Goal: Communication & Community: Answer question/provide support

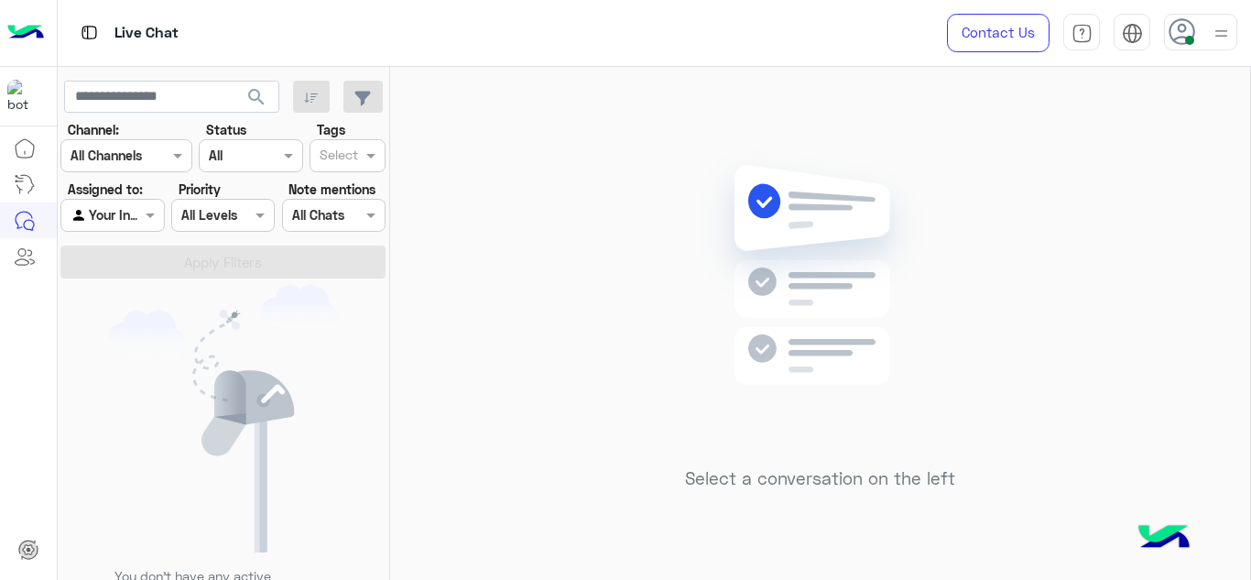
click at [1216, 24] on img at bounding box center [1220, 33] width 23 height 23
click at [1209, 24] on div at bounding box center [1200, 32] width 73 height 37
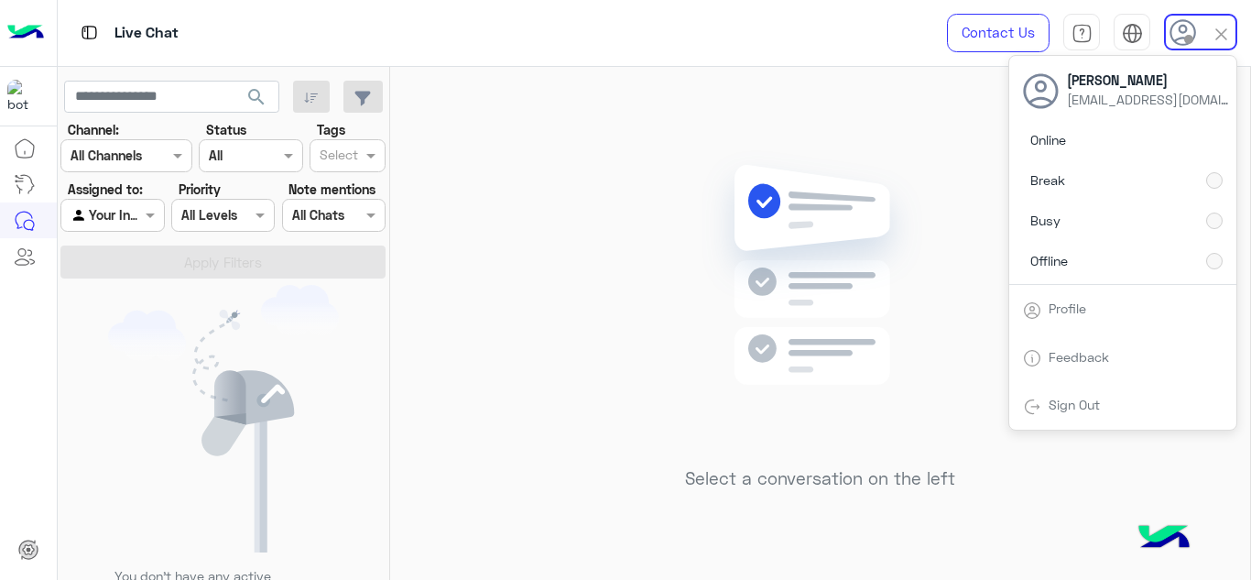
click at [455, 202] on div "Select a conversation on the left" at bounding box center [820, 327] width 860 height 520
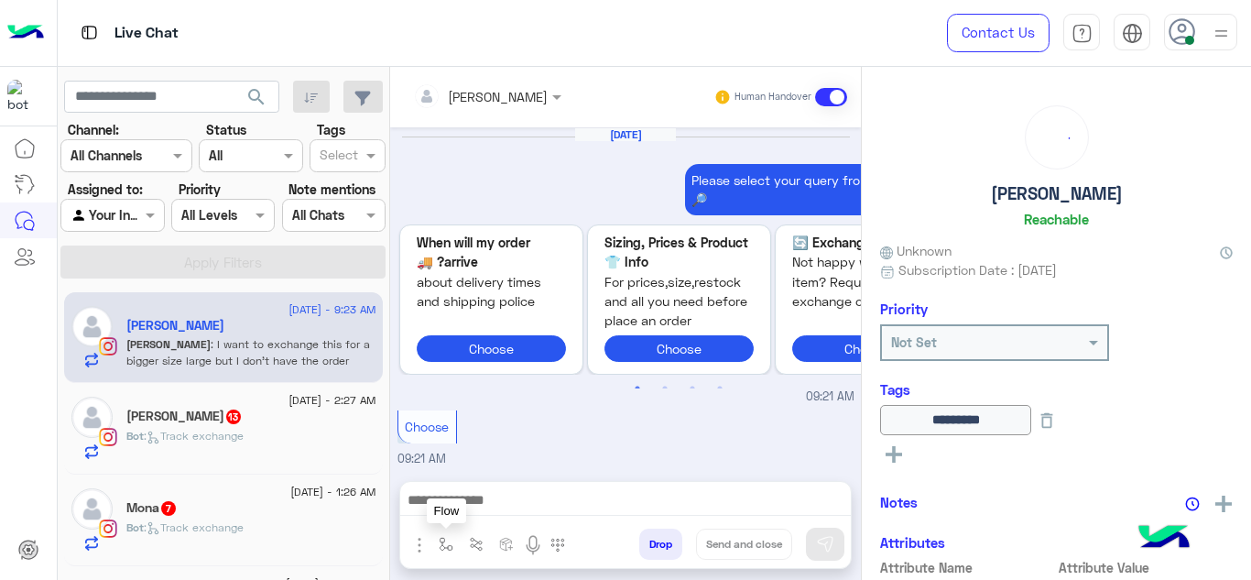
scroll to position [1253, 0]
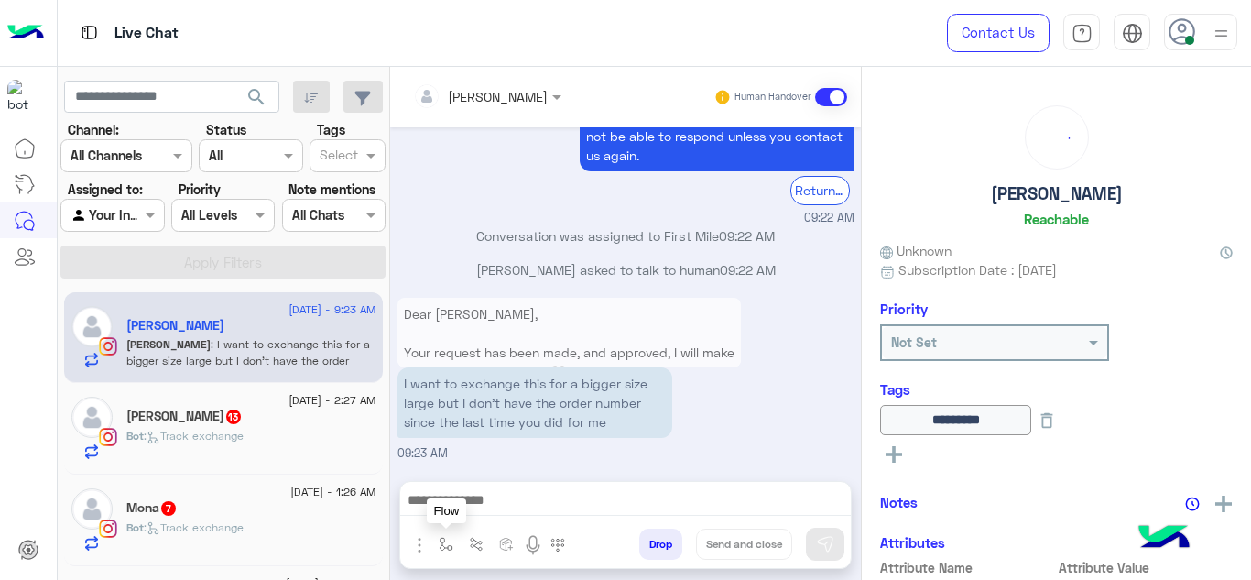
click at [445, 544] on img "button" at bounding box center [446, 544] width 15 height 15
click at [464, 508] on input "text" at bounding box center [478, 503] width 75 height 21
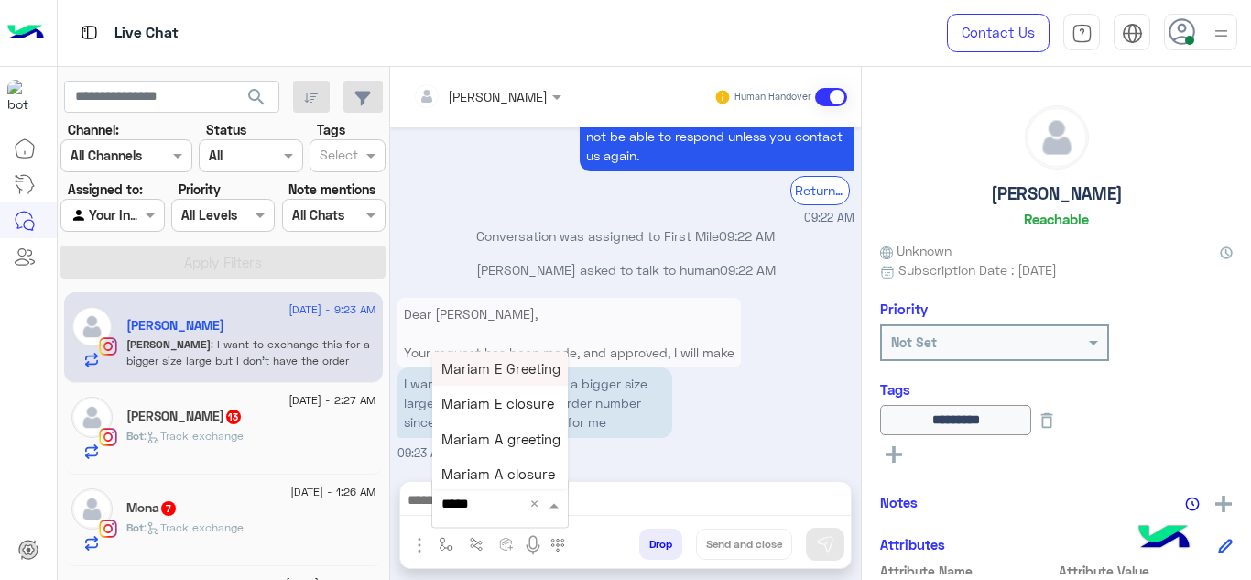
type input "******"
click at [539, 362] on span "Mariam E Greeting" at bounding box center [500, 368] width 119 height 16
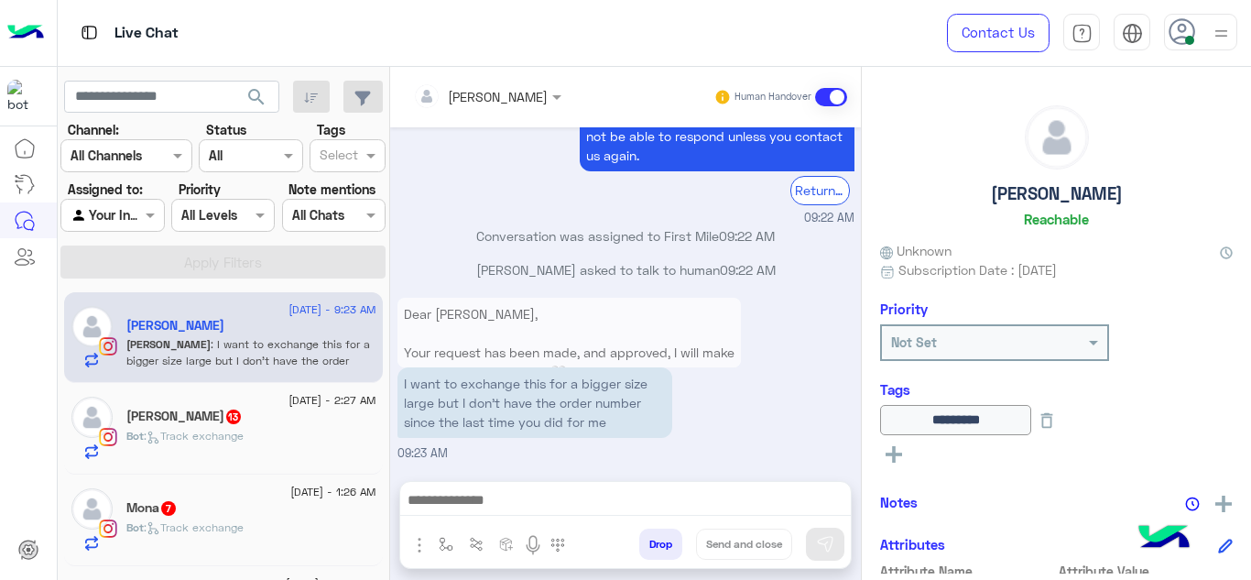
type textarea "**********"
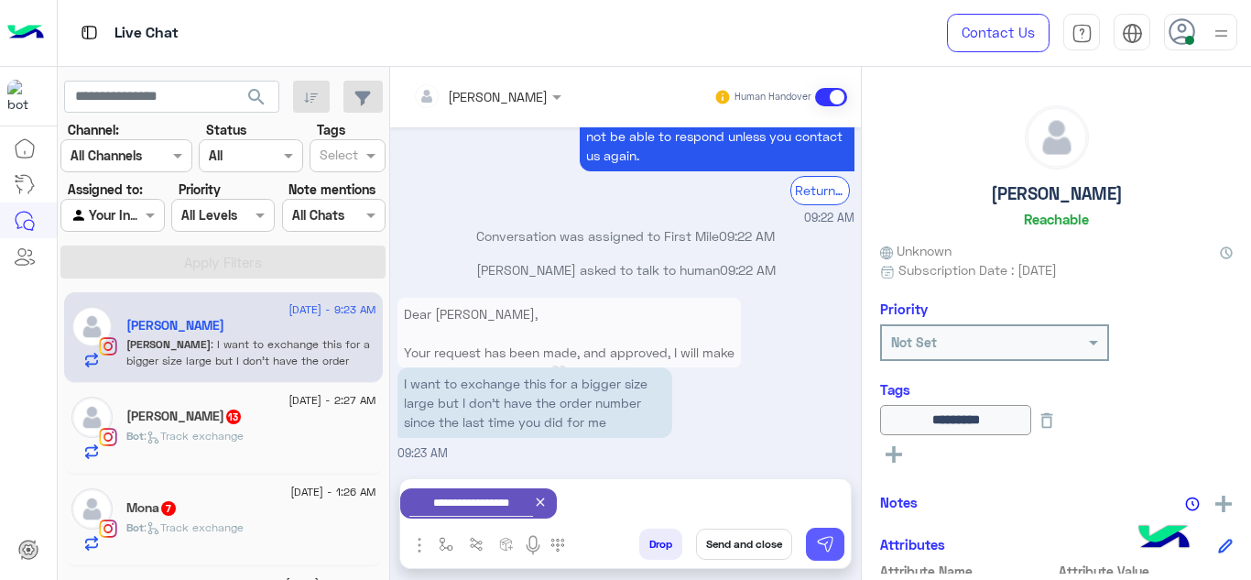
click at [821, 543] on img at bounding box center [825, 544] width 18 height 18
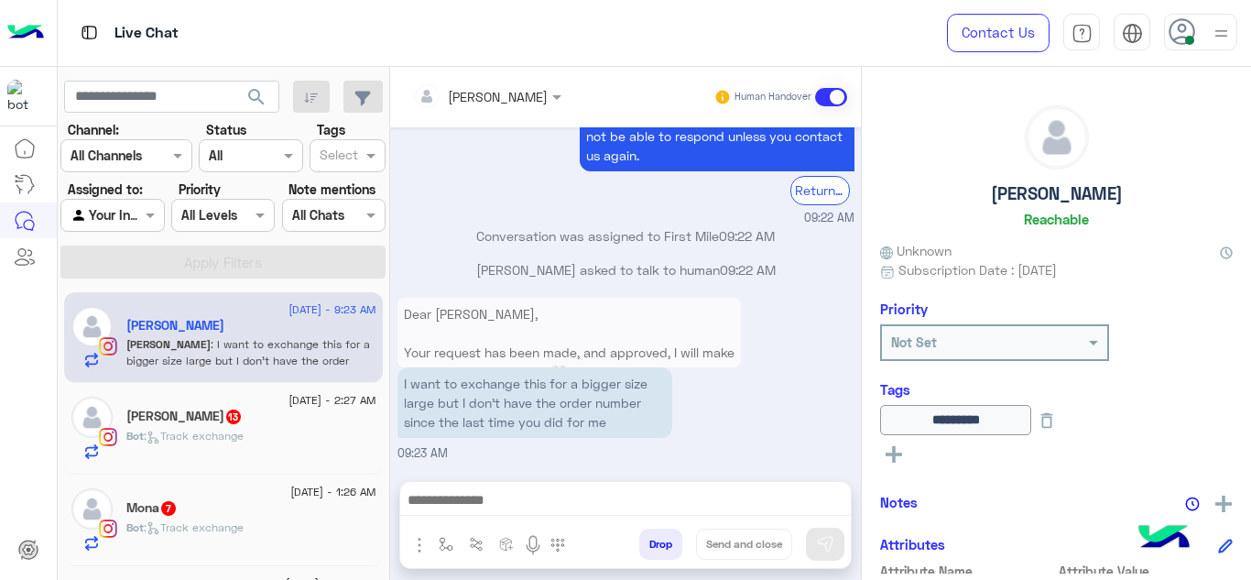
click at [291, 437] on div "Bot : Track exchange" at bounding box center [251, 444] width 250 height 32
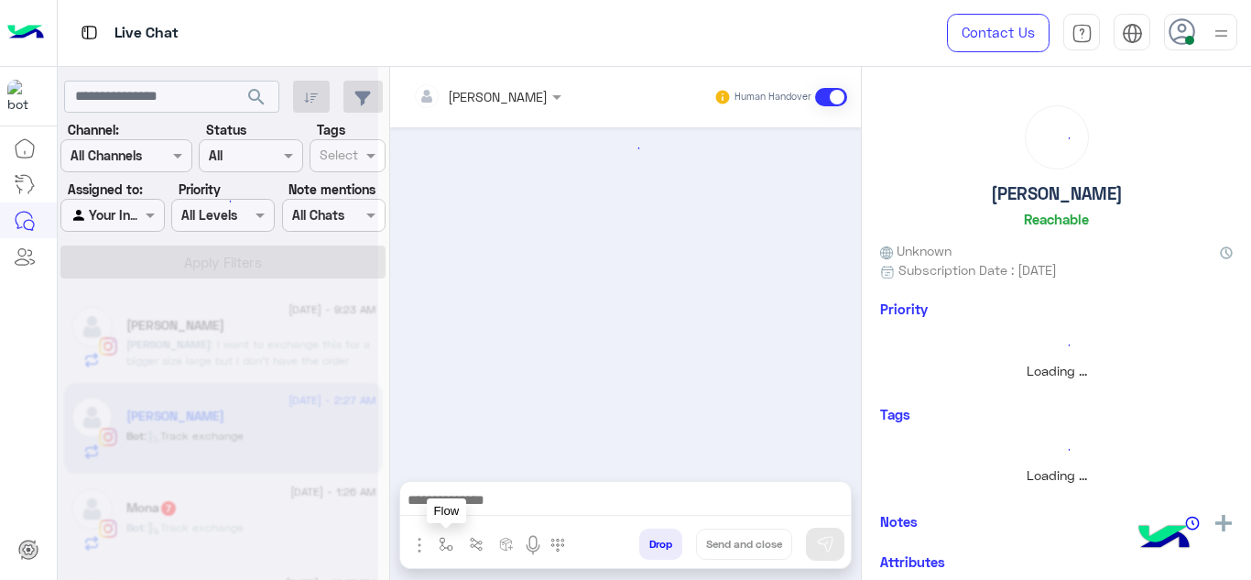
click at [453, 541] on button "button" at bounding box center [446, 543] width 30 height 30
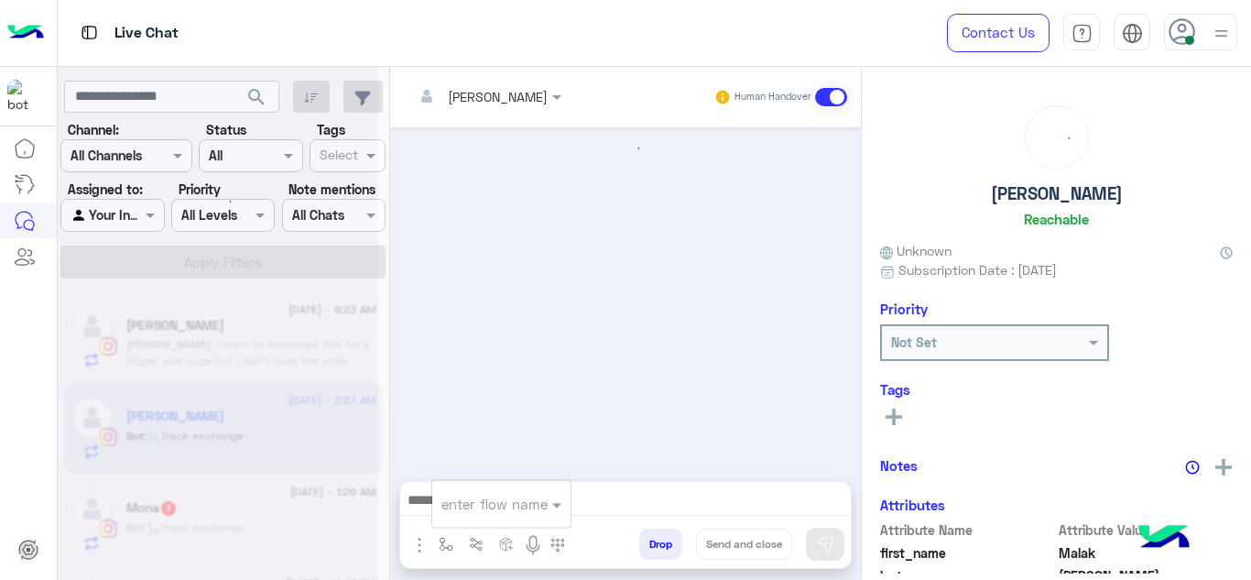
click at [465, 513] on div "enter flow name" at bounding box center [494, 503] width 106 height 21
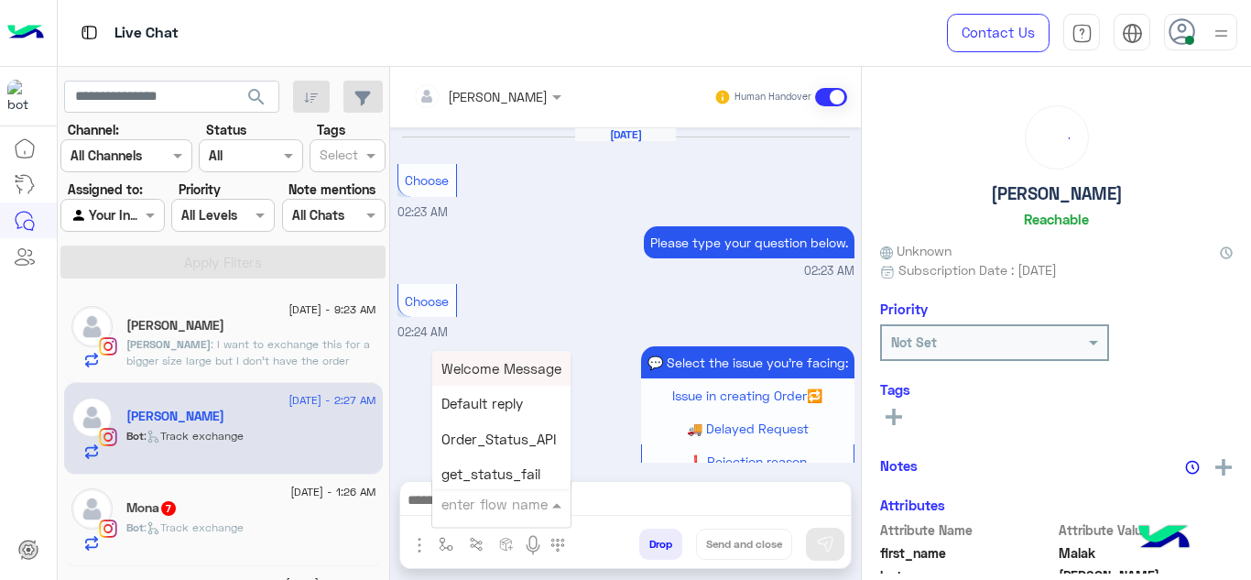
scroll to position [586, 0]
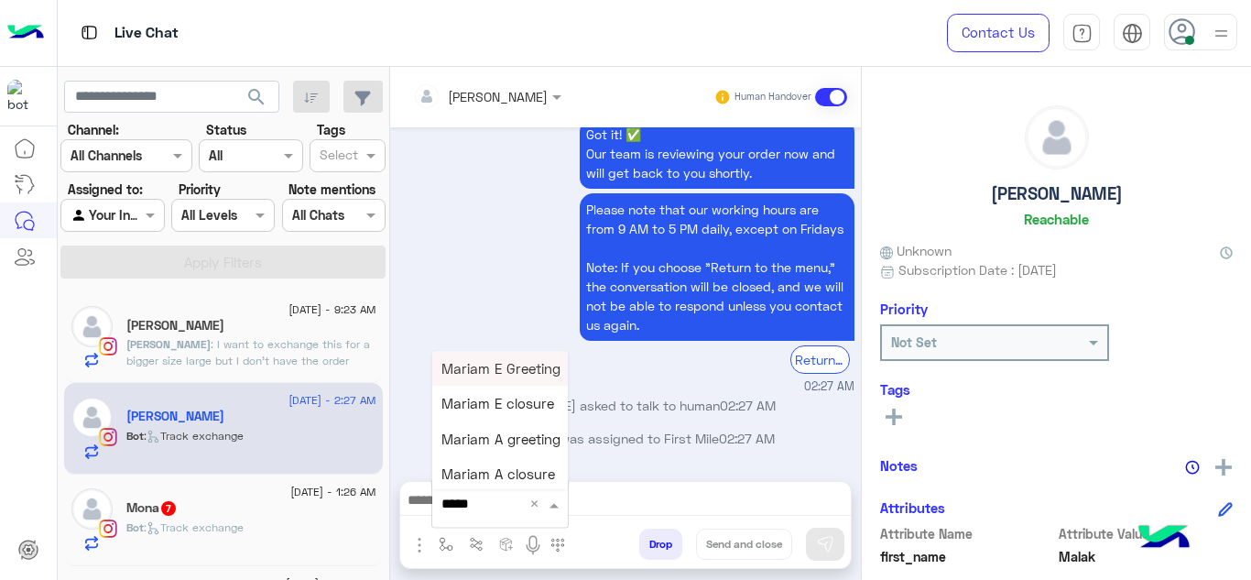
type input "******"
click at [501, 362] on span "Mariam E Greeting" at bounding box center [500, 368] width 119 height 16
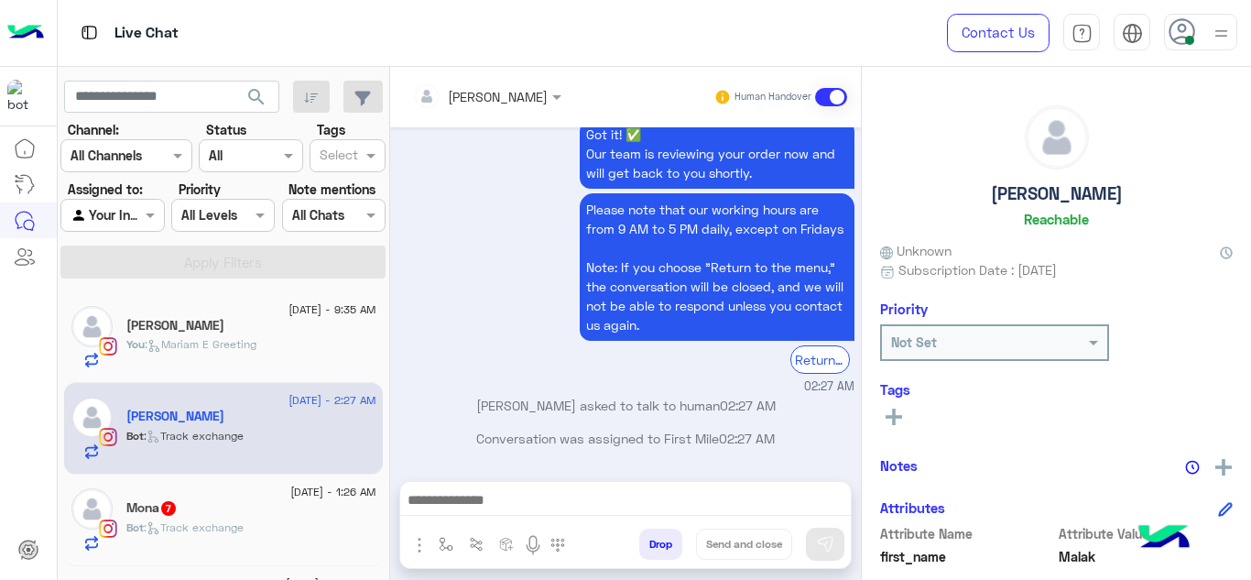
type textarea "**********"
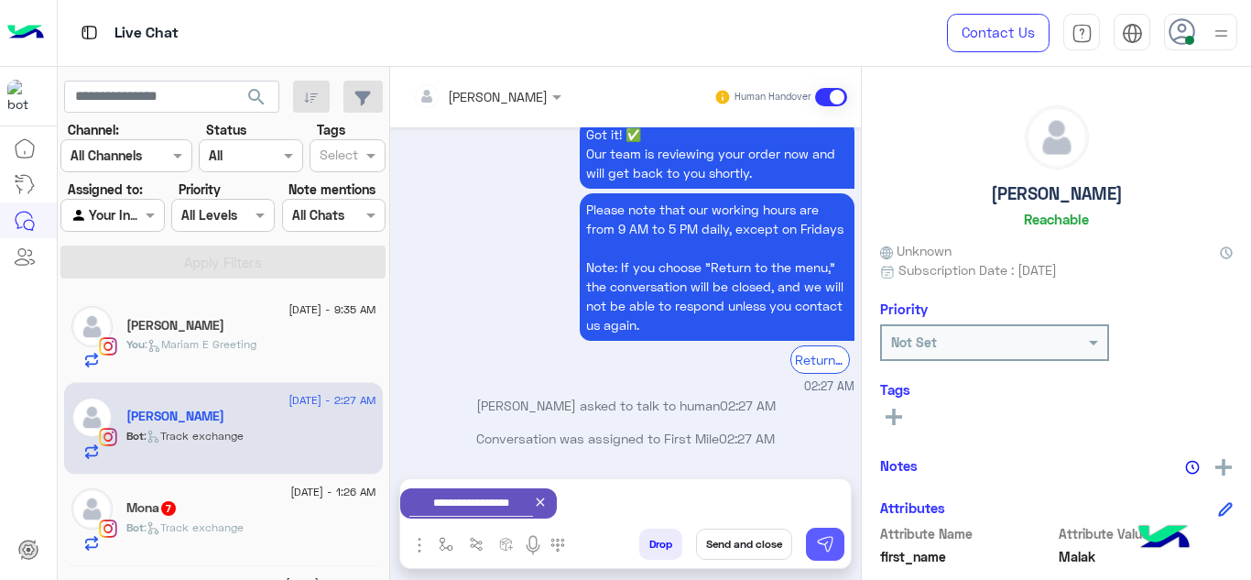
click at [819, 536] on img at bounding box center [825, 544] width 18 height 18
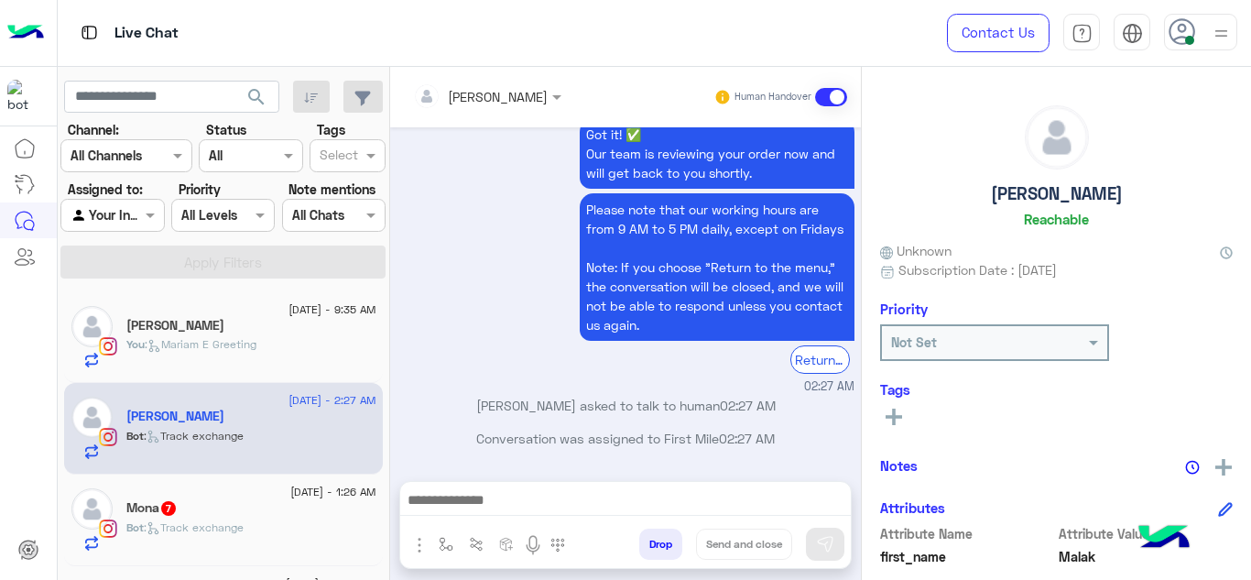
click at [290, 496] on span "16 September - 1:26 AM" at bounding box center [332, 491] width 85 height 16
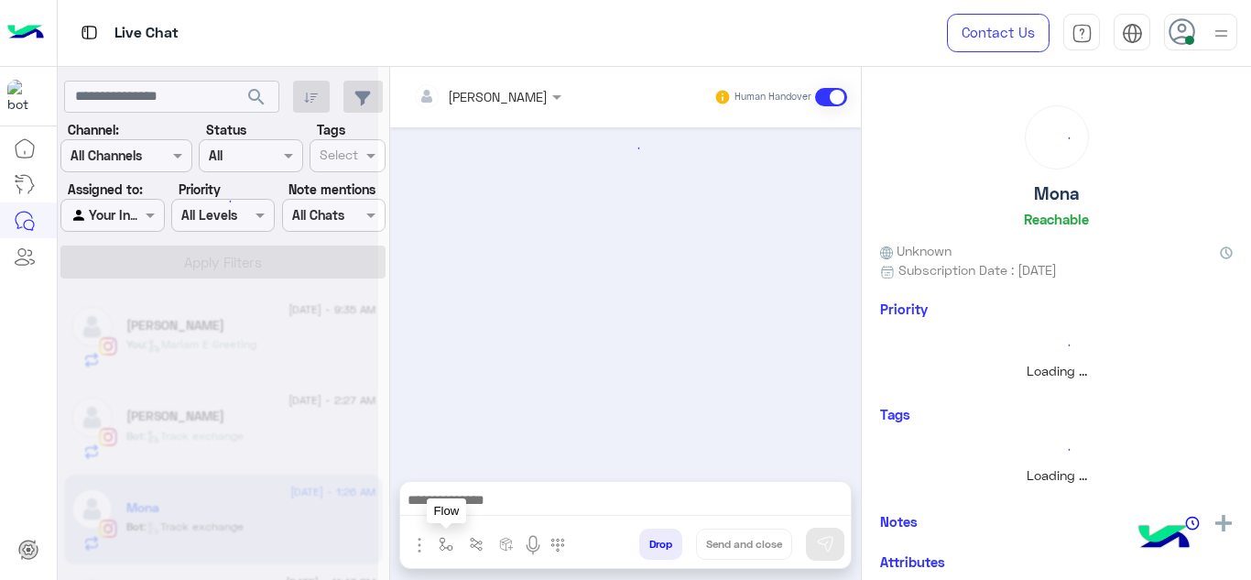
click at [441, 545] on img "button" at bounding box center [446, 544] width 15 height 15
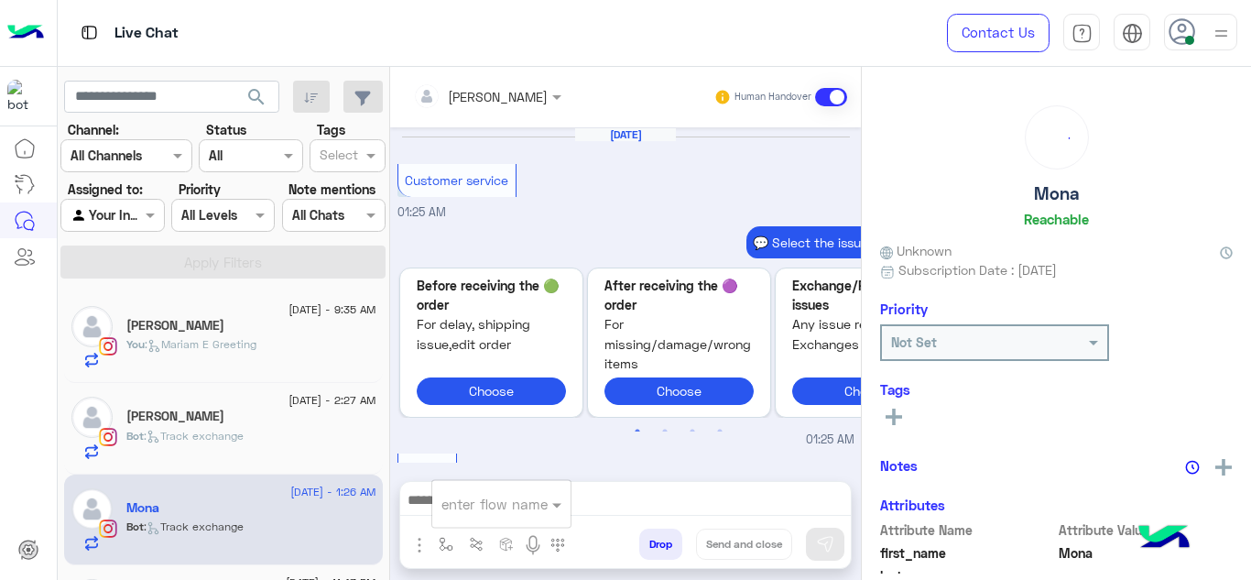
scroll to position [754, 0]
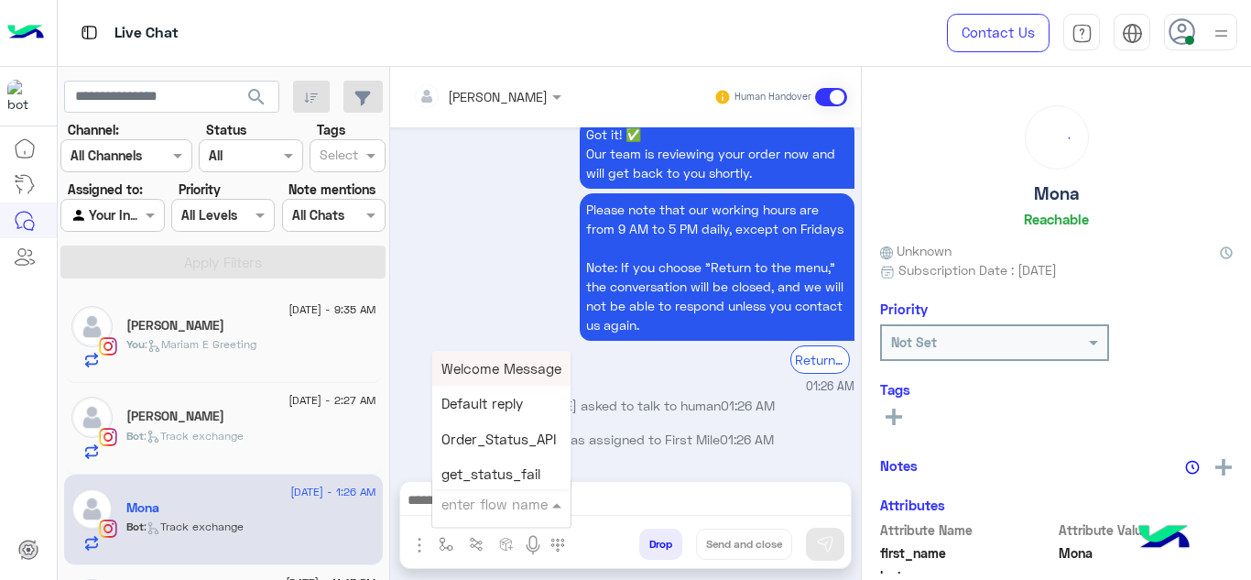
click at [460, 504] on input "text" at bounding box center [478, 503] width 75 height 21
type input "******"
click at [501, 363] on span "Mariam E Greeting" at bounding box center [500, 368] width 119 height 16
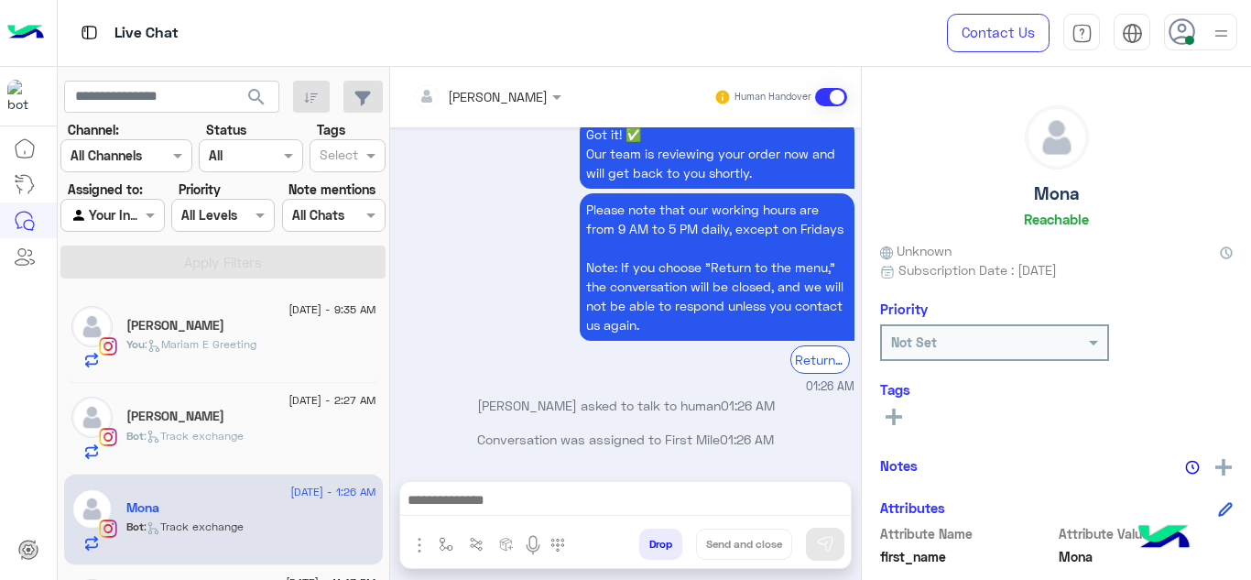
type textarea "**********"
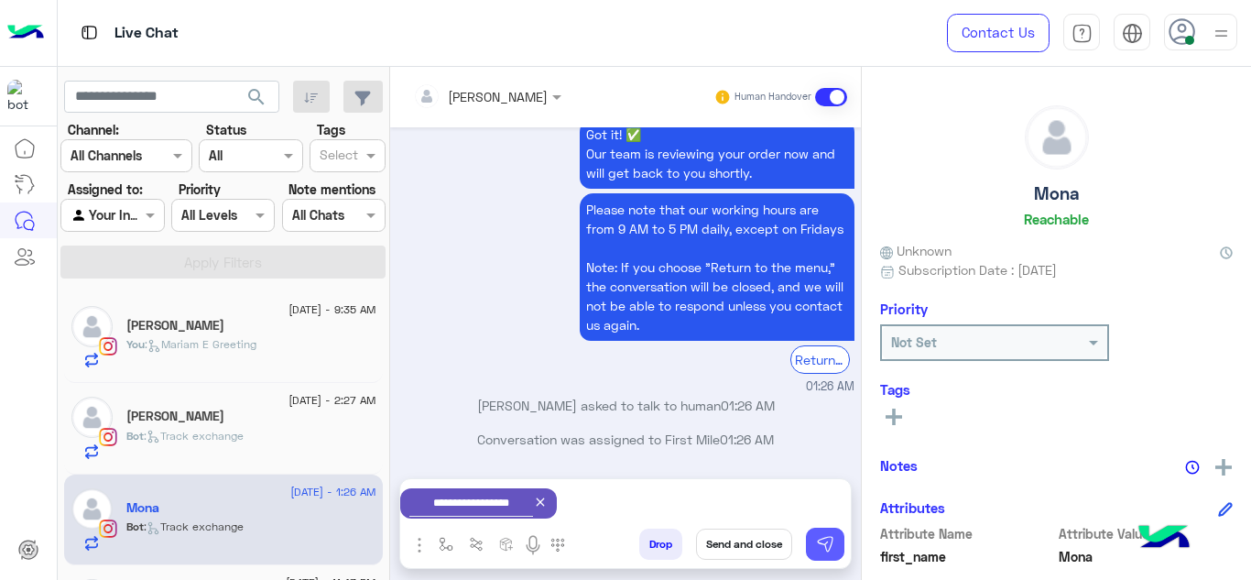
click at [815, 533] on button at bounding box center [825, 543] width 38 height 33
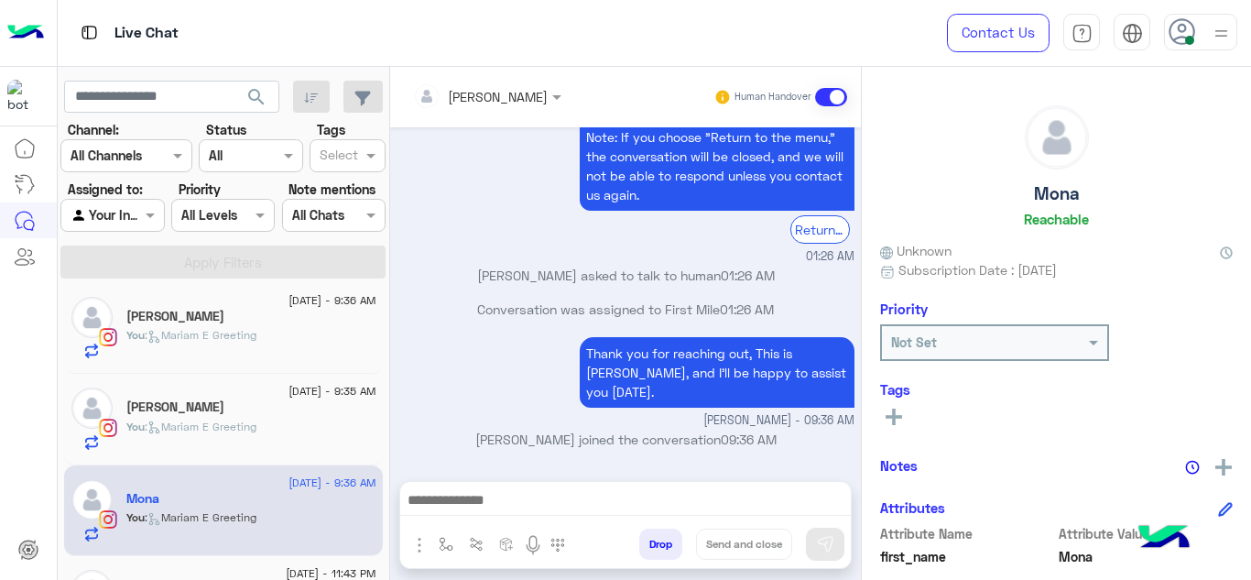
scroll to position [168, 0]
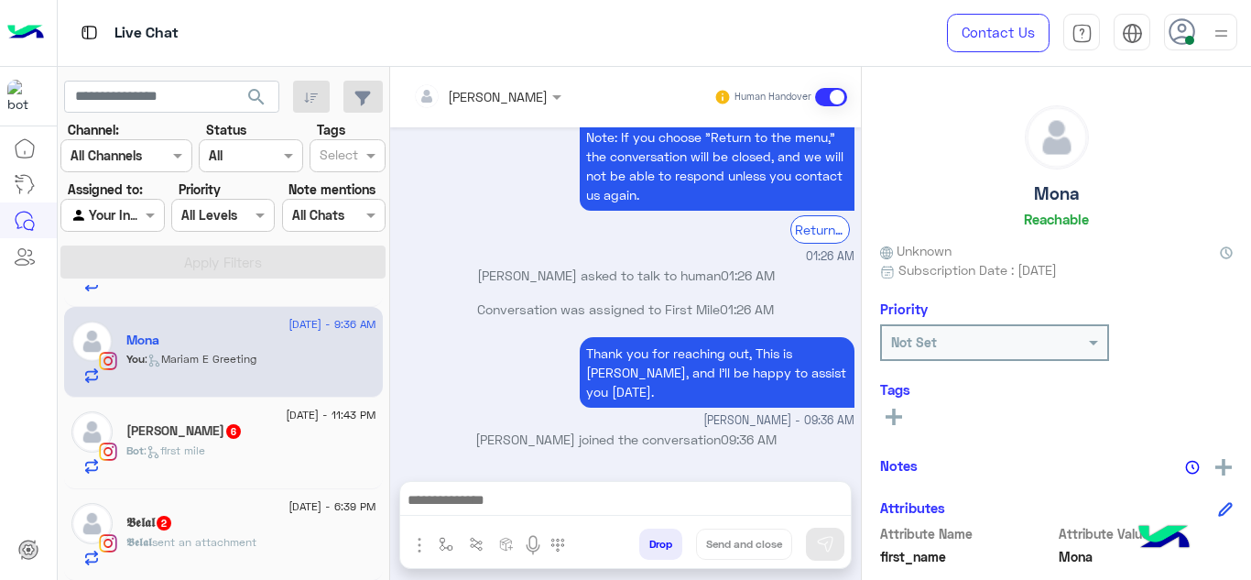
click at [239, 450] on div "Bot : first mile" at bounding box center [251, 458] width 250 height 32
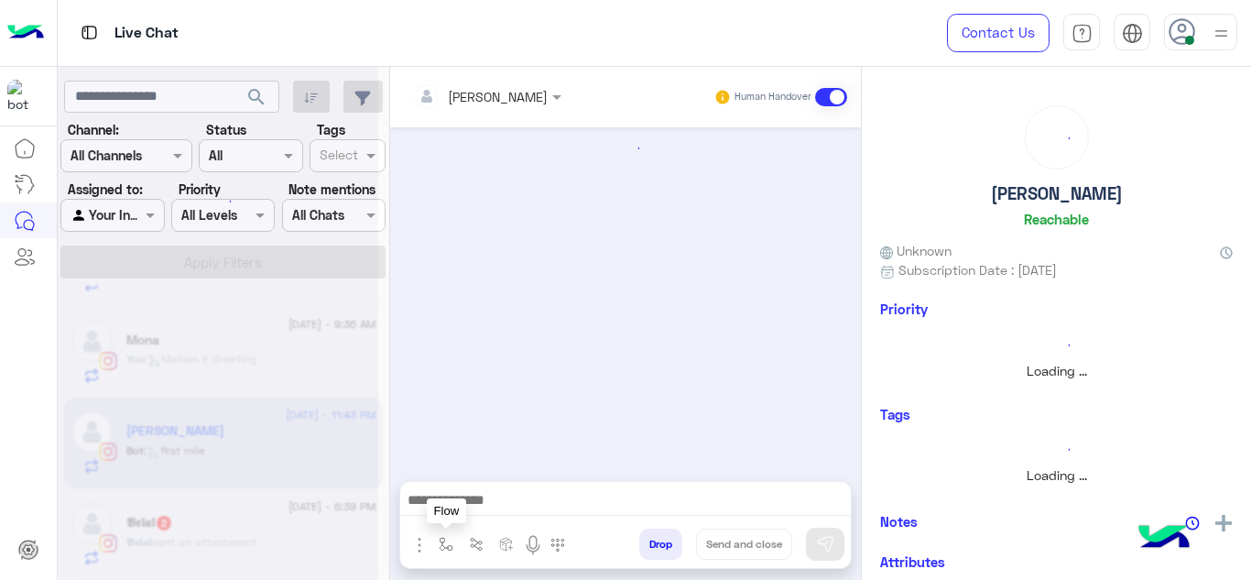
click at [445, 548] on img "button" at bounding box center [446, 544] width 15 height 15
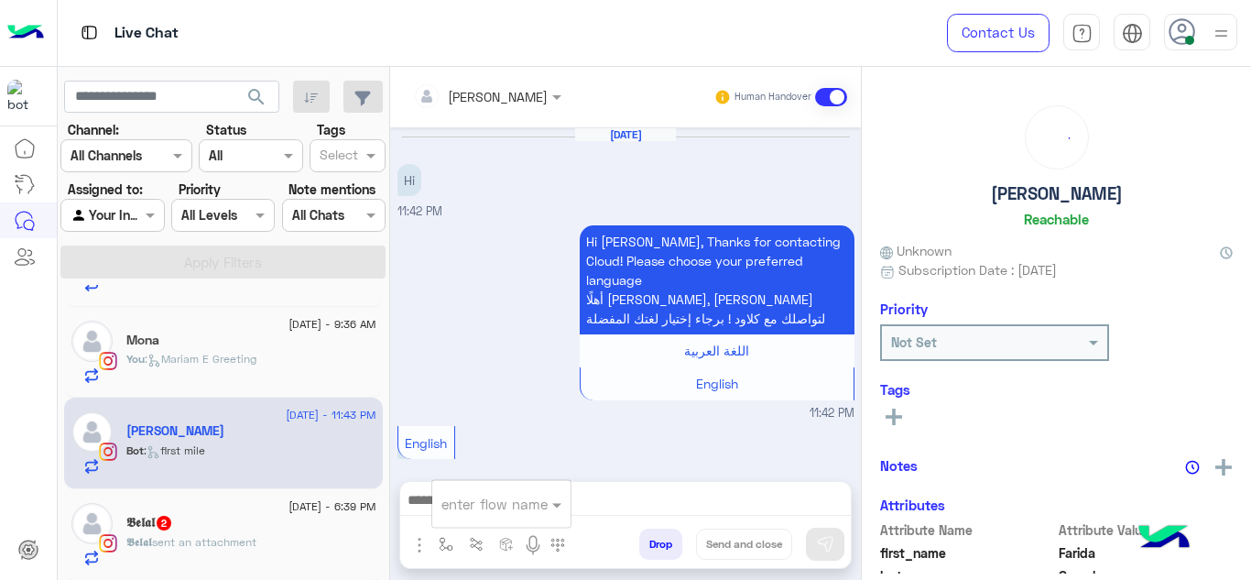
scroll to position [873, 0]
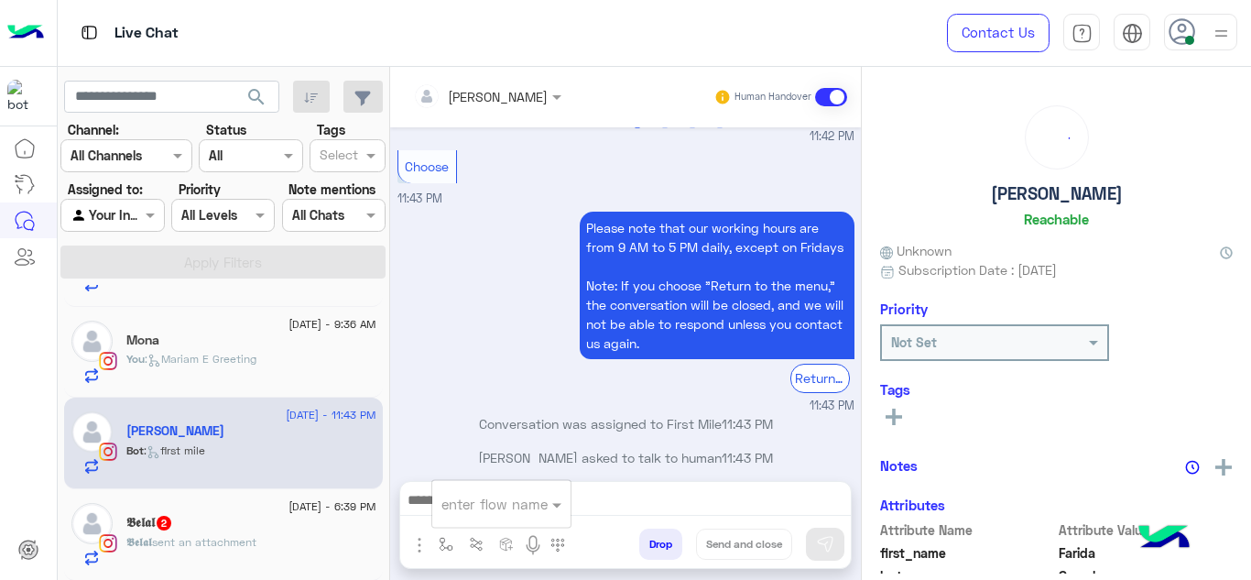
click at [459, 510] on input "text" at bounding box center [478, 503] width 75 height 21
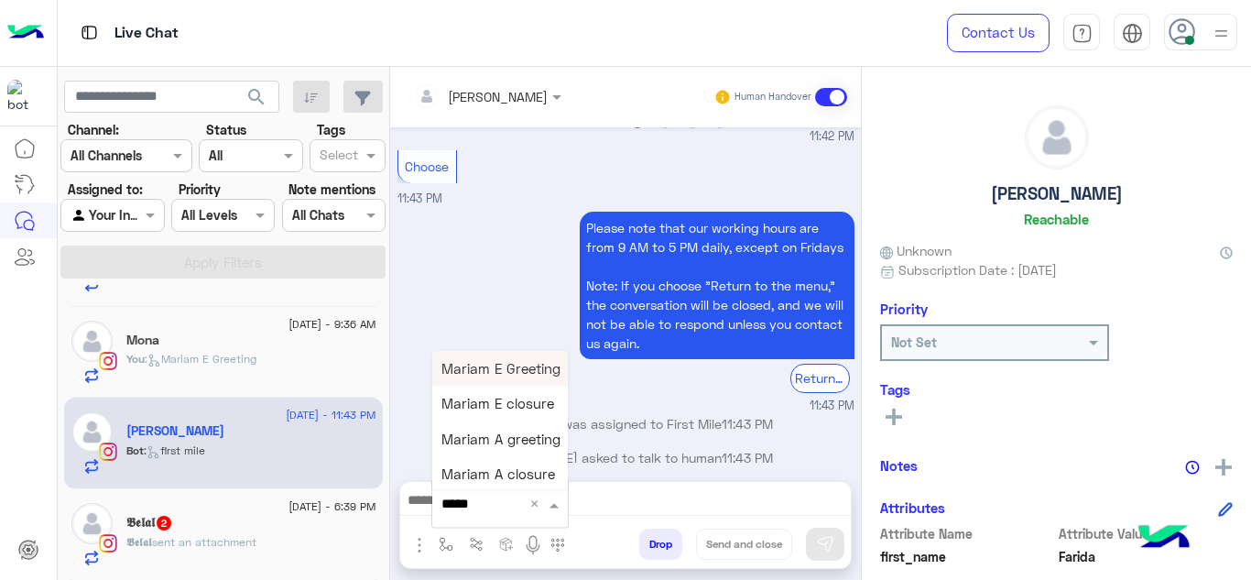
type input "******"
click at [503, 361] on span "Mariam E Greeting" at bounding box center [500, 368] width 119 height 16
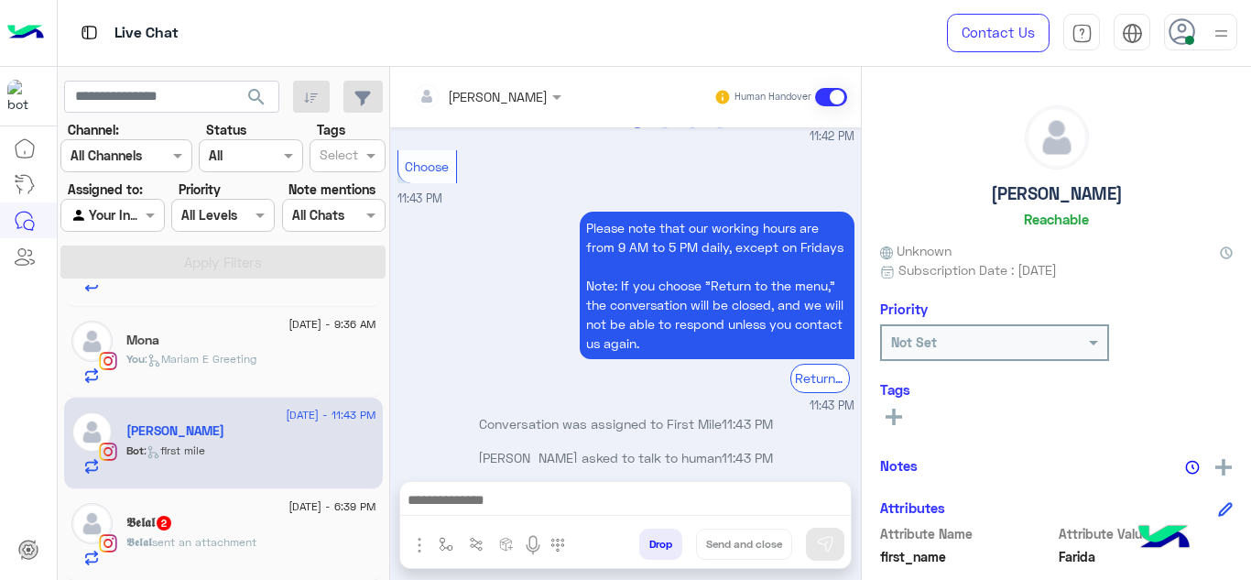
type textarea "**********"
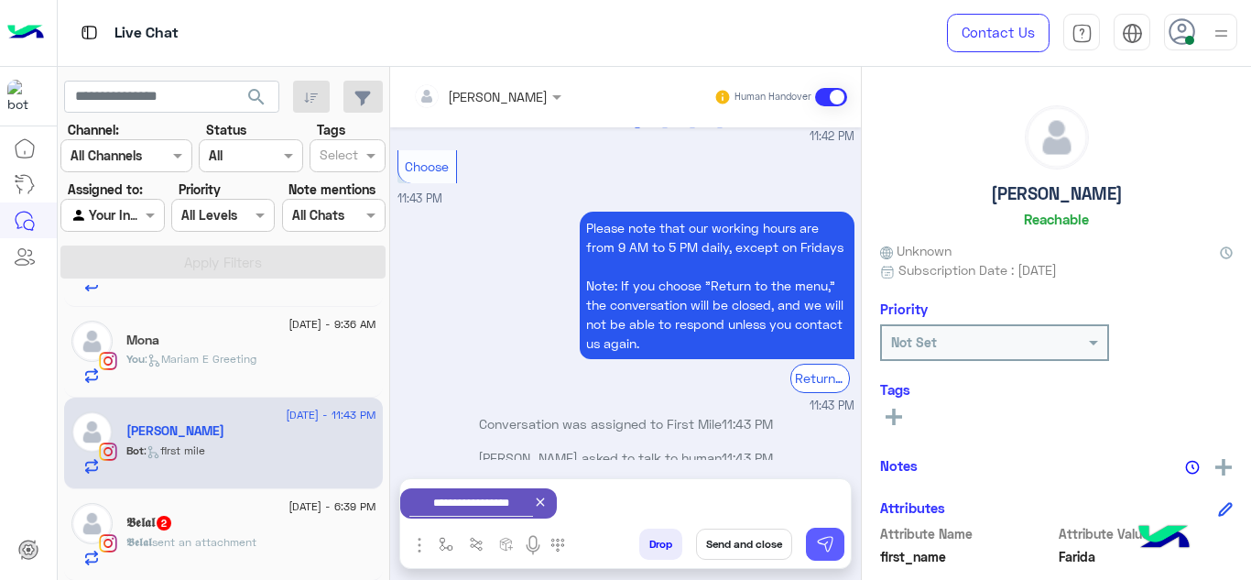
click at [829, 541] on img at bounding box center [825, 544] width 18 height 18
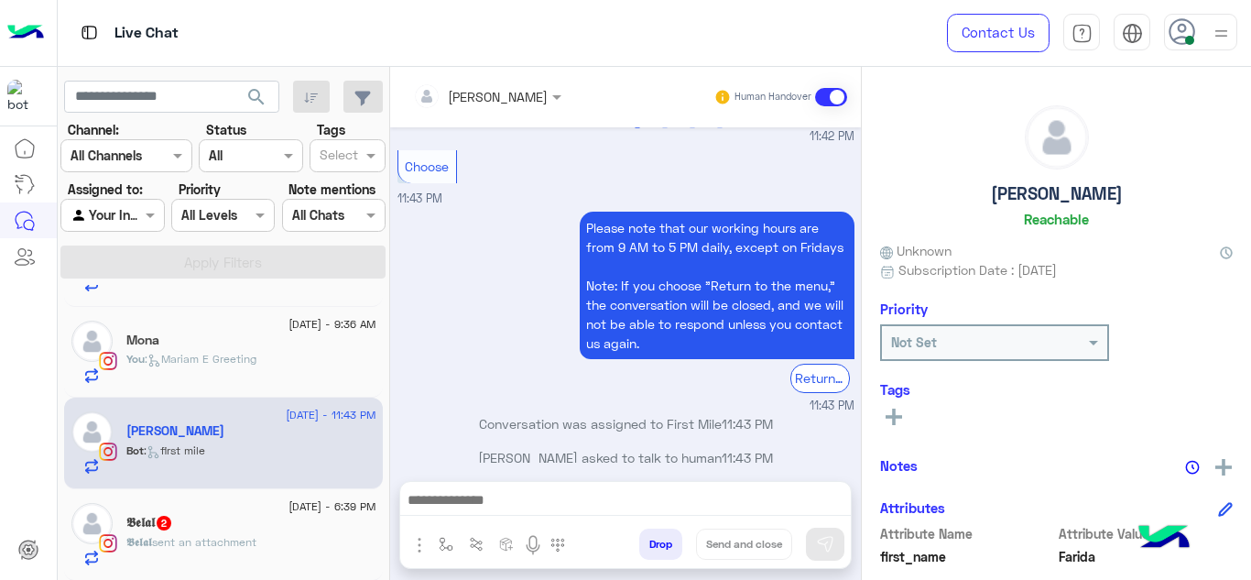
click at [315, 524] on div "𝕭𝖊𝖑𝖆𝖑 2" at bounding box center [251, 524] width 250 height 19
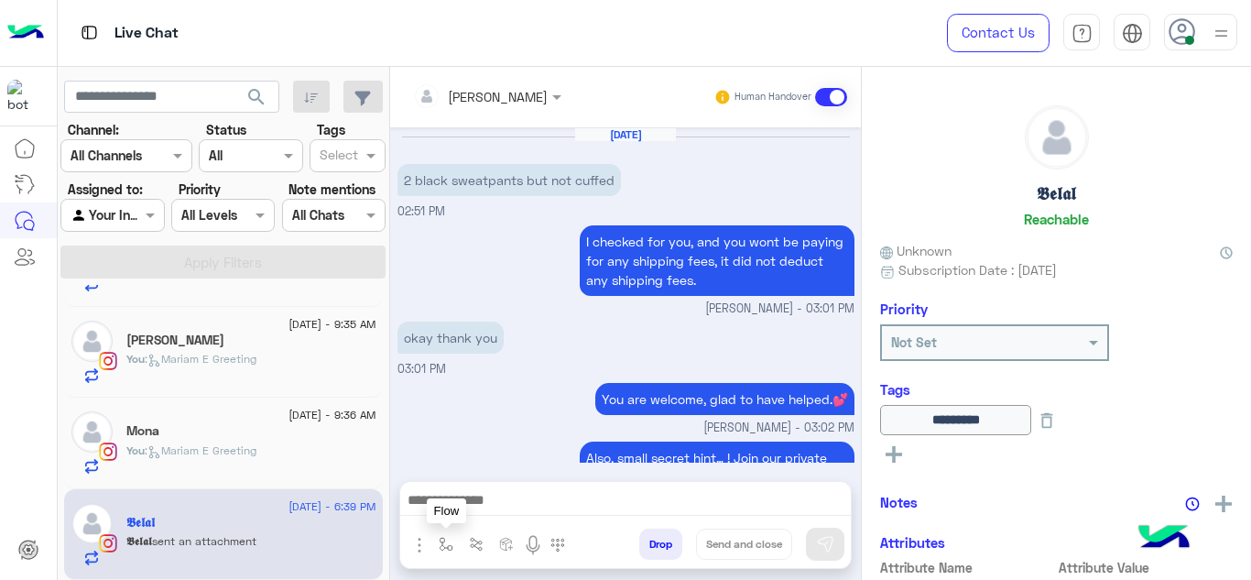
scroll to position [826, 0]
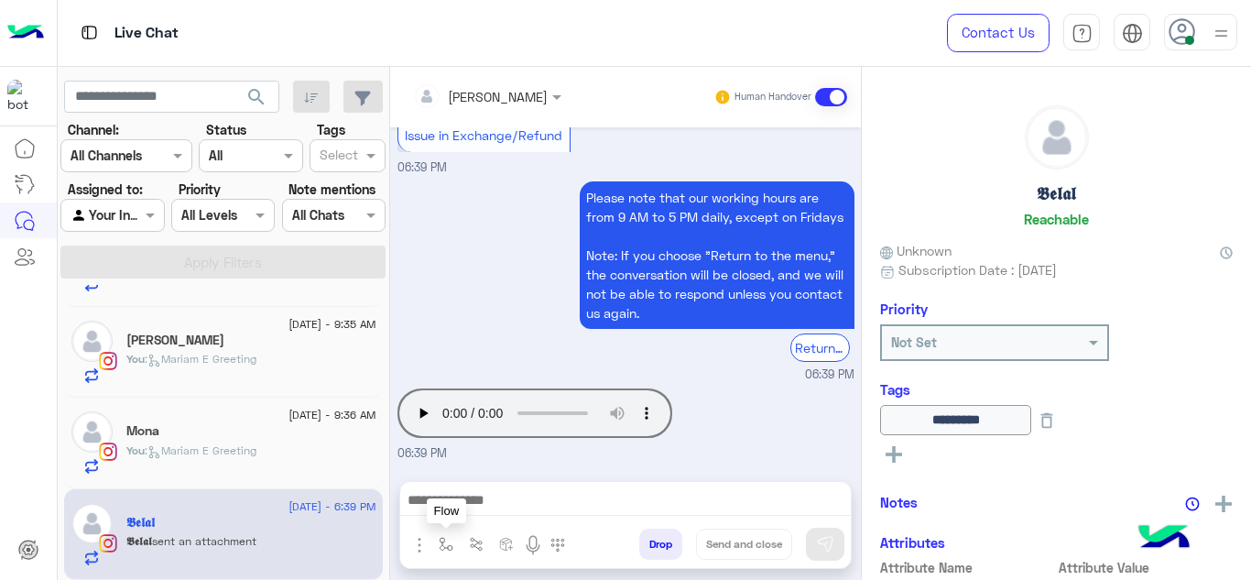
click at [448, 537] on img "button" at bounding box center [446, 544] width 15 height 15
click at [467, 507] on input "text" at bounding box center [478, 503] width 75 height 21
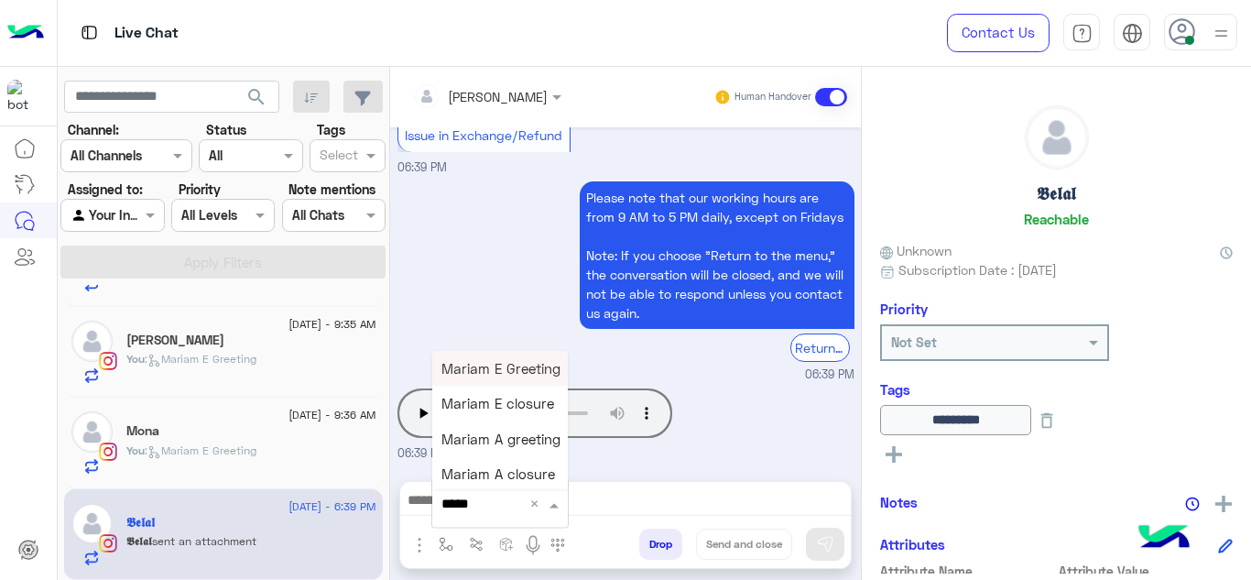
type input "******"
click at [492, 374] on span "Mariam E Greeting" at bounding box center [500, 368] width 119 height 16
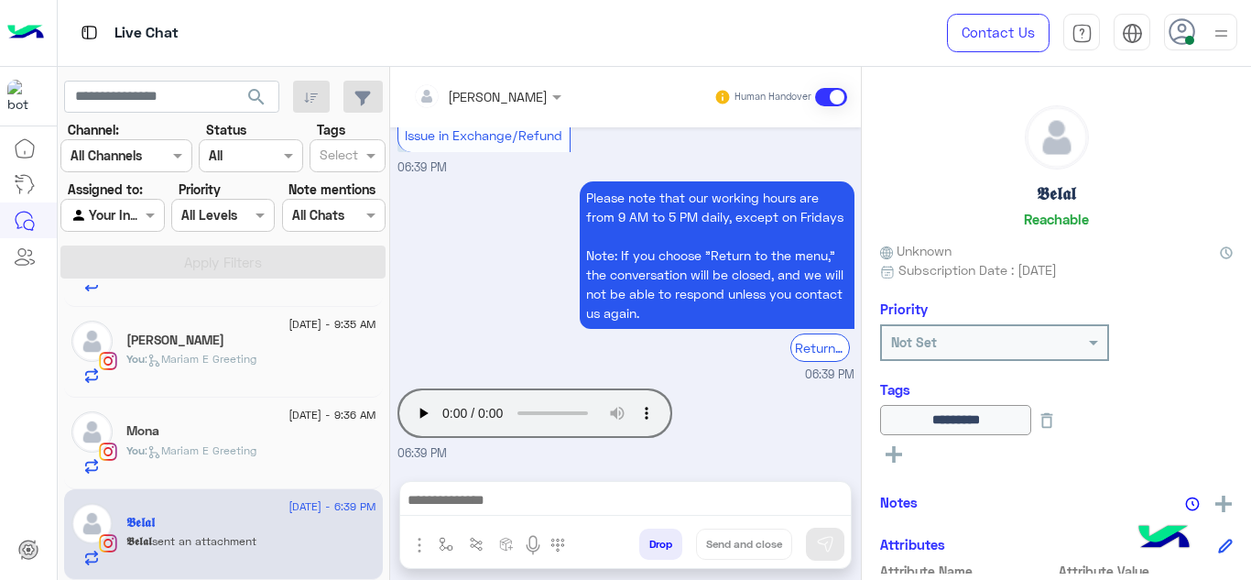
type textarea "**********"
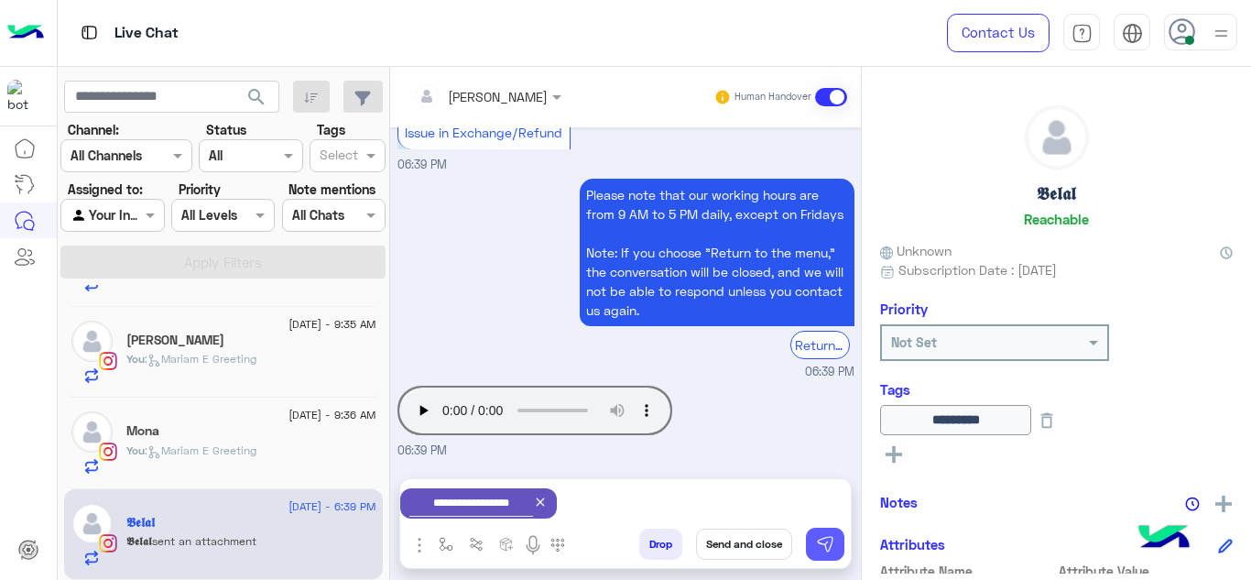
click at [826, 541] on img at bounding box center [825, 544] width 18 height 18
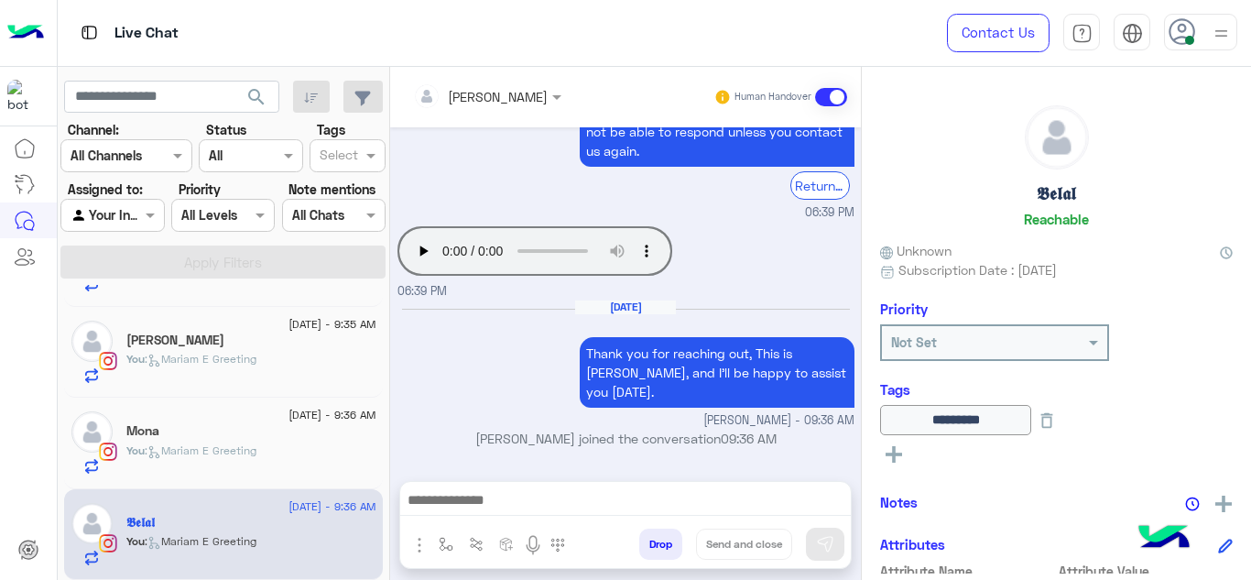
scroll to position [0, 0]
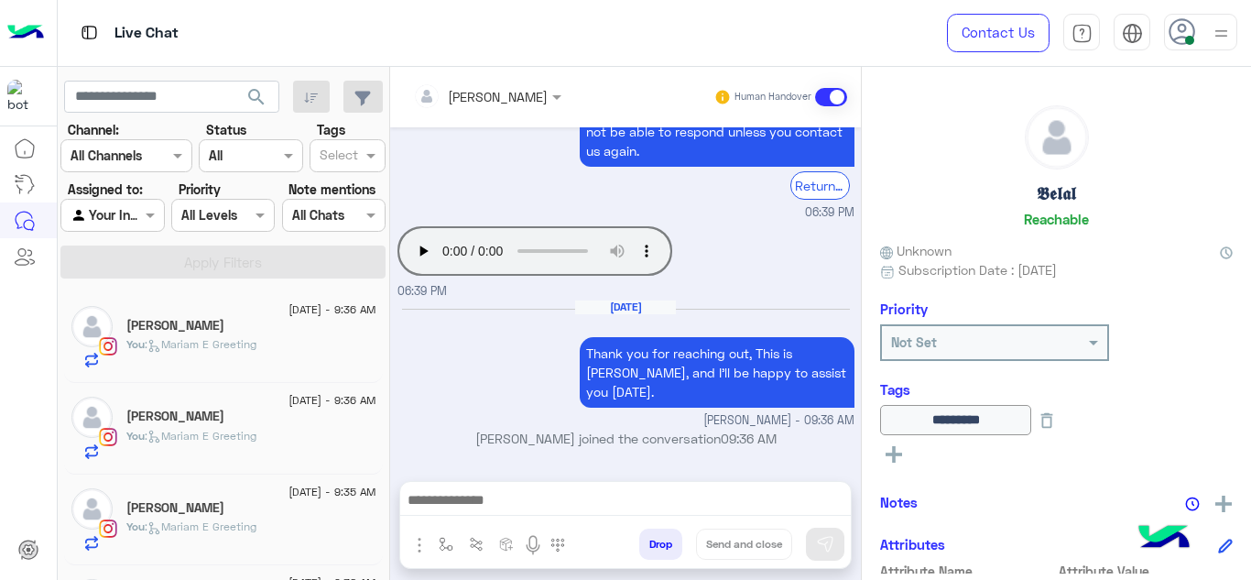
click at [254, 352] on p "You : Mariam E Greeting" at bounding box center [191, 344] width 130 height 16
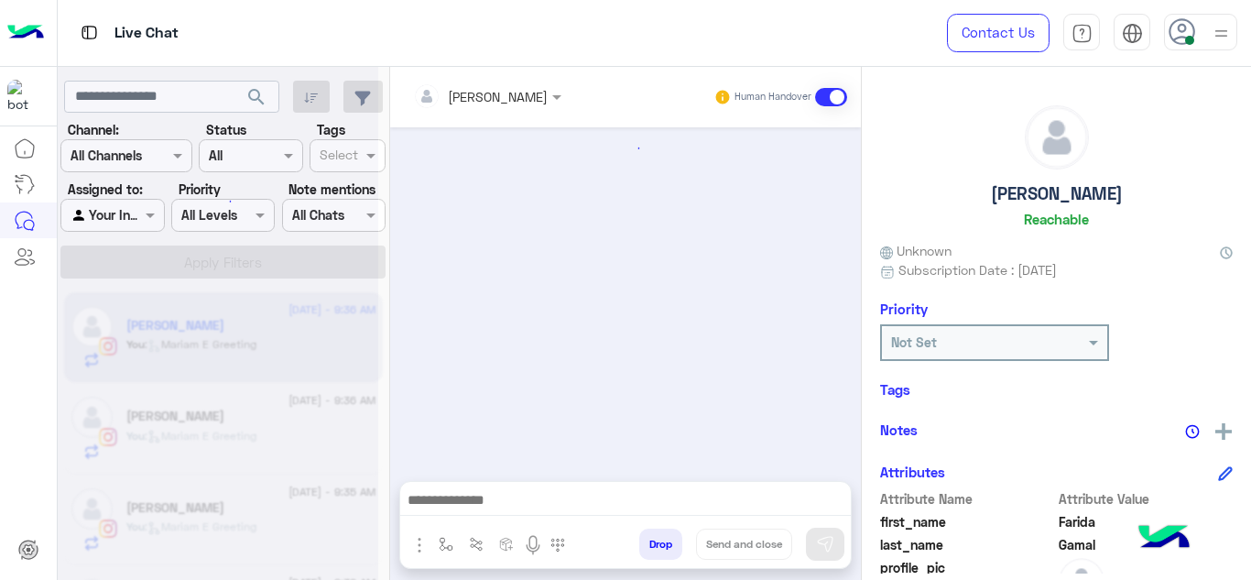
scroll to position [793, 0]
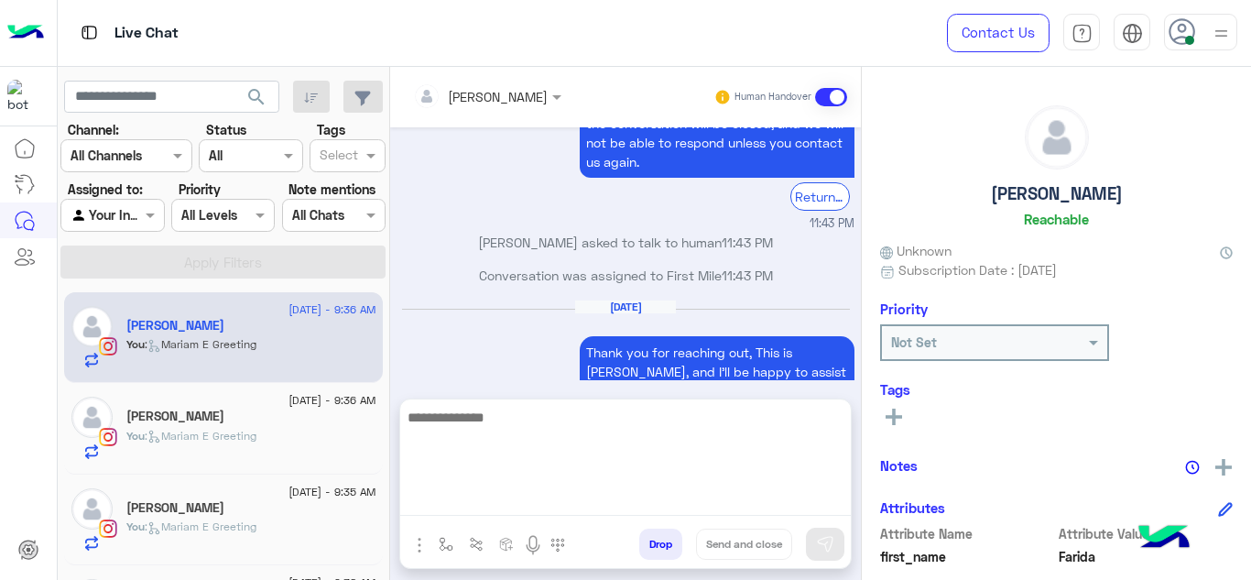
click at [459, 510] on textarea at bounding box center [625, 461] width 450 height 110
click at [645, 500] on textarea "**********" at bounding box center [625, 461] width 450 height 110
type textarea "**********"
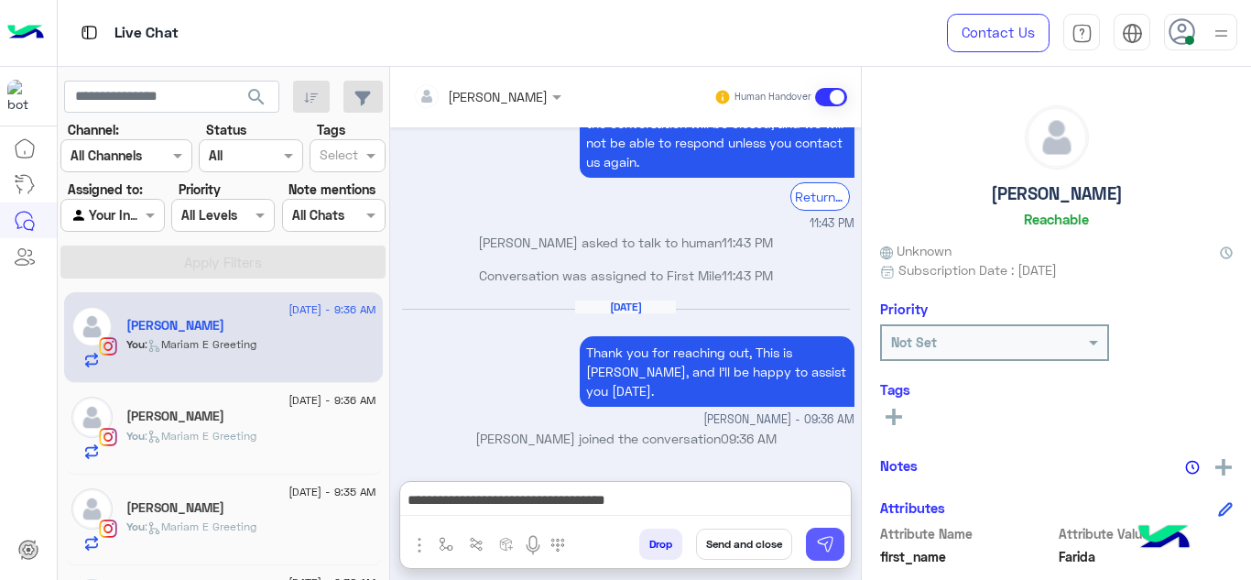
click at [822, 542] on img at bounding box center [825, 544] width 18 height 18
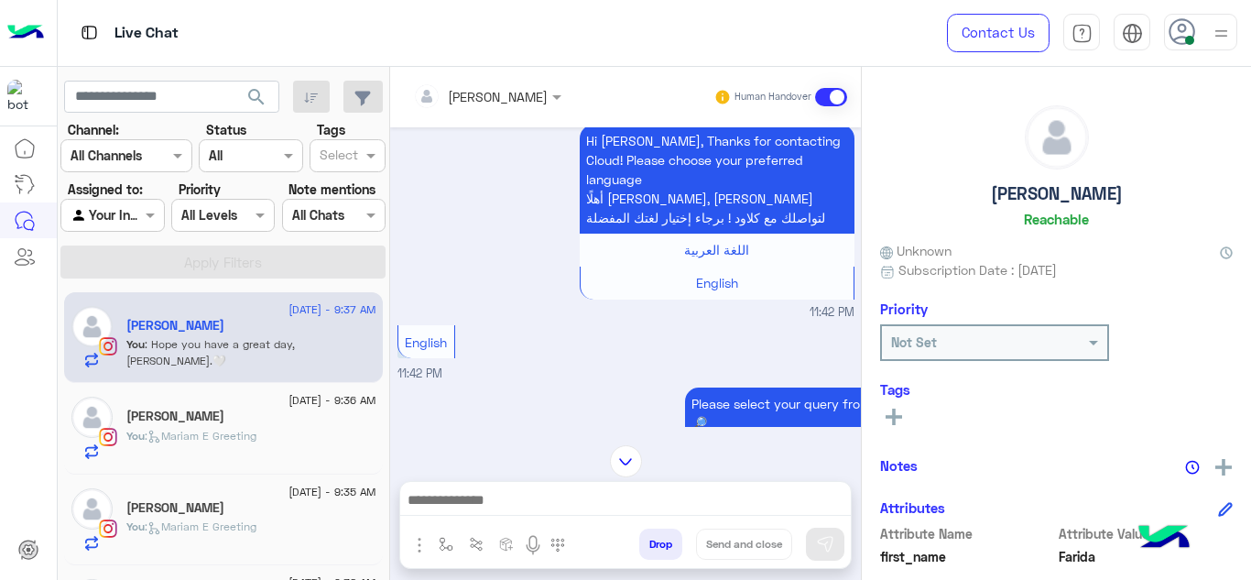
scroll to position [1013, 0]
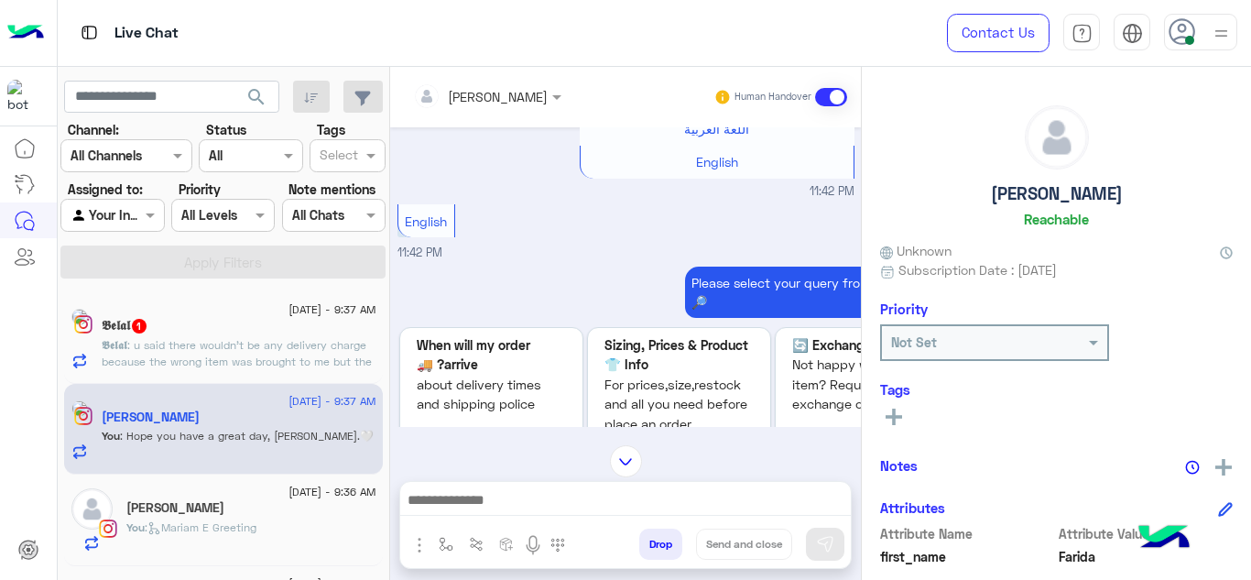
click at [543, 243] on div "English 11:42 PM" at bounding box center [625, 231] width 457 height 62
click at [659, 276] on div "Please select your query from the below 👇🔎" at bounding box center [678, 291] width 563 height 51
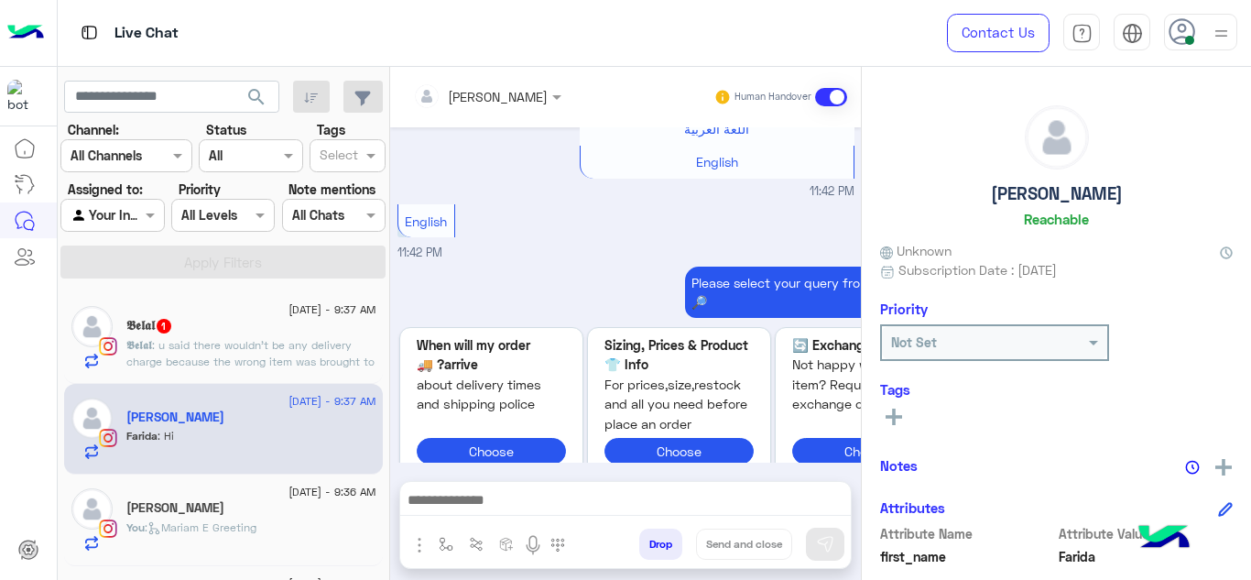
scroll to position [1966, 0]
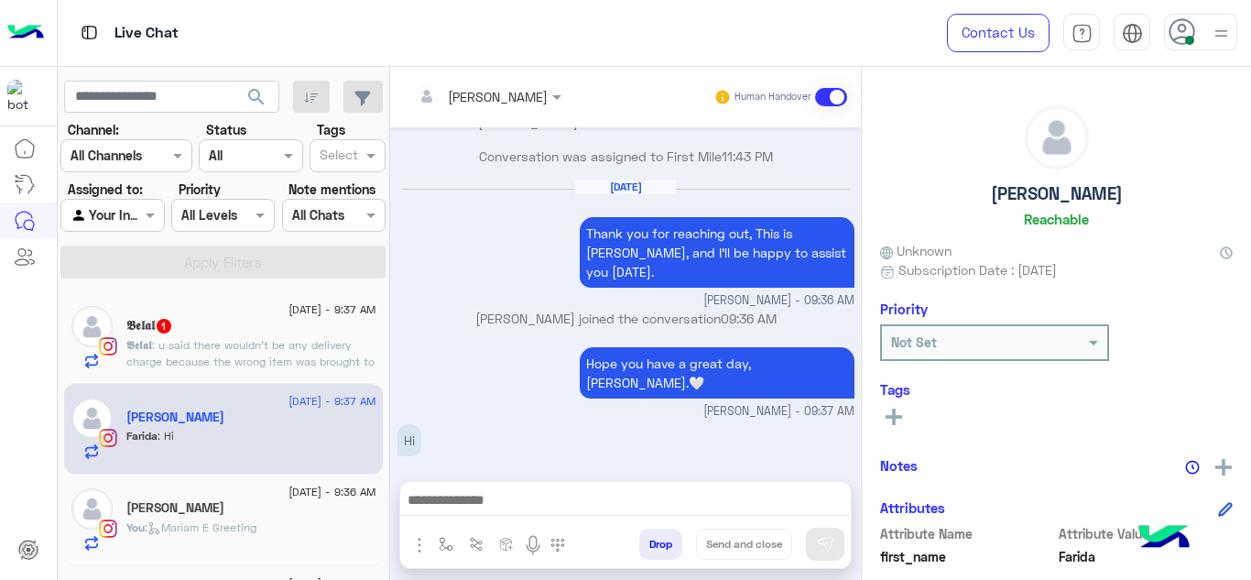
click at [262, 338] on span ": u said there wouldn't be any delivery ￼charge because the wrong item was brou…" at bounding box center [250, 361] width 248 height 47
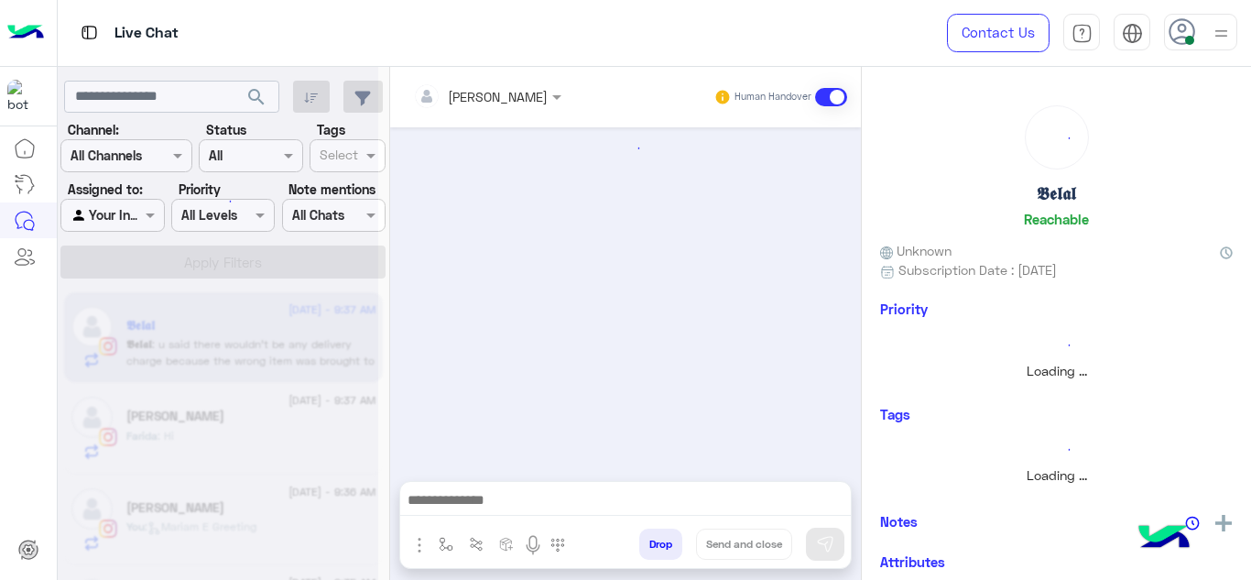
click at [262, 337] on div at bounding box center [218, 297] width 320 height 580
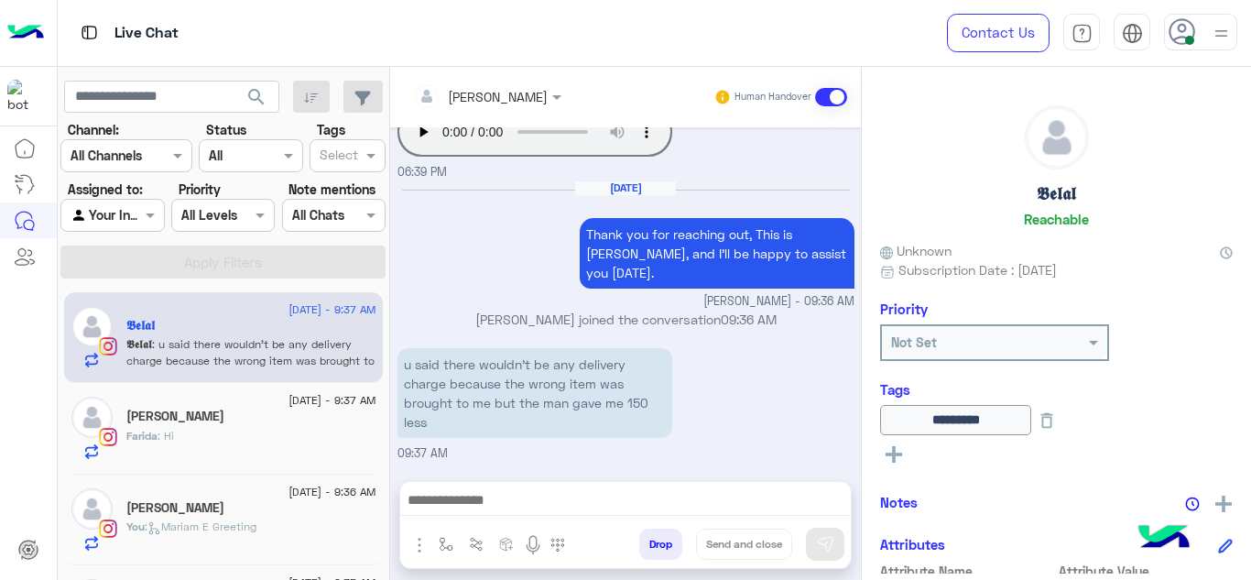
scroll to position [887, 0]
click at [437, 546] on button "button" at bounding box center [446, 543] width 30 height 30
click at [631, 445] on div "u said there wouldn't be any delivery ￼charge because the wrong item was brough…" at bounding box center [625, 402] width 457 height 119
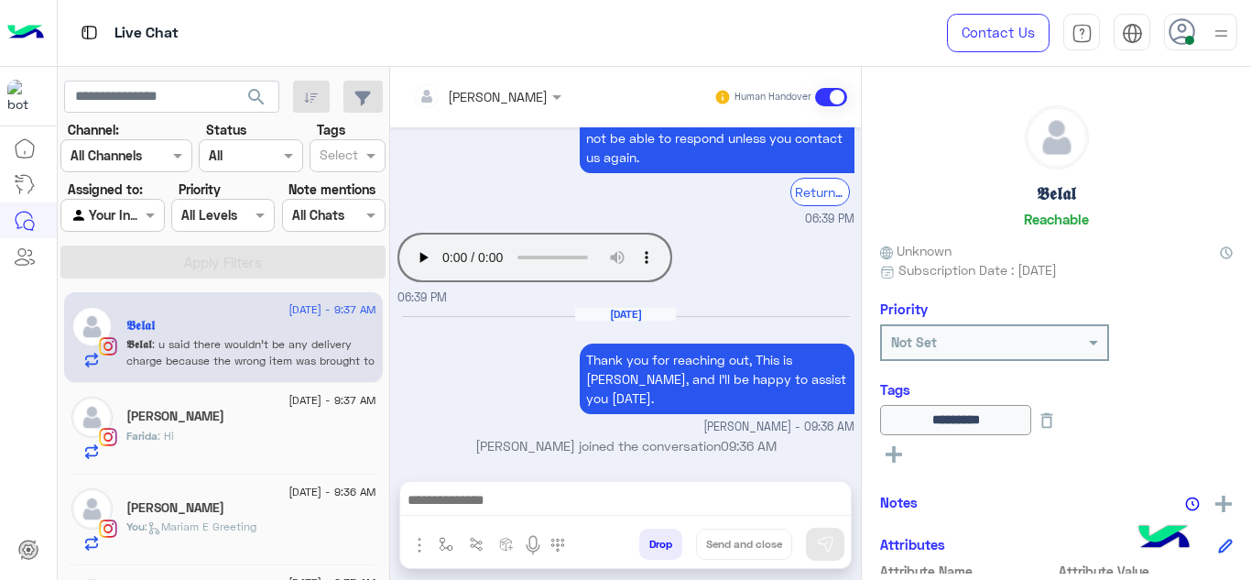
scroll to position [1614, 0]
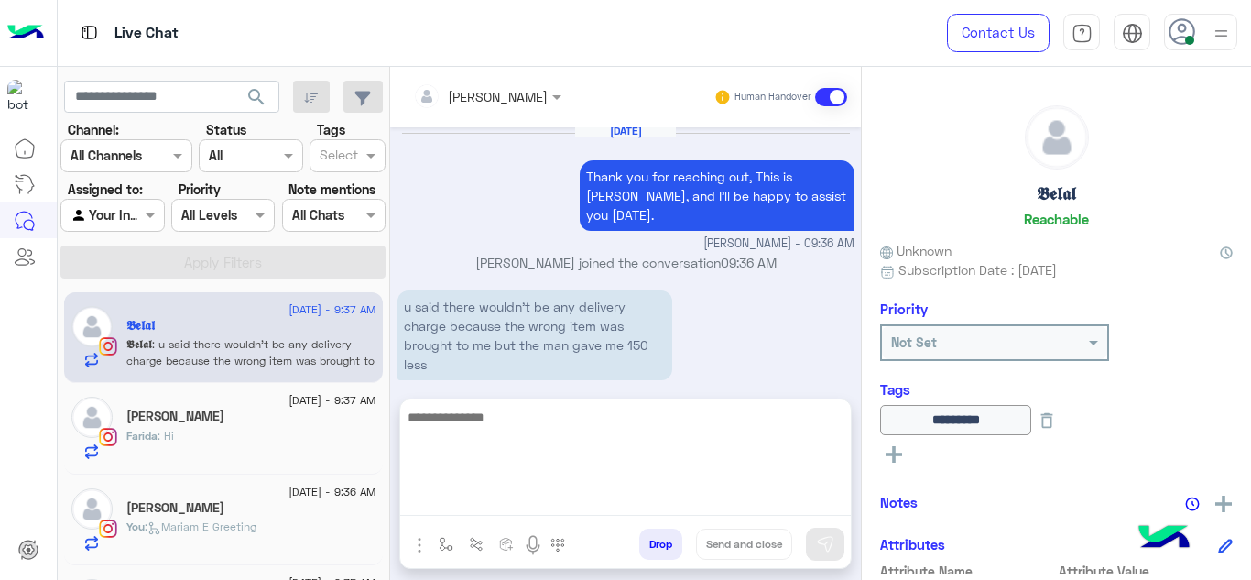
click at [539, 501] on textarea at bounding box center [625, 461] width 450 height 110
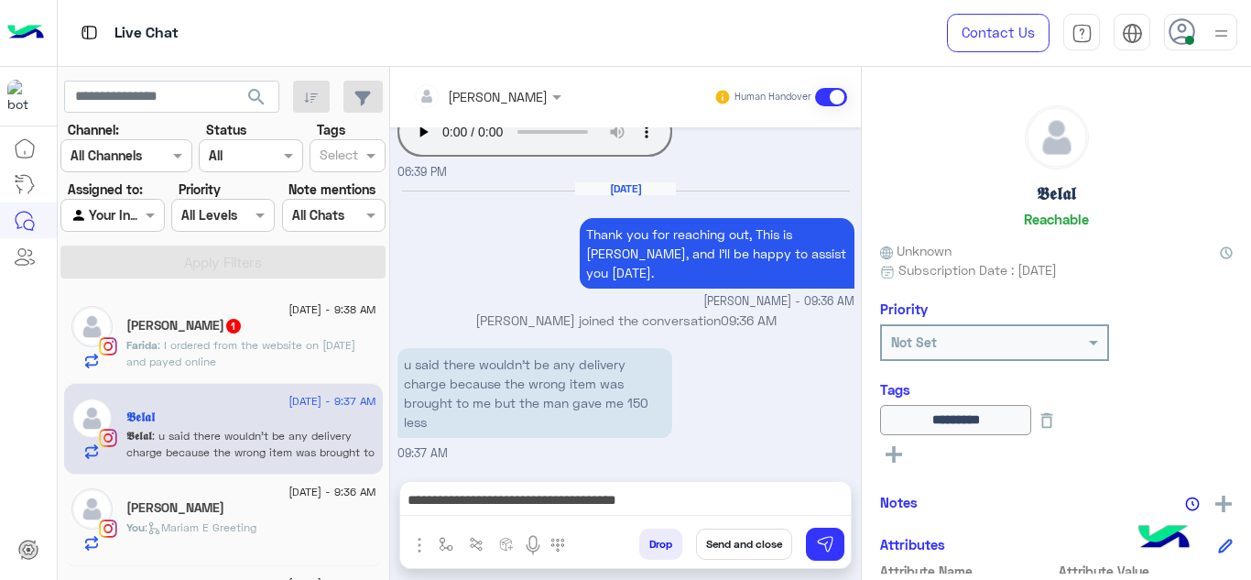
click at [1132, 119] on div "𝕭𝖊𝖑𝖆𝖑 Reachable" at bounding box center [1056, 169] width 352 height 129
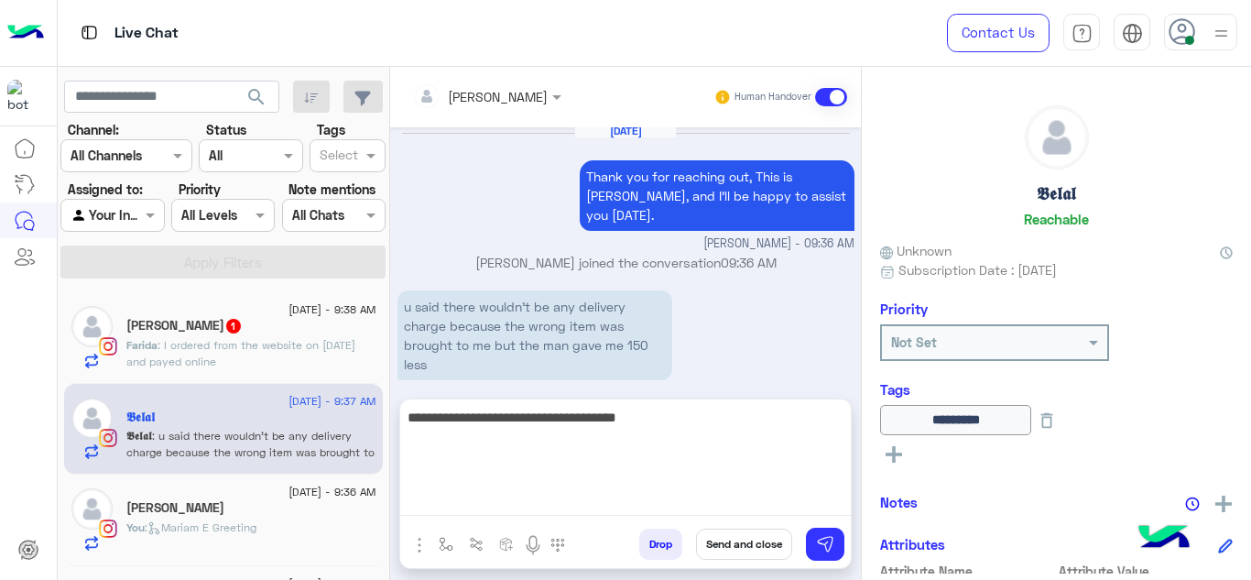
click at [695, 494] on textarea "**********" at bounding box center [625, 461] width 450 height 110
type textarea "**********"
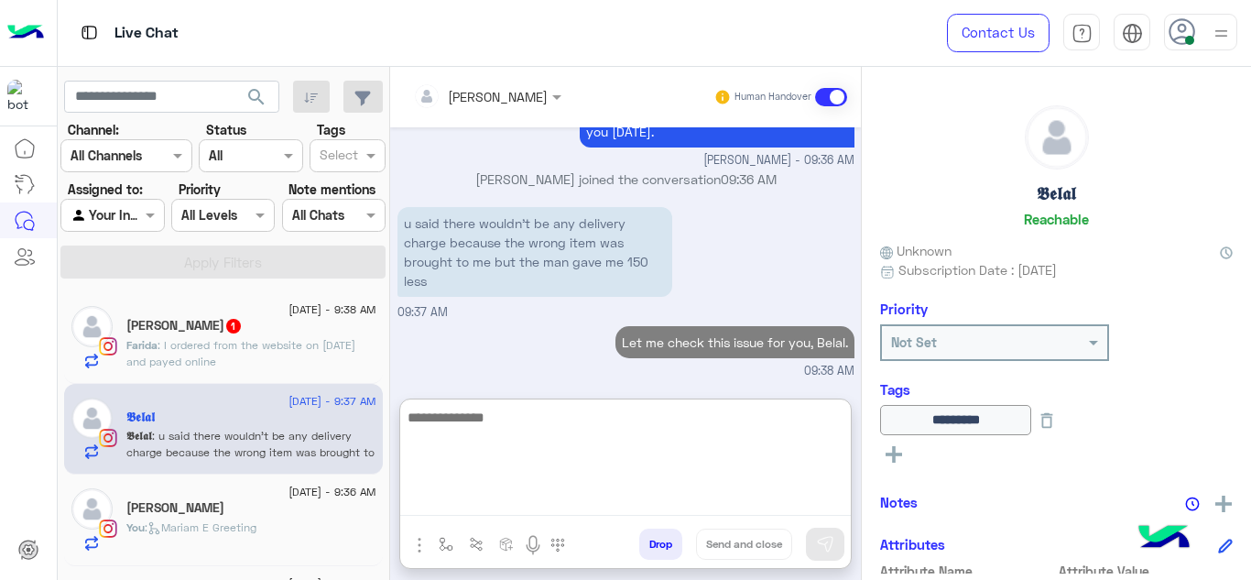
scroll to position [1755, 0]
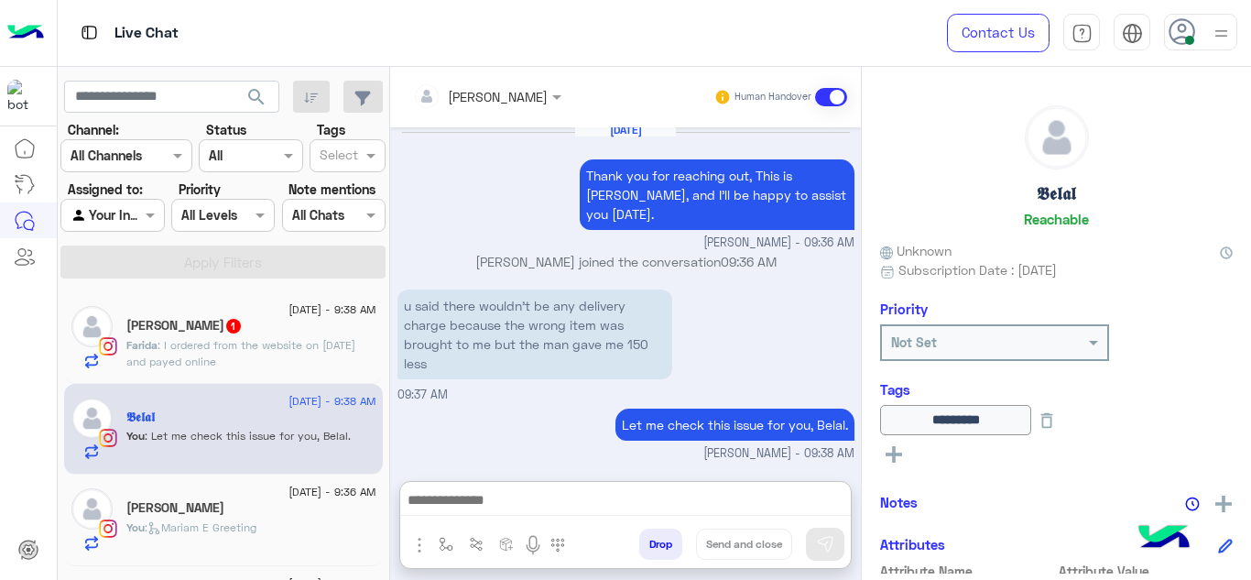
click at [336, 346] on p "Farida : I ordered from the website on 9 September and payed online" at bounding box center [251, 353] width 250 height 33
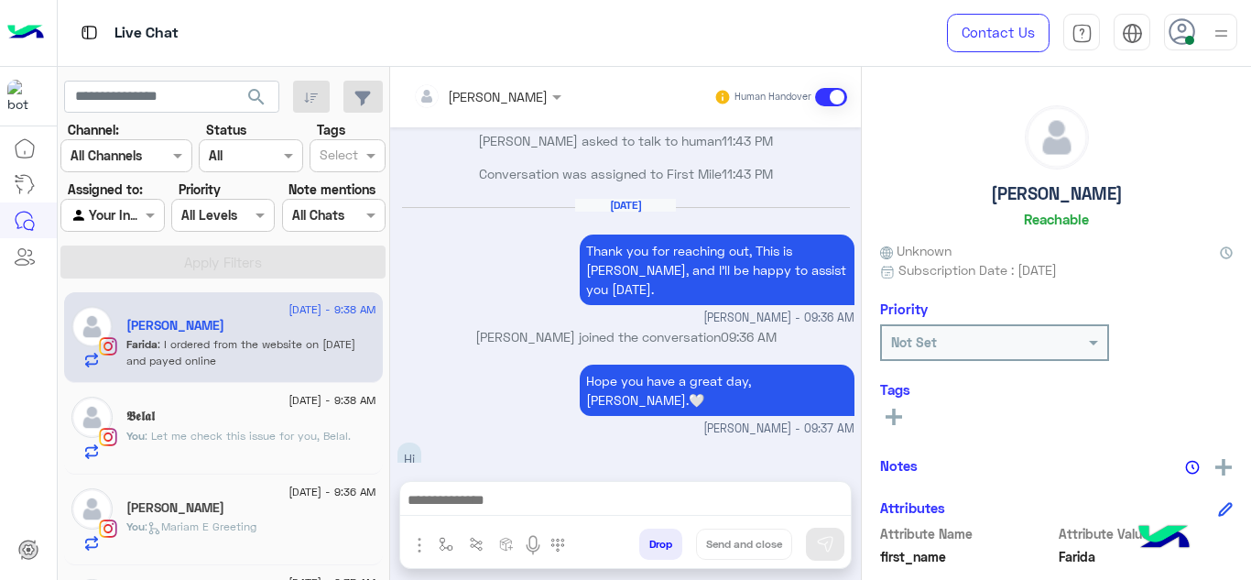
scroll to position [2753, 0]
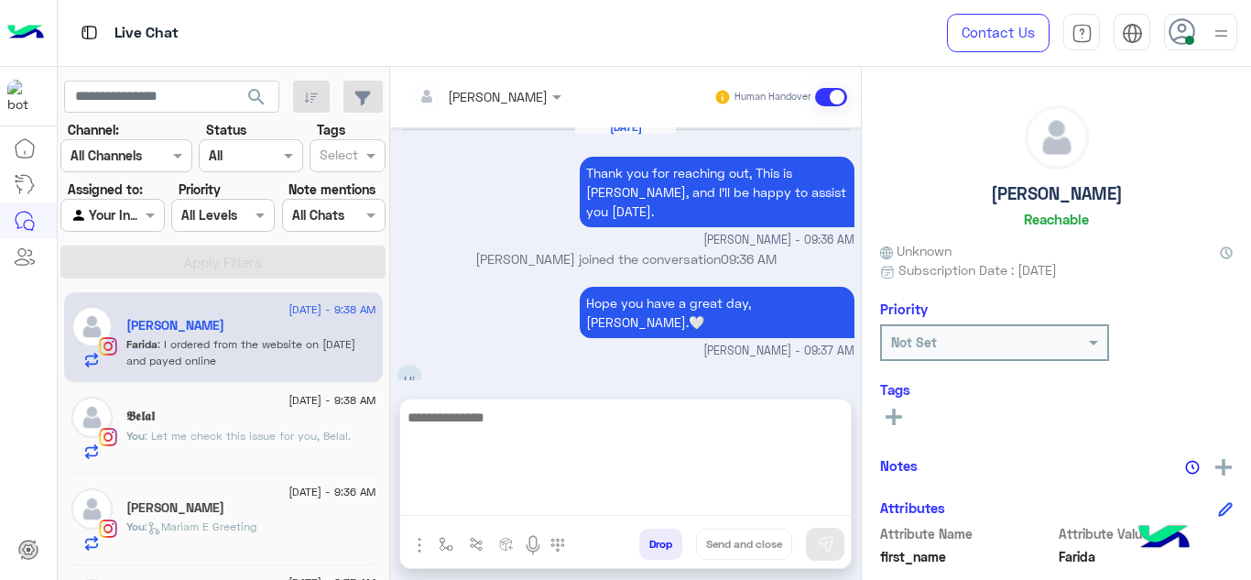
click at [497, 504] on textarea at bounding box center [625, 461] width 450 height 110
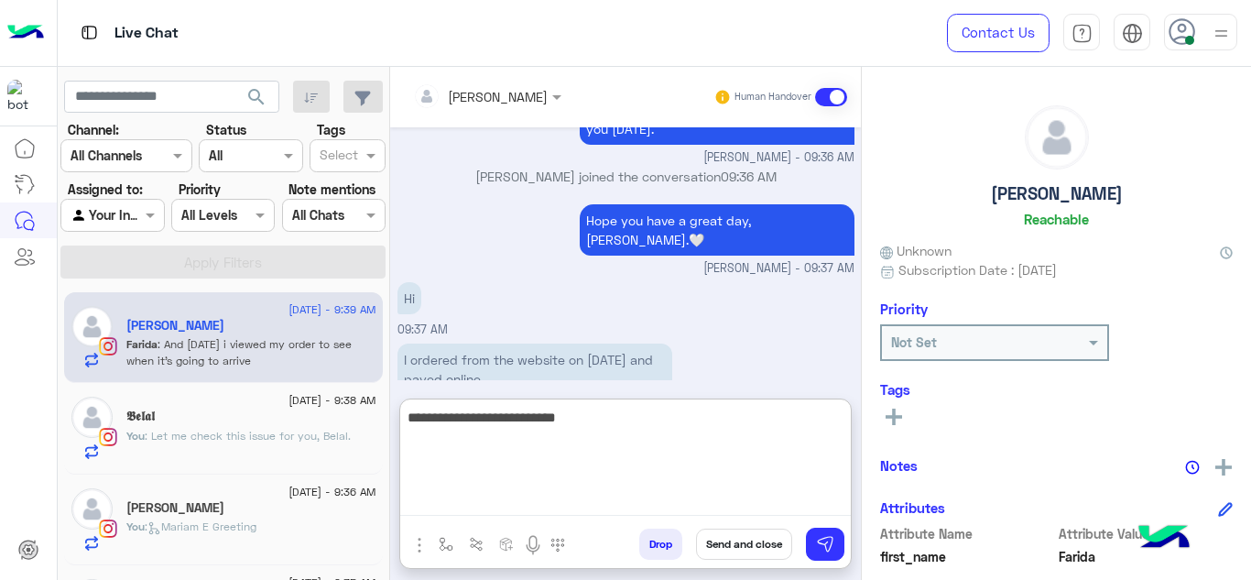
scroll to position [2917, 0]
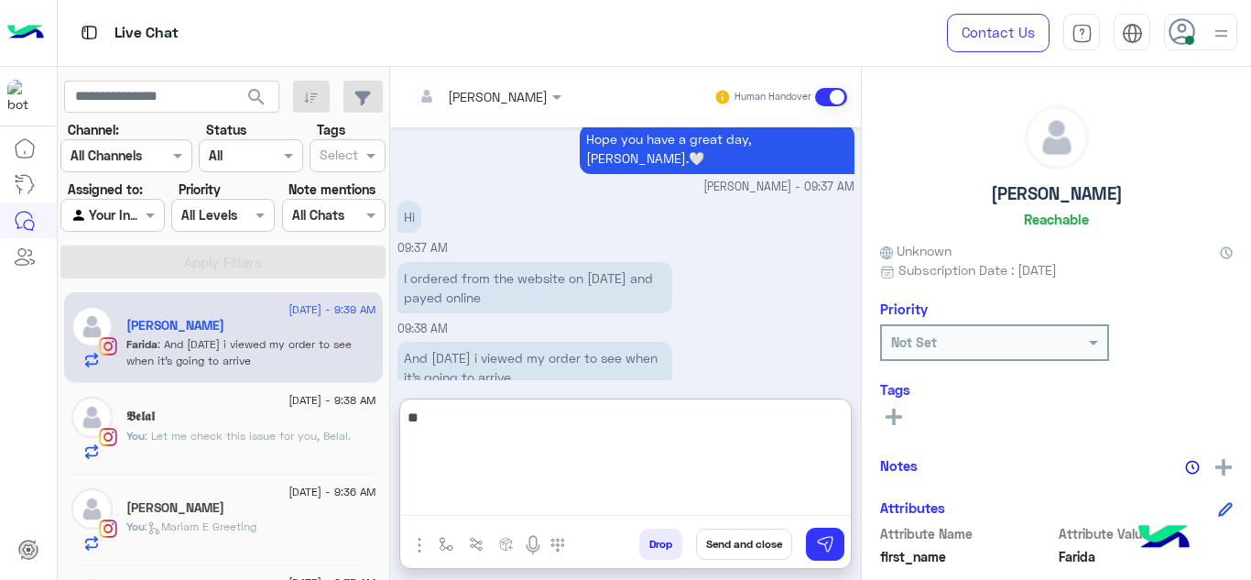
type textarea "*"
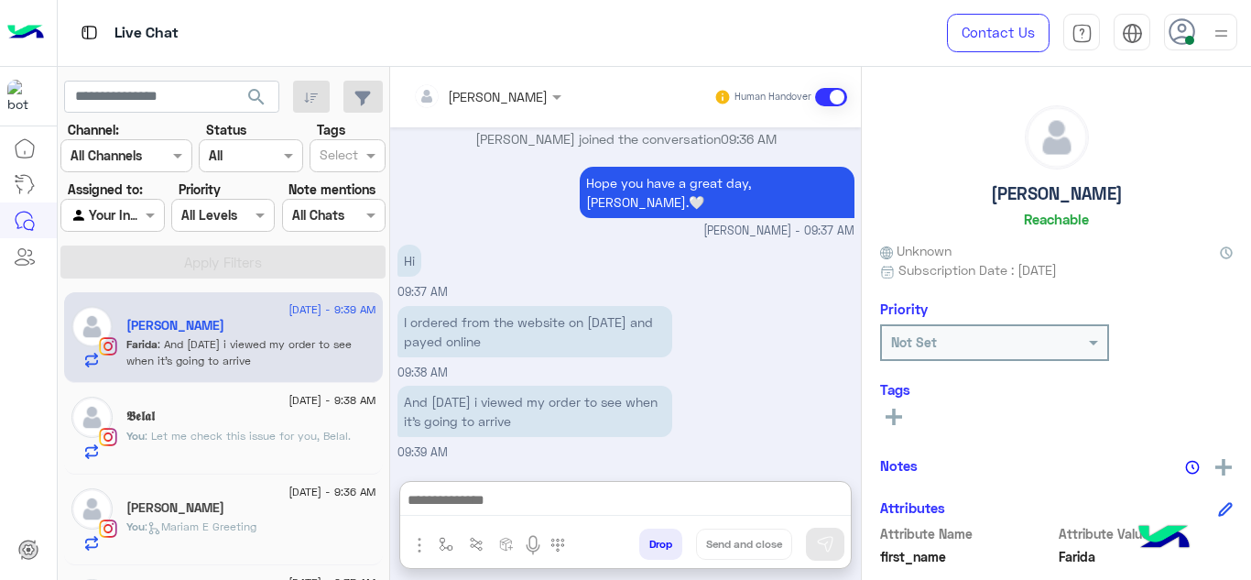
click at [313, 428] on span ": Let me check this issue for you, Belal." at bounding box center [248, 435] width 206 height 14
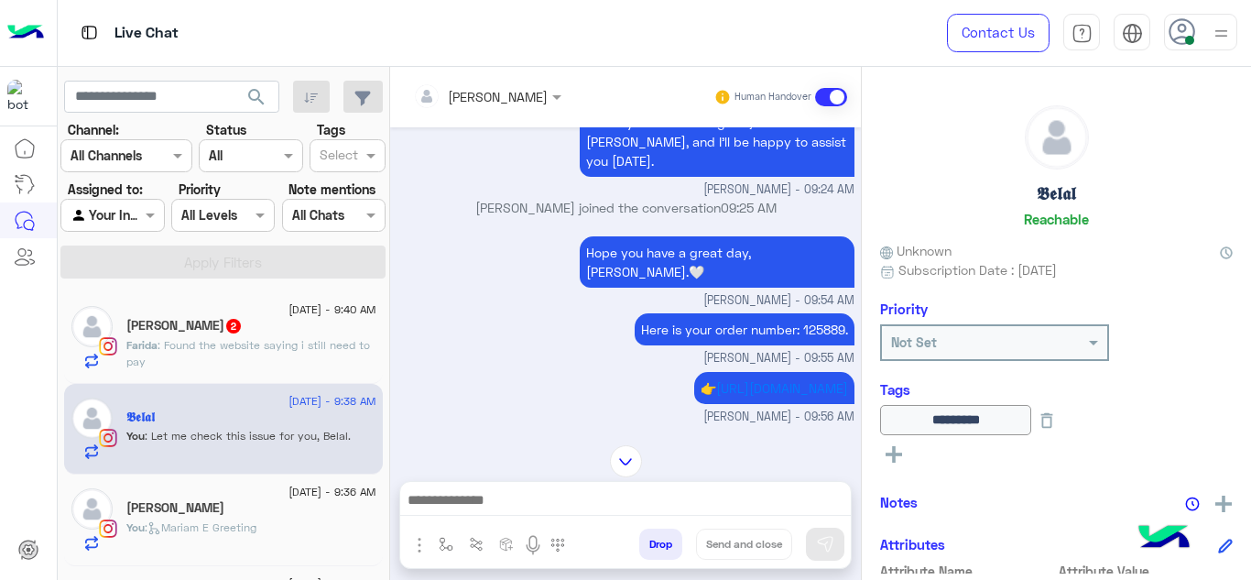
scroll to position [579, 0]
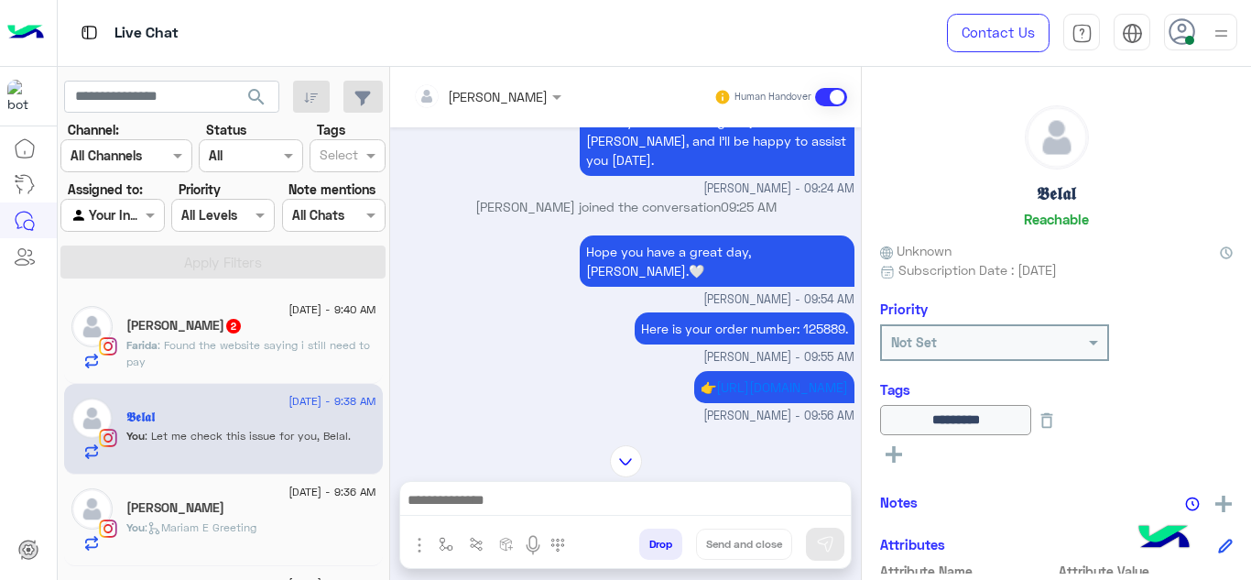
click at [816, 312] on p "Here is your order number: 125889." at bounding box center [744, 328] width 220 height 32
copy p "125889"
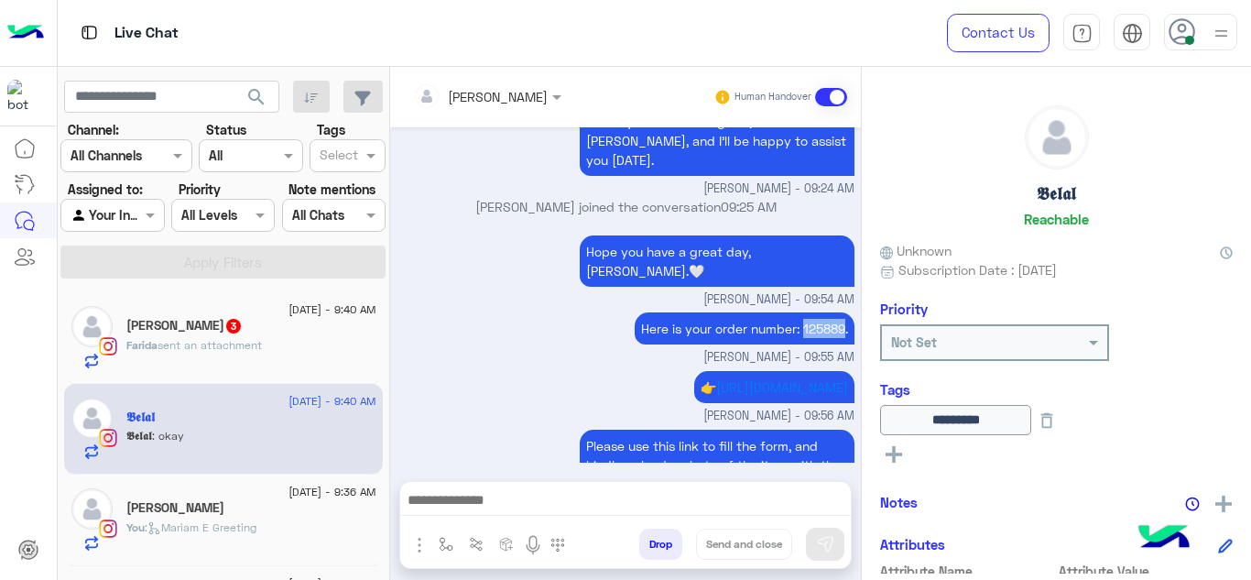
scroll to position [5891, 0]
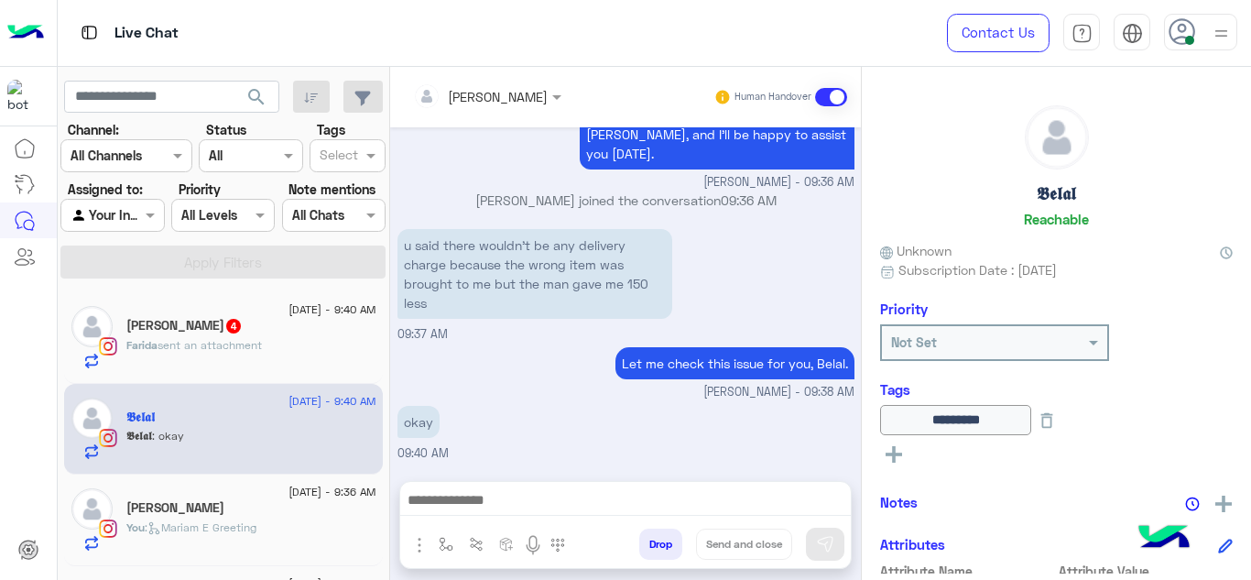
click at [300, 339] on div "Farida sent an attachment" at bounding box center [251, 353] width 250 height 32
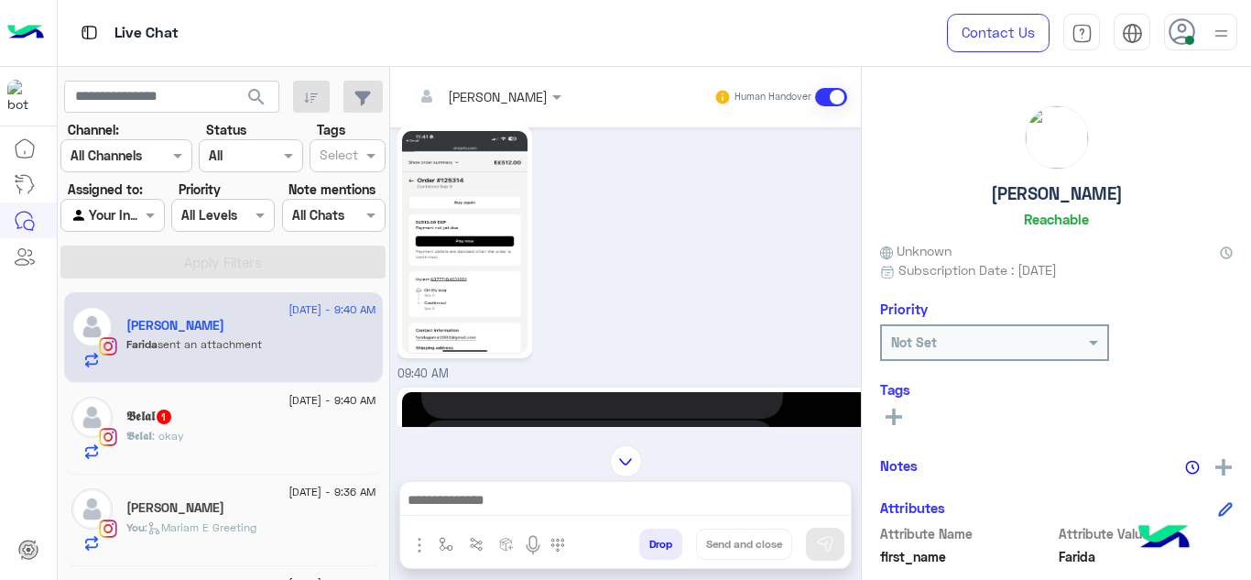
scroll to position [569, 0]
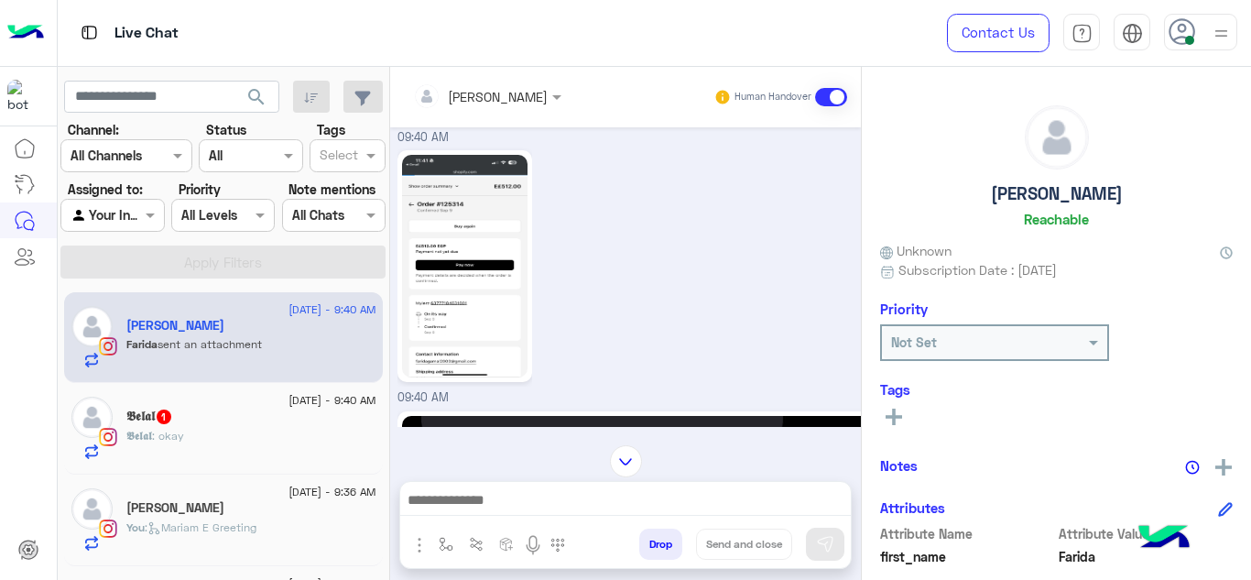
click at [515, 286] on img at bounding box center [464, 266] width 125 height 222
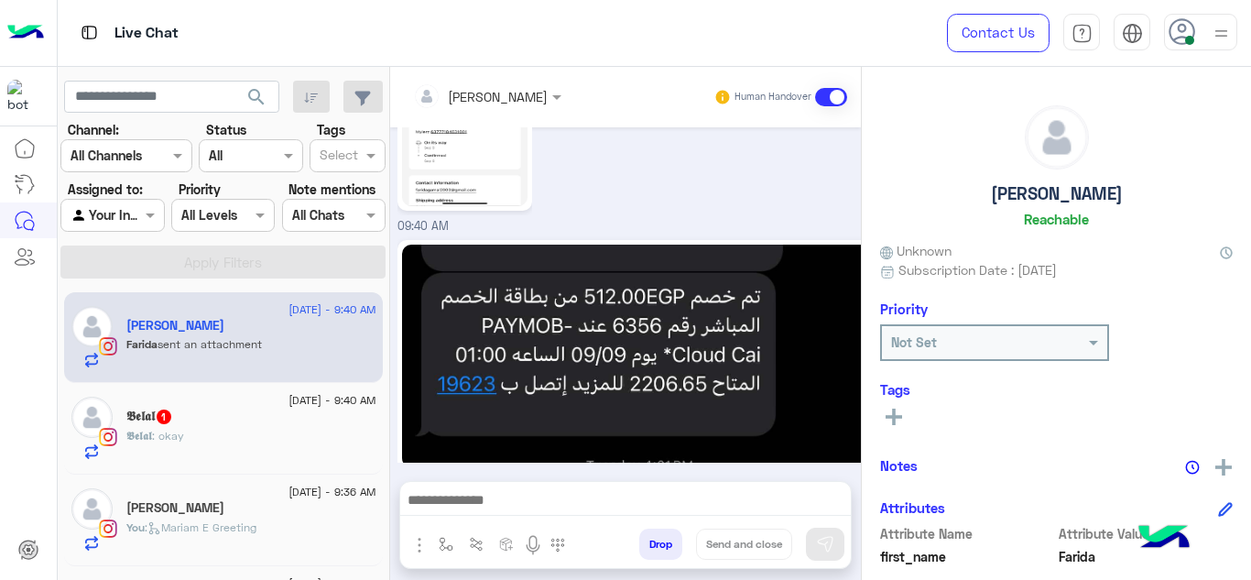
scroll to position [775, 0]
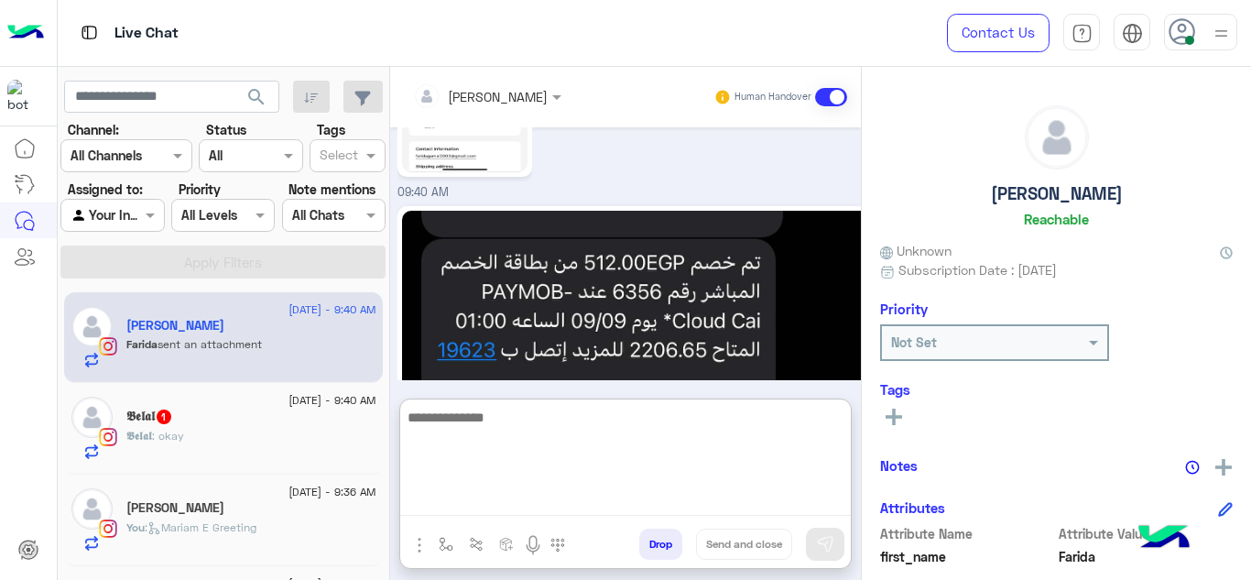
click at [516, 488] on textarea at bounding box center [625, 461] width 450 height 110
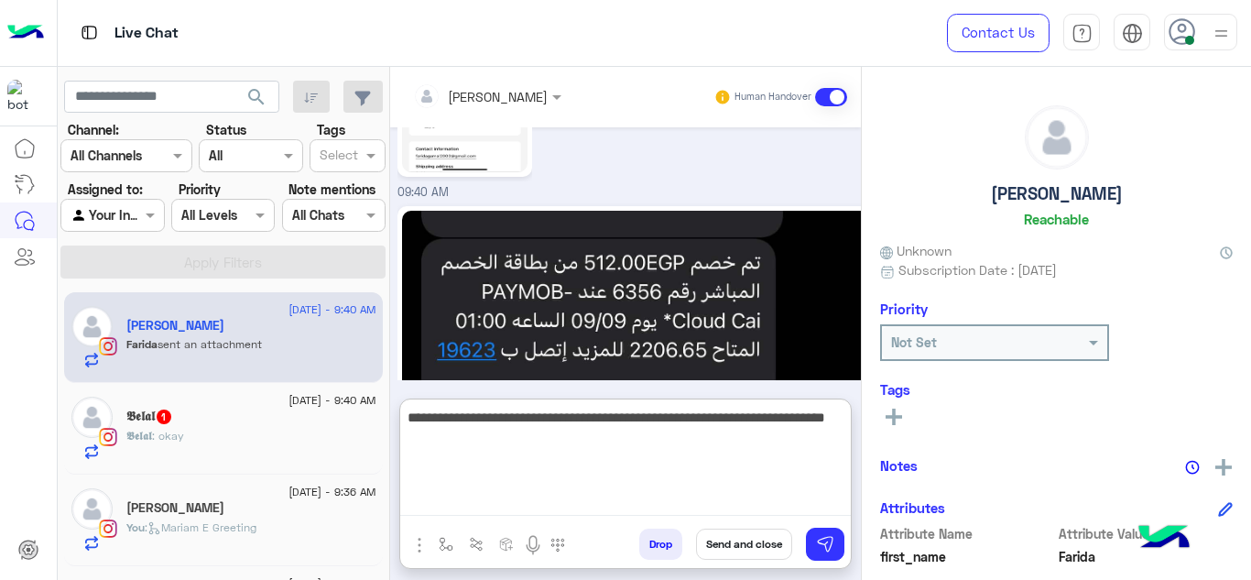
type textarea "**********"
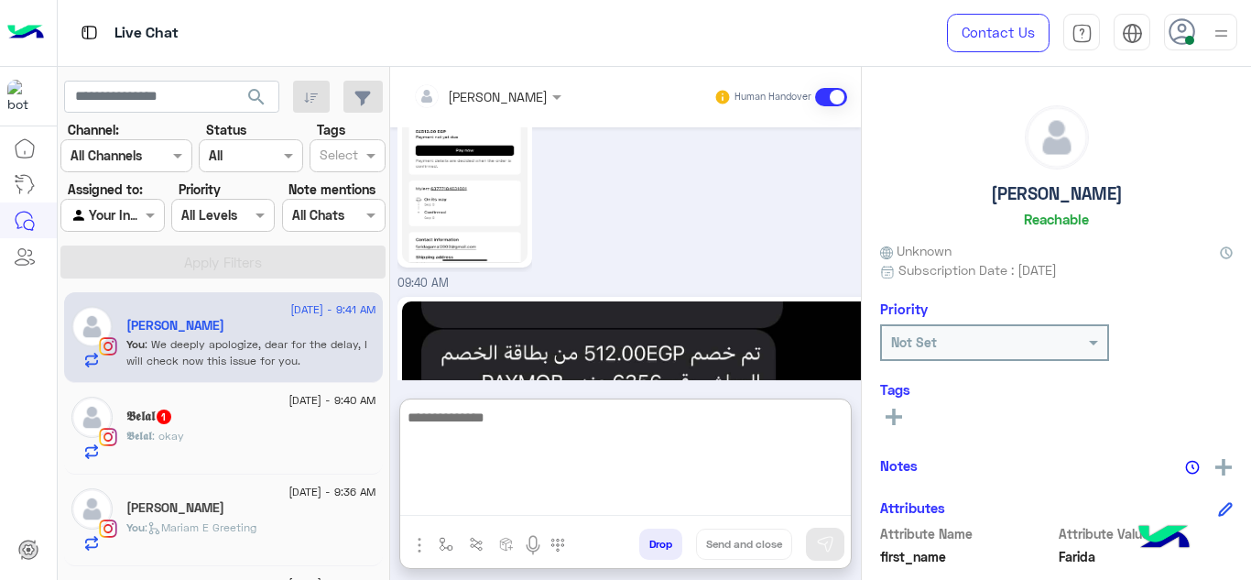
scroll to position [934, 0]
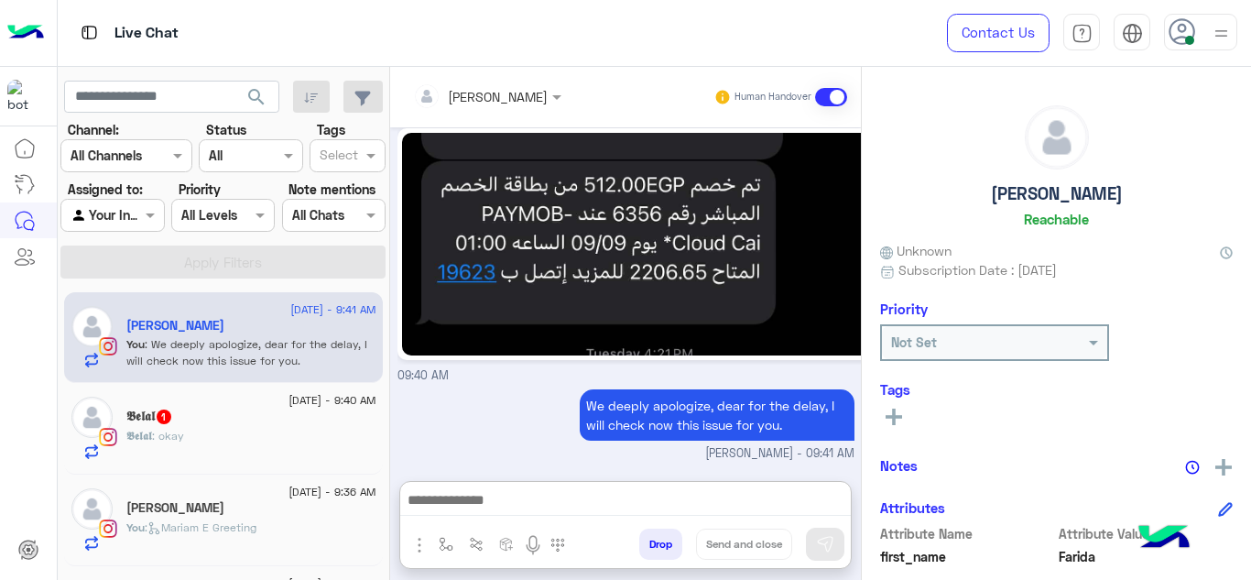
click at [500, 103] on input "text" at bounding box center [463, 96] width 100 height 19
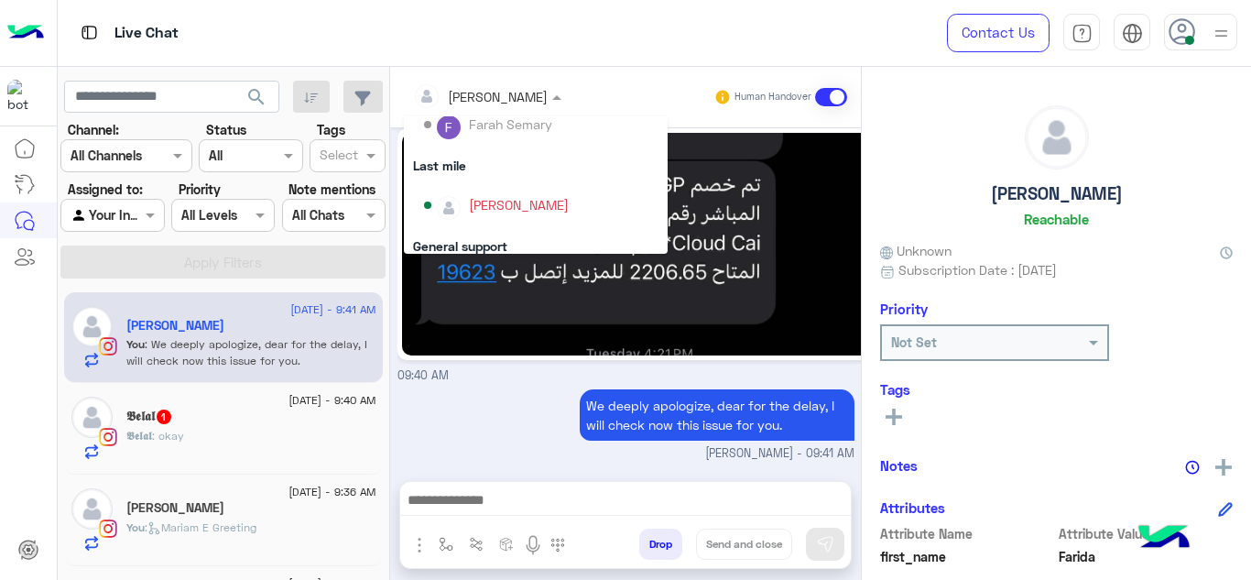
scroll to position [233, 0]
click at [463, 163] on div "Last mile" at bounding box center [536, 168] width 264 height 34
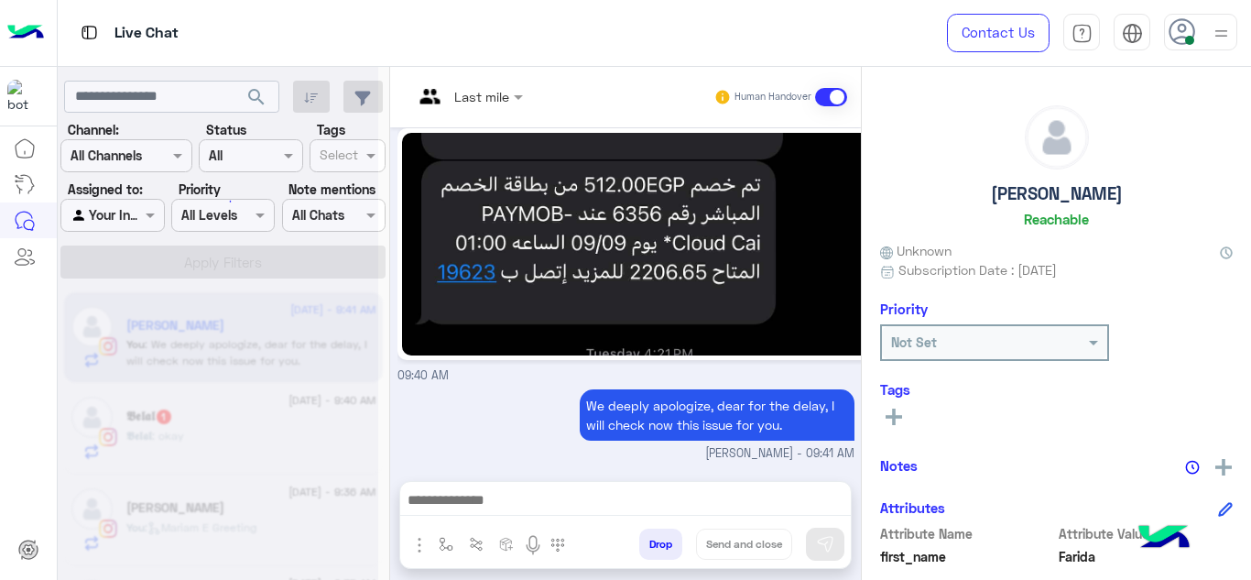
scroll to position [885, 0]
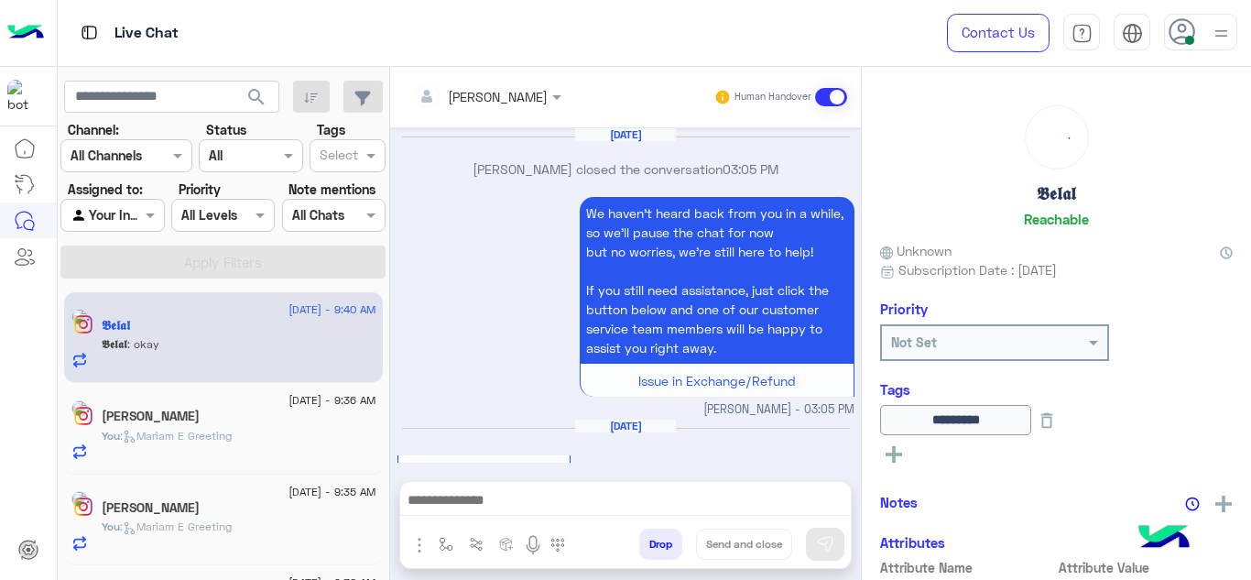
scroll to position [737, 0]
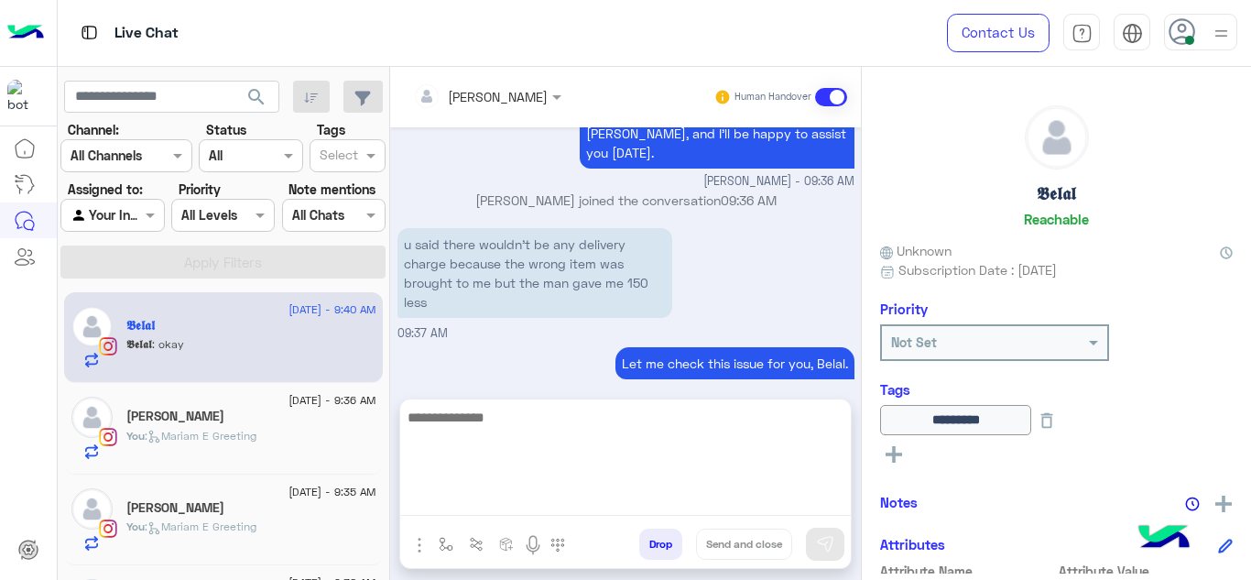
click at [458, 497] on textarea at bounding box center [625, 461] width 450 height 110
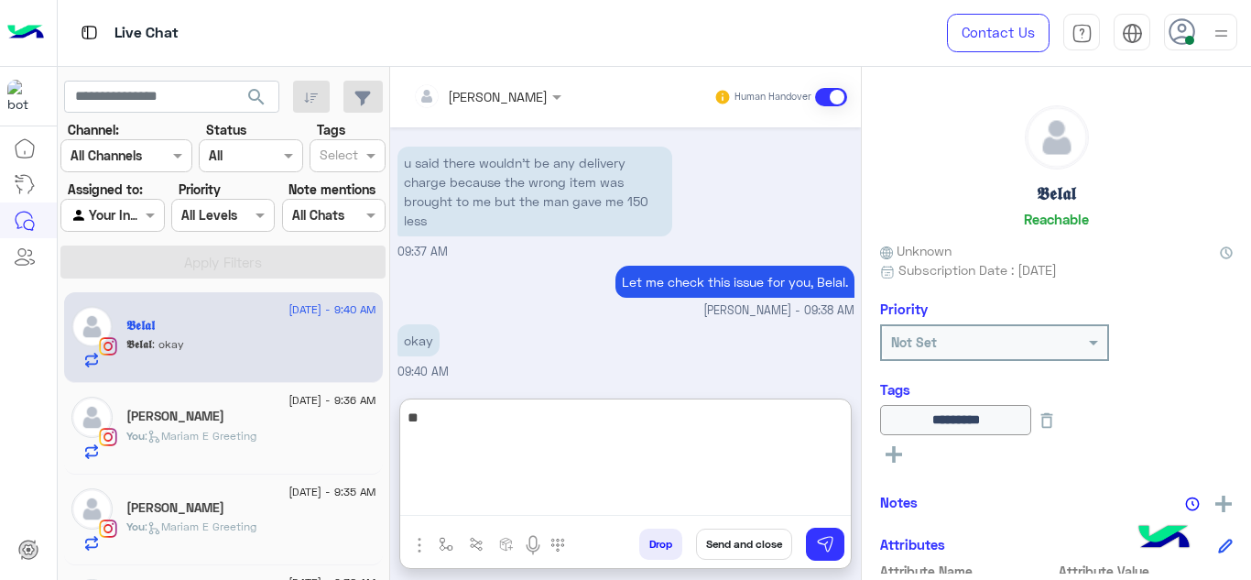
type textarea "*"
click at [472, 427] on textarea at bounding box center [625, 461] width 450 height 110
click at [507, 432] on textarea at bounding box center [625, 461] width 450 height 110
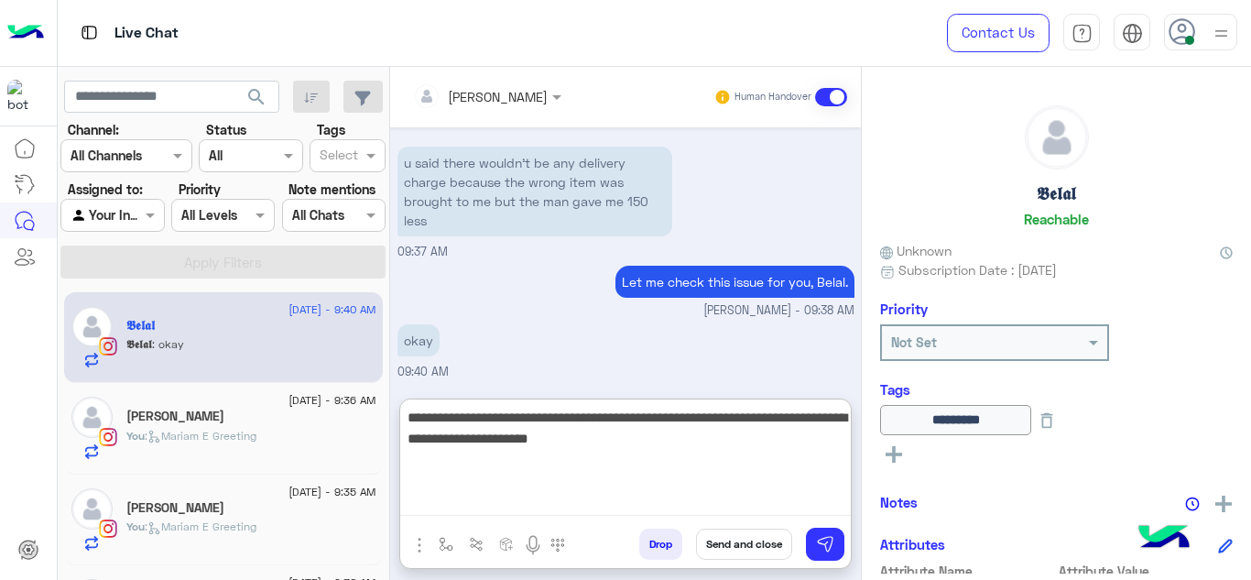
type textarea "**********"
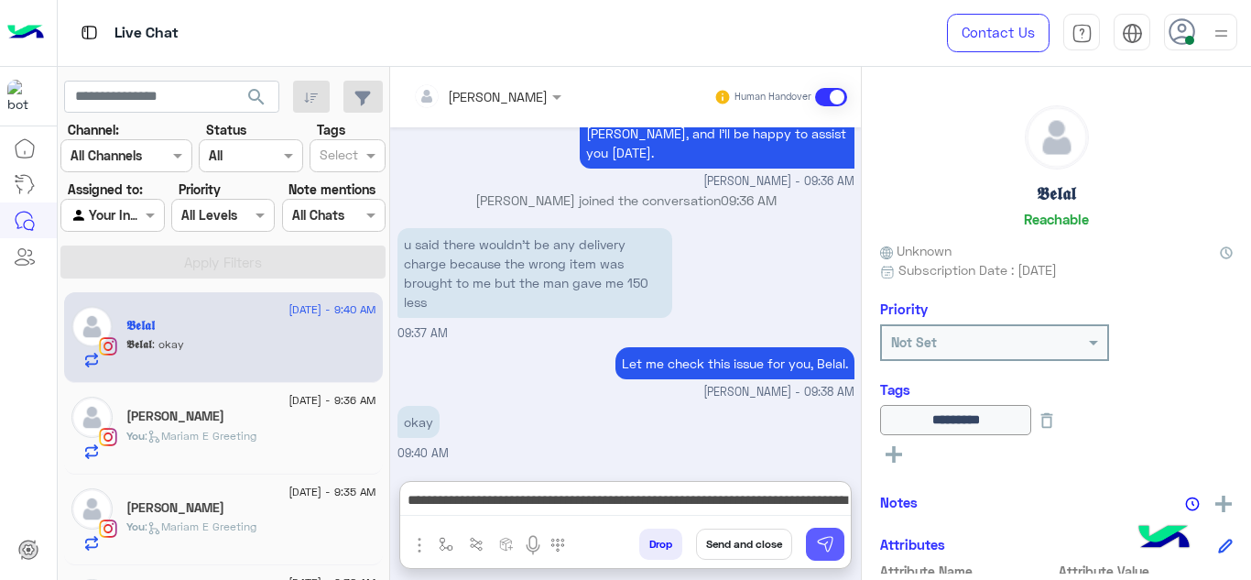
click at [817, 542] on img at bounding box center [825, 544] width 18 height 18
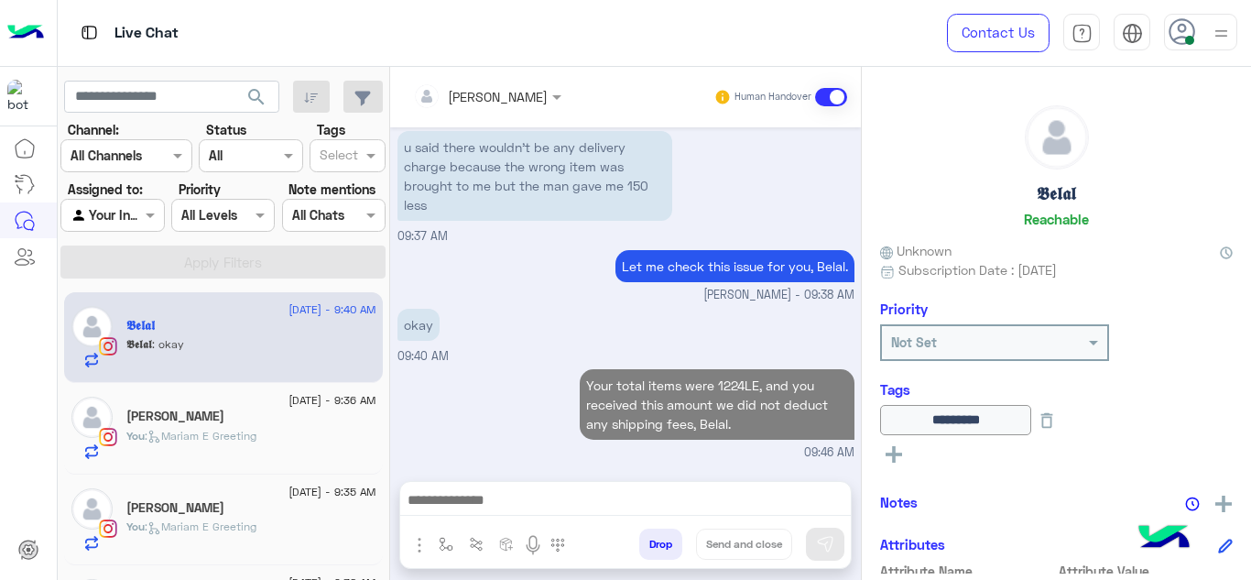
scroll to position [834, 0]
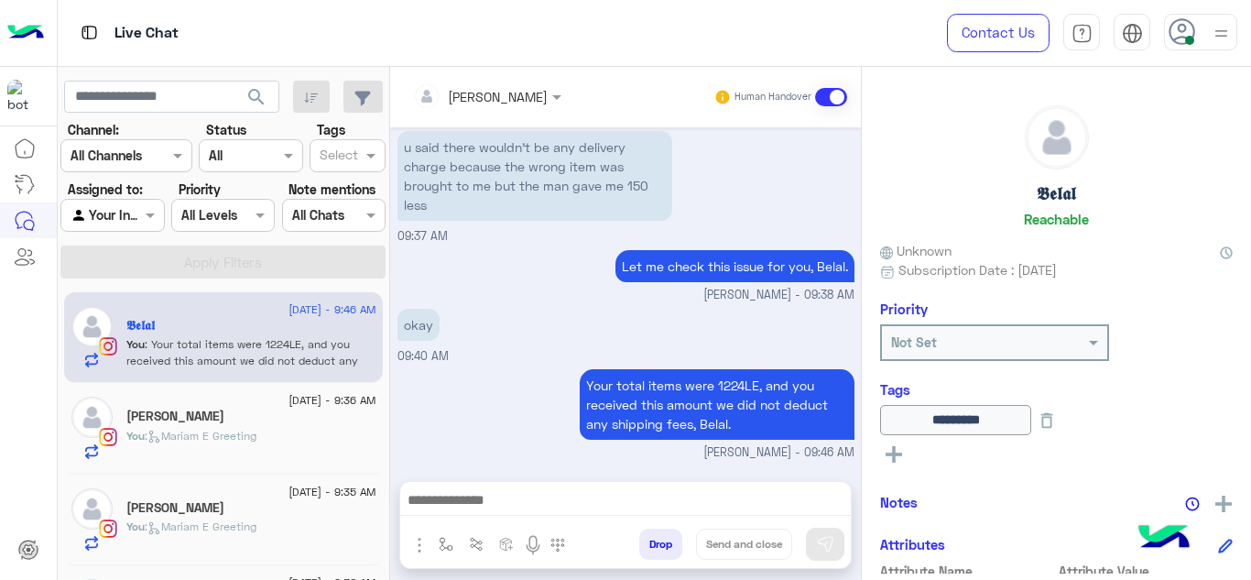
click at [288, 407] on span "16 September - 9:36 AM" at bounding box center [331, 400] width 87 height 16
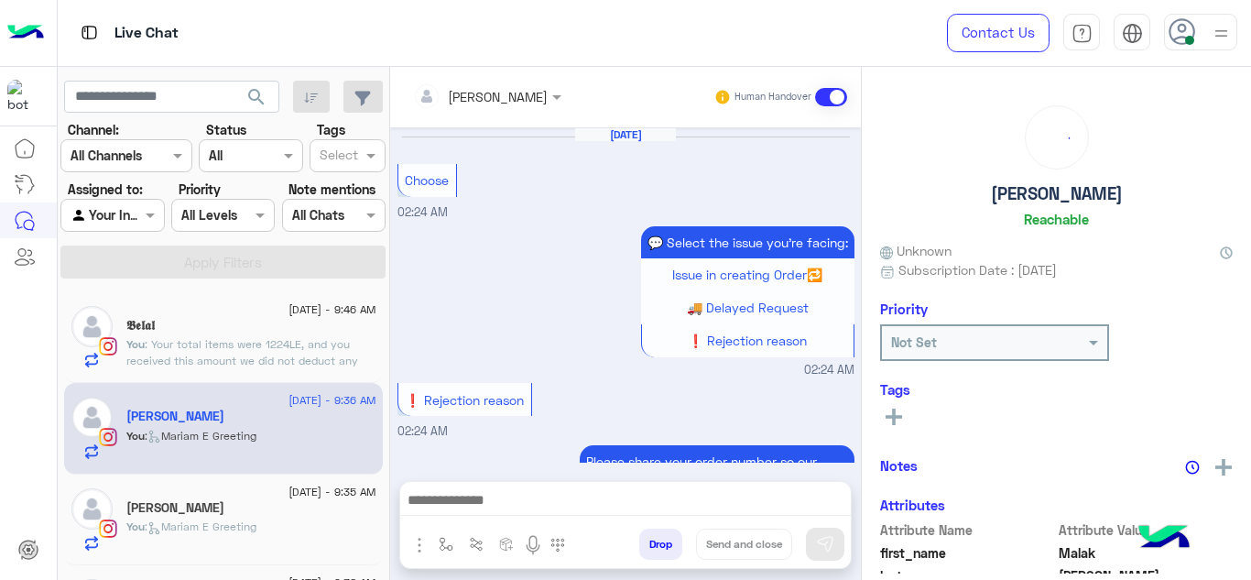
scroll to position [596, 0]
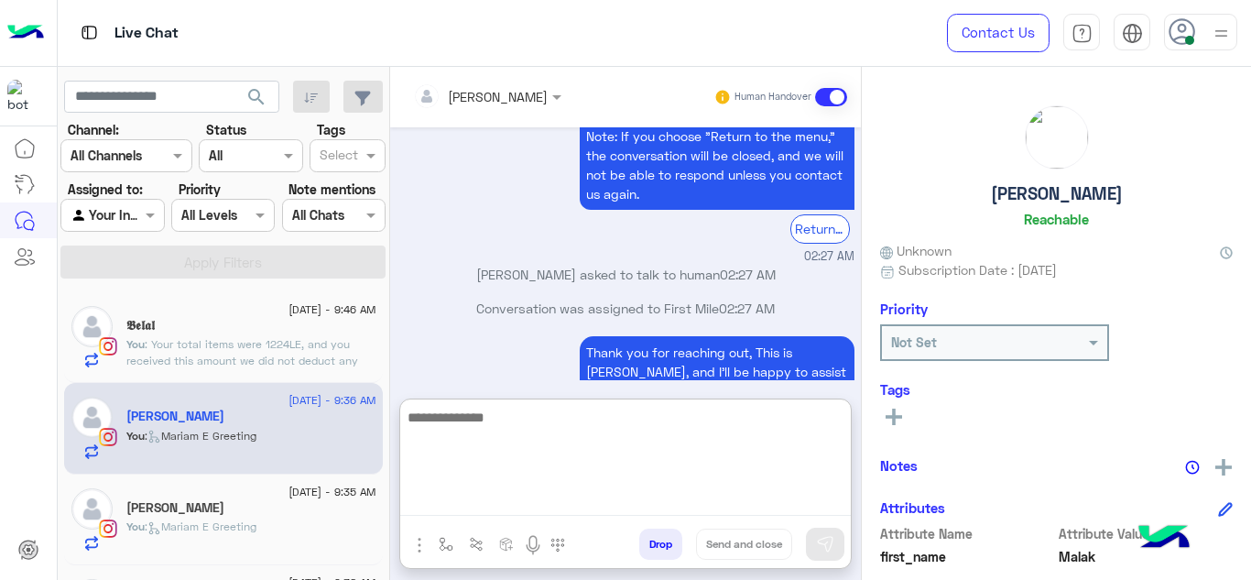
click at [508, 504] on textarea at bounding box center [625, 461] width 450 height 110
type textarea "**********"
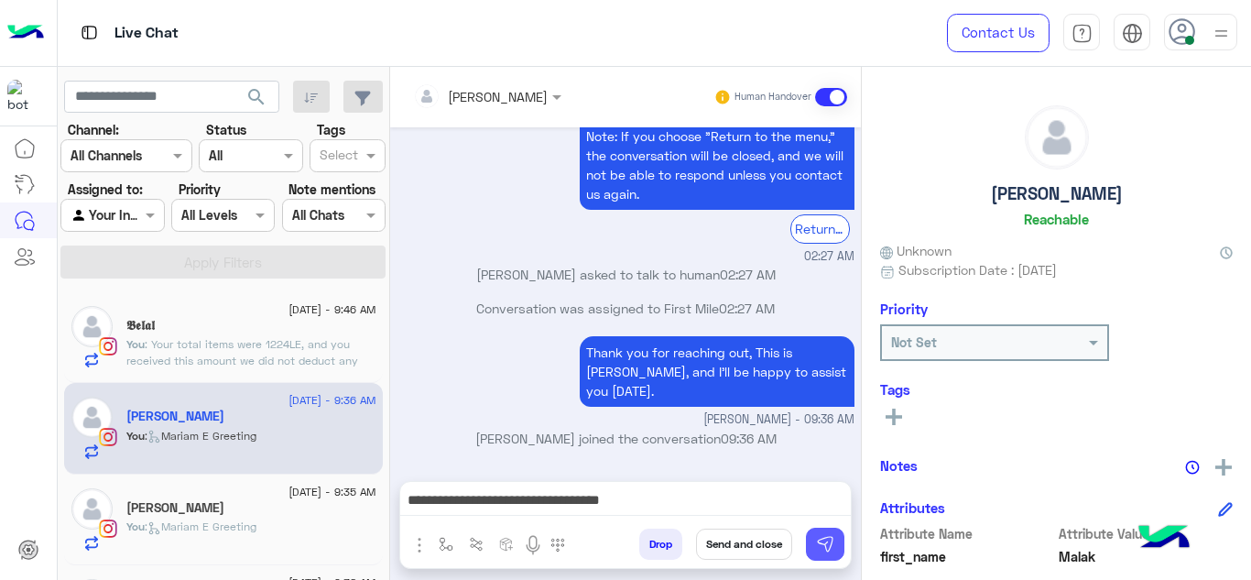
click at [816, 542] on img at bounding box center [825, 544] width 18 height 18
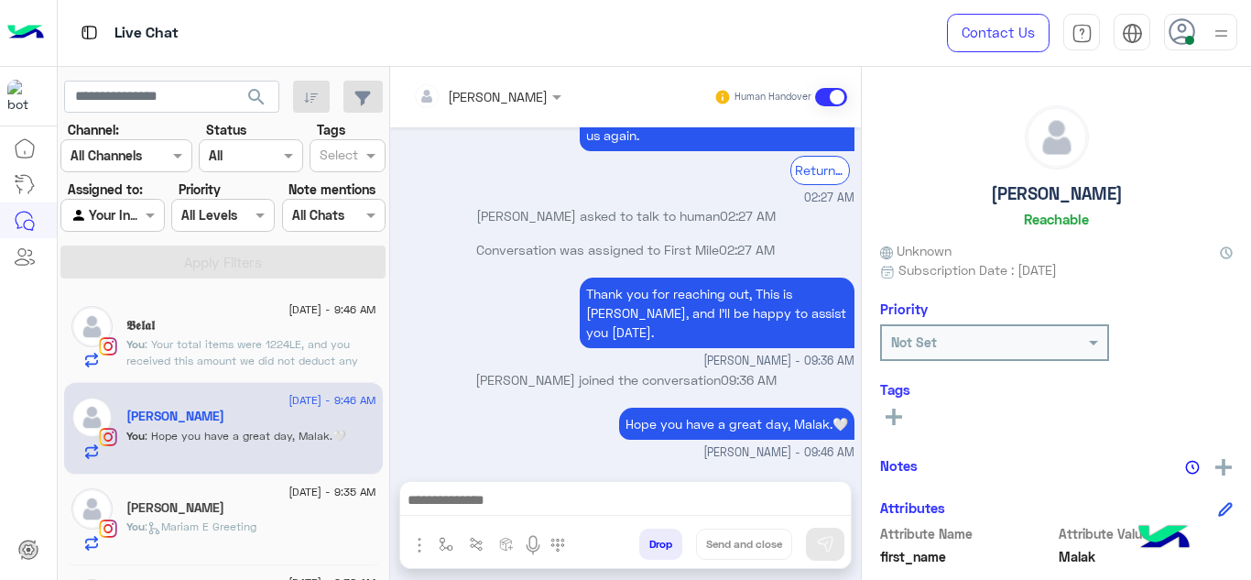
click at [315, 354] on span ": Your total items were 1224LE, and you received this amount we did not deduct …" at bounding box center [242, 360] width 232 height 47
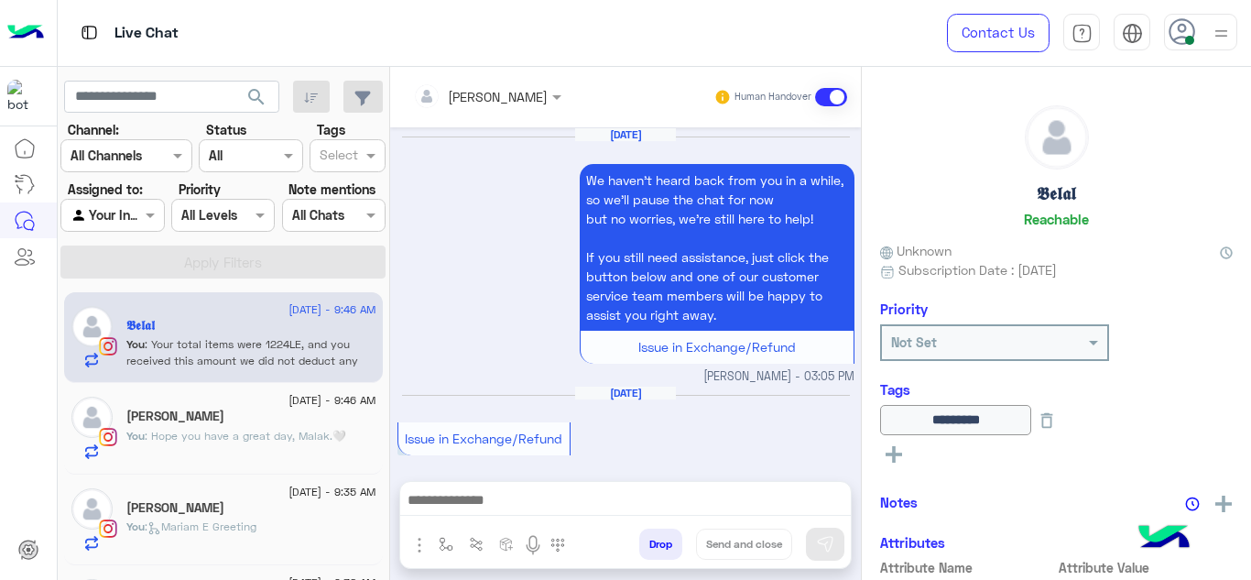
scroll to position [800, 0]
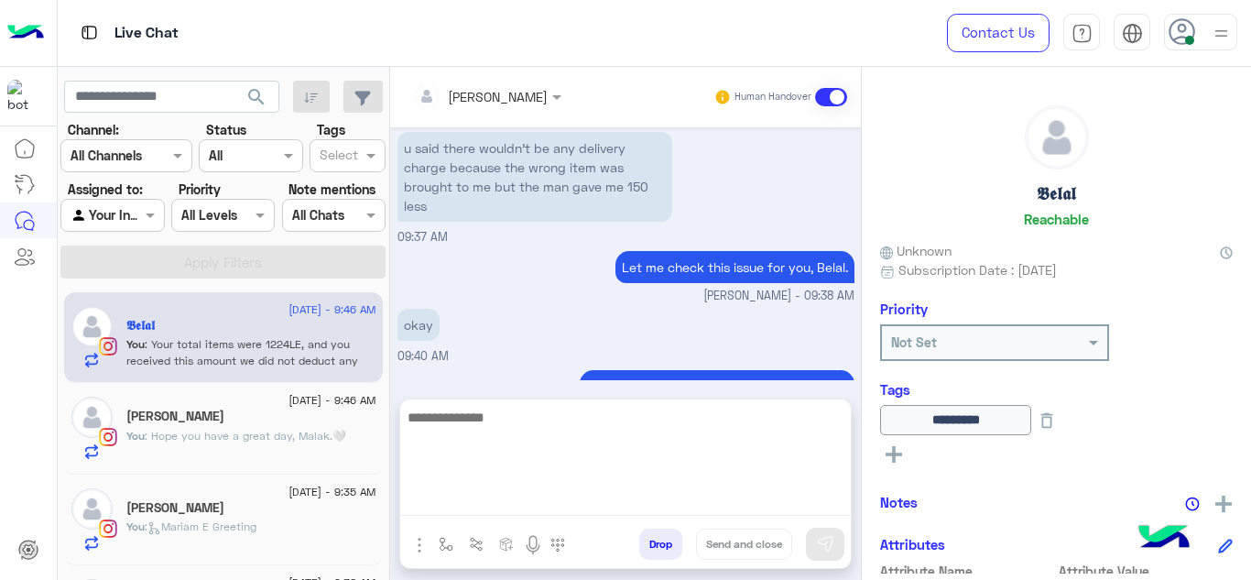
click at [478, 498] on textarea at bounding box center [625, 461] width 450 height 110
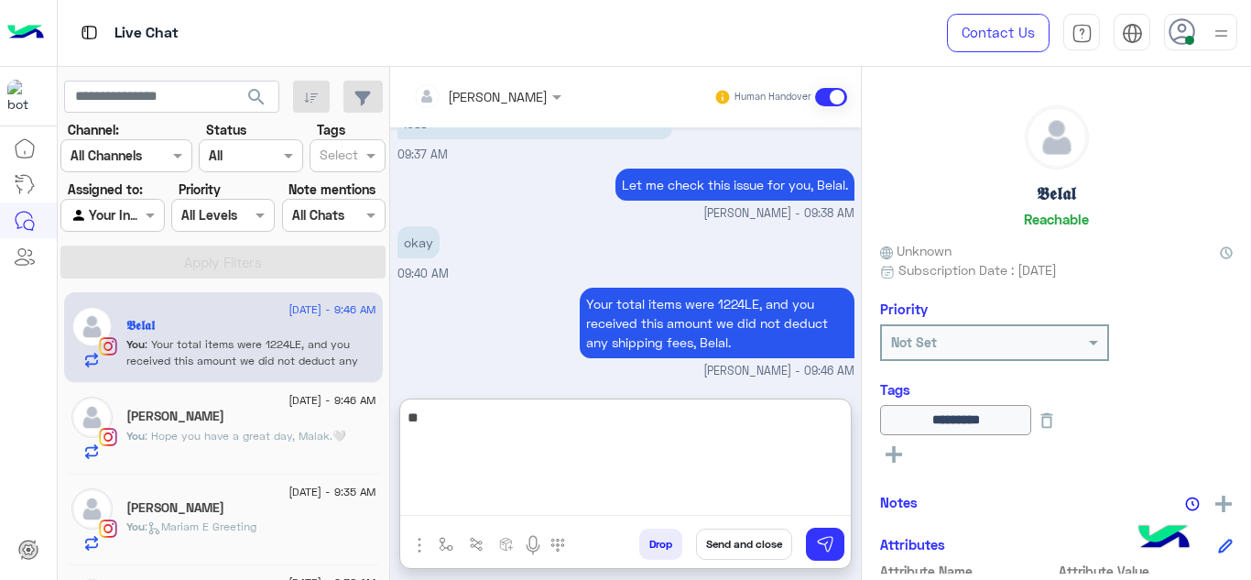
type textarea "*"
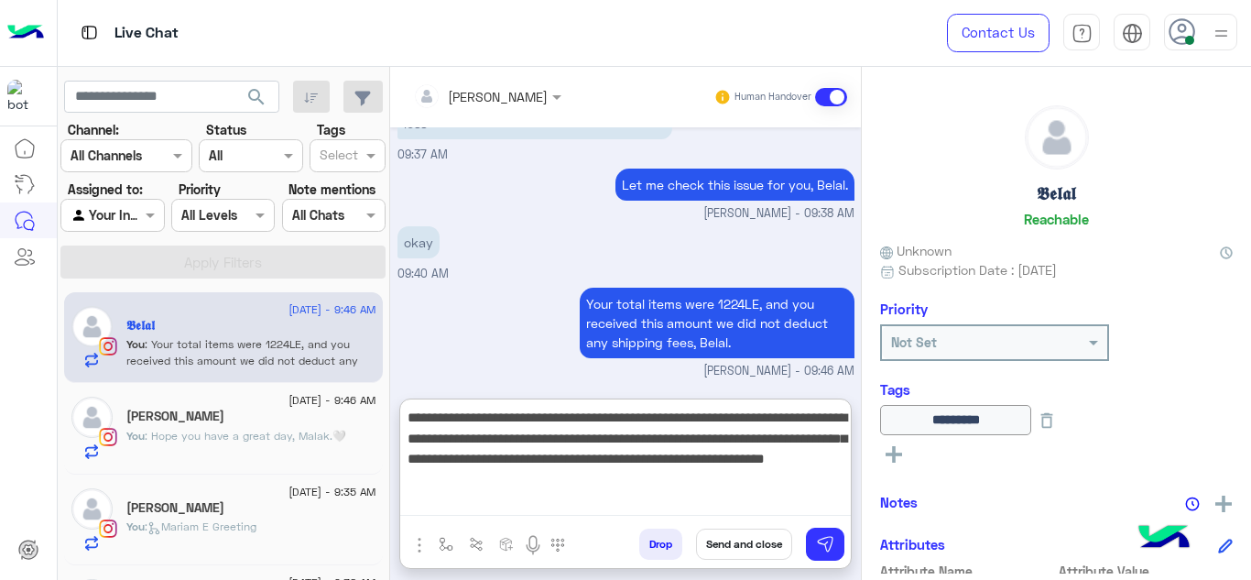
type textarea "**********"
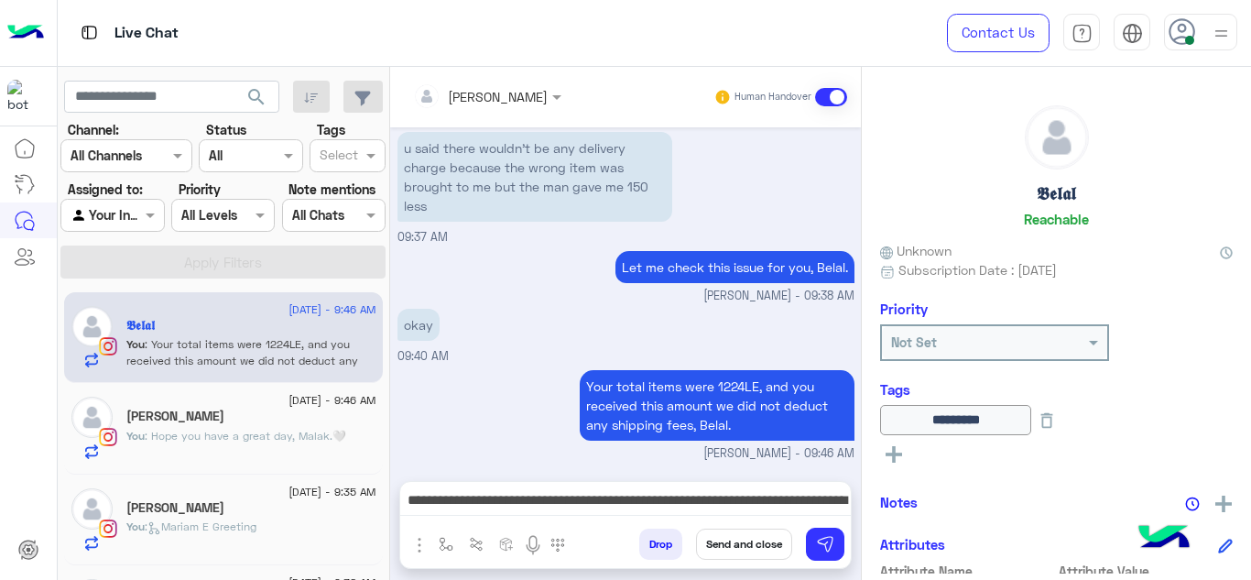
click at [560, 304] on div "okay 09:40 AM" at bounding box center [625, 334] width 457 height 61
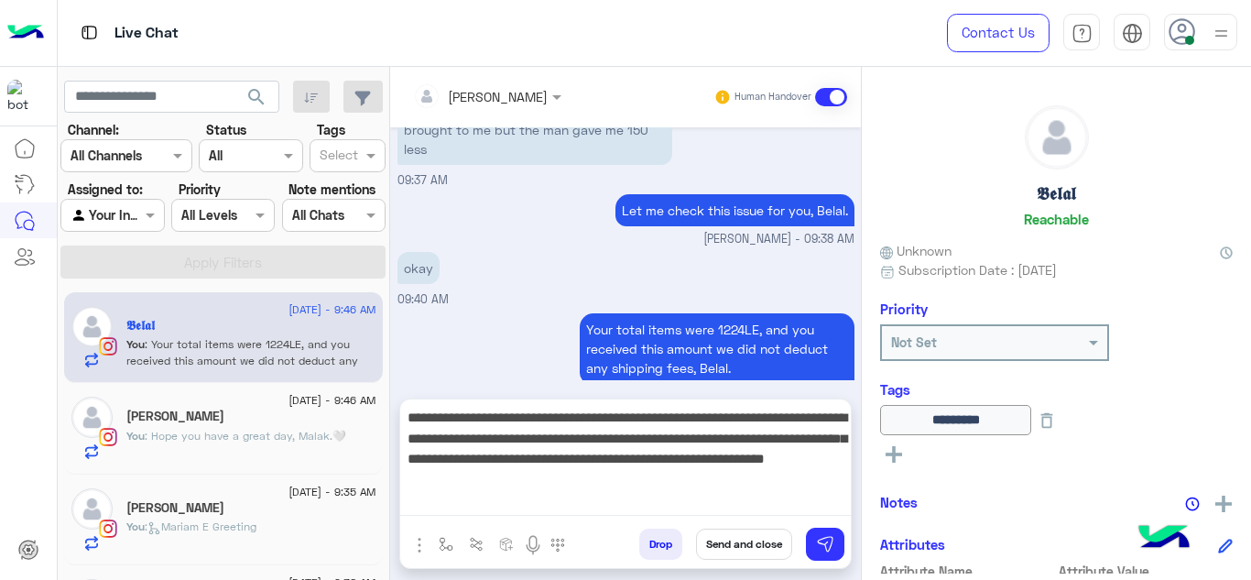
click at [806, 504] on textarea "**********" at bounding box center [625, 461] width 450 height 110
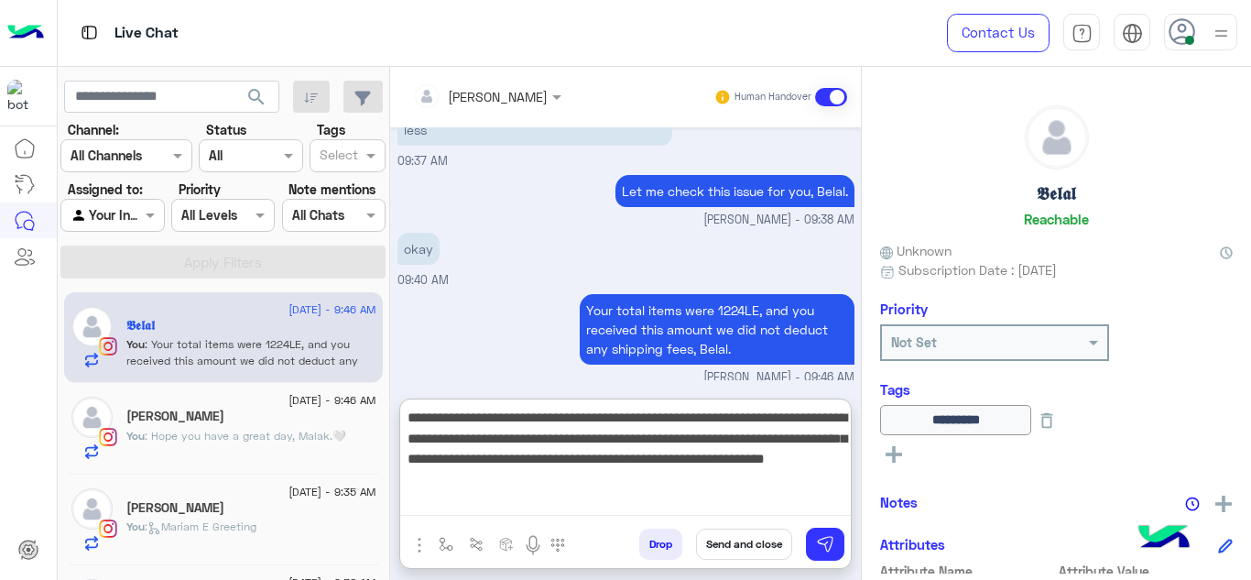
scroll to position [883, 0]
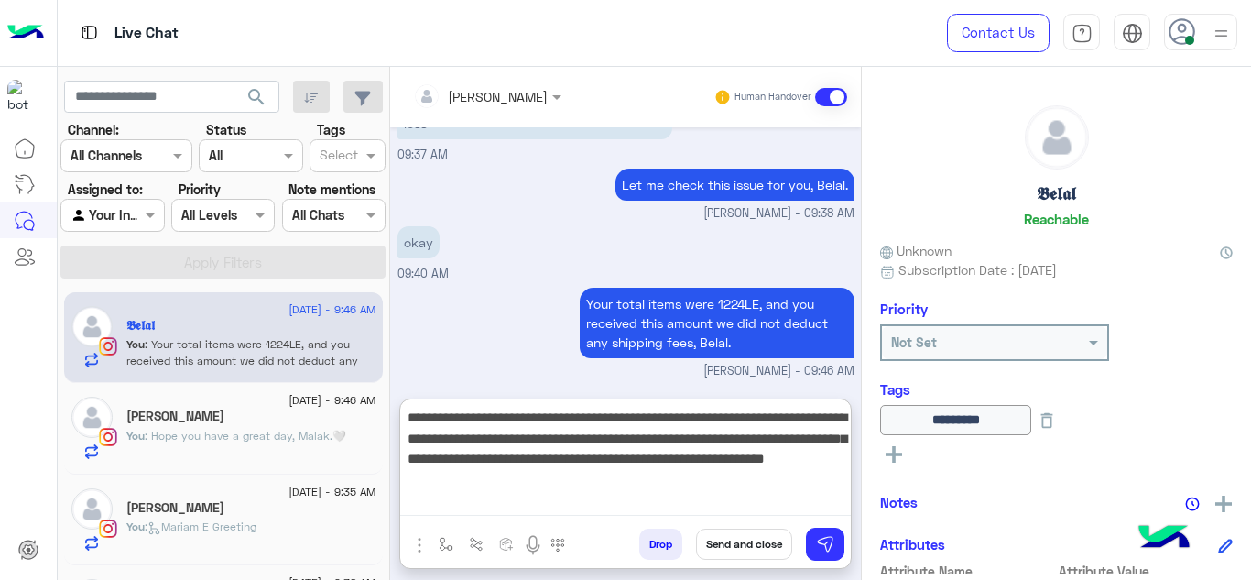
click at [703, 479] on textarea "**********" at bounding box center [625, 461] width 450 height 110
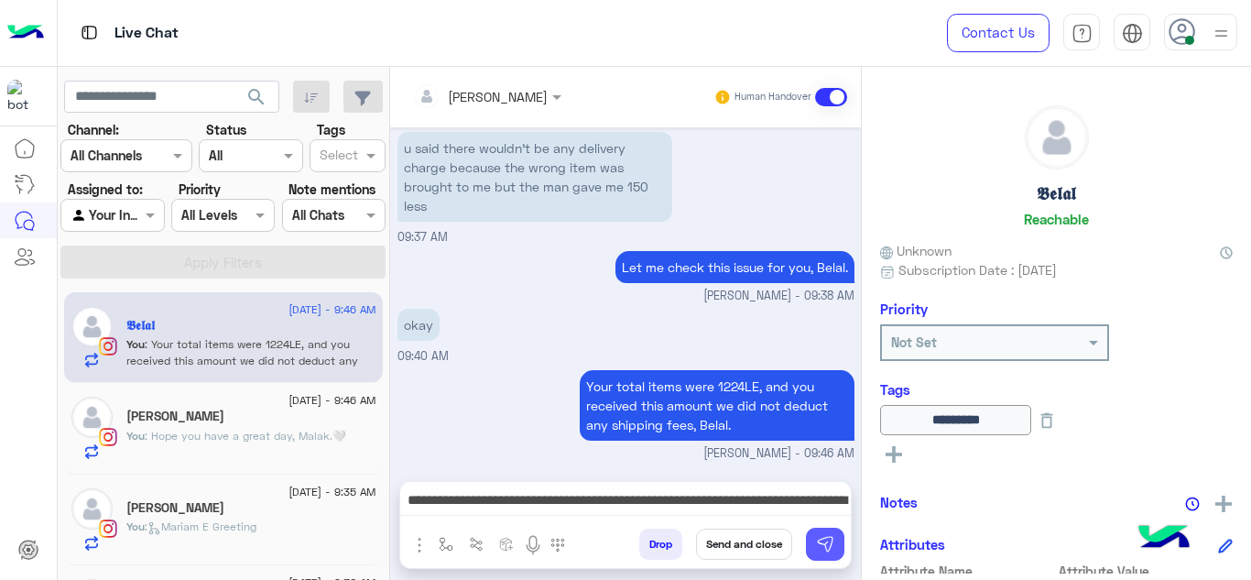
click at [818, 543] on img at bounding box center [825, 544] width 18 height 18
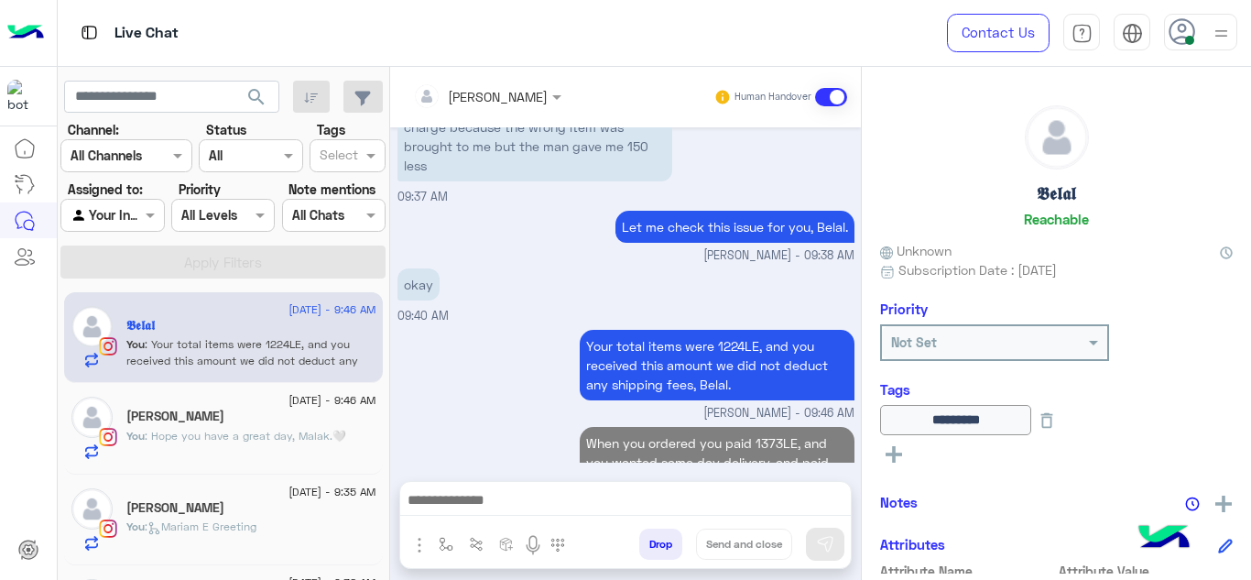
scroll to position [955, 0]
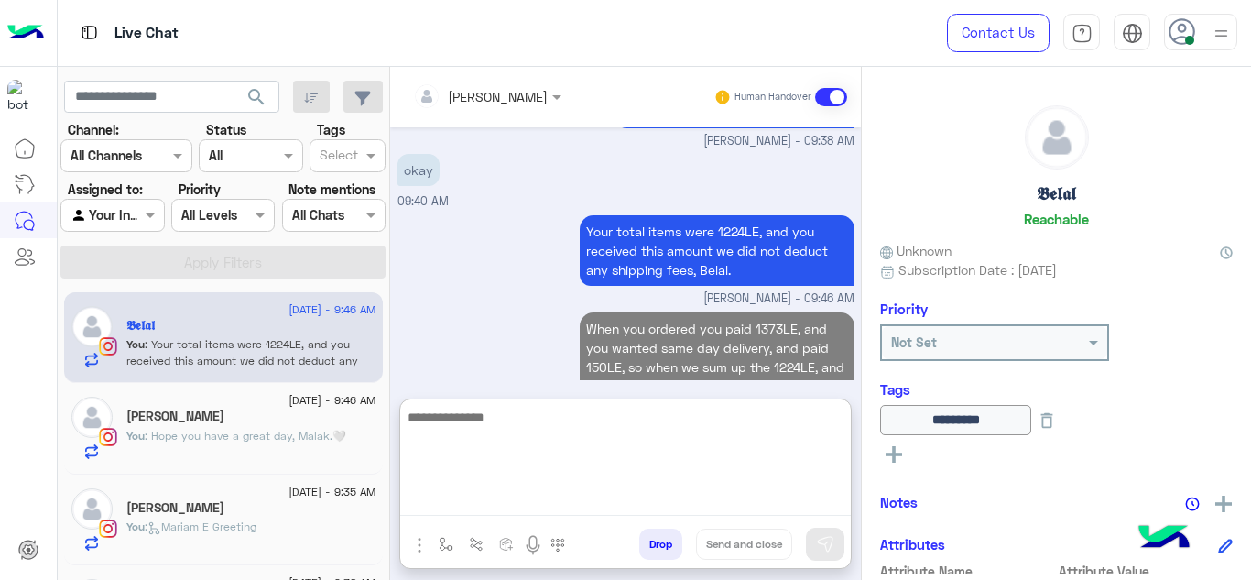
click at [550, 488] on textarea at bounding box center [625, 461] width 450 height 110
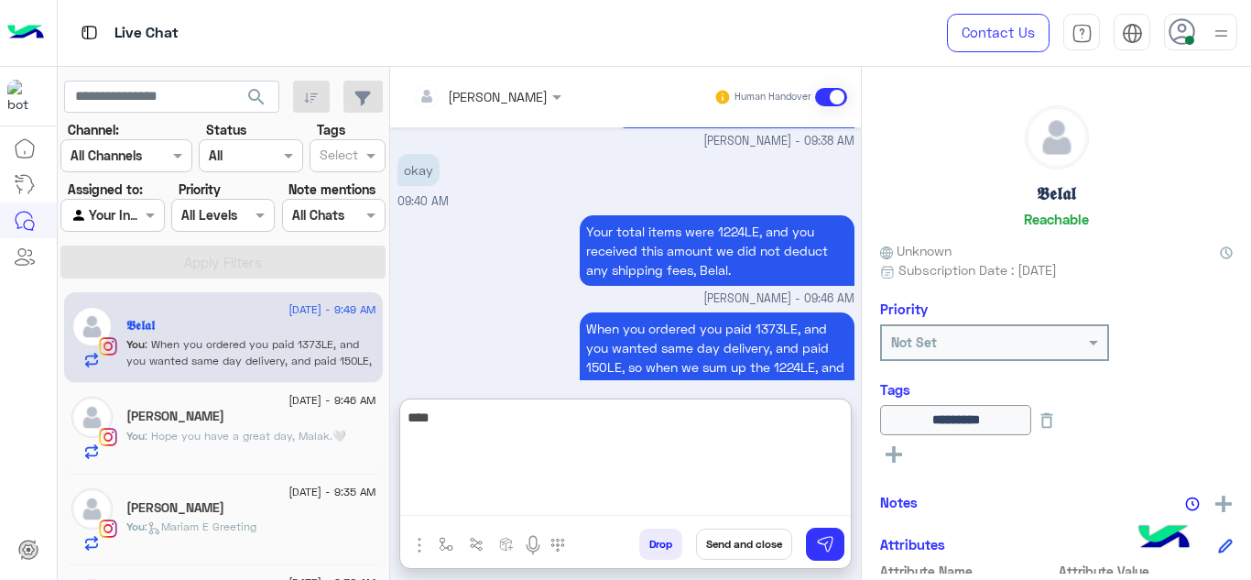
scroll to position [1037, 0]
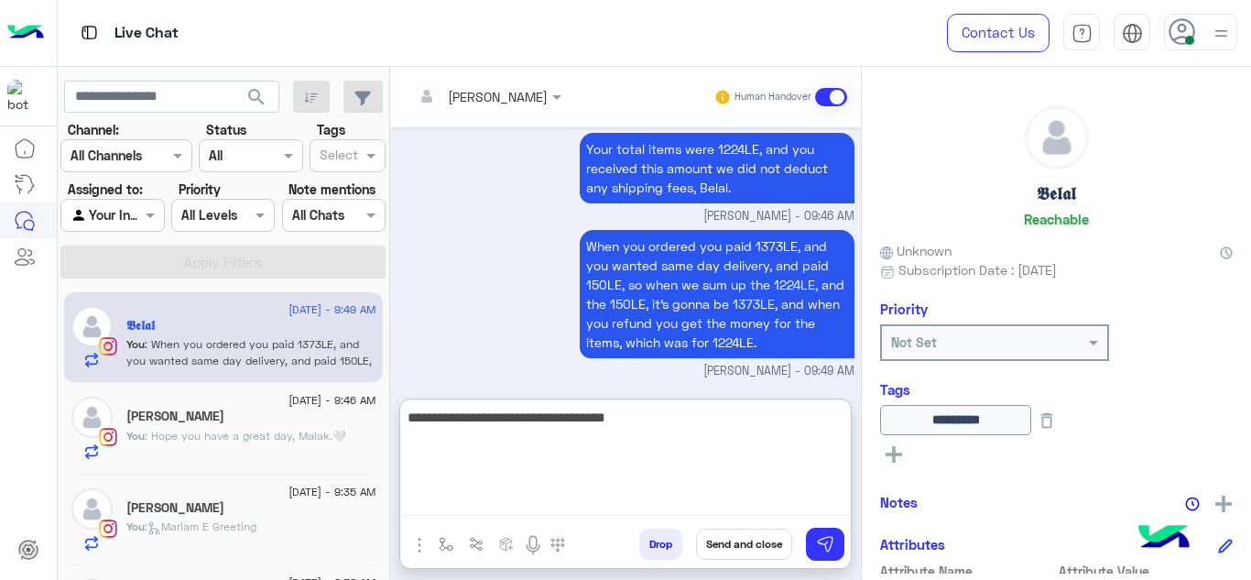
type textarea "**********"
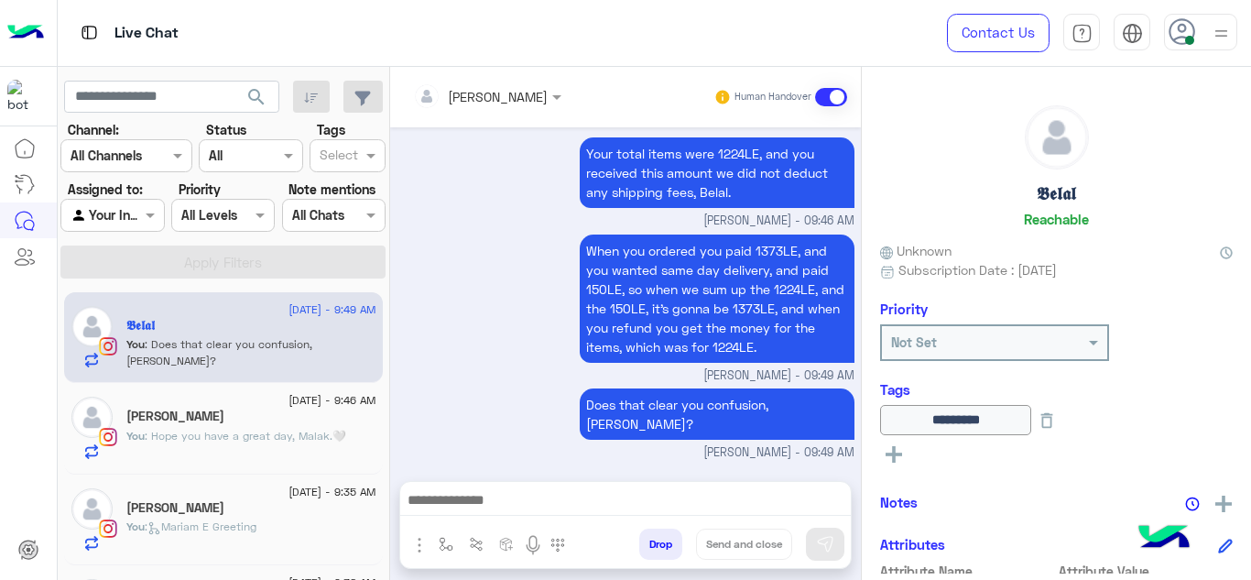
scroll to position [1054, 0]
click at [296, 428] on span ": Hope you have a great day, Malak.🤍" at bounding box center [245, 435] width 201 height 14
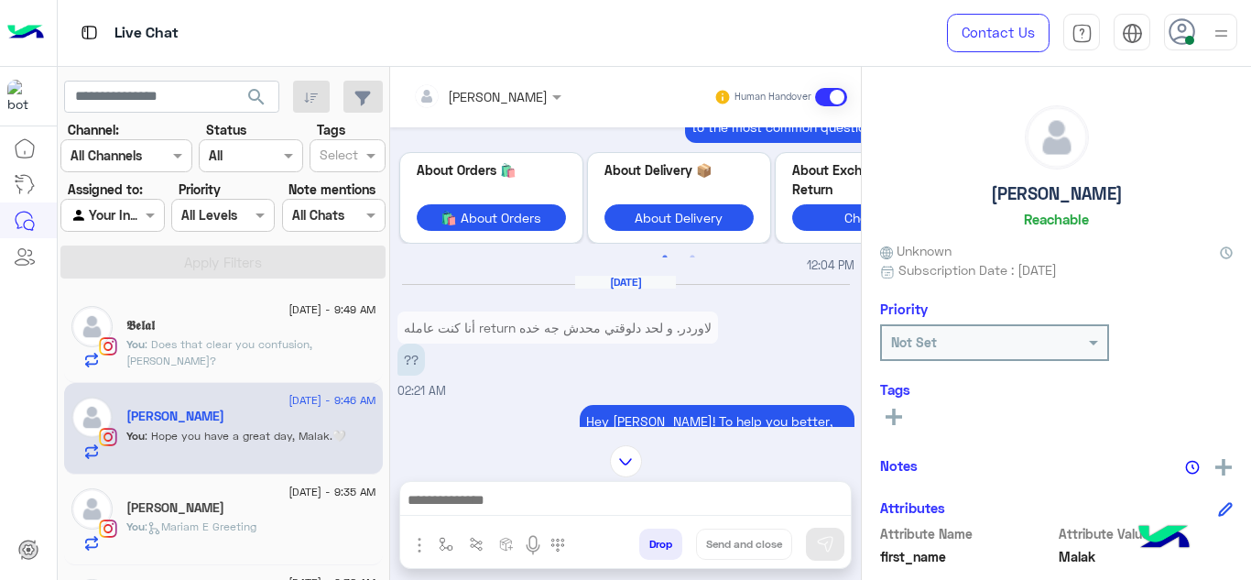
scroll to position [71, 0]
click at [508, 340] on p "أنا كنت عامله return لاوردر. و لحد دلوقتي محدش جه خده" at bounding box center [557, 328] width 320 height 32
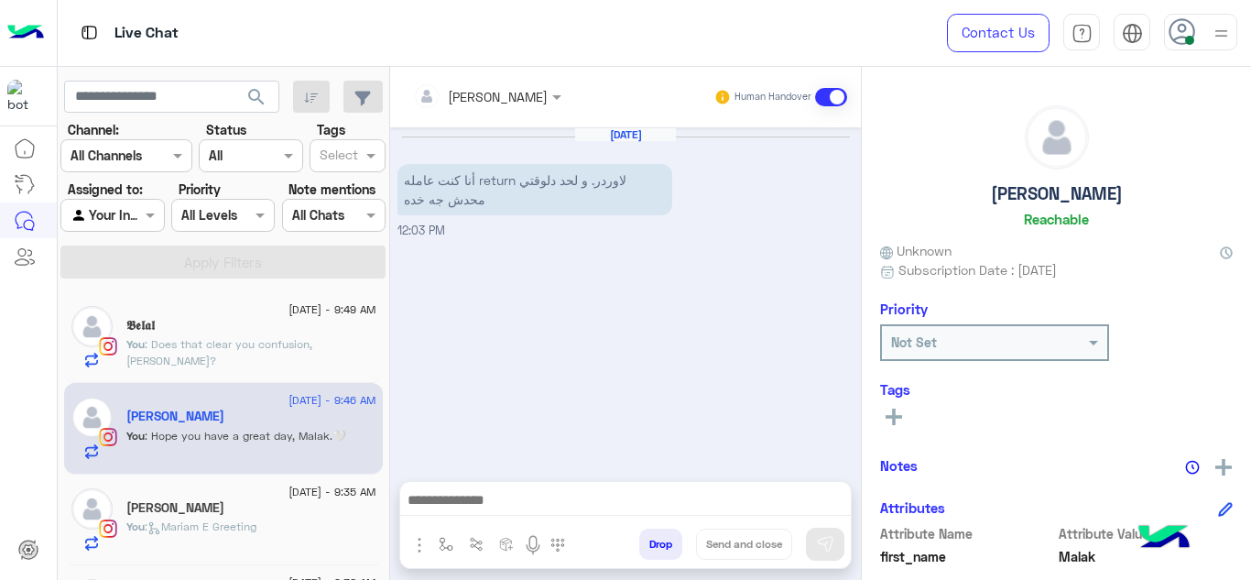
scroll to position [0, 0]
click at [622, 468] on img at bounding box center [626, 461] width 32 height 32
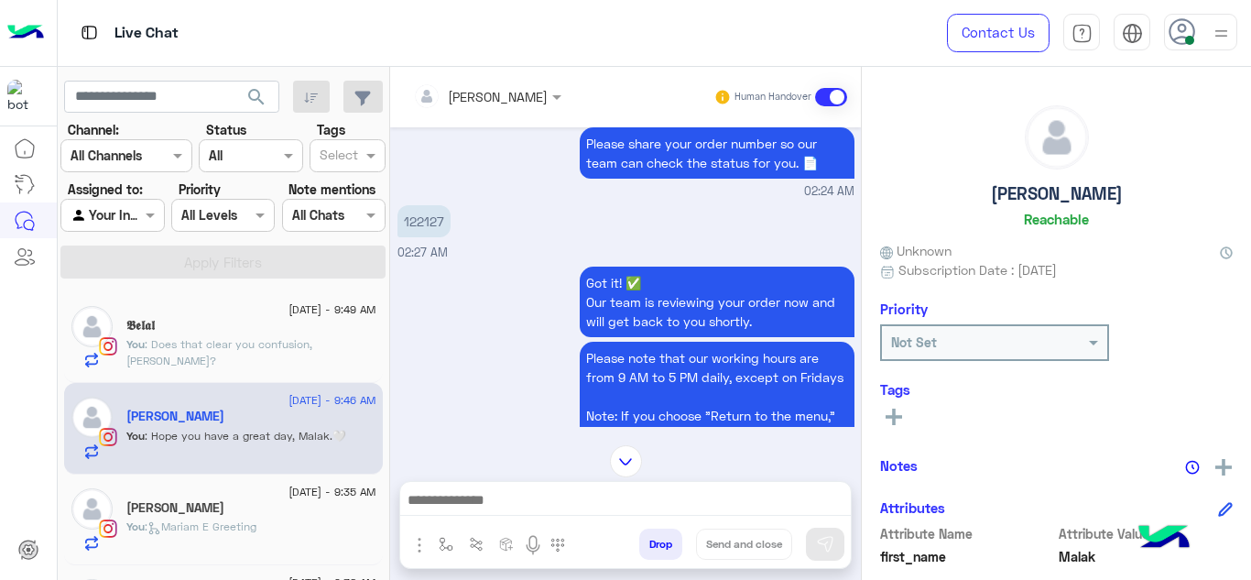
scroll to position [3207, 0]
click at [428, 220] on p "122127" at bounding box center [423, 221] width 53 height 32
copy p "122127"
click at [273, 334] on div "𝕭𝖊𝖑𝖆𝖑" at bounding box center [251, 327] width 250 height 19
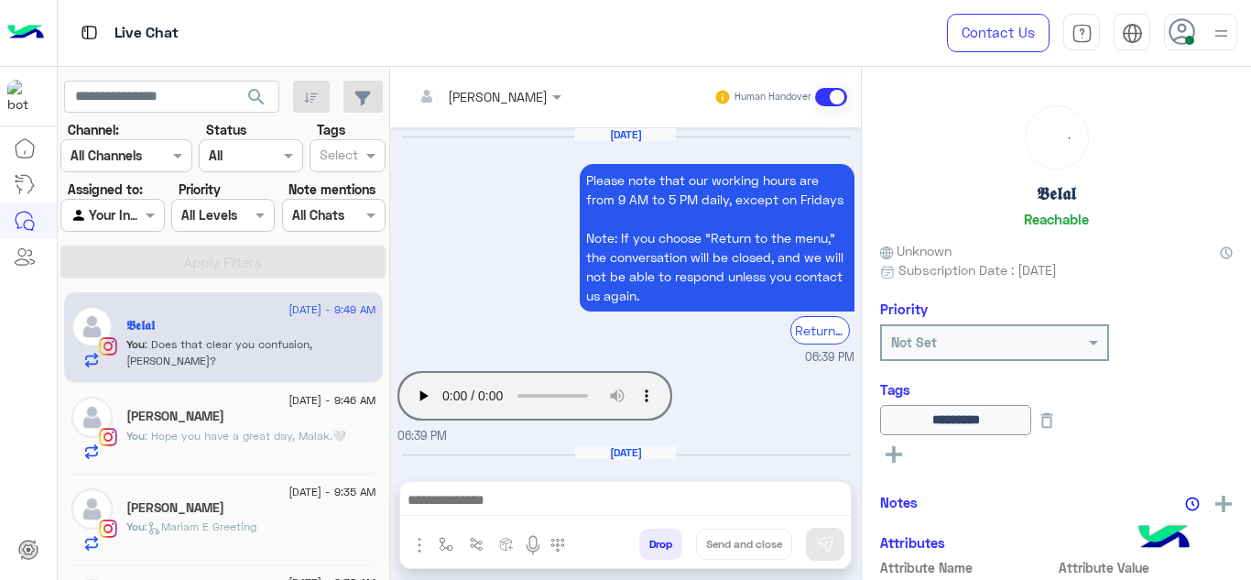
scroll to position [693, 0]
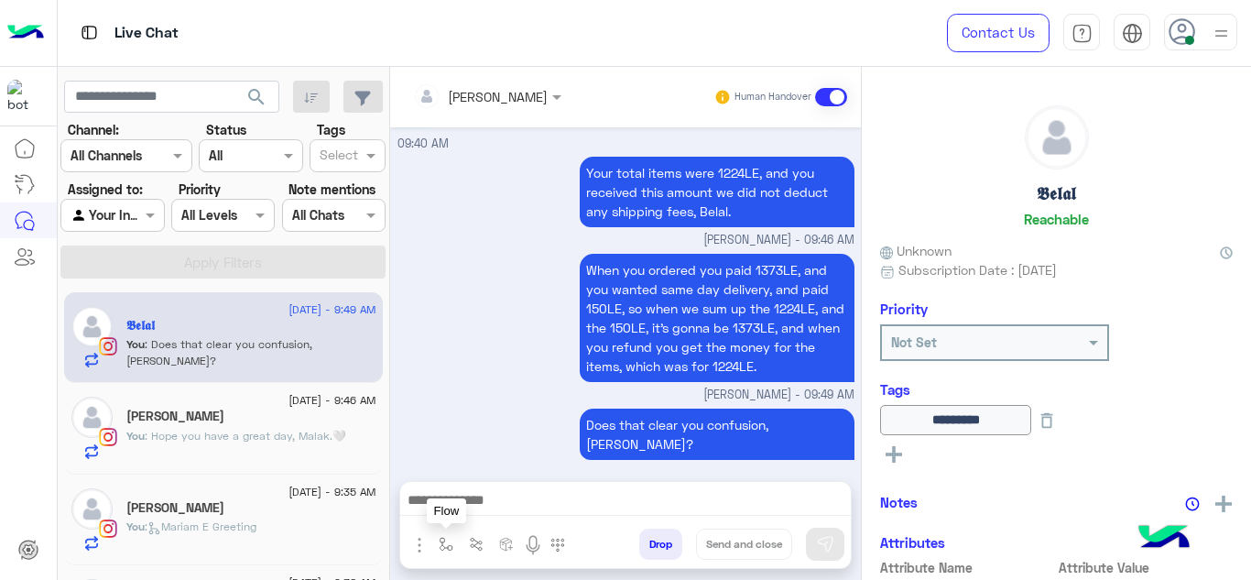
click at [440, 548] on img "button" at bounding box center [446, 544] width 15 height 15
click at [478, 500] on input "text" at bounding box center [478, 503] width 75 height 21
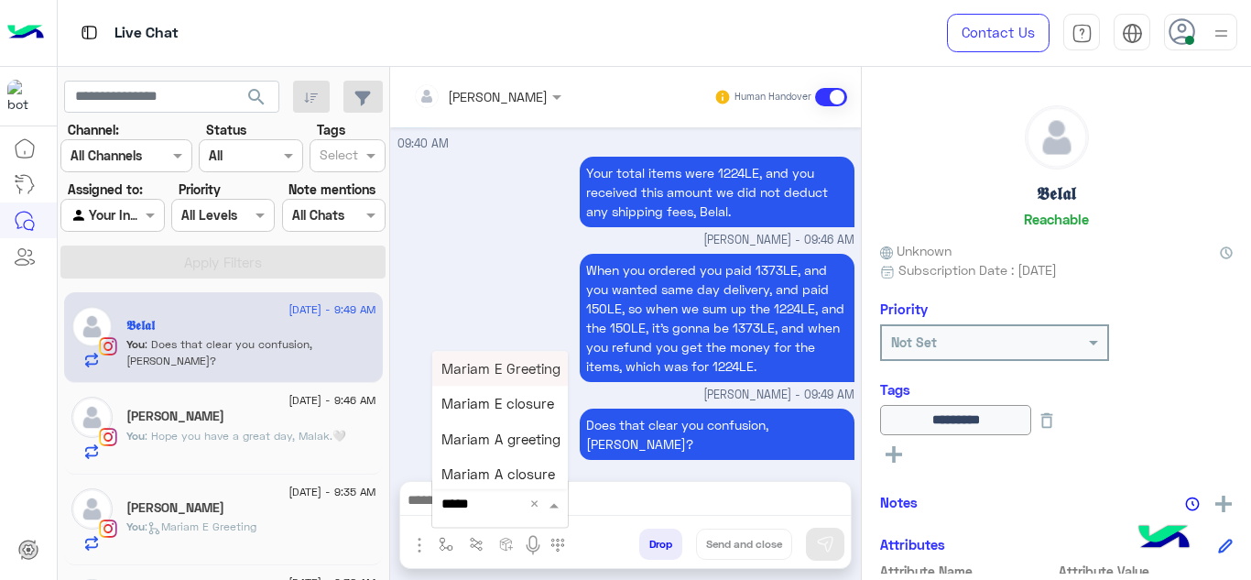
type input "******"
click at [515, 396] on span "Mariam E closure" at bounding box center [497, 404] width 113 height 16
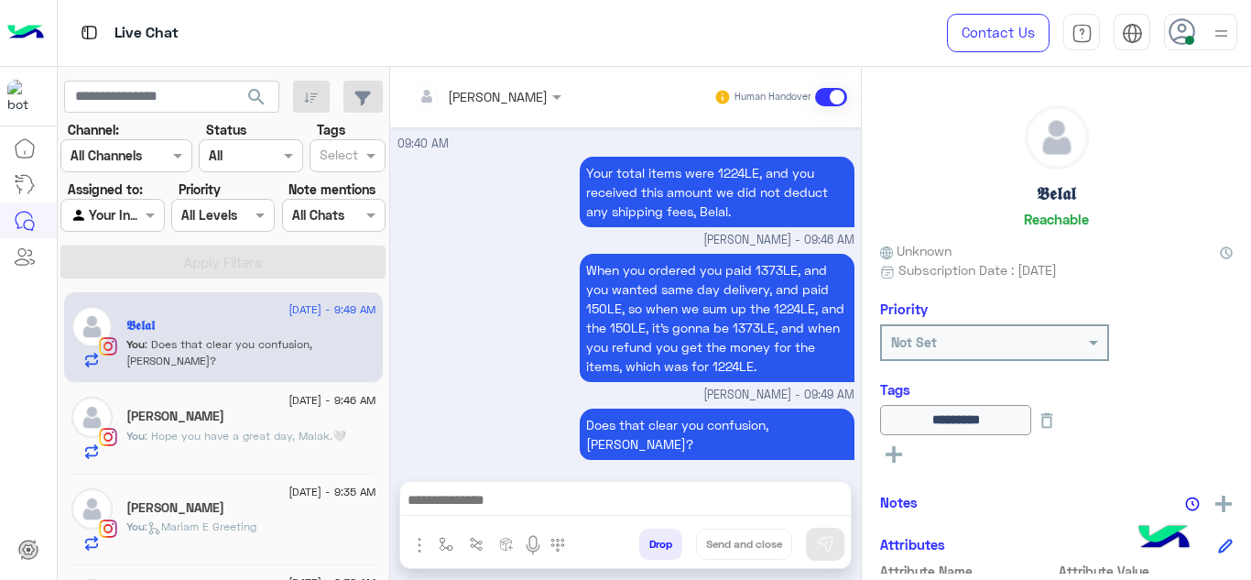
type textarea "**********"
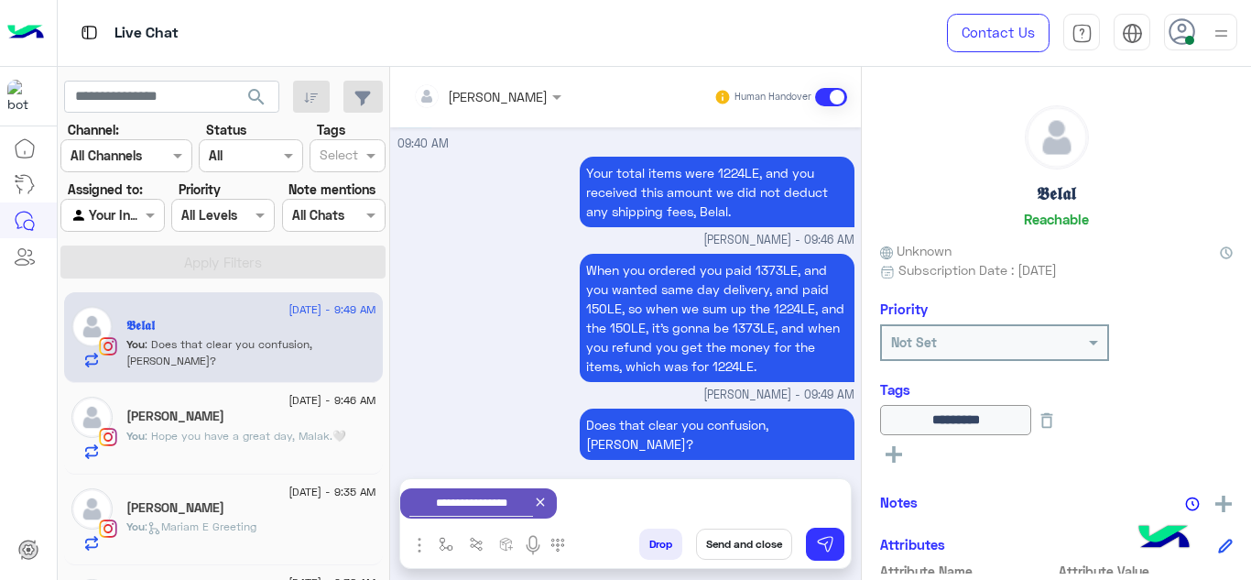
click at [735, 550] on button "Send and close" at bounding box center [744, 543] width 96 height 31
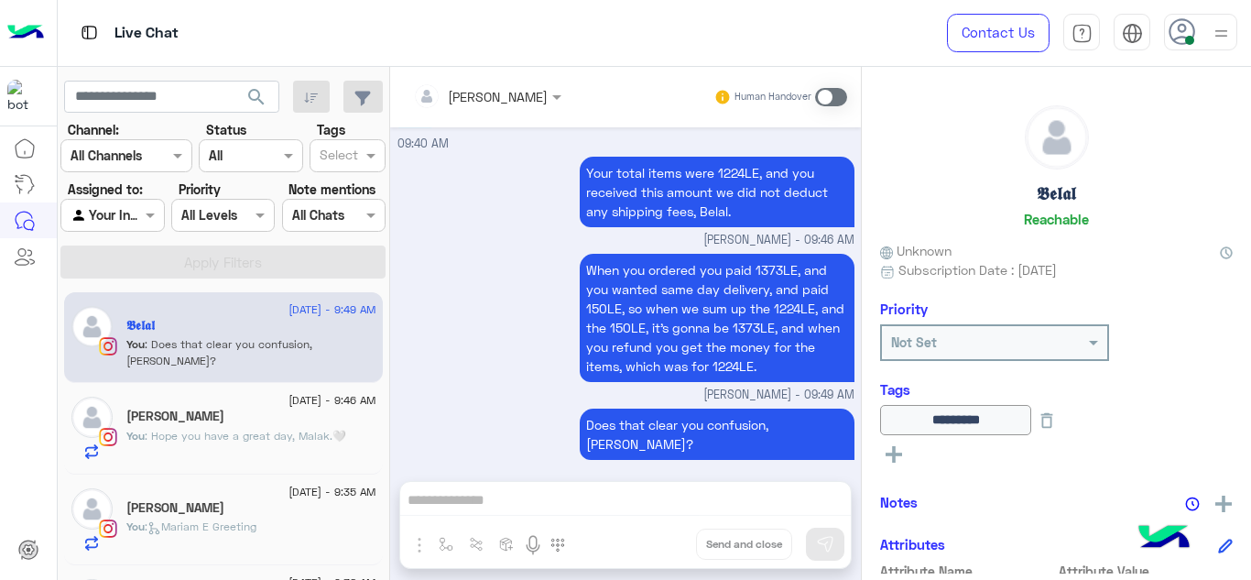
scroll to position [726, 0]
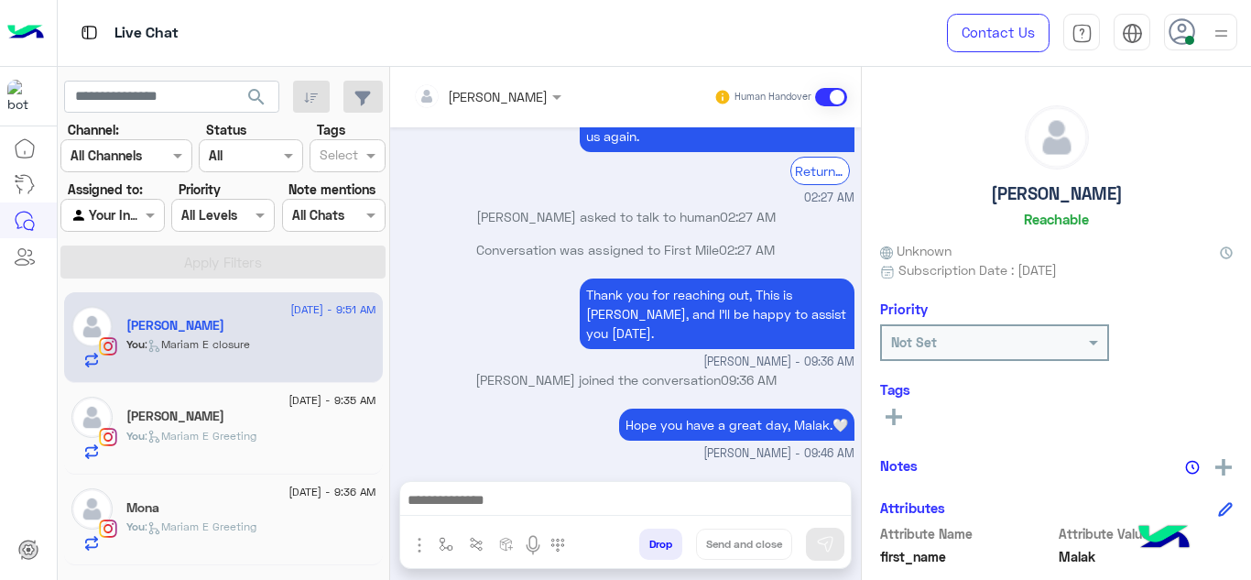
scroll to position [591, 0]
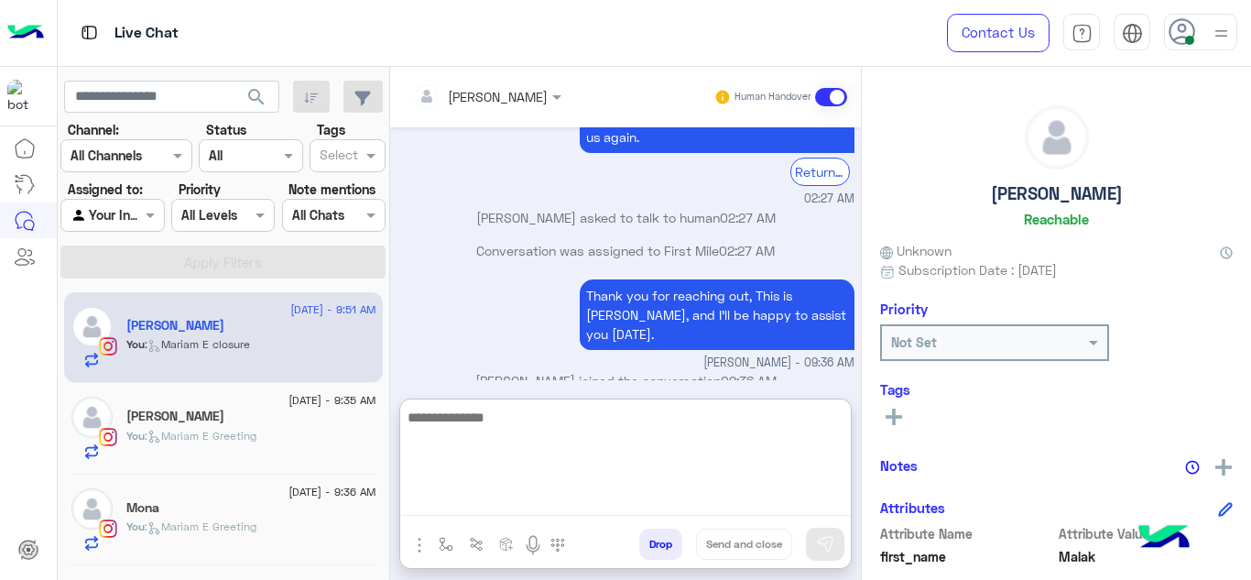
click at [513, 497] on textarea at bounding box center [625, 461] width 450 height 110
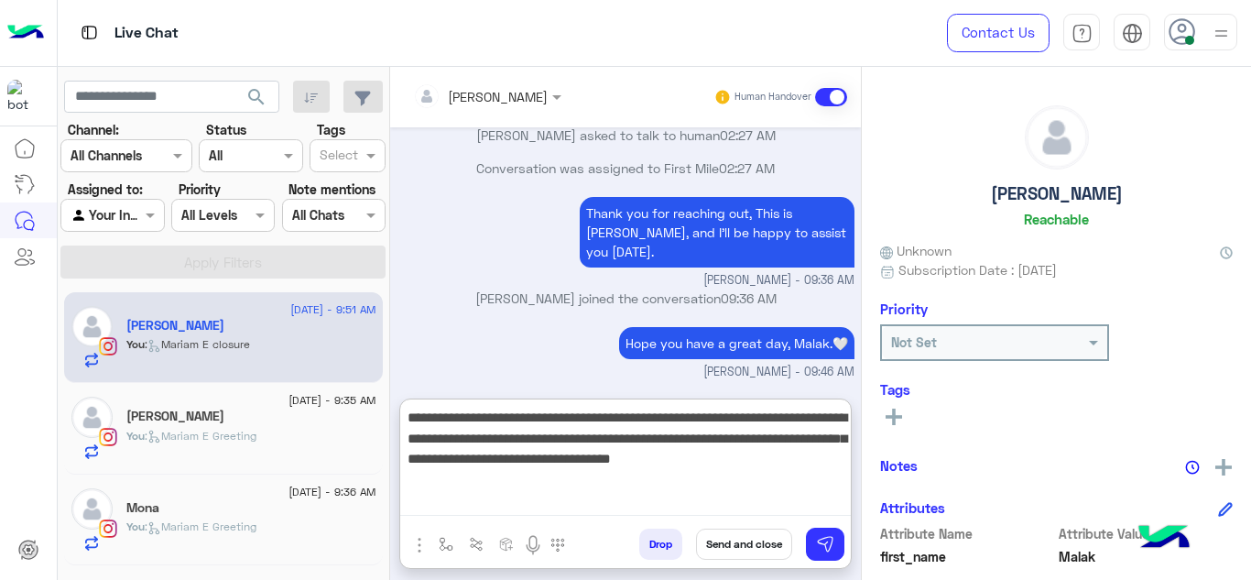
type textarea "**********"
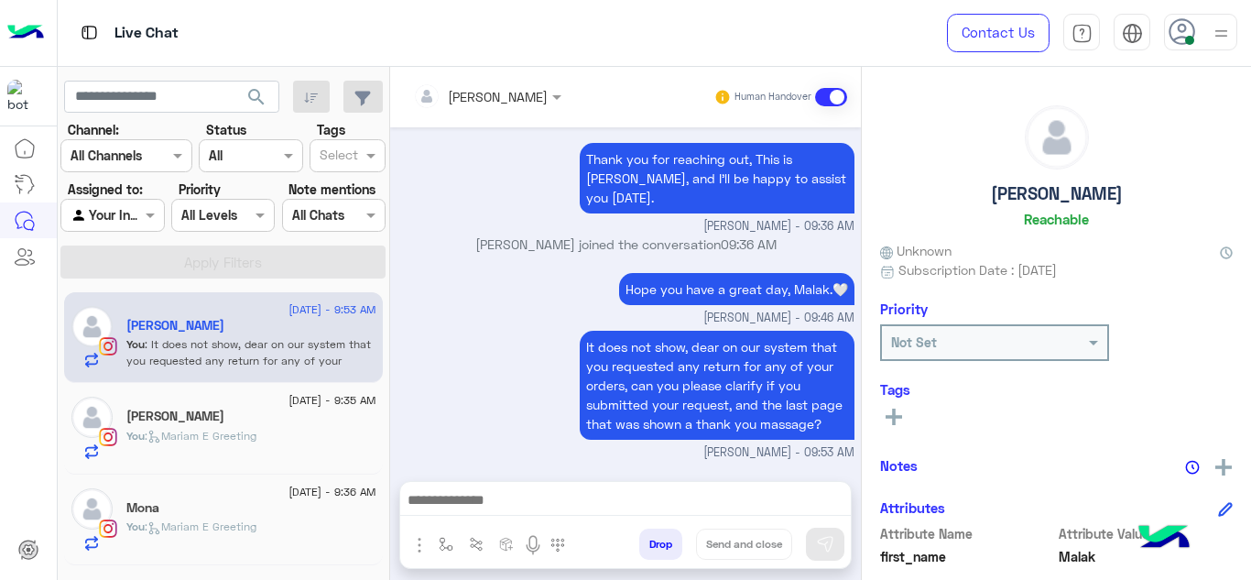
scroll to position [776, 0]
click at [310, 431] on div "You : Mariam E Greeting" at bounding box center [251, 444] width 250 height 32
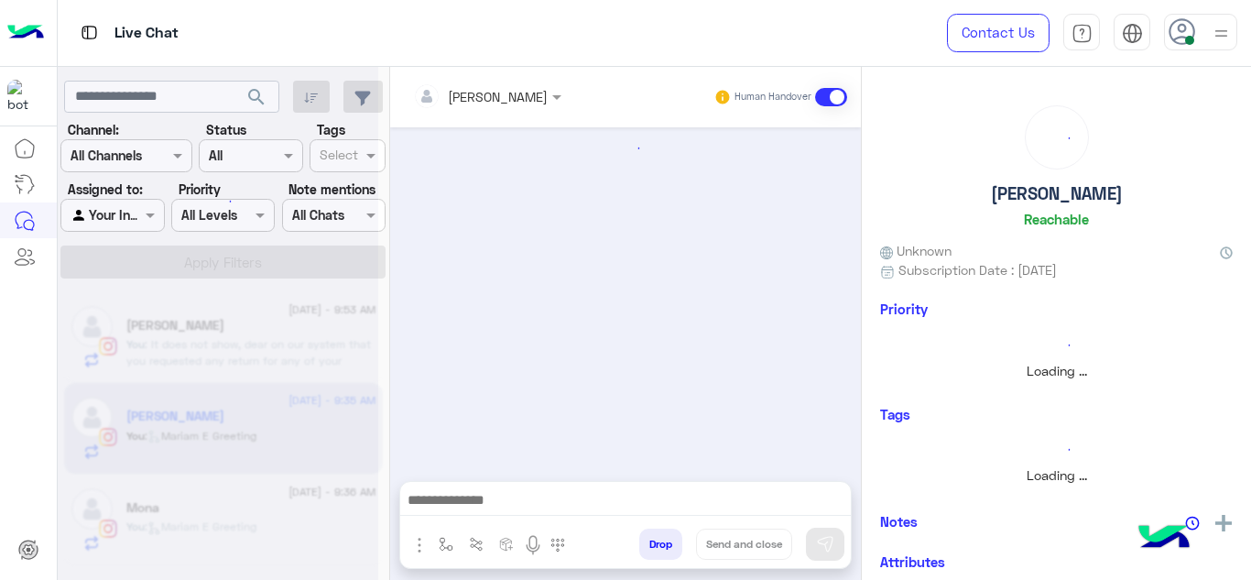
click at [310, 431] on div at bounding box center [218, 297] width 320 height 580
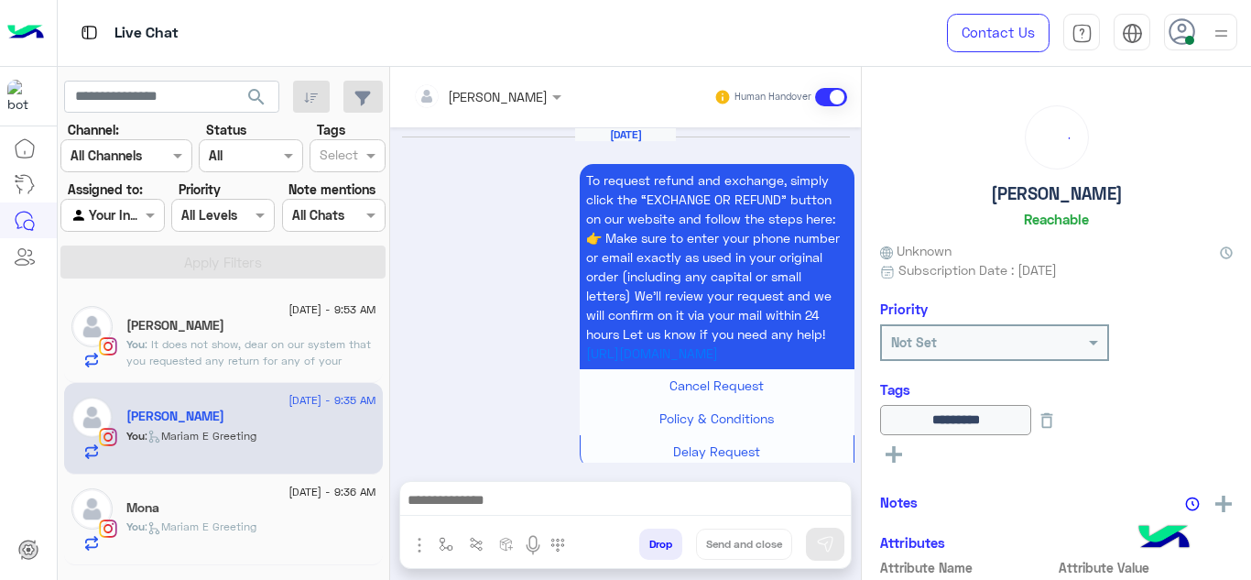
scroll to position [1075, 0]
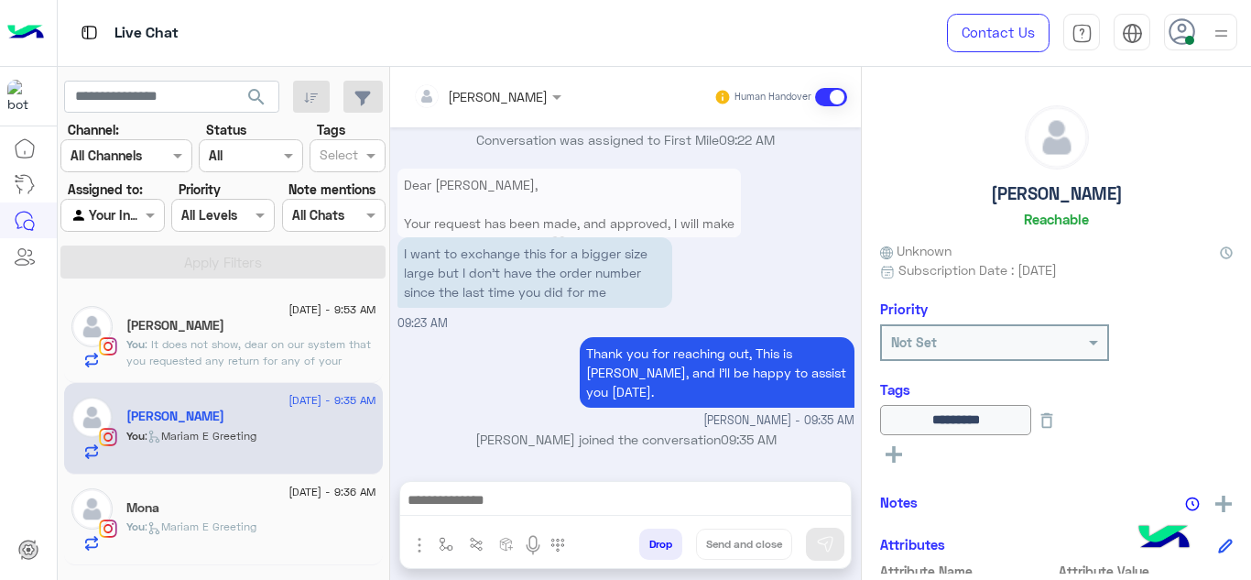
click at [524, 223] on p "Dear Haneen, Your request has been made, and approved, I will make sure you rec…" at bounding box center [568, 213] width 343 height 90
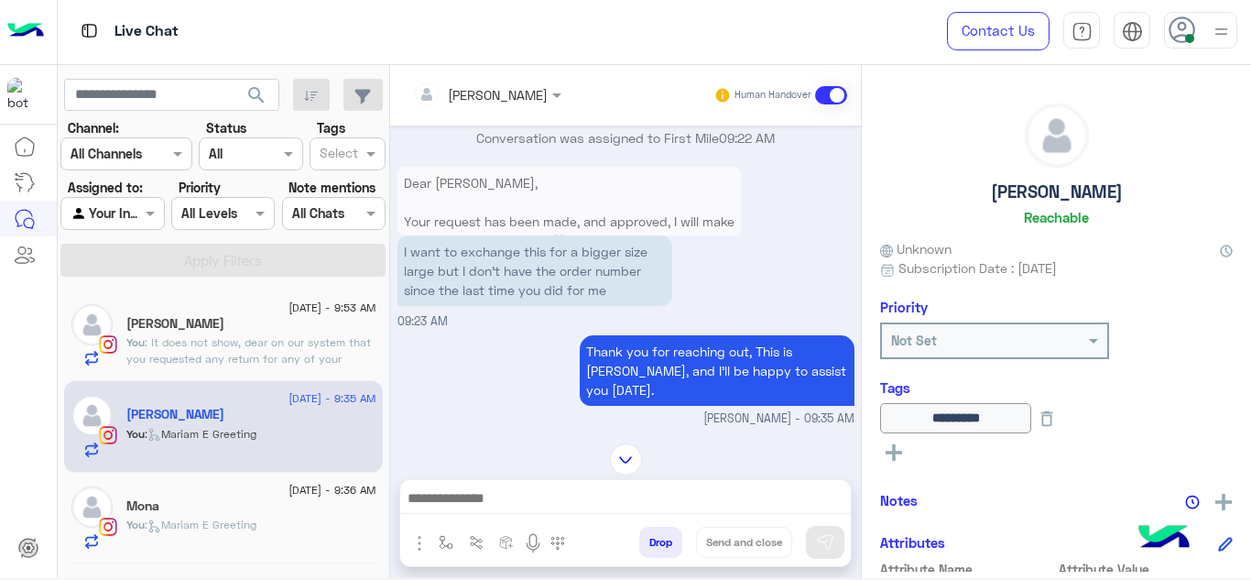
scroll to position [705, 0]
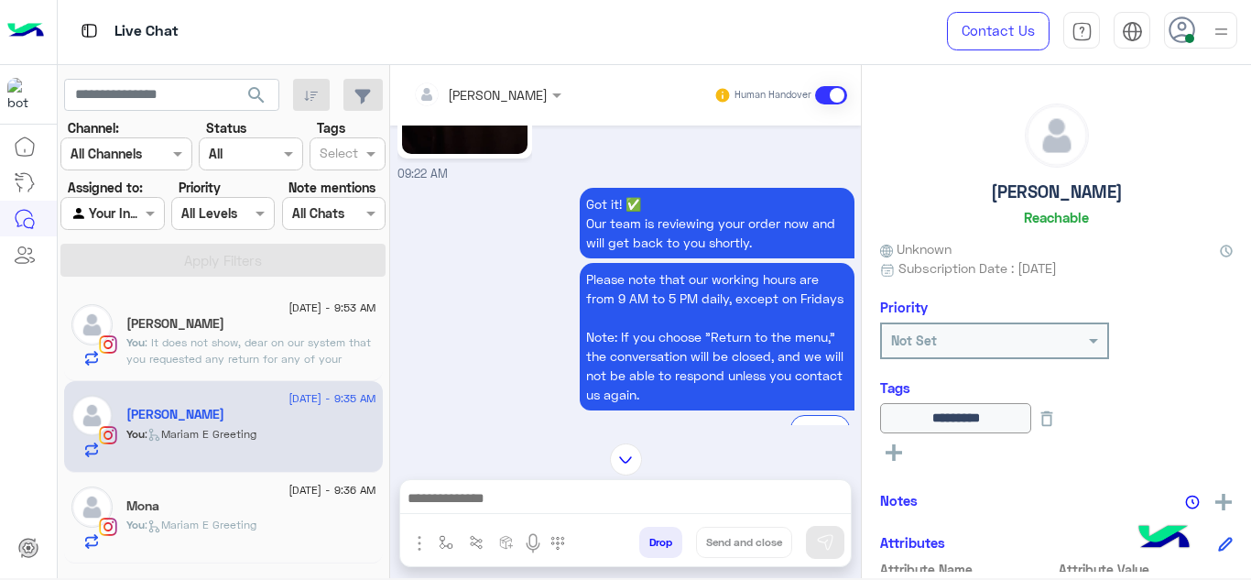
click at [622, 457] on img at bounding box center [626, 459] width 32 height 32
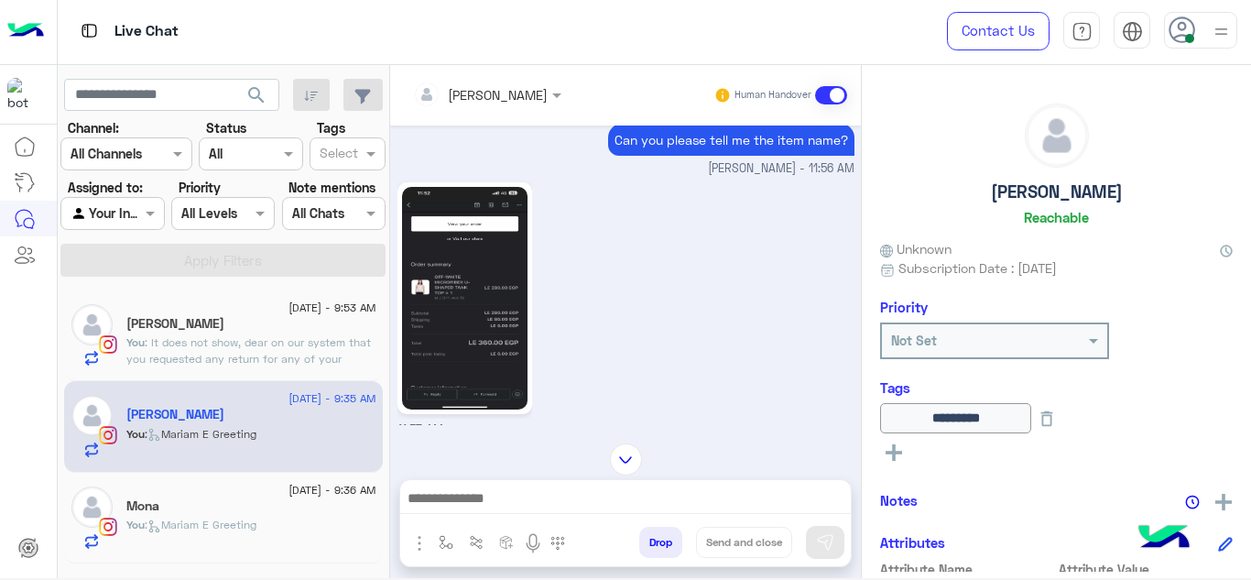
scroll to position [38, 0]
click at [493, 311] on img at bounding box center [464, 299] width 125 height 222
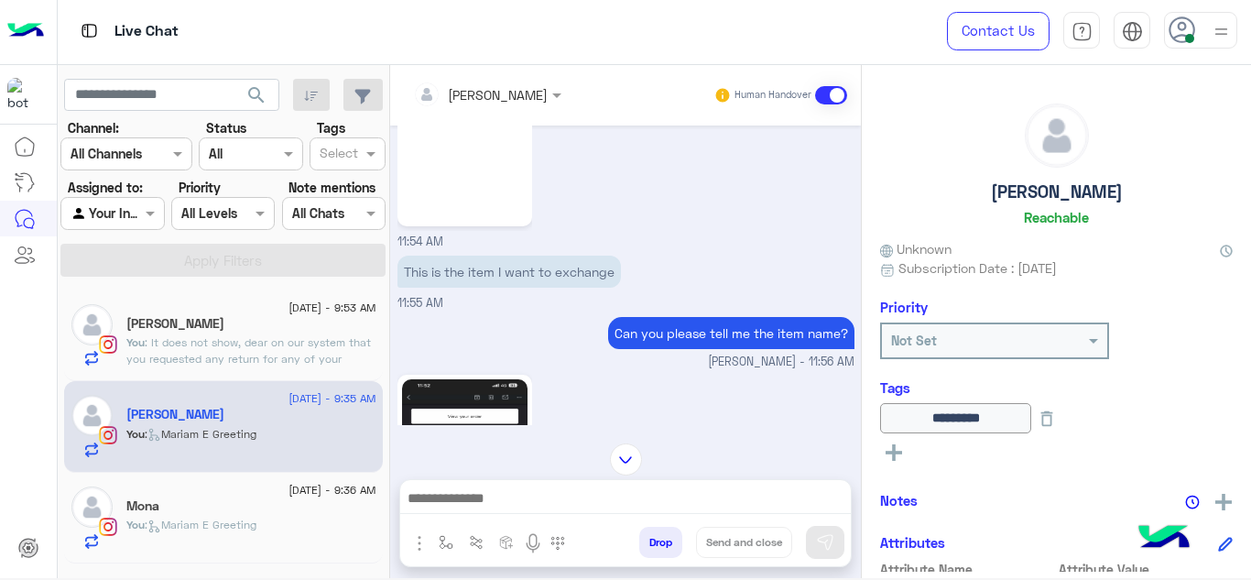
scroll to position [2055, 0]
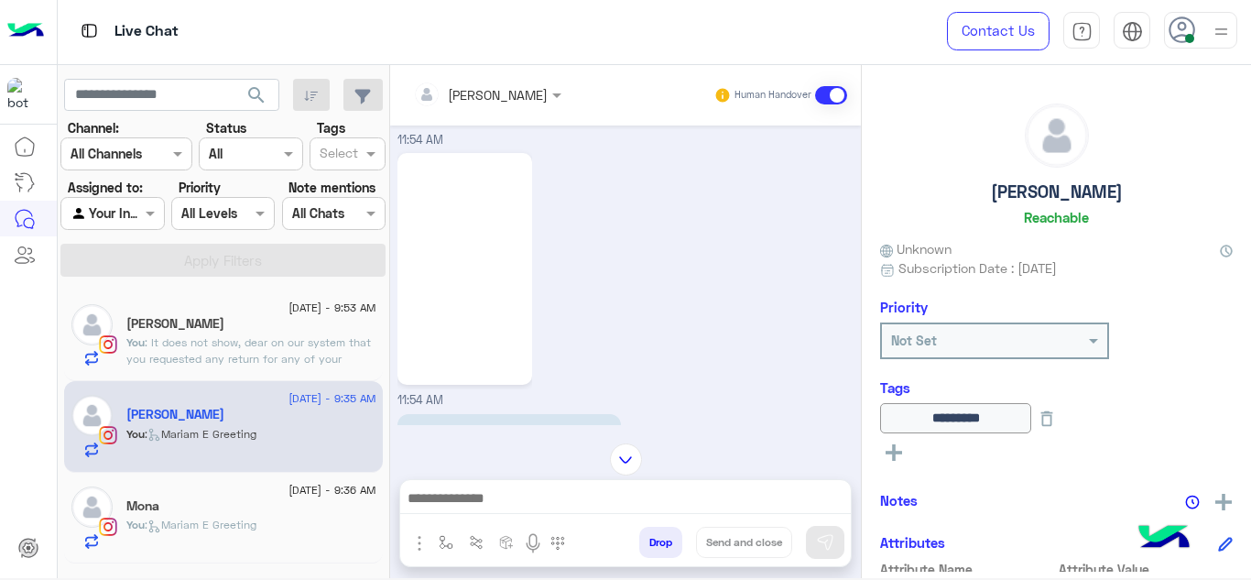
click at [480, 260] on img at bounding box center [464, 268] width 125 height 222
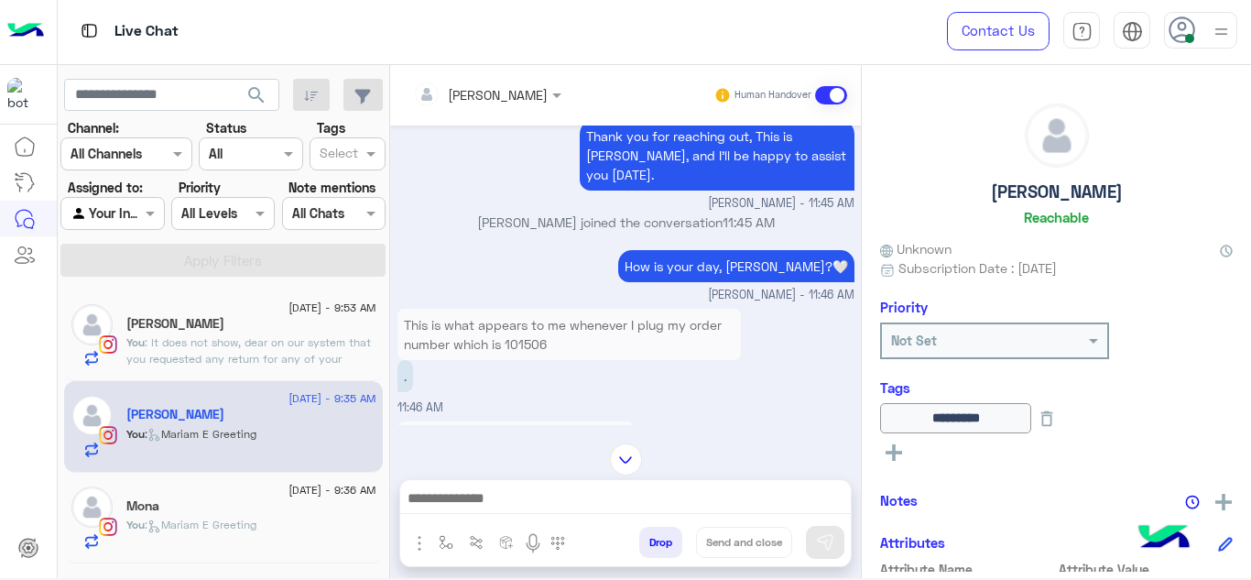
scroll to position [1001, 0]
click at [544, 309] on p "This is what appears to me whenever I plug my order number which is 101506" at bounding box center [568, 333] width 343 height 51
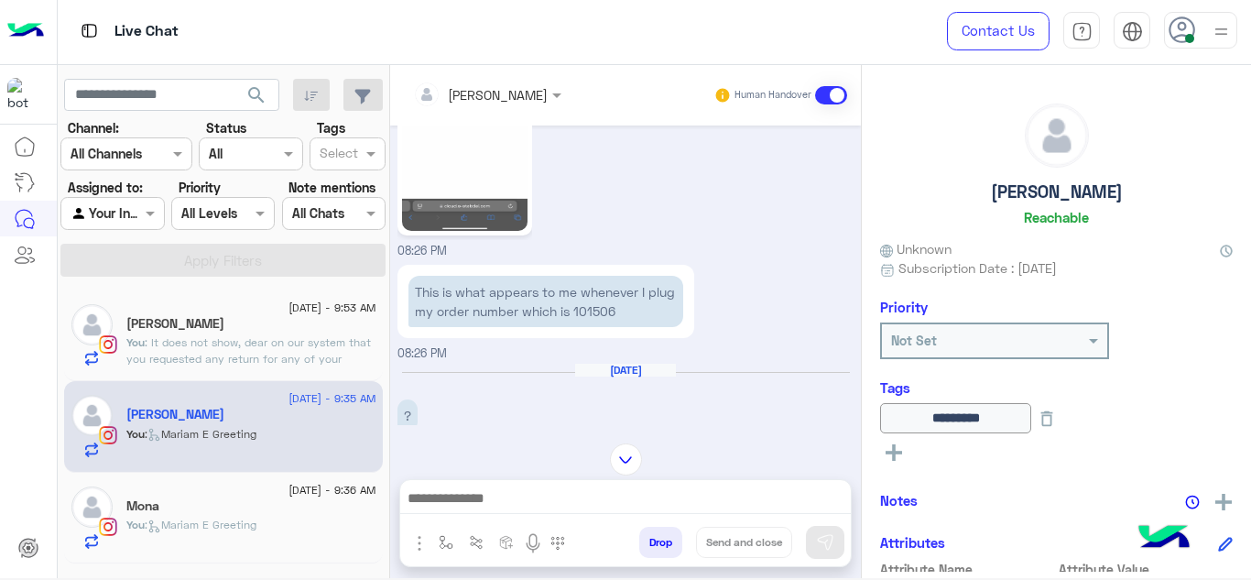
scroll to position [716, 0]
click at [633, 320] on p "This is what appears to me whenever I plug my order number which is 101506" at bounding box center [545, 303] width 275 height 51
copy p "101506"
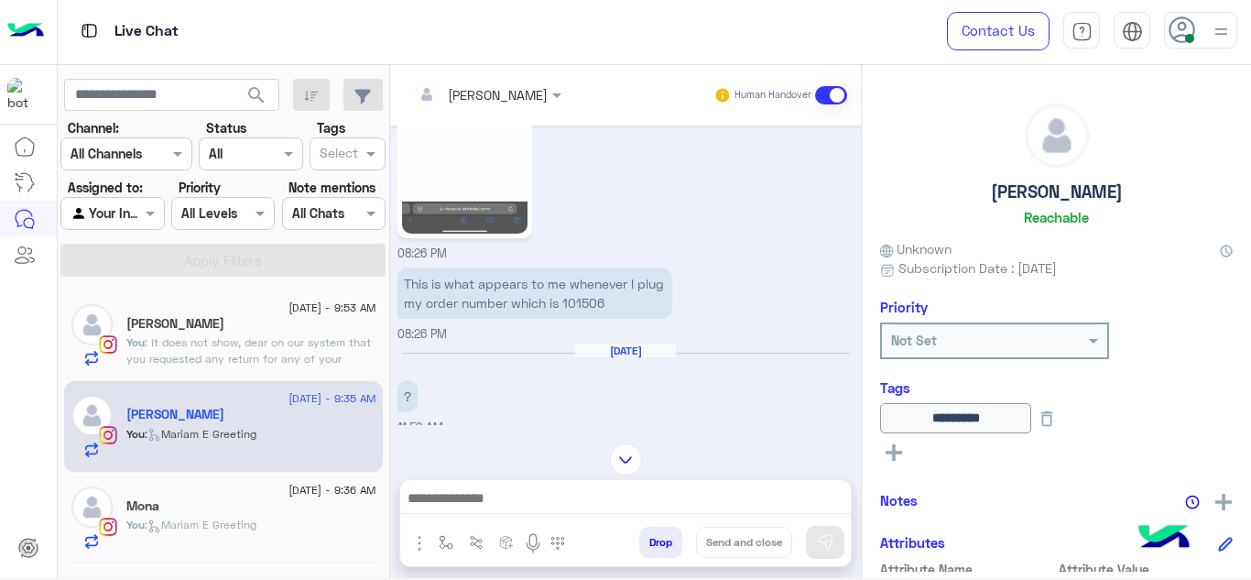
click at [330, 318] on div "Malak Mohamed" at bounding box center [251, 325] width 250 height 19
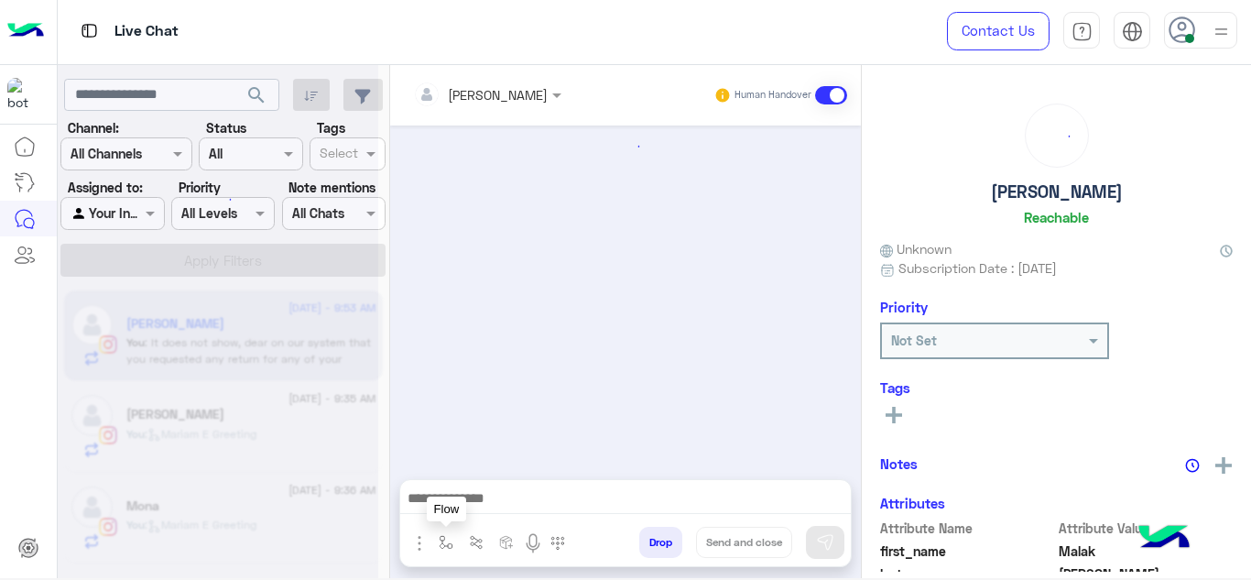
scroll to position [570, 0]
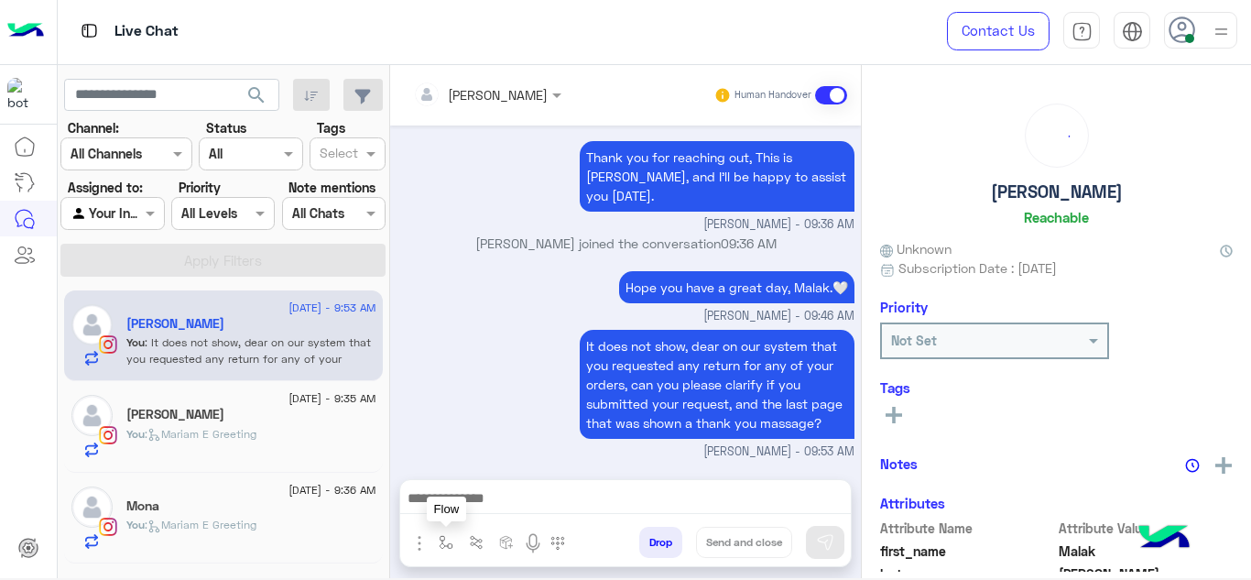
click at [435, 550] on button "button" at bounding box center [446, 541] width 30 height 30
click at [466, 510] on input "text" at bounding box center [478, 502] width 75 height 21
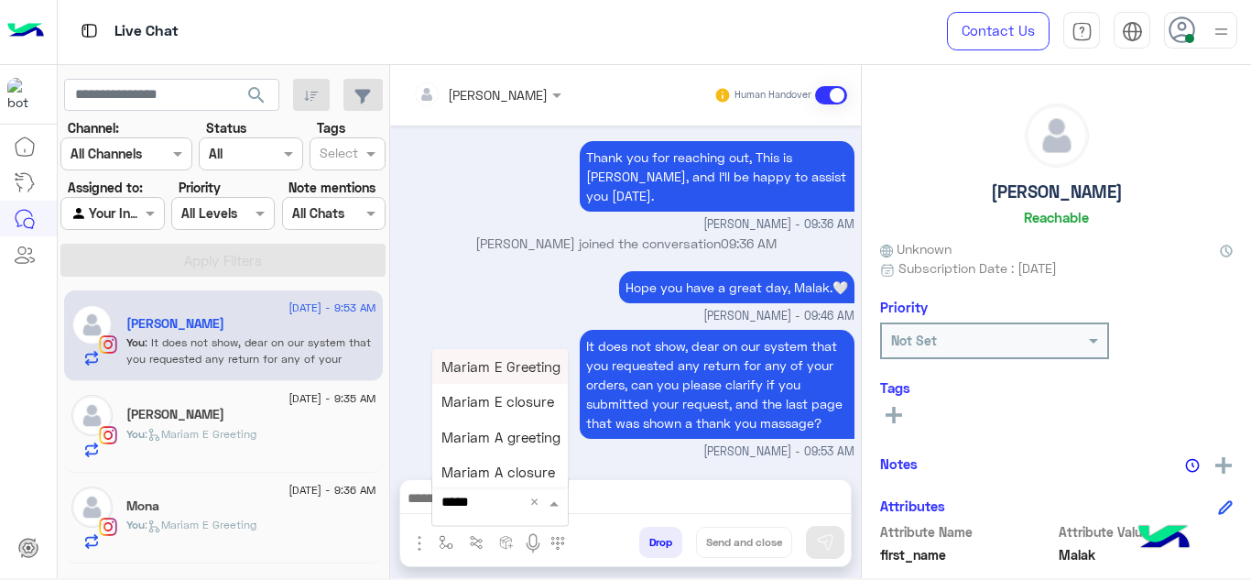
type input "******"
click at [523, 394] on span "Mariam E closure" at bounding box center [497, 402] width 113 height 16
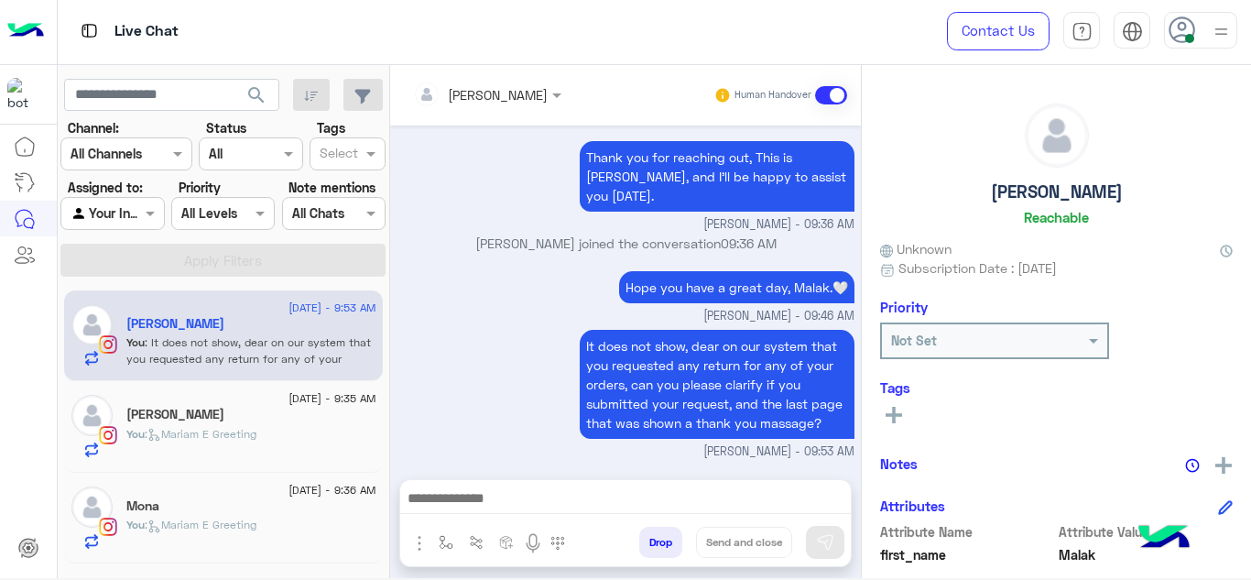
type textarea "**********"
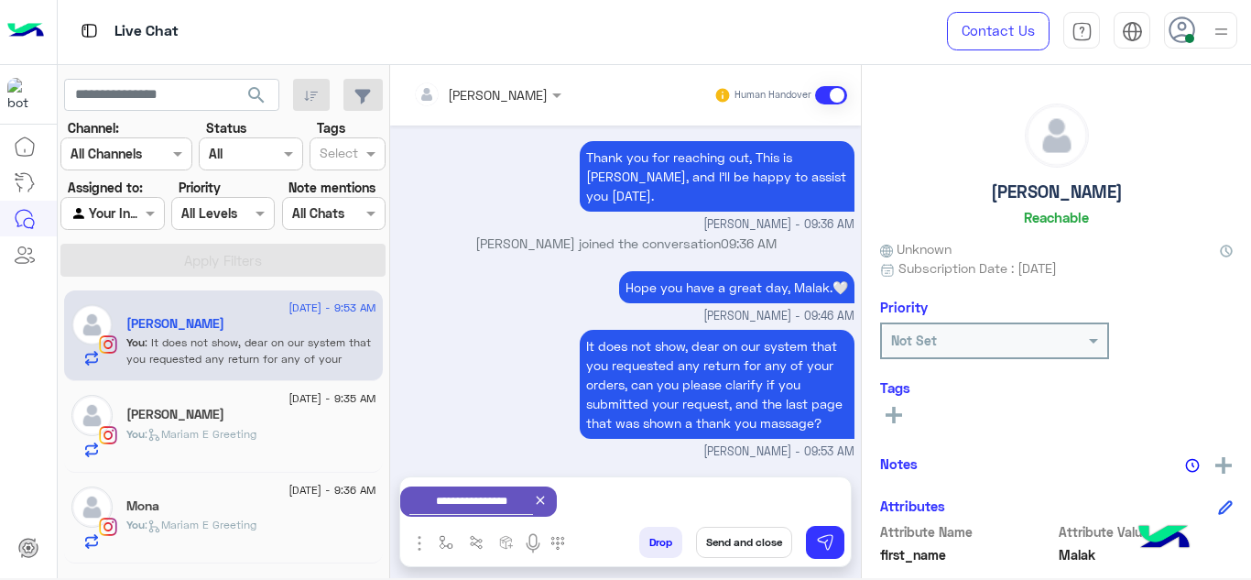
click at [734, 536] on button "Send and close" at bounding box center [744, 541] width 96 height 31
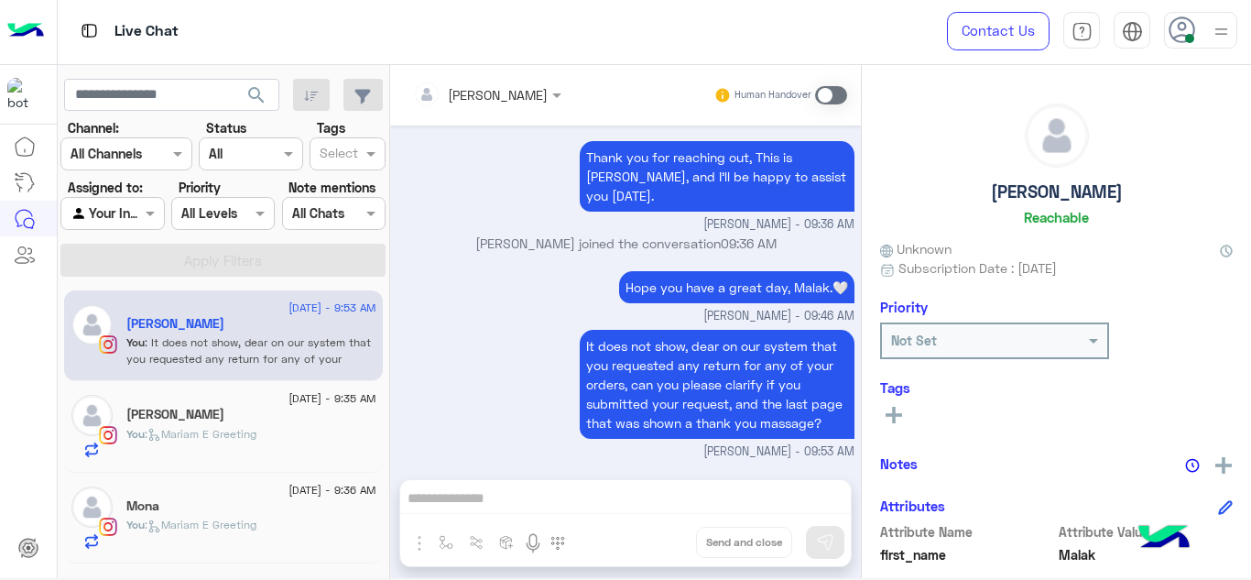
scroll to position [603, 0]
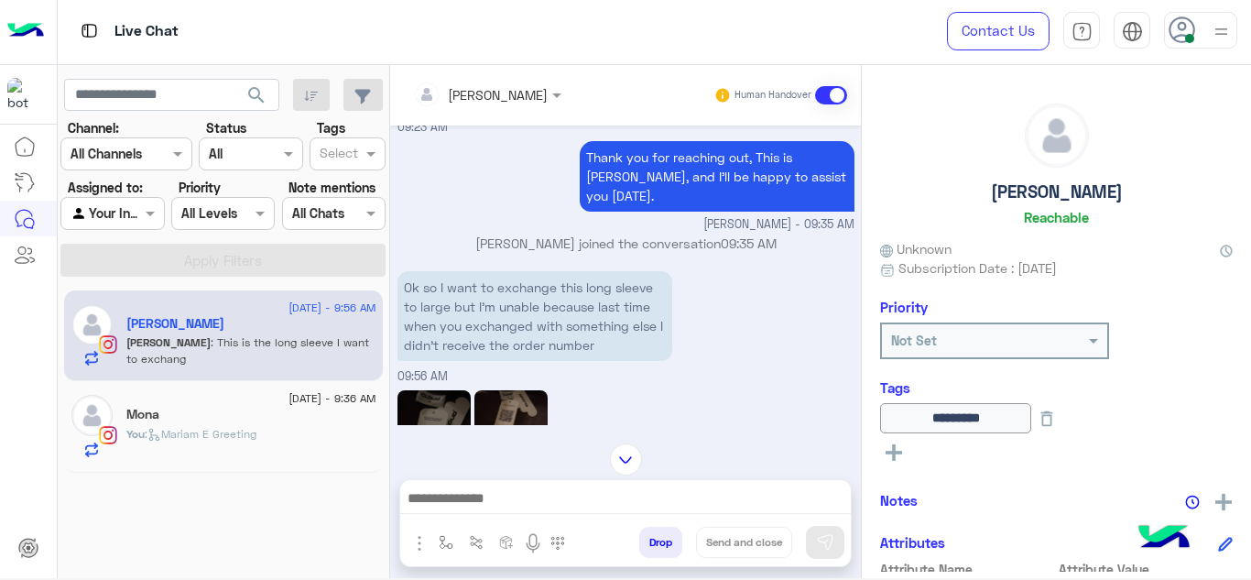
scroll to position [1393, 0]
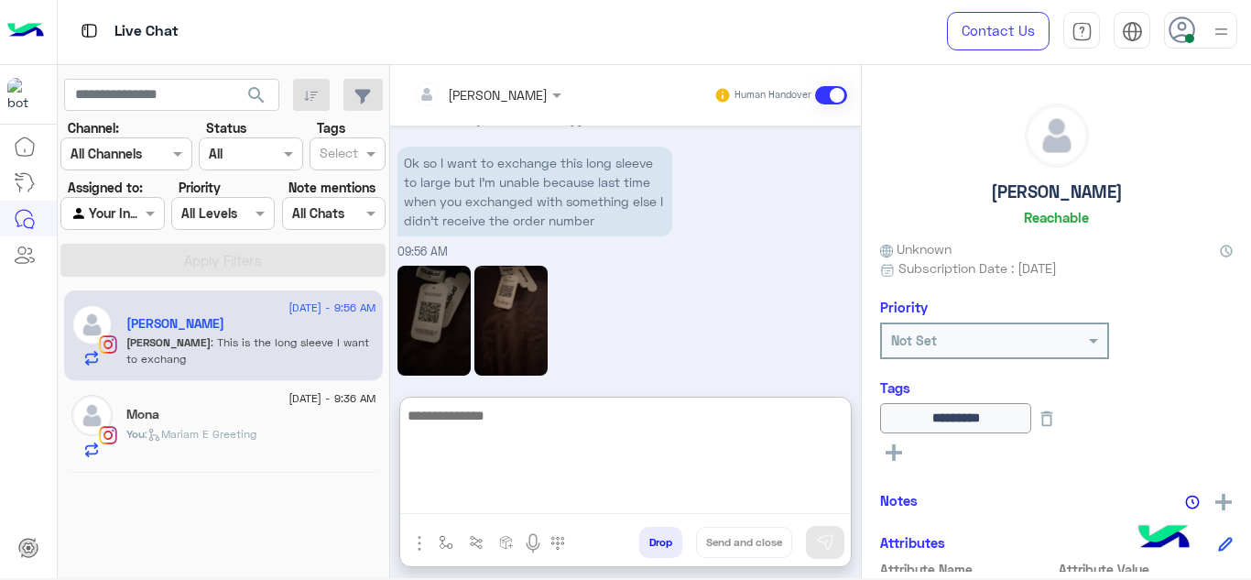
click at [503, 505] on textarea at bounding box center [625, 459] width 450 height 110
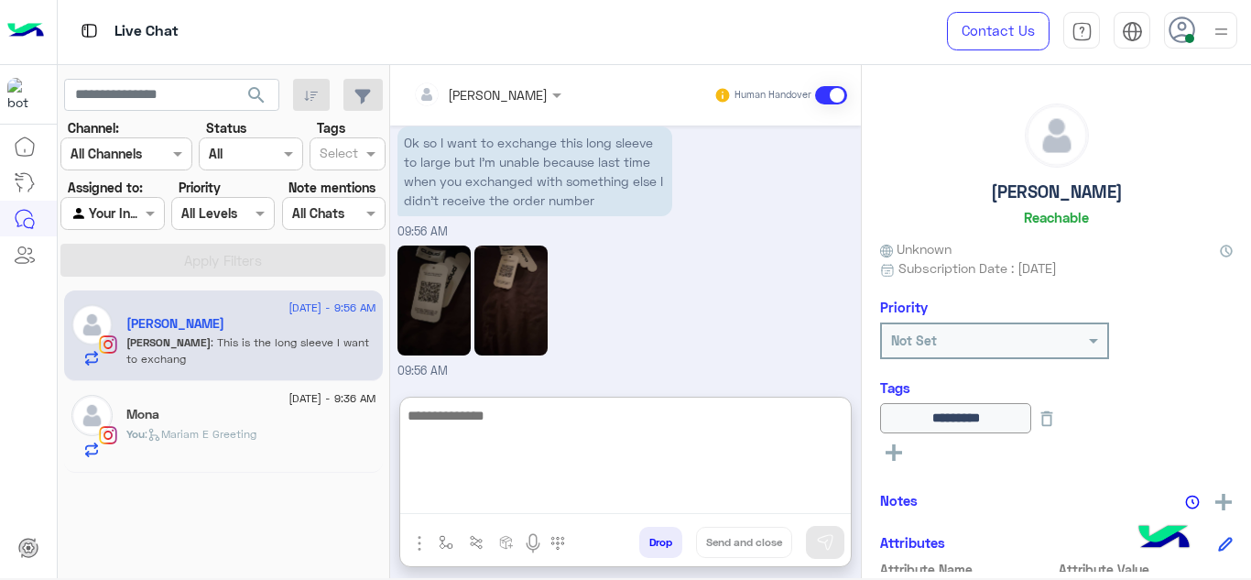
scroll to position [1476, 0]
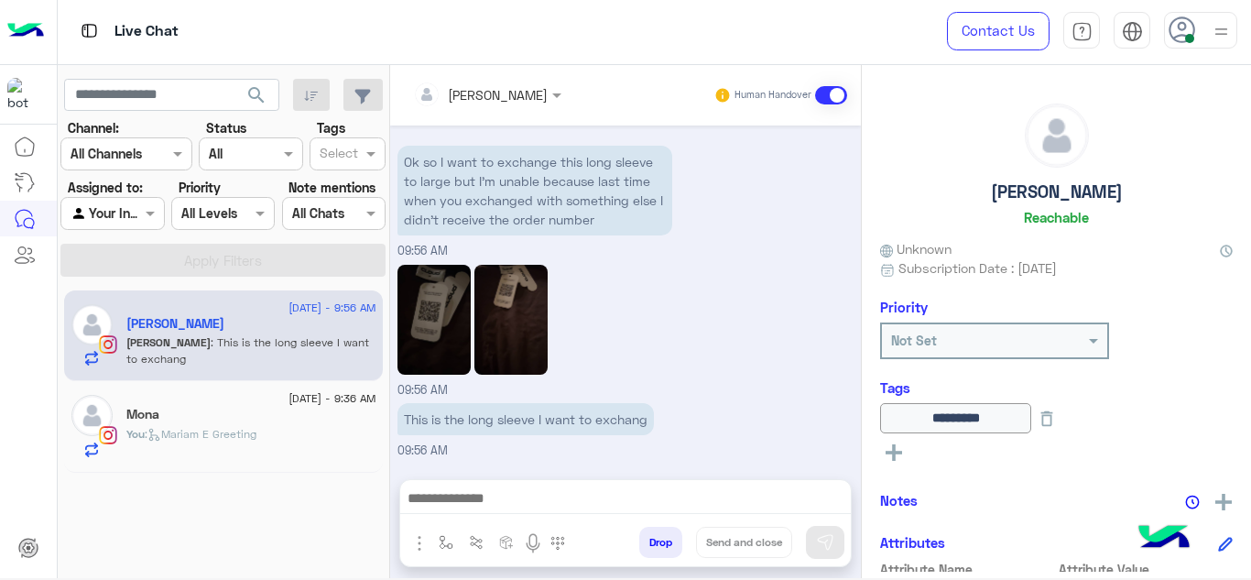
click at [504, 274] on img at bounding box center [510, 320] width 73 height 110
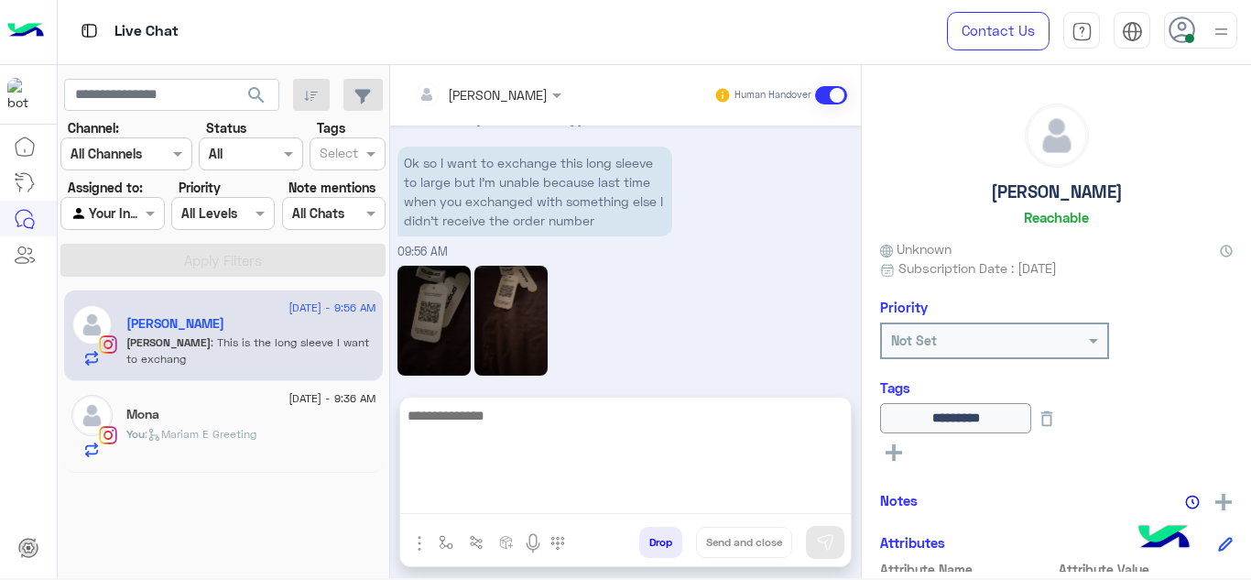
click at [495, 502] on textarea at bounding box center [625, 459] width 450 height 110
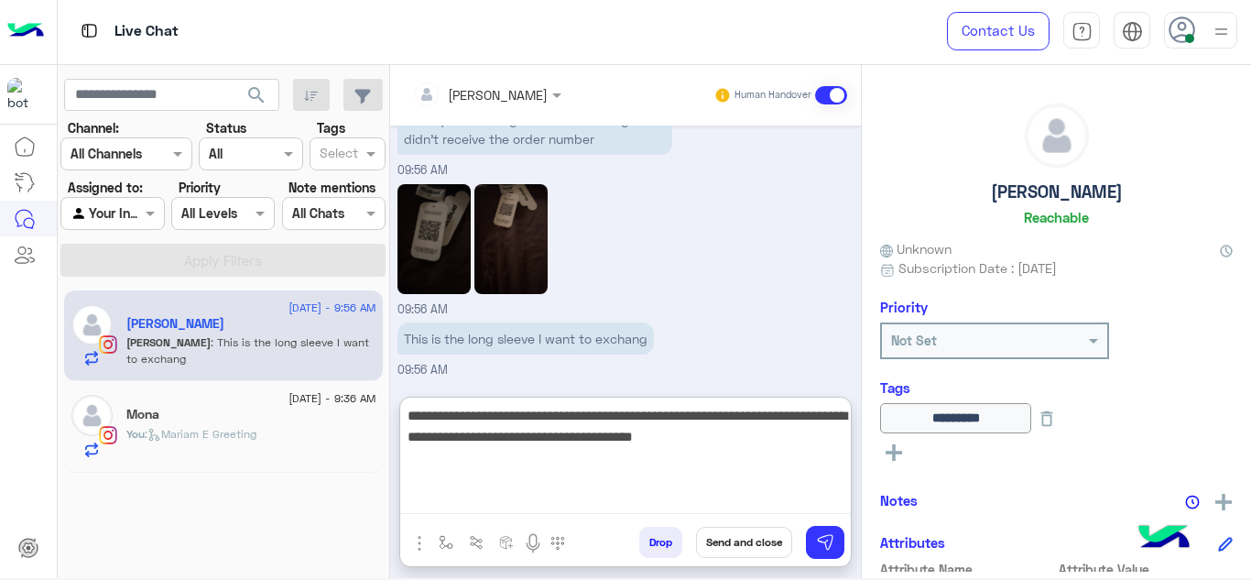
scroll to position [1476, 0]
drag, startPoint x: 761, startPoint y: 439, endPoint x: 591, endPoint y: 441, distance: 170.3
click at [591, 441] on textarea "**********" at bounding box center [625, 459] width 450 height 110
type textarea "**********"
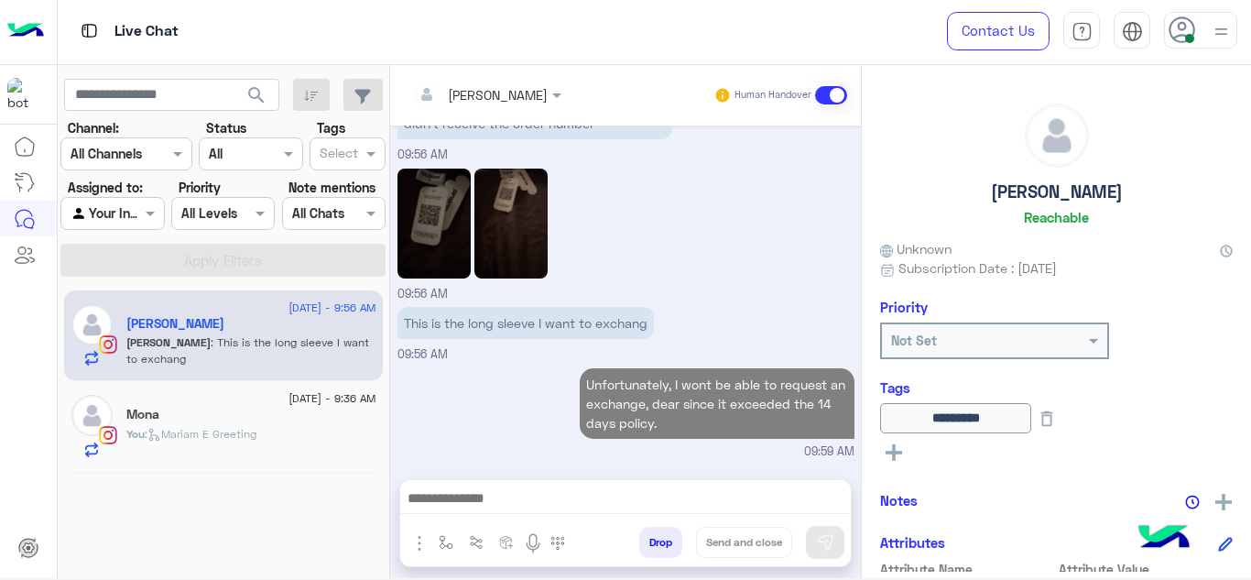
scroll to position [1491, 0]
click at [501, 339] on div "Sep 16, 2025 To request refund and exchange, simply click the “EXCHANGE OR REFU…" at bounding box center [625, 292] width 471 height 335
click at [501, 339] on p "This is the long sleeve I want to exchang" at bounding box center [525, 323] width 256 height 32
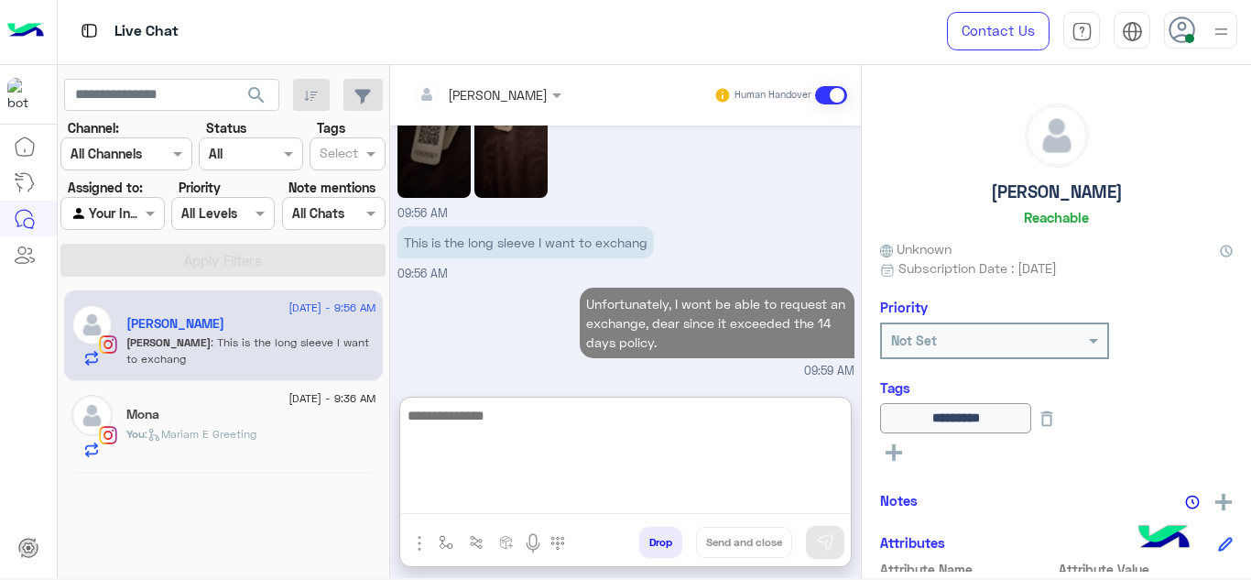
scroll to position [1573, 0]
drag, startPoint x: 474, startPoint y: 489, endPoint x: 508, endPoint y: 278, distance: 213.3
click at [508, 278] on div "Mariam Ahmed Human Handover Sep 16, 2025 To request refund and exchange, simply…" at bounding box center [625, 325] width 471 height 520
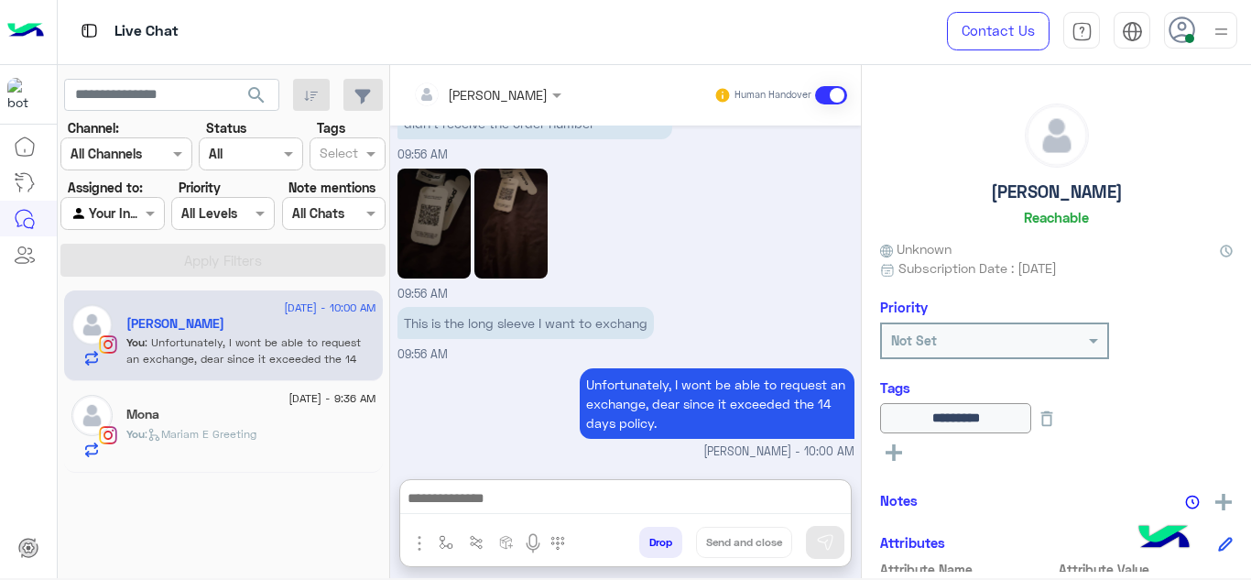
scroll to position [1531, 0]
click at [274, 428] on div "You : Mariam E Greeting" at bounding box center [251, 442] width 250 height 32
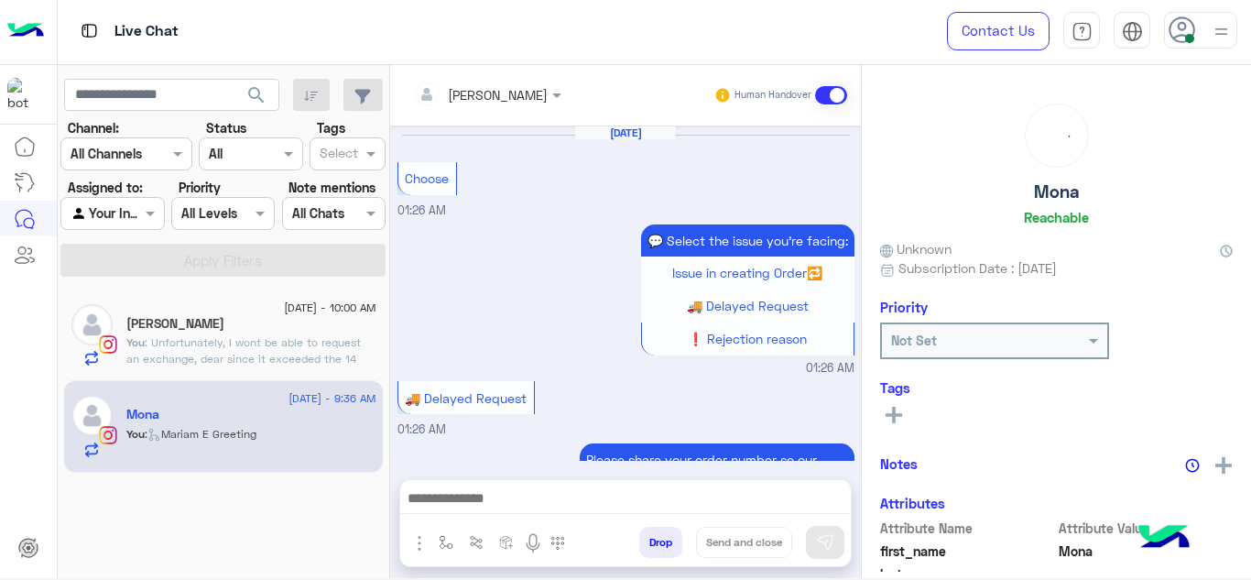
scroll to position [596, 0]
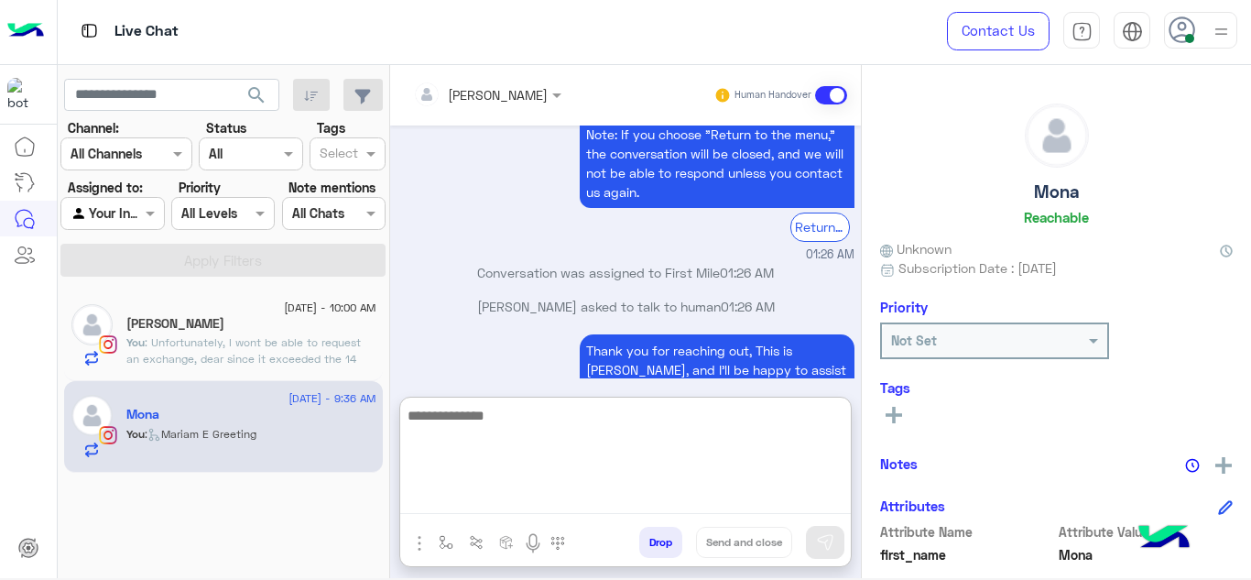
click at [470, 500] on textarea at bounding box center [625, 459] width 450 height 110
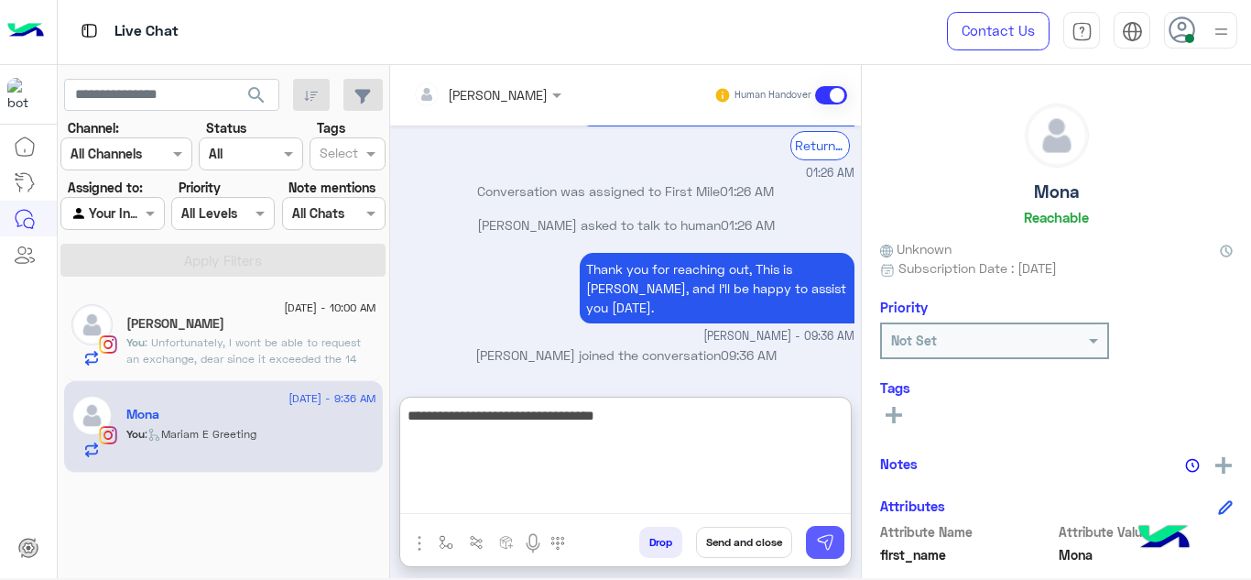
type textarea "**********"
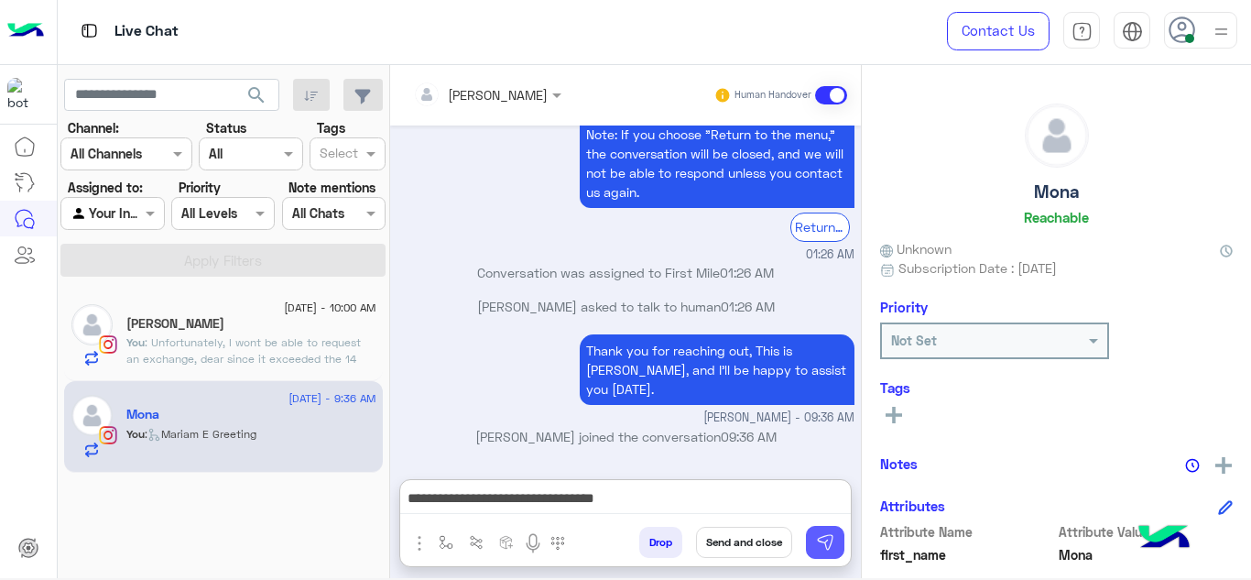
click at [836, 551] on button at bounding box center [825, 542] width 38 height 33
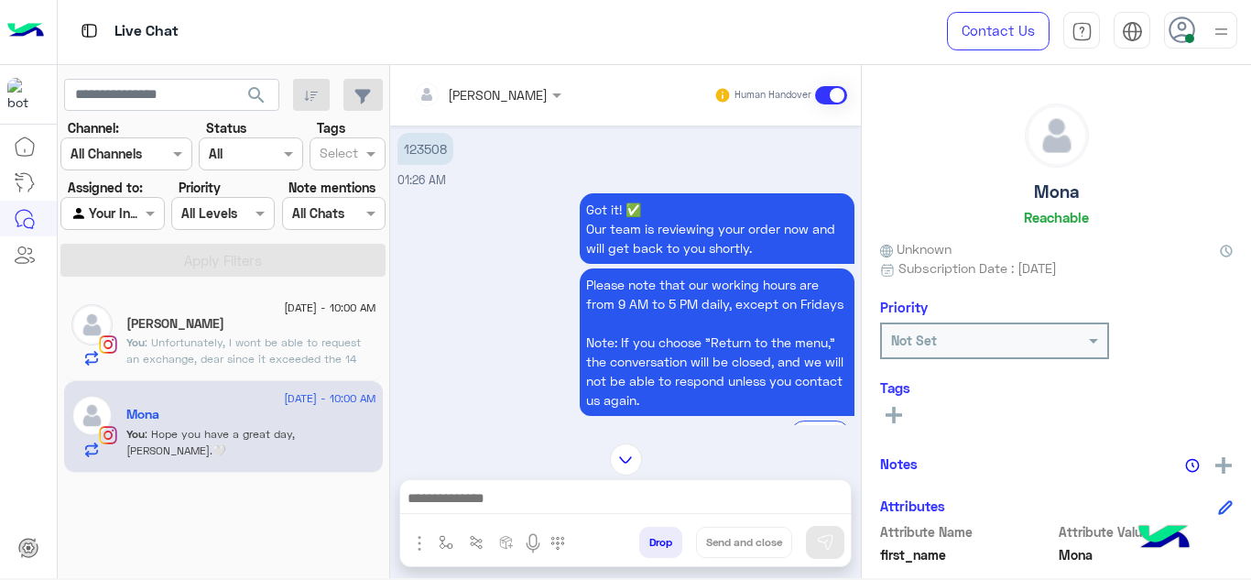
scroll to position [342, 0]
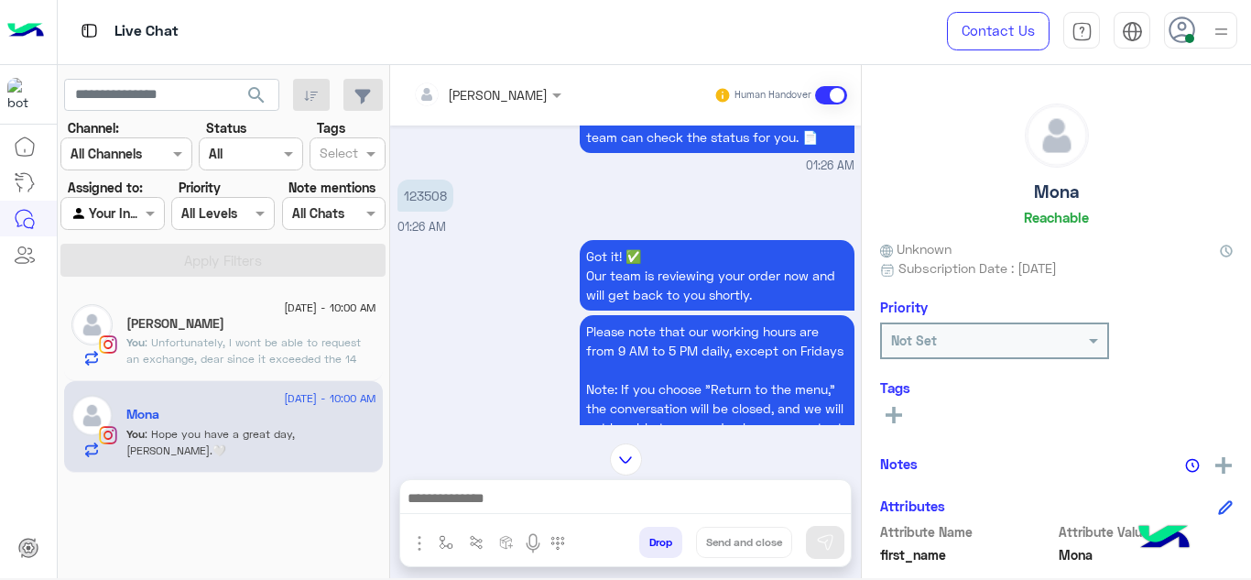
click at [426, 198] on p "123508" at bounding box center [425, 195] width 56 height 32
copy p "123508"
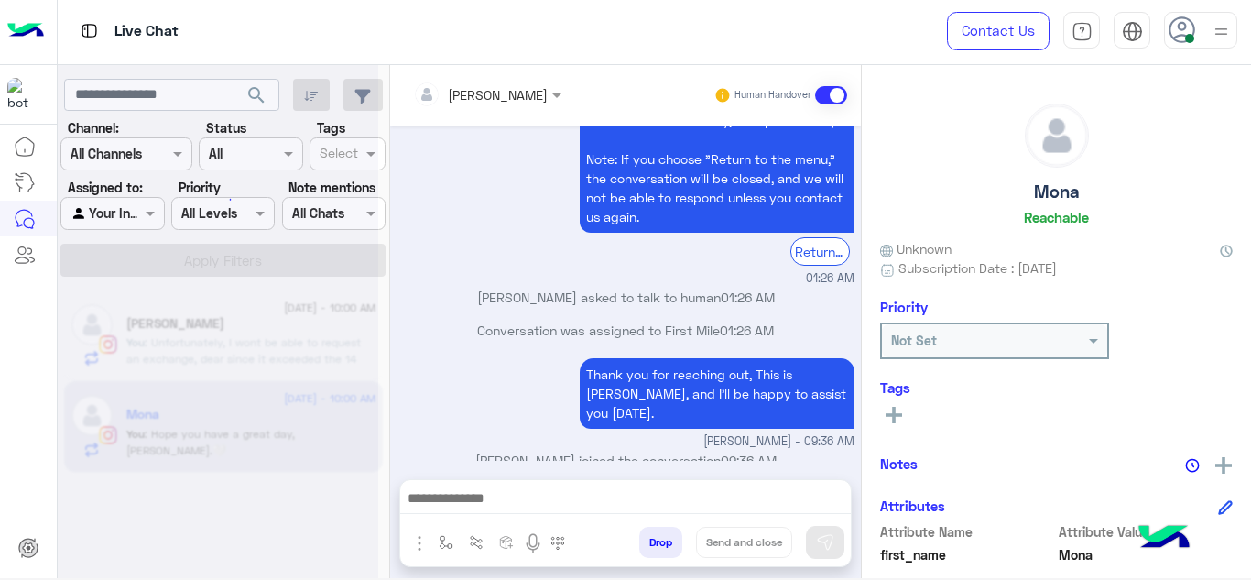
scroll to position [1867, 0]
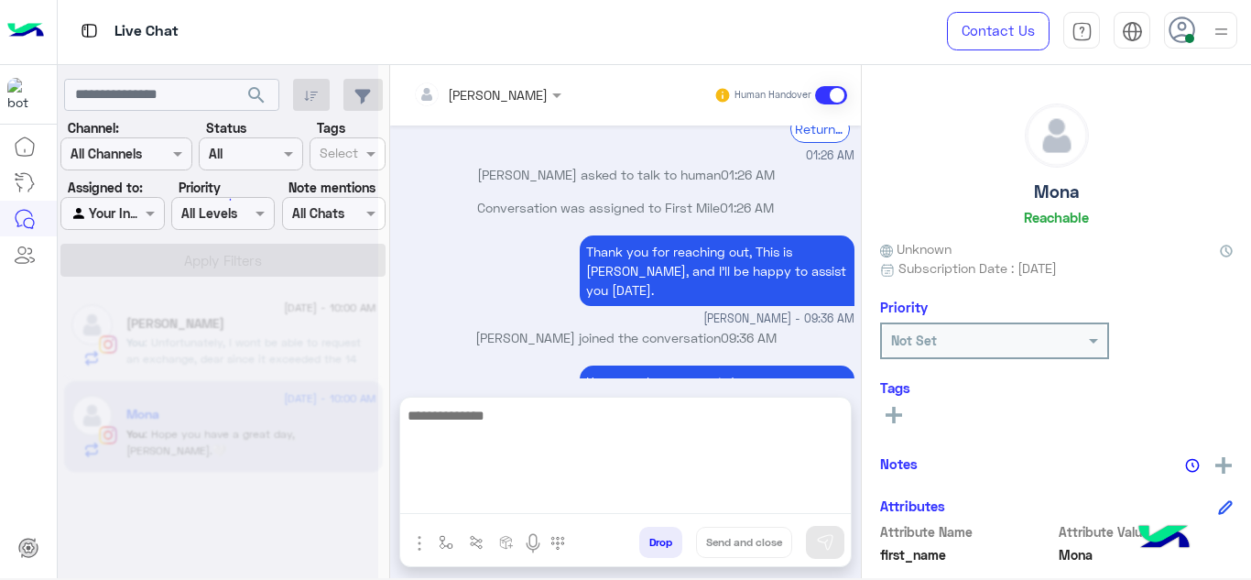
click at [472, 493] on textarea at bounding box center [625, 459] width 450 height 110
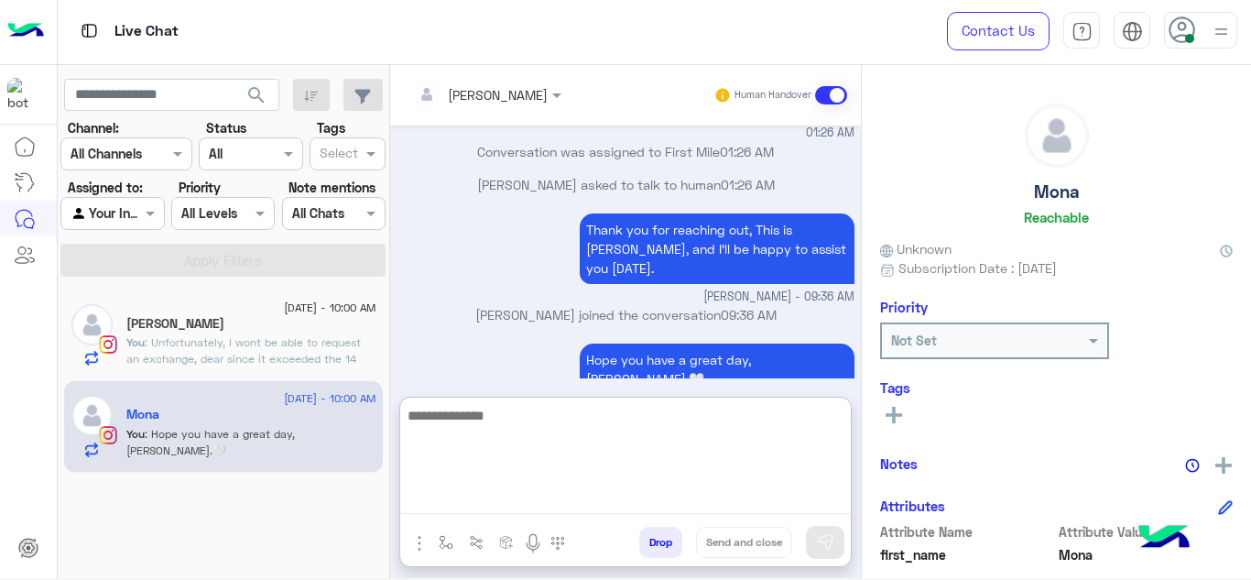
scroll to position [674, 0]
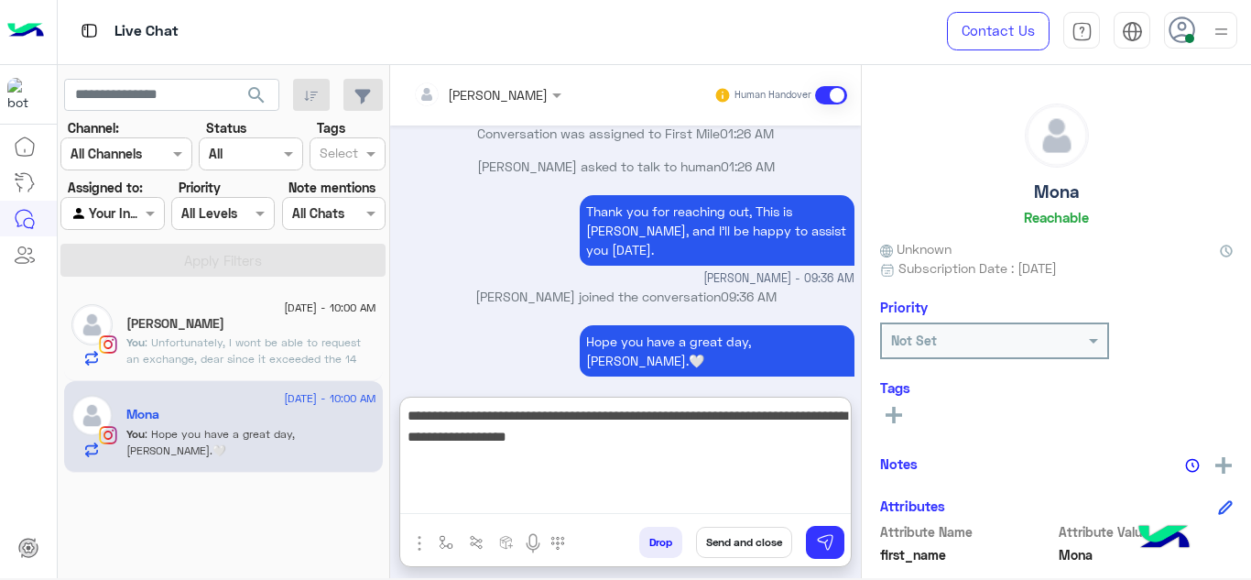
type textarea "**********"
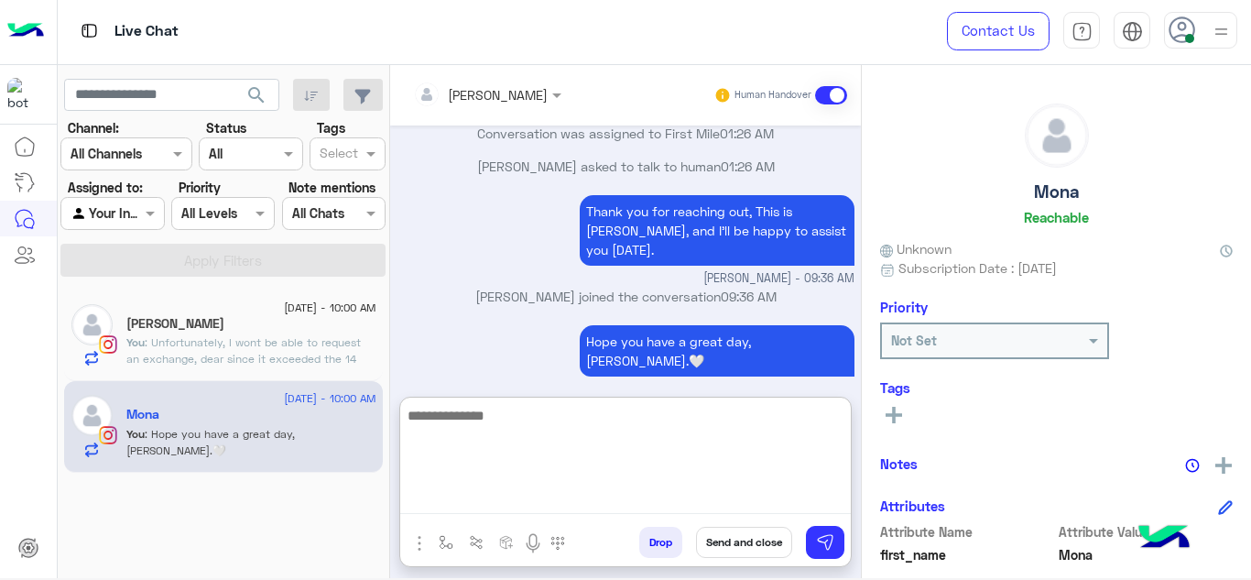
scroll to position [772, 0]
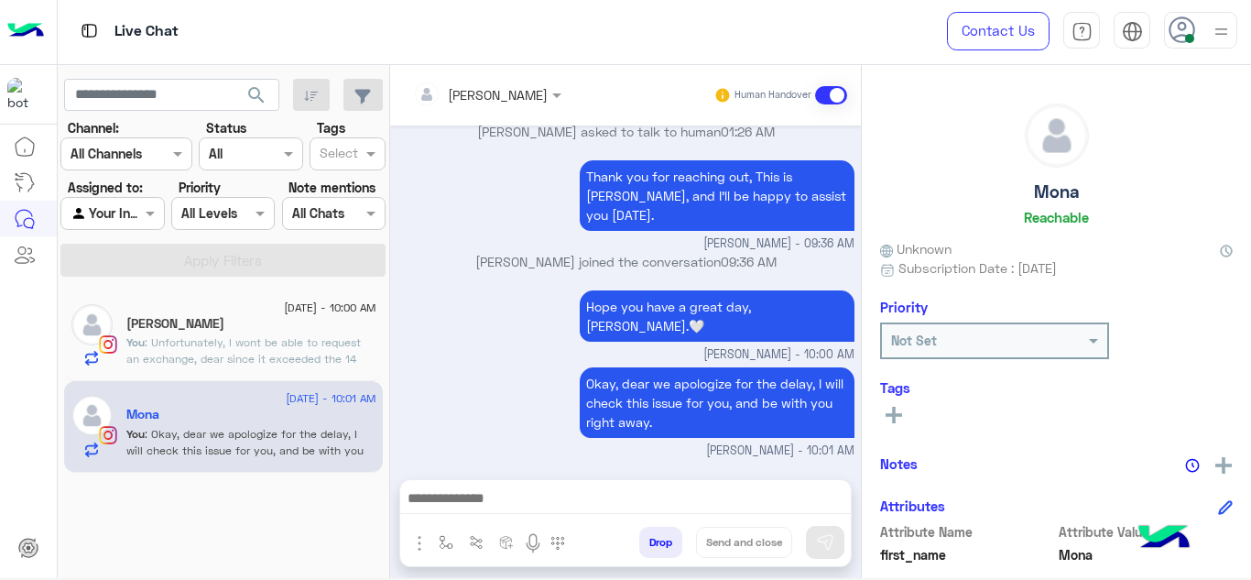
click at [348, 342] on span ": Unfortunately, I wont be able to request an exchange, dear since it exceeded …" at bounding box center [243, 358] width 234 height 47
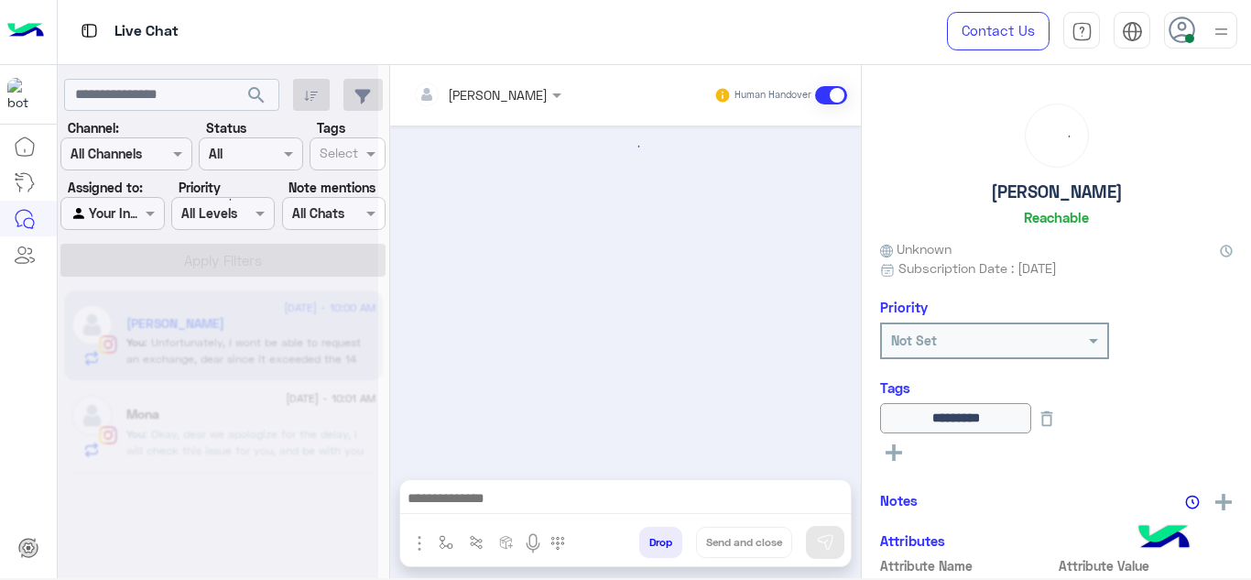
scroll to position [760, 0]
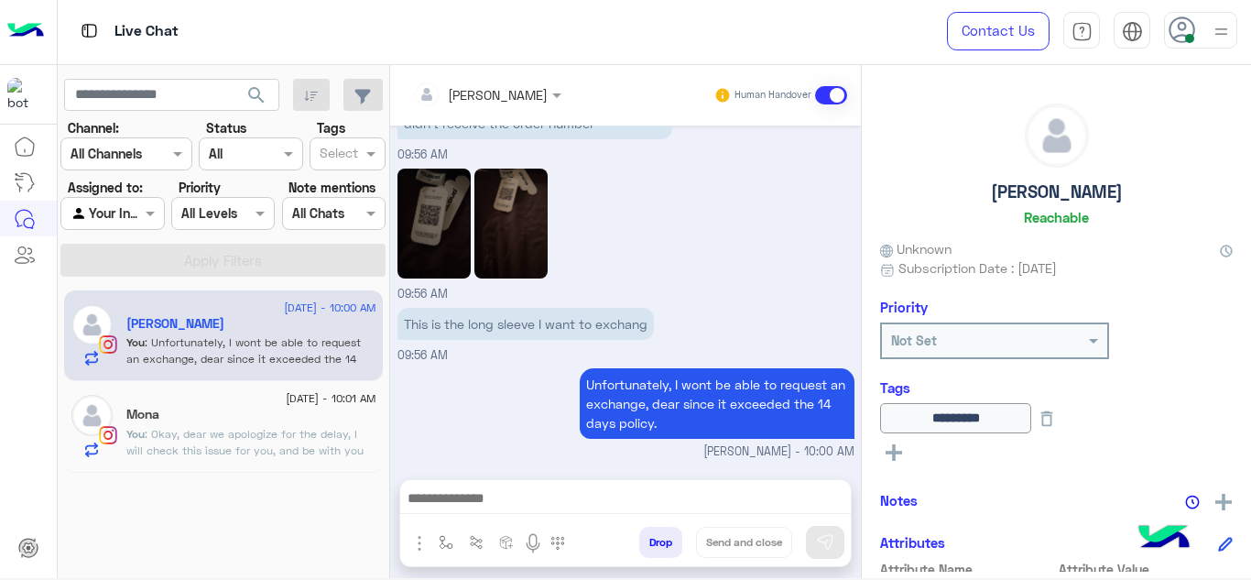
click at [286, 403] on span "16 September - 10:01 AM" at bounding box center [331, 398] width 90 height 16
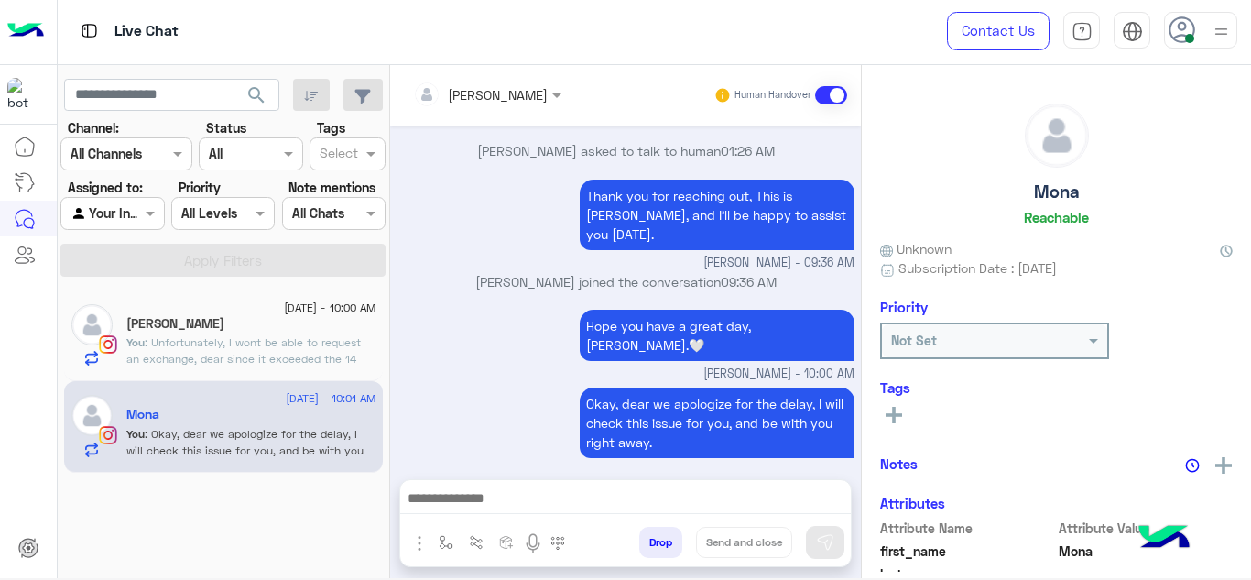
scroll to position [531, 0]
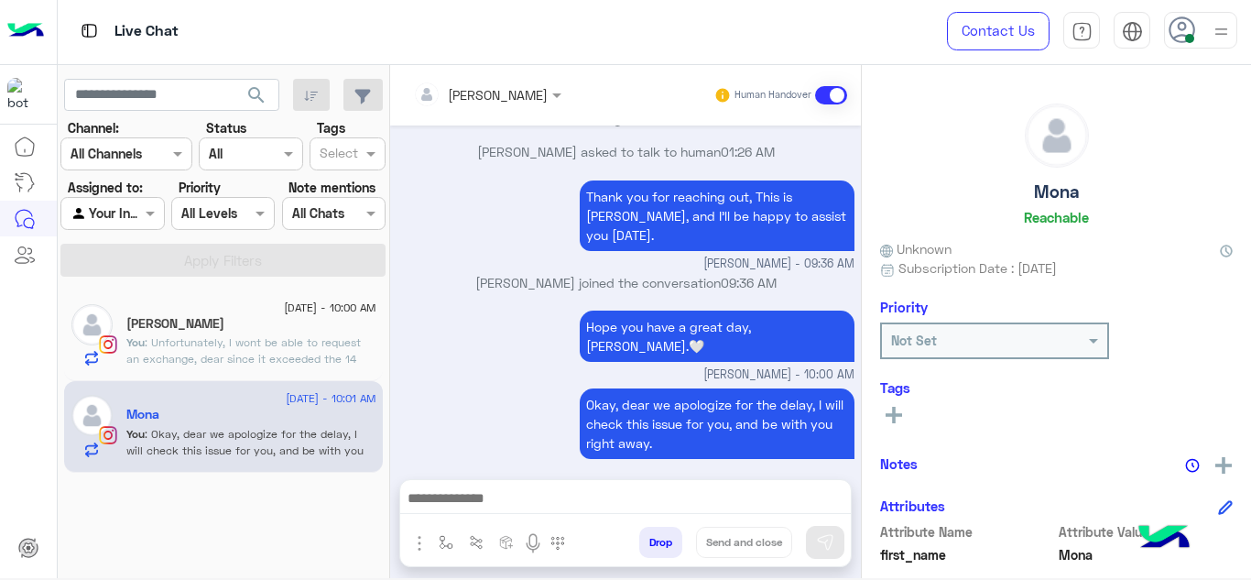
click at [313, 358] on span ": Unfortunately, I wont be able to request an exchange, dear since it exceeded …" at bounding box center [243, 358] width 234 height 47
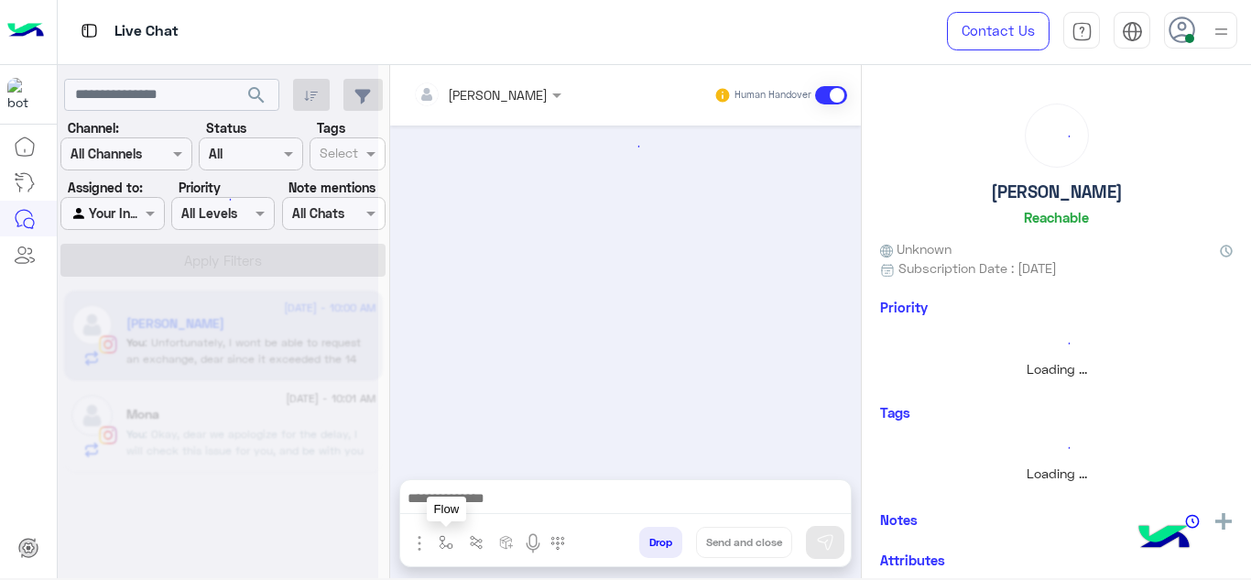
click at [445, 536] on img "button" at bounding box center [446, 542] width 15 height 15
click at [464, 510] on input "text" at bounding box center [478, 502] width 75 height 21
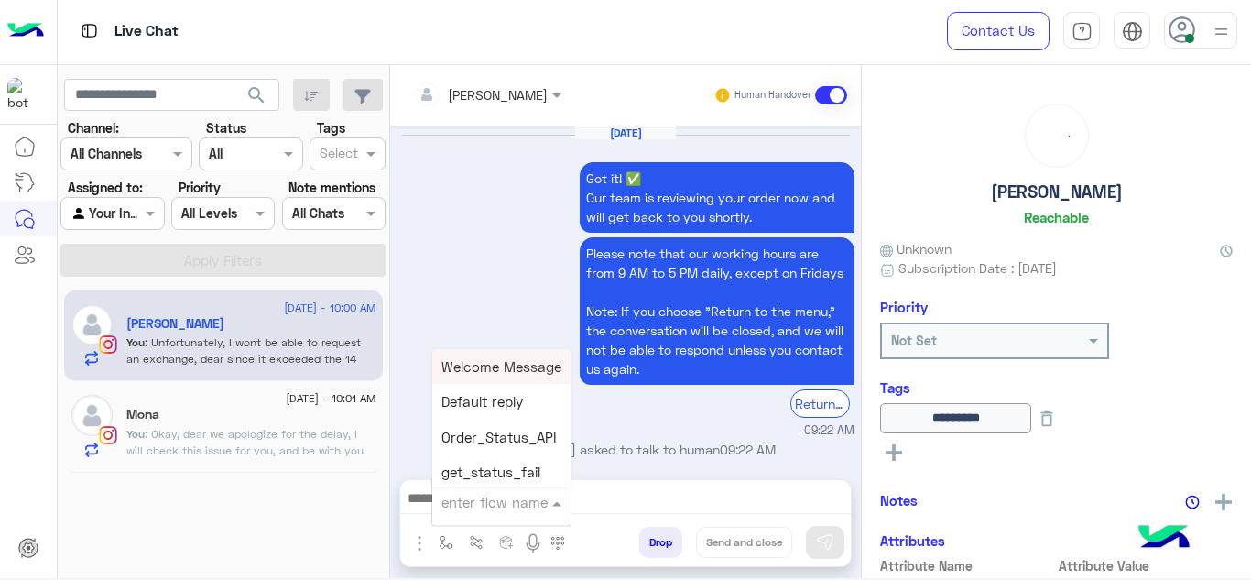
scroll to position [760, 0]
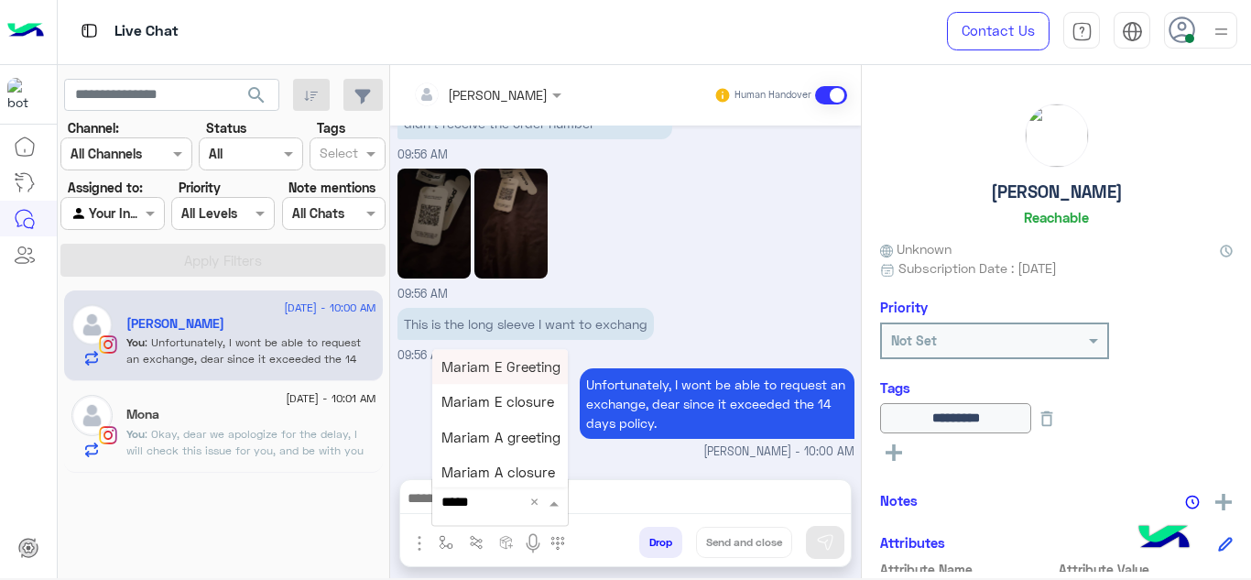
type input "******"
click at [524, 402] on span "Mariam E closure" at bounding box center [497, 402] width 113 height 16
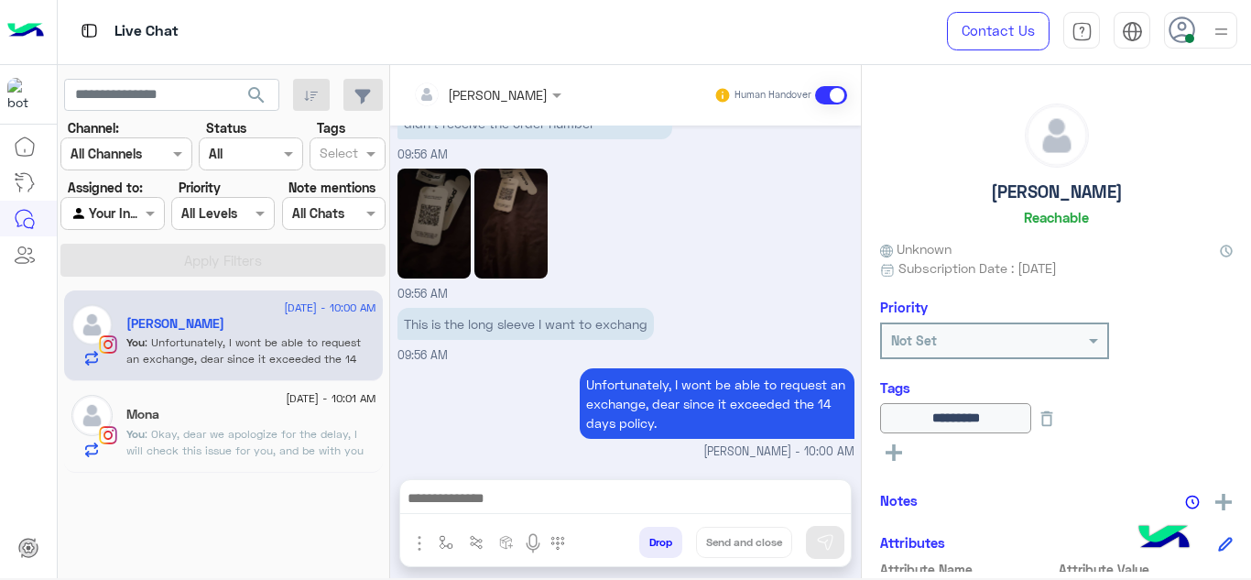
type textarea "**********"
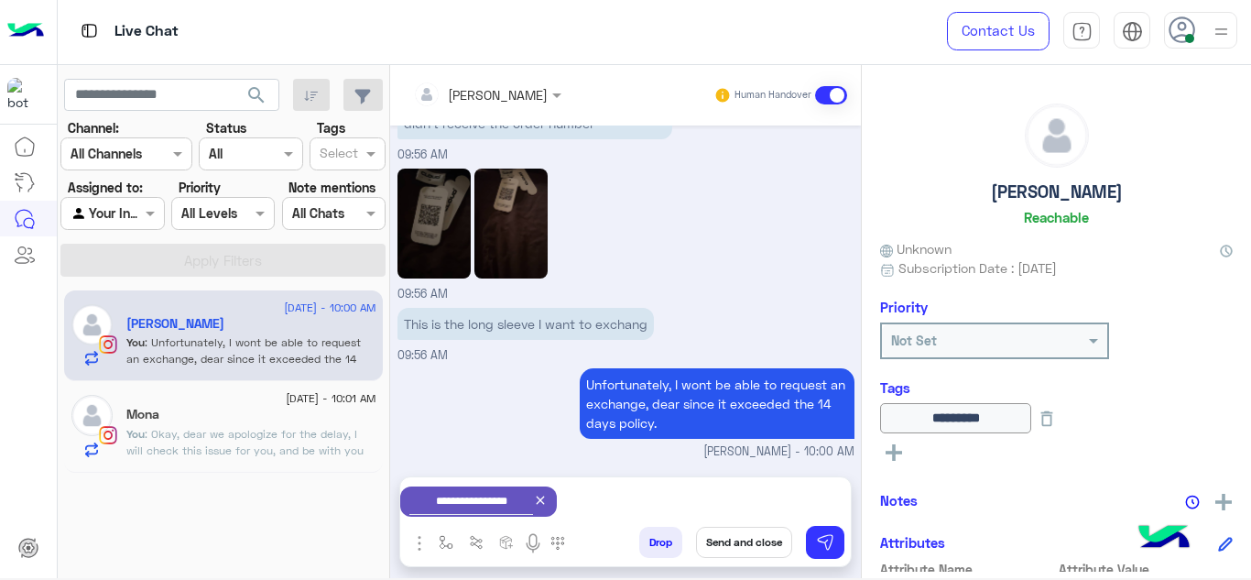
click at [729, 540] on button "Send and close" at bounding box center [744, 541] width 96 height 31
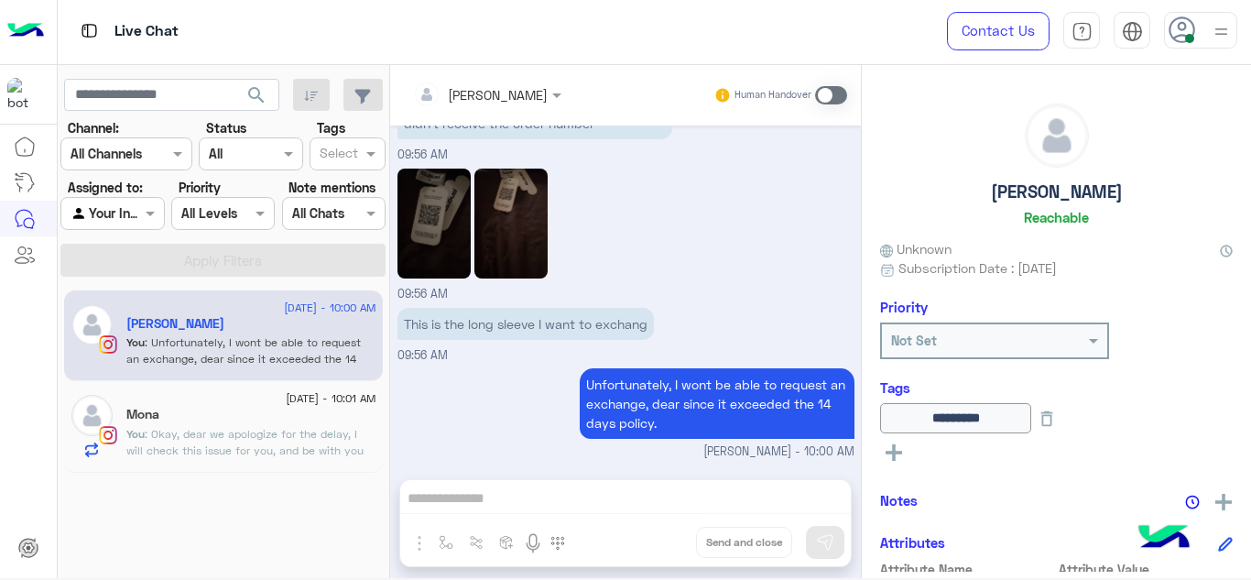
scroll to position [794, 0]
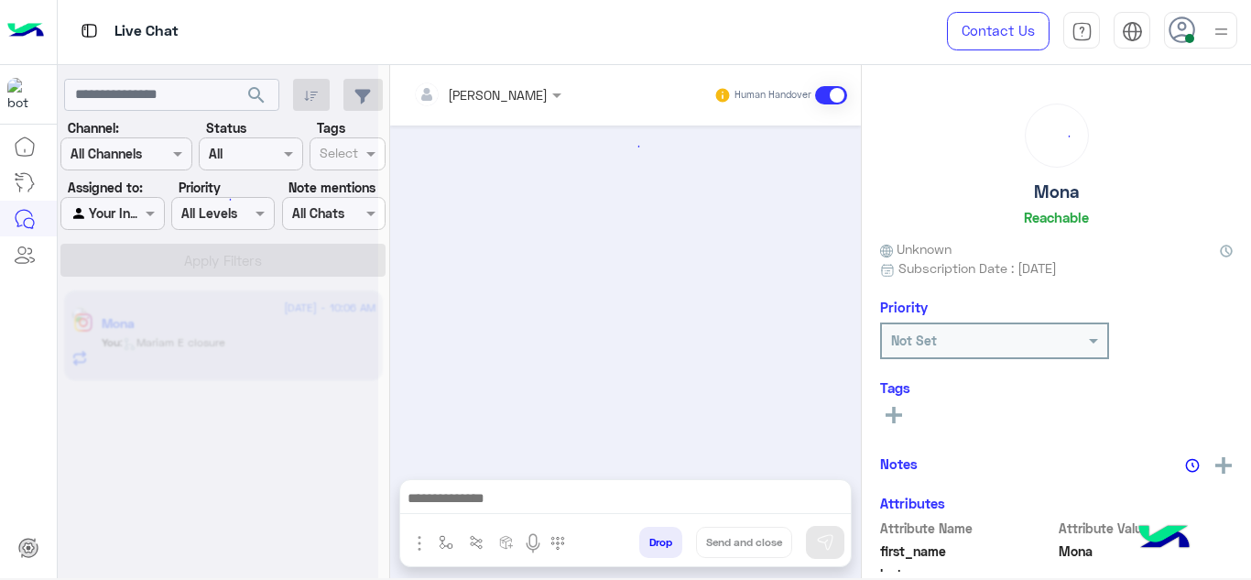
scroll to position [532, 0]
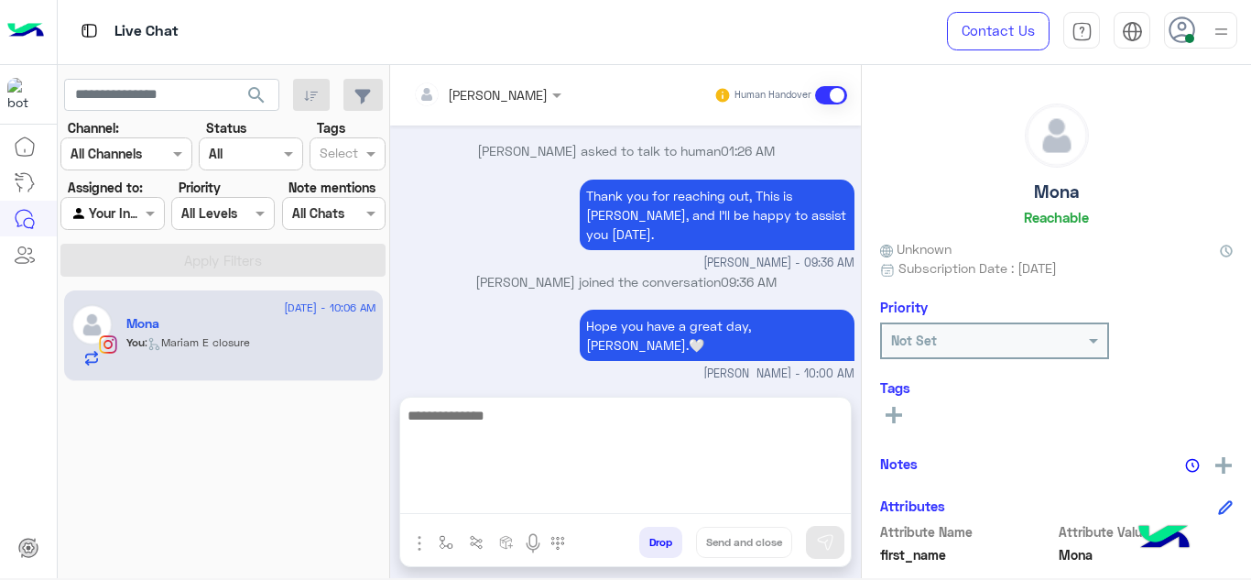
click at [526, 489] on textarea at bounding box center [625, 459] width 450 height 110
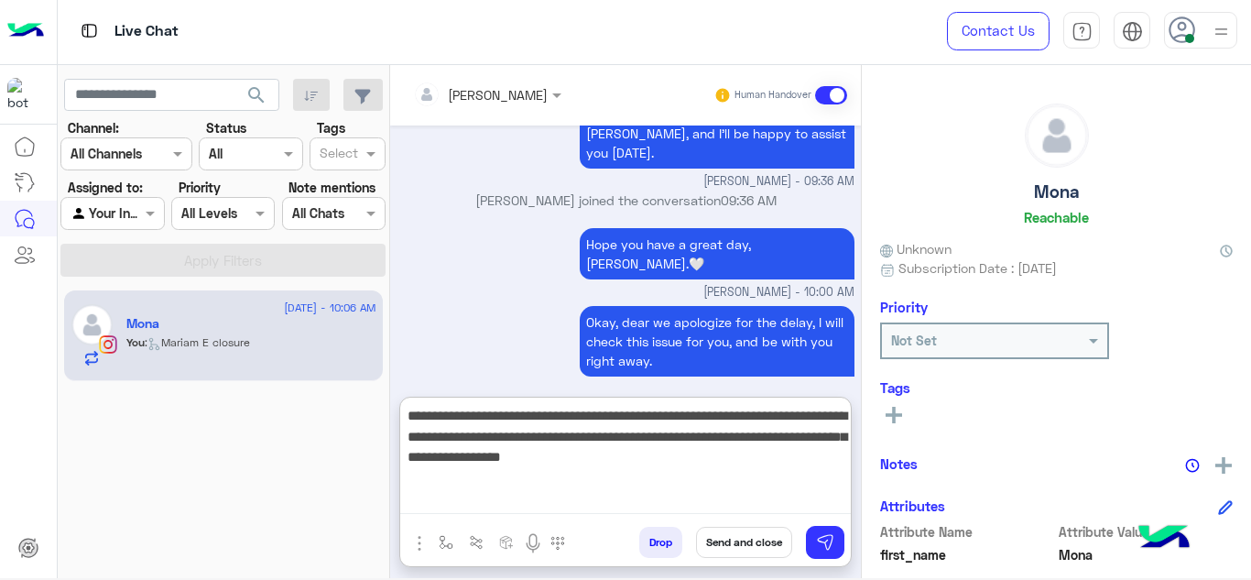
type textarea "**********"
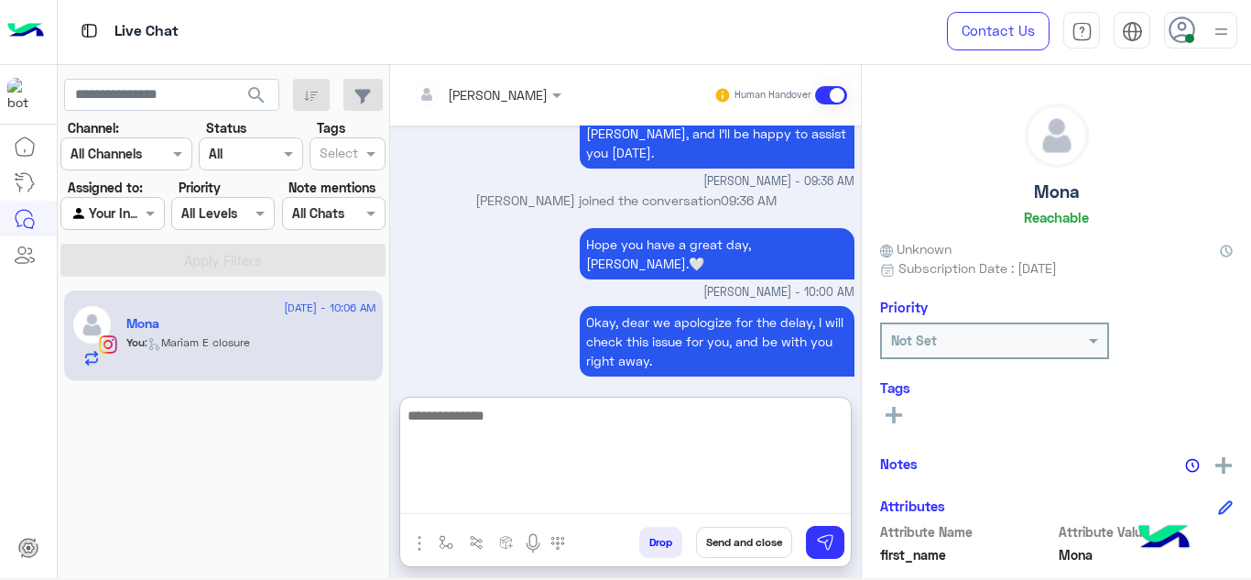
scroll to position [750, 0]
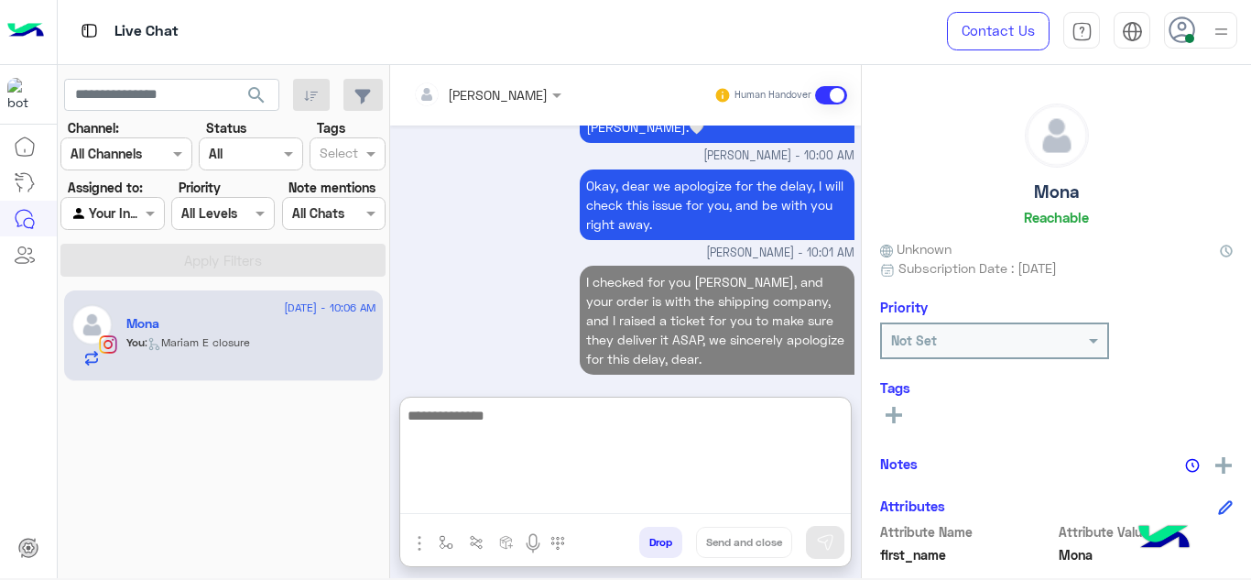
type textarea "*"
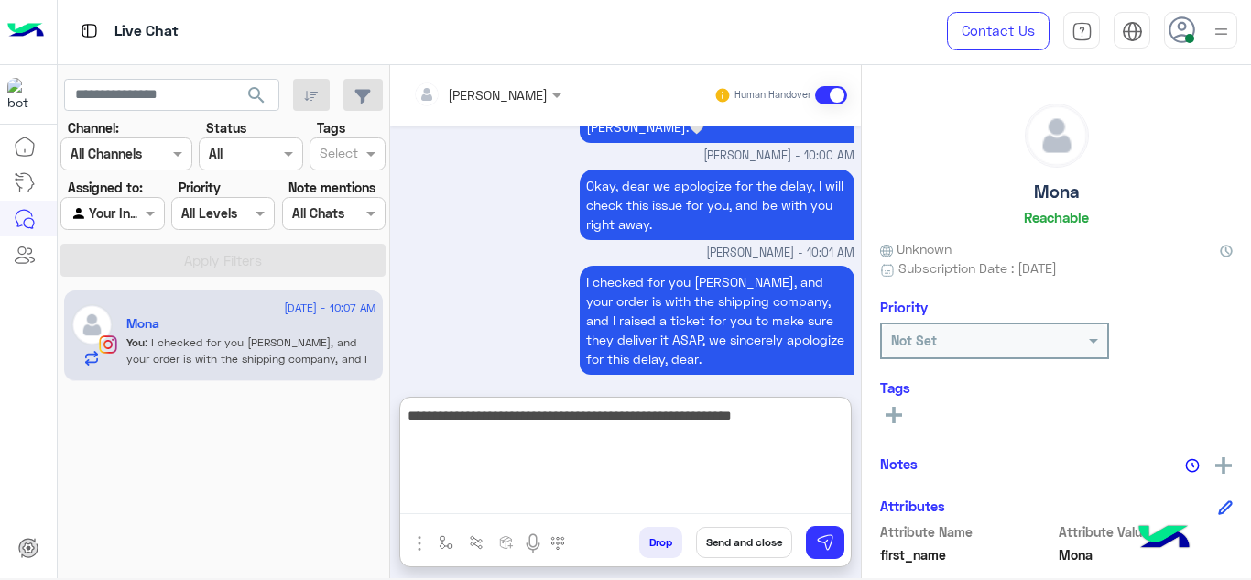
type textarea "**********"
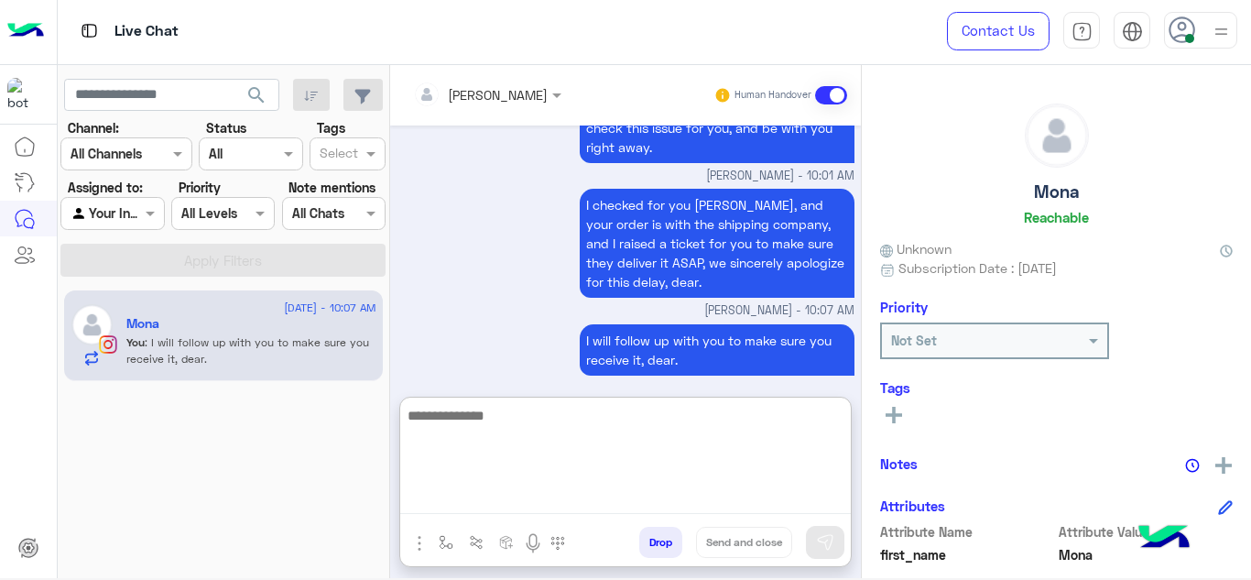
scroll to position [827, 0]
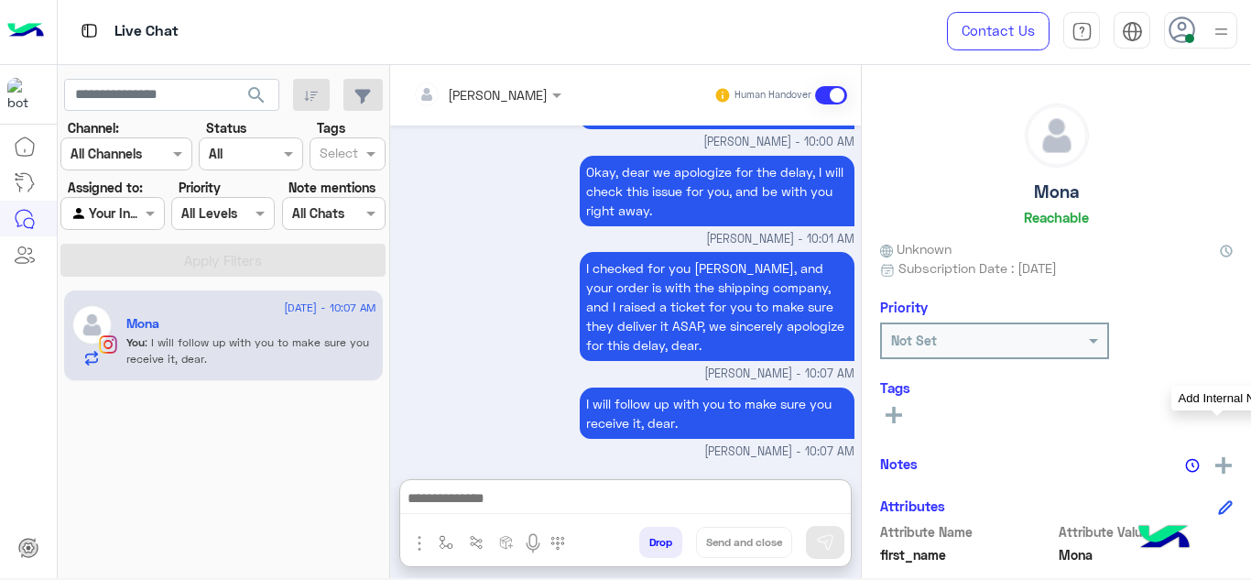
click at [1219, 465] on img at bounding box center [1223, 465] width 16 height 16
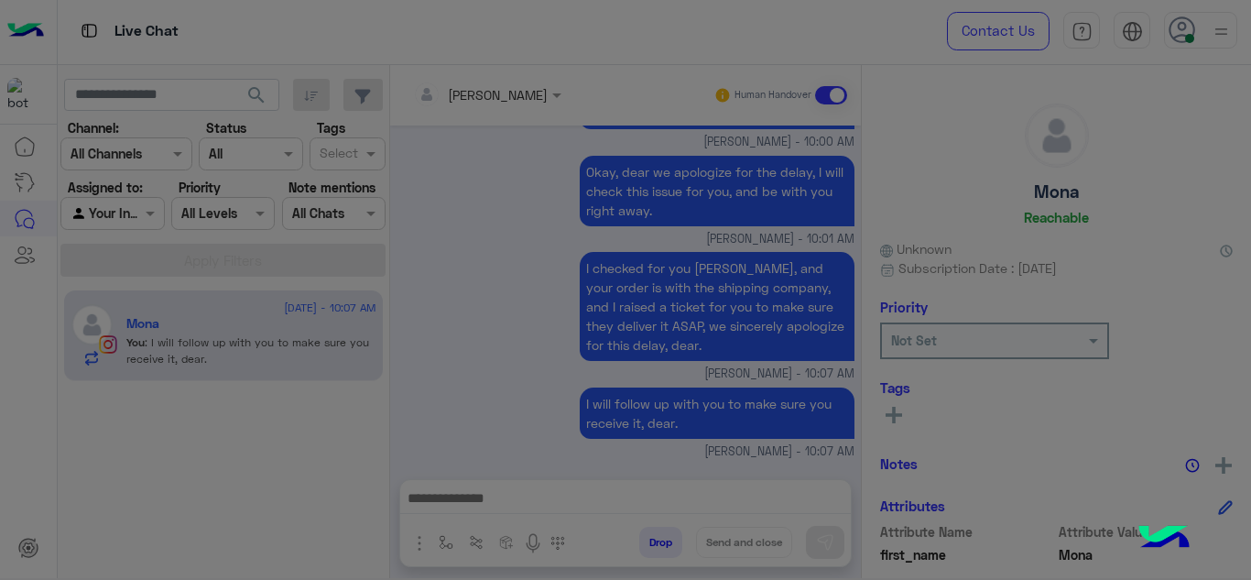
scroll to position [744, 0]
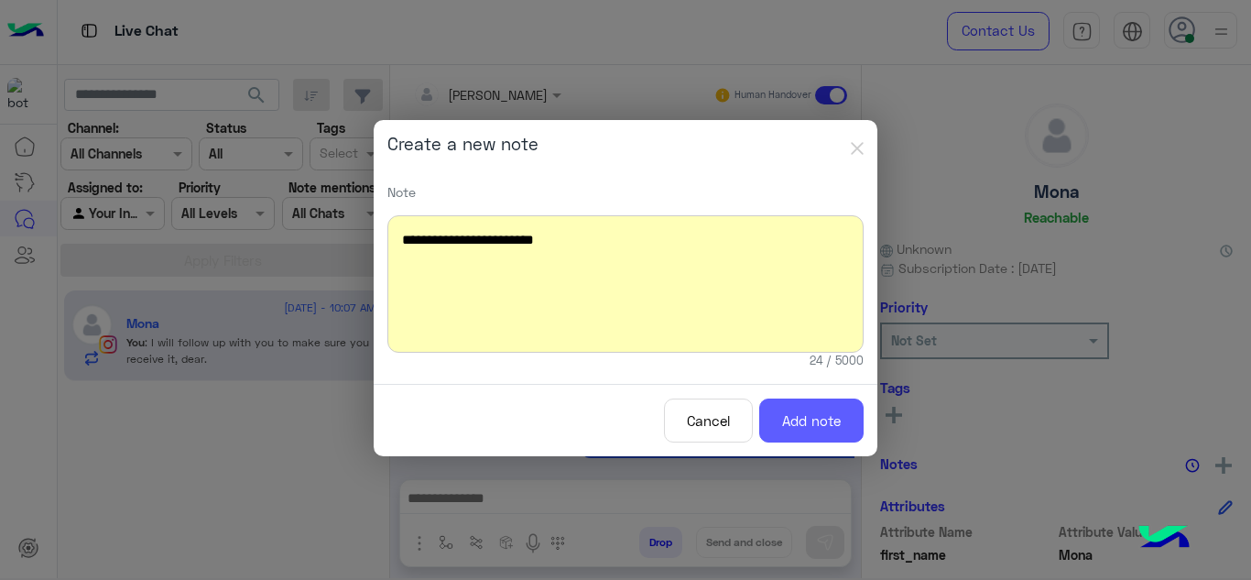
click at [824, 429] on button "Add note" at bounding box center [811, 420] width 104 height 45
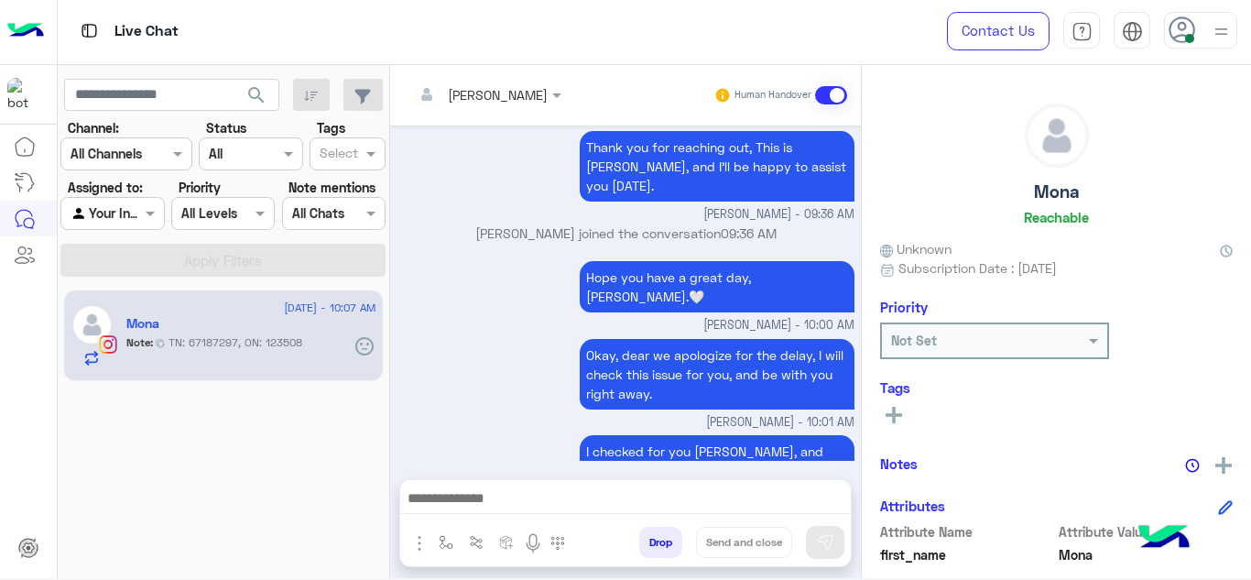
scroll to position [838, 0]
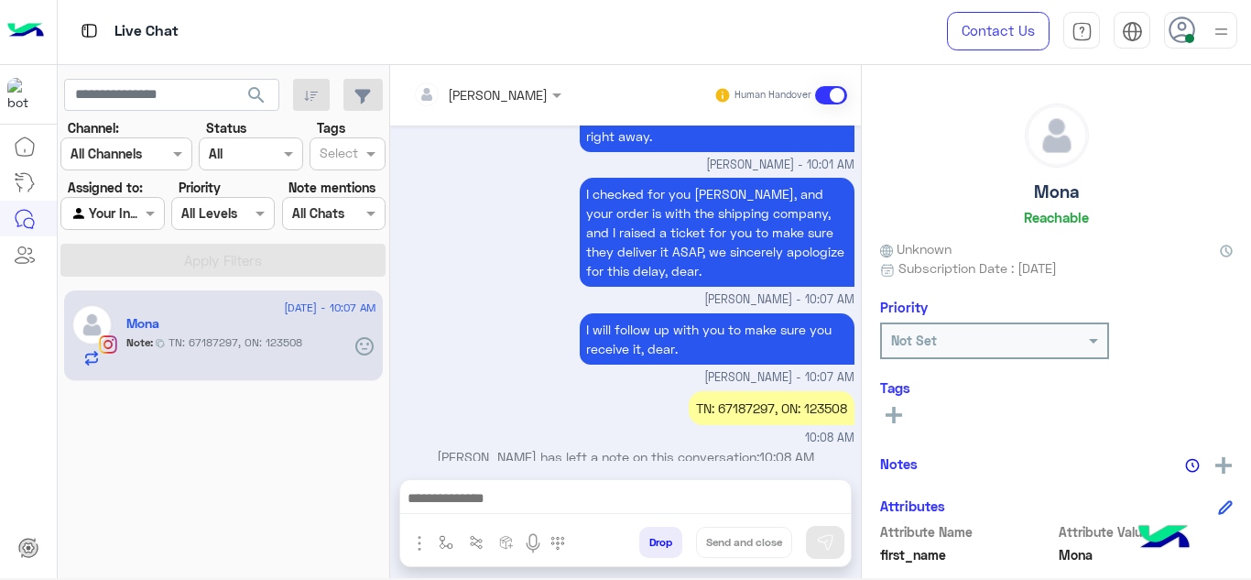
click at [886, 411] on icon at bounding box center [893, 415] width 16 height 16
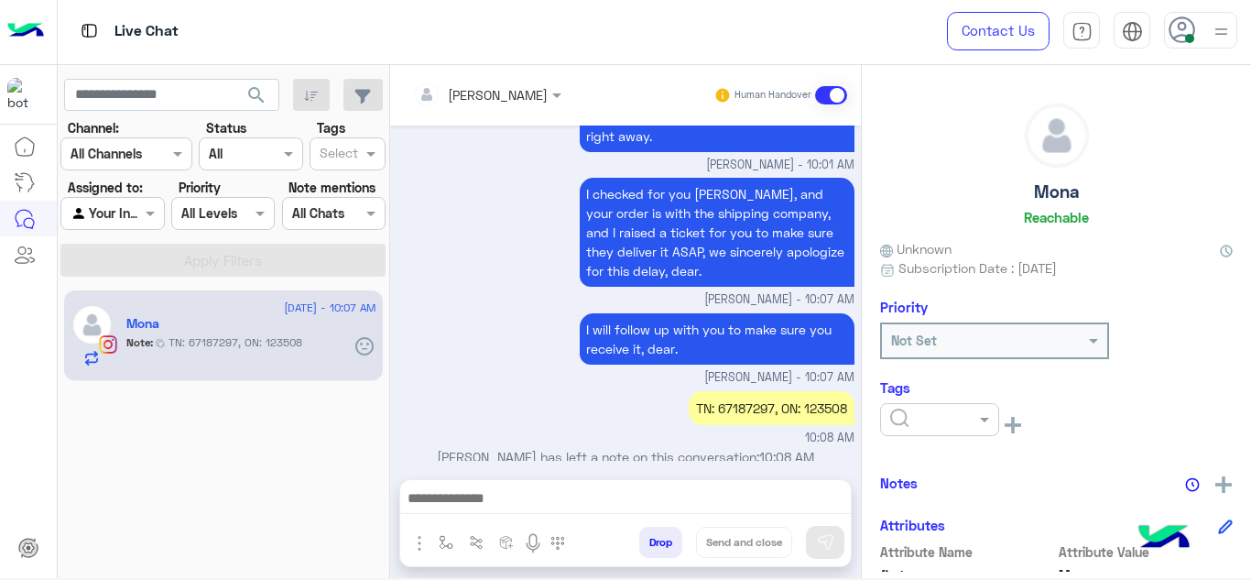
click at [959, 412] on div at bounding box center [939, 418] width 117 height 21
click at [922, 321] on span "M FOLLOW UP" at bounding box center [930, 317] width 83 height 16
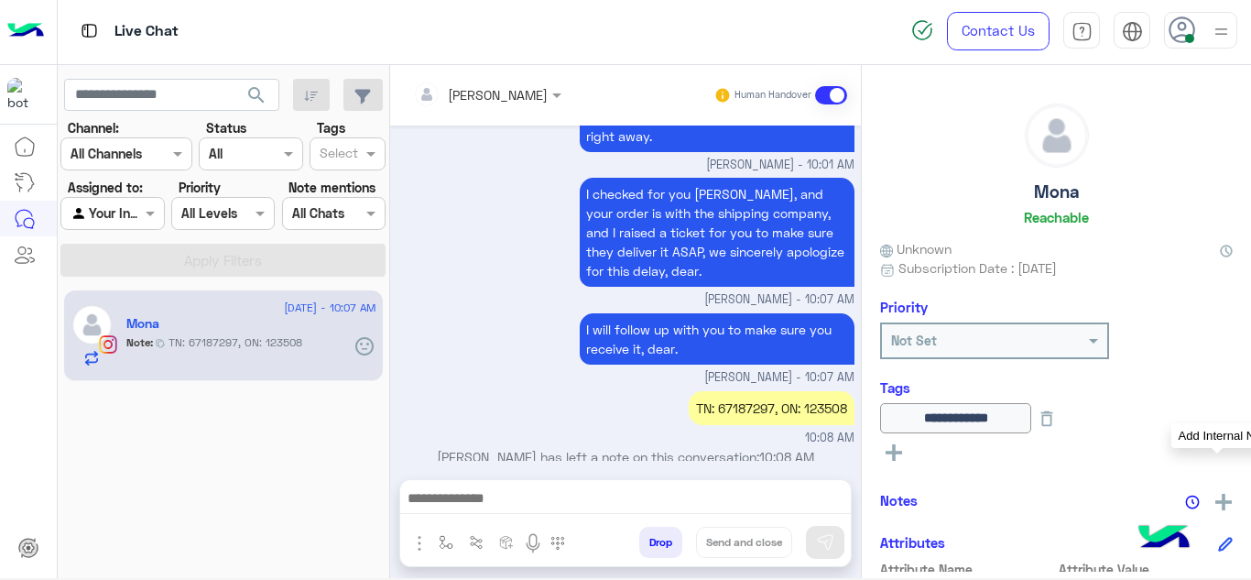
click at [1215, 504] on img at bounding box center [1223, 501] width 16 height 16
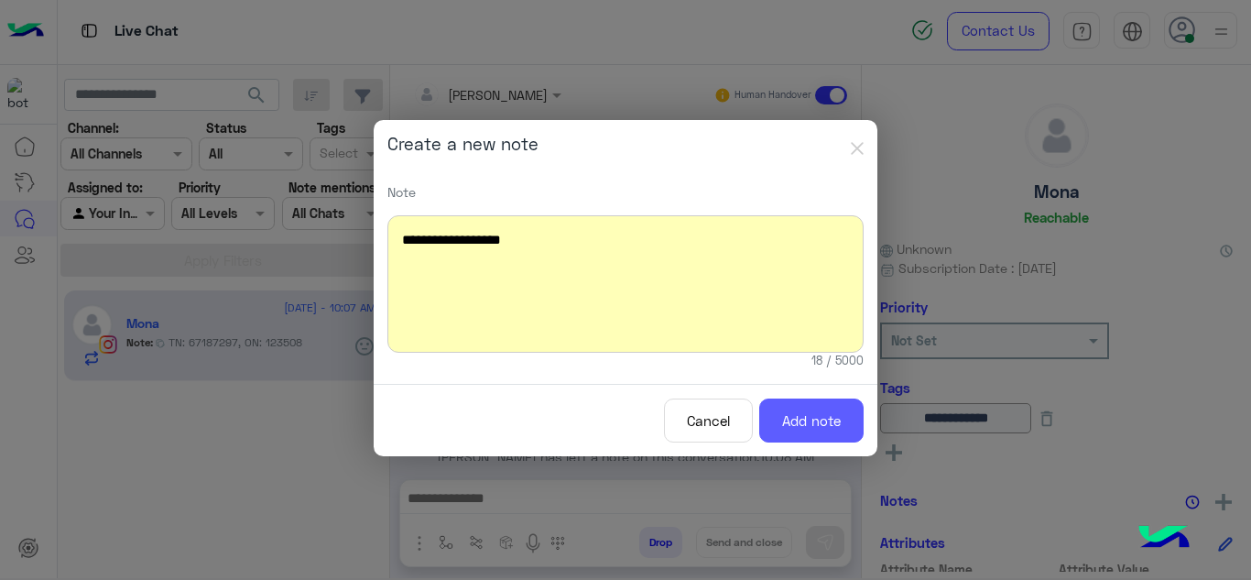
click at [791, 424] on button "Add note" at bounding box center [811, 420] width 104 height 45
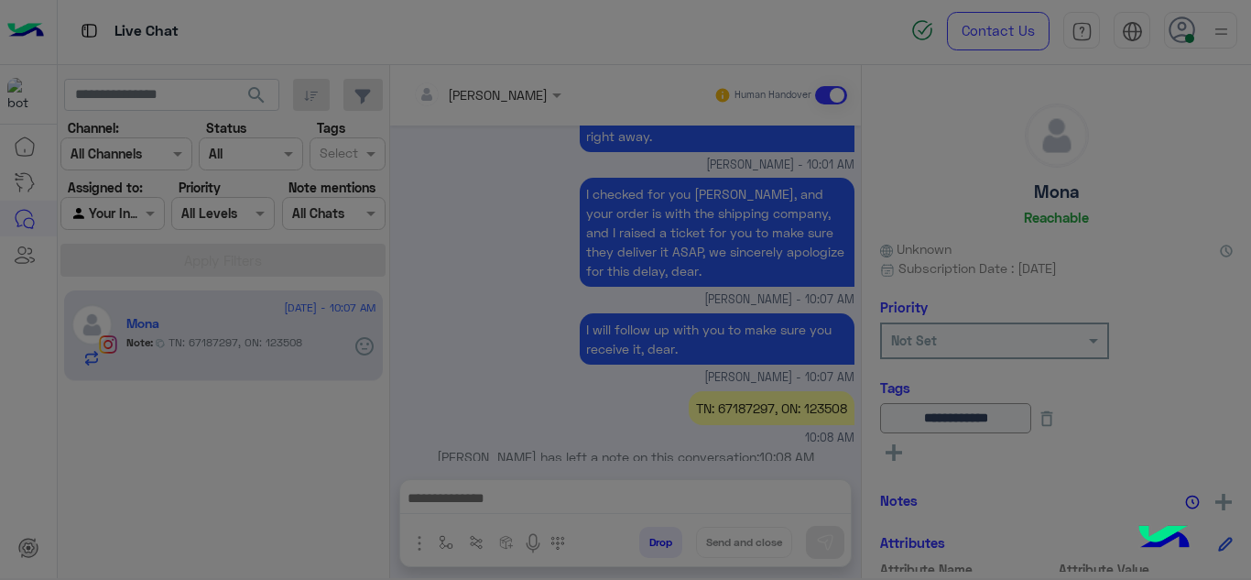
scroll to position [932, 0]
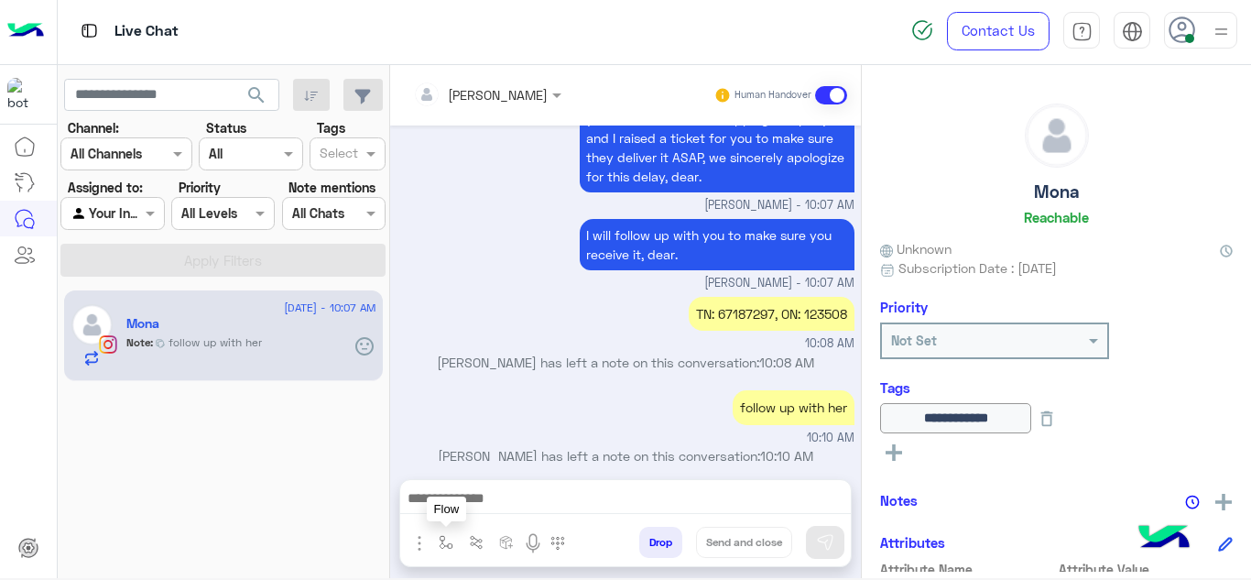
click at [444, 540] on img "button" at bounding box center [446, 542] width 15 height 15
click at [472, 510] on input "text" at bounding box center [478, 502] width 75 height 21
type input "*****"
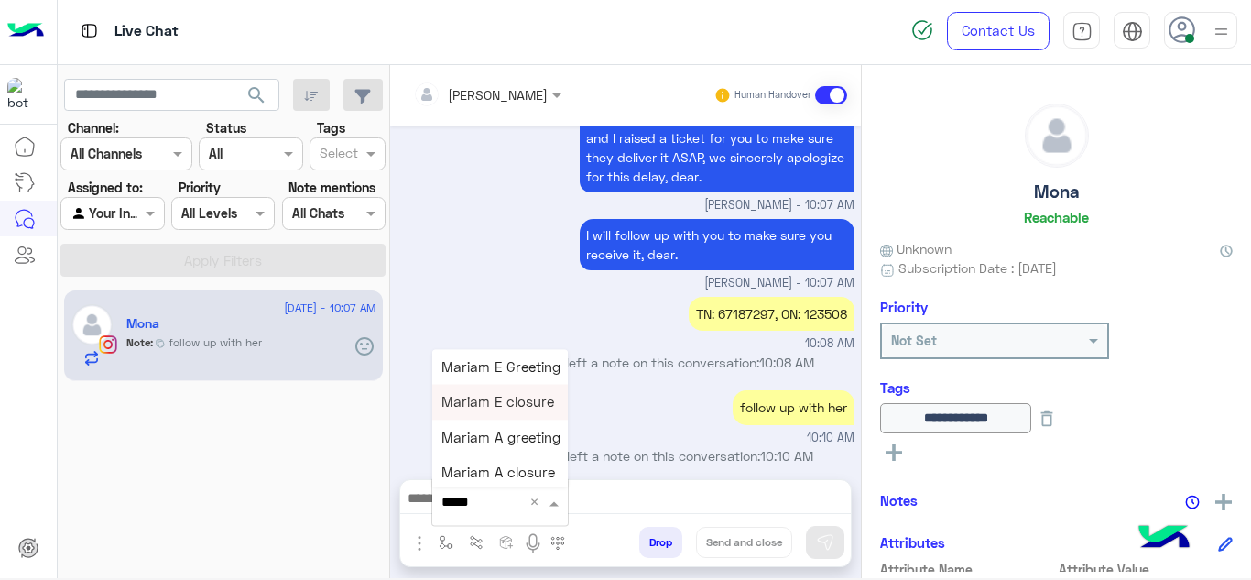
click at [526, 401] on span "Mariam E closure" at bounding box center [497, 402] width 113 height 16
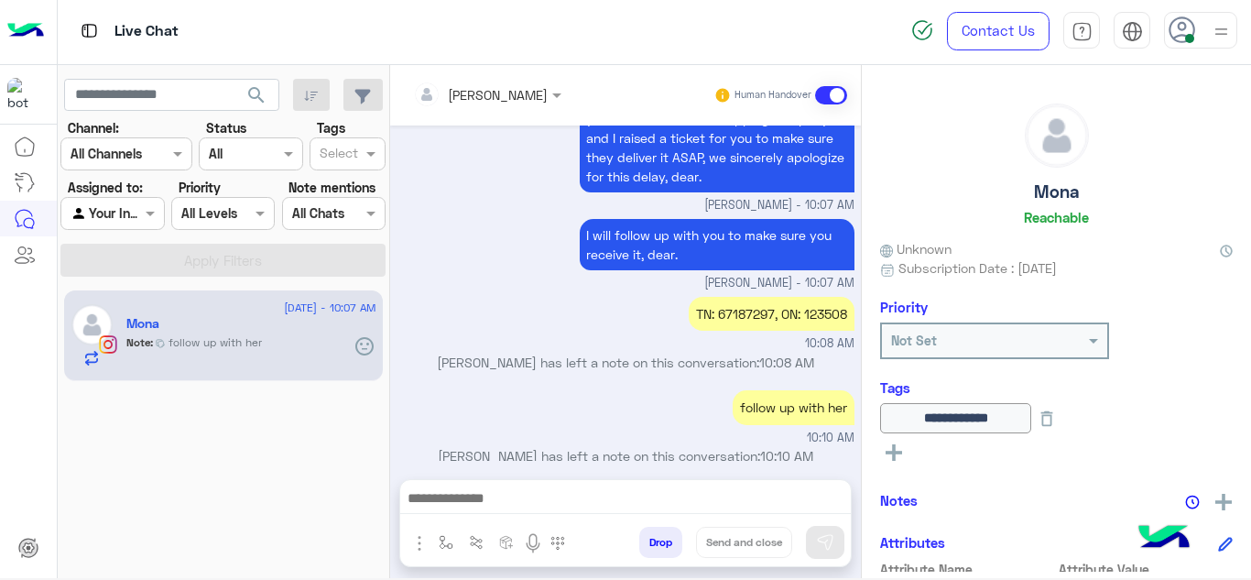
type textarea "**********"
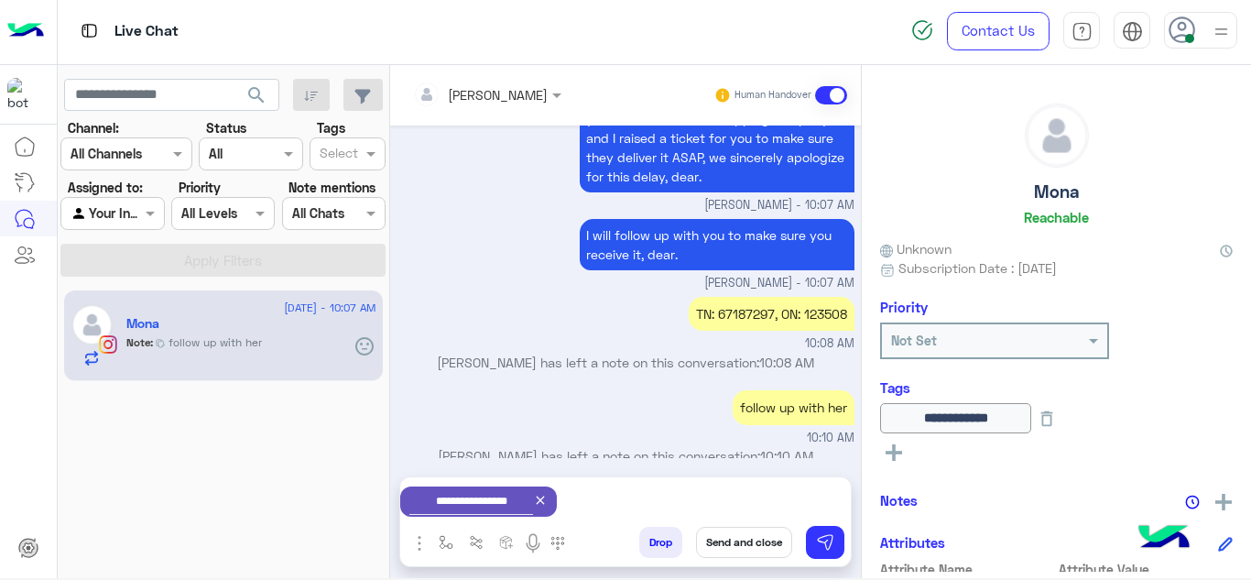
click at [747, 541] on button "Send and close" at bounding box center [744, 541] width 96 height 31
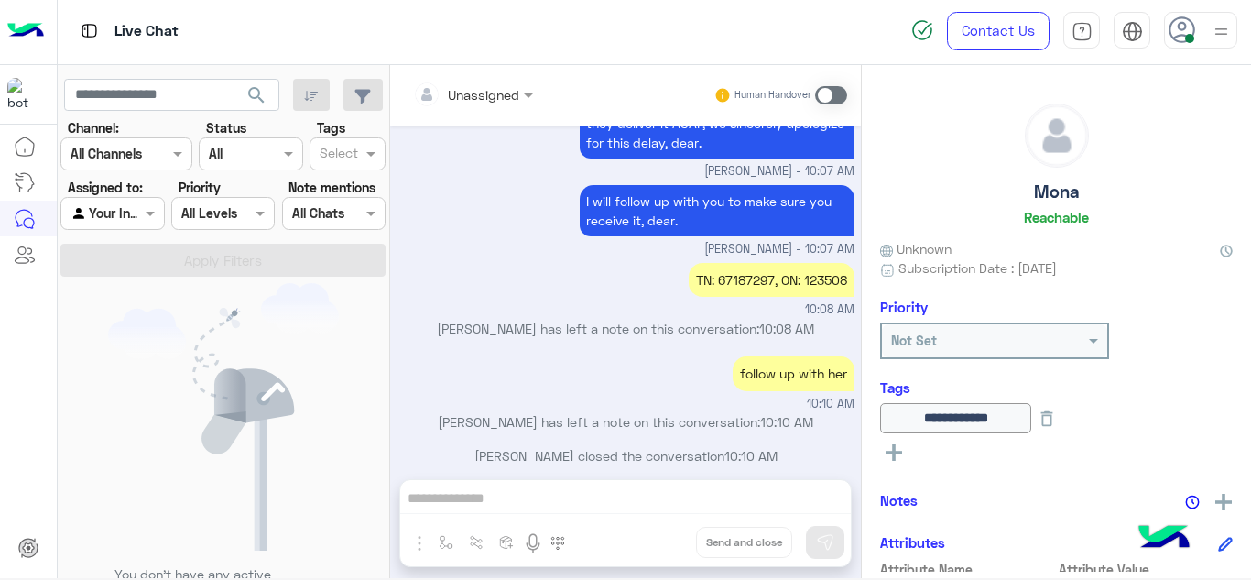
scroll to position [1191, 0]
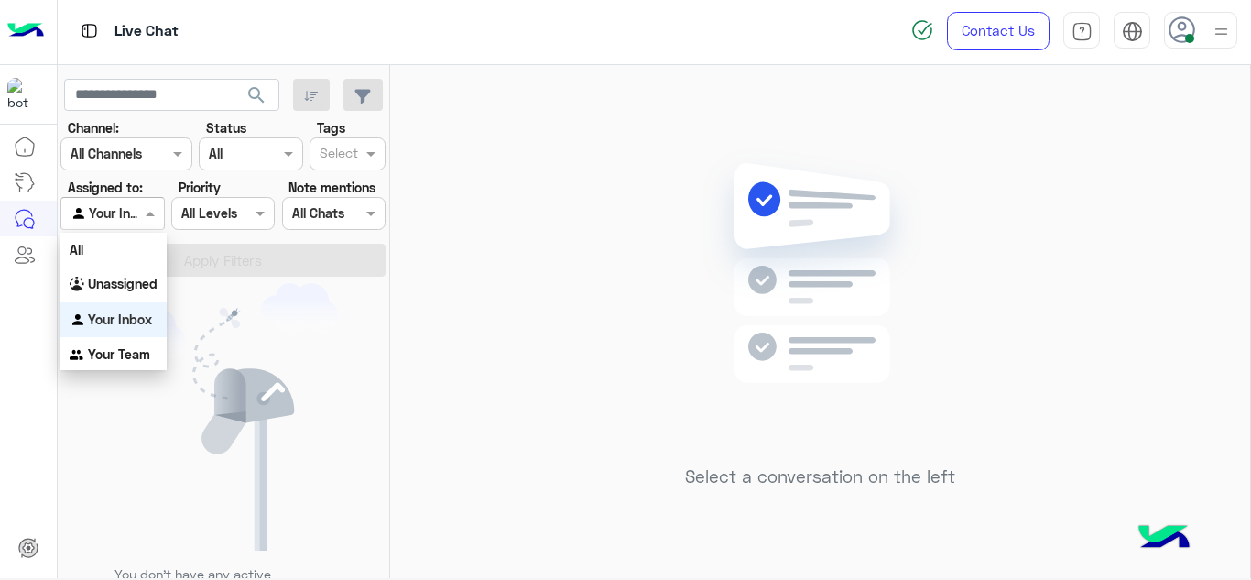
click at [129, 204] on div at bounding box center [112, 212] width 102 height 21
click at [134, 289] on b "Unassigned" at bounding box center [123, 284] width 70 height 16
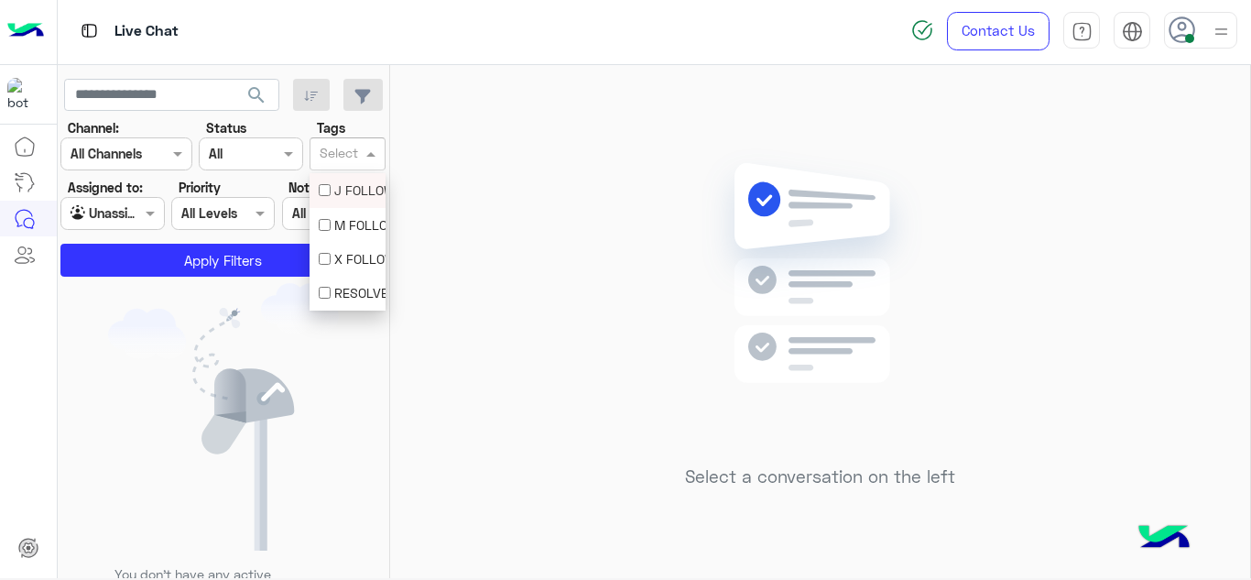
click at [358, 145] on div at bounding box center [339, 156] width 45 height 24
click at [352, 217] on div "M FOLLOW UP" at bounding box center [348, 224] width 58 height 19
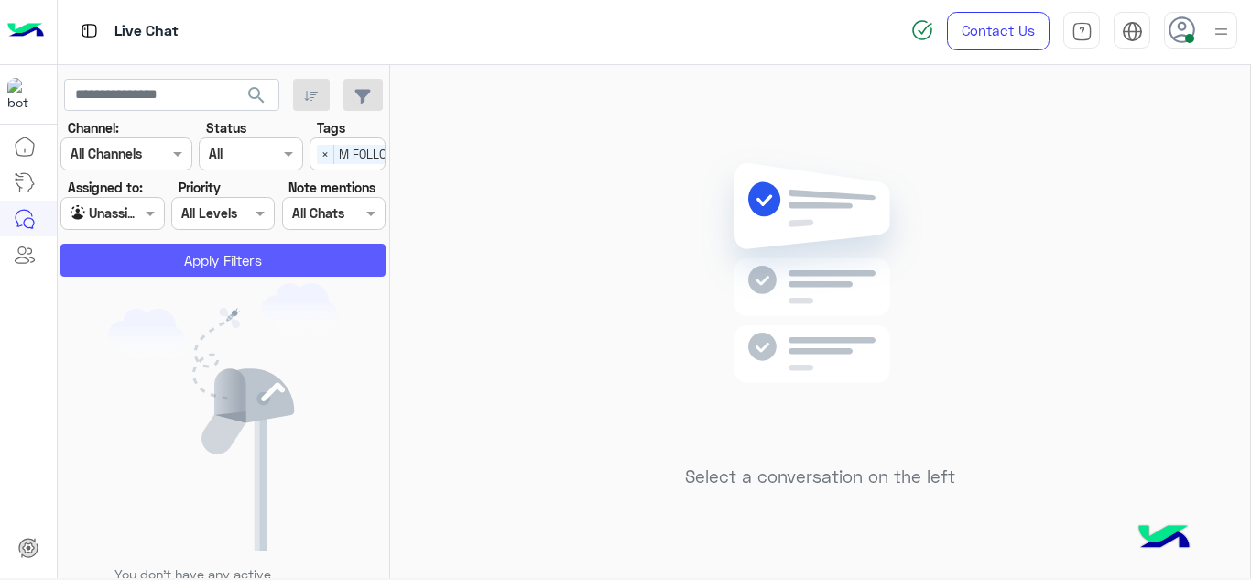
click at [271, 263] on button "Apply Filters" at bounding box center [222, 260] width 325 height 33
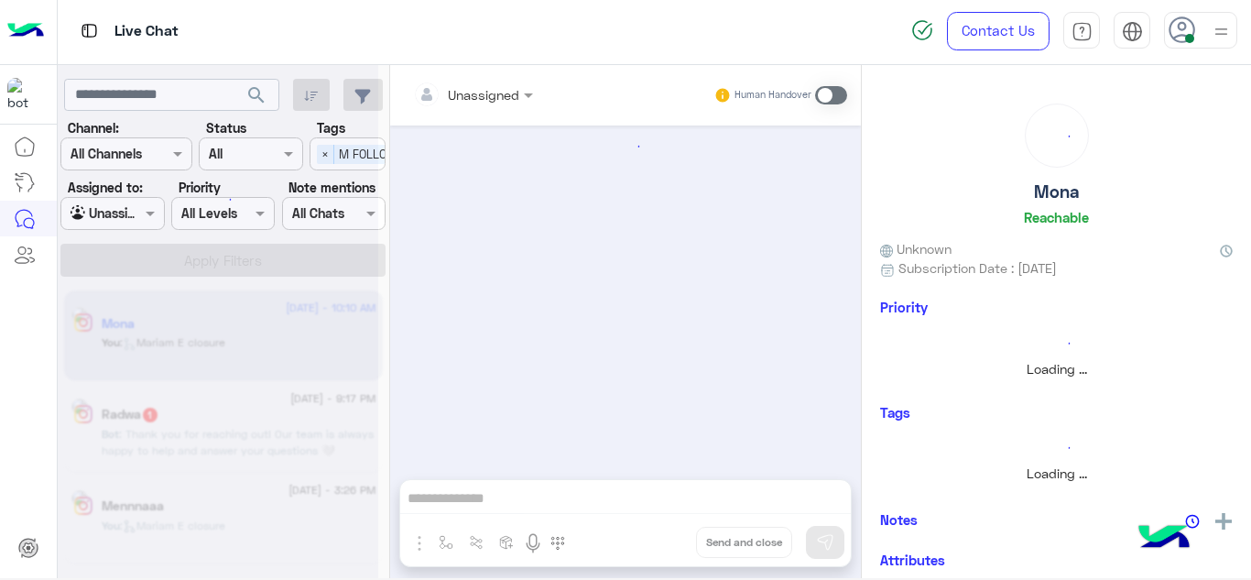
scroll to position [512, 0]
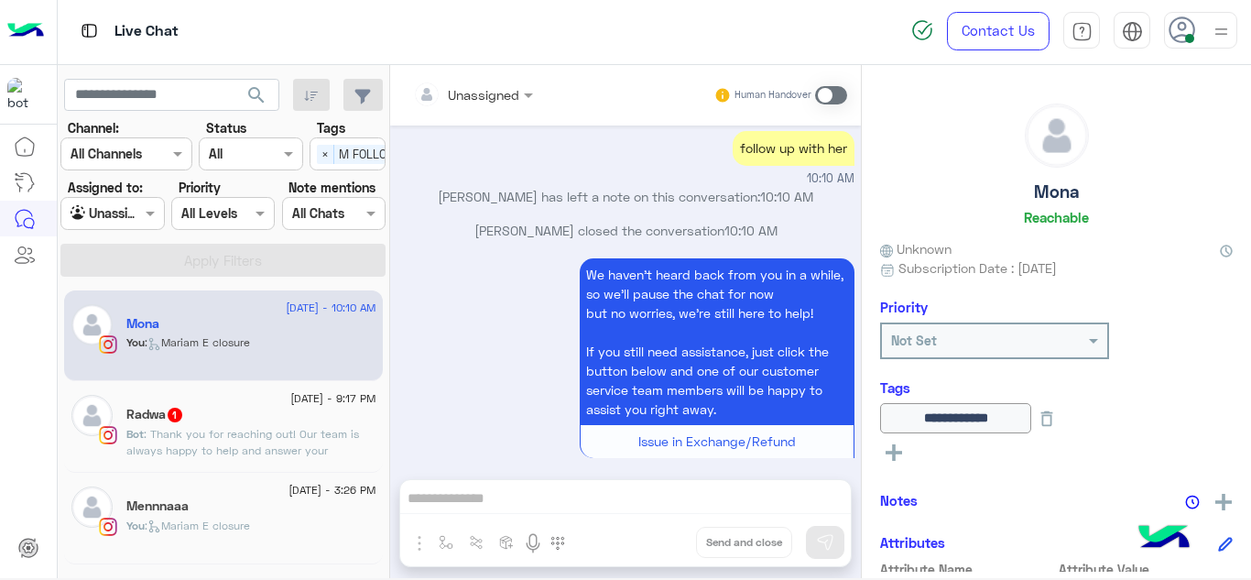
click at [285, 439] on span ": Thank you for reaching out! Our team is always happy to help and answer your …" at bounding box center [242, 450] width 233 height 47
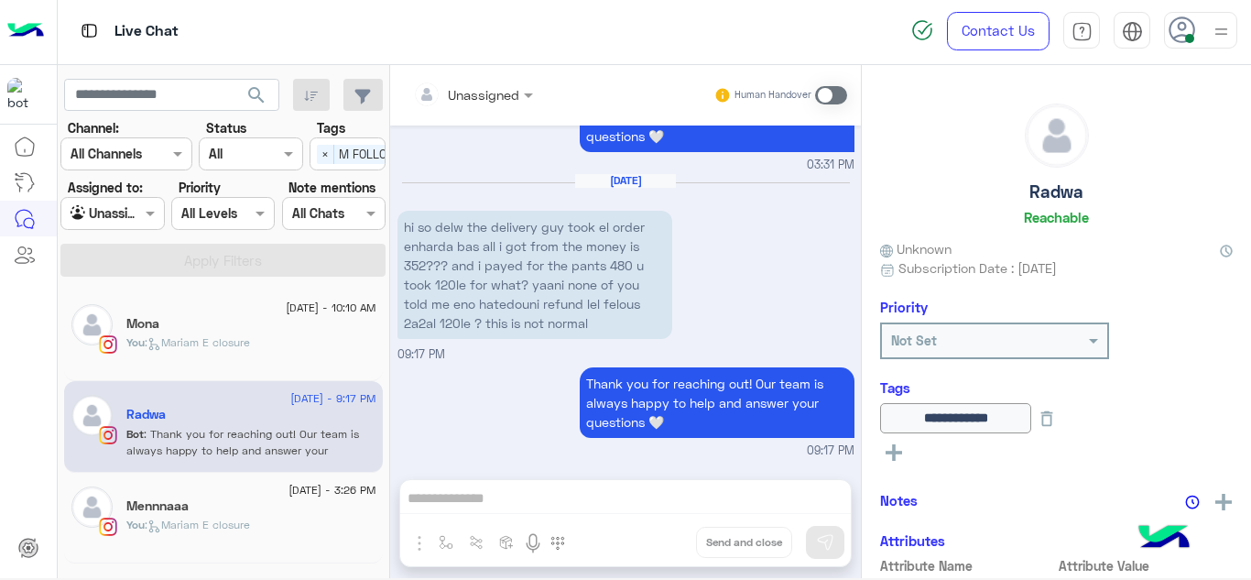
scroll to position [676, 0]
click at [492, 92] on div at bounding box center [473, 93] width 138 height 21
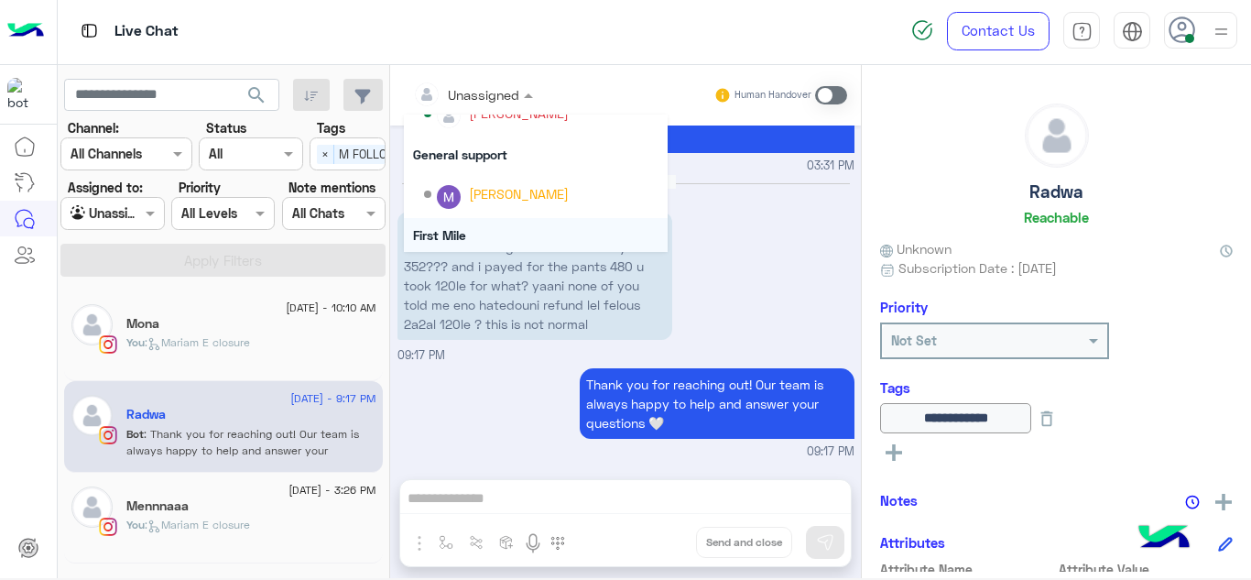
scroll to position [372, 0]
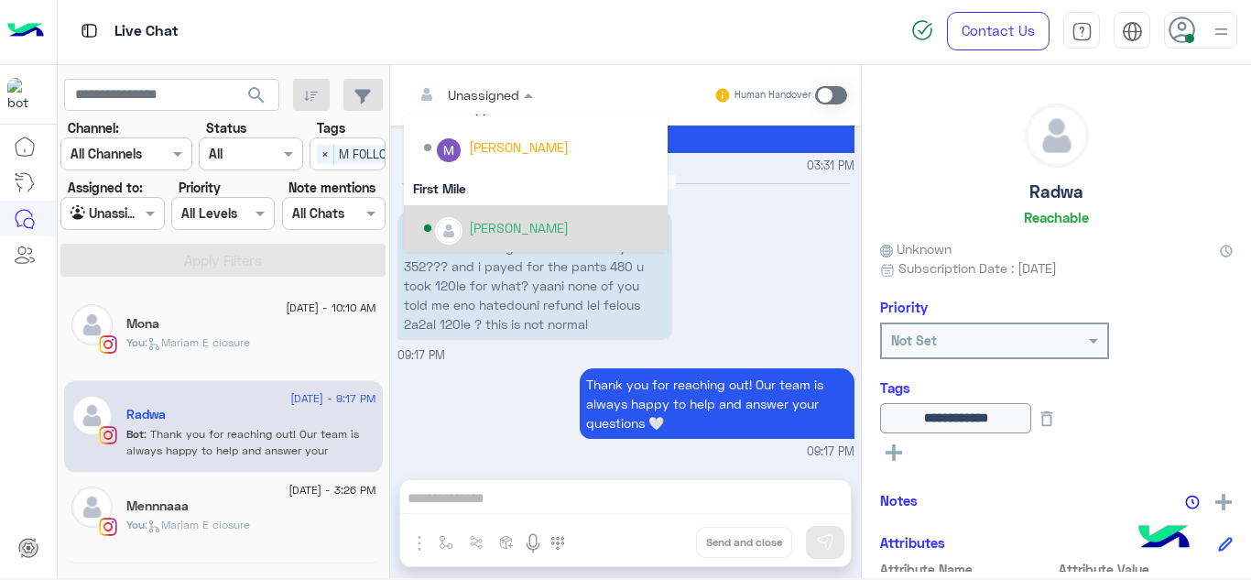
click at [490, 227] on div "[PERSON_NAME]" at bounding box center [519, 227] width 100 height 19
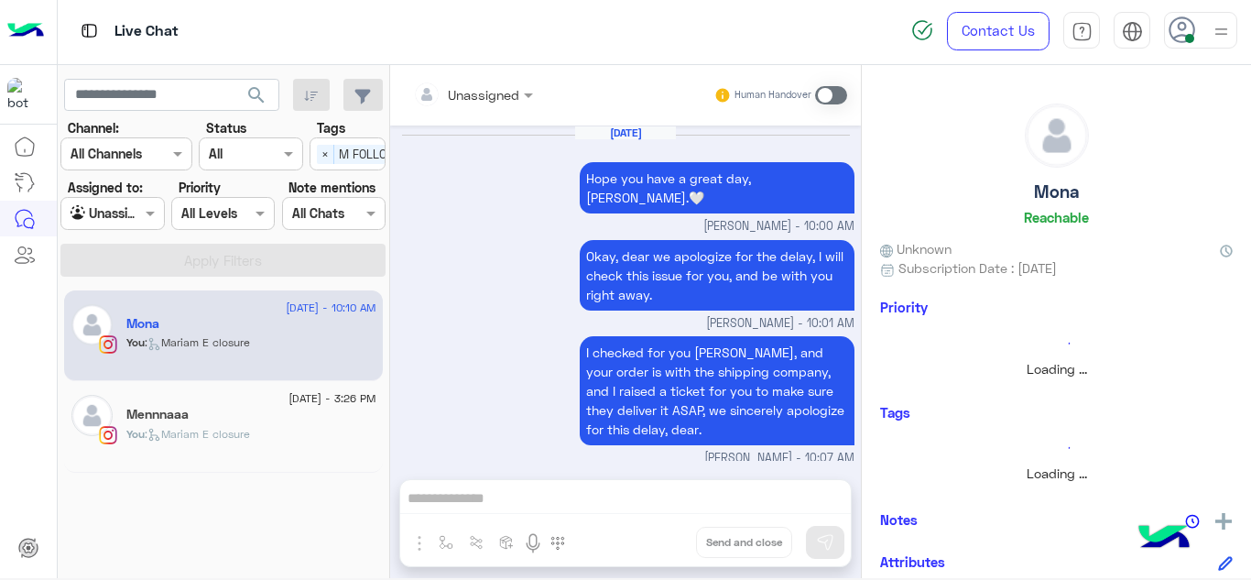
scroll to position [512, 0]
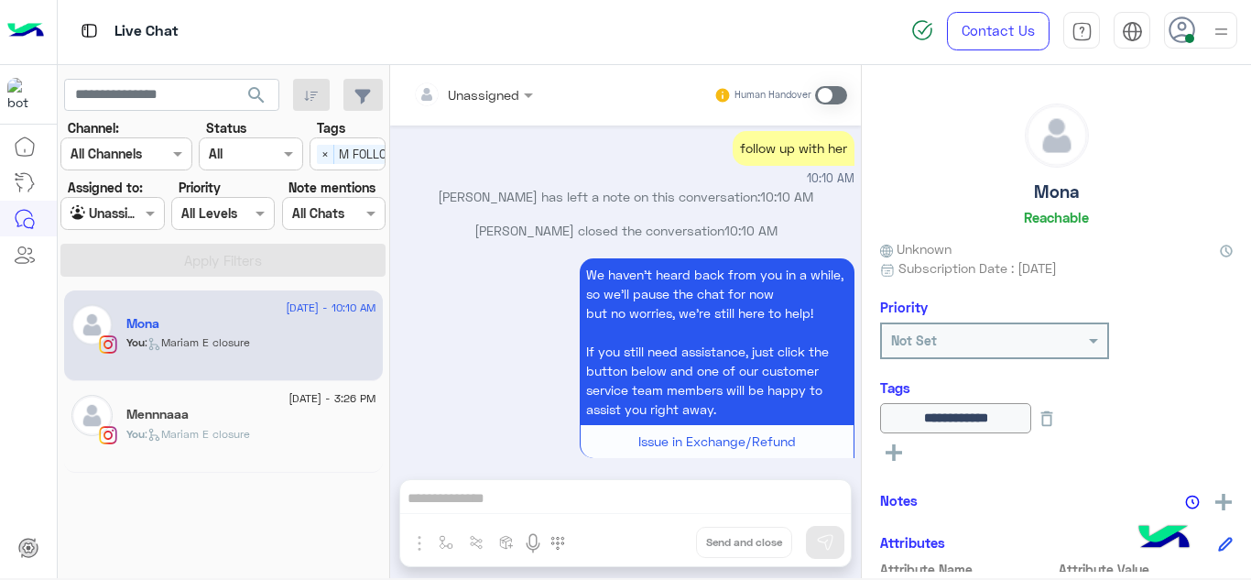
click at [150, 212] on span at bounding box center [152, 212] width 23 height 19
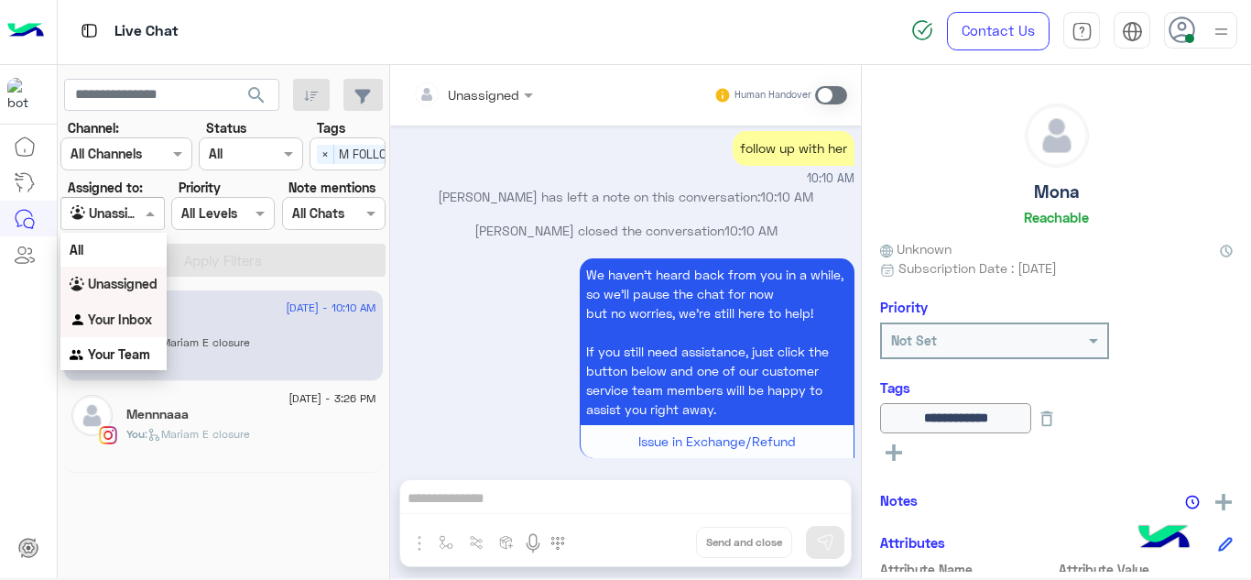
click at [128, 308] on div "Your Inbox" at bounding box center [113, 320] width 106 height 36
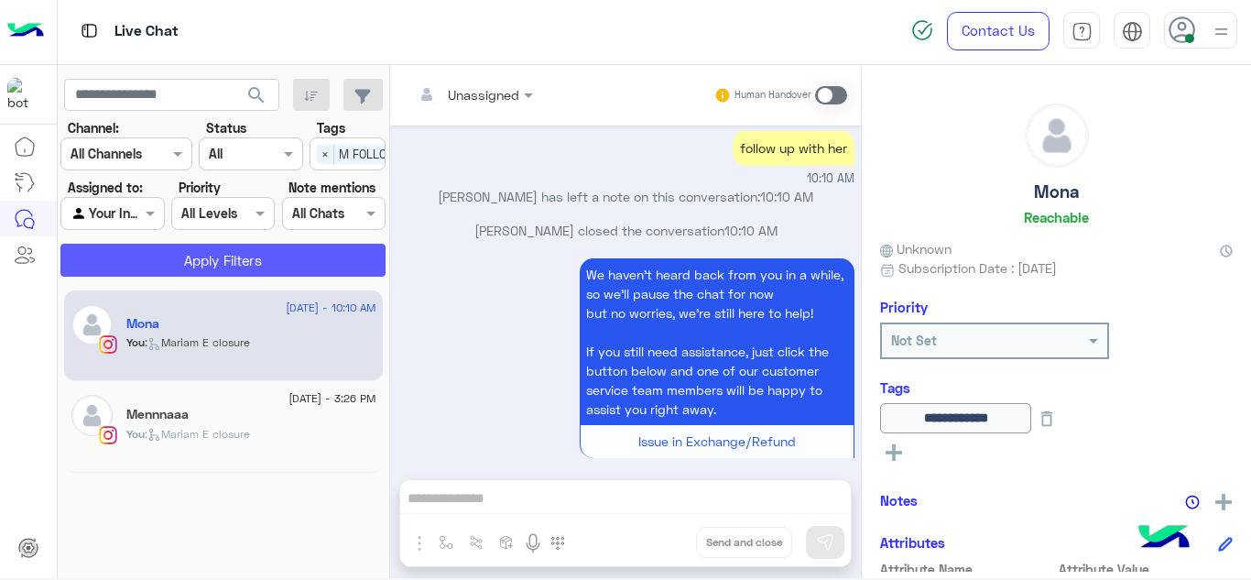
click at [216, 263] on button "Apply Filters" at bounding box center [222, 260] width 325 height 33
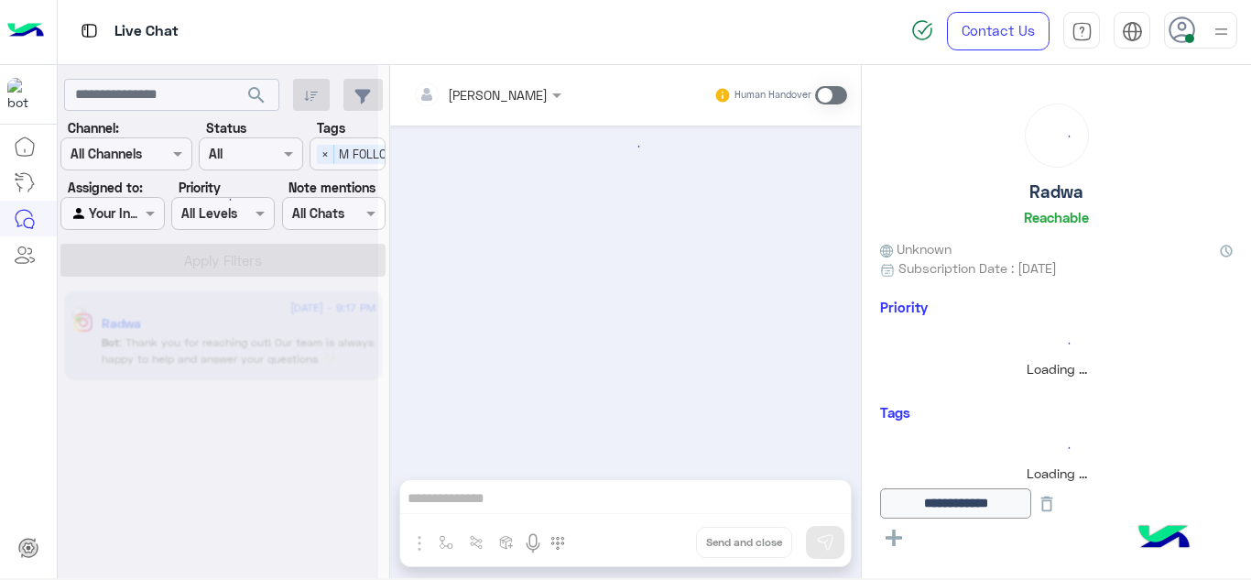
scroll to position [709, 0]
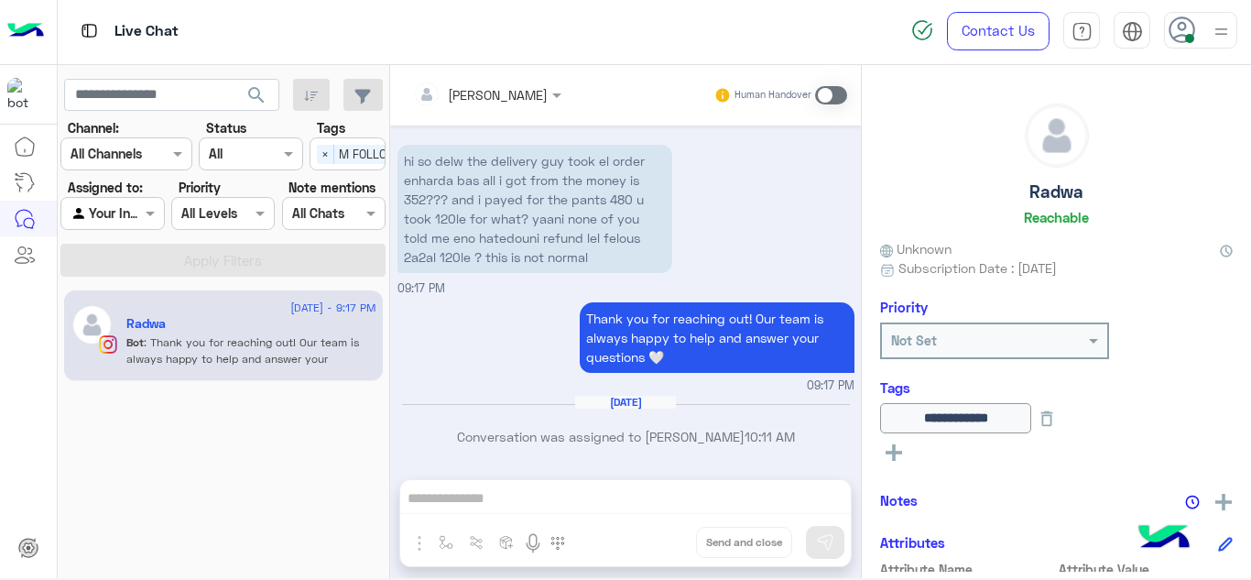
click at [826, 96] on span at bounding box center [831, 95] width 32 height 18
click at [443, 537] on div "Mariam Ahmed Human Handover Sep 14, 2025 Is there is anything else you want me …" at bounding box center [625, 325] width 471 height 520
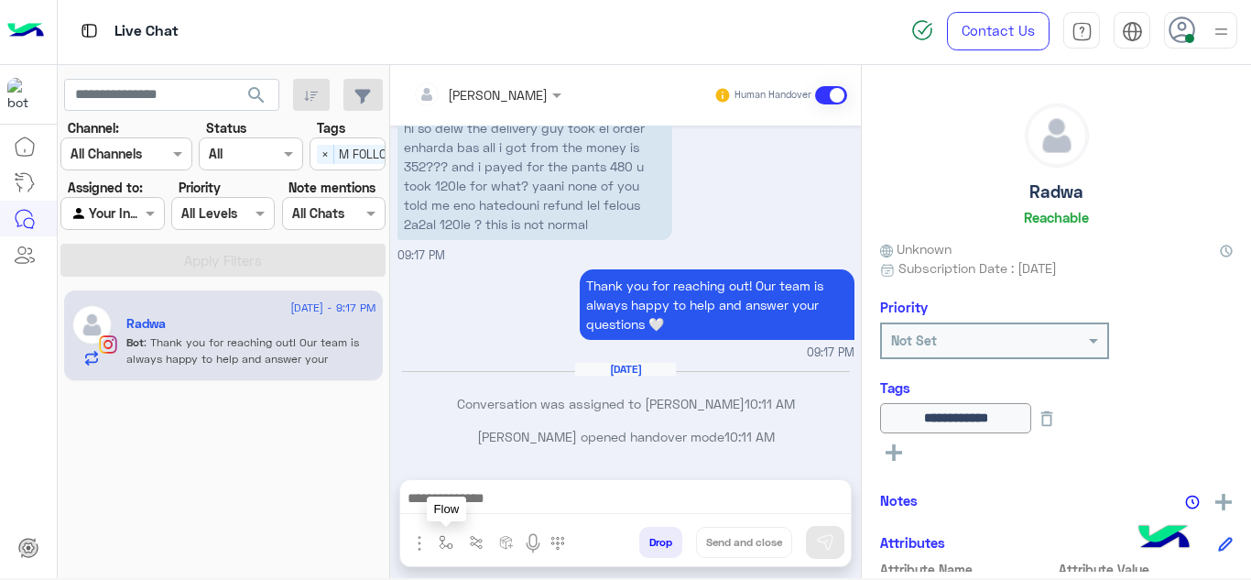
click at [443, 537] on img "button" at bounding box center [446, 542] width 15 height 15
click at [469, 504] on input "text" at bounding box center [478, 502] width 75 height 21
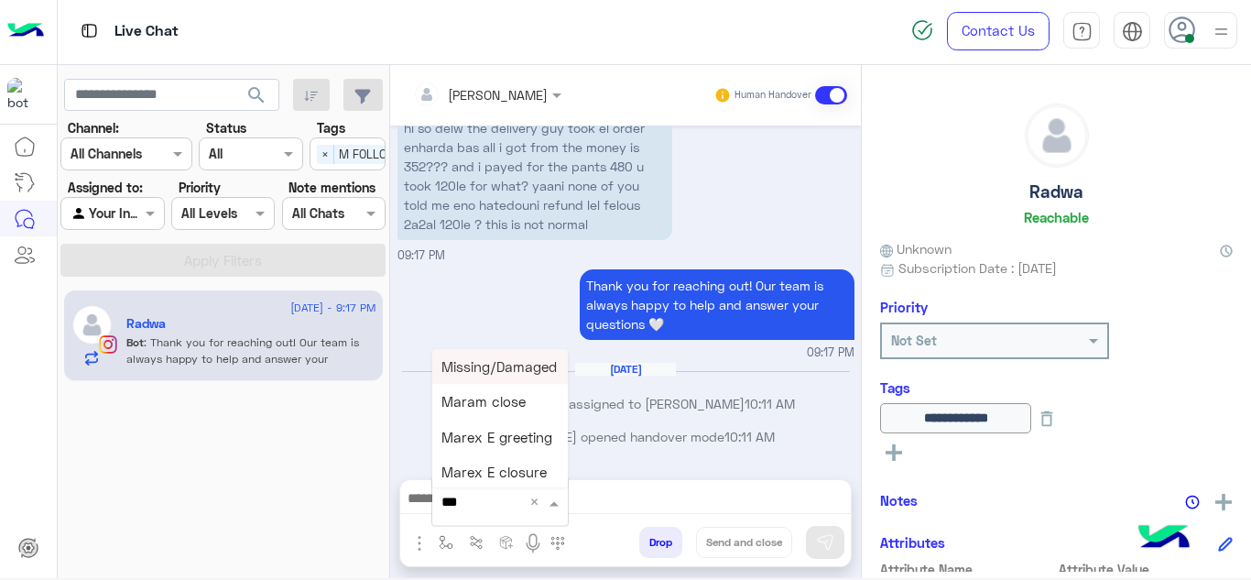
type input "****"
click at [504, 371] on span "Mariam E Greeting" at bounding box center [500, 366] width 119 height 16
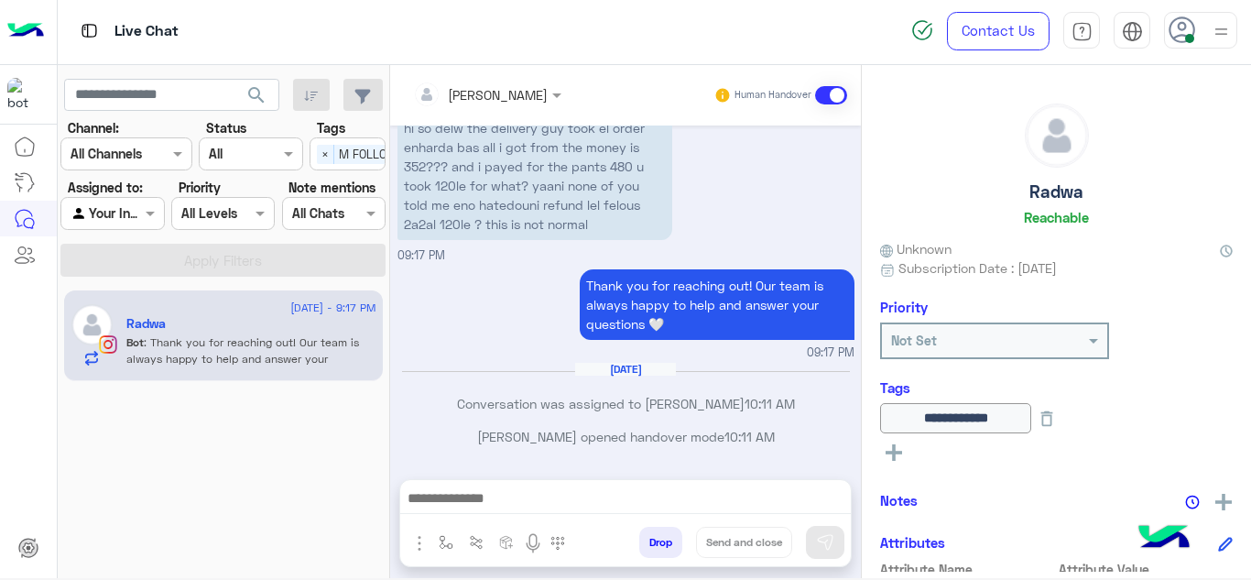
type textarea "**********"
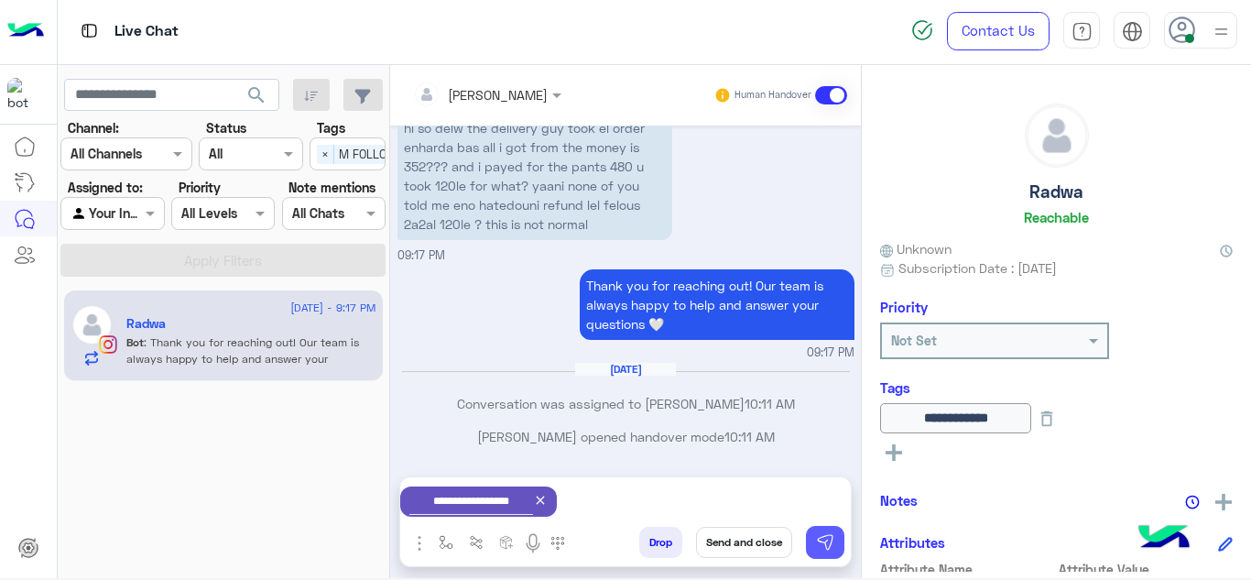
click at [824, 547] on img at bounding box center [825, 542] width 18 height 18
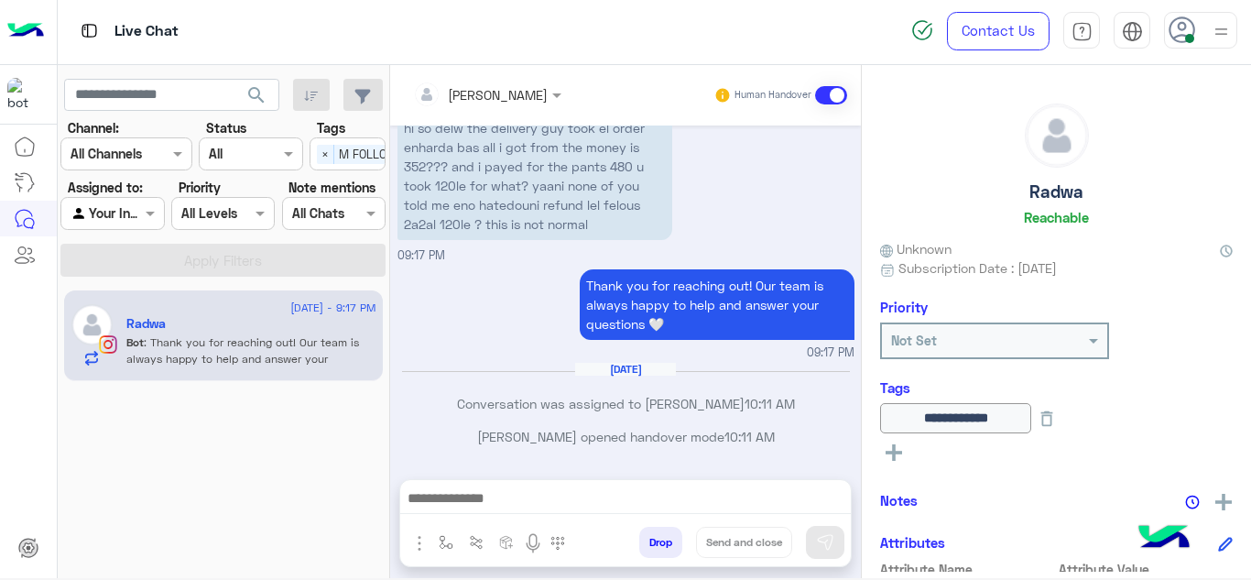
scroll to position [872, 0]
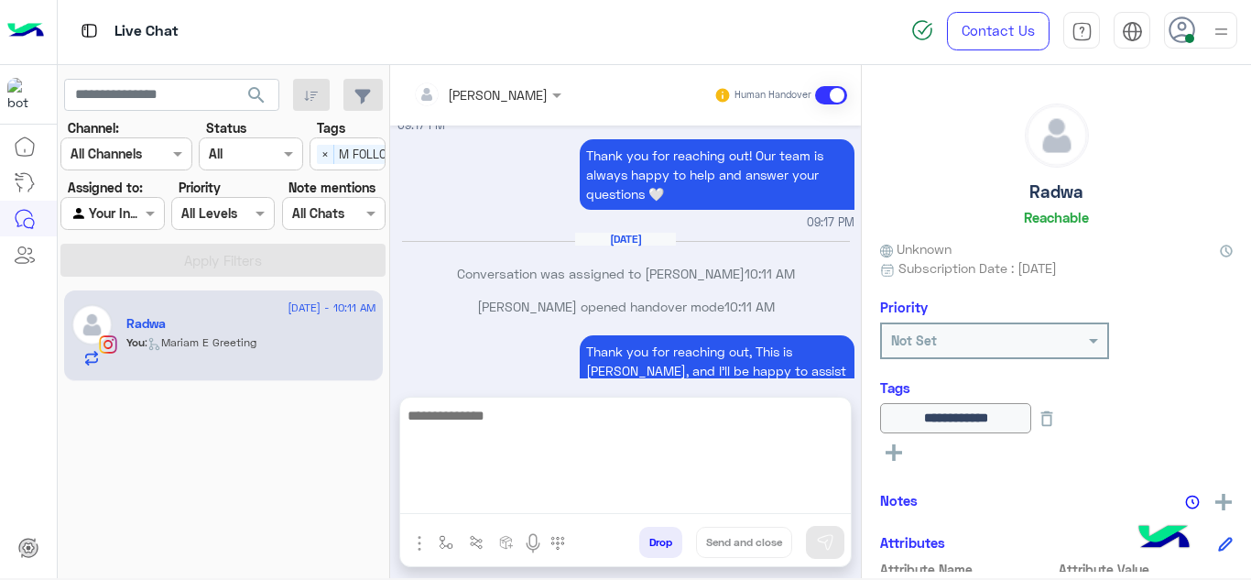
click at [573, 500] on textarea at bounding box center [625, 459] width 450 height 110
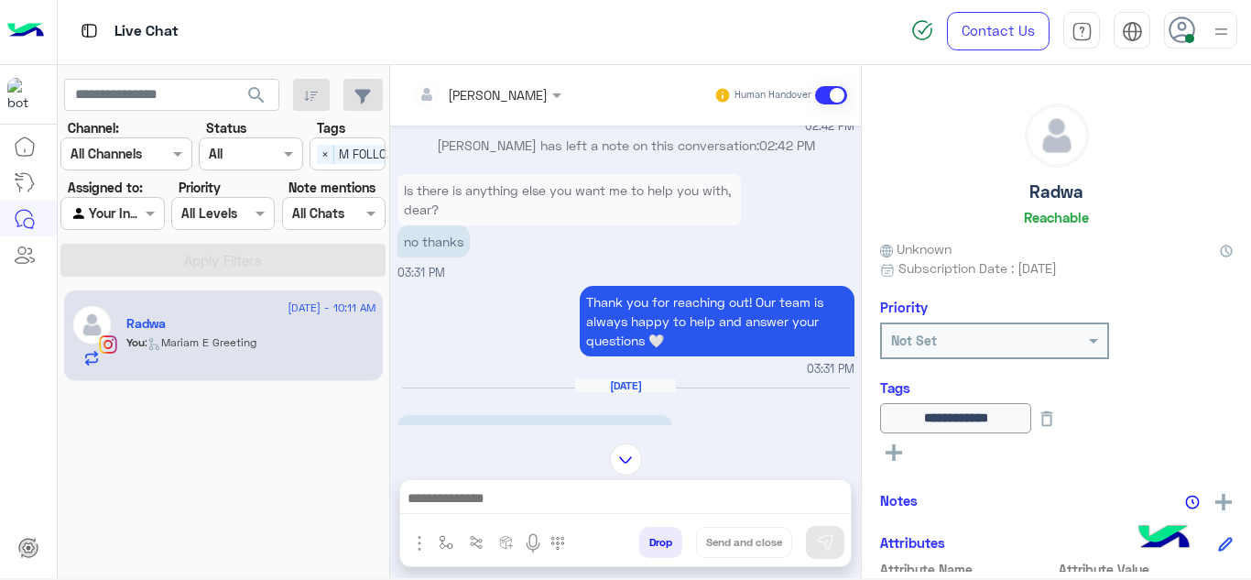
click at [488, 272] on div "Is there is anything else you want me to help you with, dear? no thanks 03:31 PM" at bounding box center [625, 225] width 457 height 113
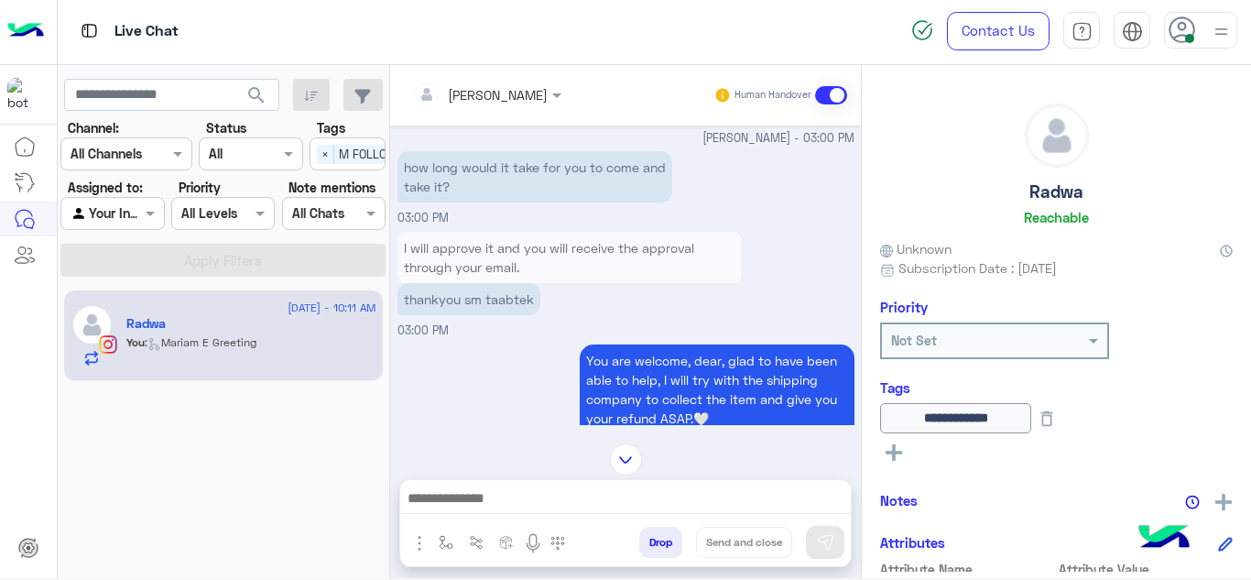
scroll to position [125, 0]
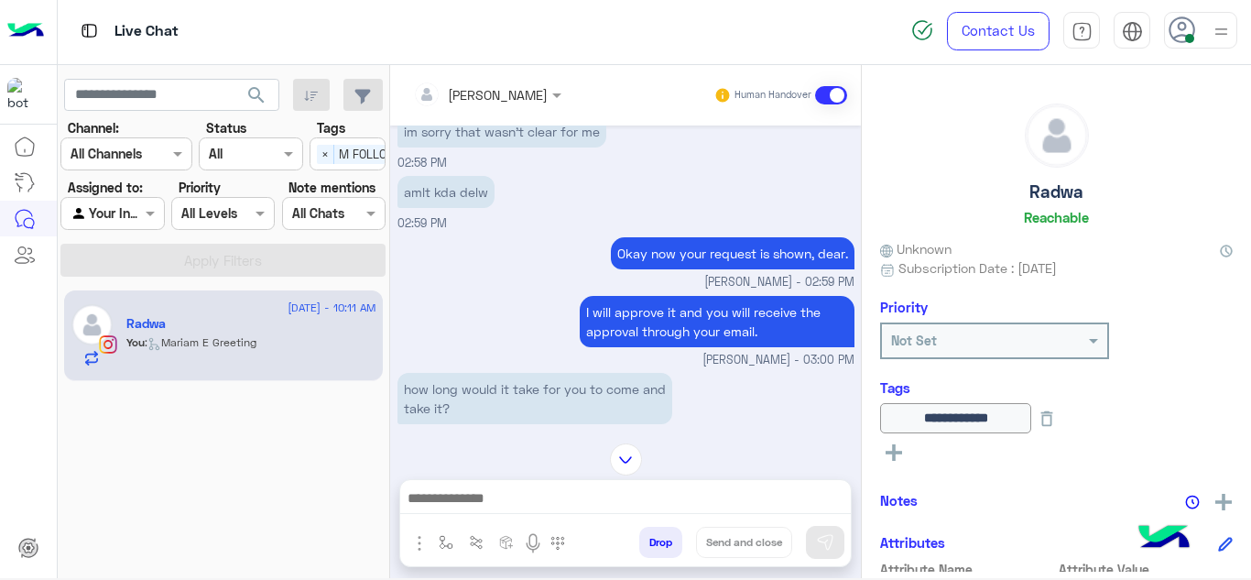
click at [519, 309] on div "I will approve it and you will receive the approval through your email. Mariam …" at bounding box center [625, 330] width 457 height 78
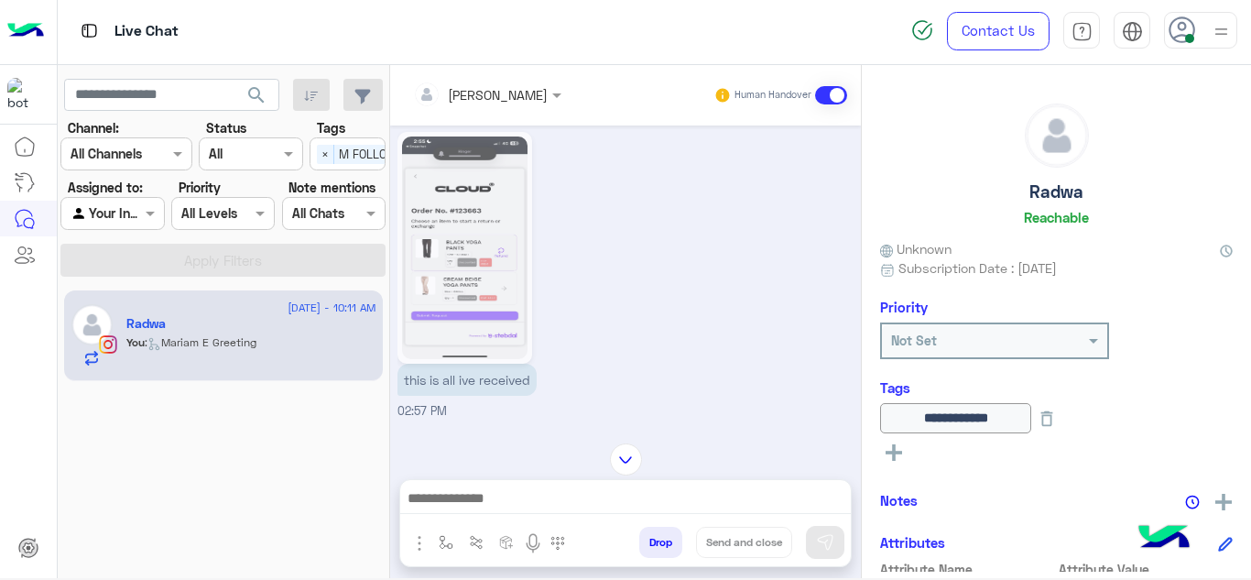
scroll to position [1545, 0]
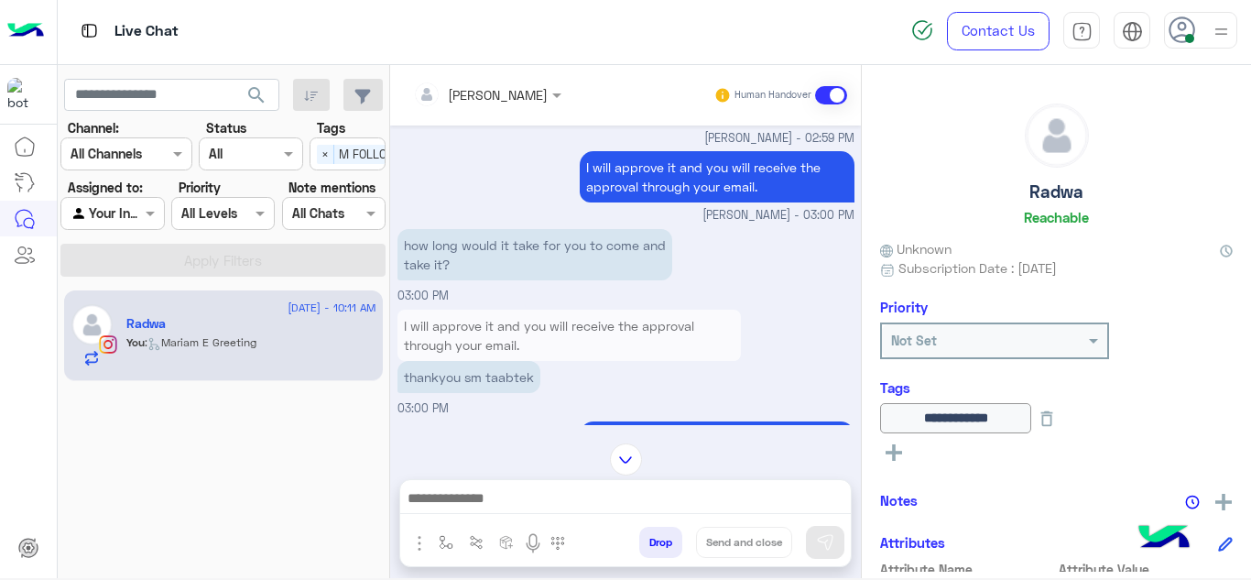
click at [625, 465] on img at bounding box center [626, 459] width 32 height 32
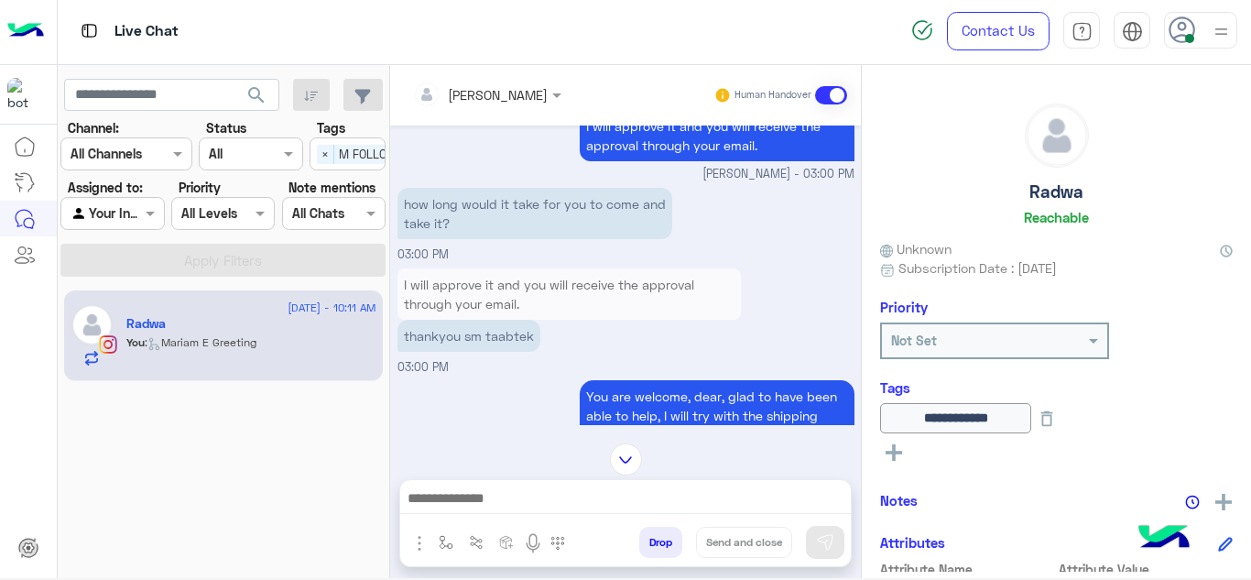
scroll to position [7676, 0]
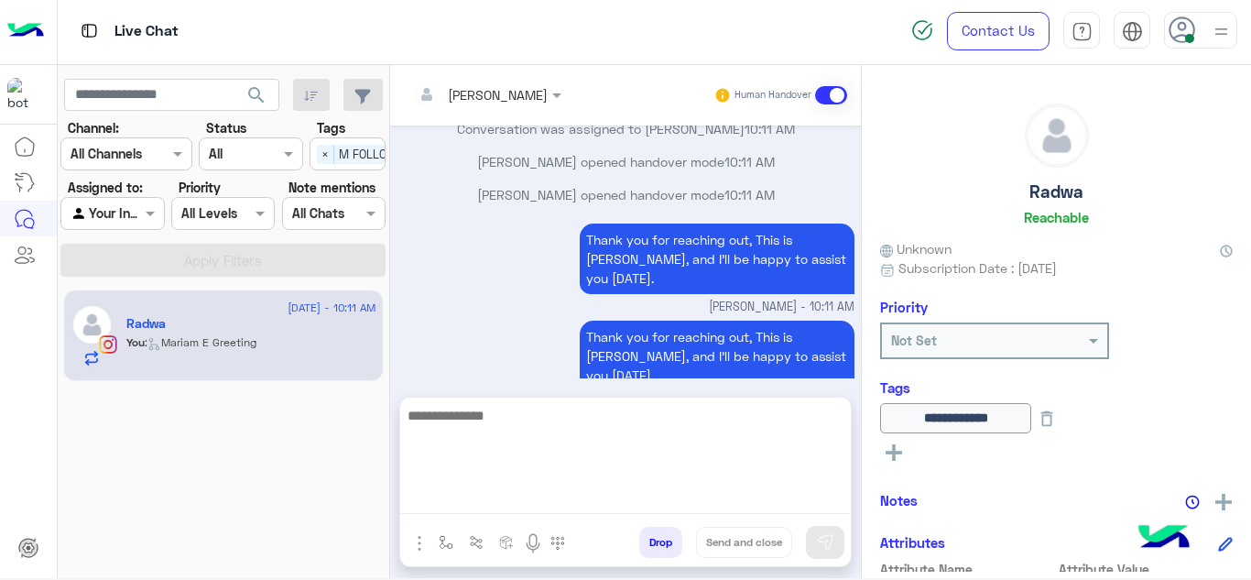
click at [500, 490] on textarea at bounding box center [625, 459] width 450 height 110
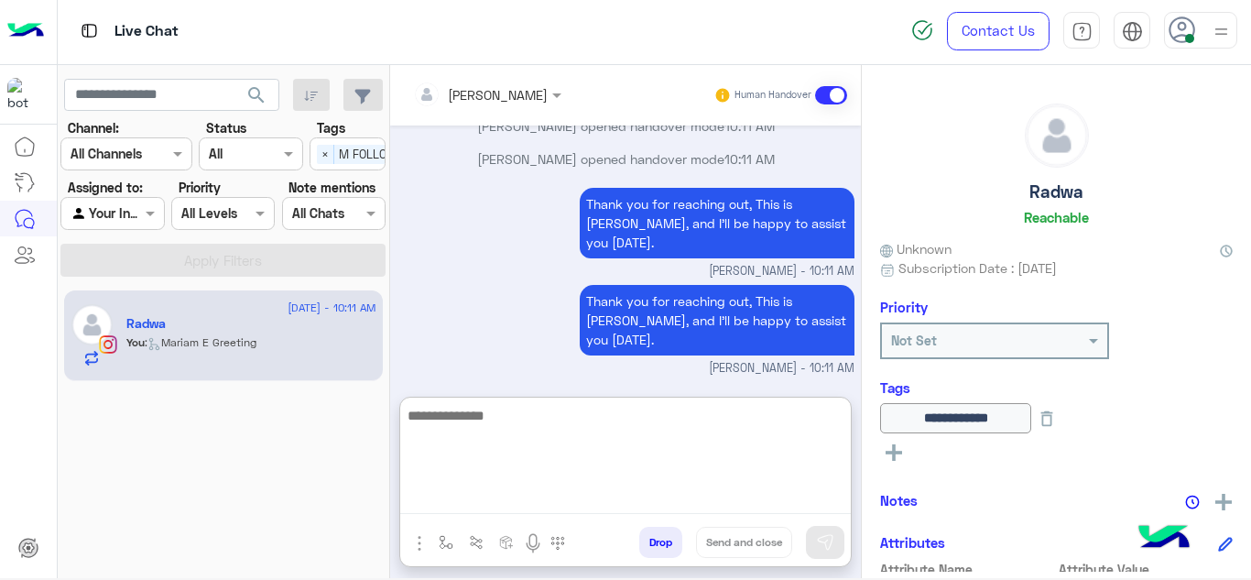
scroll to position [7758, 0]
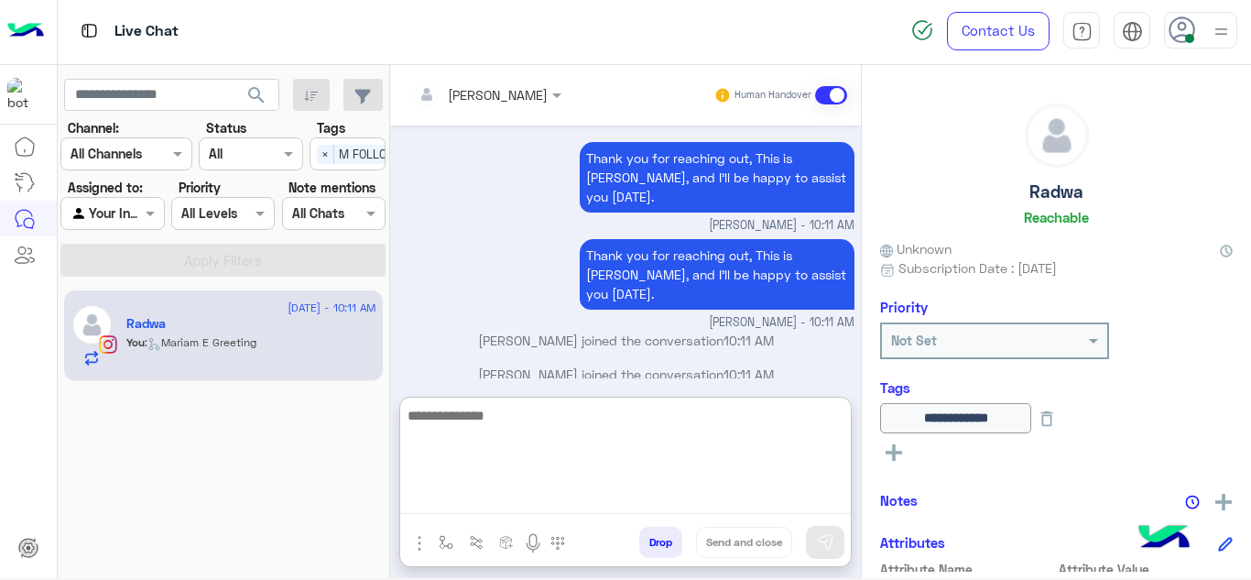
type textarea "*"
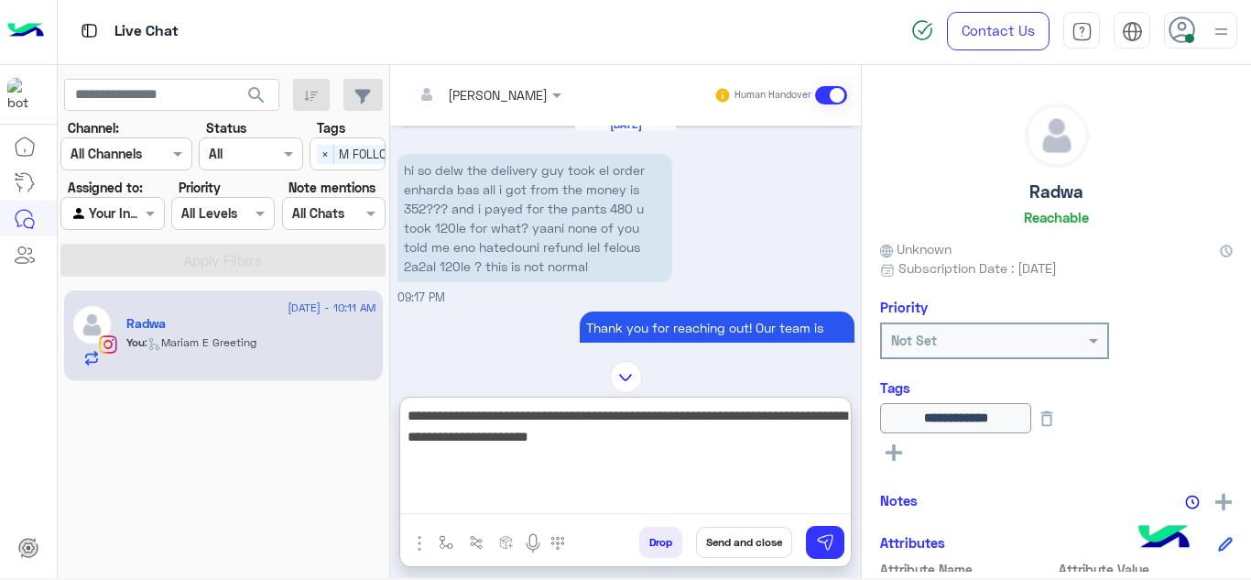
scroll to position [7358, 0]
click at [428, 439] on textarea "**********" at bounding box center [625, 459] width 450 height 110
click at [436, 438] on textarea "**********" at bounding box center [625, 459] width 450 height 110
click at [656, 437] on textarea "**********" at bounding box center [625, 459] width 450 height 110
type textarea "**********"
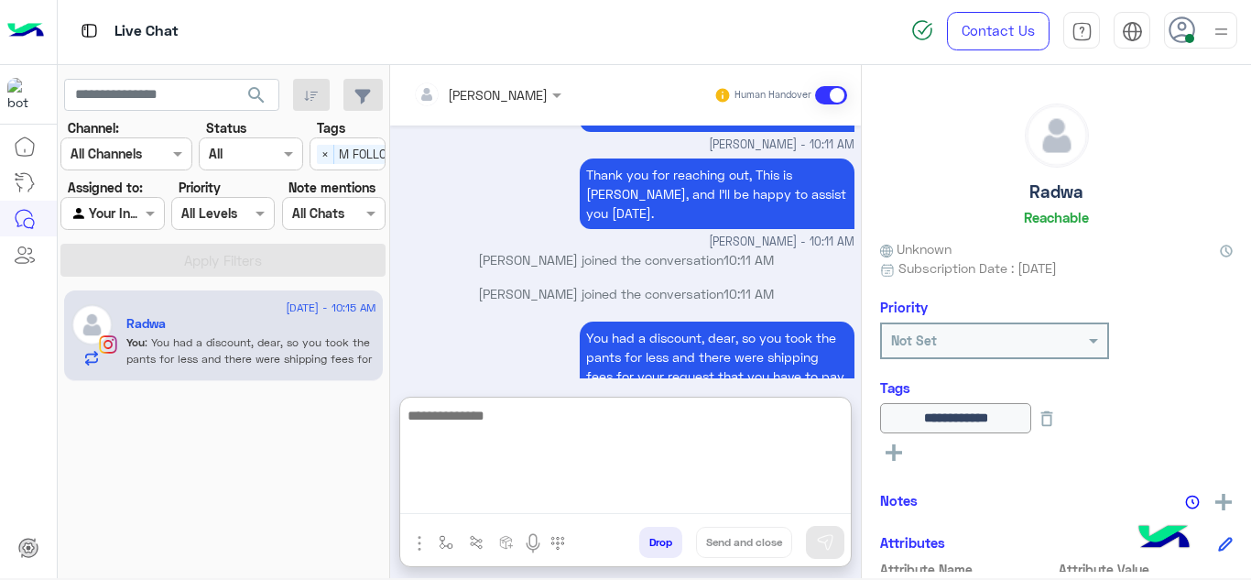
scroll to position [7874, 0]
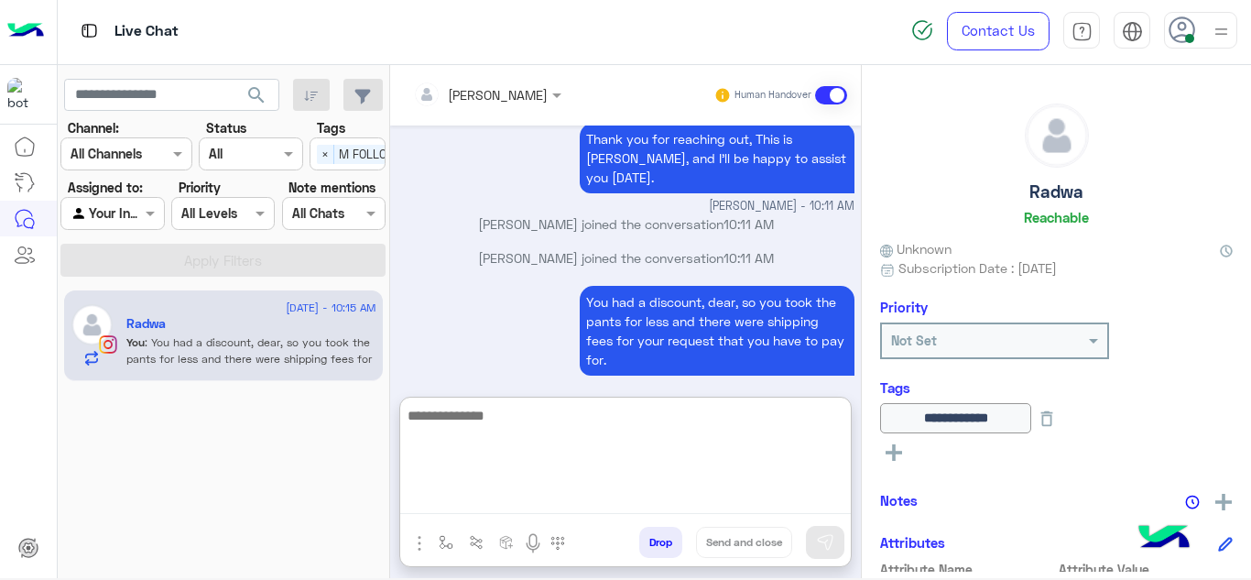
click at [536, 407] on textarea at bounding box center [625, 459] width 450 height 110
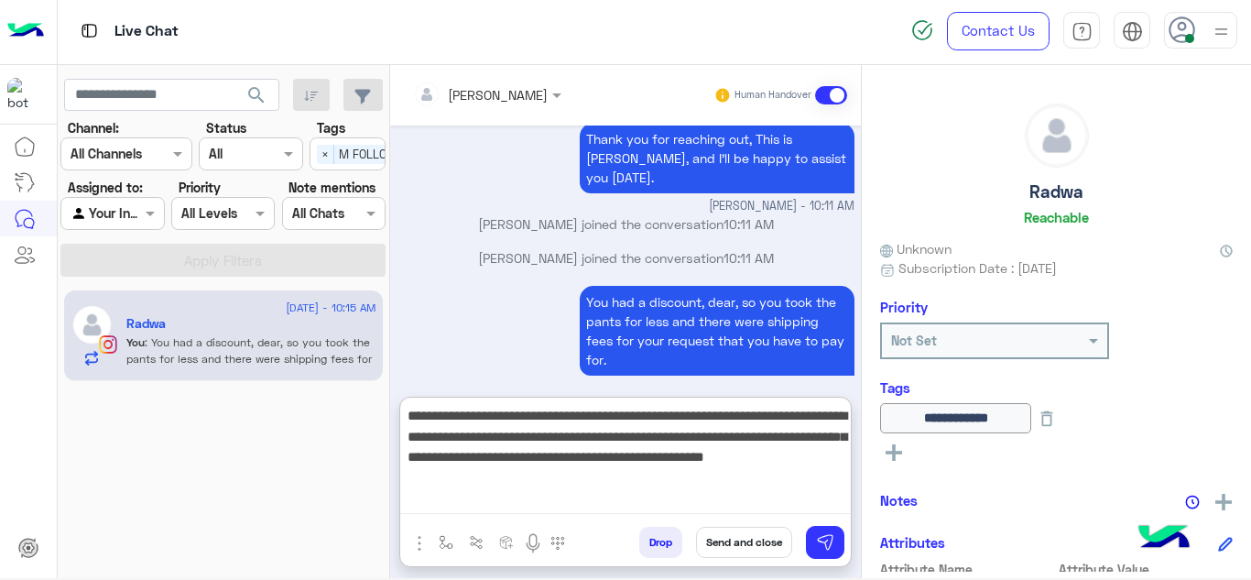
type textarea "**********"
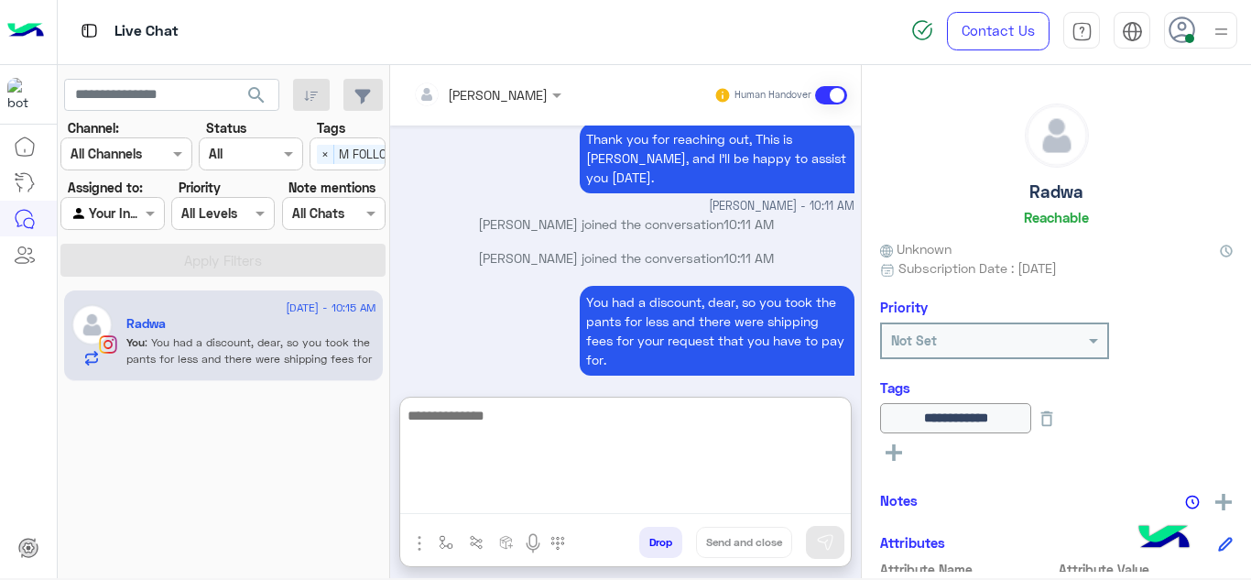
scroll to position [8029, 0]
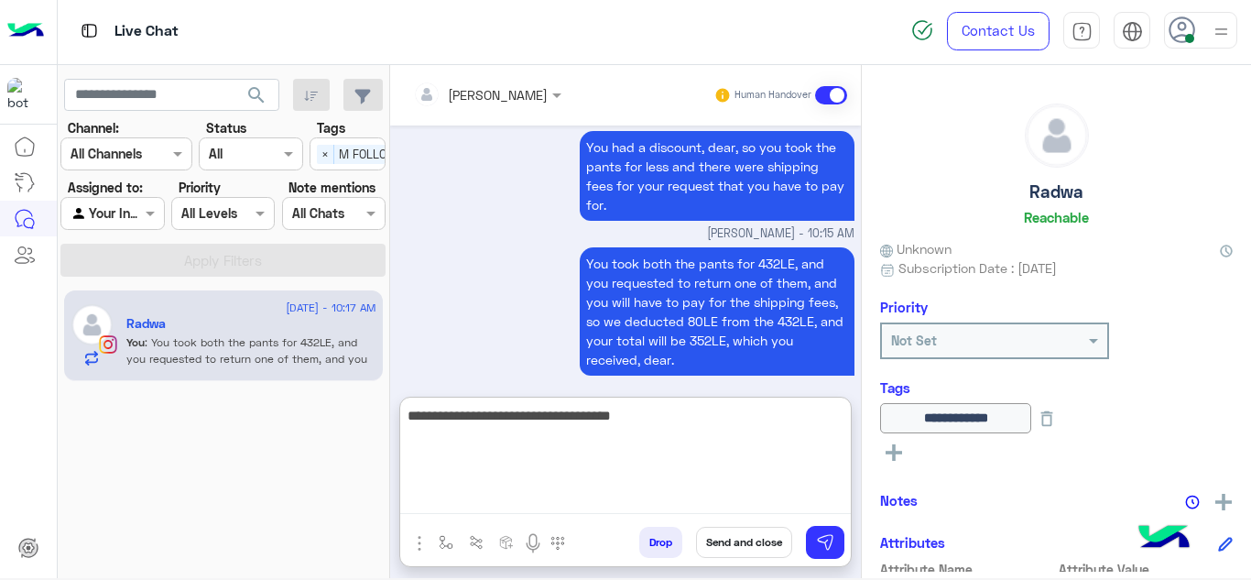
type textarea "**********"
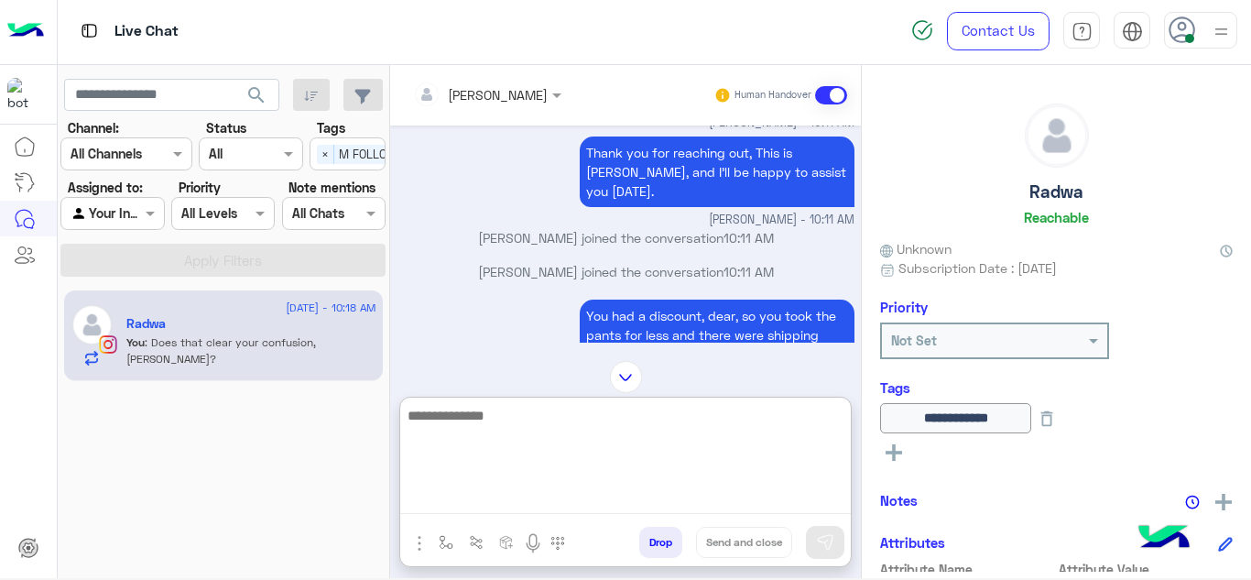
scroll to position [8086, 0]
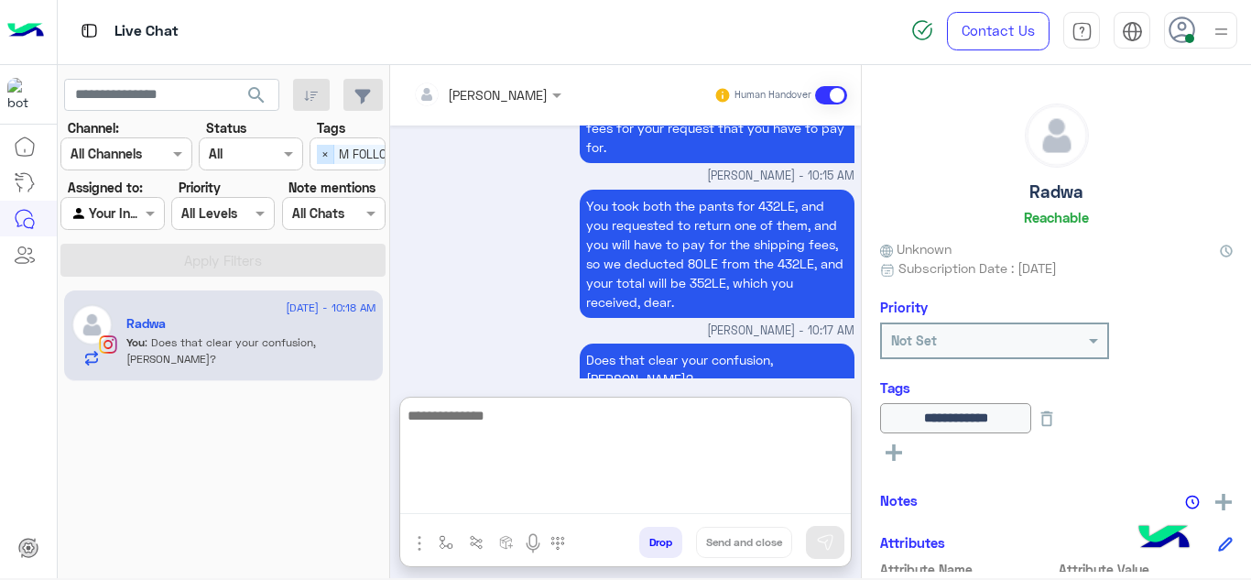
click at [321, 156] on span "×" at bounding box center [325, 154] width 17 height 19
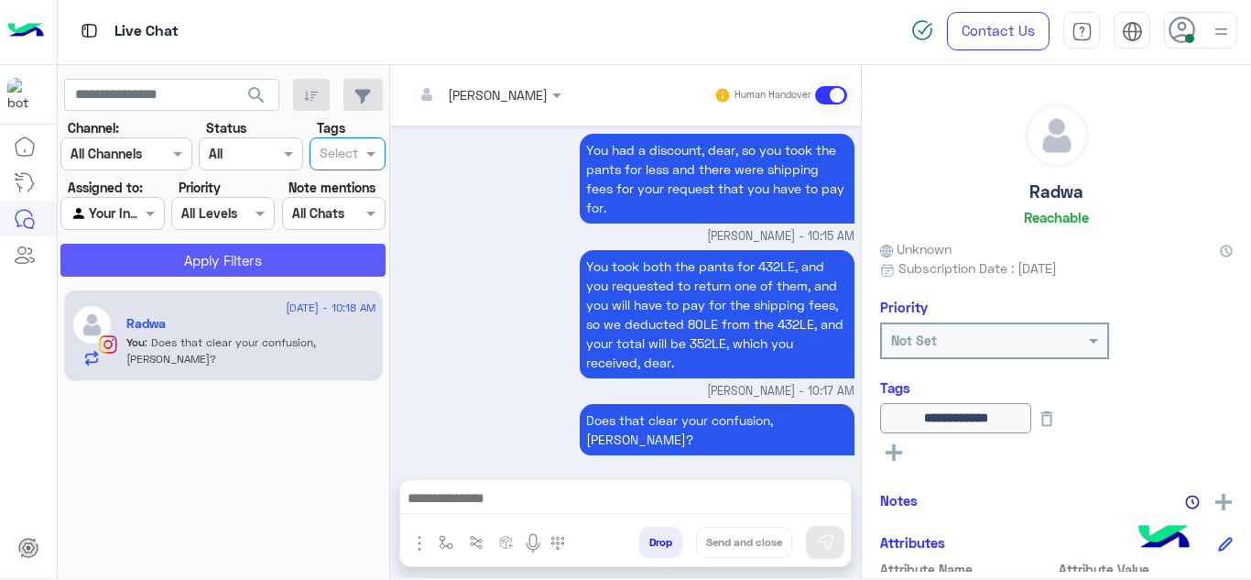
scroll to position [8005, 0]
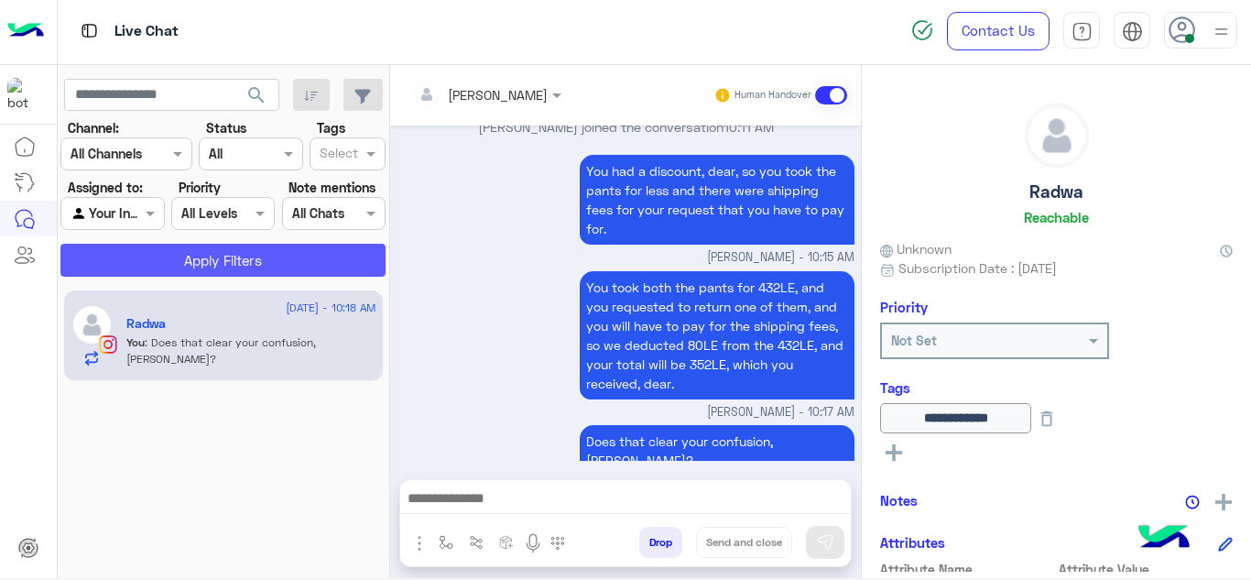
click at [298, 260] on button "Apply Filters" at bounding box center [222, 260] width 325 height 33
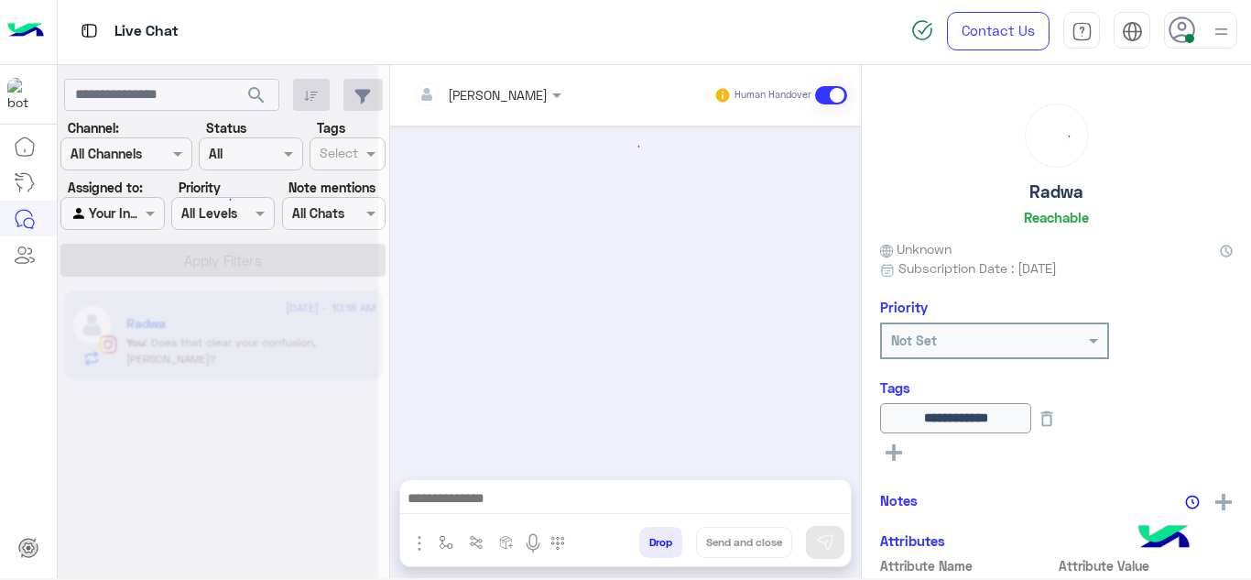
scroll to position [638, 0]
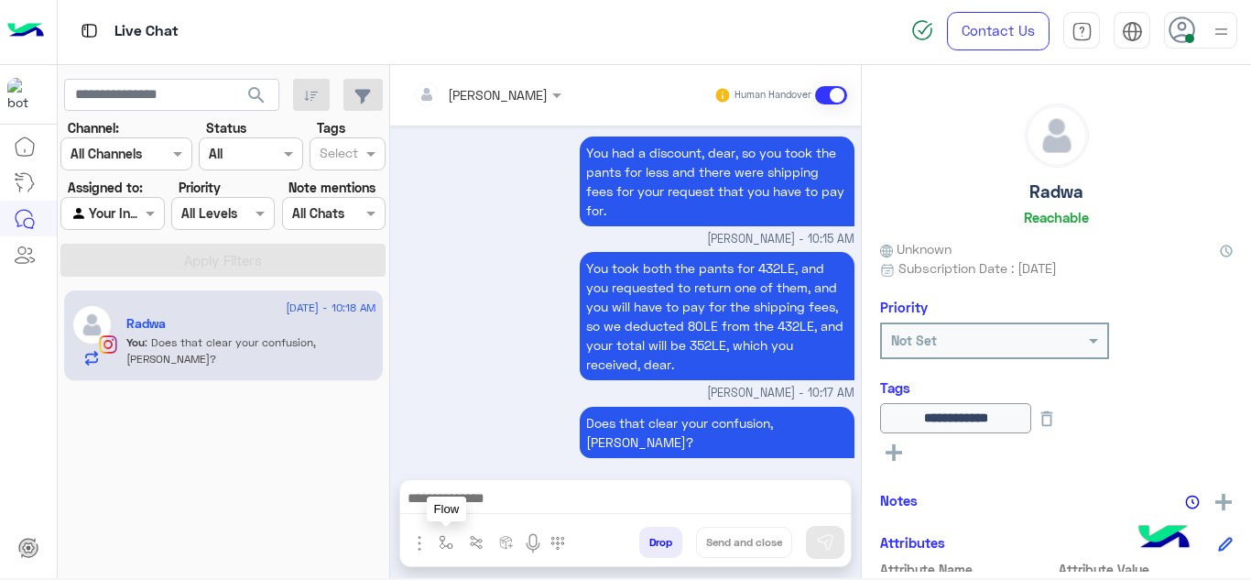
click at [445, 539] on img "button" at bounding box center [446, 542] width 15 height 15
click at [461, 502] on input "text" at bounding box center [478, 502] width 75 height 21
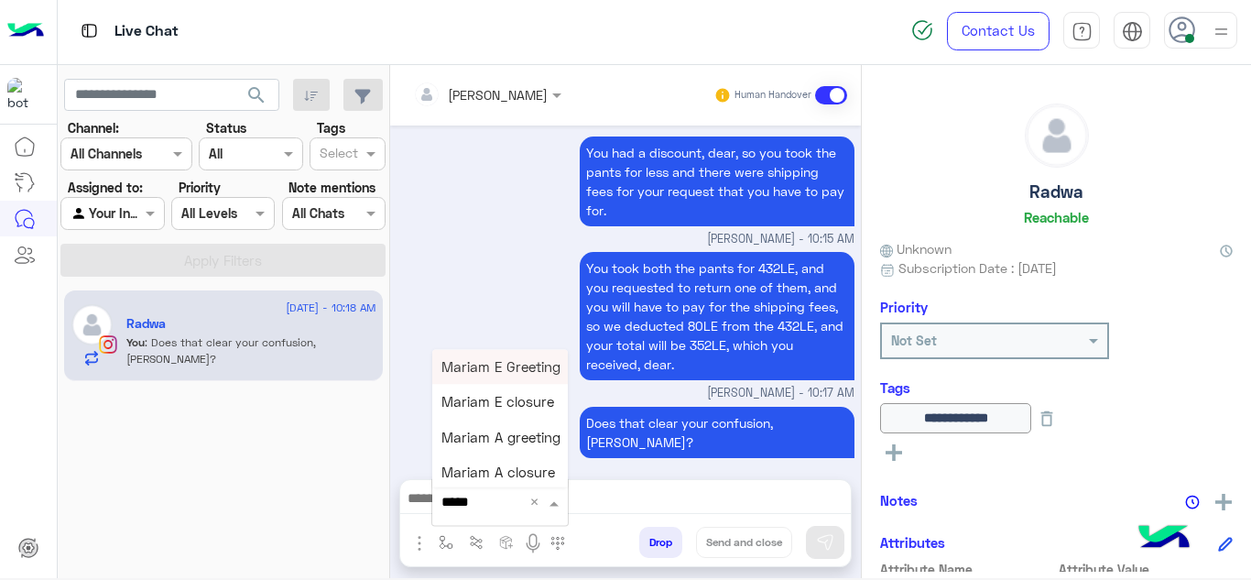
type input "******"
click at [502, 406] on span "Mariam E closure" at bounding box center [497, 402] width 113 height 16
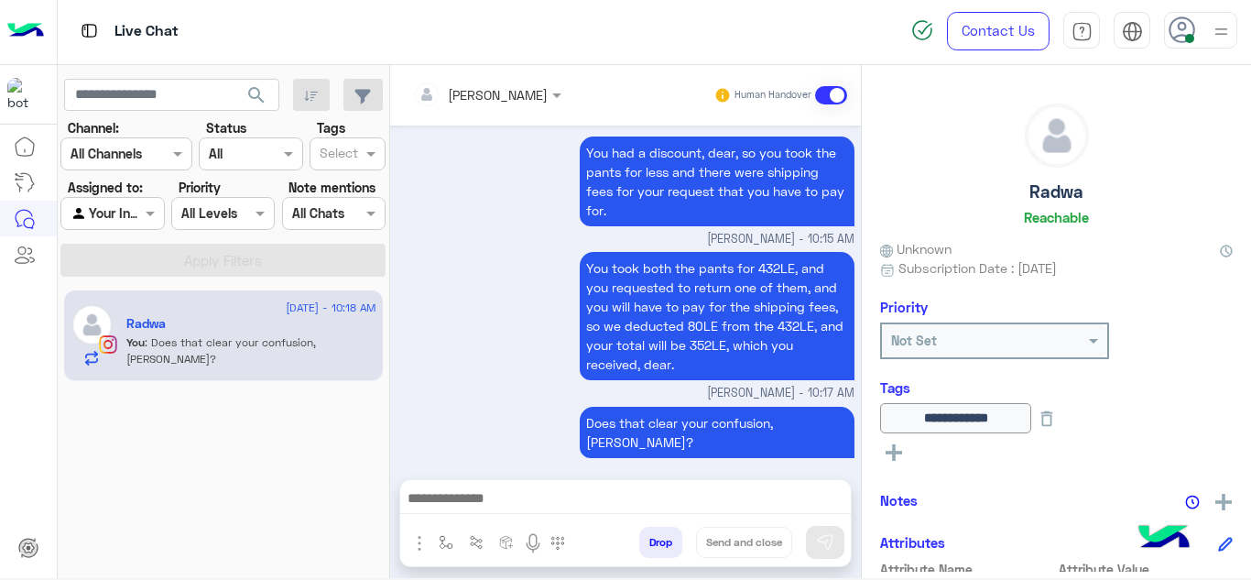
type textarea "**********"
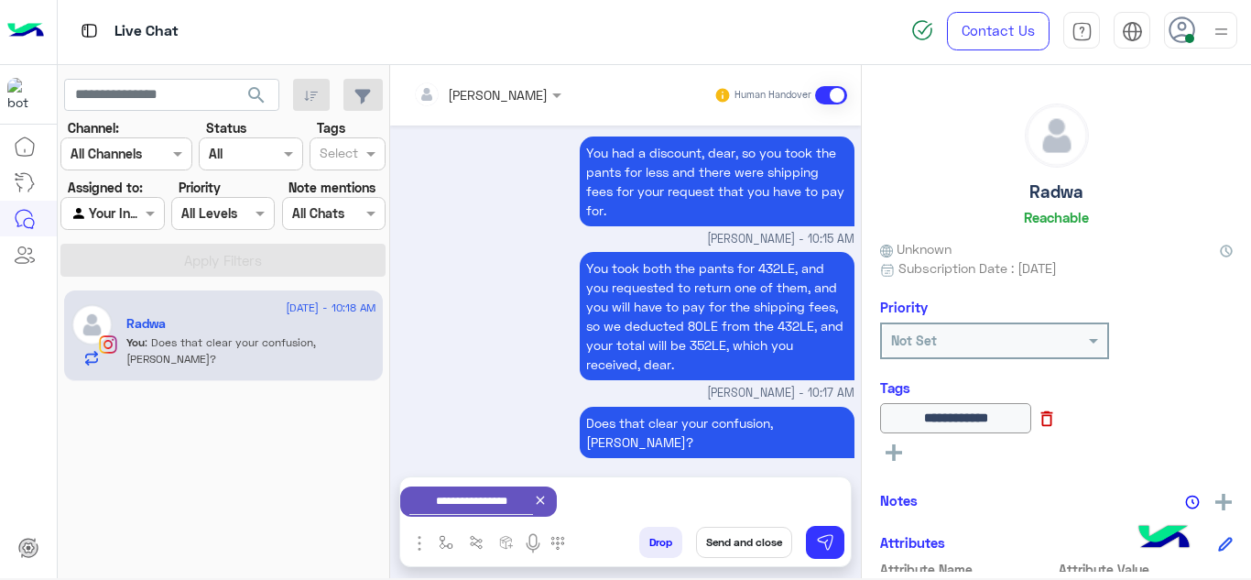
click at [1057, 414] on icon at bounding box center [1046, 418] width 20 height 20
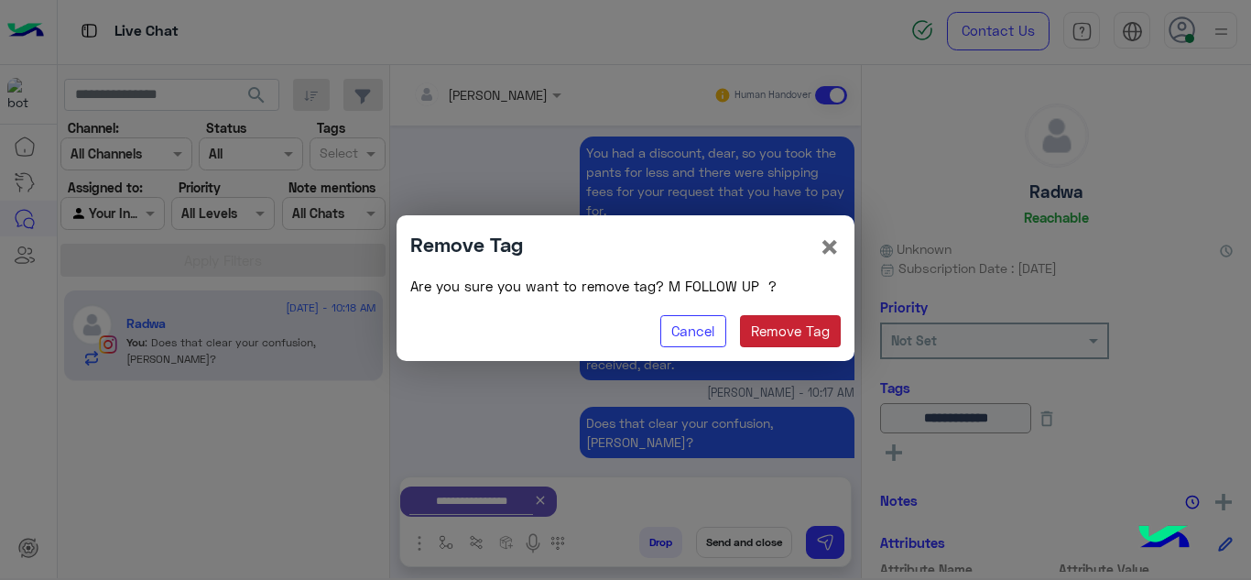
click at [808, 324] on button "Remove Tag" at bounding box center [791, 331] width 102 height 33
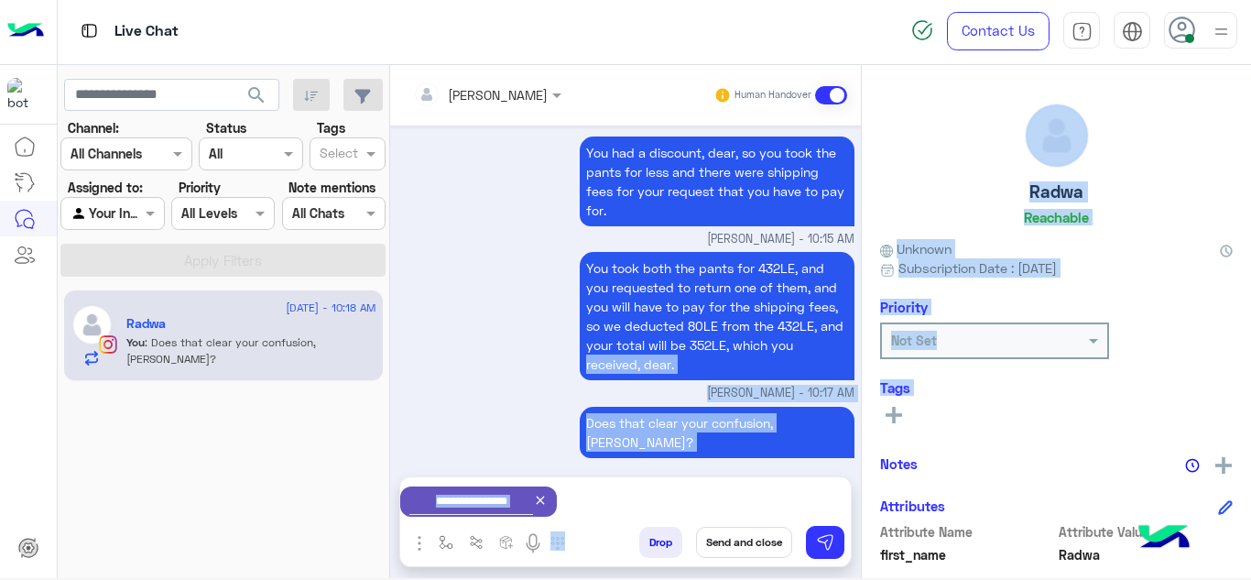
drag, startPoint x: 821, startPoint y: 336, endPoint x: 897, endPoint y: 410, distance: 106.2
click at [897, 410] on icon at bounding box center [893, 415] width 16 height 16
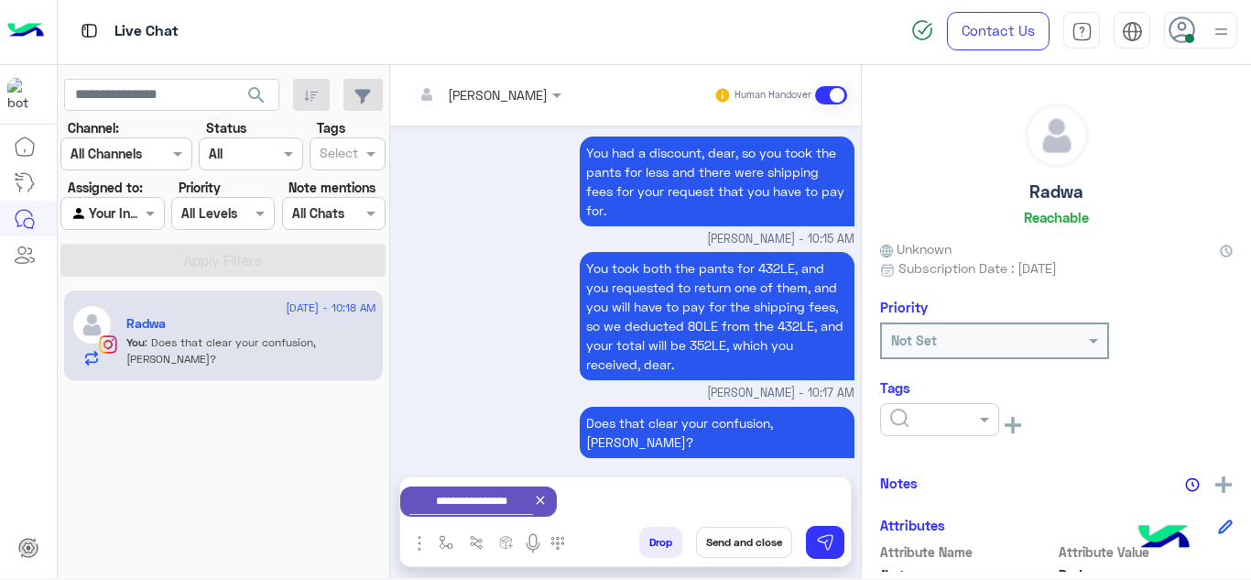
click at [923, 417] on input "text" at bounding box center [918, 419] width 56 height 19
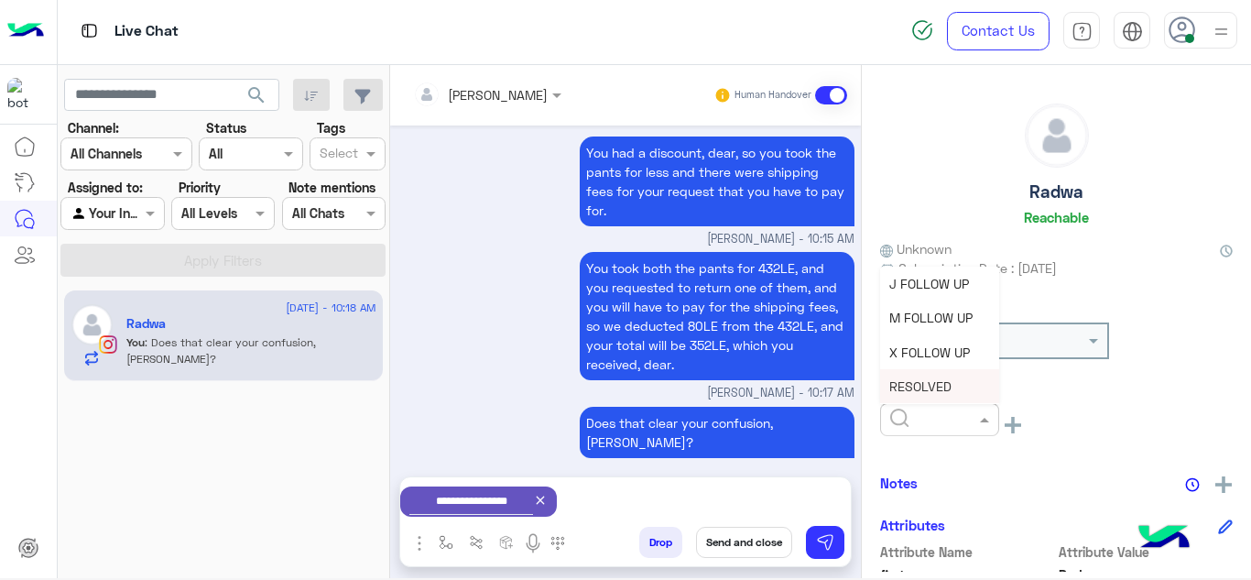
click at [924, 387] on span "RESOLVED" at bounding box center [920, 386] width 62 height 16
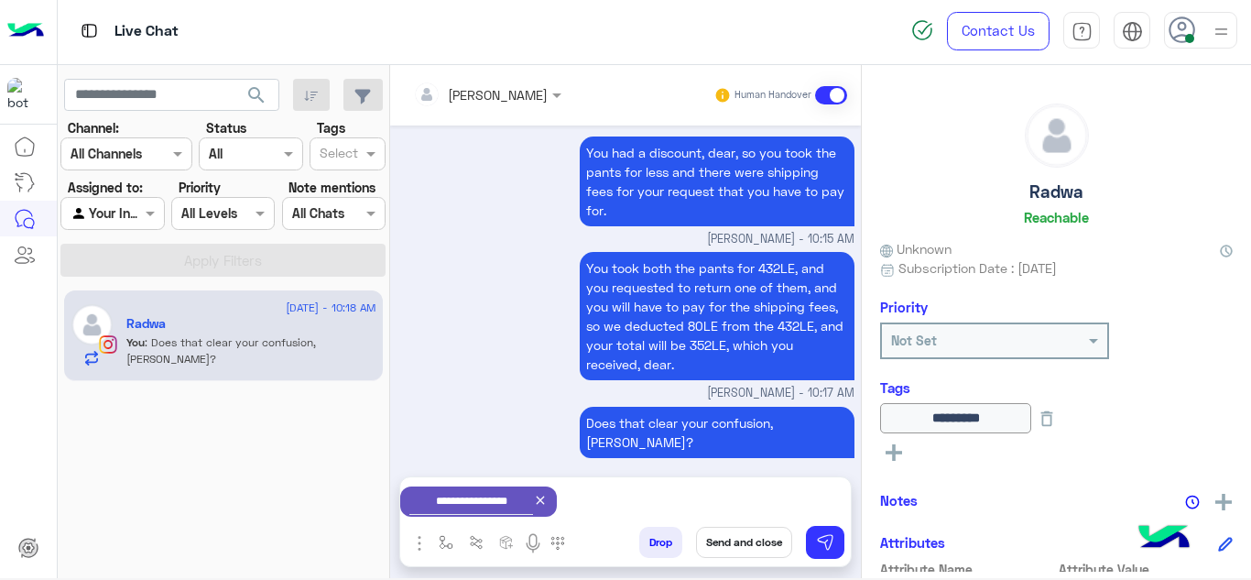
click at [767, 548] on button "Send and close" at bounding box center [744, 541] width 96 height 31
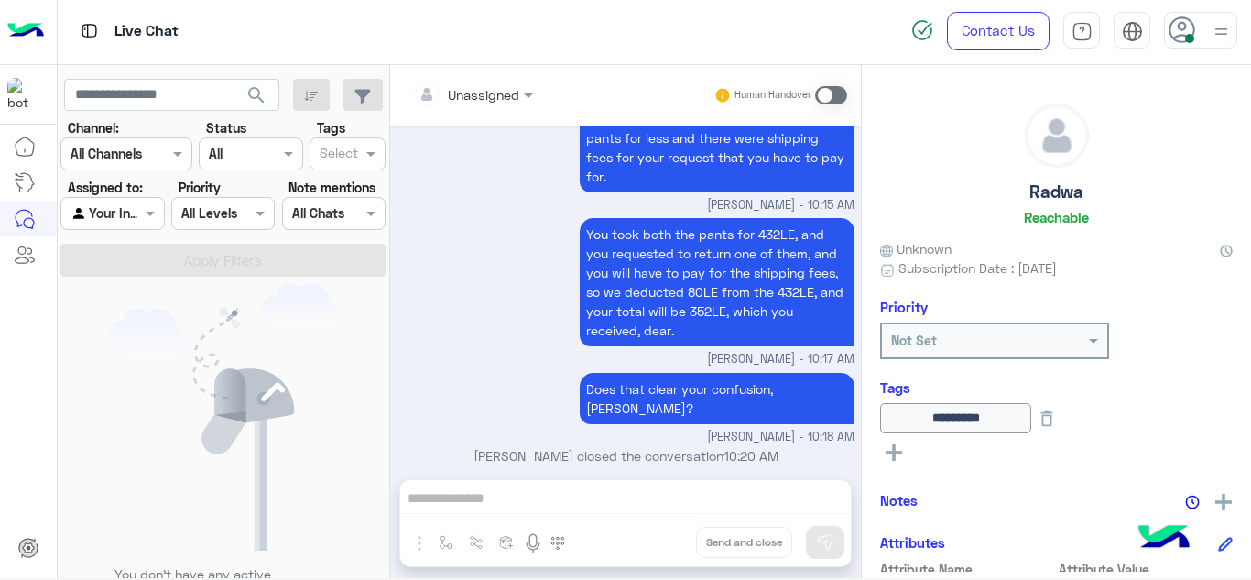
scroll to position [897, 0]
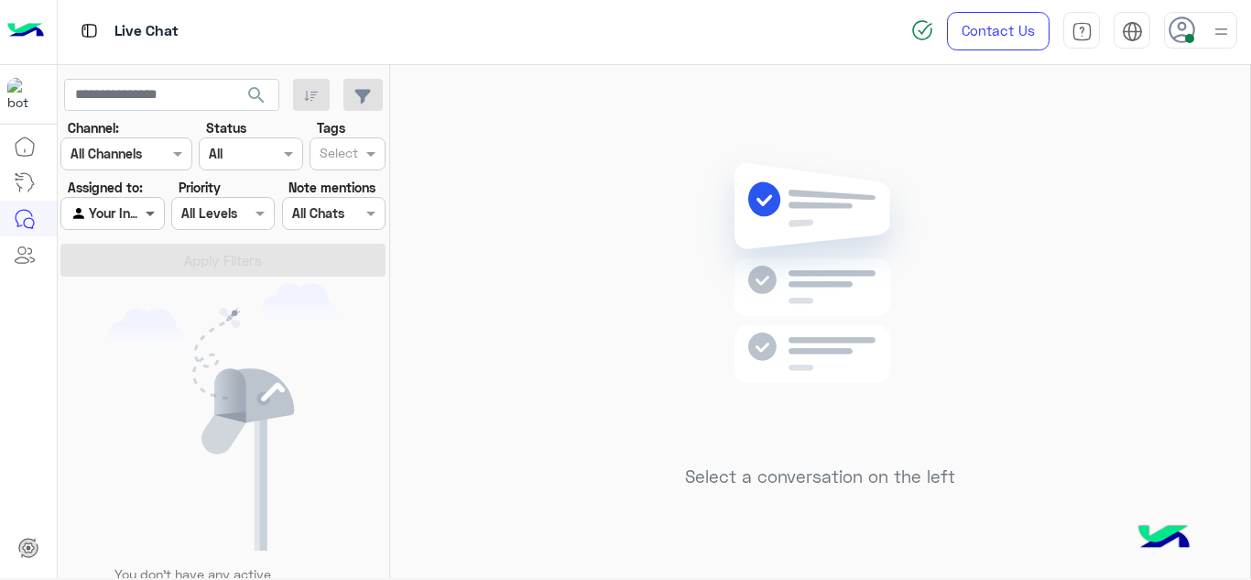
click at [160, 210] on span at bounding box center [152, 212] width 23 height 19
click at [492, 223] on div "Select a conversation on the left" at bounding box center [820, 325] width 860 height 520
click at [553, 353] on div "Select a conversation on the left" at bounding box center [820, 325] width 860 height 520
click at [466, 325] on div "Select a conversation on the left" at bounding box center [820, 325] width 860 height 520
click at [489, 243] on div "Select a conversation on the left" at bounding box center [820, 327] width 860 height 520
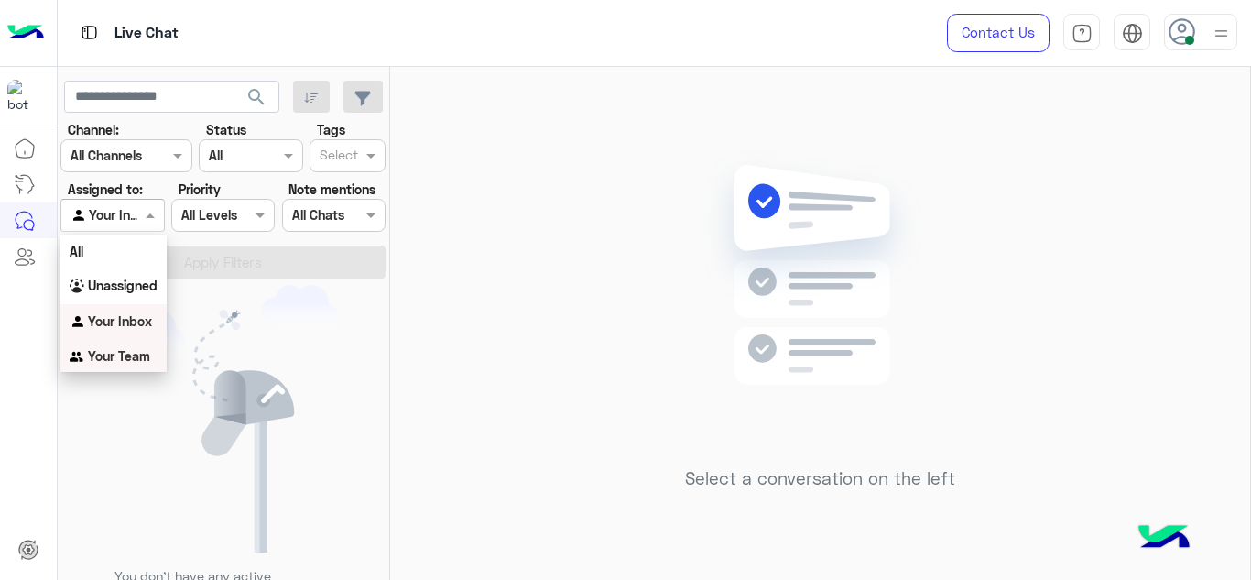
drag, startPoint x: 135, startPoint y: 216, endPoint x: 142, endPoint y: 350, distance: 133.9
click at [142, 350] on body "Live Chat Contact Us Help Center عربي English search Channel: Channel All Chann…" at bounding box center [625, 290] width 1251 height 580
click at [142, 350] on b "Your Team" at bounding box center [119, 356] width 62 height 16
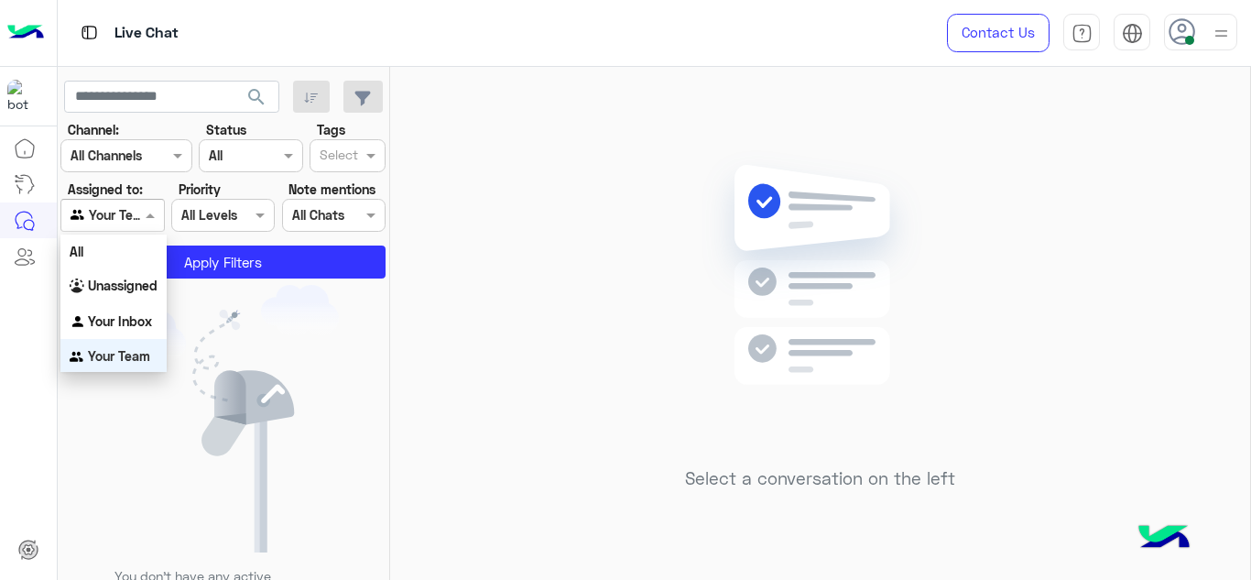
scroll to position [3, 0]
click at [137, 211] on div at bounding box center [112, 214] width 102 height 21
click at [133, 287] on b "Unassigned" at bounding box center [123, 283] width 70 height 16
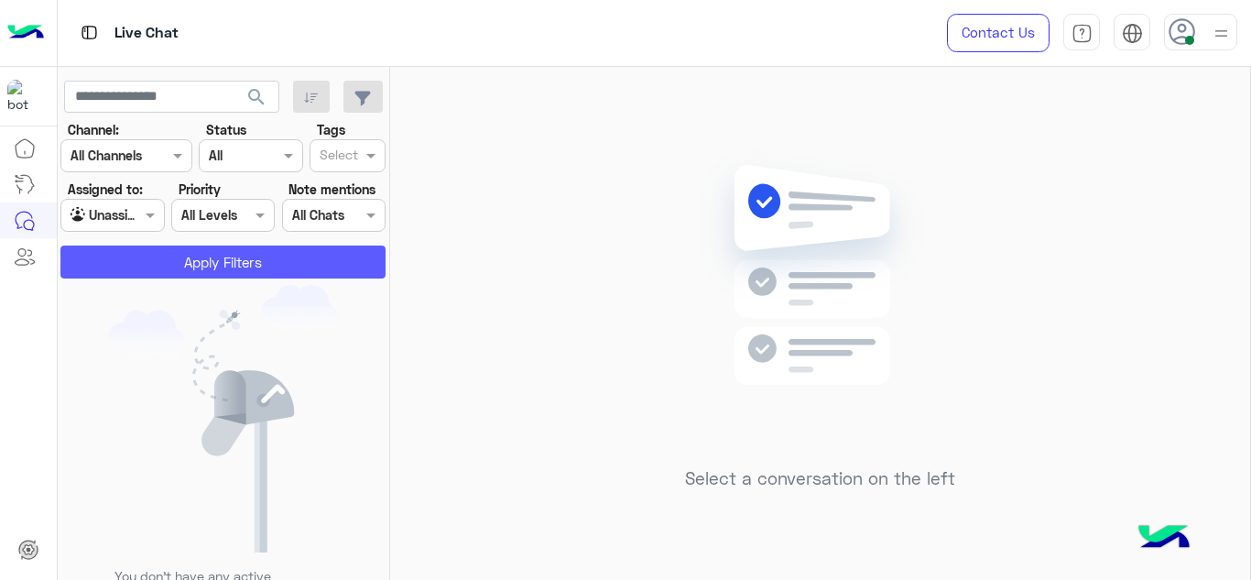
drag, startPoint x: 198, startPoint y: 244, endPoint x: 198, endPoint y: 264, distance: 20.1
click at [198, 264] on section "Channel: Channel All Channels Status Channel All Tags Select Assigned to: Agent…" at bounding box center [223, 199] width 305 height 158
click at [198, 264] on button "Apply Filters" at bounding box center [222, 261] width 325 height 33
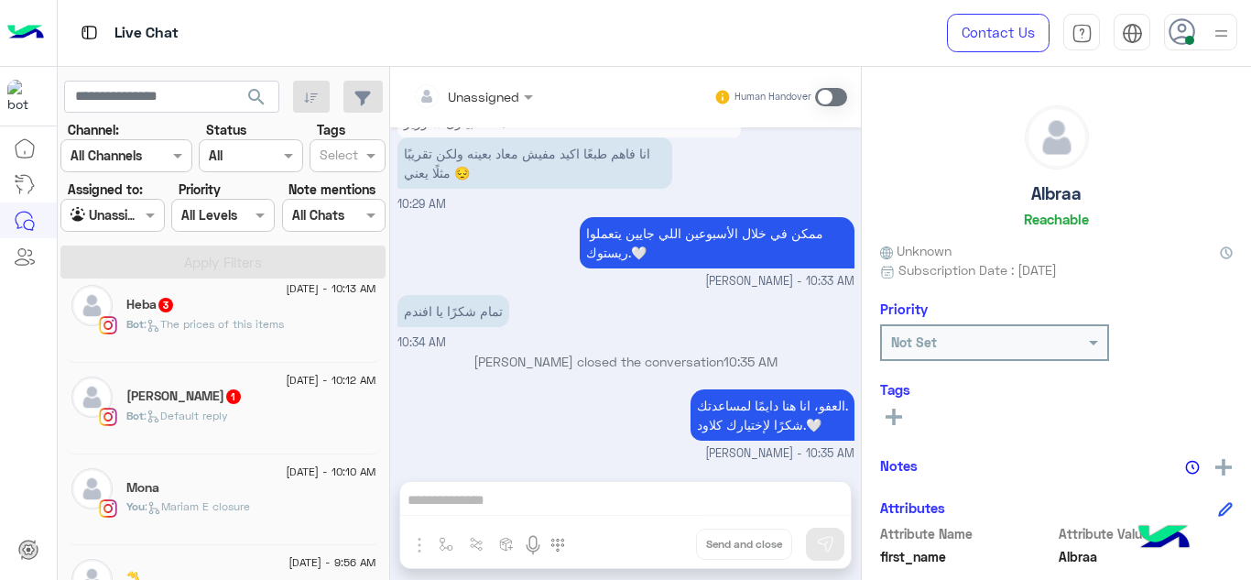
scroll to position [566, 0]
click at [233, 489] on div "Mona" at bounding box center [251, 491] width 250 height 19
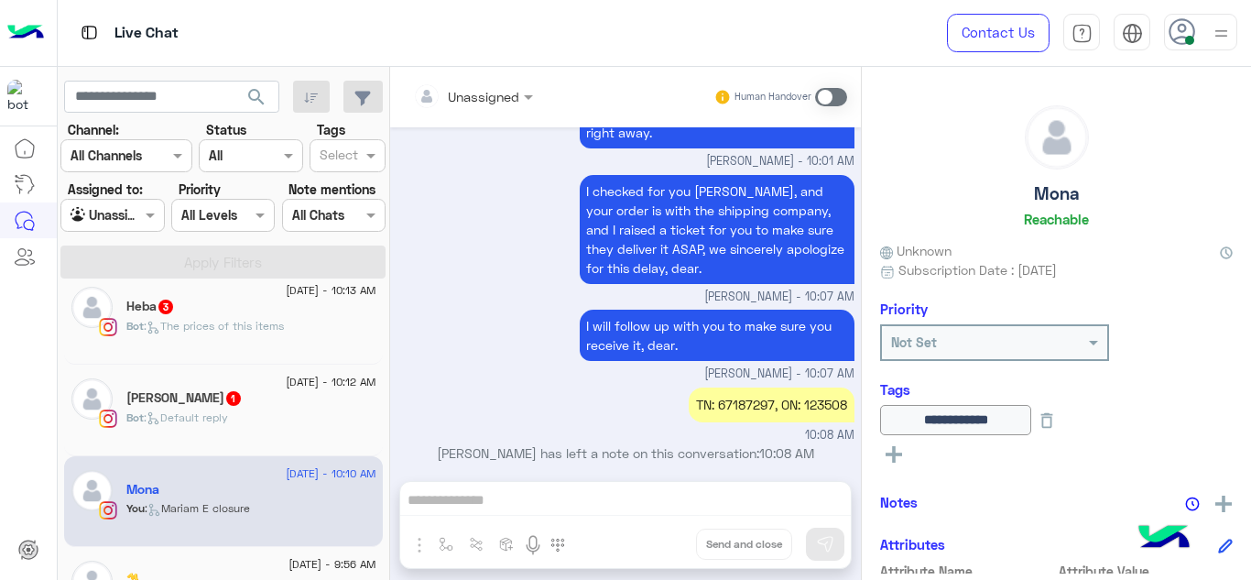
scroll to position [1410, 0]
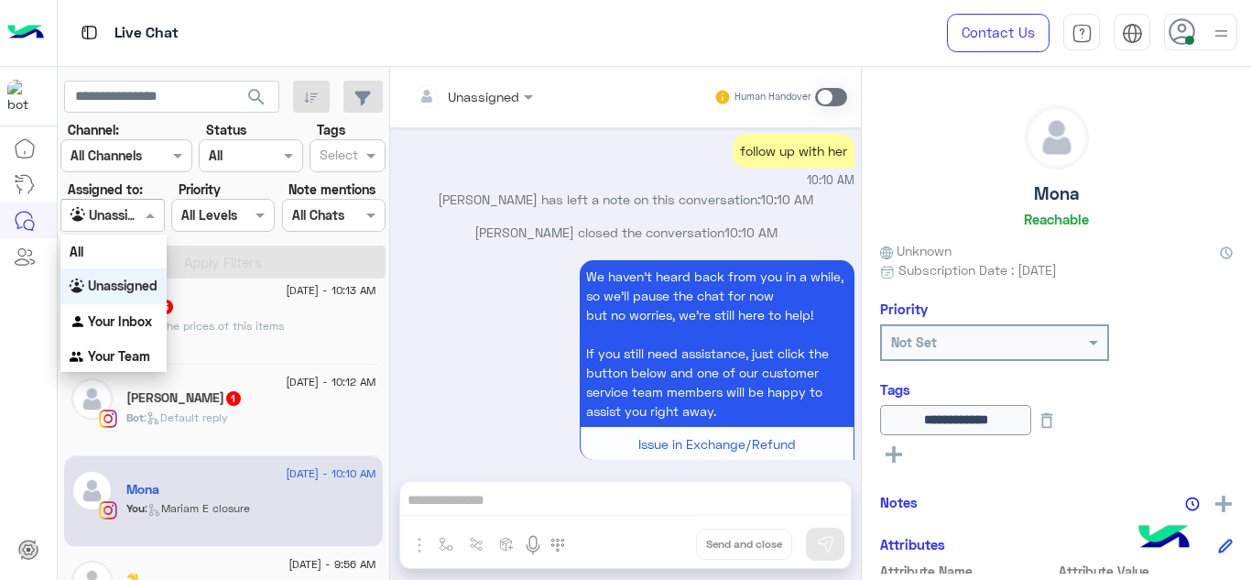
click at [132, 207] on div at bounding box center [112, 214] width 102 height 21
click at [125, 326] on b "Your Inbox" at bounding box center [120, 321] width 64 height 16
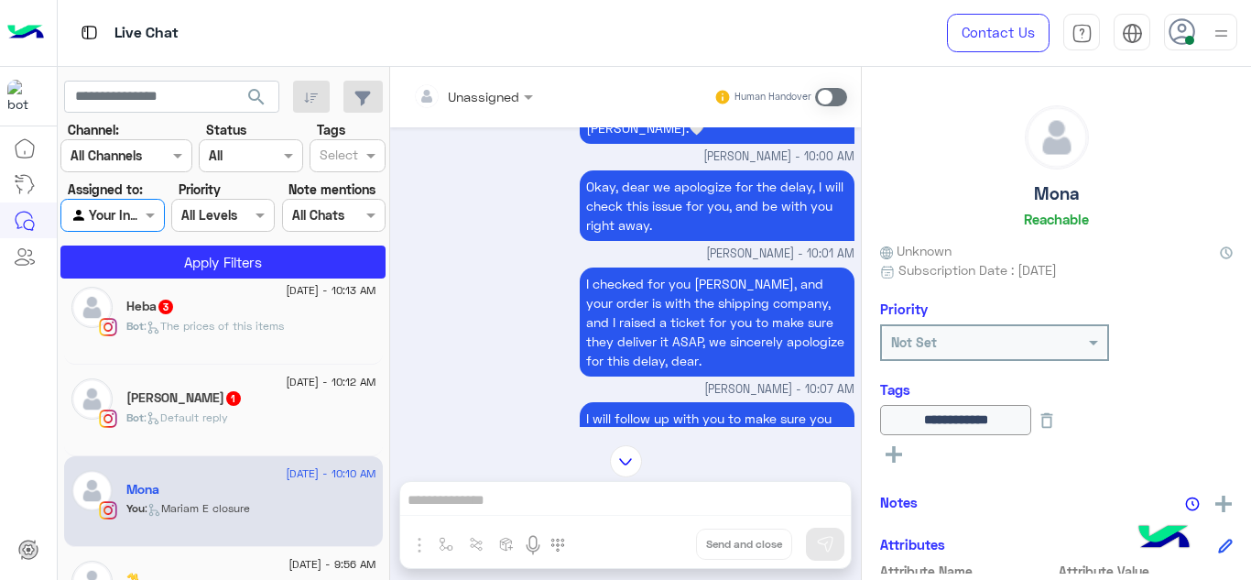
scroll to position [970, 0]
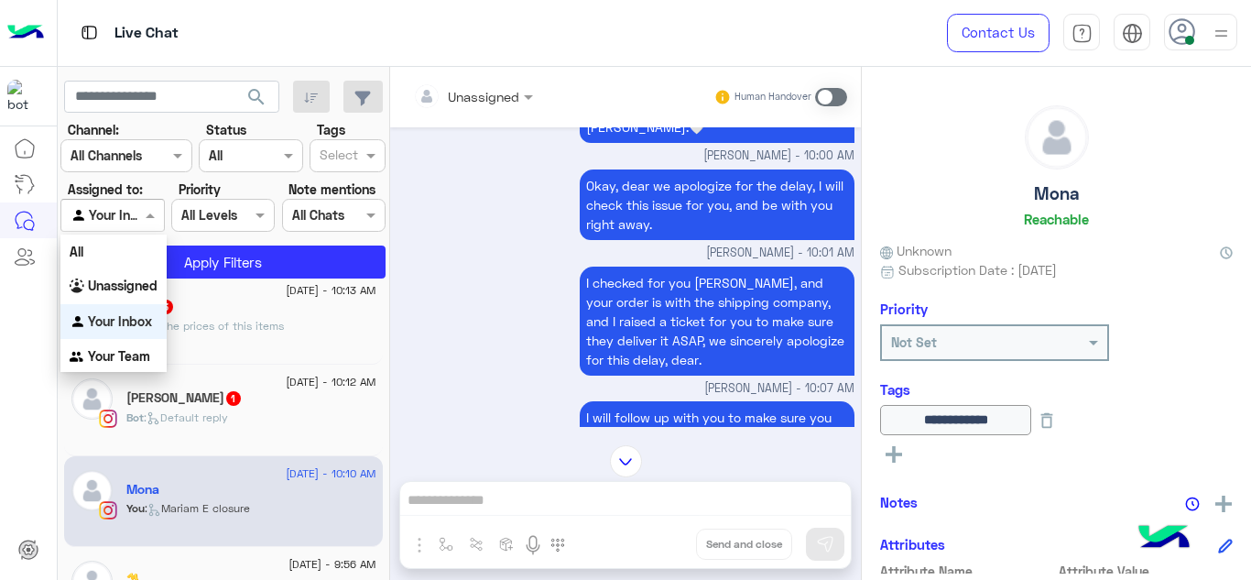
click at [127, 211] on div at bounding box center [112, 214] width 102 height 21
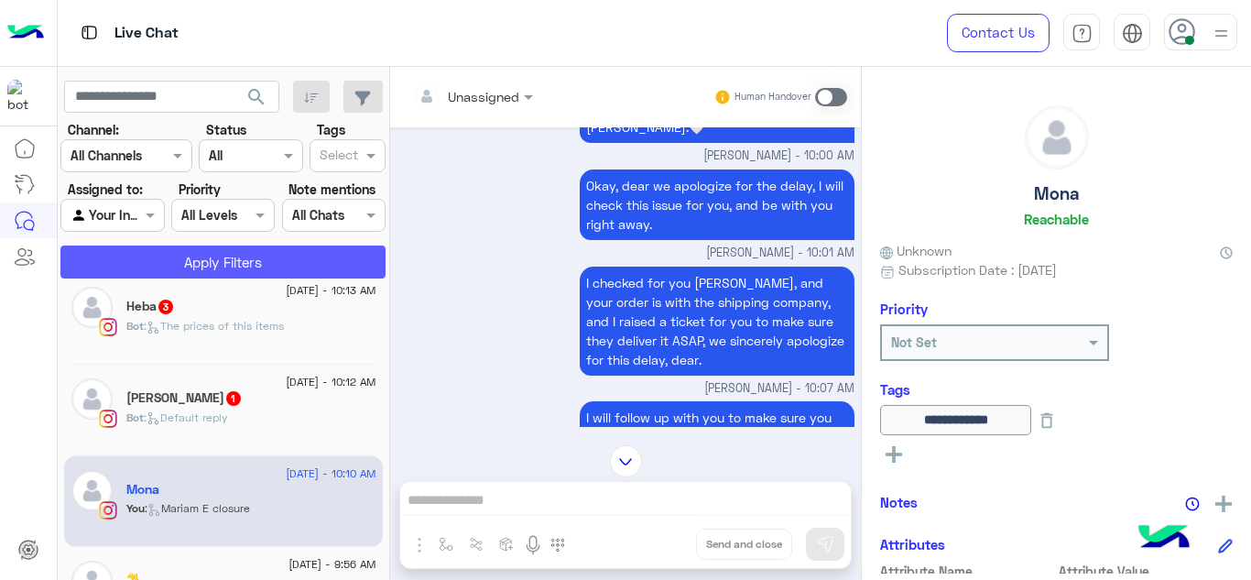
click at [240, 266] on button "Apply Filters" at bounding box center [222, 261] width 325 height 33
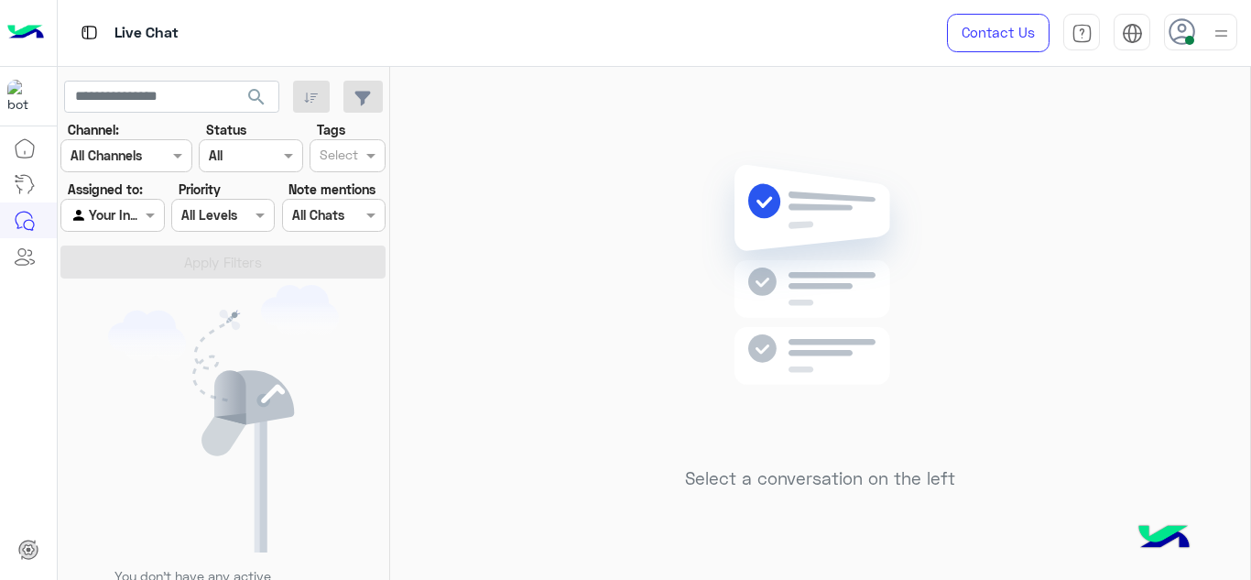
click at [450, 180] on div "Select a conversation on the left" at bounding box center [820, 327] width 860 height 520
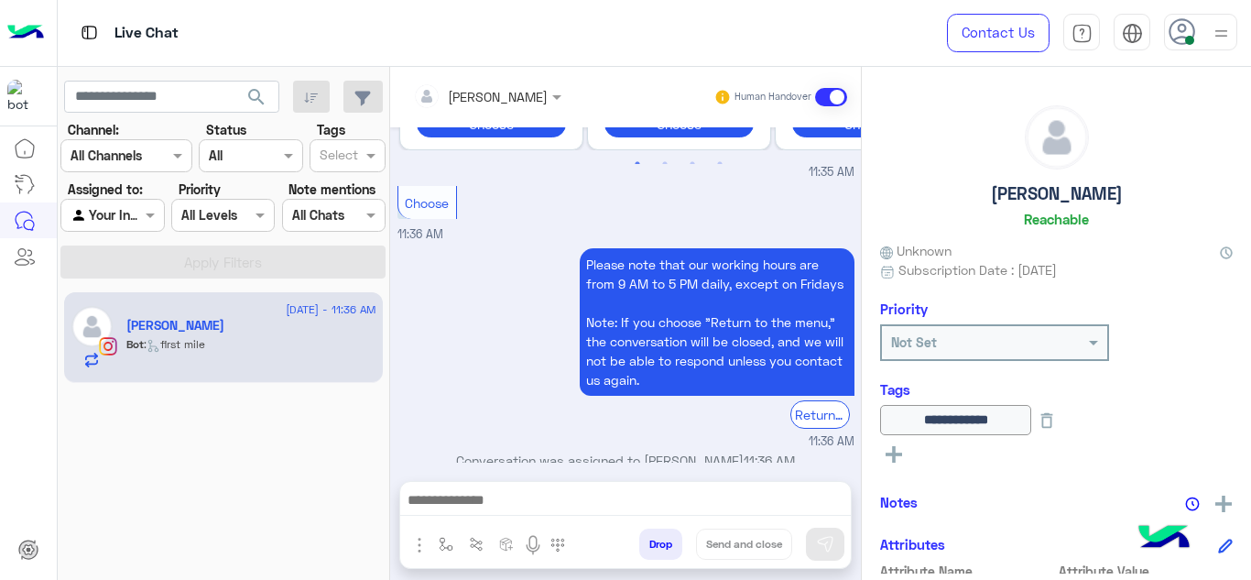
scroll to position [1859, 0]
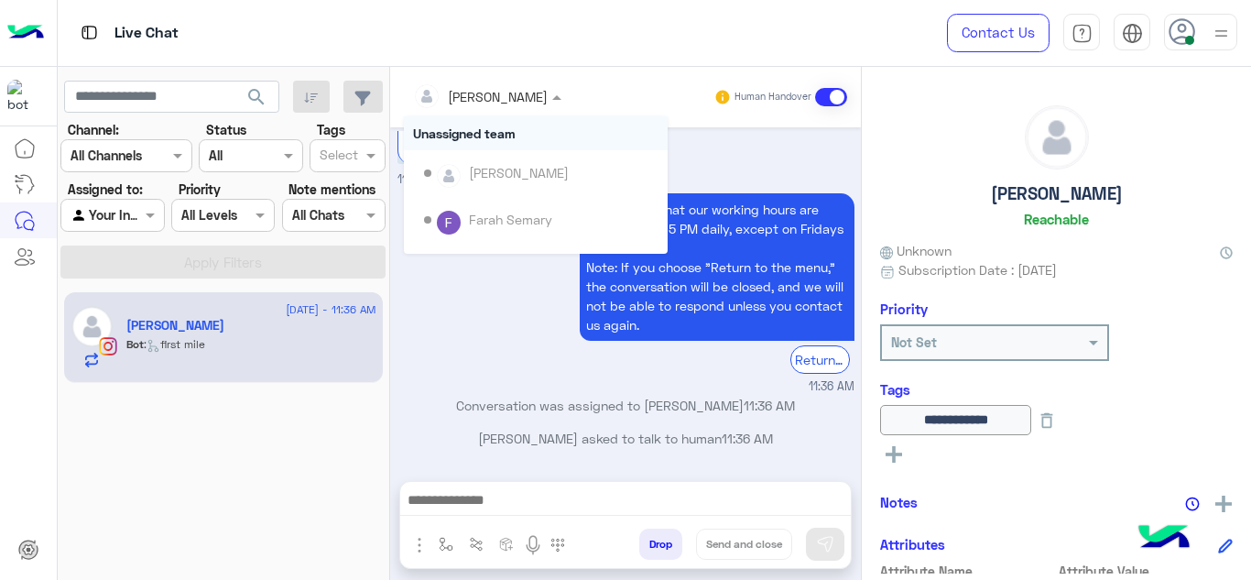
click at [515, 92] on div at bounding box center [487, 95] width 167 height 21
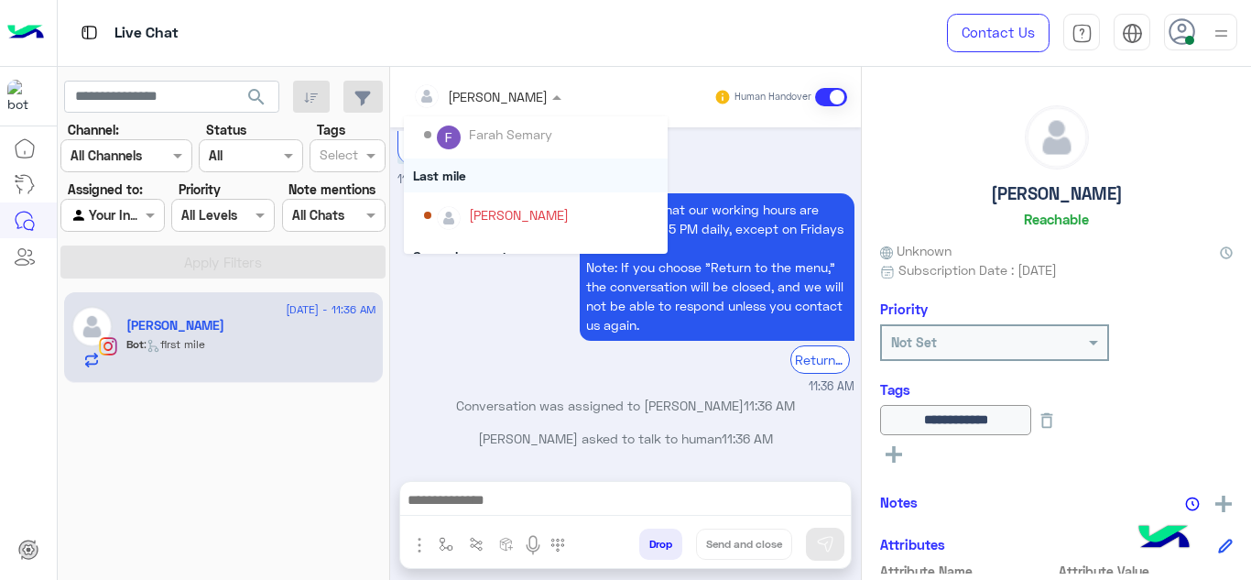
scroll to position [224, 0]
click at [475, 175] on div "Last mile" at bounding box center [536, 176] width 264 height 34
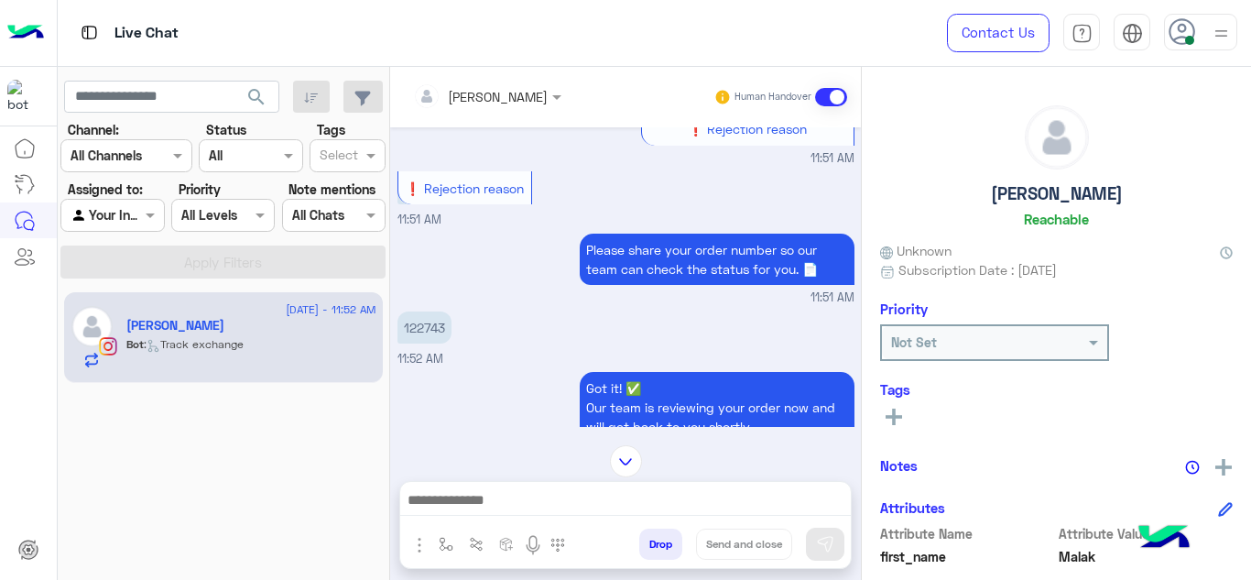
scroll to position [2763, 0]
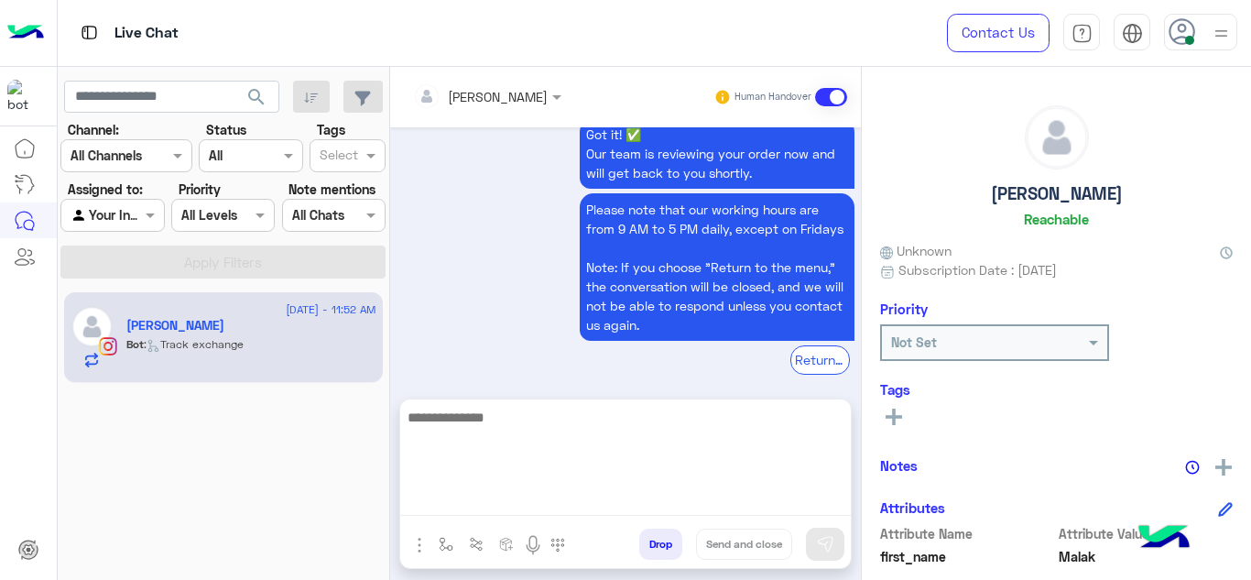
click at [493, 492] on textarea at bounding box center [625, 461] width 450 height 110
type textarea "**********"
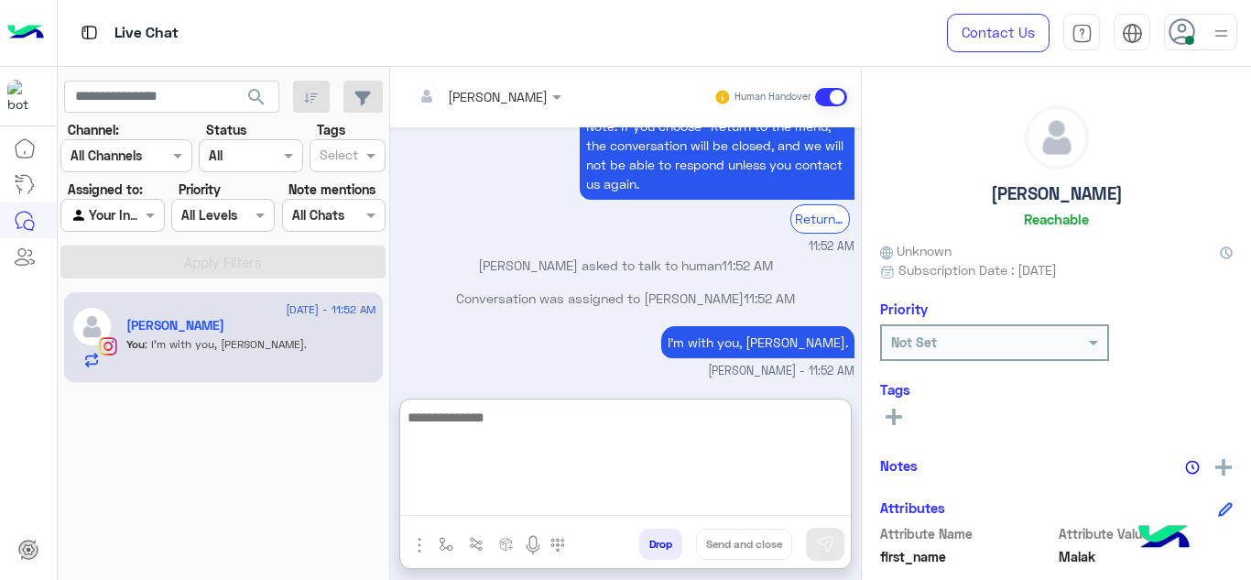
scroll to position [2938, 0]
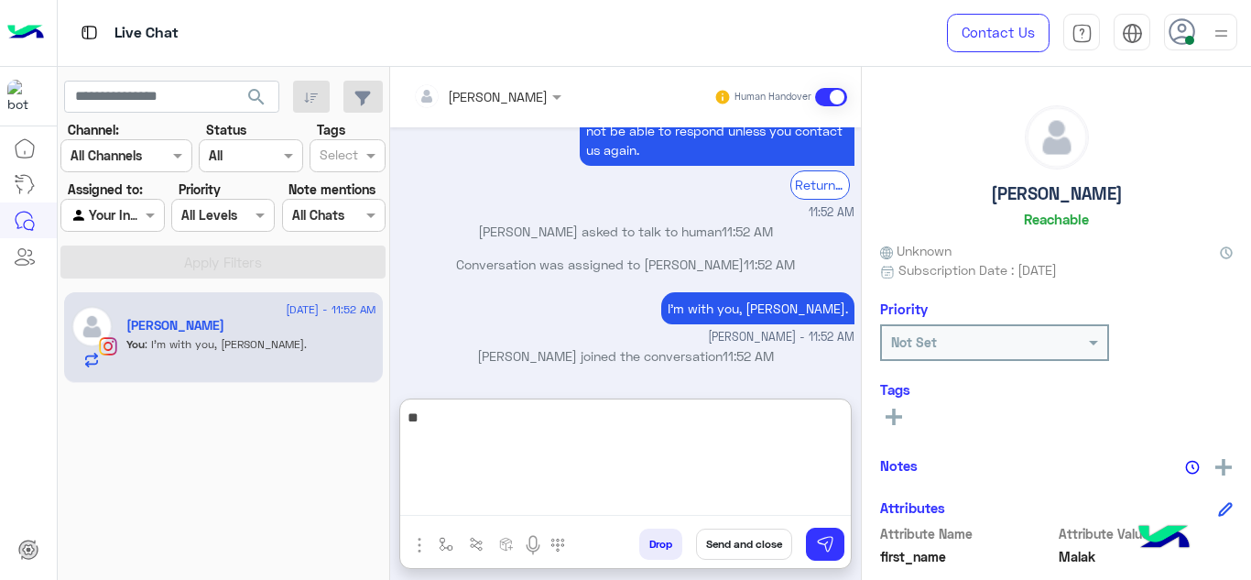
type textarea "*"
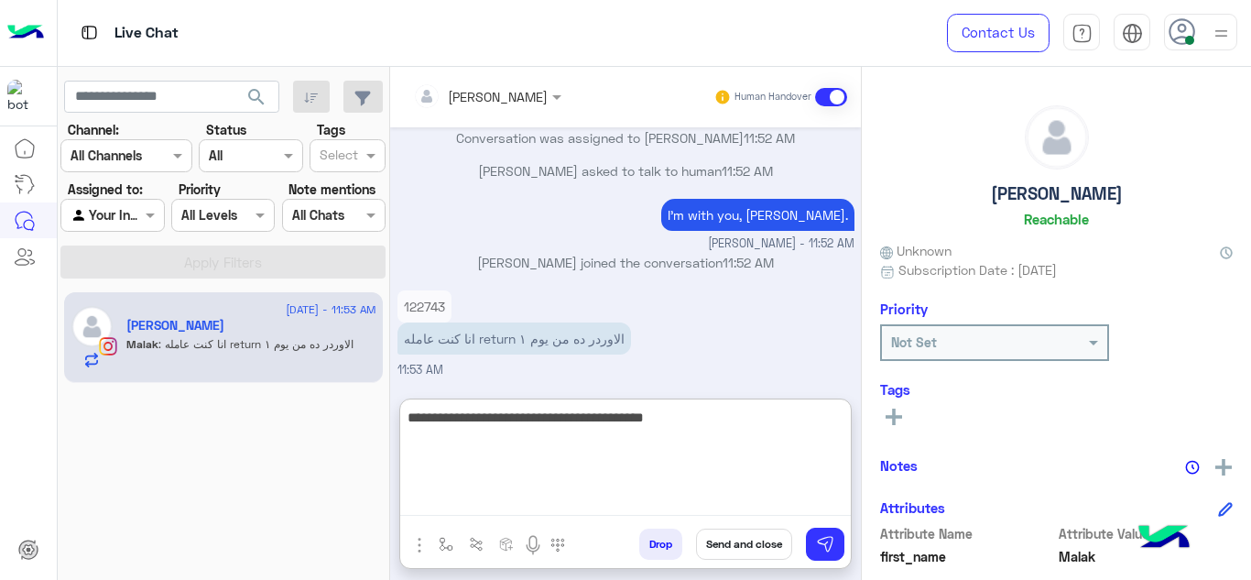
type textarea "**********"
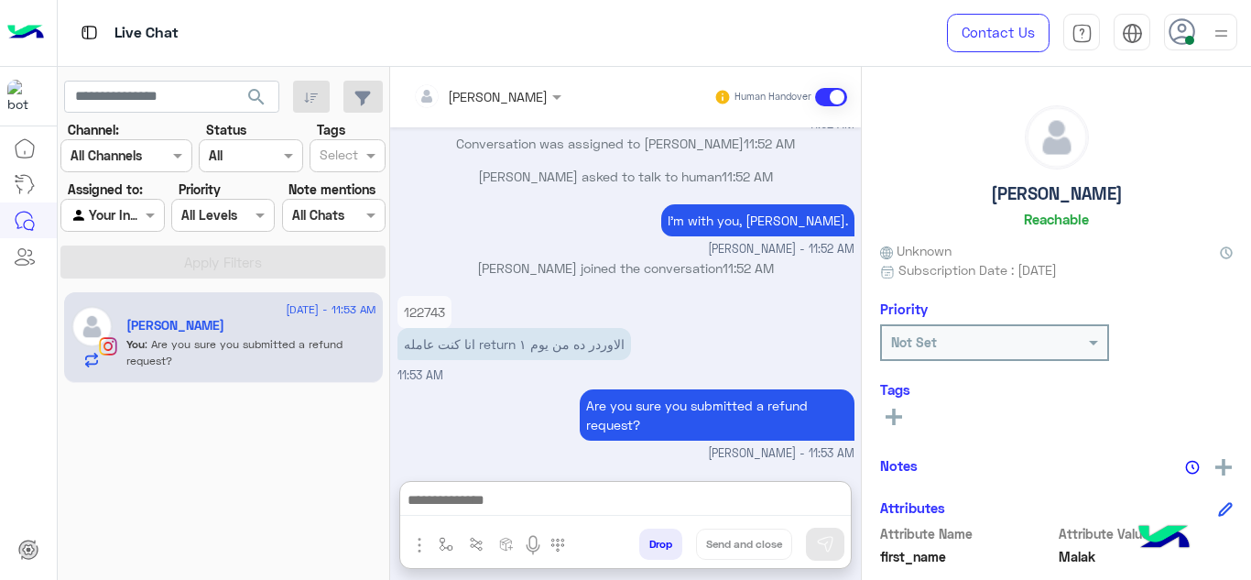
click at [431, 226] on div "Sep 16, 2025 Choose 02:24 AM 💬 Select the issue you're facing: Issue in creatin…" at bounding box center [625, 294] width 471 height 335
click at [437, 321] on p "122743" at bounding box center [424, 312] width 54 height 32
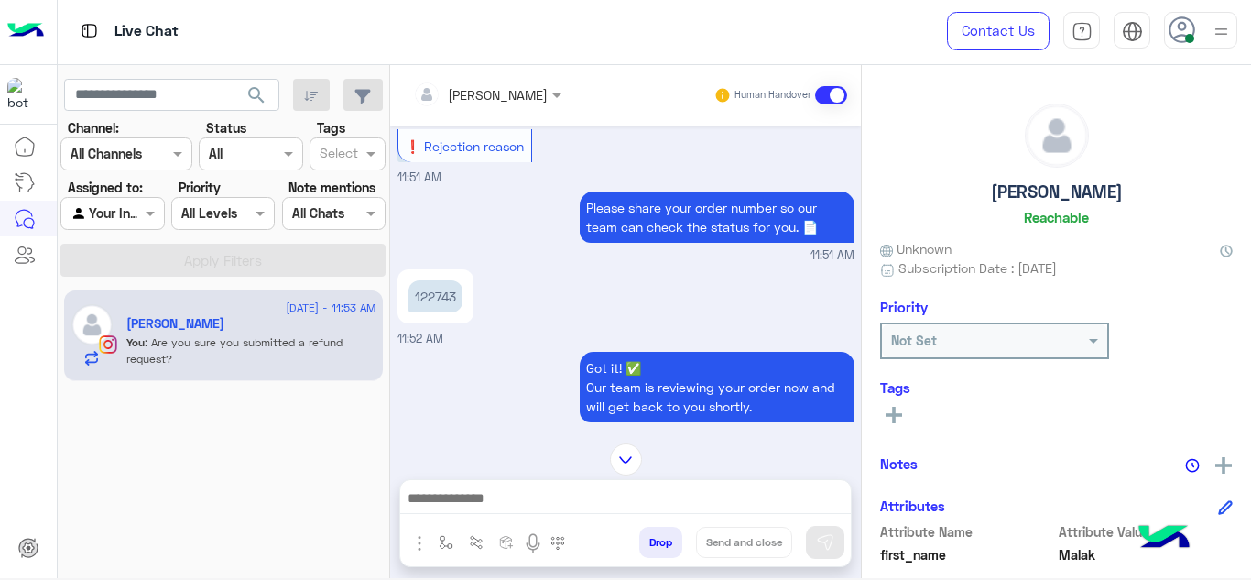
scroll to position [2543, 0]
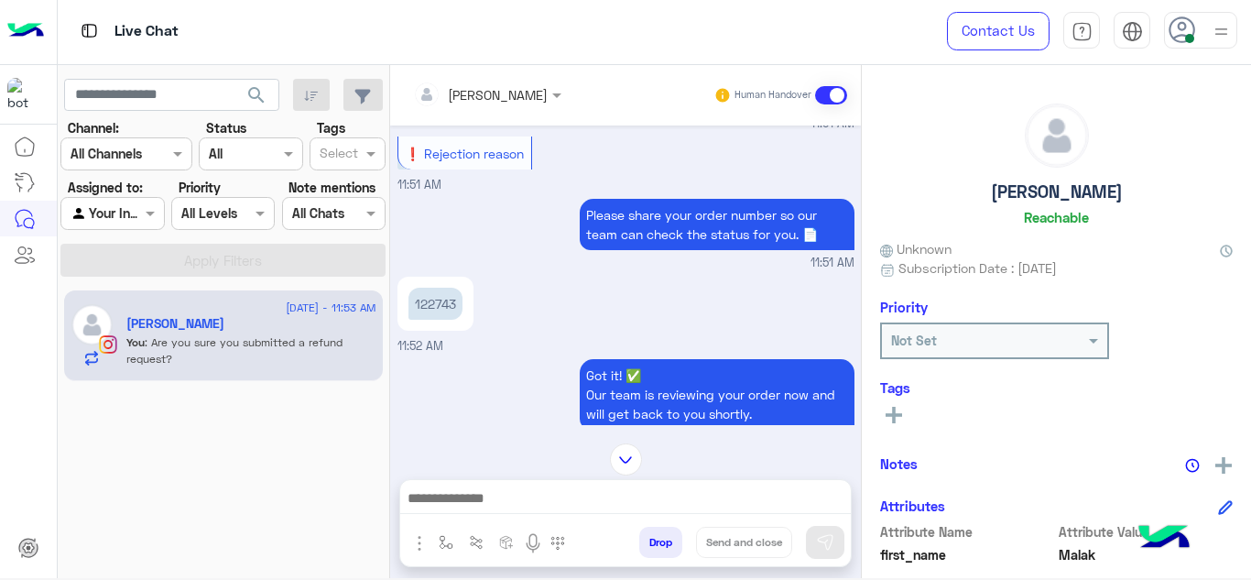
click at [433, 305] on p "122743" at bounding box center [435, 303] width 54 height 32
copy app-message "122743"
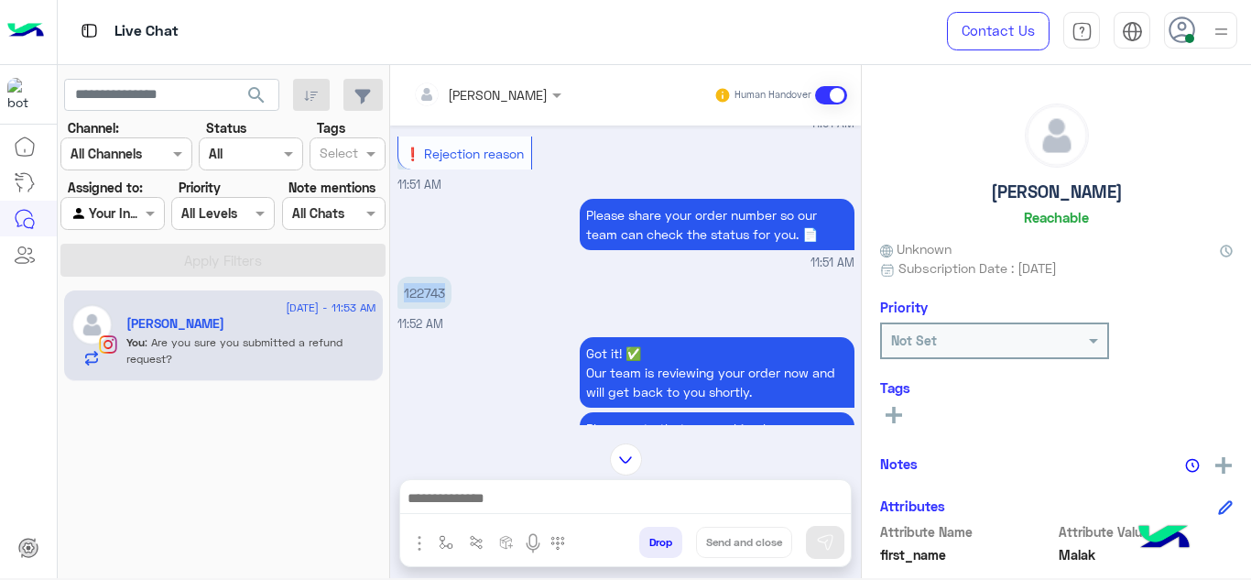
click at [634, 448] on img at bounding box center [626, 459] width 32 height 32
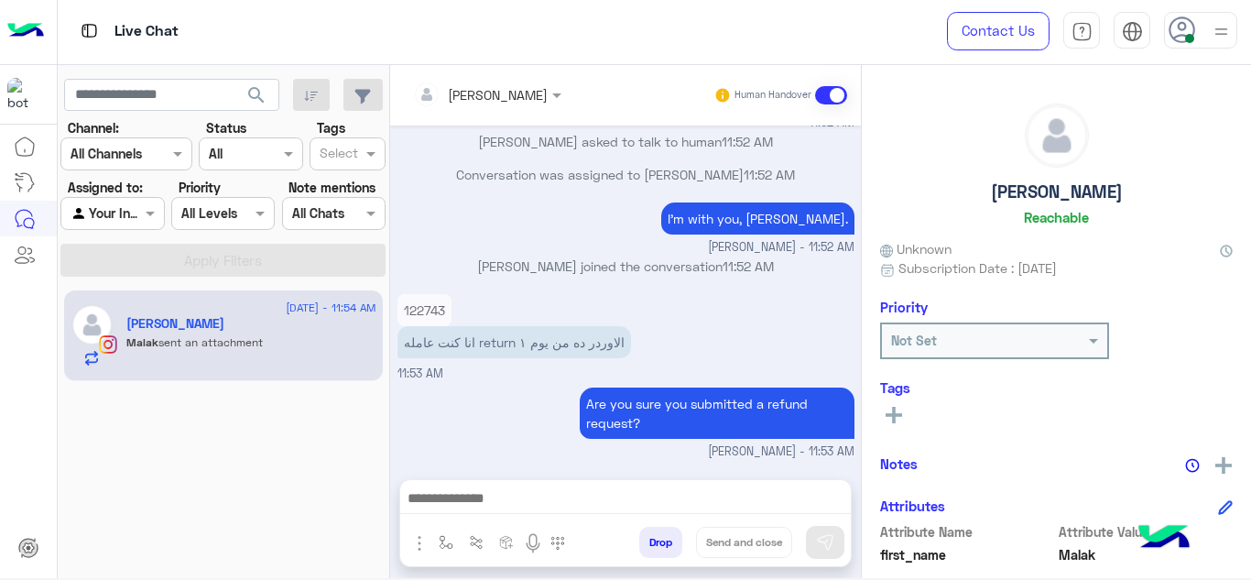
scroll to position [3287, 0]
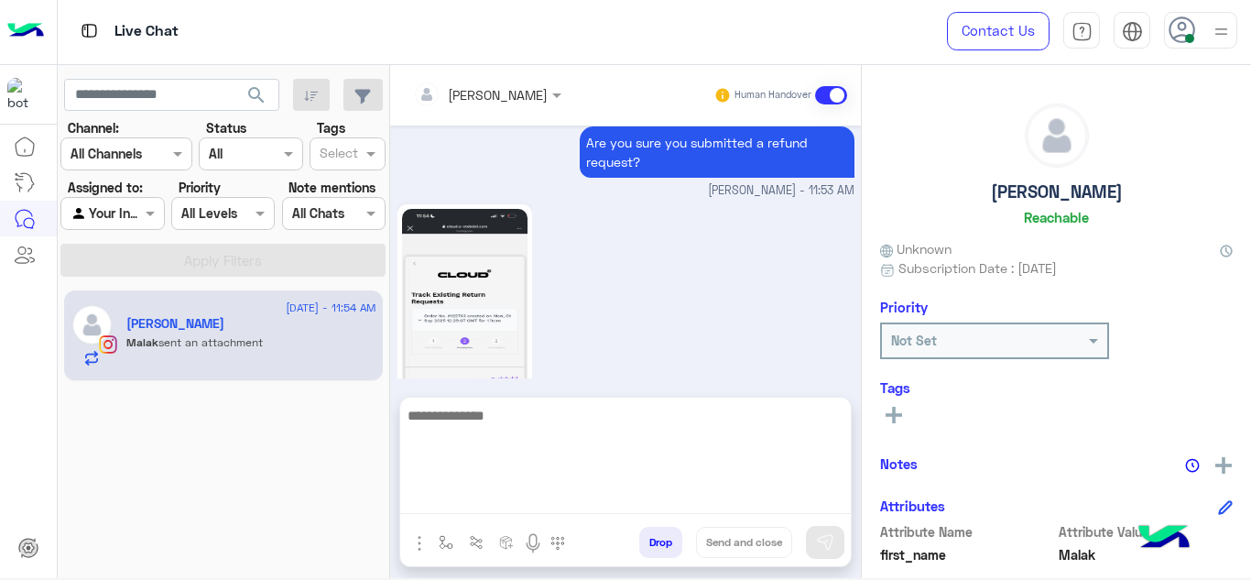
click at [514, 493] on textarea at bounding box center [625, 459] width 450 height 110
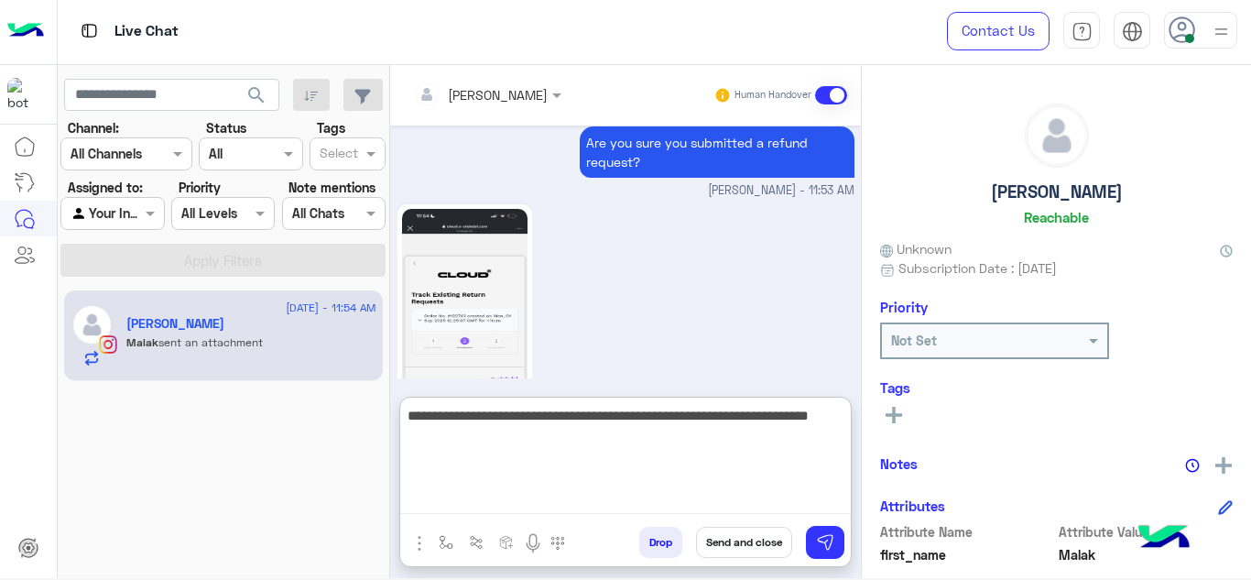
type textarea "**********"
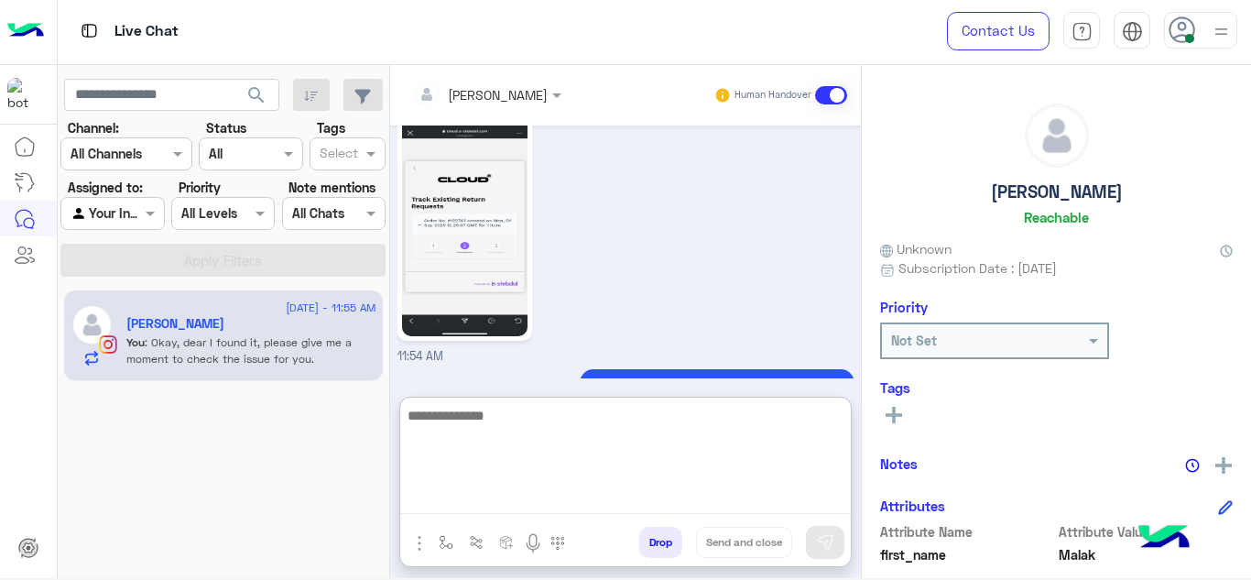
scroll to position [3446, 0]
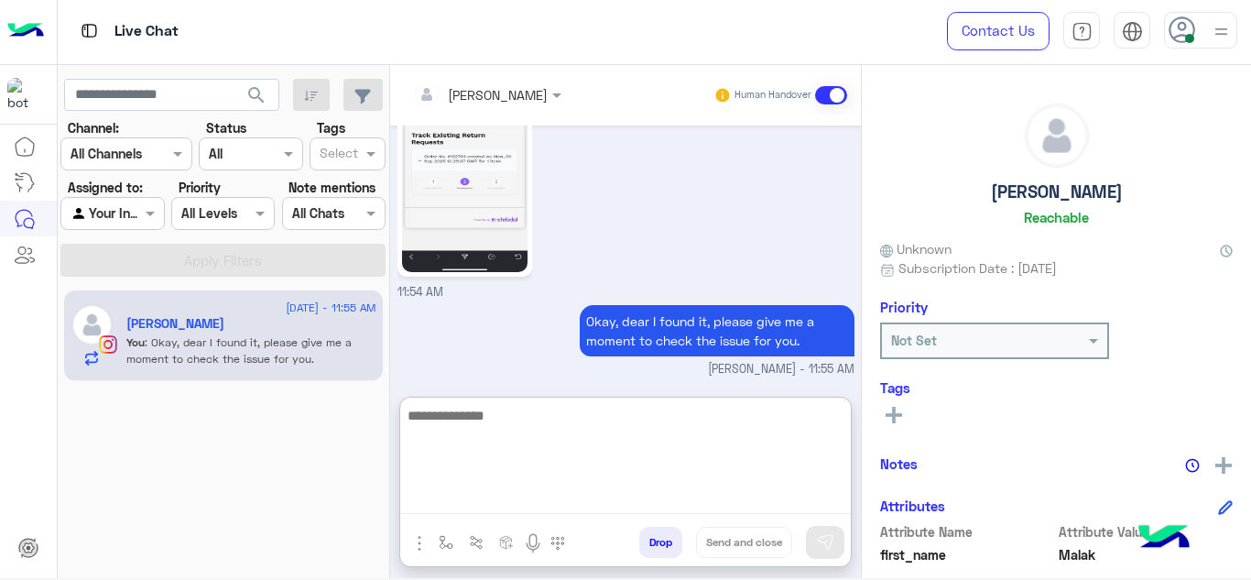
type textarea "*"
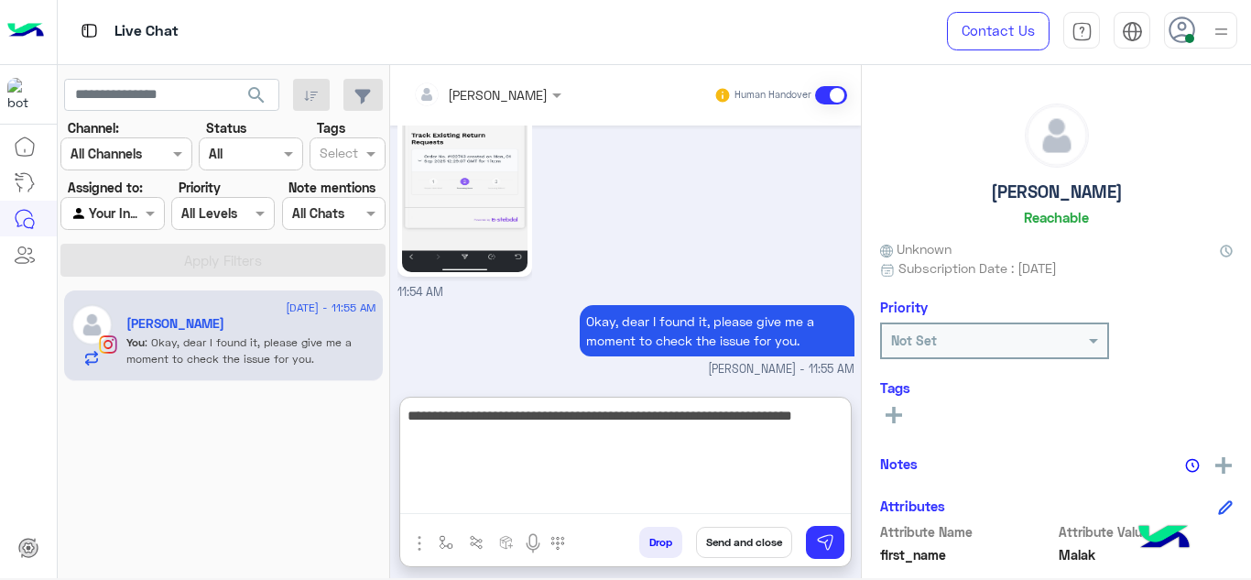
type textarea "**********"
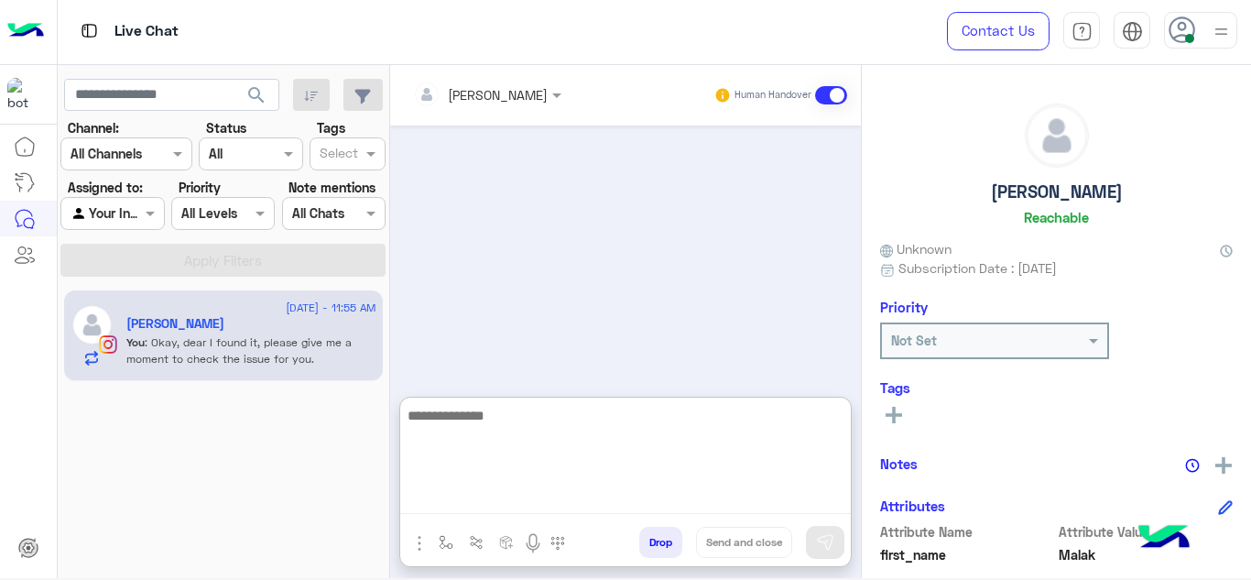
scroll to position [0, 0]
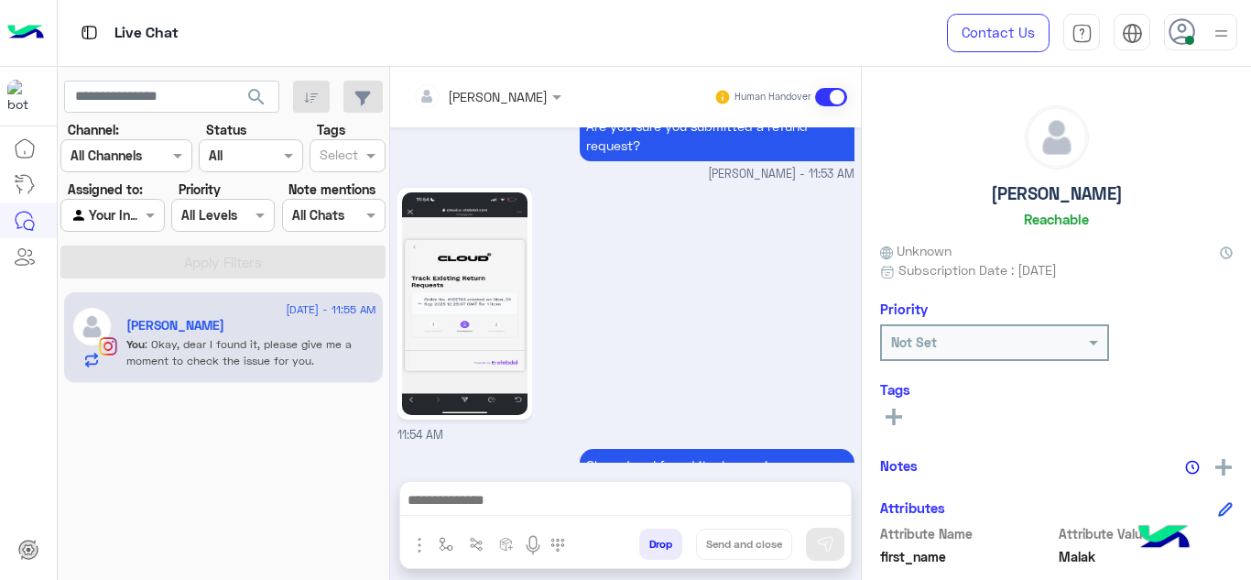
scroll to position [707, 0]
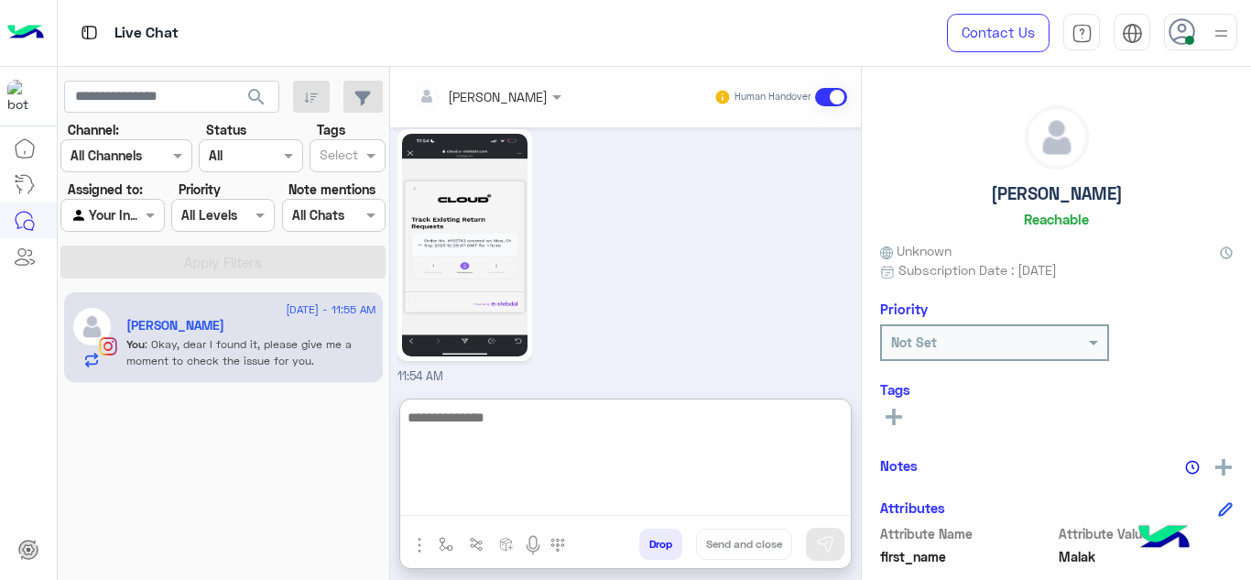
click at [447, 511] on textarea at bounding box center [625, 461] width 450 height 110
type textarea "**********"
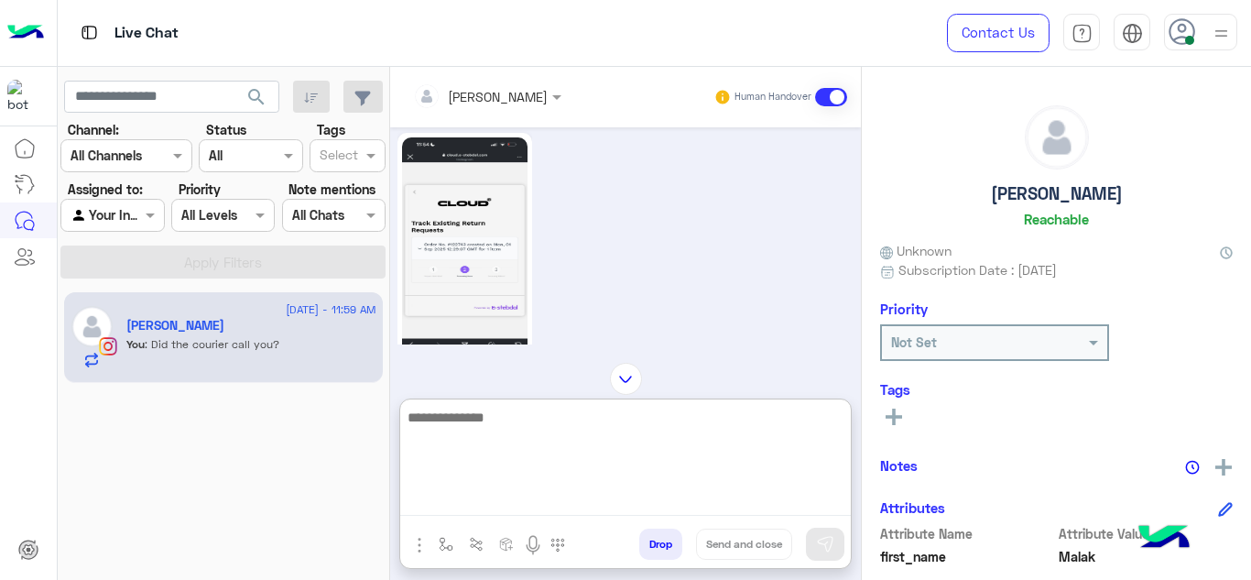
scroll to position [698, 0]
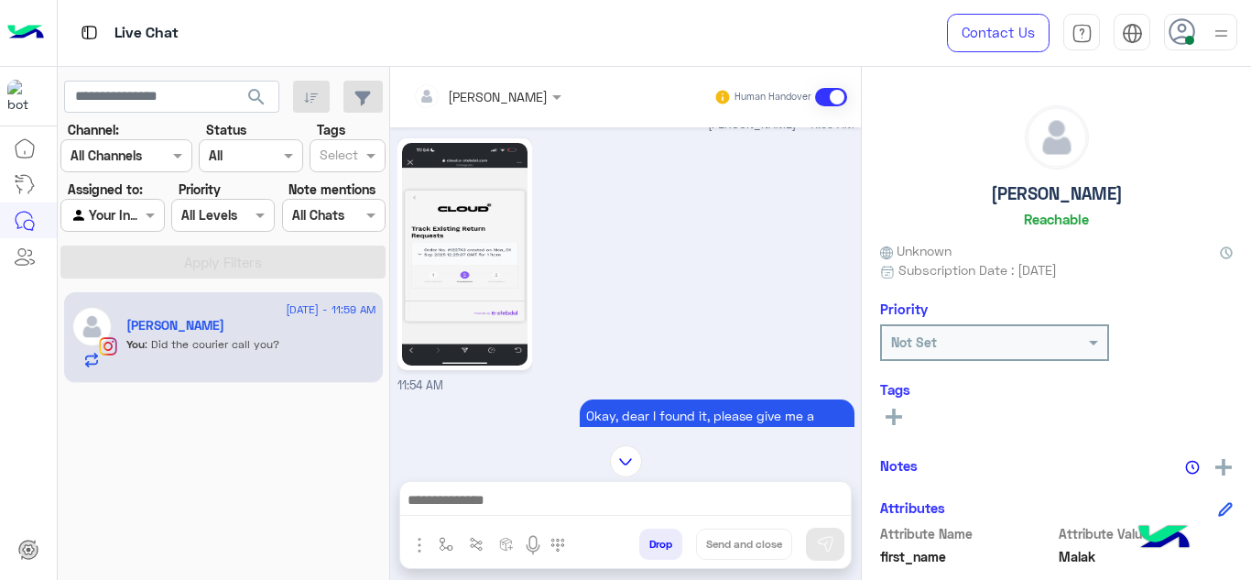
click at [482, 284] on img at bounding box center [464, 254] width 125 height 222
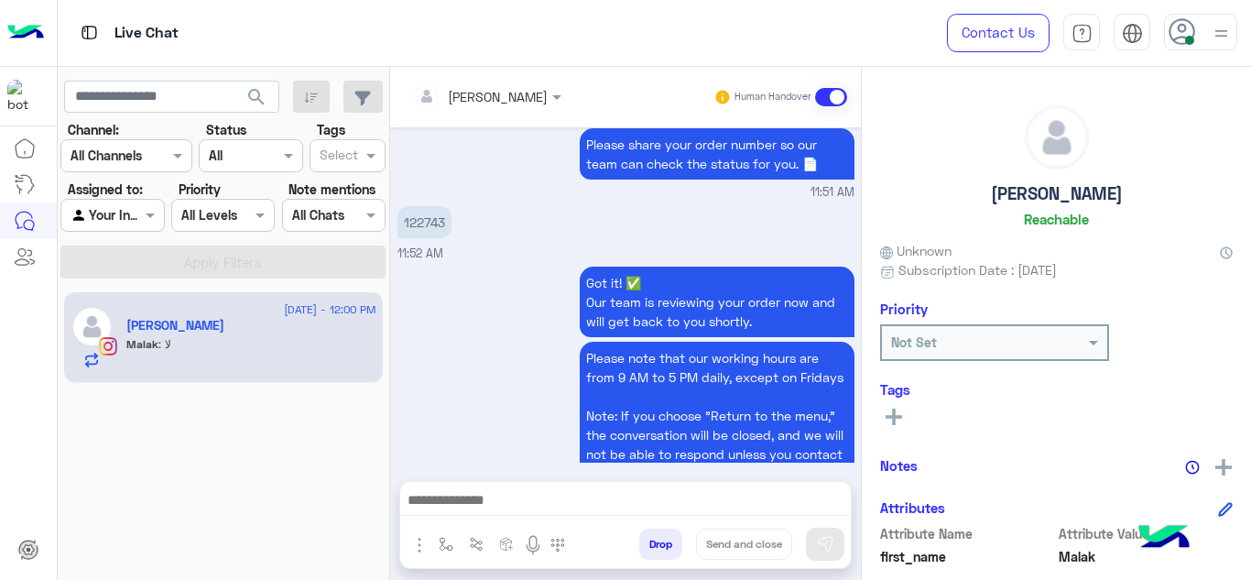
scroll to position [1873, 0]
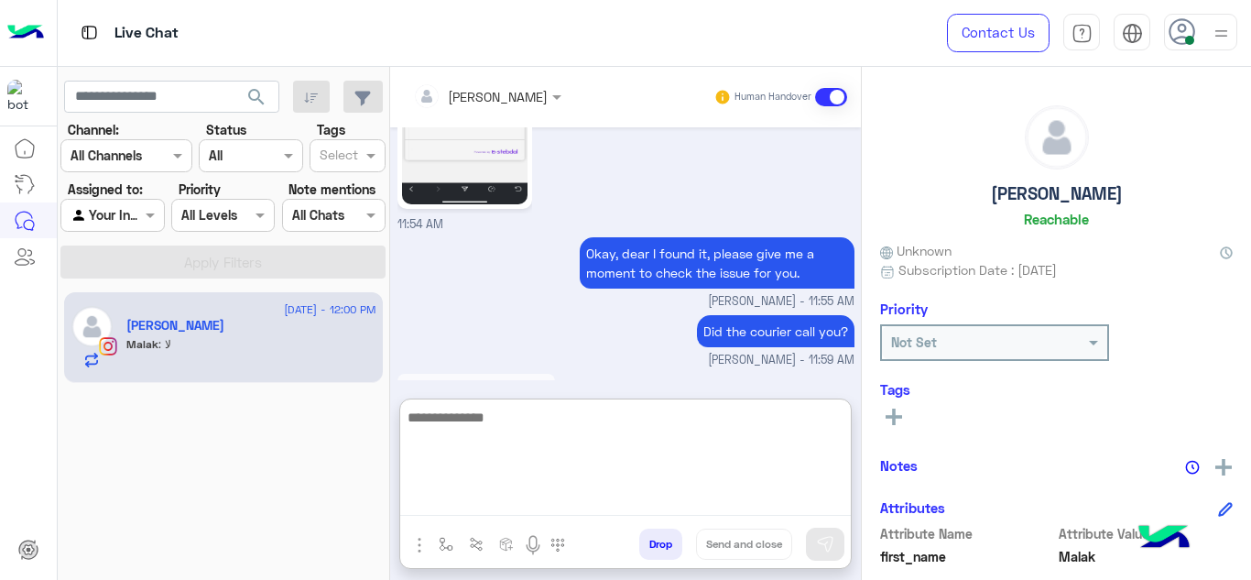
drag, startPoint x: 487, startPoint y: 496, endPoint x: 488, endPoint y: 312, distance: 184.0
click at [488, 312] on div "Mariam Ahmed Human Handover Sep 16, 2025 Please select your query from the belo…" at bounding box center [625, 327] width 471 height 520
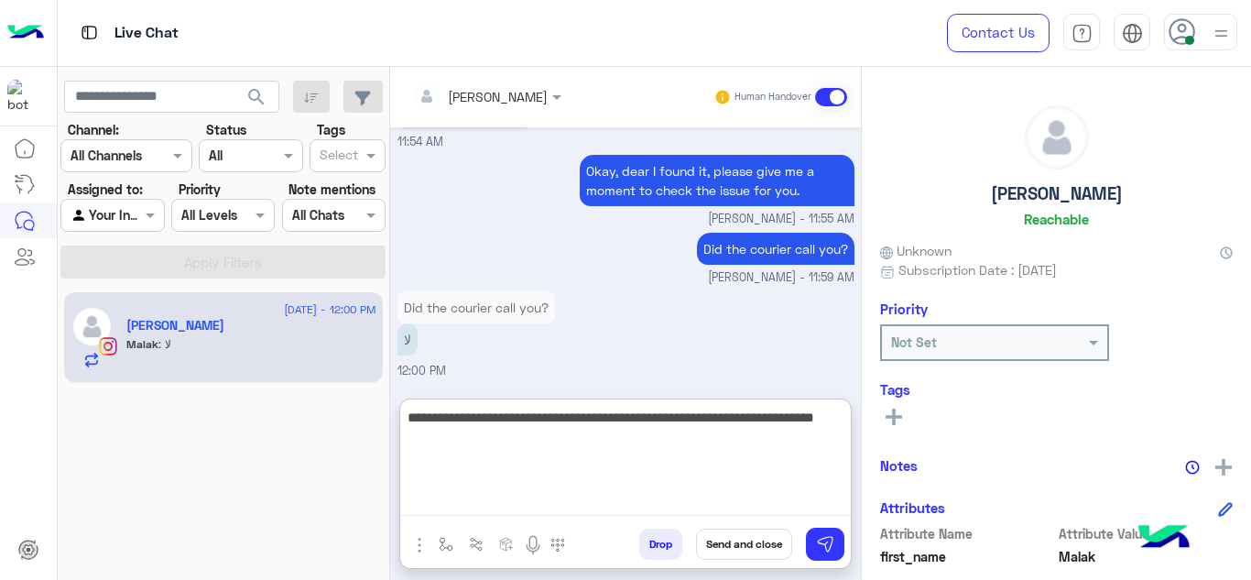
type textarea "**********"
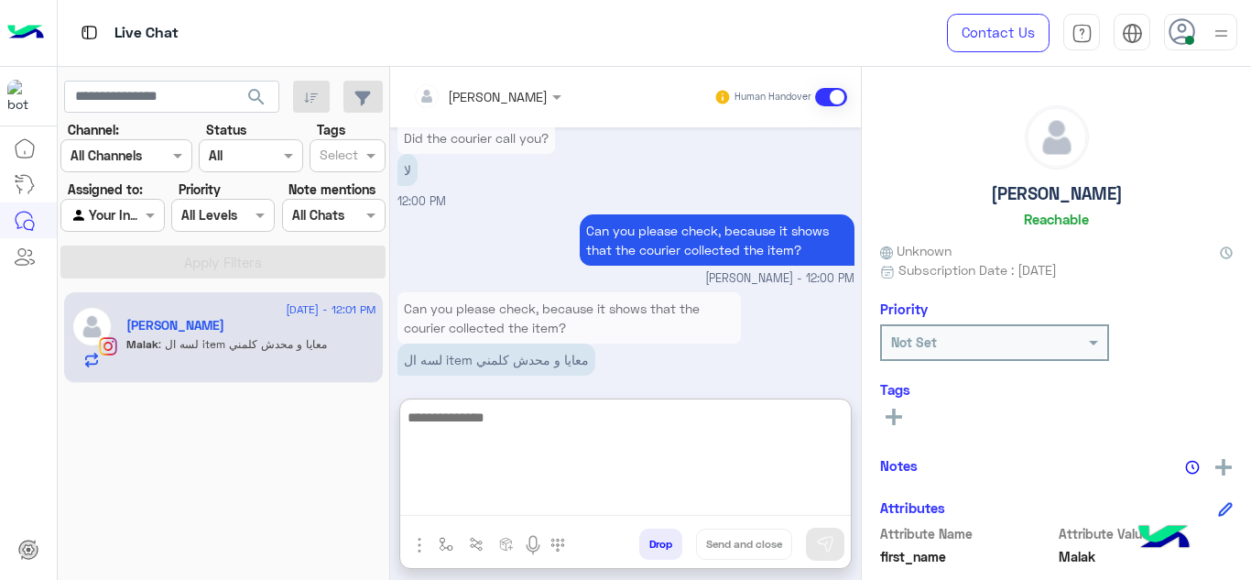
scroll to position [2183, 0]
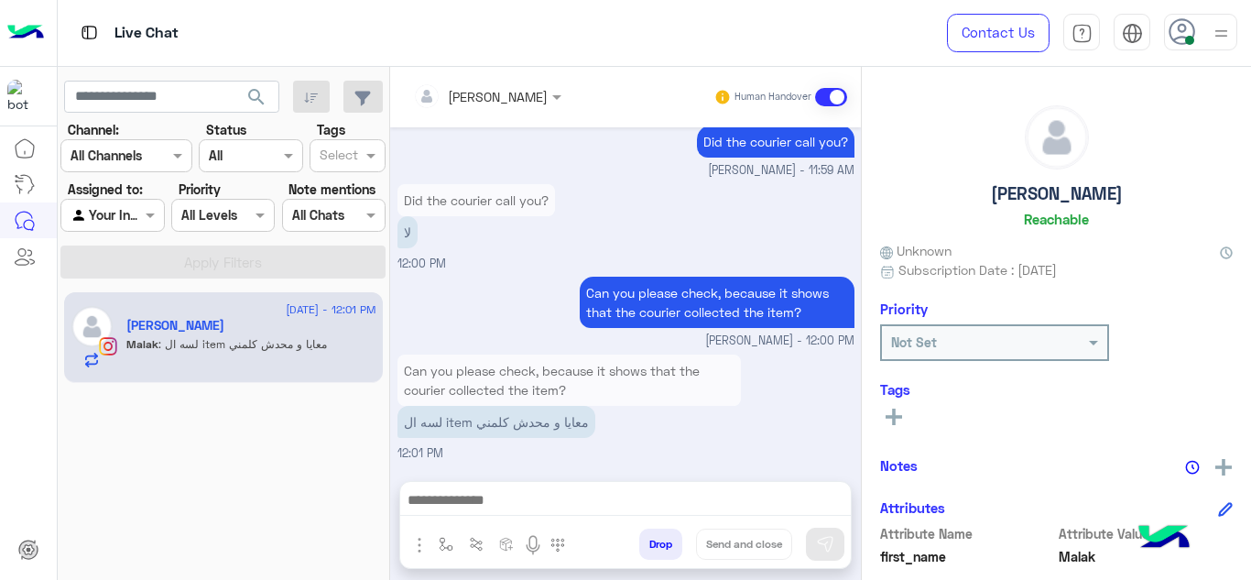
click at [725, 362] on div "Can you please check, because it shows that the courier collected the item? لسه…" at bounding box center [568, 395] width 343 height 83
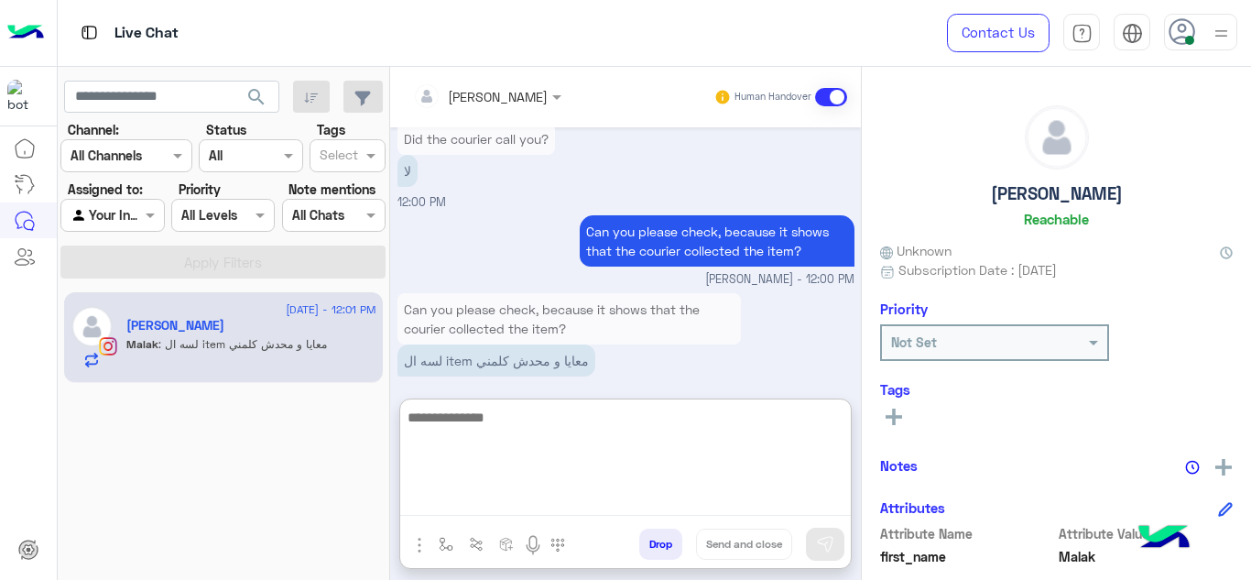
click at [537, 503] on textarea at bounding box center [625, 461] width 450 height 110
type textarea "*"
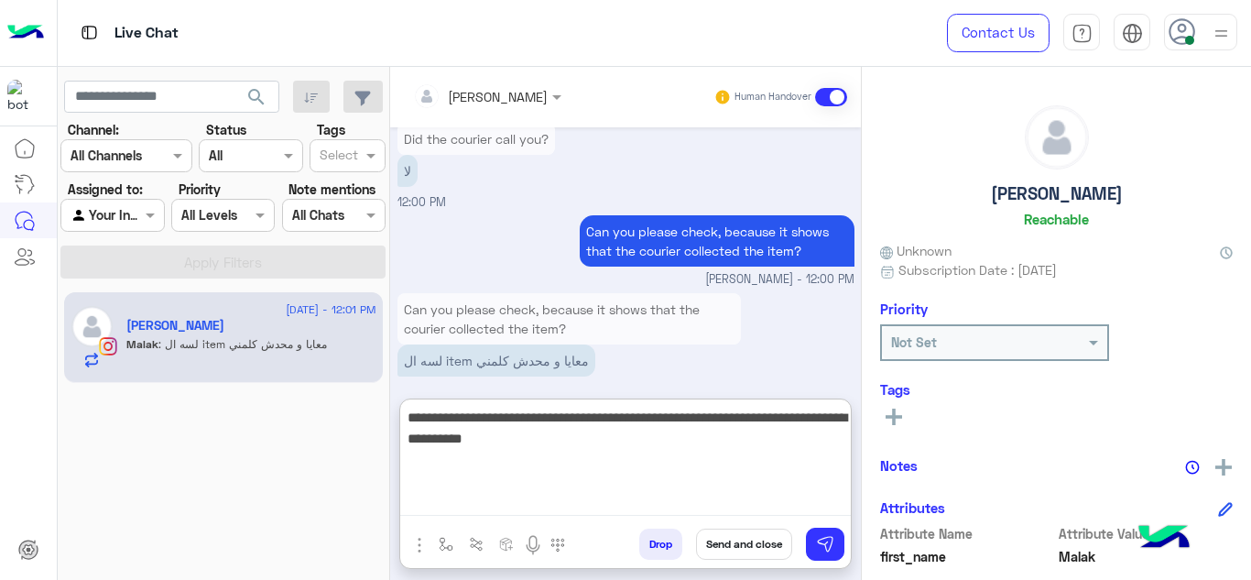
click at [519, 439] on textarea "**********" at bounding box center [625, 461] width 450 height 110
click at [581, 437] on textarea "**********" at bounding box center [625, 461] width 450 height 110
type textarea "**********"
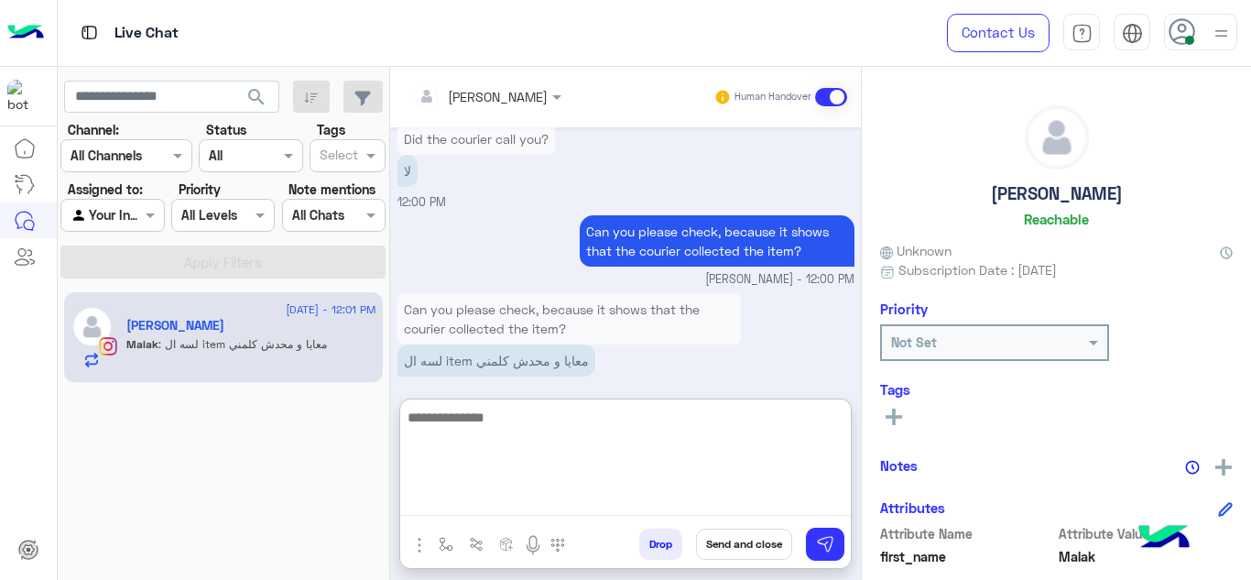
scroll to position [2320, 0]
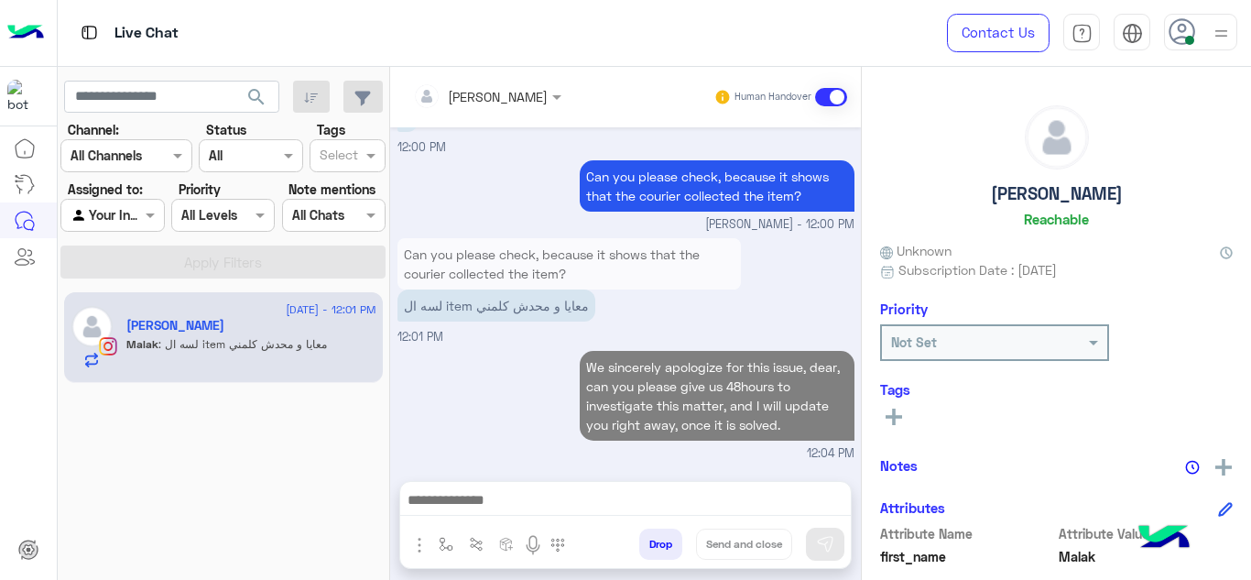
click at [901, 409] on icon at bounding box center [893, 416] width 16 height 16
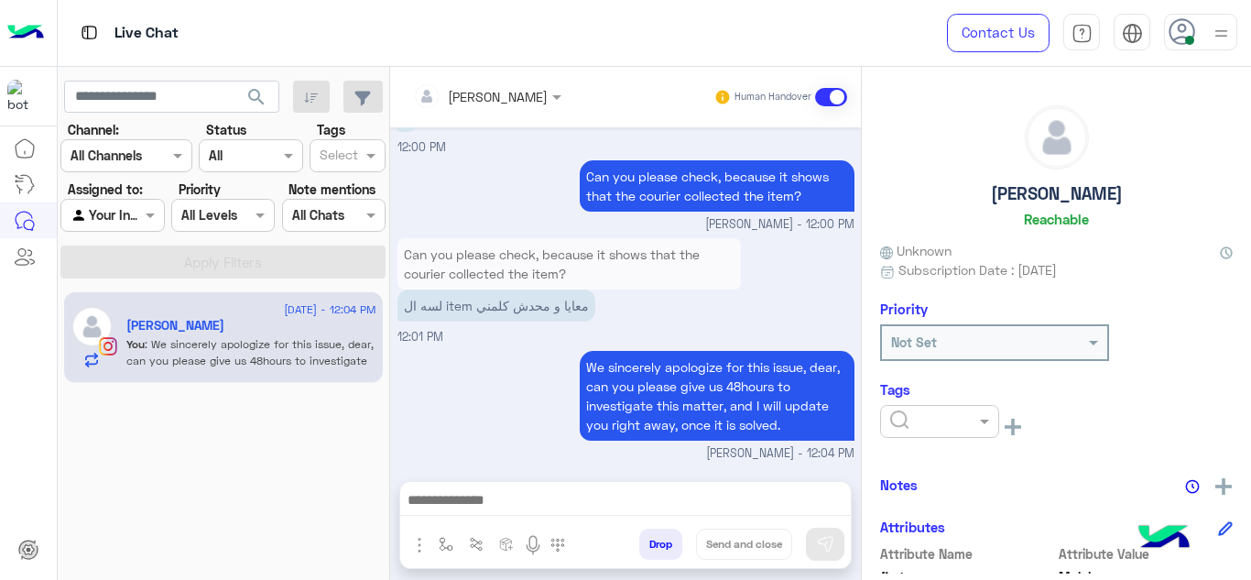
click at [919, 412] on input "text" at bounding box center [918, 421] width 56 height 19
click at [910, 322] on span "M FOLLOW UP" at bounding box center [930, 319] width 83 height 16
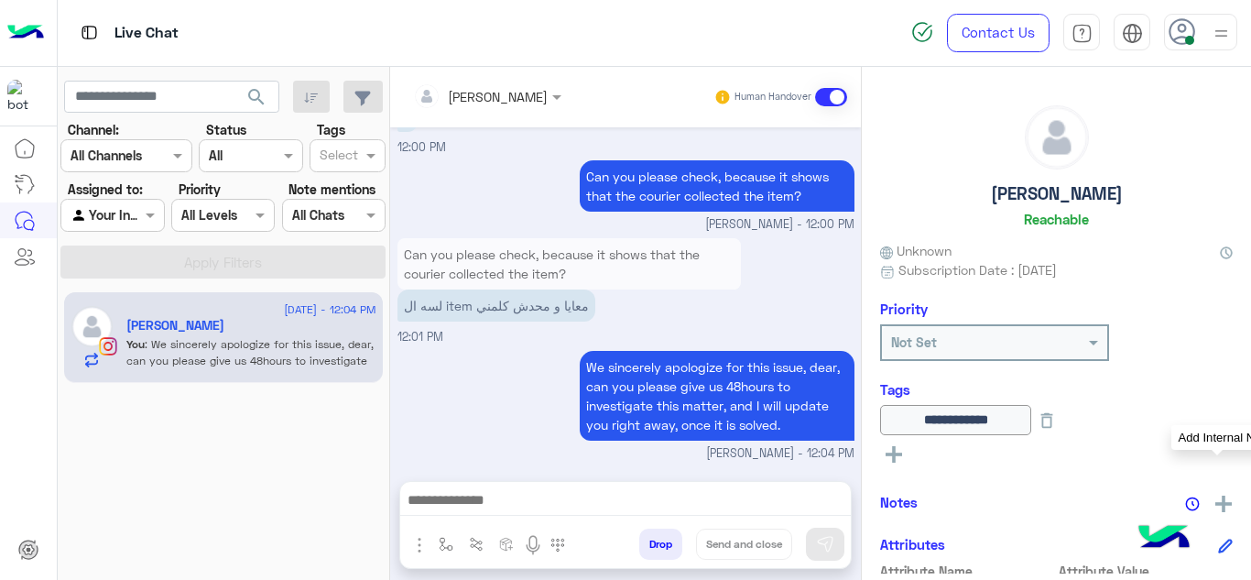
click at [1215, 496] on img at bounding box center [1223, 503] width 16 height 16
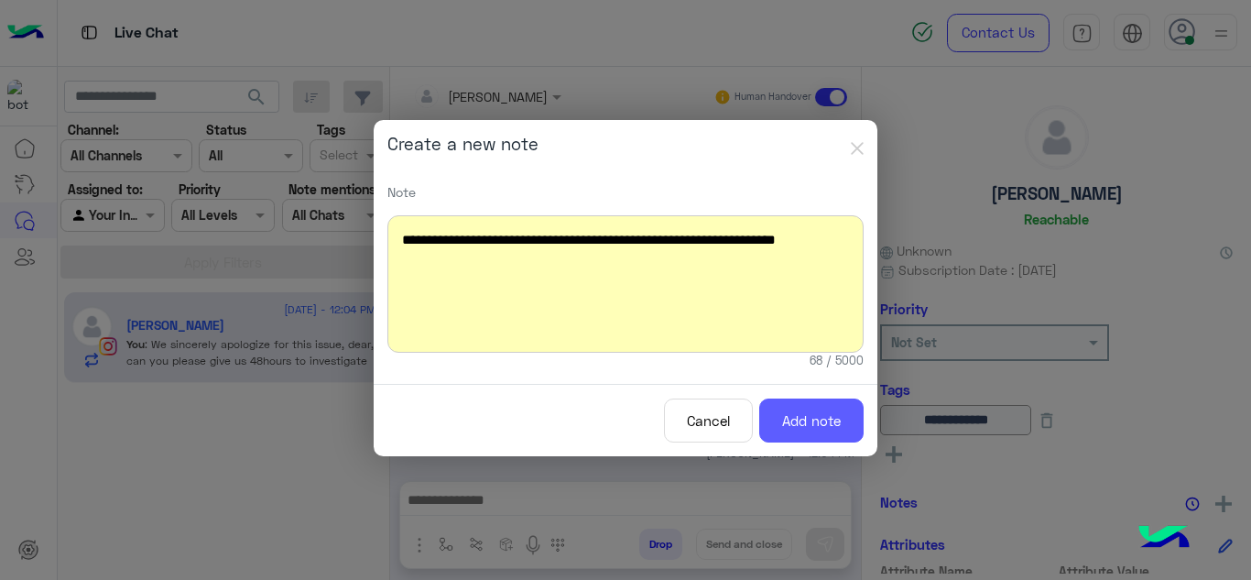
click at [827, 440] on button "Add note" at bounding box center [811, 420] width 104 height 45
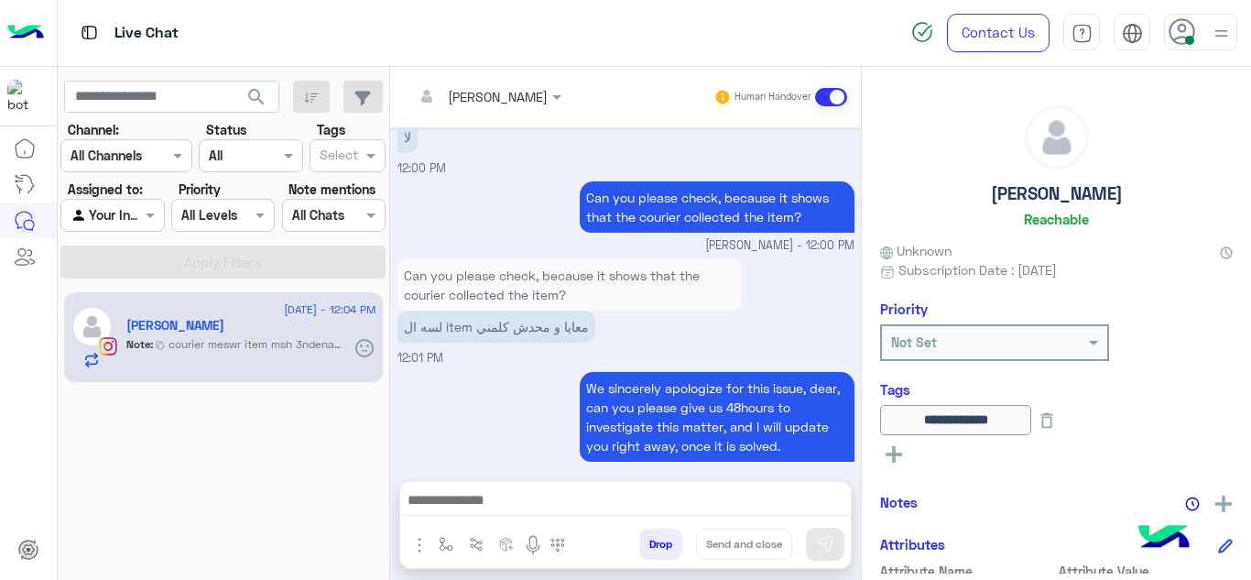
scroll to position [2350, 0]
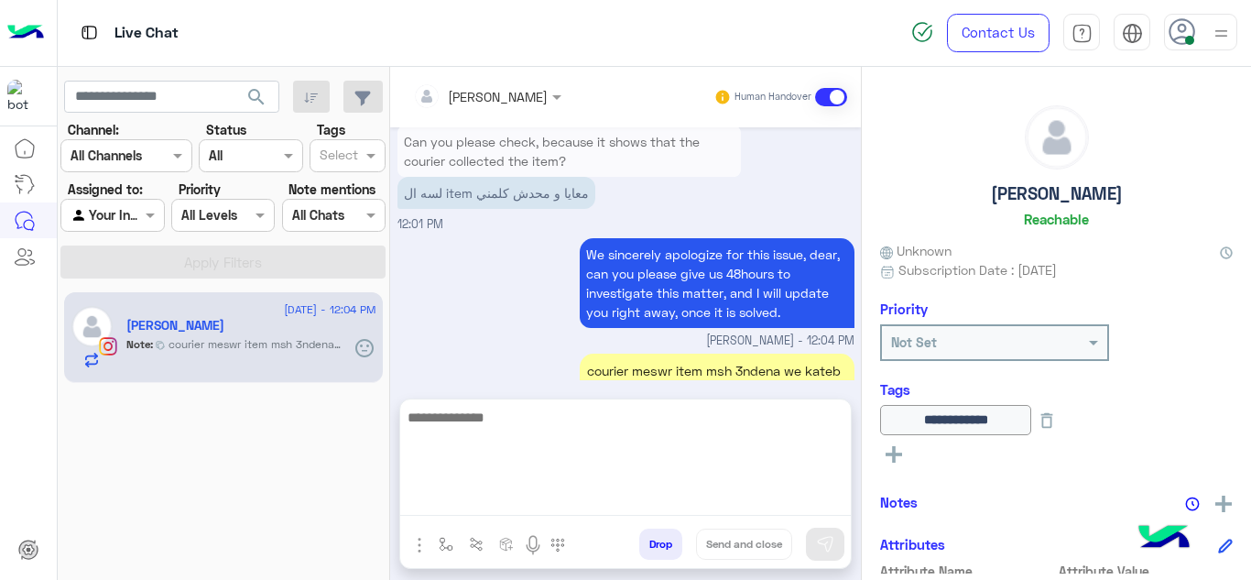
click at [475, 494] on textarea at bounding box center [625, 461] width 450 height 110
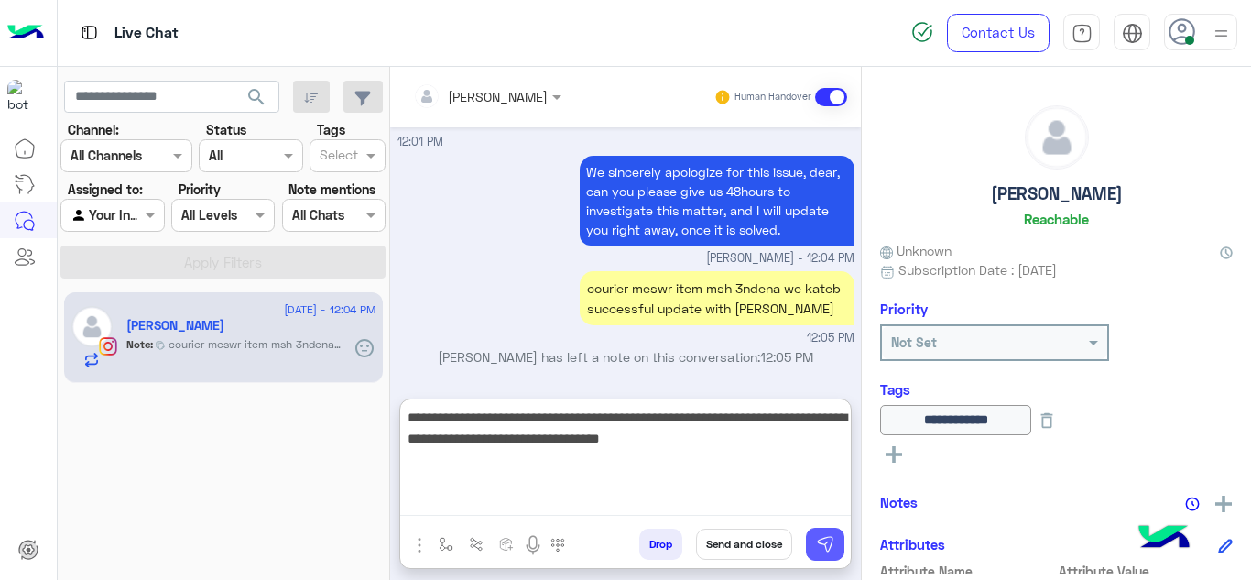
type textarea "**********"
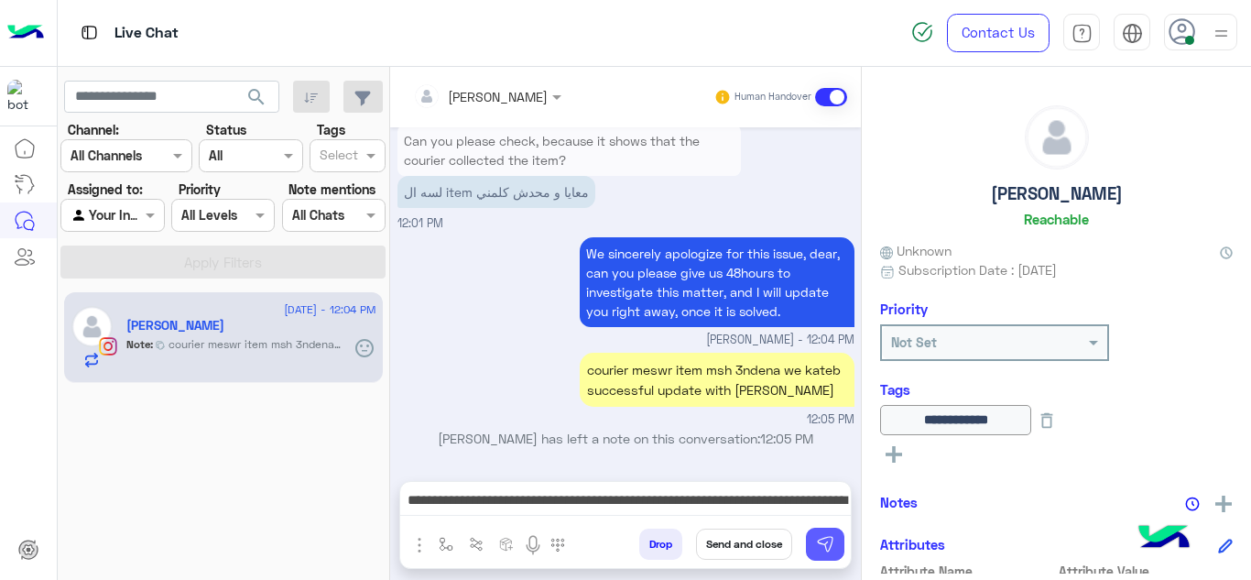
click at [821, 535] on img at bounding box center [825, 544] width 18 height 18
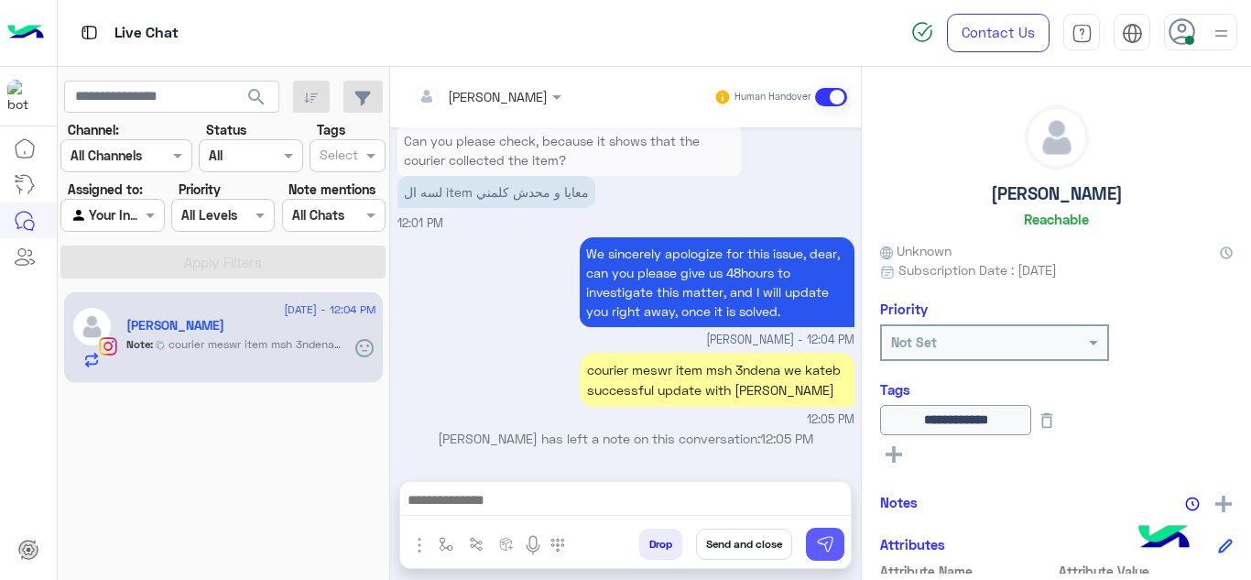
scroll to position [2447, 0]
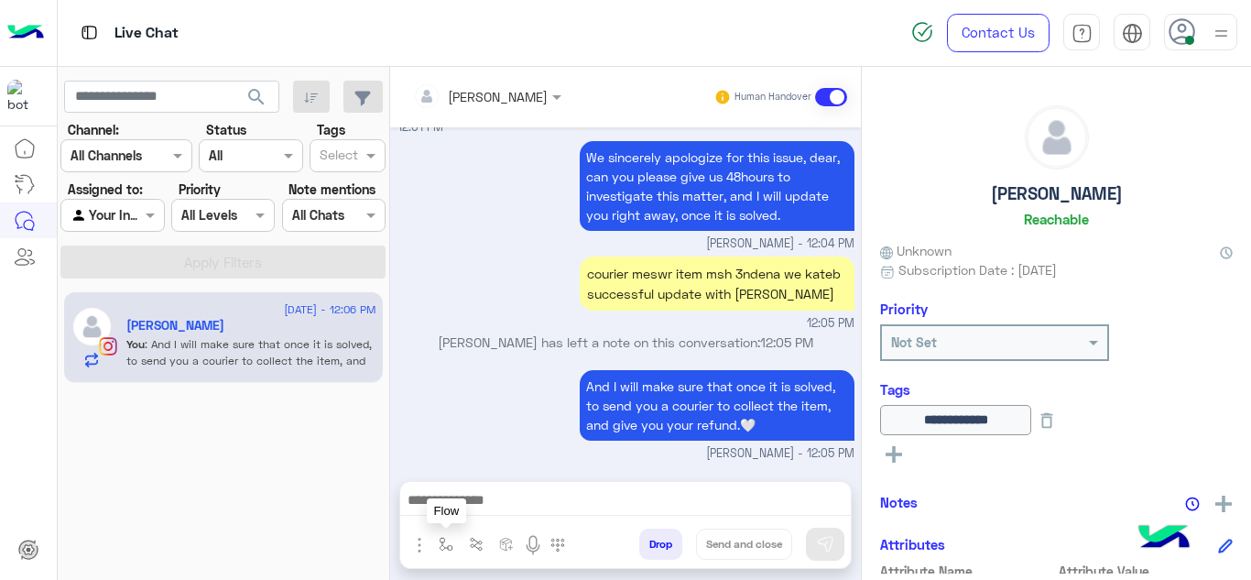
click at [450, 532] on button "button" at bounding box center [446, 543] width 30 height 30
click at [478, 497] on input "text" at bounding box center [478, 503] width 75 height 21
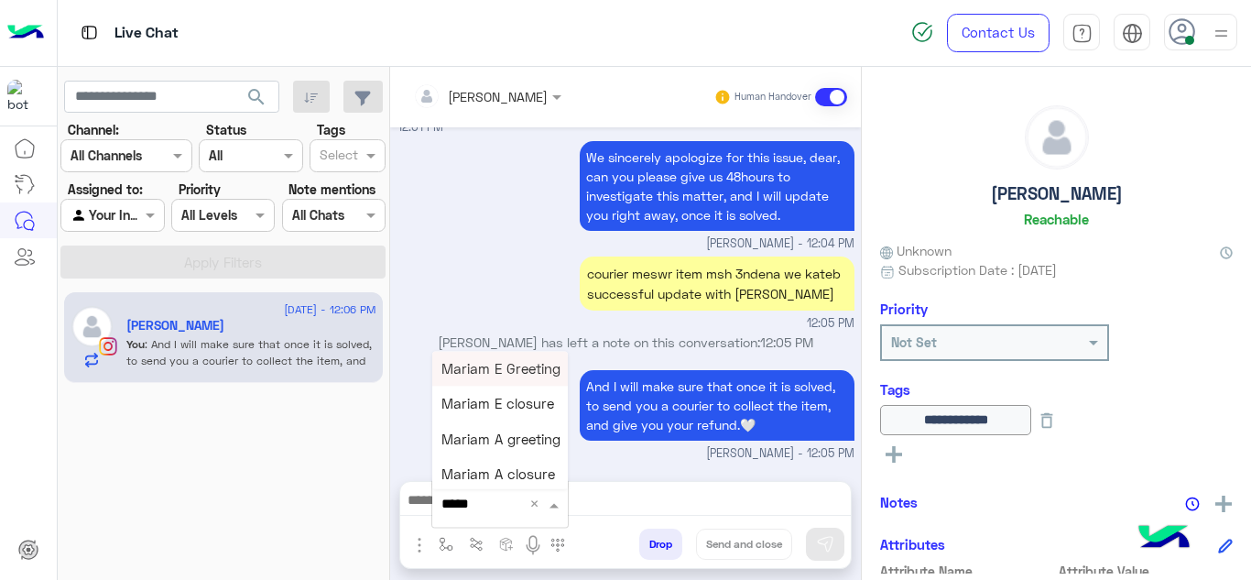
type input "******"
click at [520, 410] on span "Mariam E closure" at bounding box center [497, 404] width 113 height 16
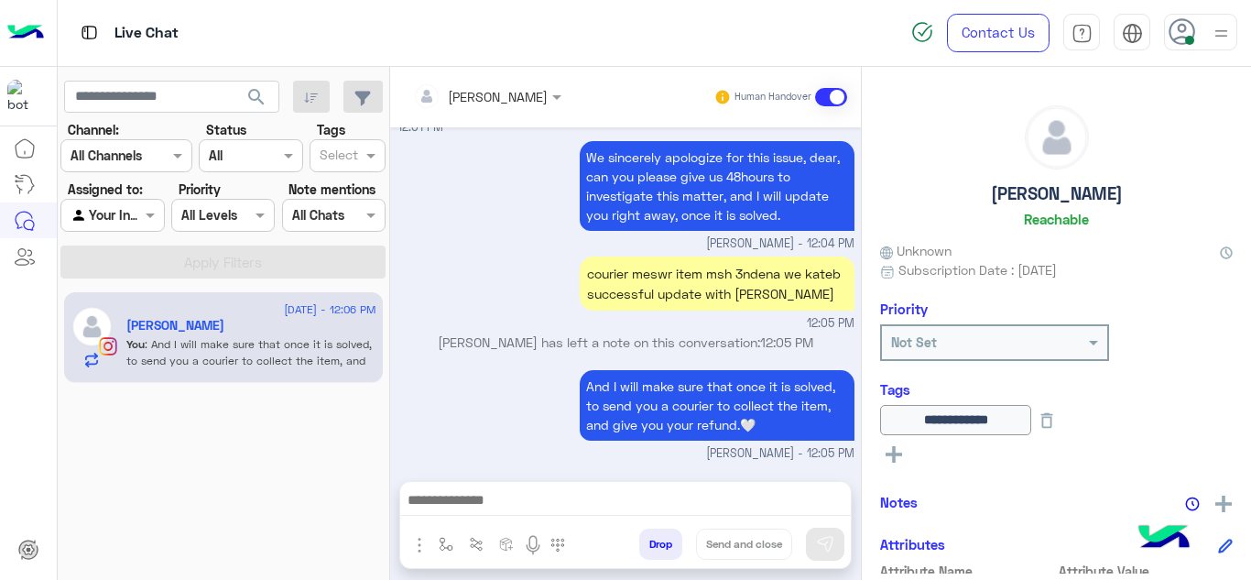
type textarea "**********"
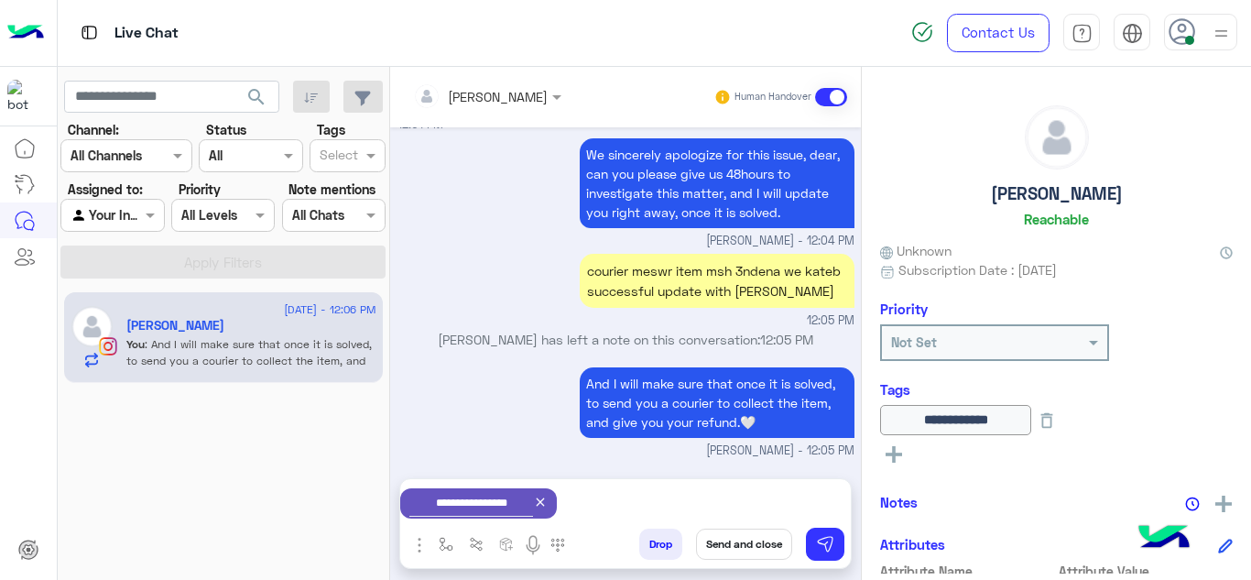
click at [737, 548] on button "Send and close" at bounding box center [744, 543] width 96 height 31
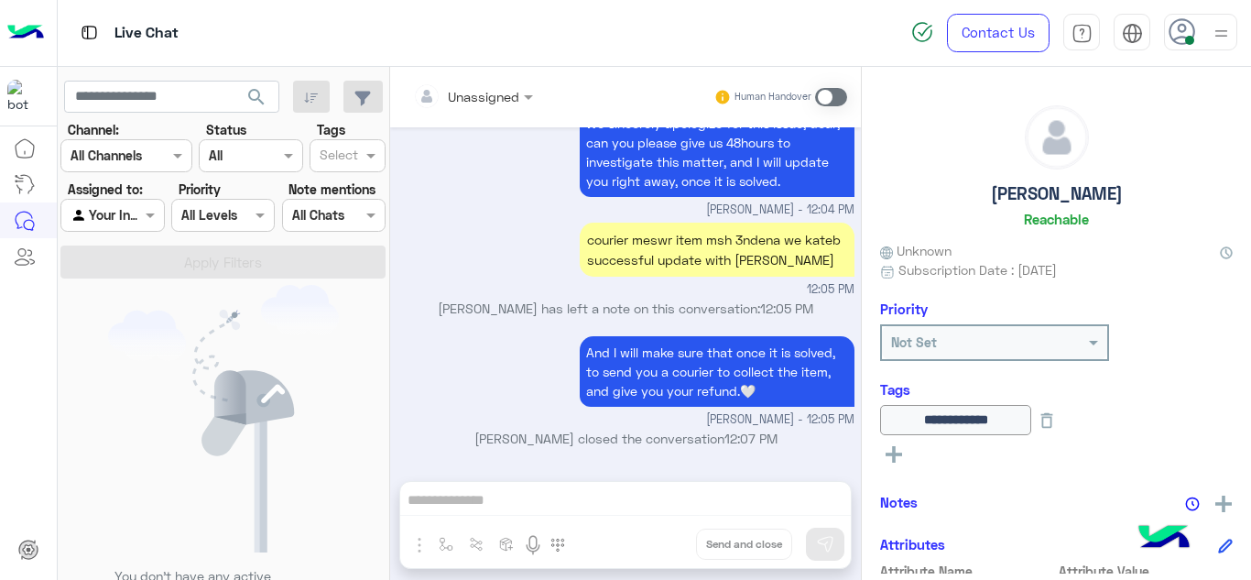
scroll to position [2706, 0]
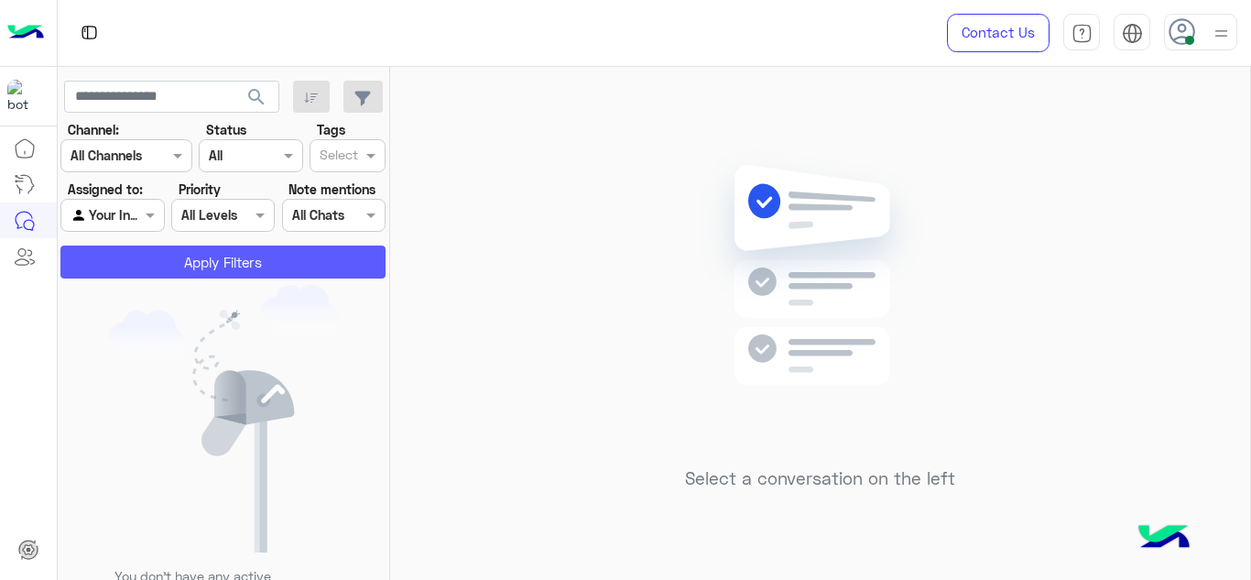
click at [215, 247] on button "Apply Filters" at bounding box center [222, 261] width 325 height 33
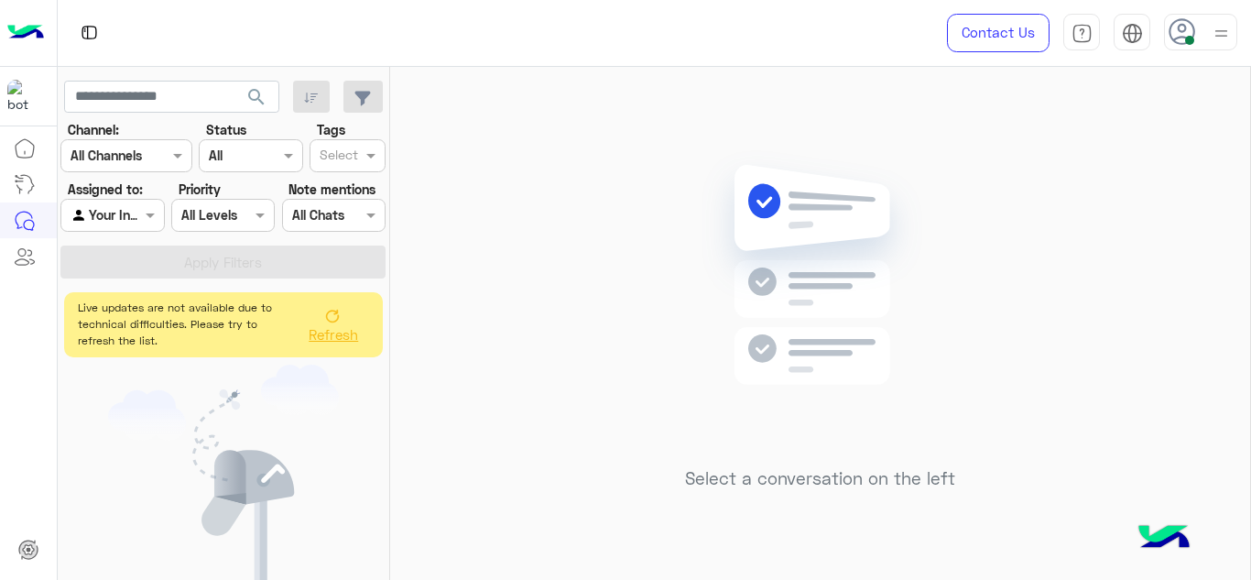
click at [336, 310] on icon at bounding box center [332, 316] width 15 height 15
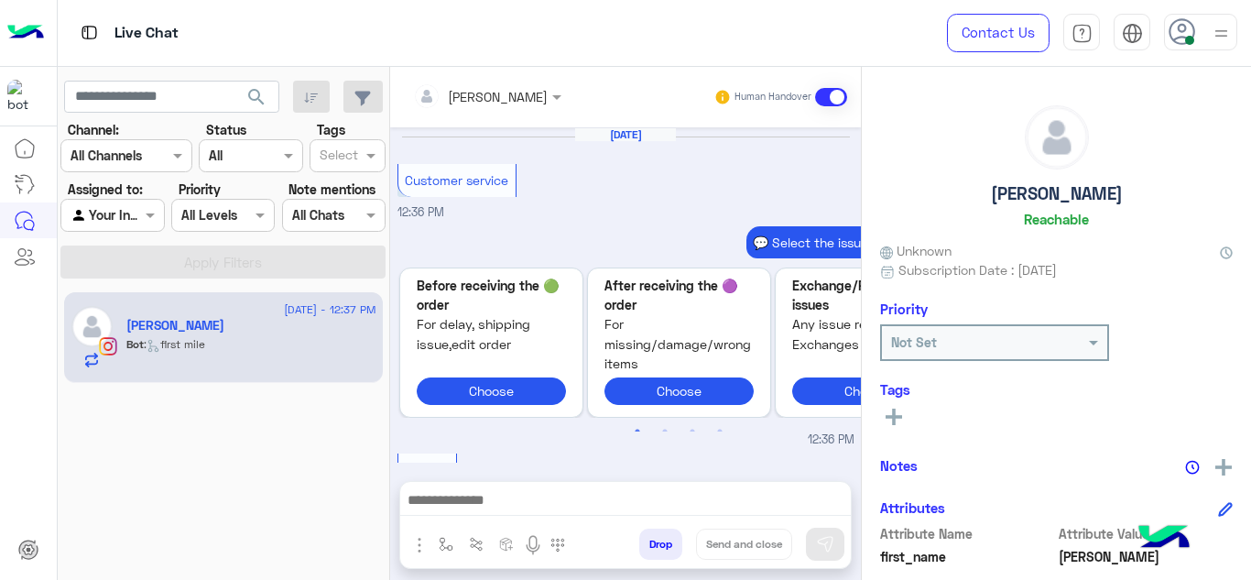
scroll to position [680, 0]
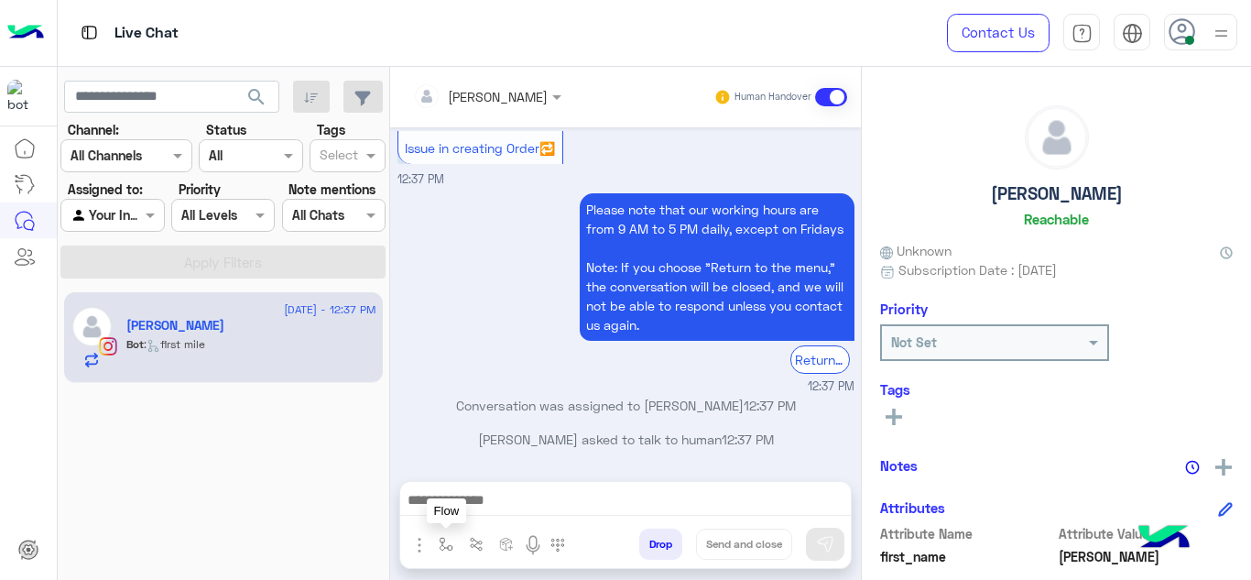
click at [447, 545] on img "button" at bounding box center [446, 544] width 15 height 15
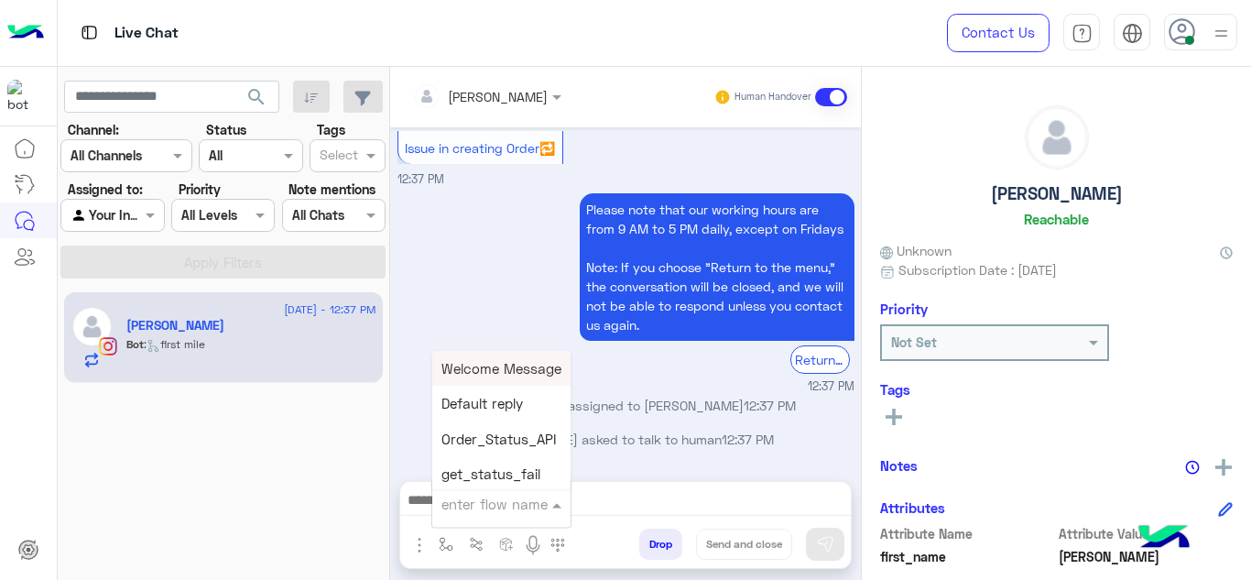
click at [459, 499] on input "text" at bounding box center [478, 503] width 75 height 21
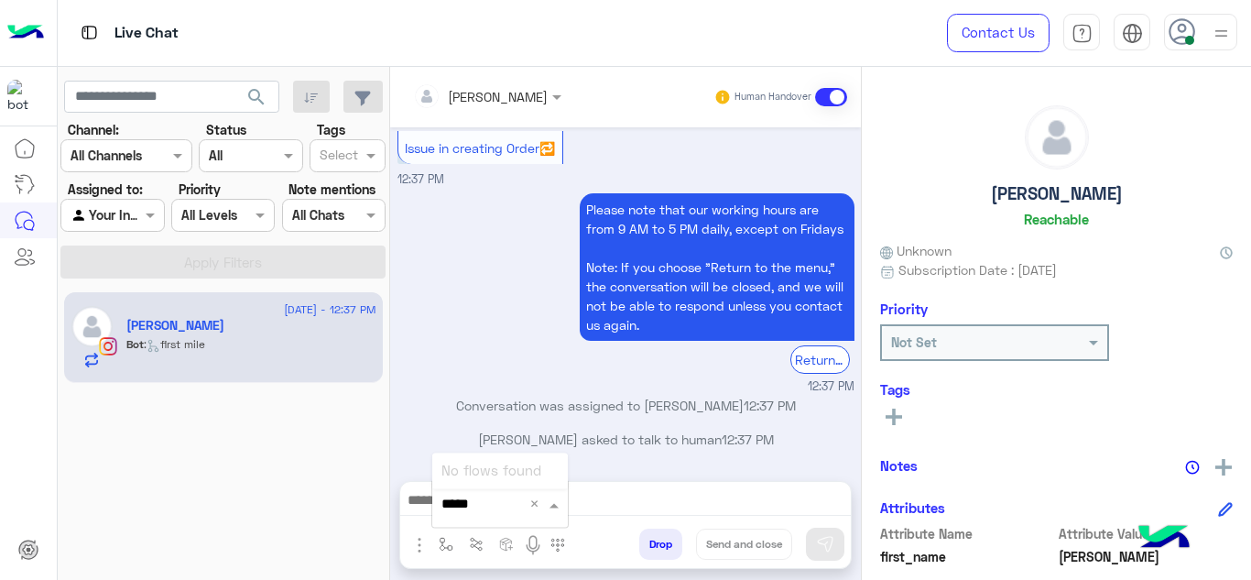
type input "****"
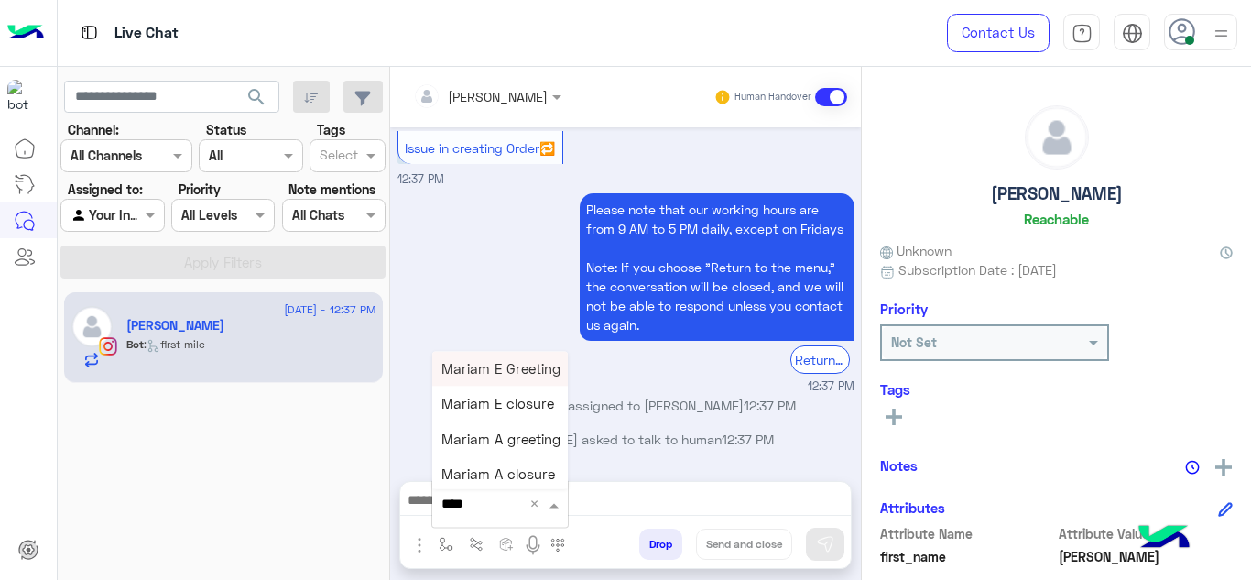
click at [518, 369] on span "Mariam E Greeting" at bounding box center [500, 368] width 119 height 16
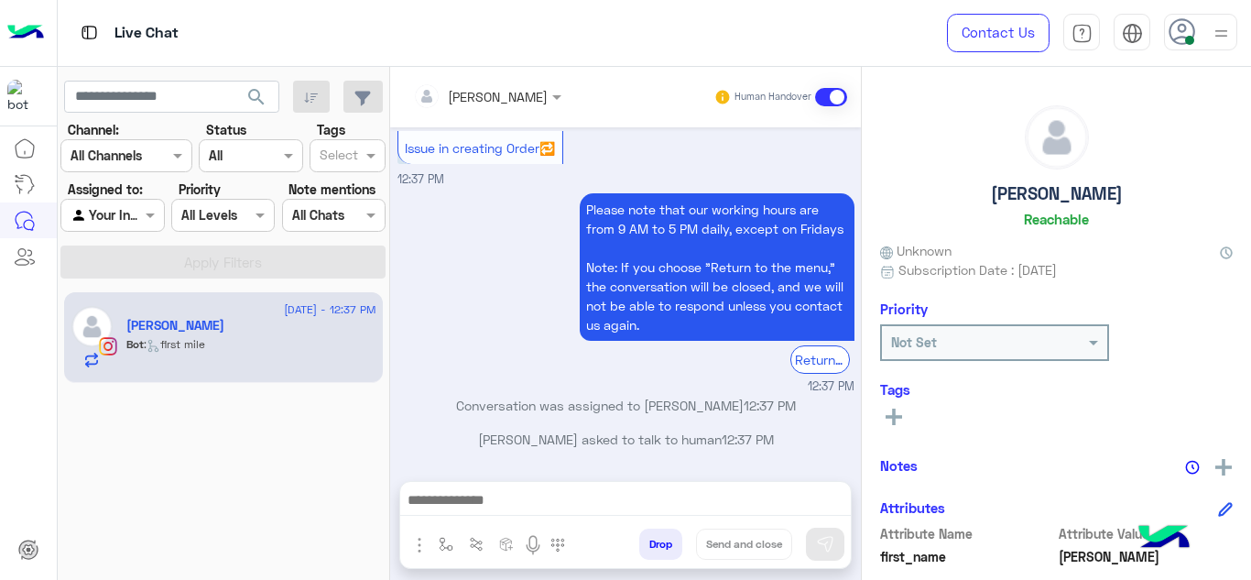
type textarea "**********"
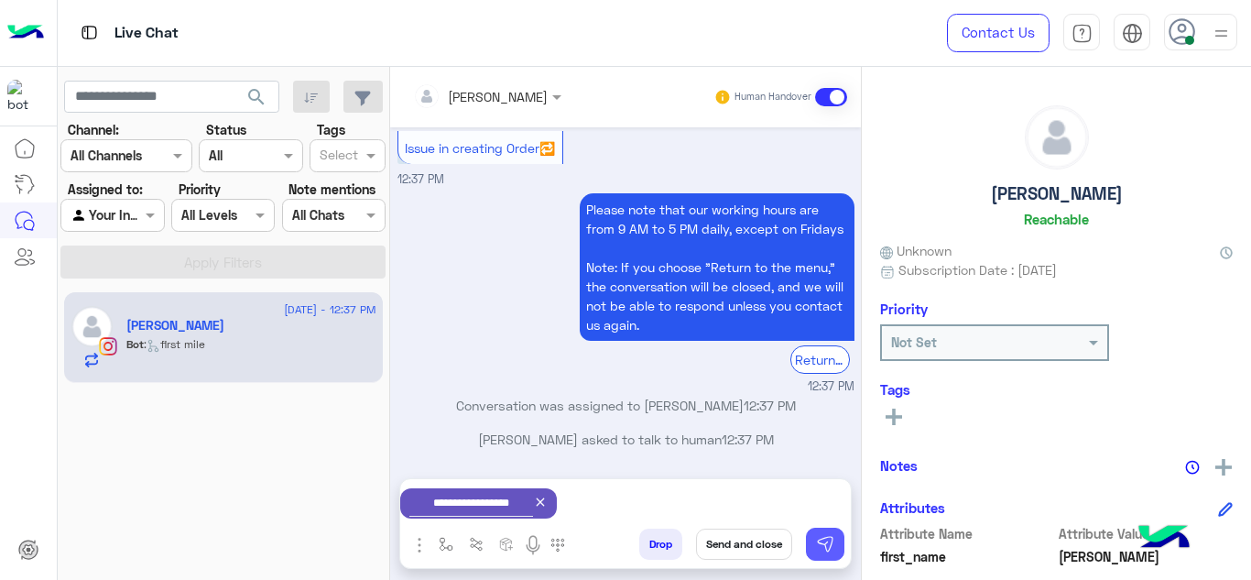
click at [837, 542] on button at bounding box center [825, 543] width 38 height 33
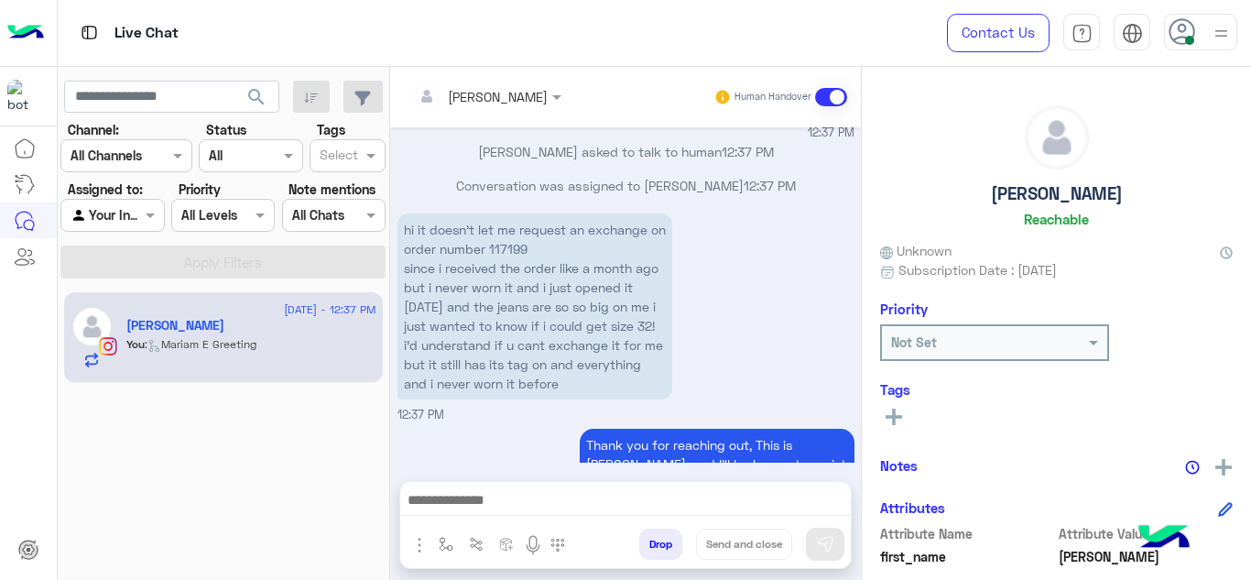
scroll to position [1025, 0]
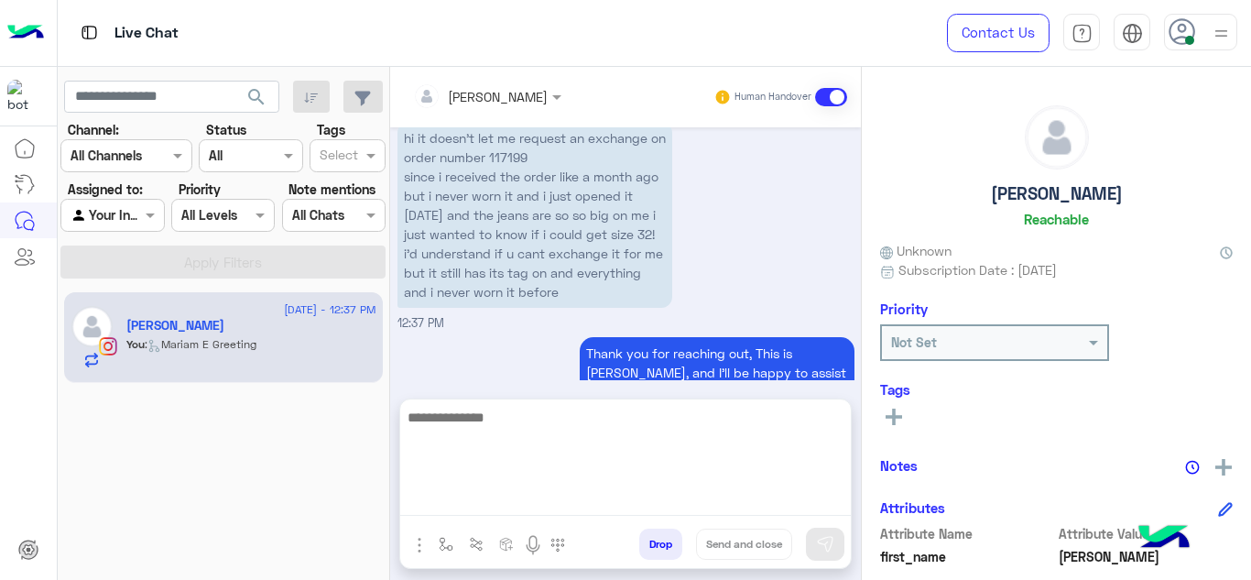
click at [496, 502] on textarea at bounding box center [625, 461] width 450 height 110
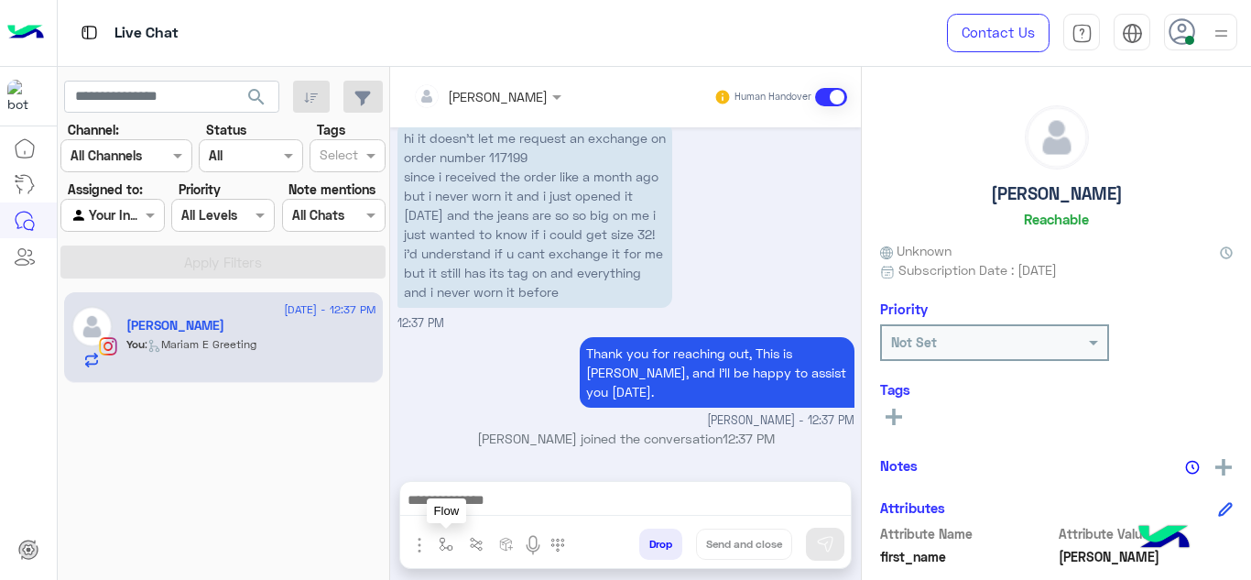
click at [504, 440] on p "Mariam Ahmed joined the conversation 12:37 PM" at bounding box center [625, 437] width 457 height 19
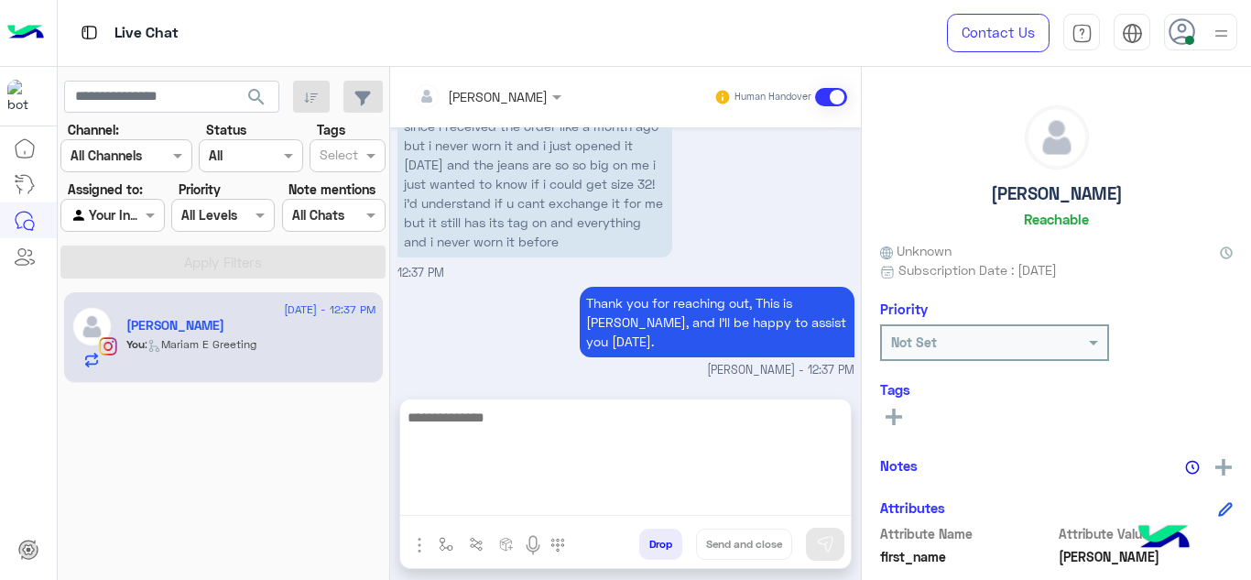
click at [491, 493] on textarea at bounding box center [625, 461] width 450 height 110
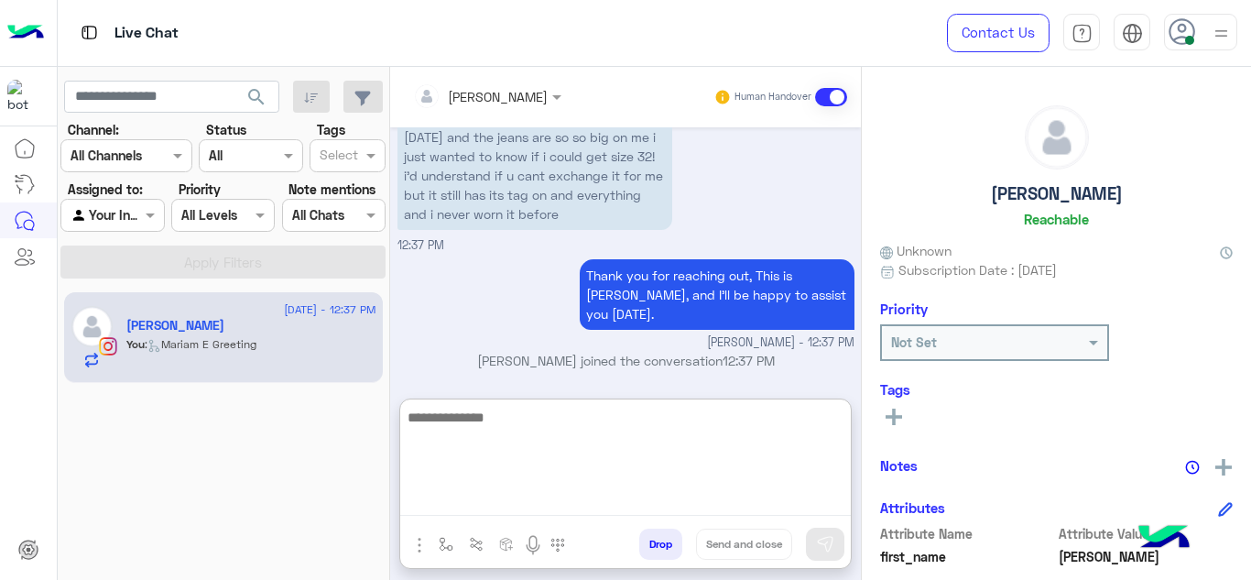
scroll to position [1108, 0]
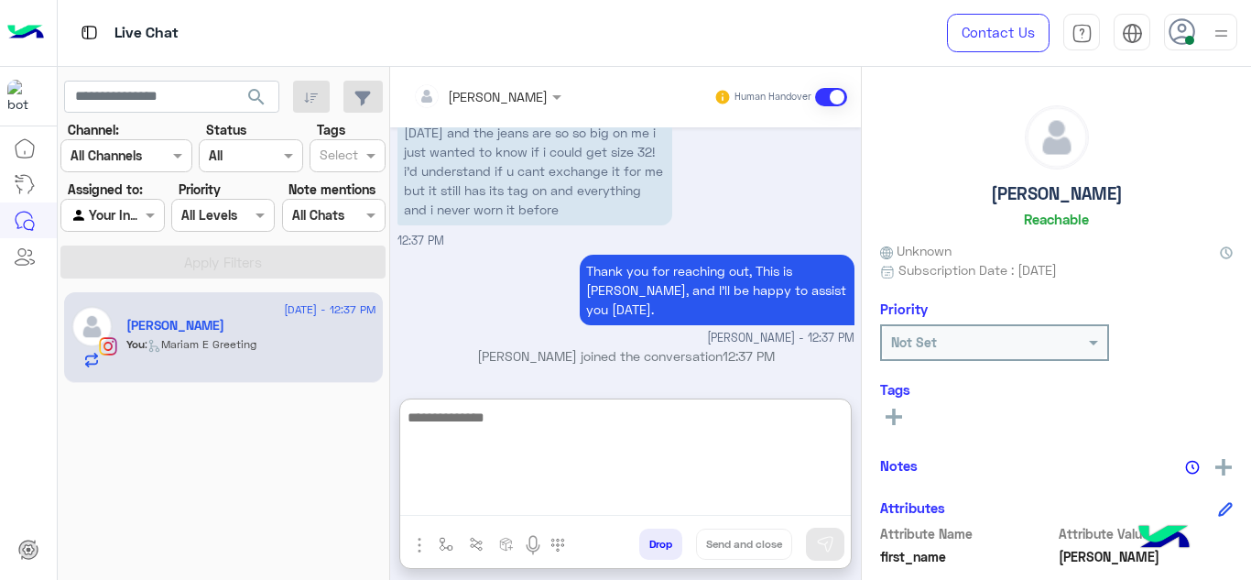
click at [491, 493] on textarea at bounding box center [625, 461] width 450 height 110
click at [469, 414] on textarea "**********" at bounding box center [625, 461] width 450 height 110
click at [507, 417] on textarea "**********" at bounding box center [625, 461] width 450 height 110
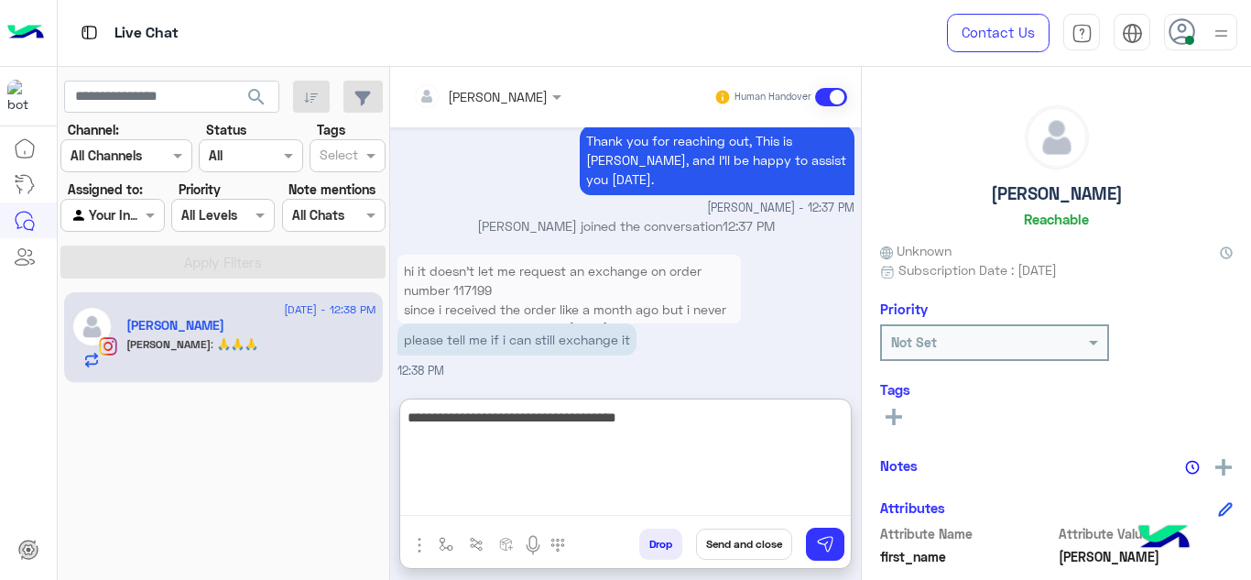
scroll to position [1299, 0]
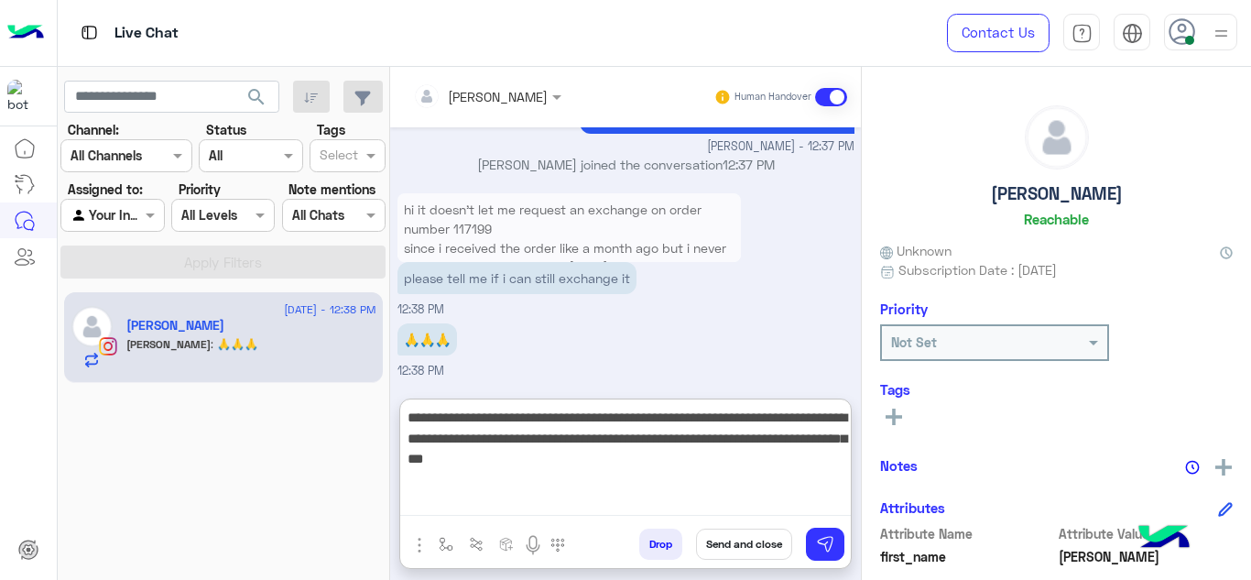
type textarea "**********"
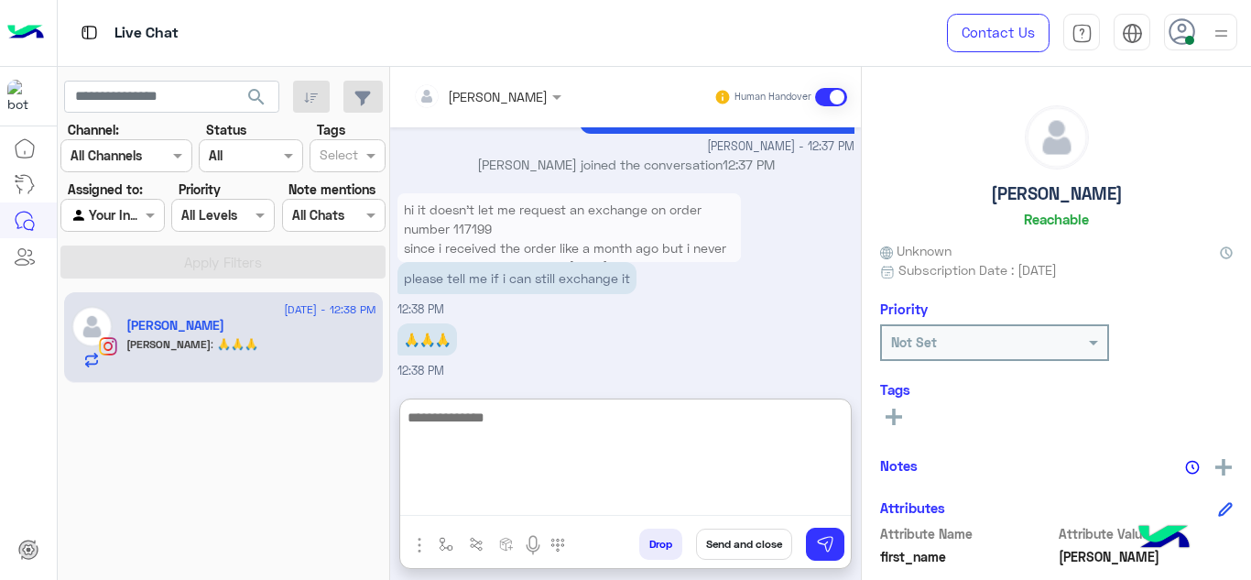
scroll to position [1435, 0]
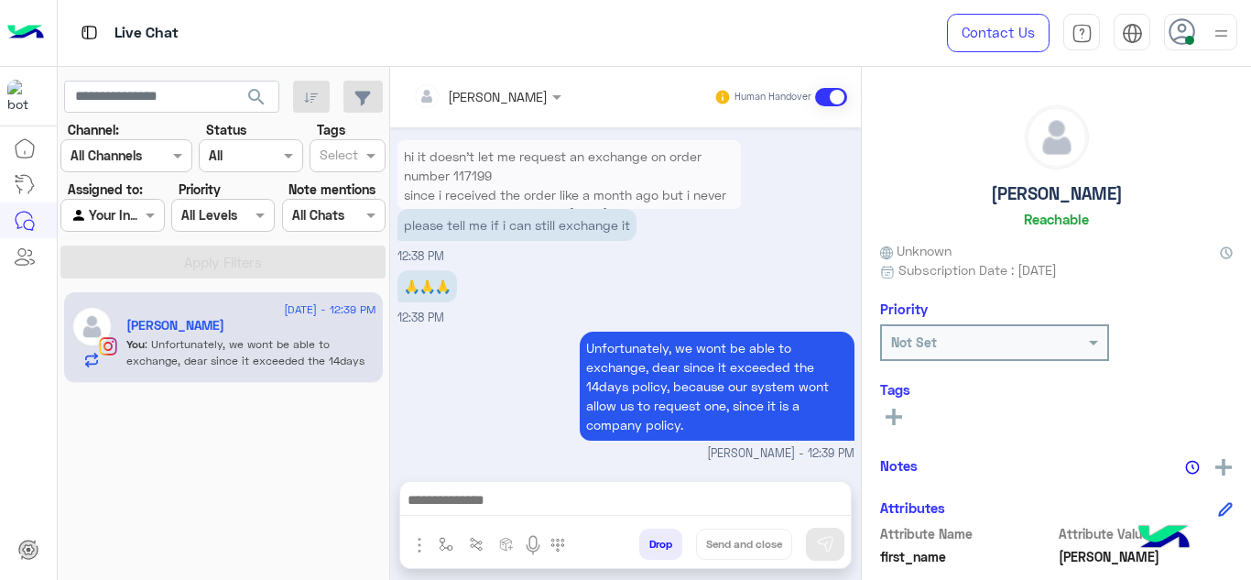
click at [475, 327] on div "Unfortunately, we wont be able to exchange, dear since it exceeded the 14days p…" at bounding box center [625, 395] width 457 height 136
click at [438, 543] on button "button" at bounding box center [446, 543] width 30 height 30
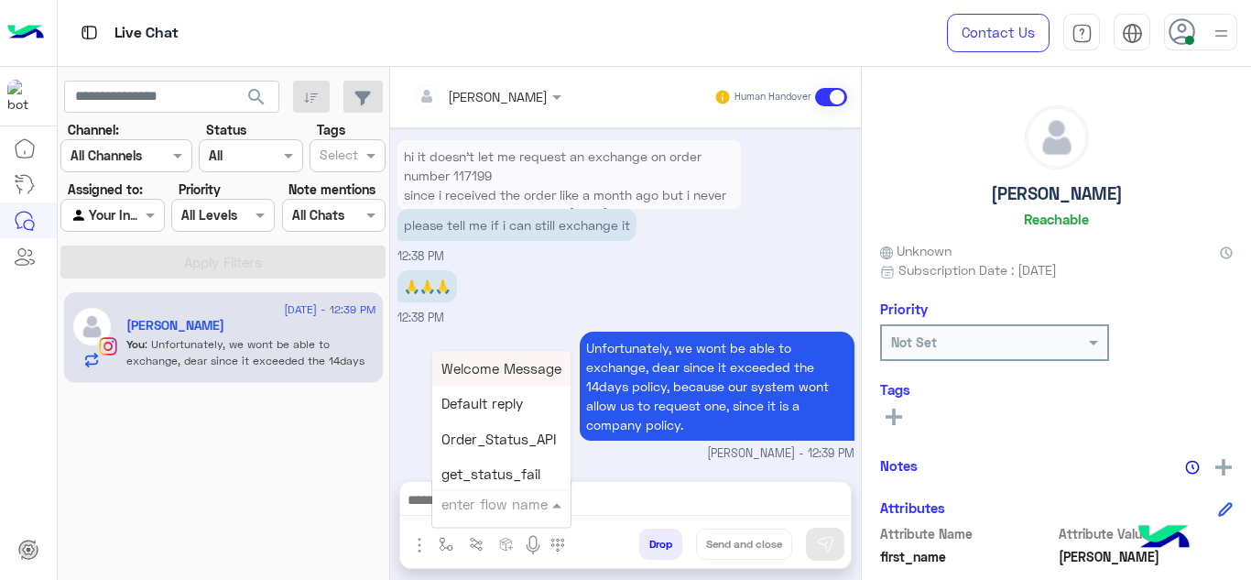
click at [466, 509] on input "text" at bounding box center [478, 503] width 75 height 21
type input "*"
type input "****"
click at [494, 402] on span "Mariam E closure" at bounding box center [497, 404] width 113 height 16
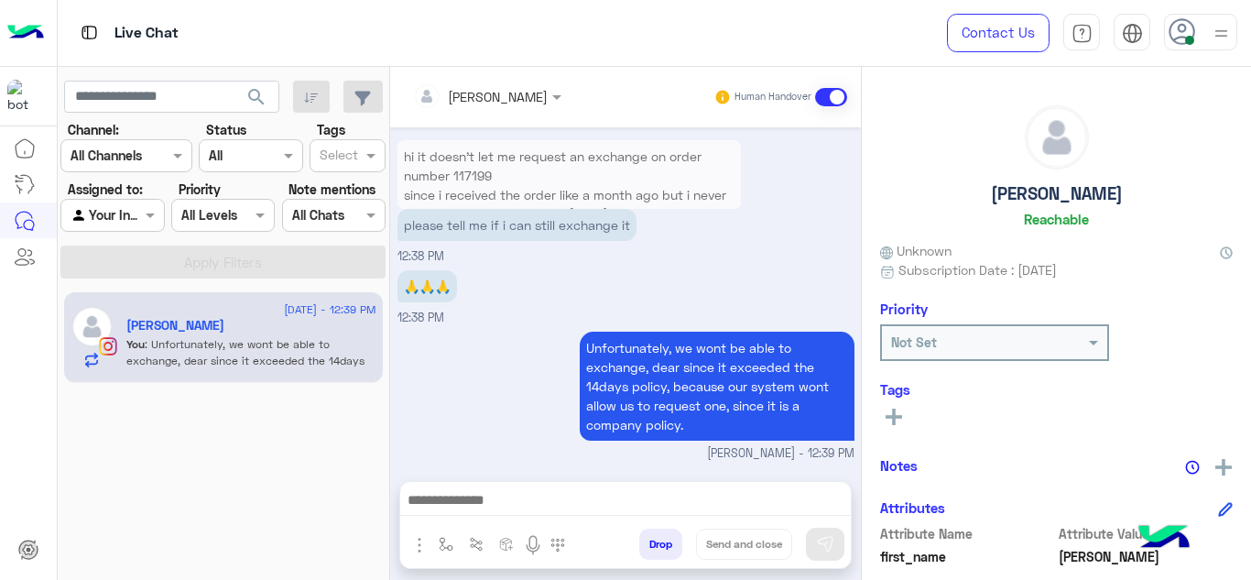
type textarea "**********"
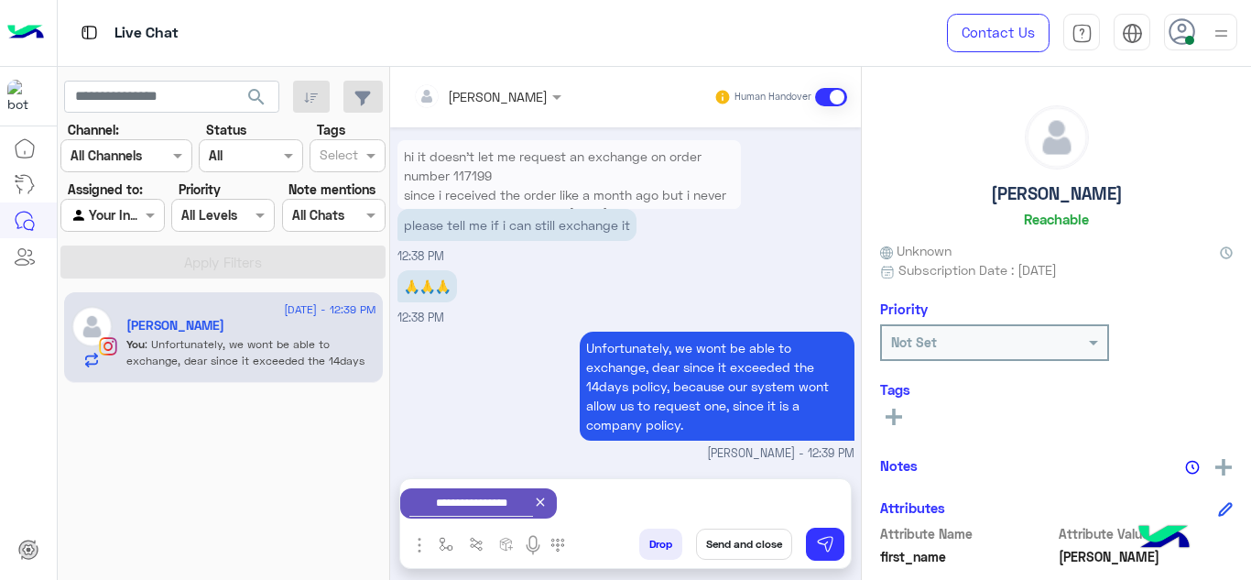
scroll to position [1355, 0]
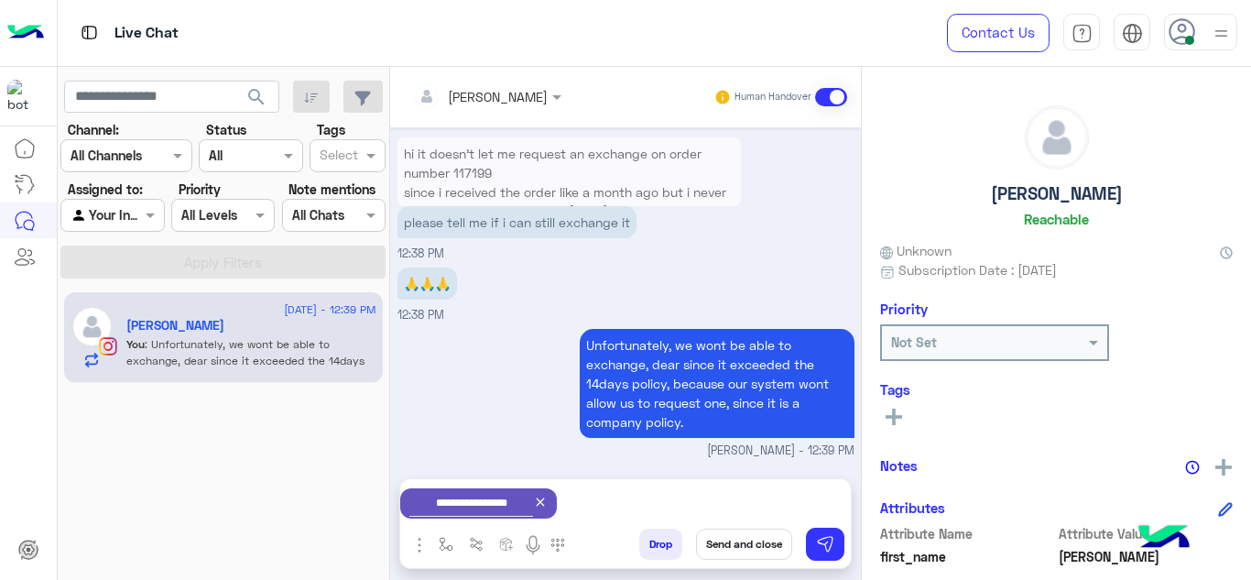
click at [745, 538] on button "Send and close" at bounding box center [744, 543] width 96 height 31
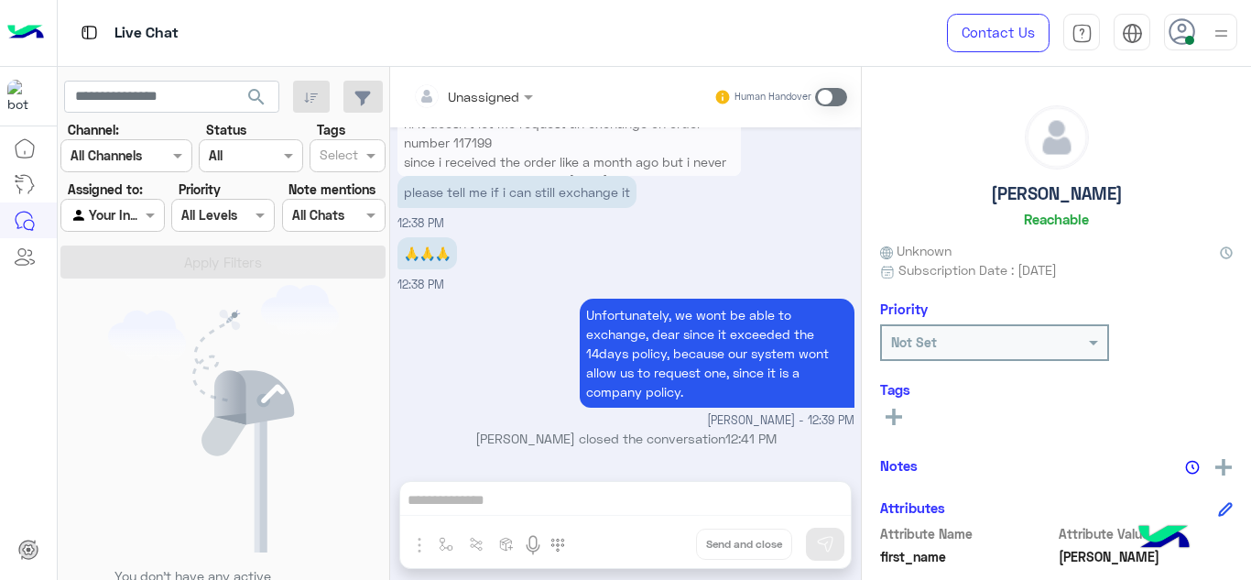
scroll to position [1611, 0]
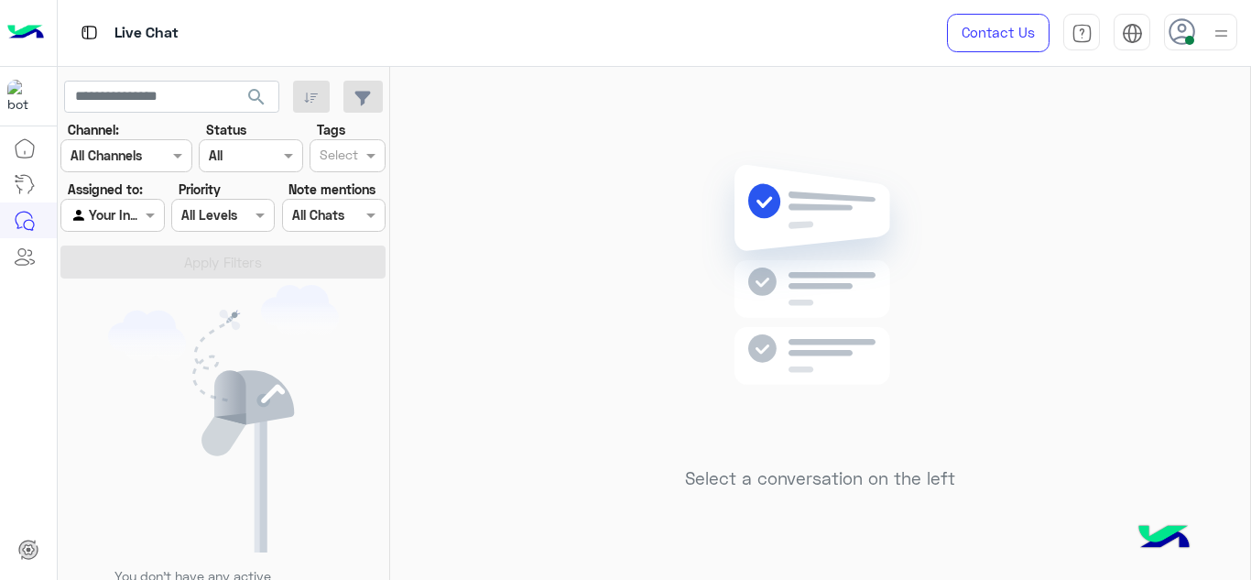
click at [130, 201] on div "Agent Filter Your Inbox" at bounding box center [111, 215] width 103 height 33
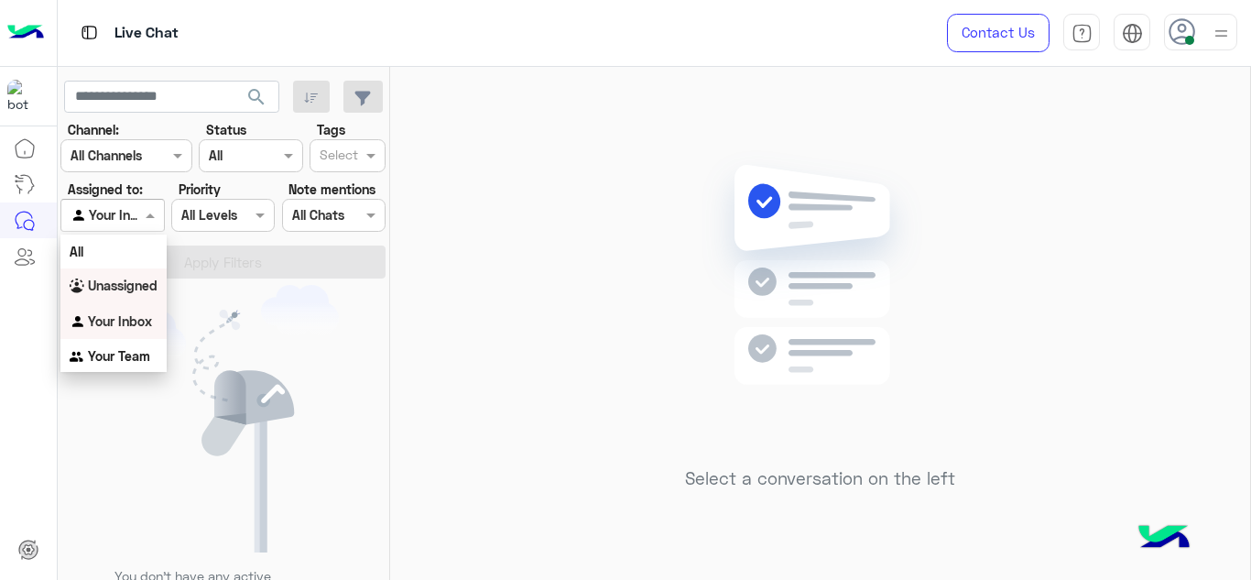
click at [136, 289] on b "Unassigned" at bounding box center [123, 285] width 70 height 16
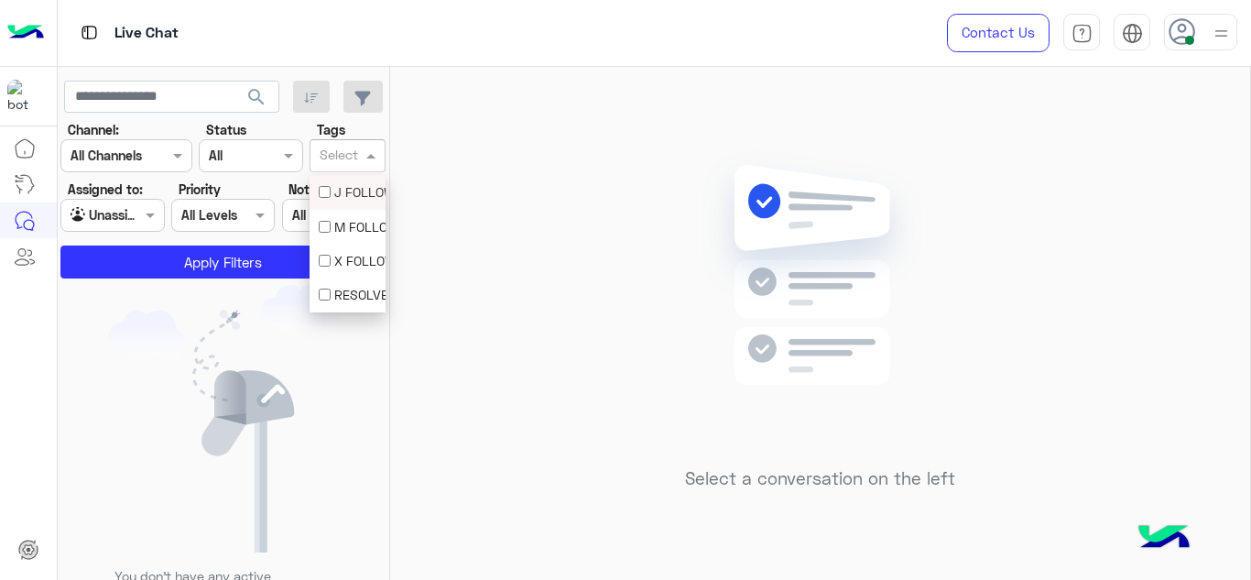
click at [360, 158] on div at bounding box center [339, 158] width 45 height 24
click at [350, 215] on div "M FOLLOW UP" at bounding box center [347, 227] width 76 height 34
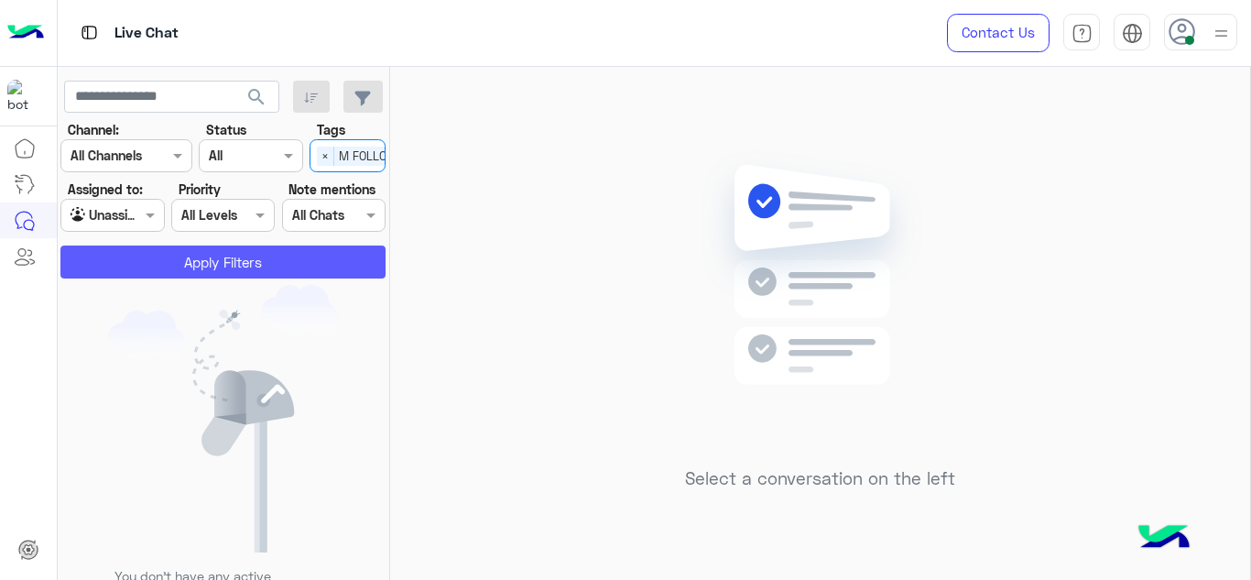
click at [314, 255] on button "Apply Filters" at bounding box center [222, 261] width 325 height 33
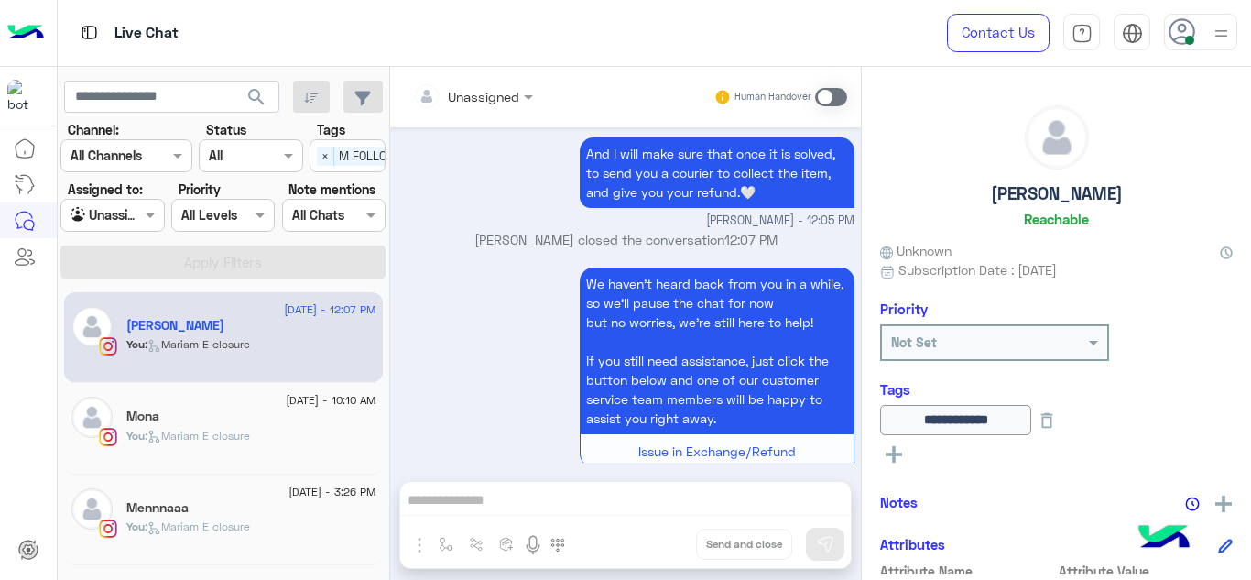
scroll to position [623, 0]
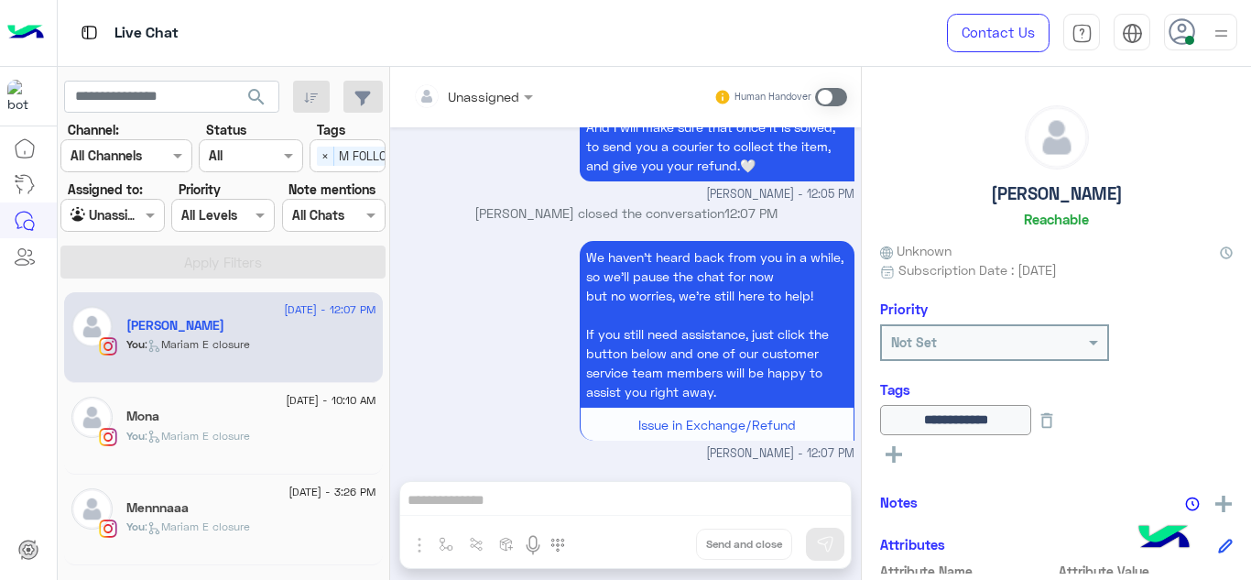
click at [265, 457] on div "You : Mariam E closure" at bounding box center [251, 444] width 250 height 32
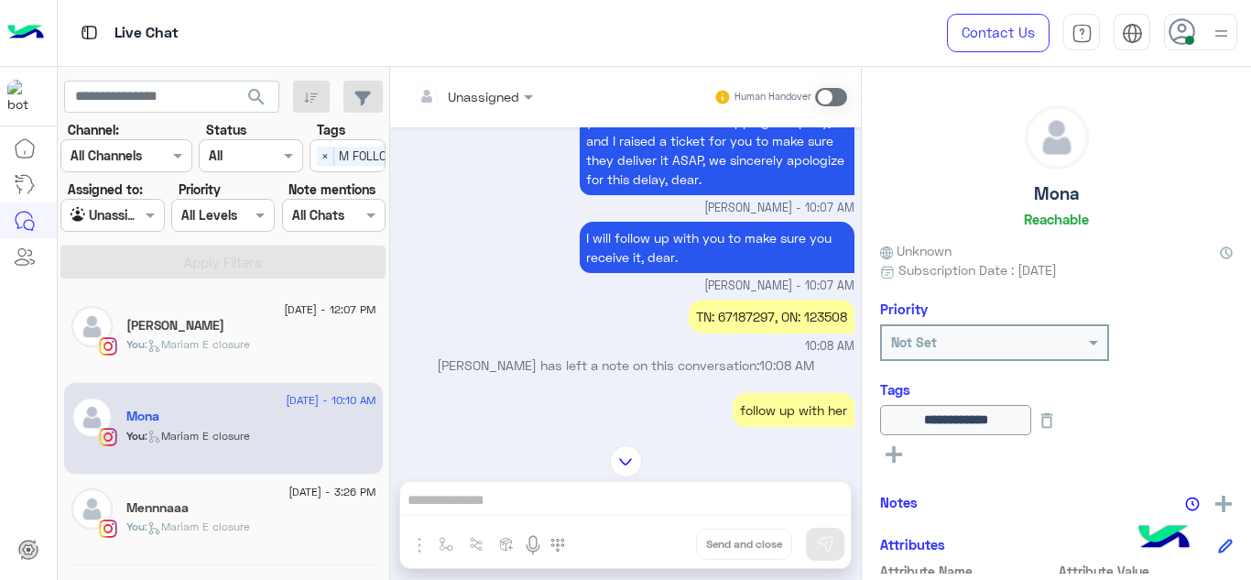
scroll to position [245, 0]
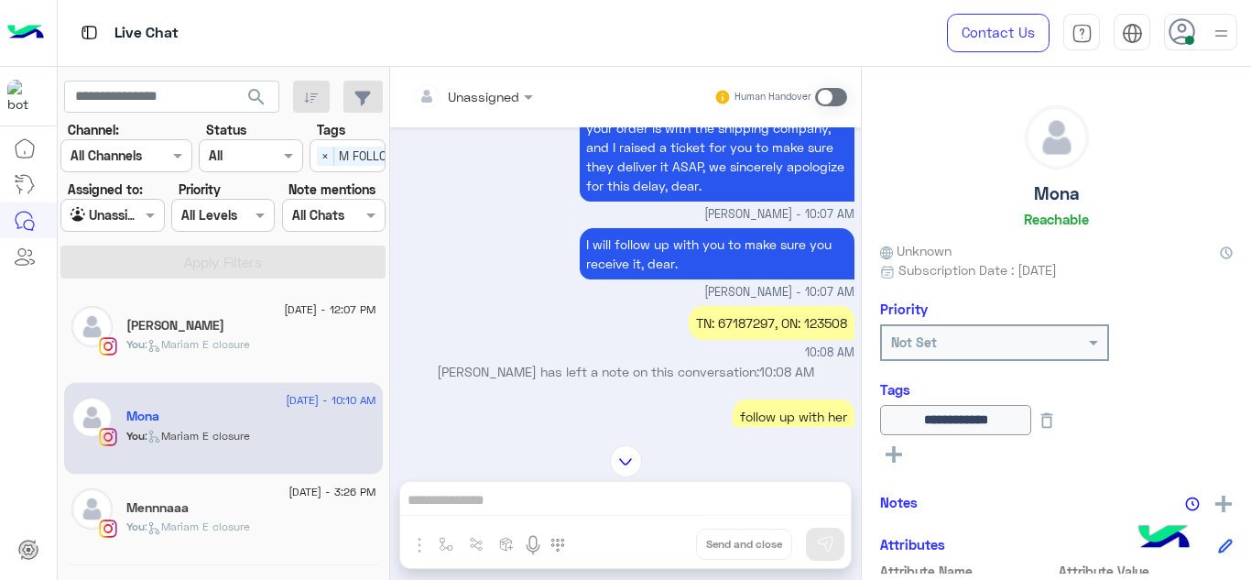
click at [237, 491] on div "13 September - 3:26 PM" at bounding box center [251, 494] width 250 height 12
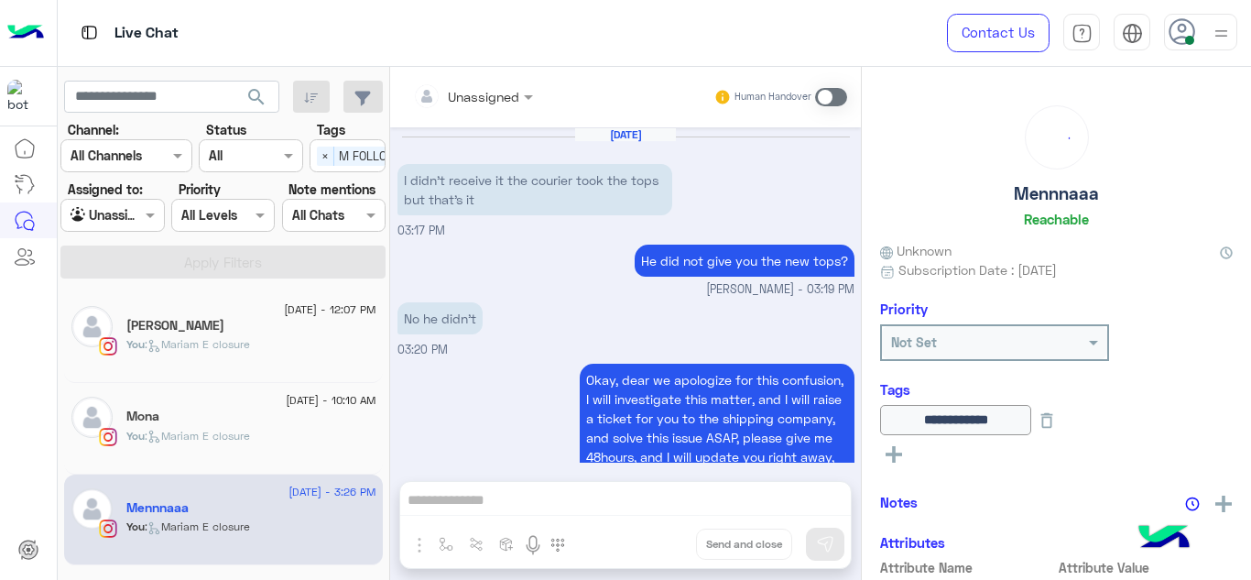
scroll to position [563, 0]
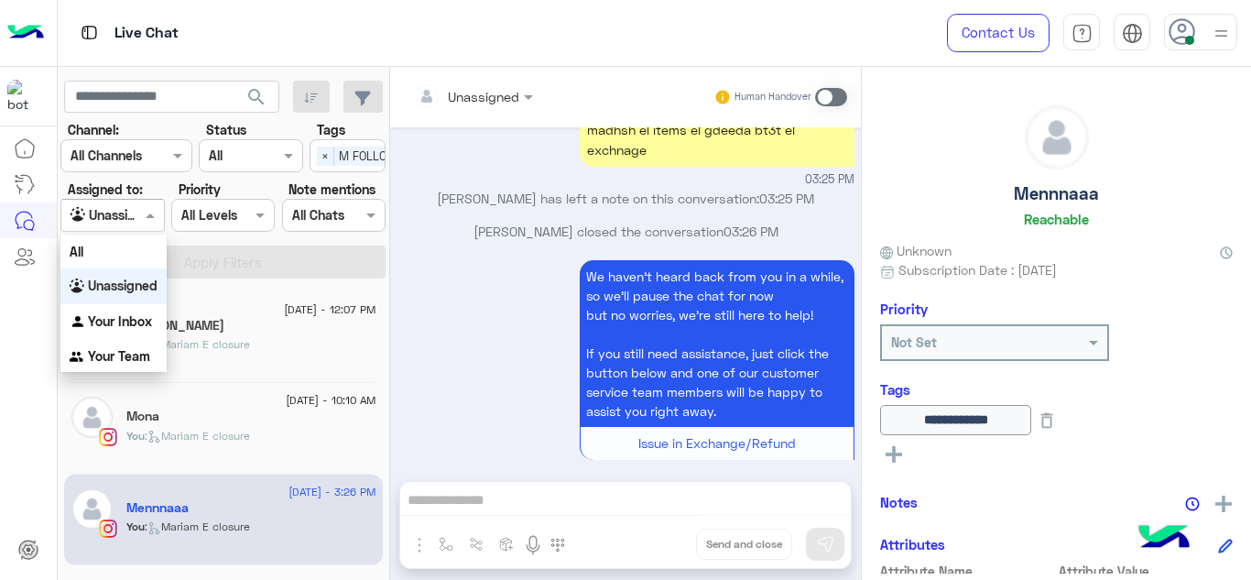
click at [153, 200] on div "Agent Filter Unassigned" at bounding box center [111, 215] width 103 height 33
click at [149, 330] on div "Your Inbox" at bounding box center [113, 322] width 106 height 36
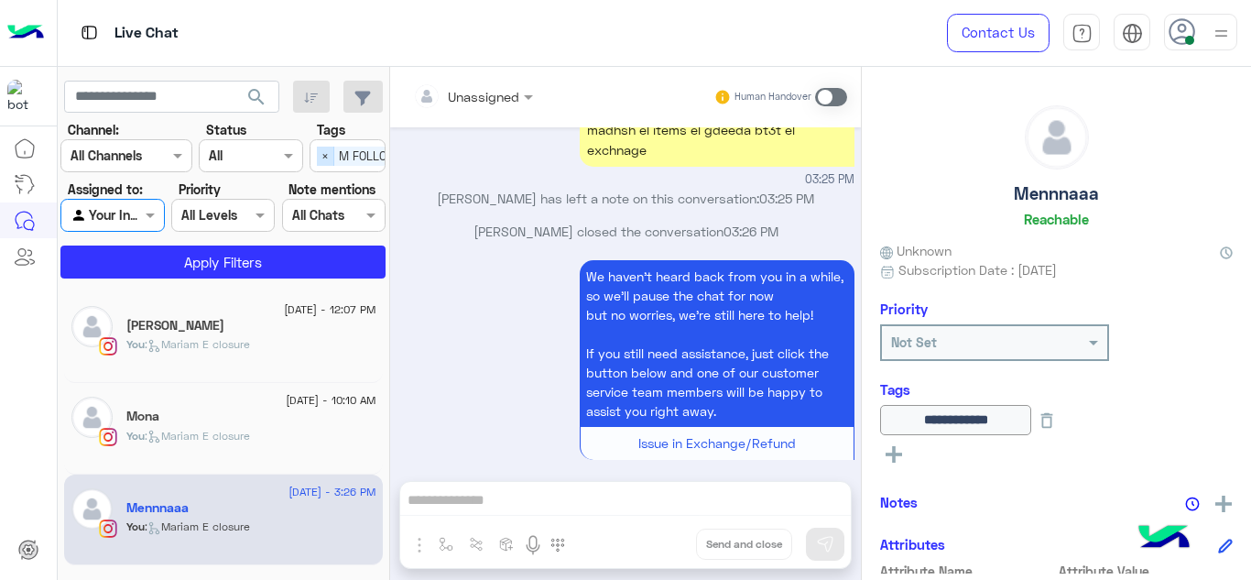
click at [318, 157] on span "×" at bounding box center [325, 155] width 17 height 19
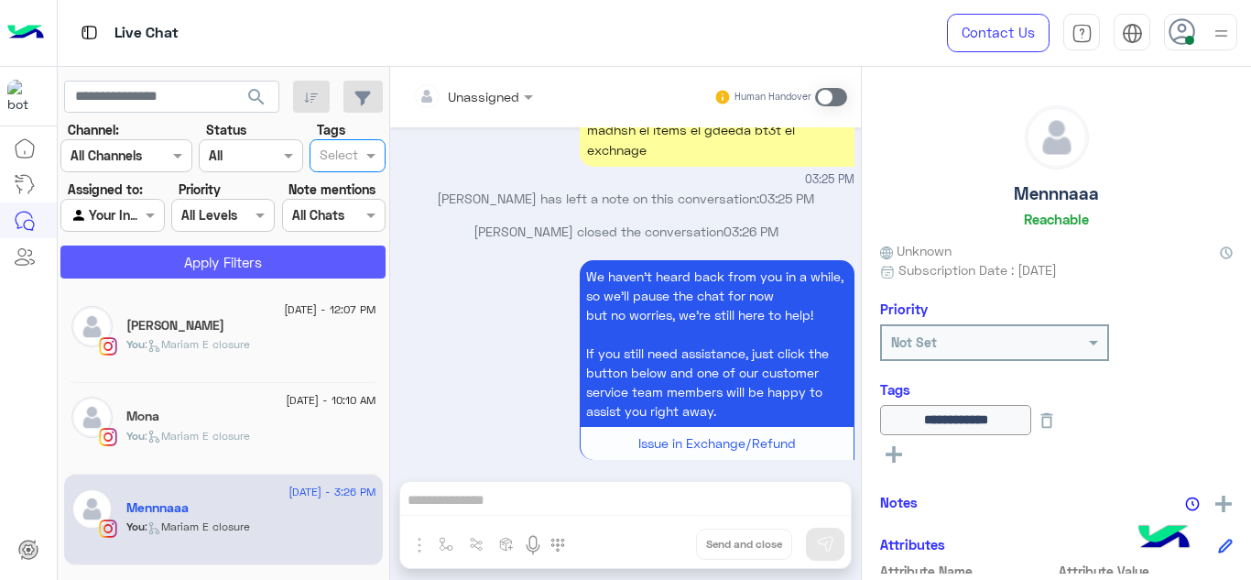
click at [309, 245] on button "Apply Filters" at bounding box center [222, 261] width 325 height 33
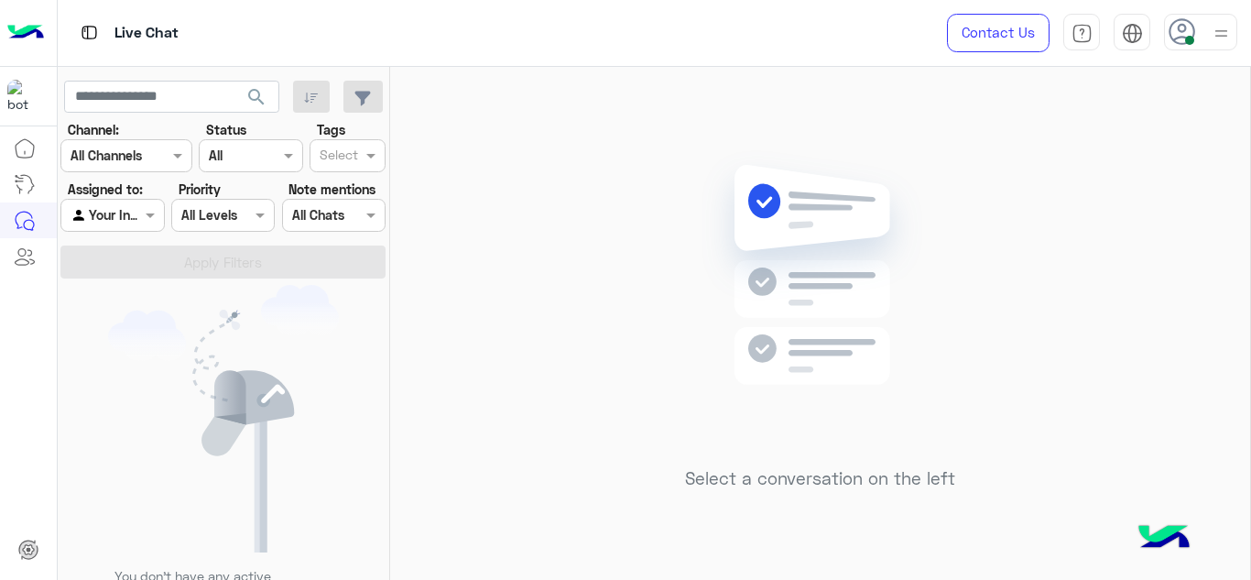
click at [1215, 23] on img at bounding box center [1220, 33] width 23 height 23
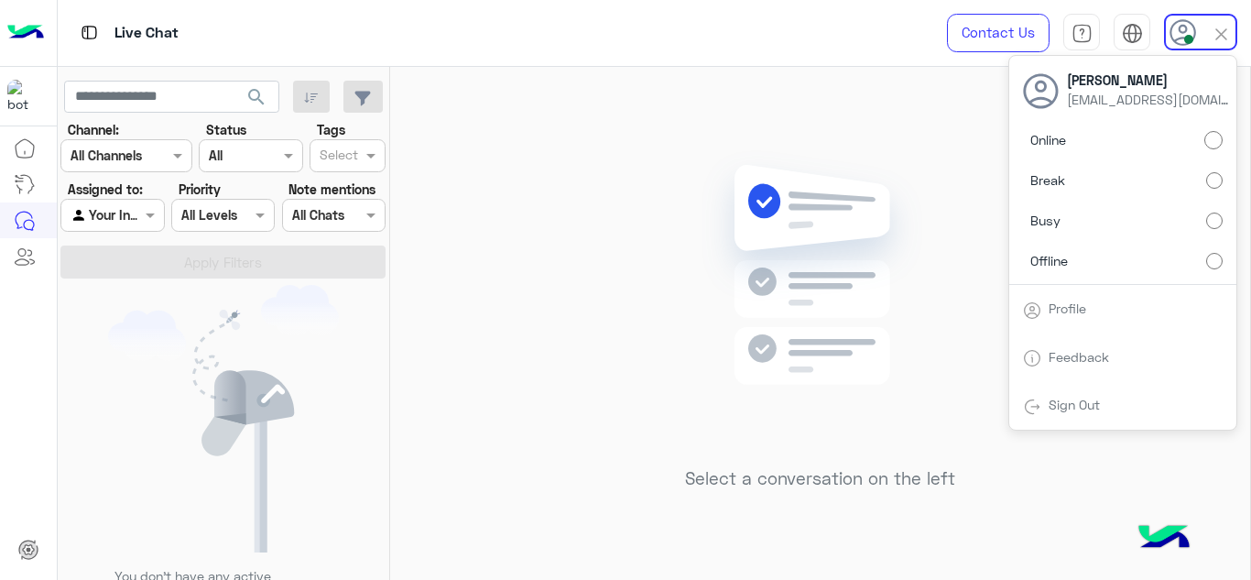
click at [527, 225] on div "Select a conversation on the left" at bounding box center [820, 327] width 860 height 520
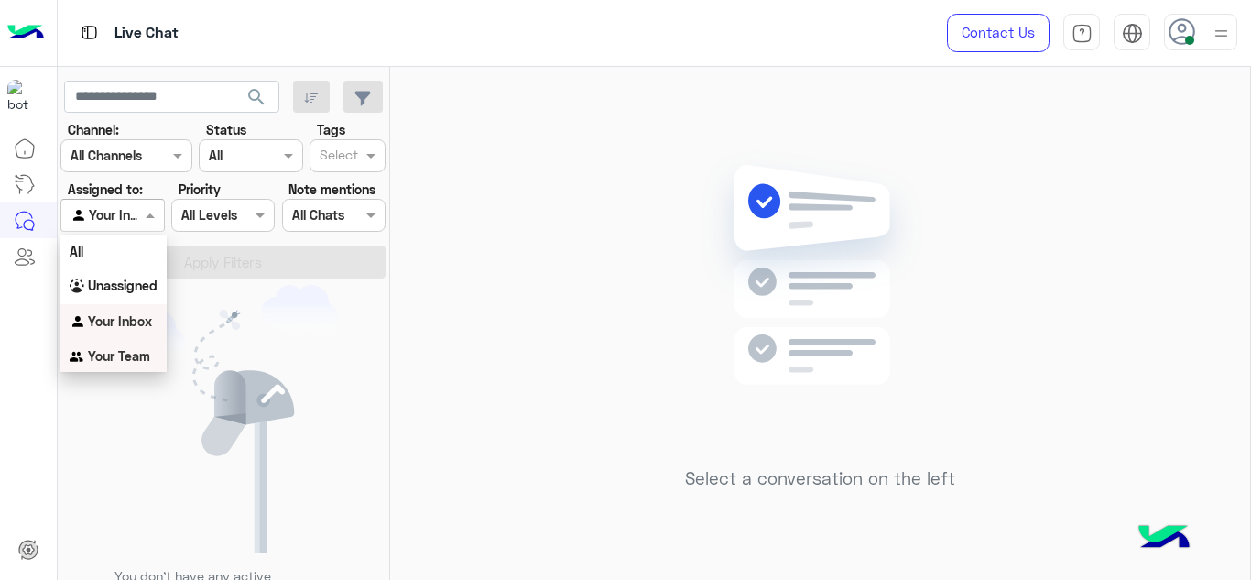
drag, startPoint x: 148, startPoint y: 212, endPoint x: 254, endPoint y: 340, distance: 165.2
click at [254, 340] on div "search Channel: Channel All Channels Status Channel All Tags Select Assigned to…" at bounding box center [224, 327] width 332 height 520
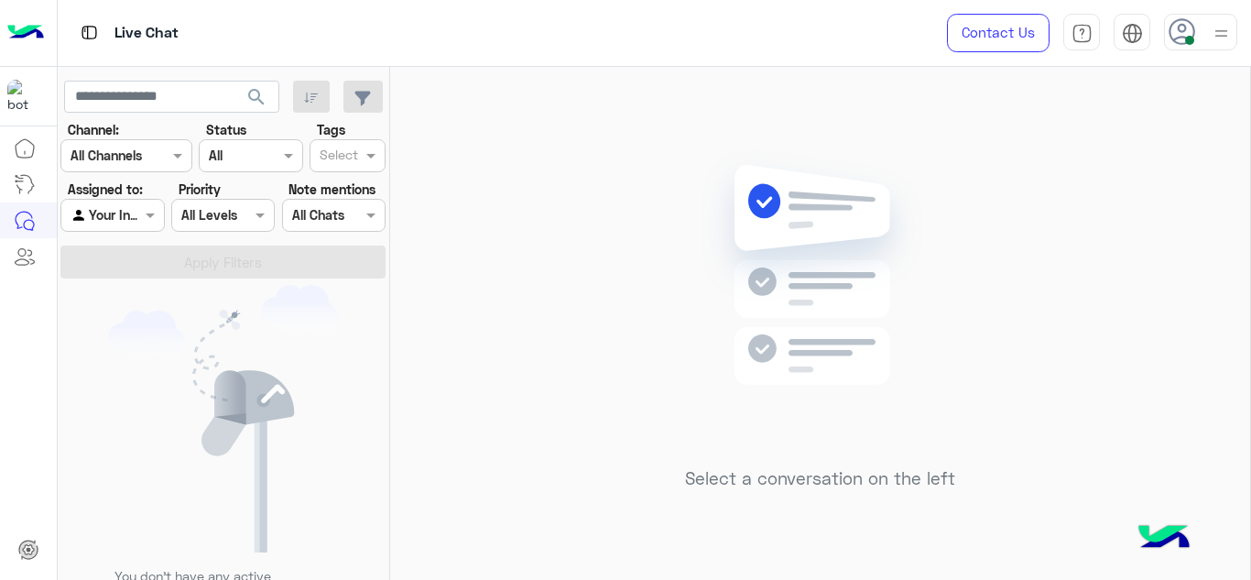
click at [254, 340] on img at bounding box center [223, 418] width 231 height 267
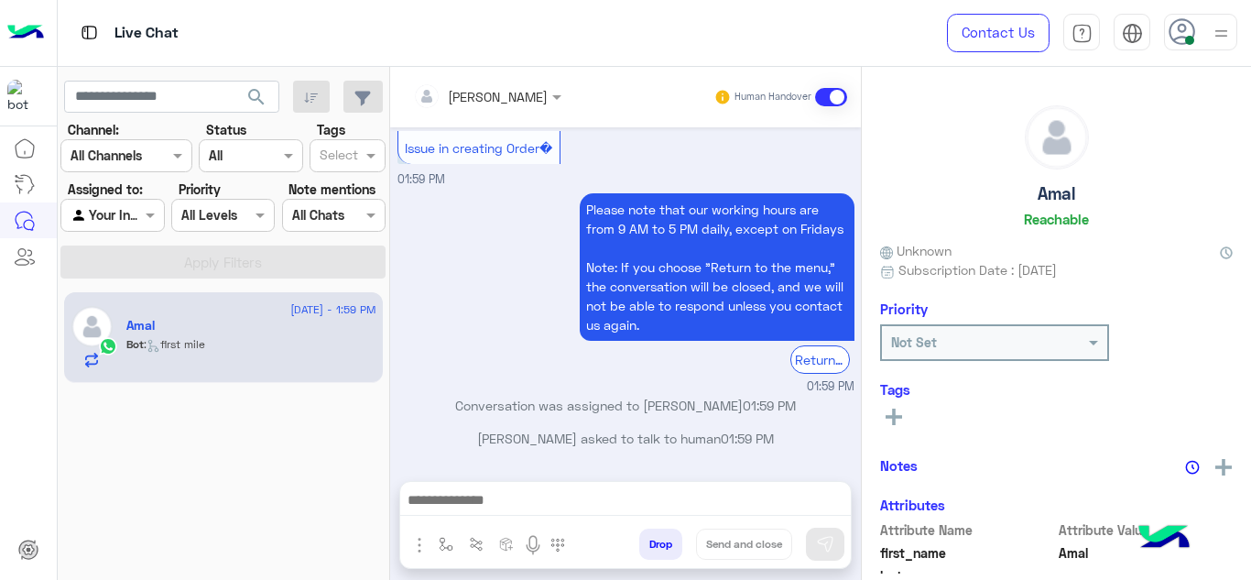
scroll to position [703, 0]
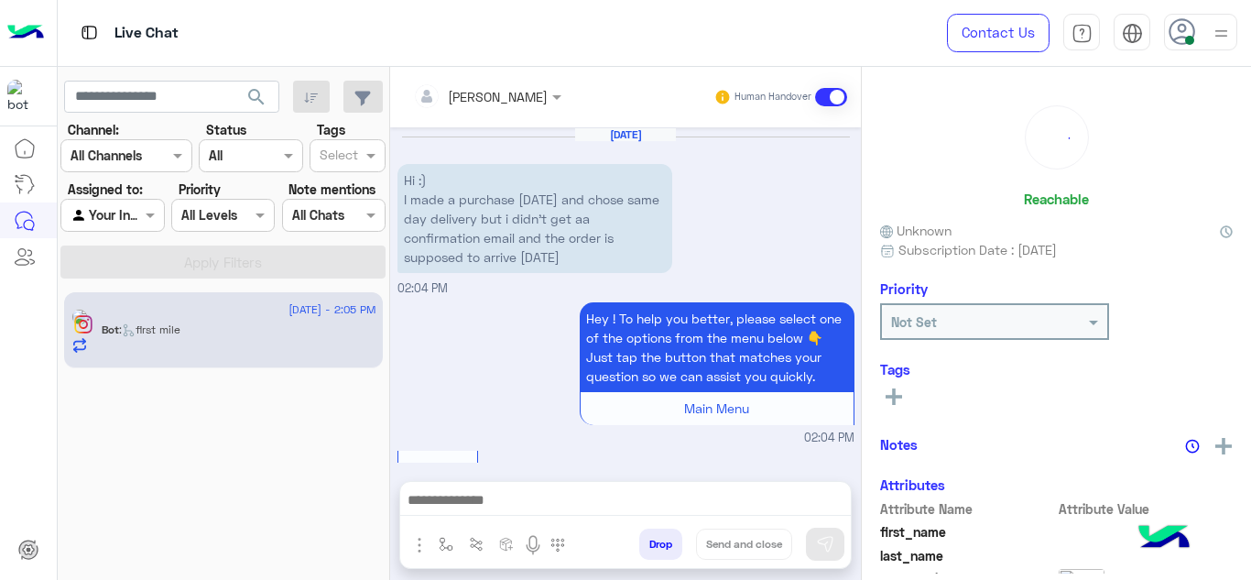
scroll to position [917, 0]
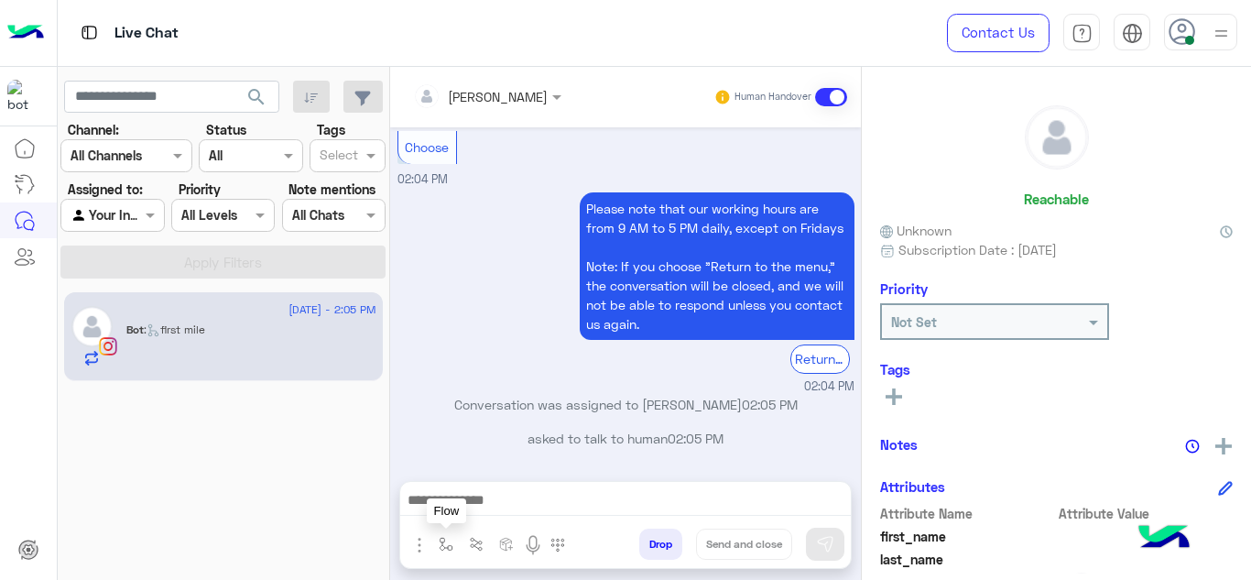
click at [437, 558] on button "button" at bounding box center [446, 543] width 30 height 30
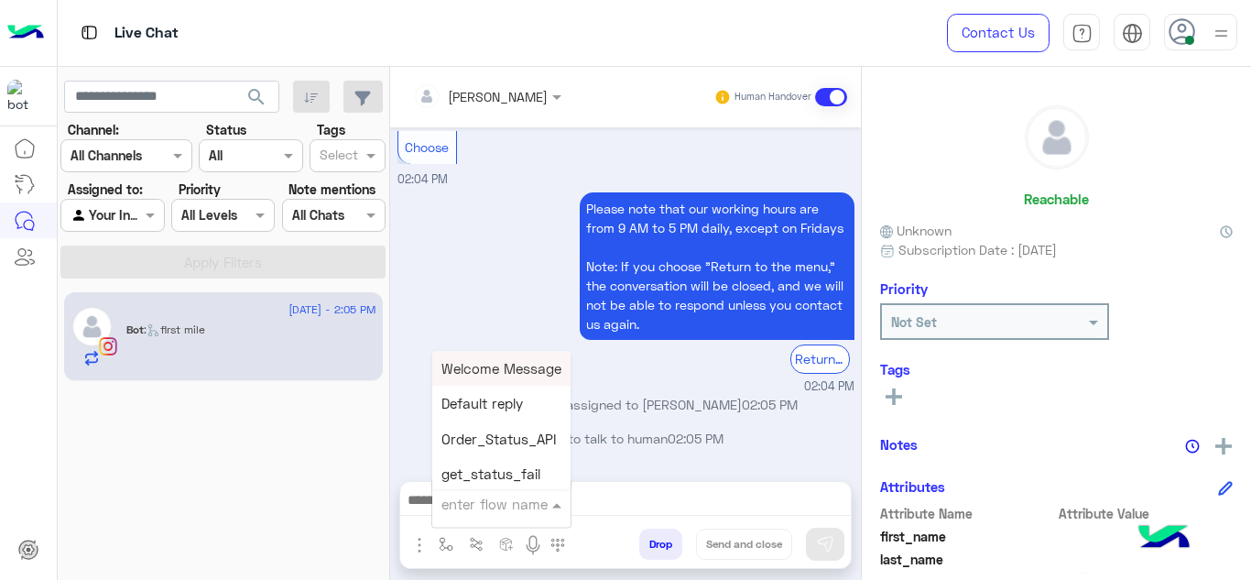
click at [471, 506] on input "text" at bounding box center [478, 503] width 75 height 21
type input "******"
click at [529, 373] on span "Mariam E Greeting" at bounding box center [500, 368] width 119 height 16
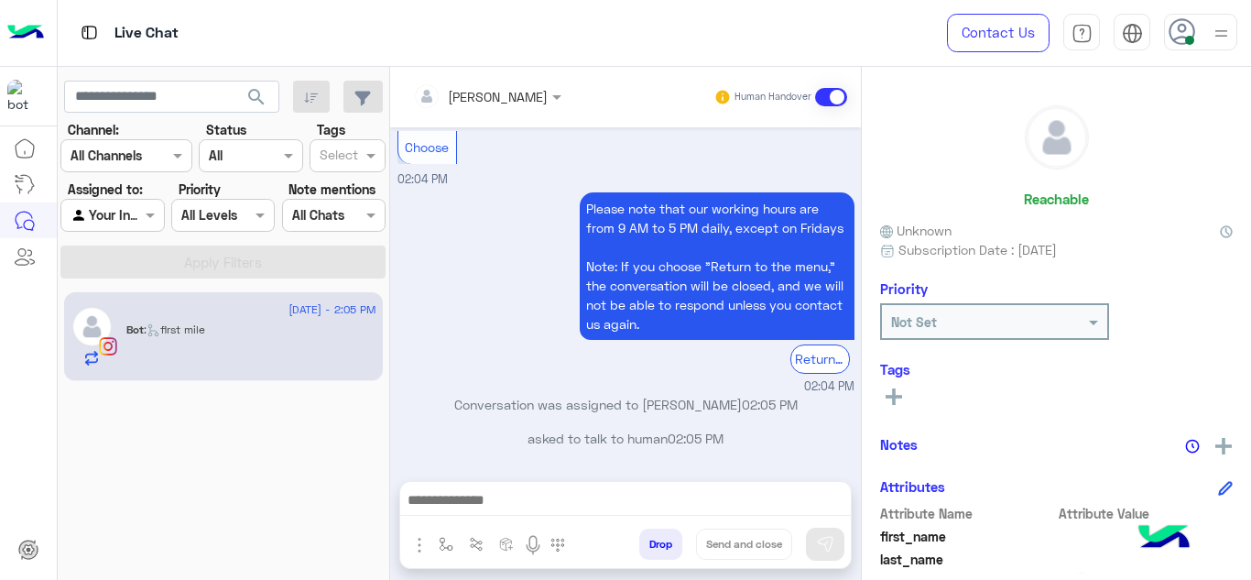
type textarea "**********"
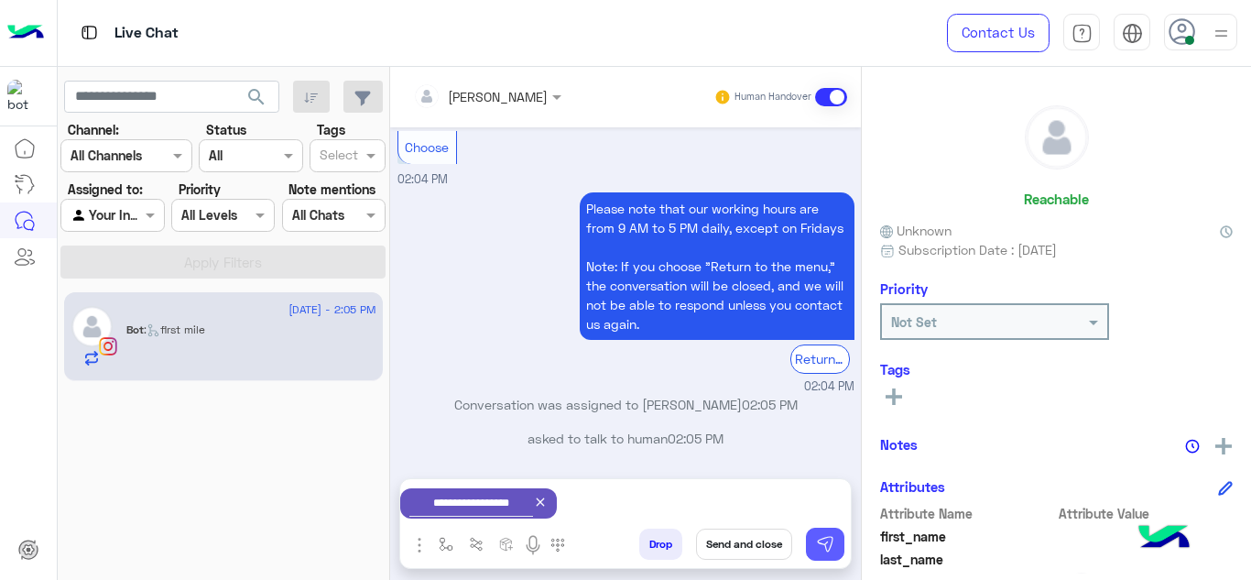
click at [837, 546] on button at bounding box center [825, 543] width 38 height 33
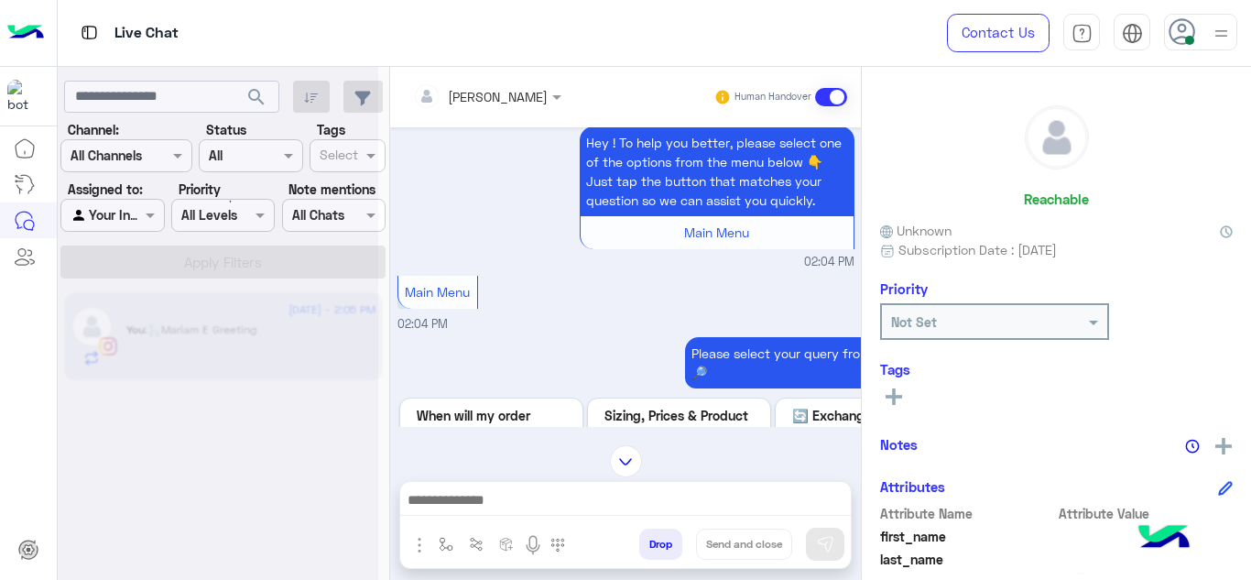
scroll to position [2276, 0]
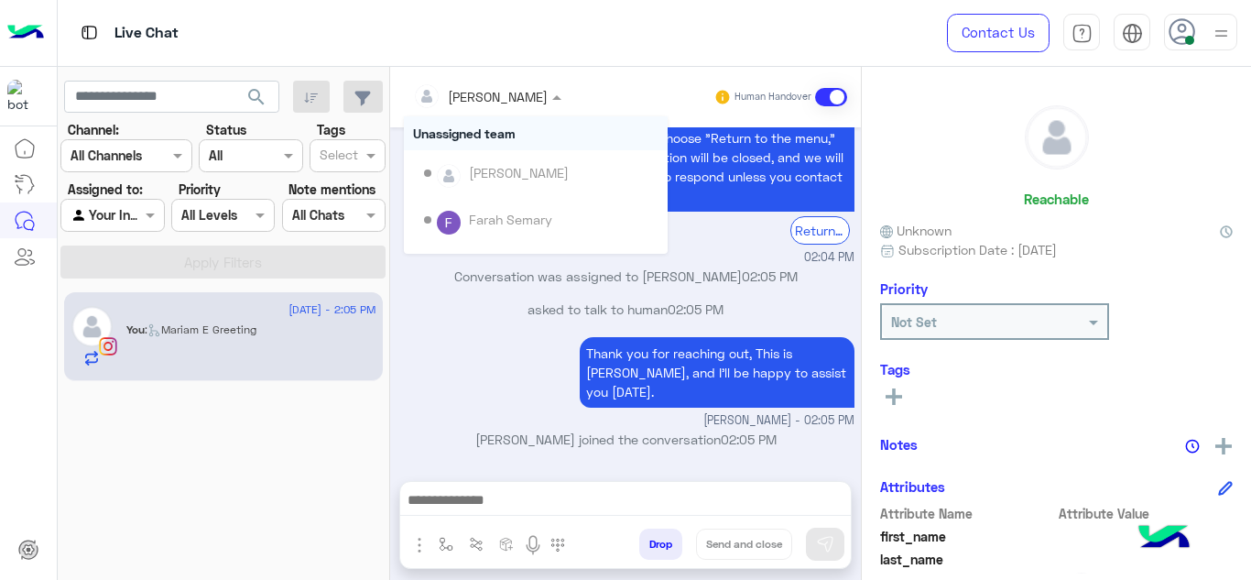
click at [509, 94] on div at bounding box center [487, 95] width 167 height 21
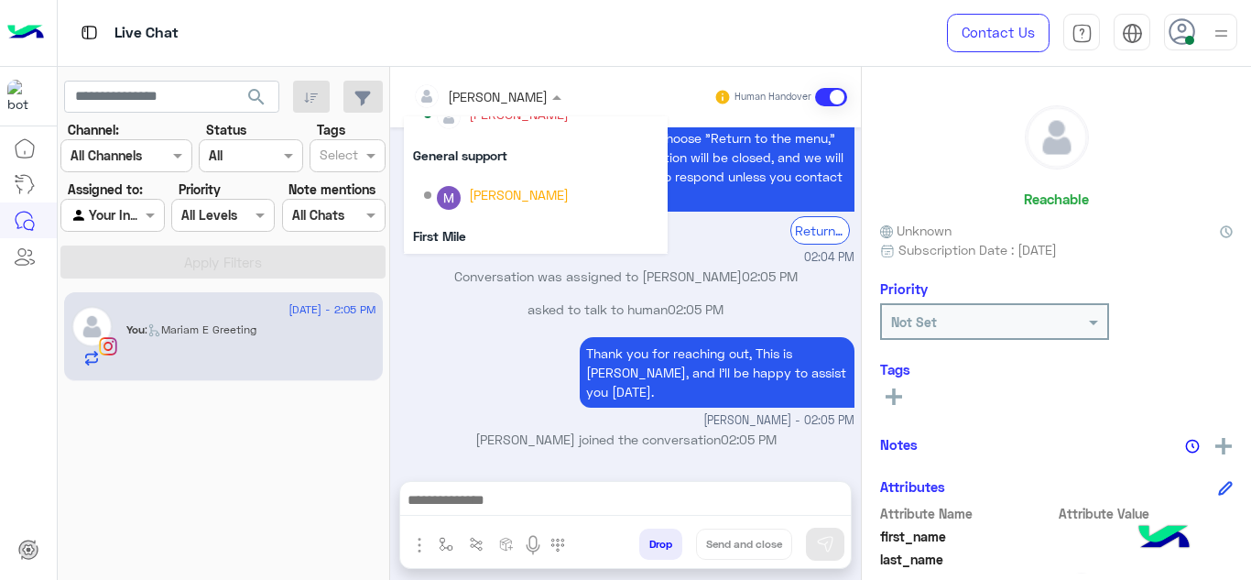
scroll to position [325, 0]
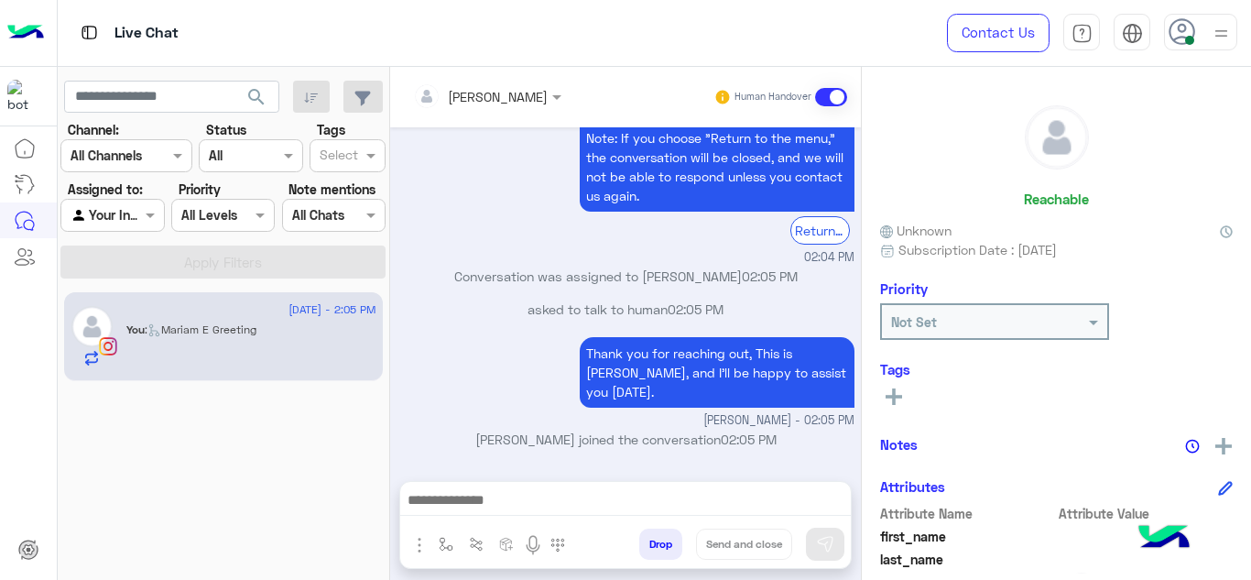
click at [494, 387] on div "Thank you for reaching out, This is Mariam, and I’ll be happy to assist you tod…" at bounding box center [625, 380] width 457 height 97
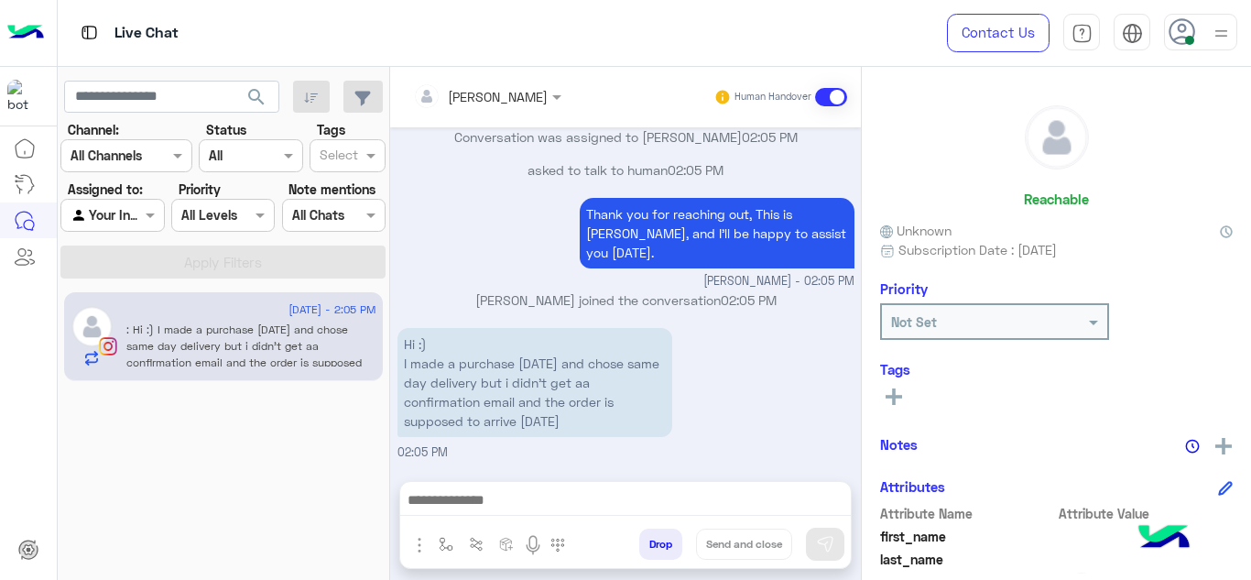
scroll to position [2414, 0]
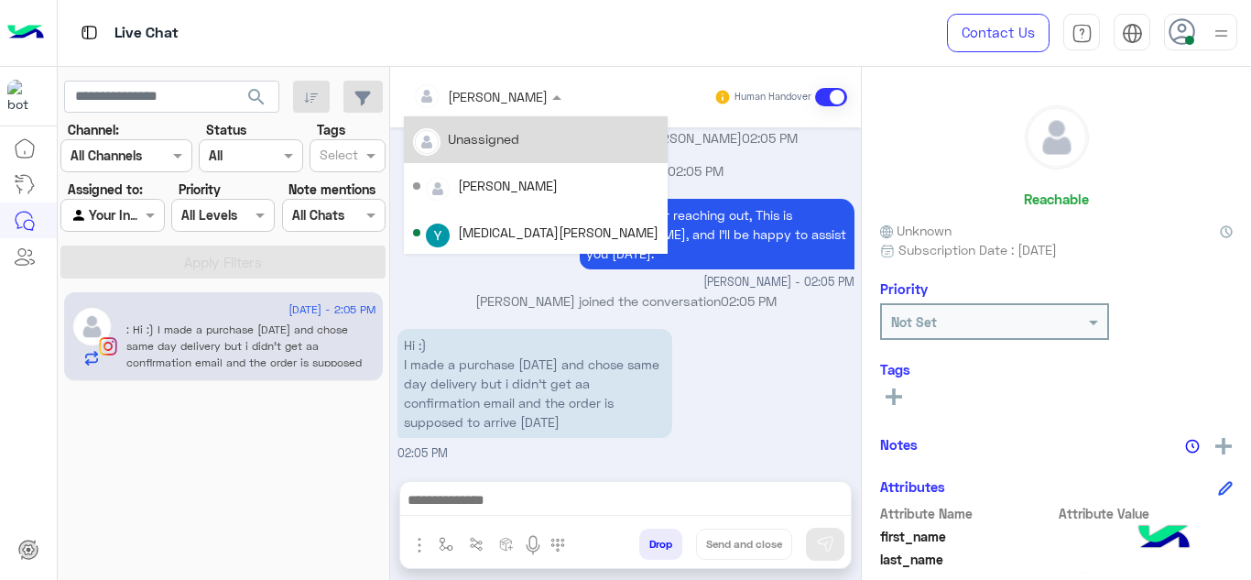
click at [493, 103] on input "text" at bounding box center [463, 96] width 100 height 19
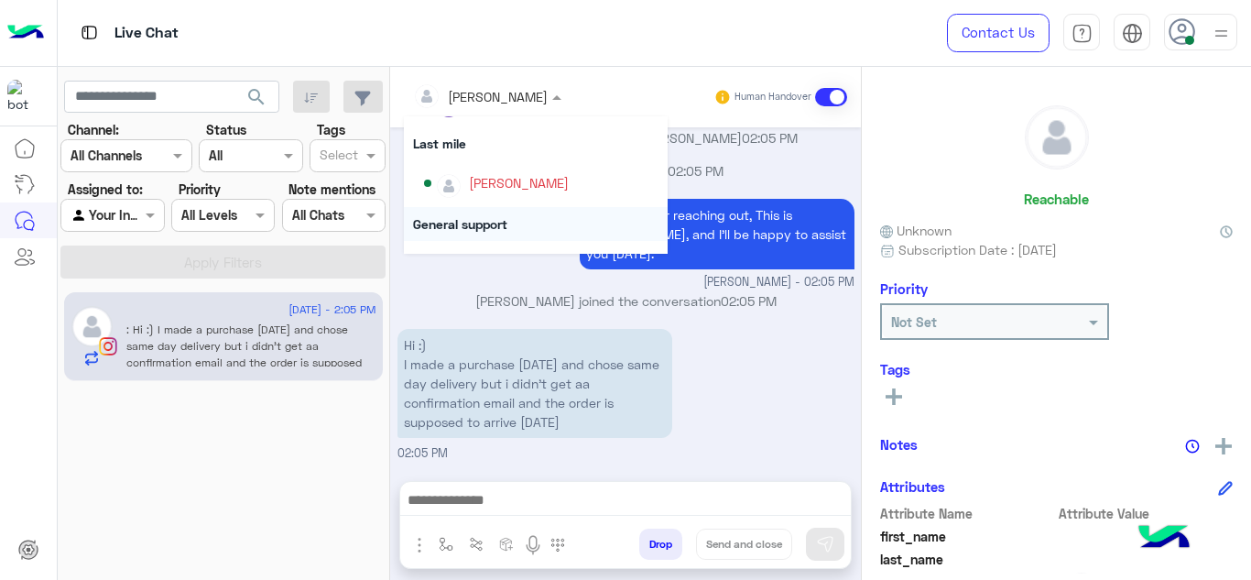
scroll to position [244, 0]
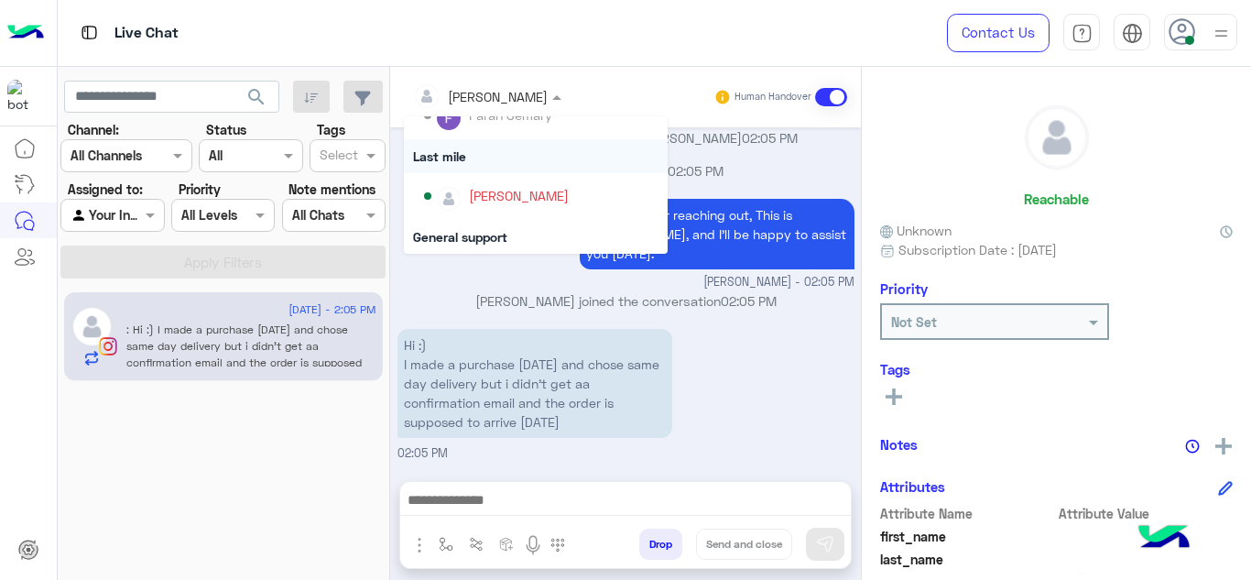
click at [457, 155] on div "Last mile" at bounding box center [536, 156] width 264 height 34
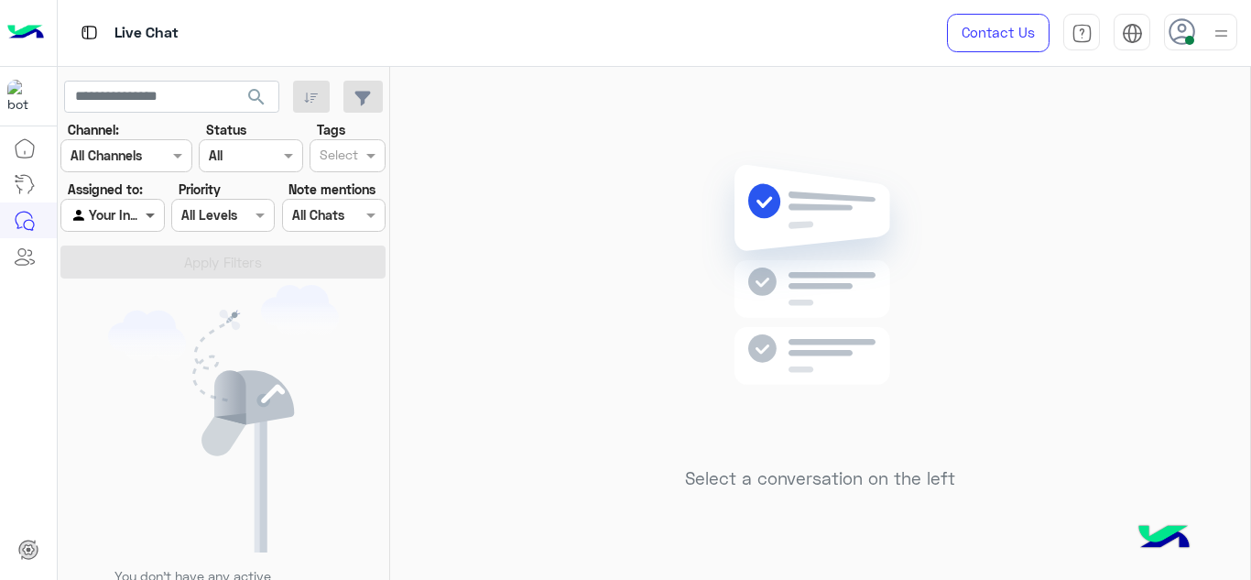
click at [154, 211] on span at bounding box center [152, 214] width 23 height 19
click at [251, 290] on img at bounding box center [223, 418] width 231 height 267
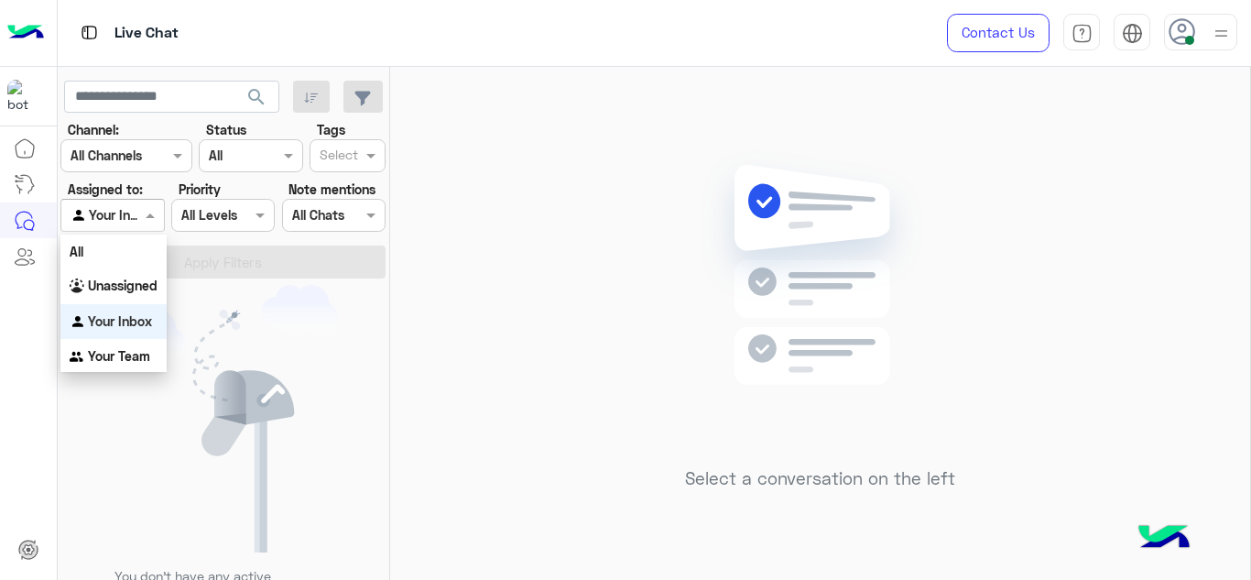
click at [162, 222] on span at bounding box center [152, 214] width 23 height 19
click at [137, 289] on b "Unassigned" at bounding box center [123, 285] width 70 height 16
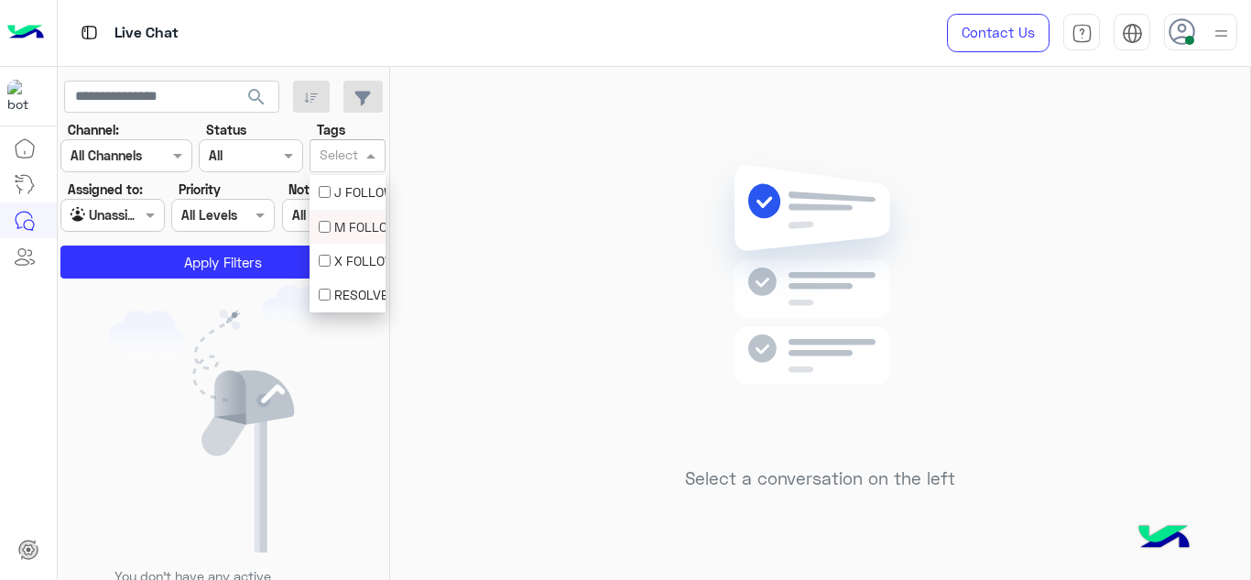
drag, startPoint x: 364, startPoint y: 165, endPoint x: 353, endPoint y: 242, distance: 77.7
click at [353, 242] on body "Live Chat Contact Us Help Center عربي English search Channel: Channel All Chann…" at bounding box center [625, 290] width 1251 height 580
click at [353, 242] on div "M FOLLOW UP" at bounding box center [347, 227] width 76 height 34
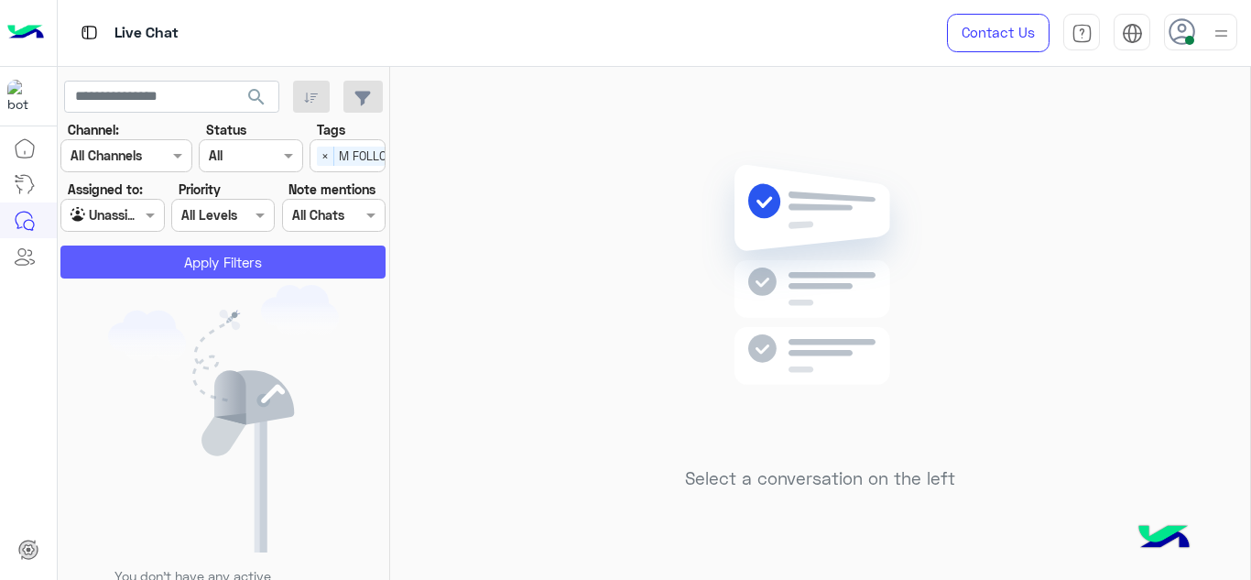
click at [280, 265] on button "Apply Filters" at bounding box center [222, 261] width 325 height 33
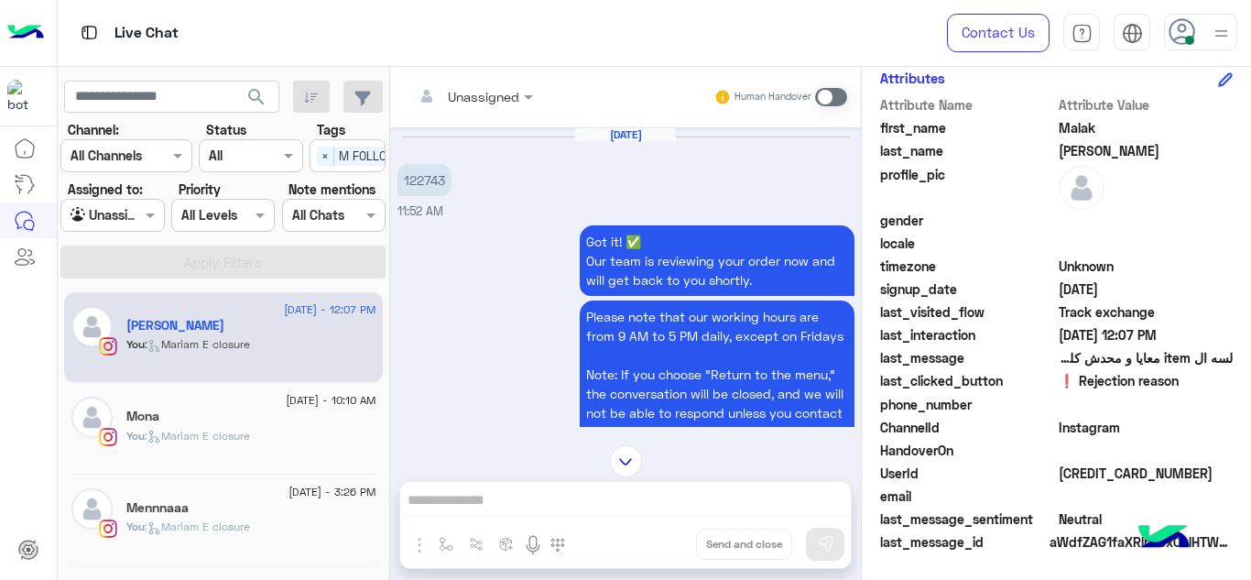
scroll to position [969, 0]
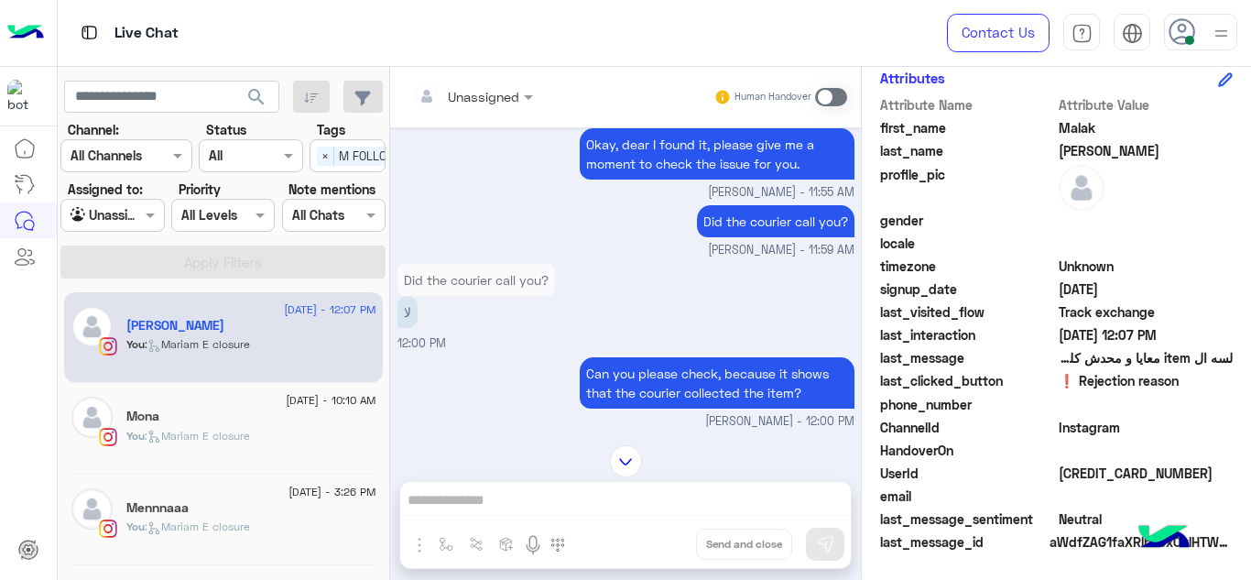
click at [1054, 477] on div "UserId [CREDIT_CARD_NUMBER]" at bounding box center [1056, 474] width 352 height 23
copy span "[CREDIT_CARD_NUMBER]"
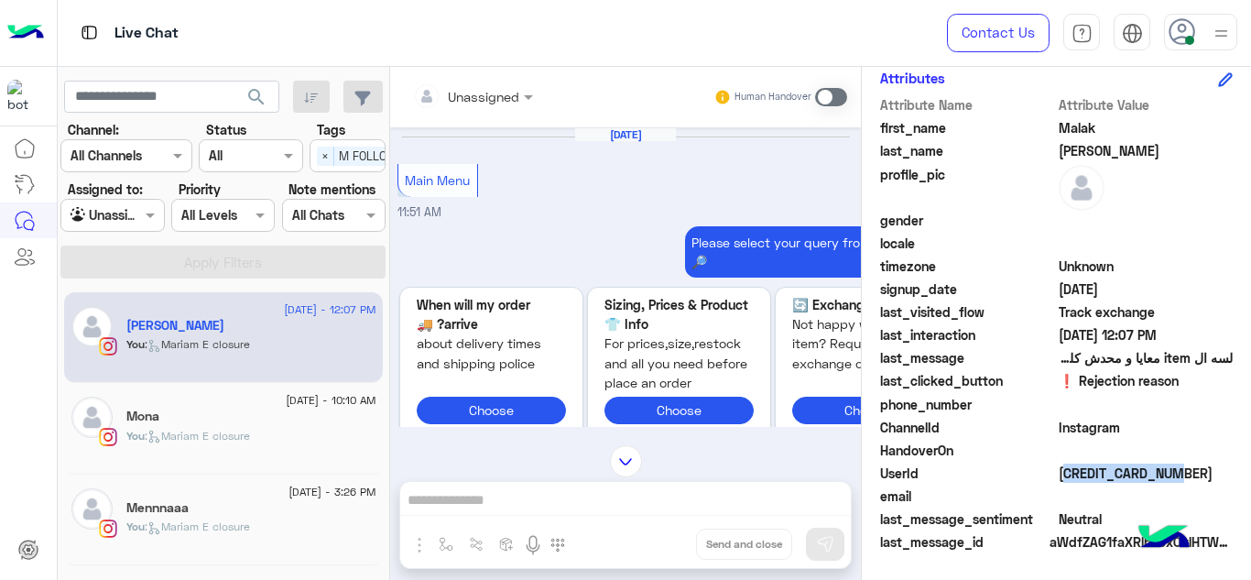
scroll to position [1035, 0]
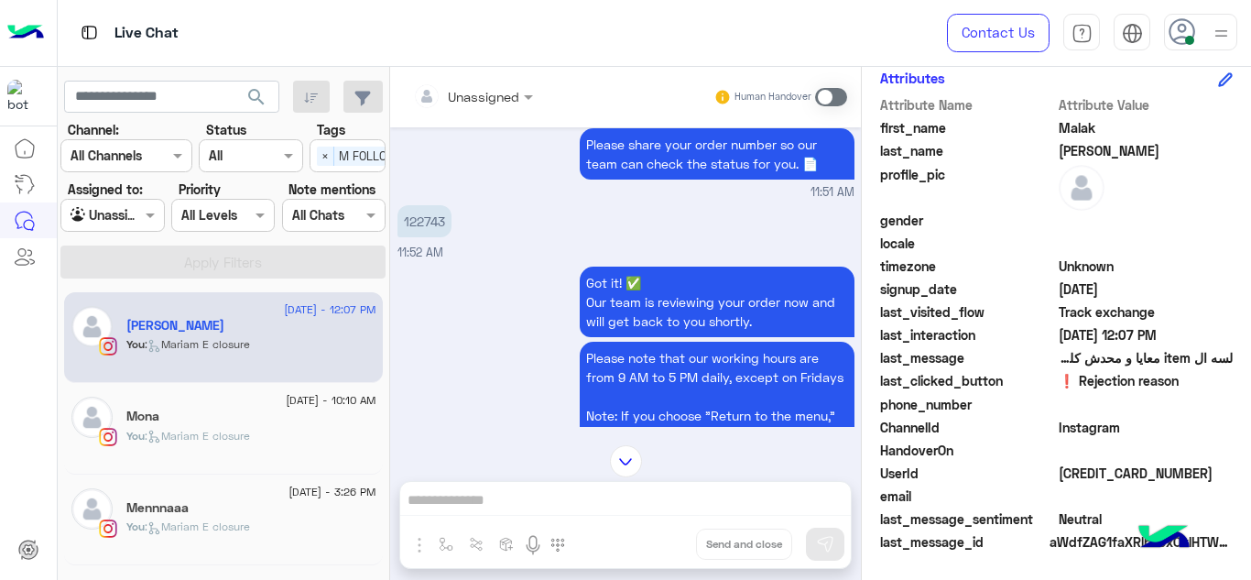
click at [428, 221] on p "122743" at bounding box center [424, 221] width 54 height 32
copy p "122743"
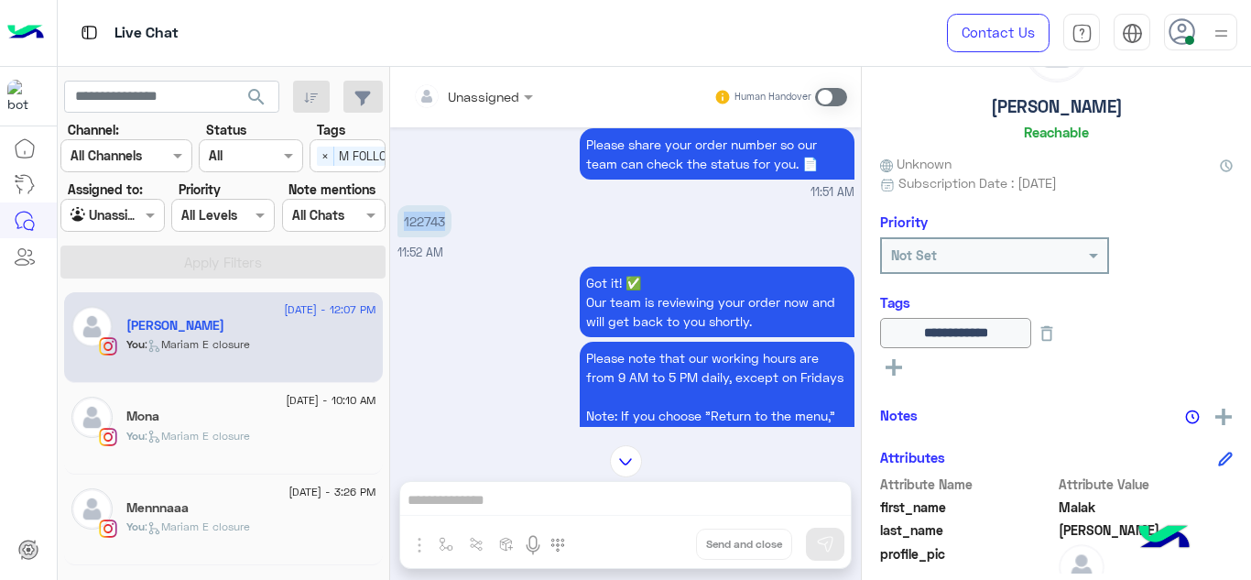
scroll to position [0, 0]
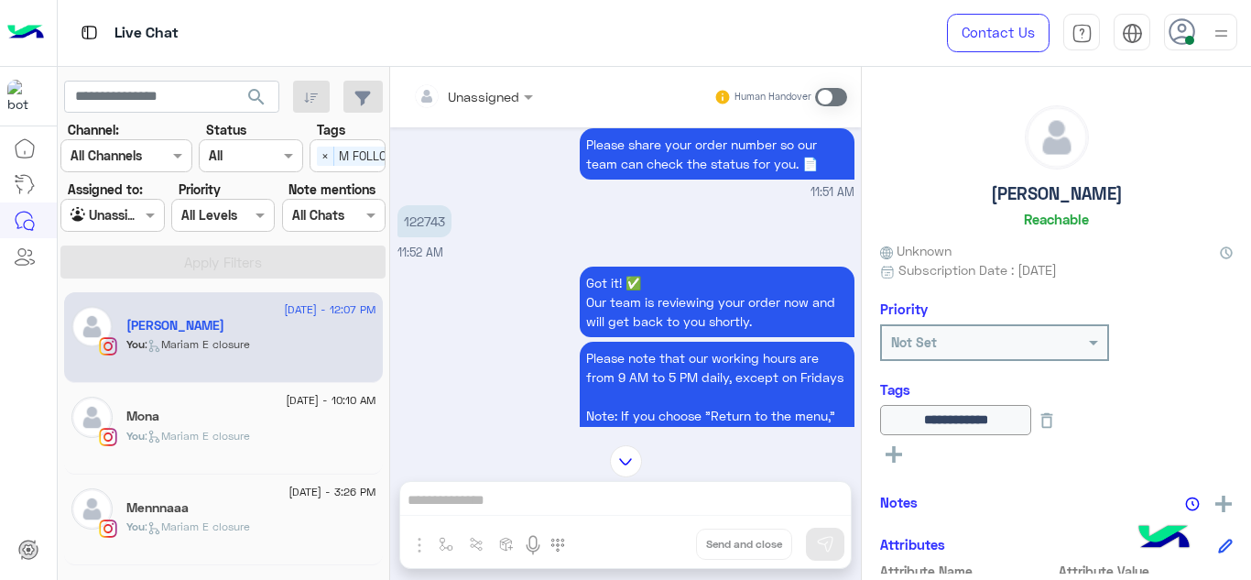
click at [492, 259] on div "122743 11:52 AM" at bounding box center [625, 231] width 457 height 61
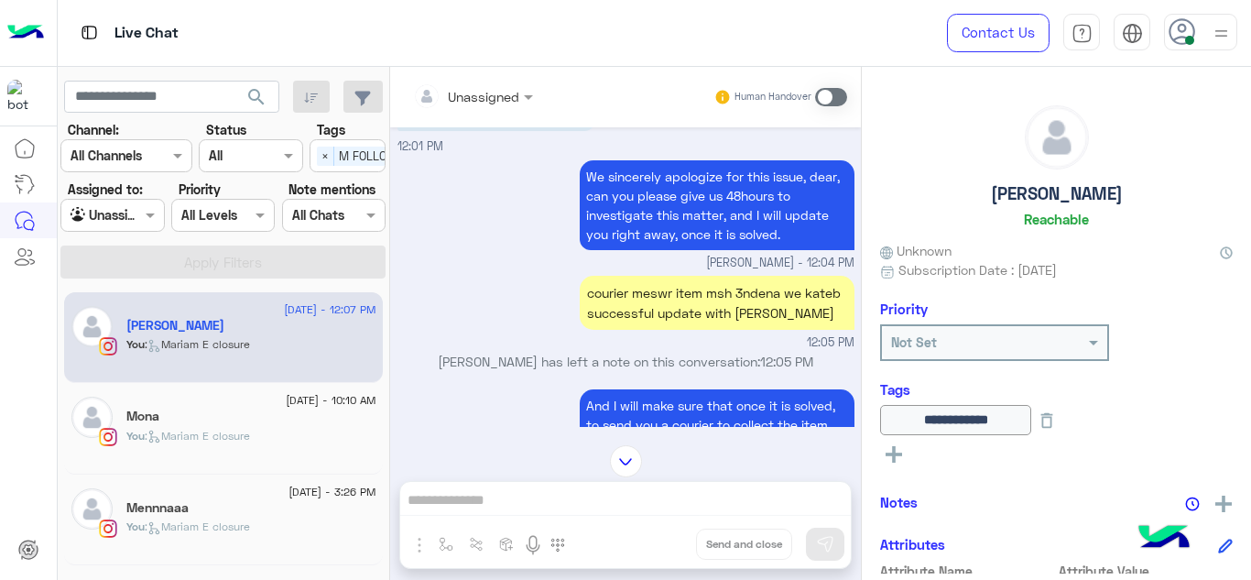
scroll to position [2710, 0]
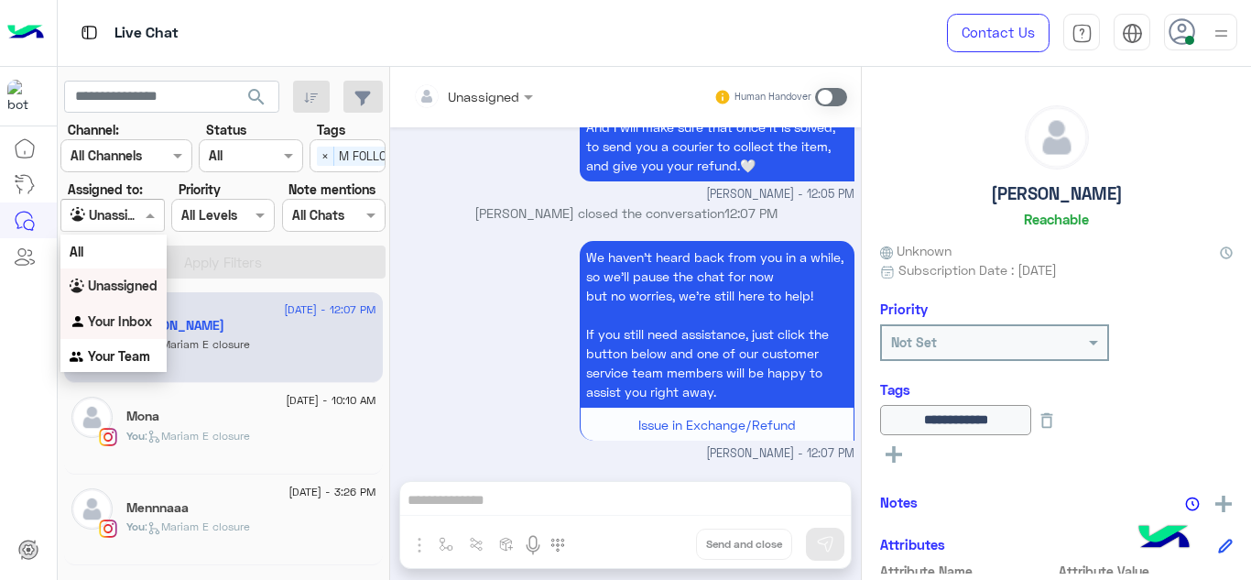
drag, startPoint x: 149, startPoint y: 206, endPoint x: 129, endPoint y: 325, distance: 120.7
click at [129, 325] on body "Live Chat Contact Us Help Center عربي English search Channel: Channel All Chann…" at bounding box center [625, 290] width 1251 height 580
click at [129, 325] on b "Your Inbox" at bounding box center [120, 321] width 64 height 16
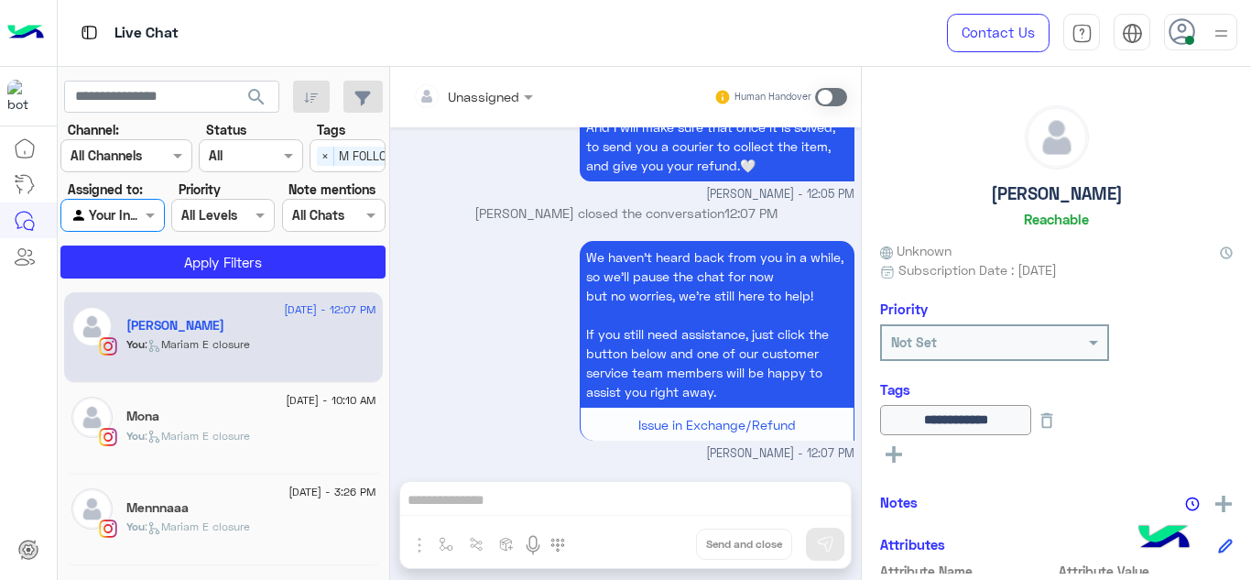
drag, startPoint x: 320, startPoint y: 157, endPoint x: 333, endPoint y: 162, distance: 14.5
click at [333, 162] on span "×" at bounding box center [325, 155] width 17 height 19
click at [333, 162] on input "text" at bounding box center [339, 156] width 38 height 19
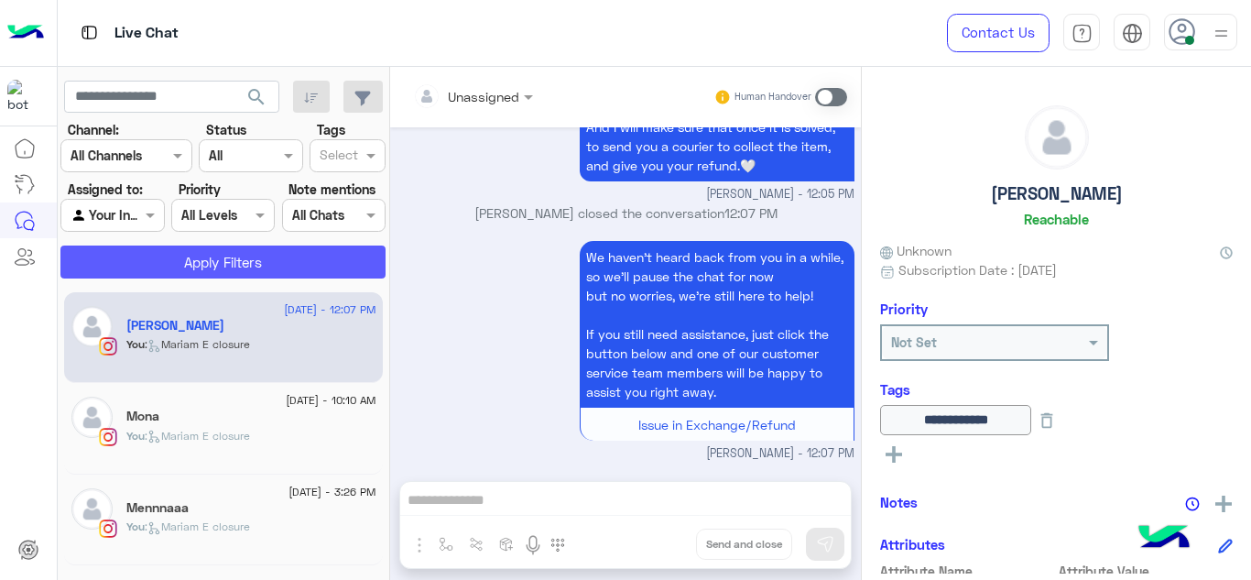
click at [267, 246] on button "Apply Filters" at bounding box center [222, 261] width 325 height 33
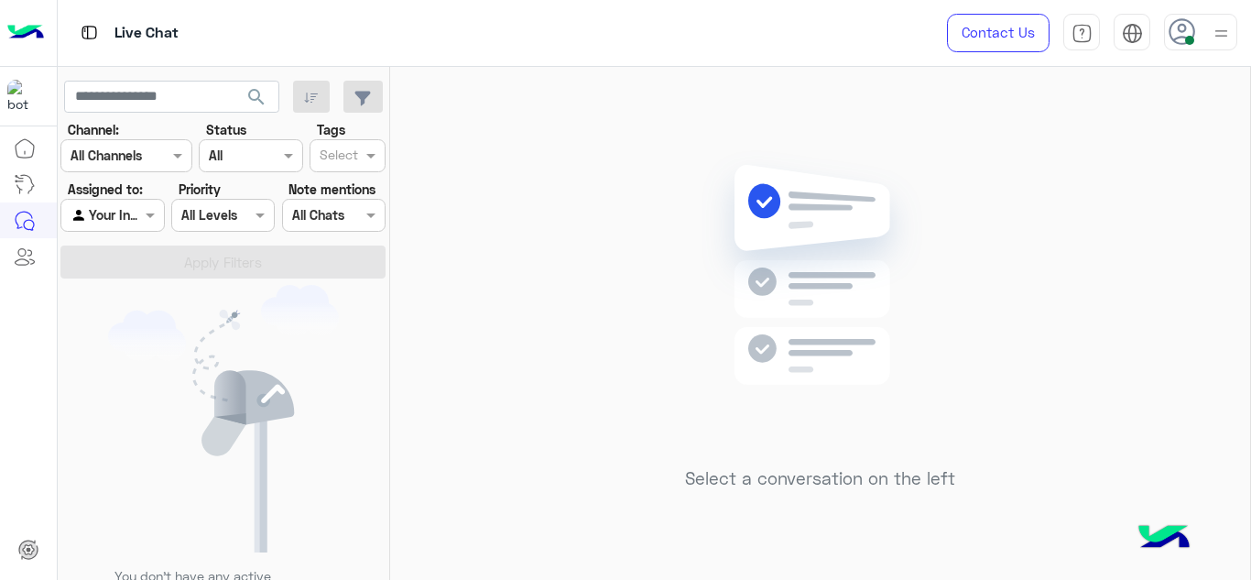
click at [463, 227] on div "Select a conversation on the left" at bounding box center [820, 327] width 860 height 520
click at [116, 13] on div "Live Chat" at bounding box center [456, 33] width 796 height 66
click at [445, 260] on div "Select a conversation on the left" at bounding box center [820, 327] width 860 height 520
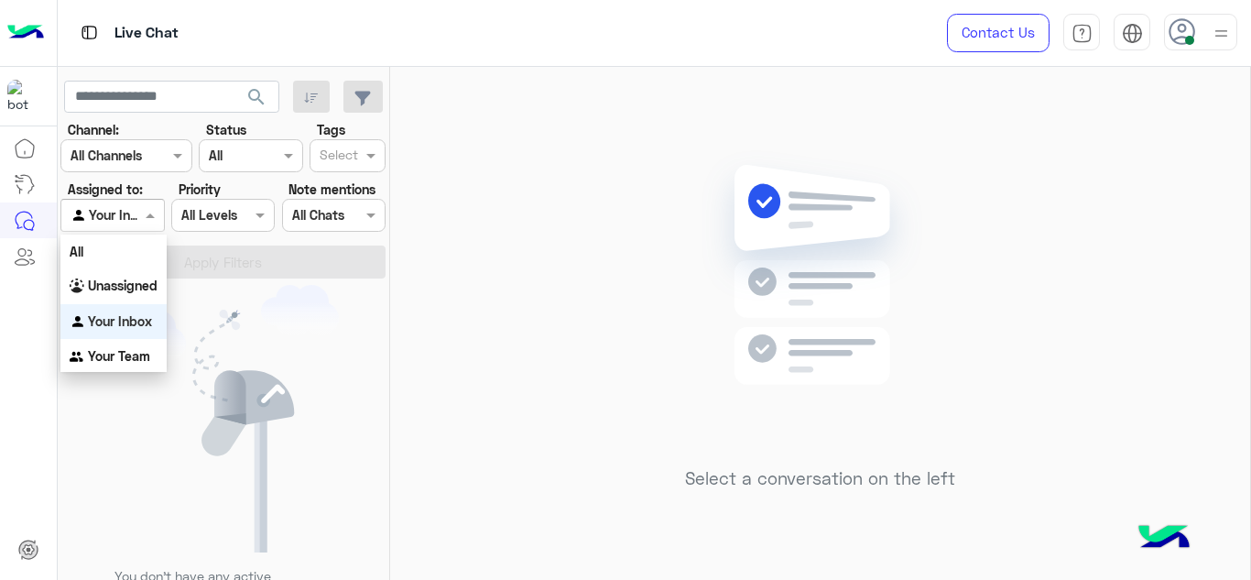
click at [144, 211] on span at bounding box center [152, 214] width 23 height 19
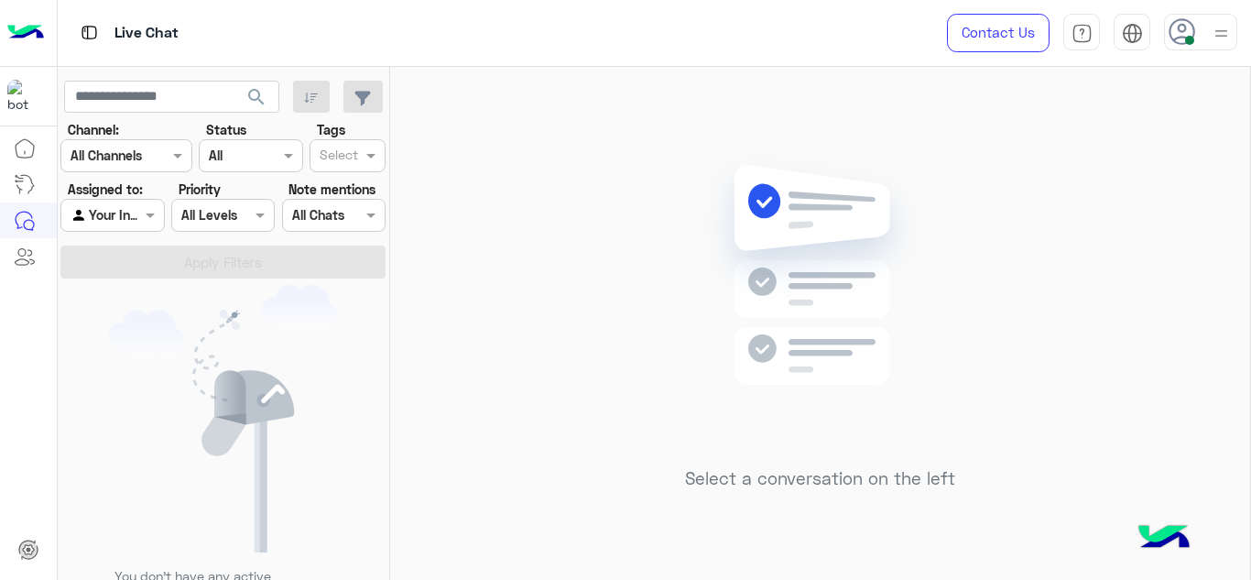
click at [494, 343] on div "Select a conversation on the left" at bounding box center [820, 327] width 860 height 520
click at [602, 297] on div "Select a conversation on the left" at bounding box center [820, 327] width 860 height 520
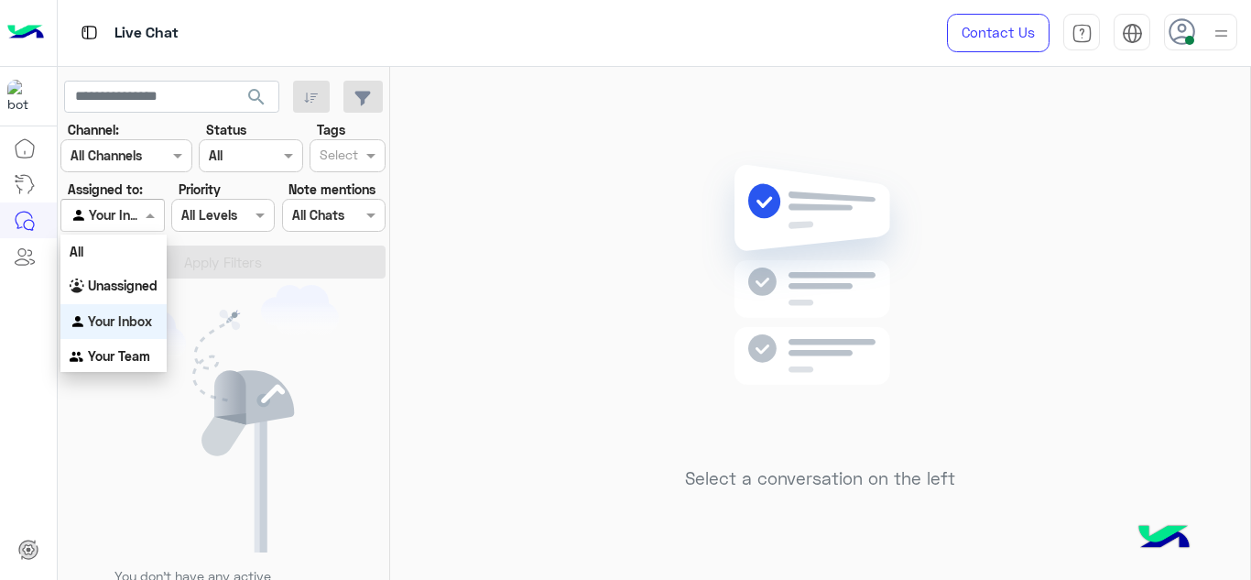
click at [153, 207] on span at bounding box center [152, 214] width 23 height 19
click at [142, 276] on div "Unassigned" at bounding box center [113, 286] width 106 height 36
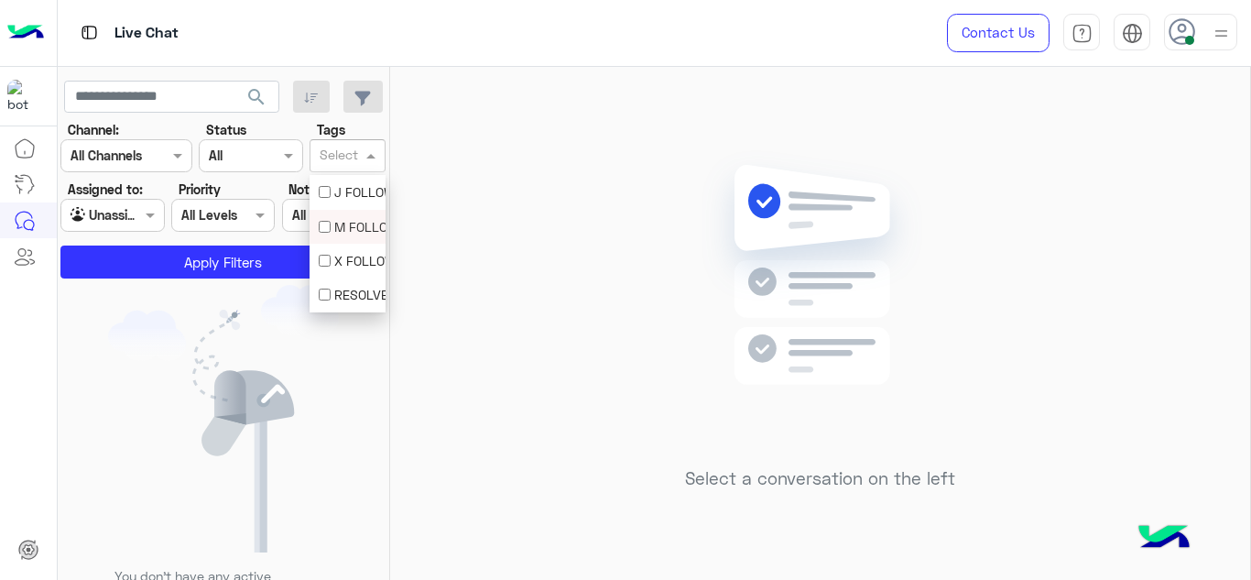
drag, startPoint x: 341, startPoint y: 172, endPoint x: 347, endPoint y: 237, distance: 65.3
click at [347, 237] on body "Live Chat Contact Us Help Center عربي English search Channel: Channel All Chann…" at bounding box center [625, 290] width 1251 height 580
click at [347, 237] on div "M FOLLOW UP" at bounding box center [347, 227] width 76 height 34
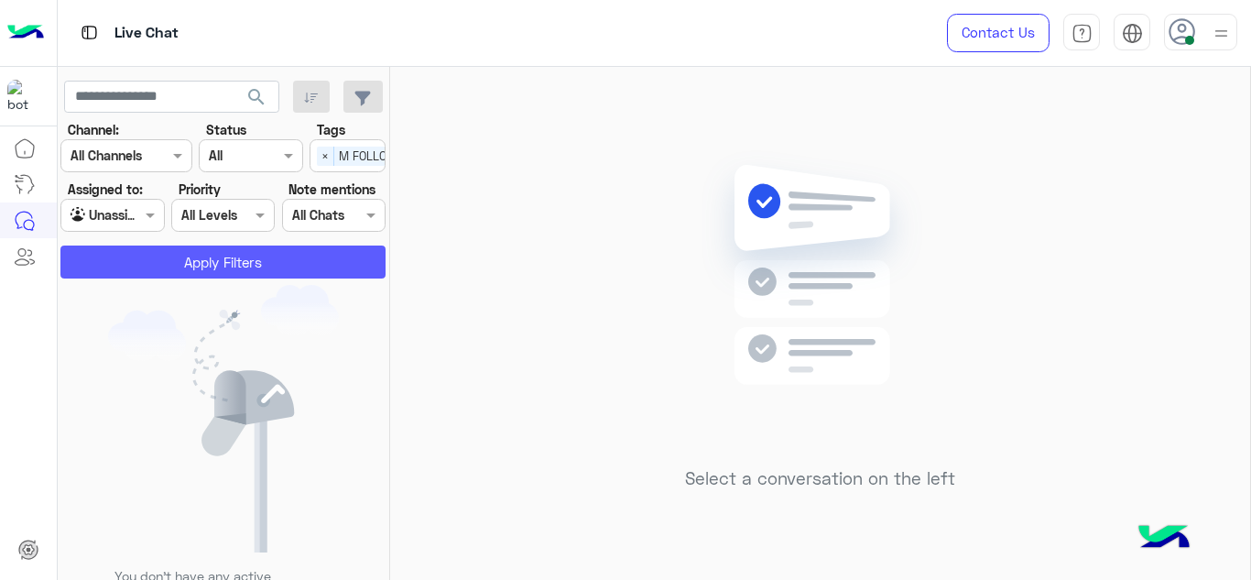
click at [309, 261] on button "Apply Filters" at bounding box center [222, 261] width 325 height 33
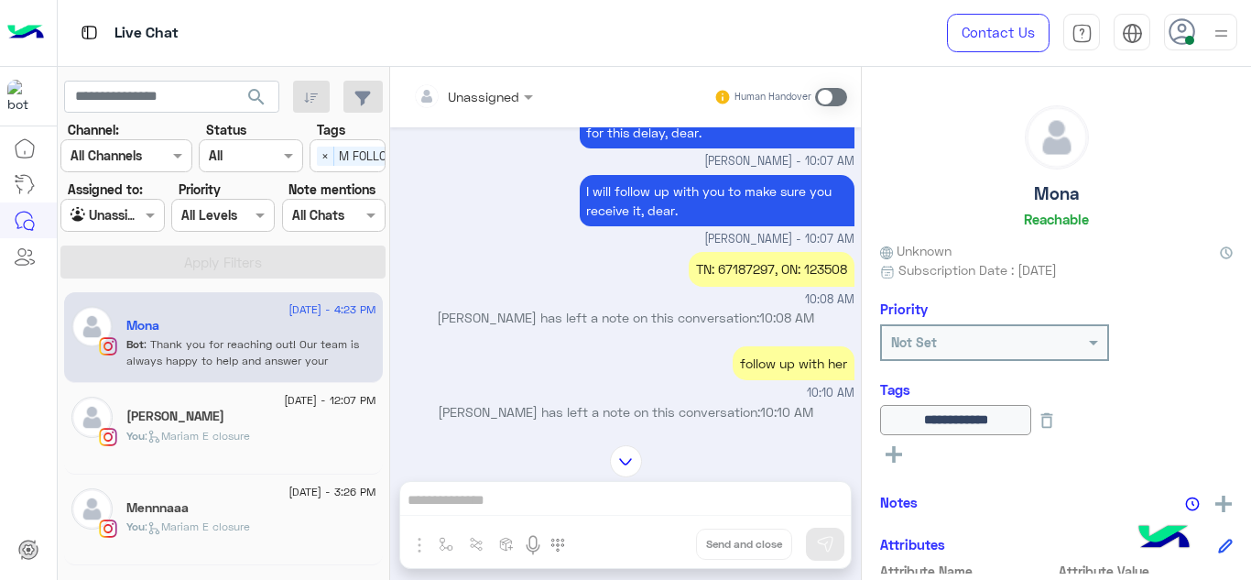
scroll to position [125, 0]
click at [737, 269] on div "TN: 67187297, ON: 123508" at bounding box center [771, 268] width 166 height 34
copy div "67187297"
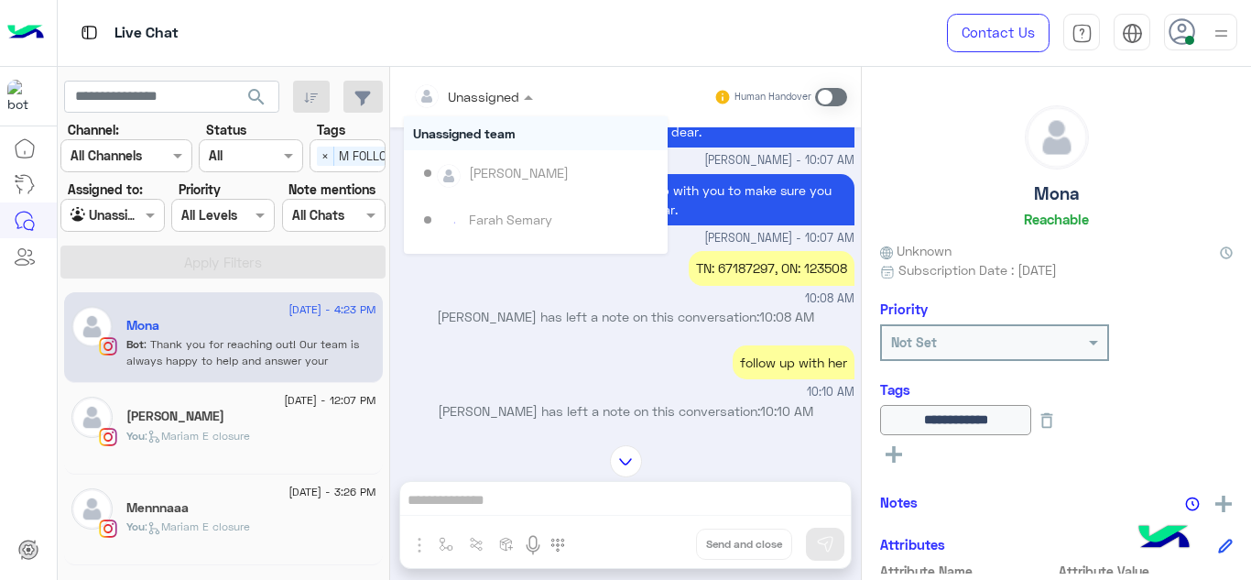
drag, startPoint x: 486, startPoint y: 103, endPoint x: 493, endPoint y: 185, distance: 81.7
click at [493, 114] on ng-select "Unassigned Unassigned team Heba Elmahdy Farah Semary Last mile Jana Aboelseoud …" at bounding box center [473, 97] width 138 height 33
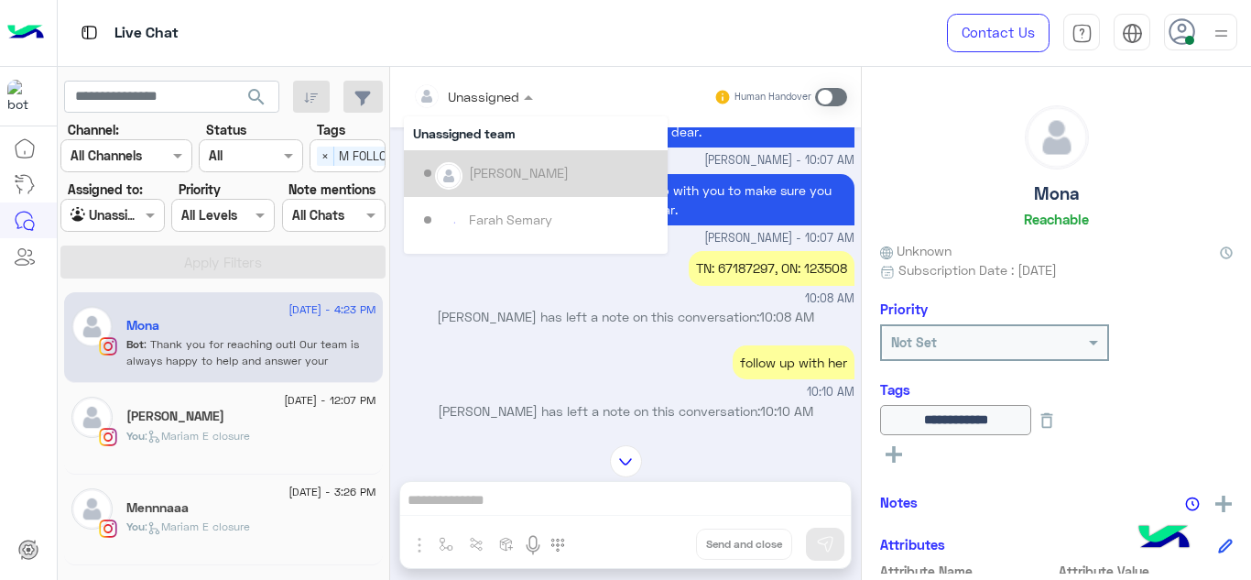
scroll to position [325, 0]
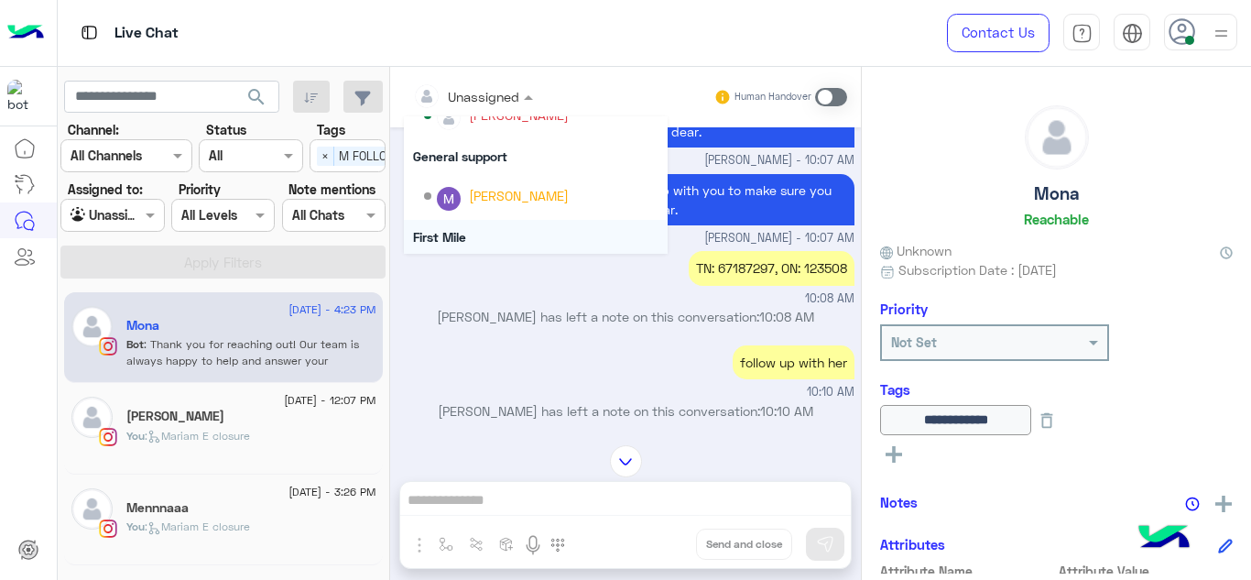
click at [493, 225] on div "First Mile" at bounding box center [536, 237] width 264 height 34
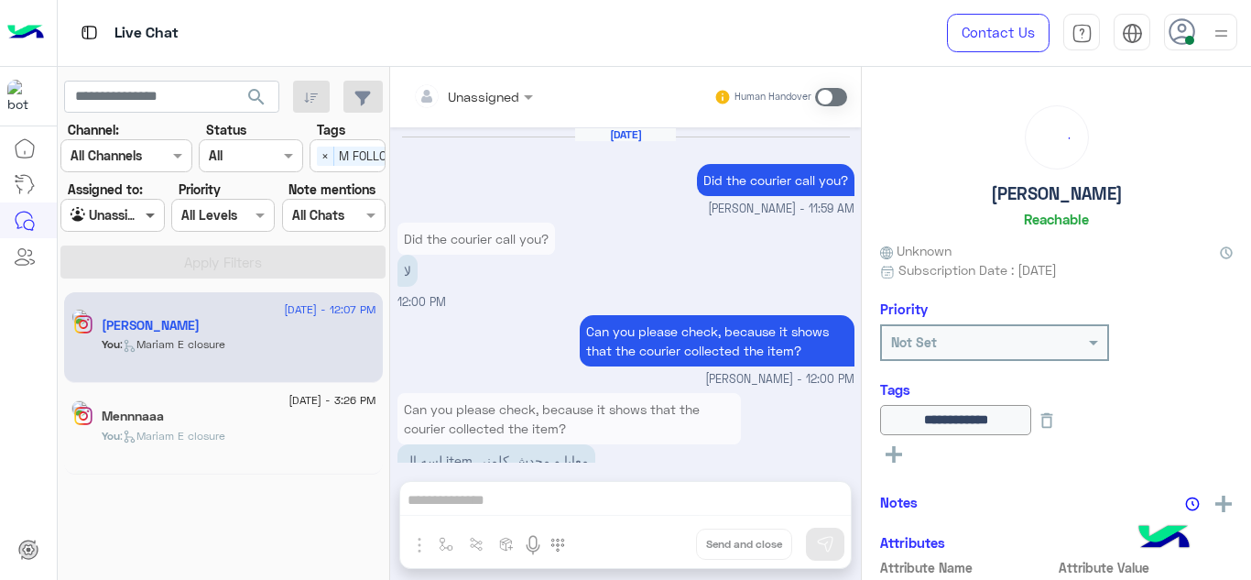
scroll to position [648, 0]
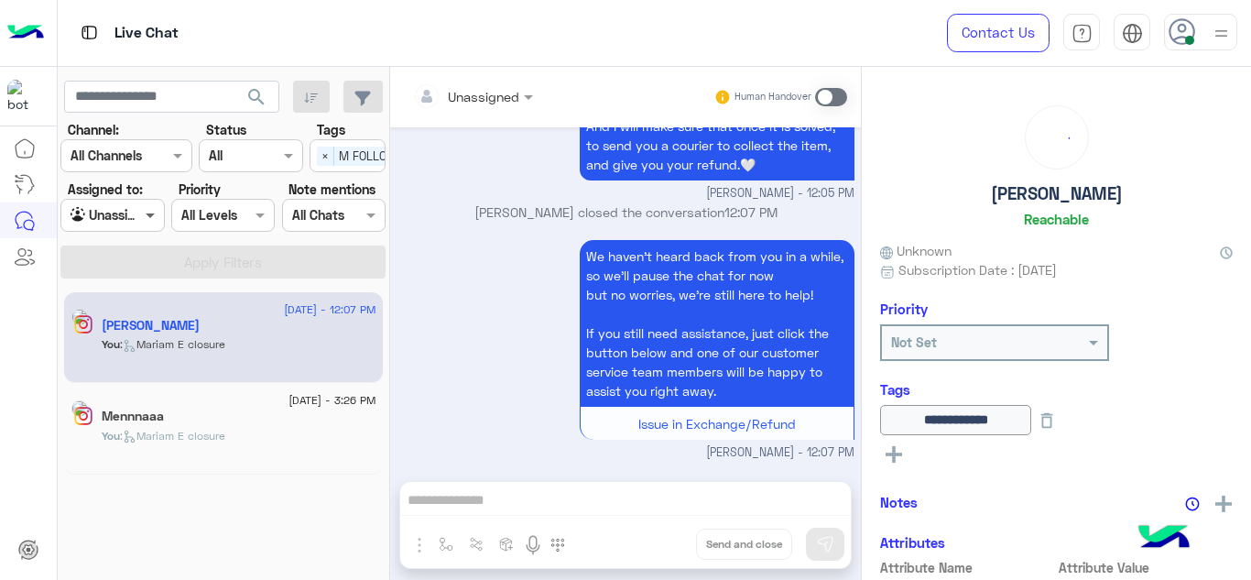
click at [148, 222] on span at bounding box center [152, 214] width 23 height 19
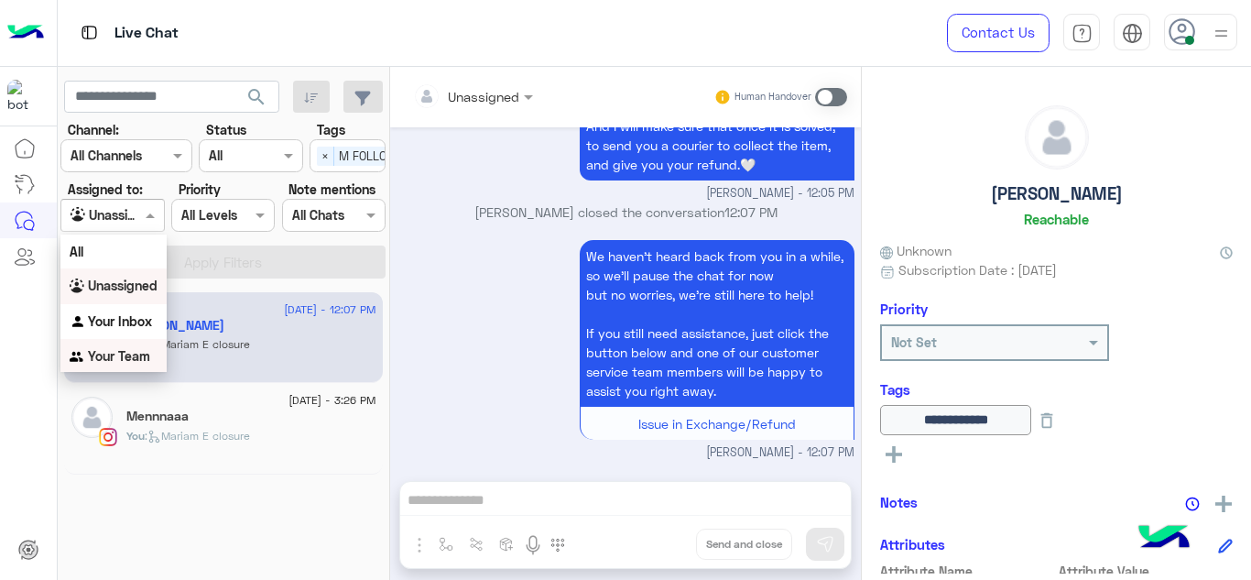
click at [138, 352] on b "Your Team" at bounding box center [119, 356] width 62 height 16
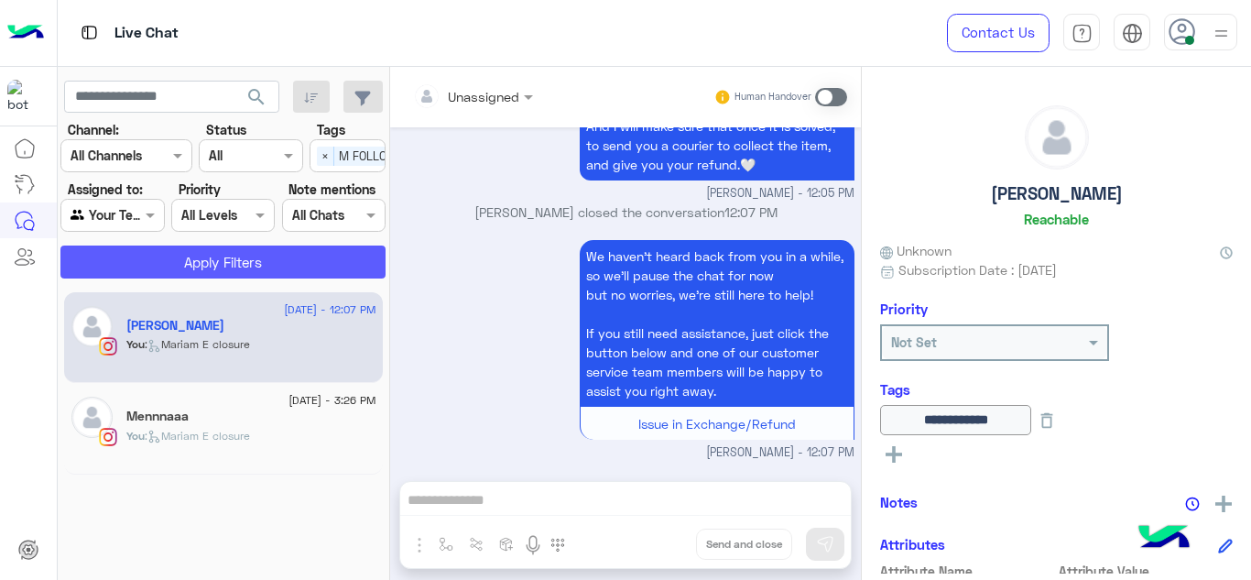
click at [198, 261] on button "Apply Filters" at bounding box center [222, 261] width 325 height 33
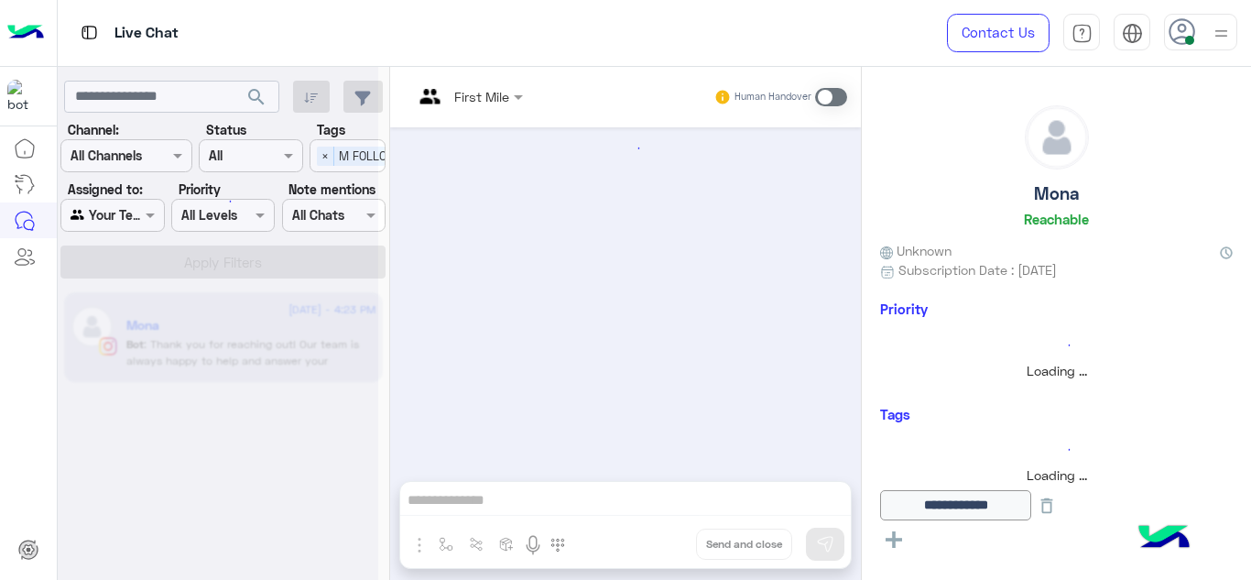
scroll to position [488, 0]
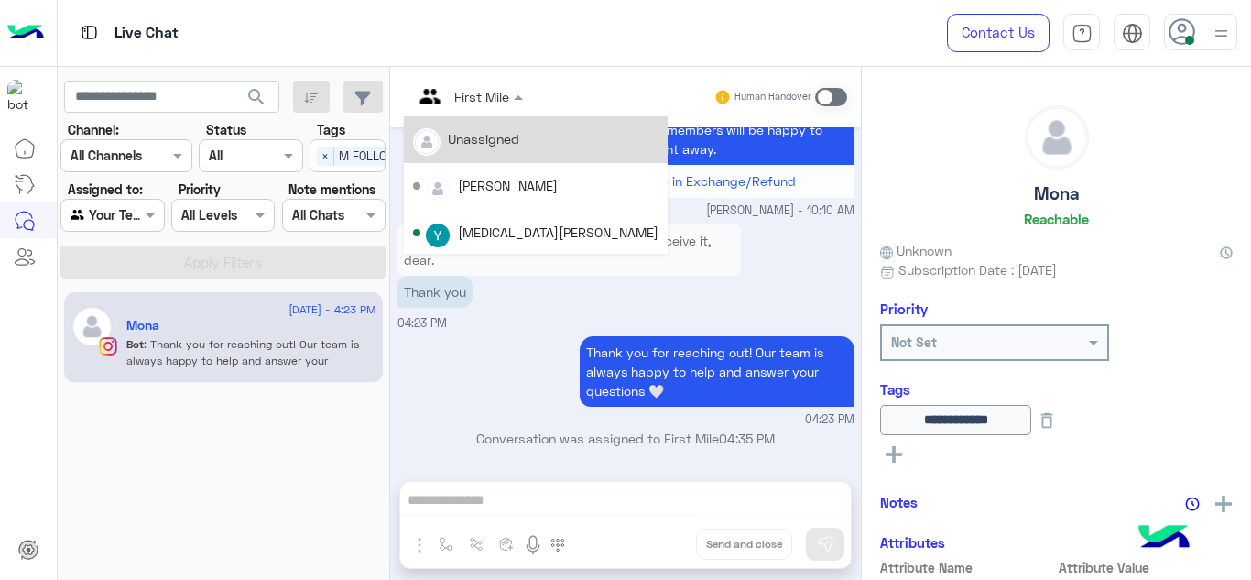
click at [497, 103] on div at bounding box center [468, 95] width 128 height 21
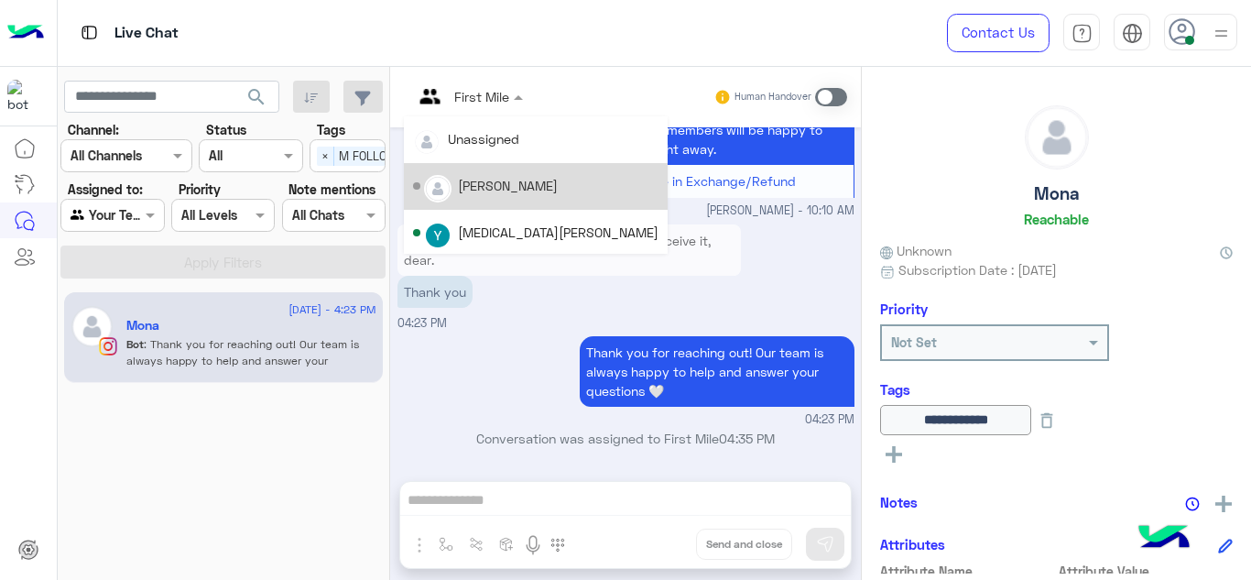
scroll to position [372, 0]
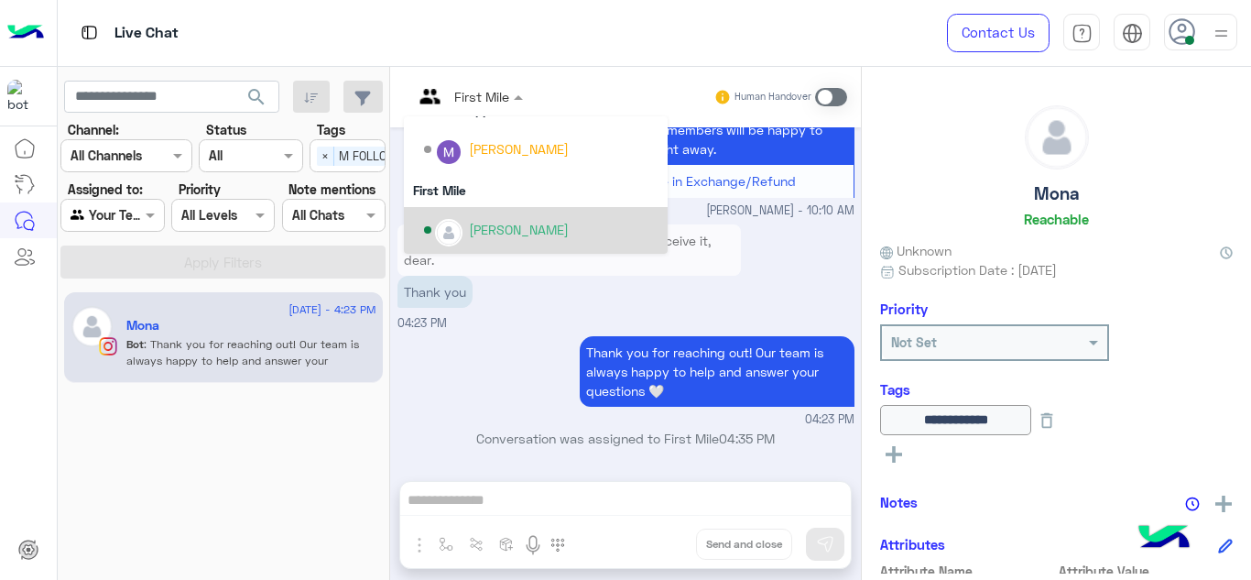
click at [482, 227] on div "[PERSON_NAME]" at bounding box center [519, 229] width 100 height 19
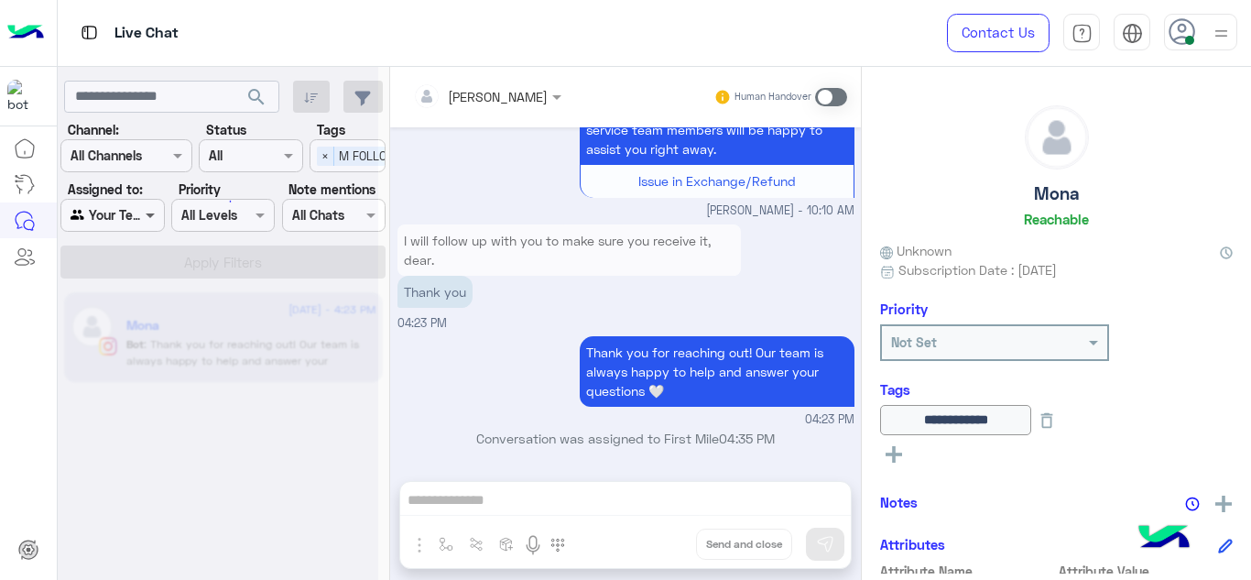
scroll to position [521, 0]
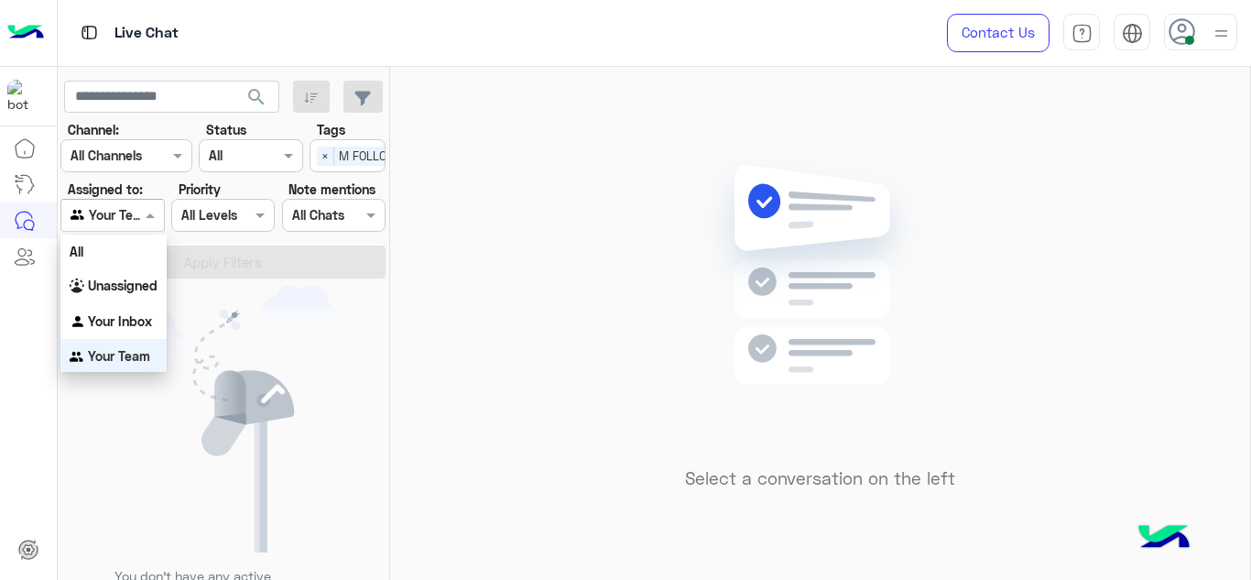
click at [150, 211] on span at bounding box center [152, 214] width 23 height 19
click at [126, 280] on b "Unassigned" at bounding box center [123, 284] width 70 height 16
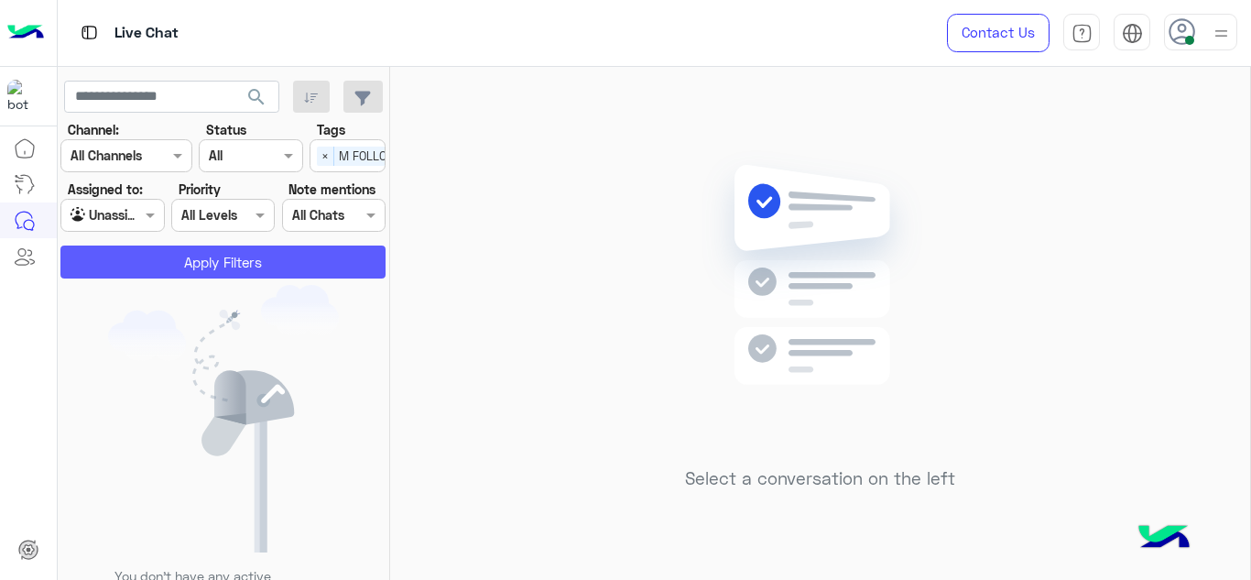
click at [198, 255] on button "Apply Filters" at bounding box center [222, 261] width 325 height 33
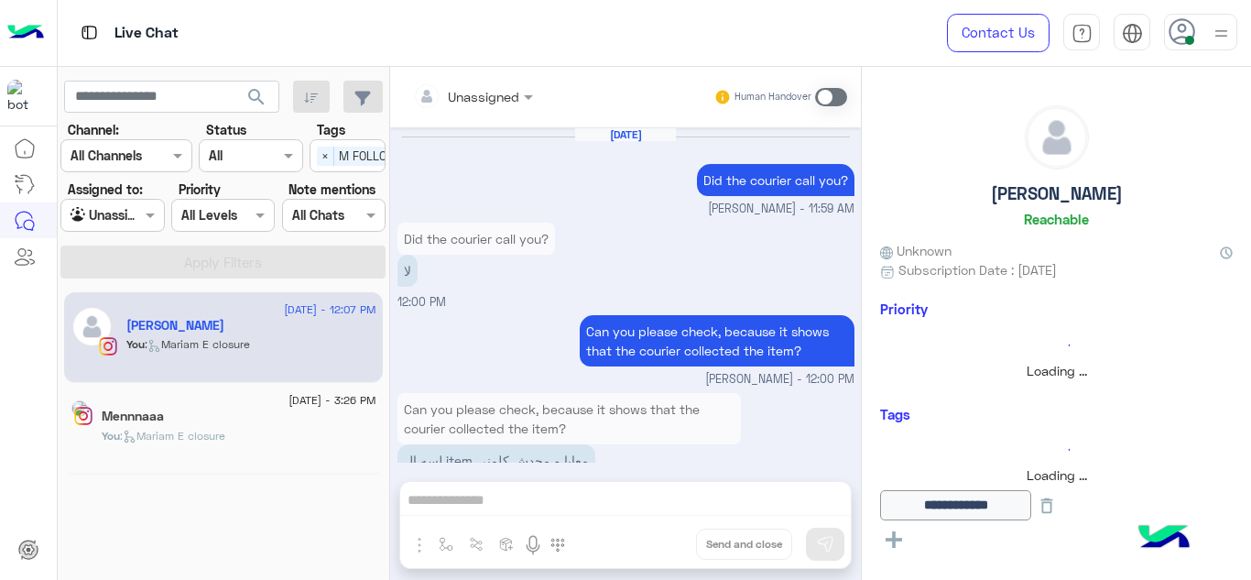
scroll to position [623, 0]
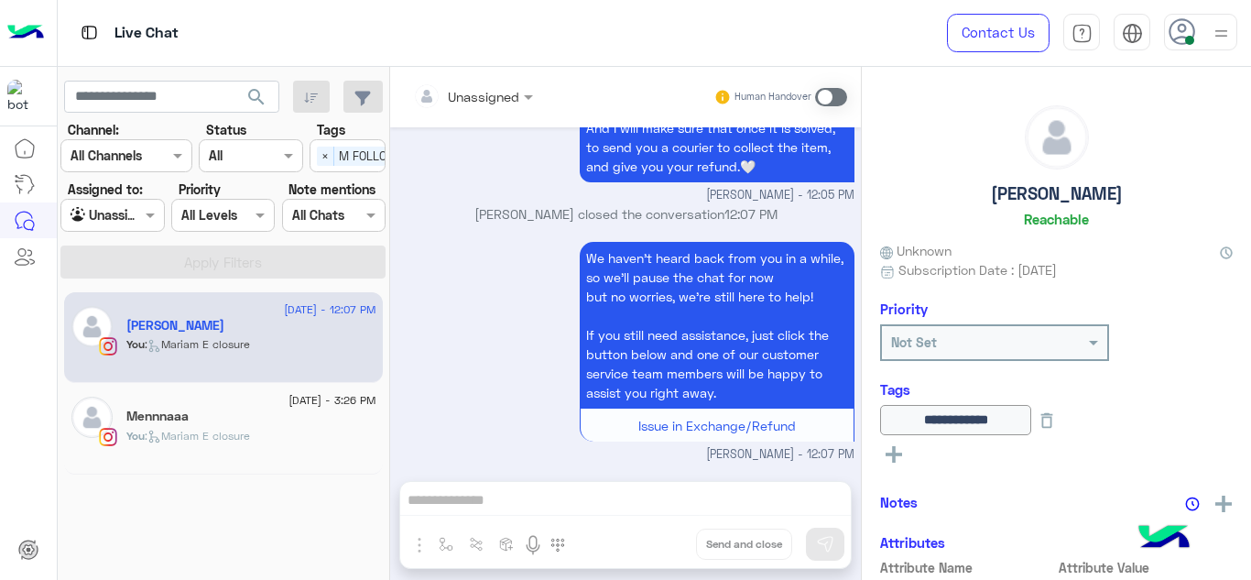
click at [468, 313] on div "We haven’t heard back from you in a while, so we’ll pause the chat for now but …" at bounding box center [625, 350] width 457 height 226
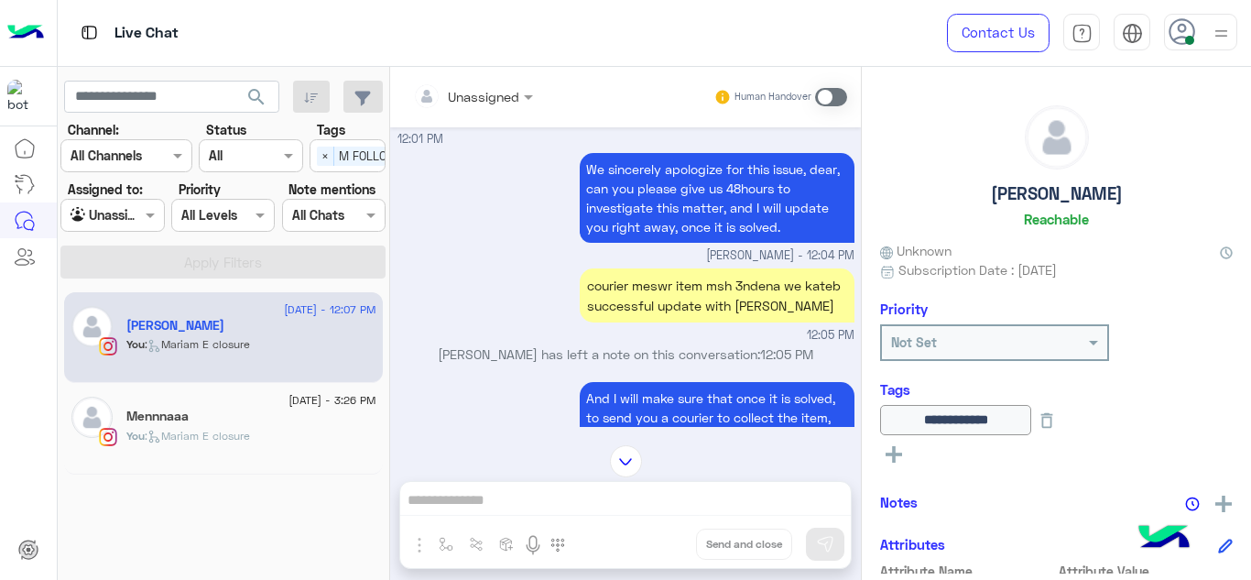
scroll to position [352, 0]
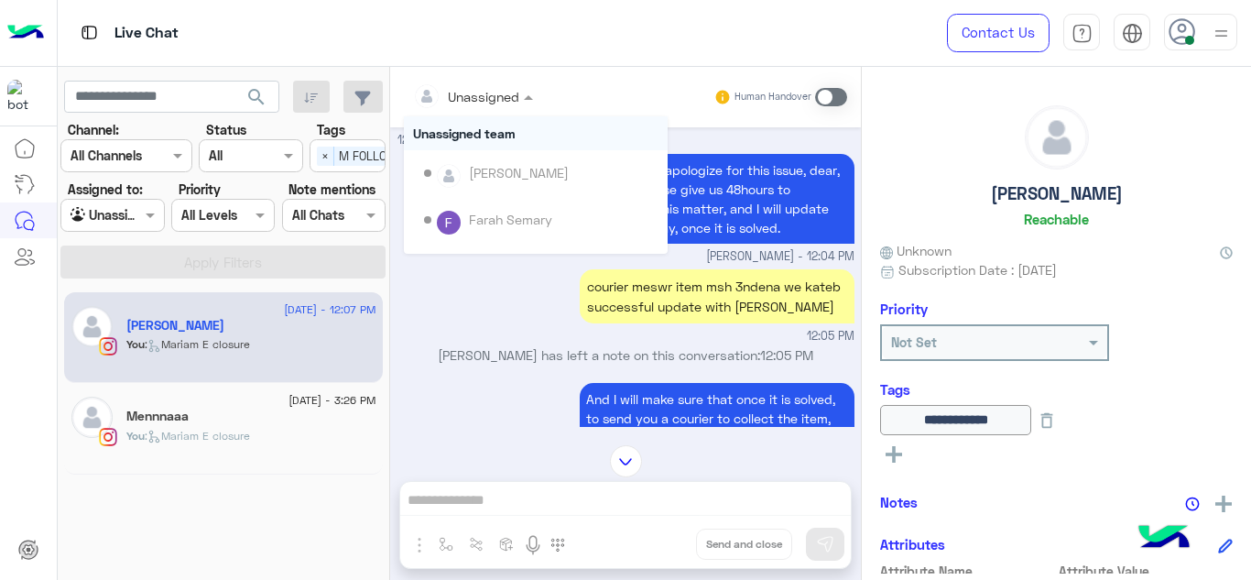
click at [482, 103] on input "text" at bounding box center [450, 96] width 74 height 19
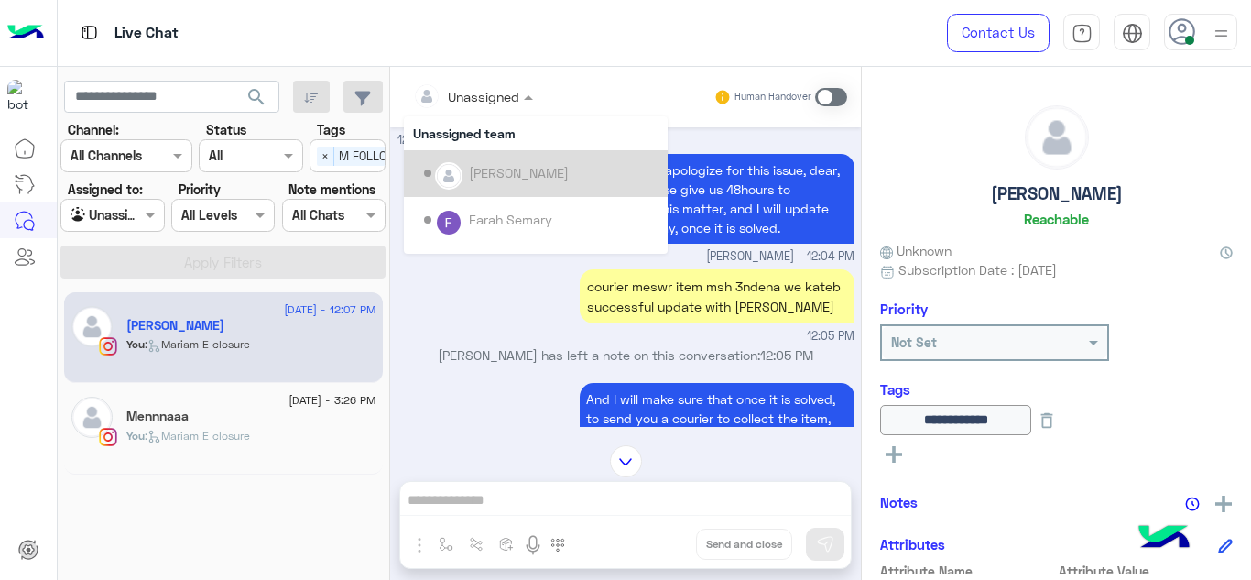
scroll to position [325, 0]
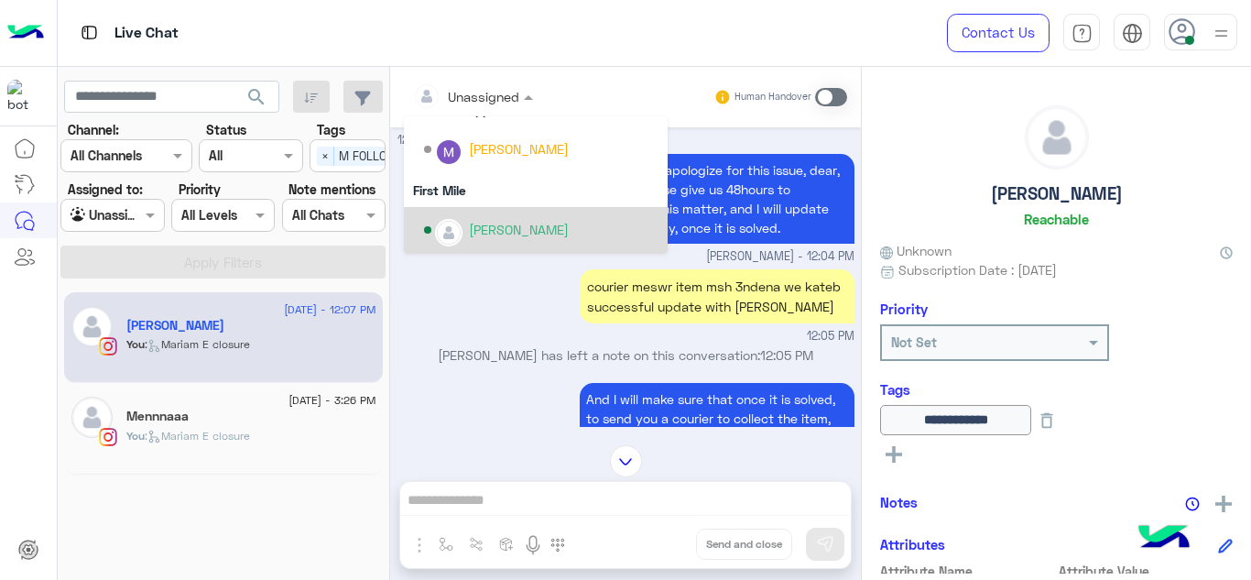
click at [493, 227] on div "[PERSON_NAME]" at bounding box center [519, 229] width 100 height 19
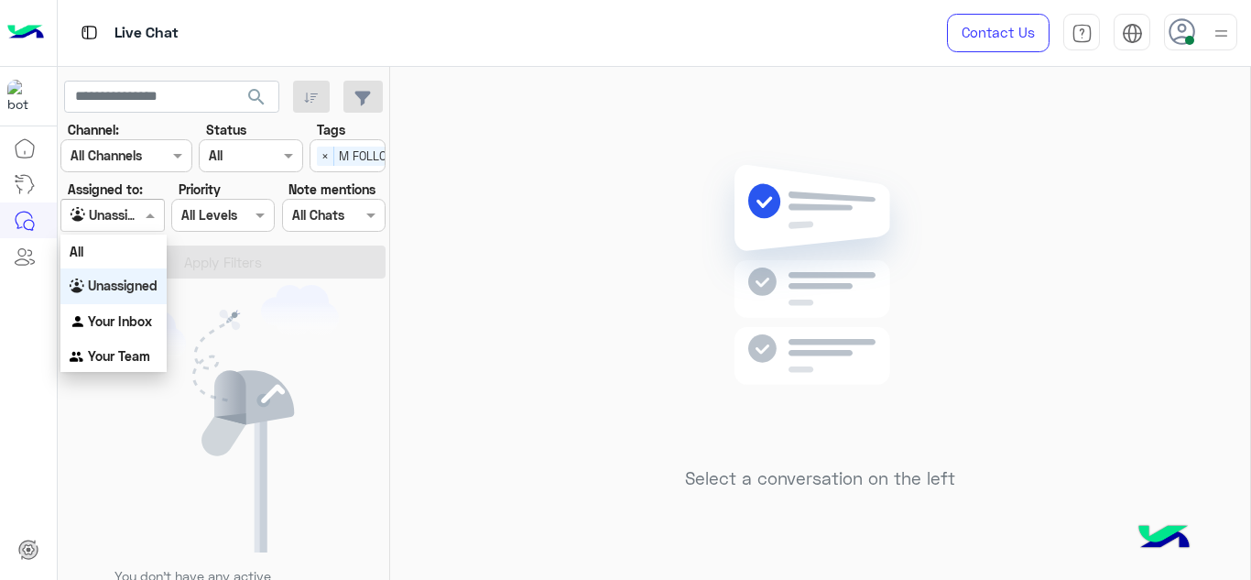
click at [145, 212] on span at bounding box center [152, 214] width 23 height 19
click at [134, 327] on b "Your Inbox" at bounding box center [120, 321] width 64 height 16
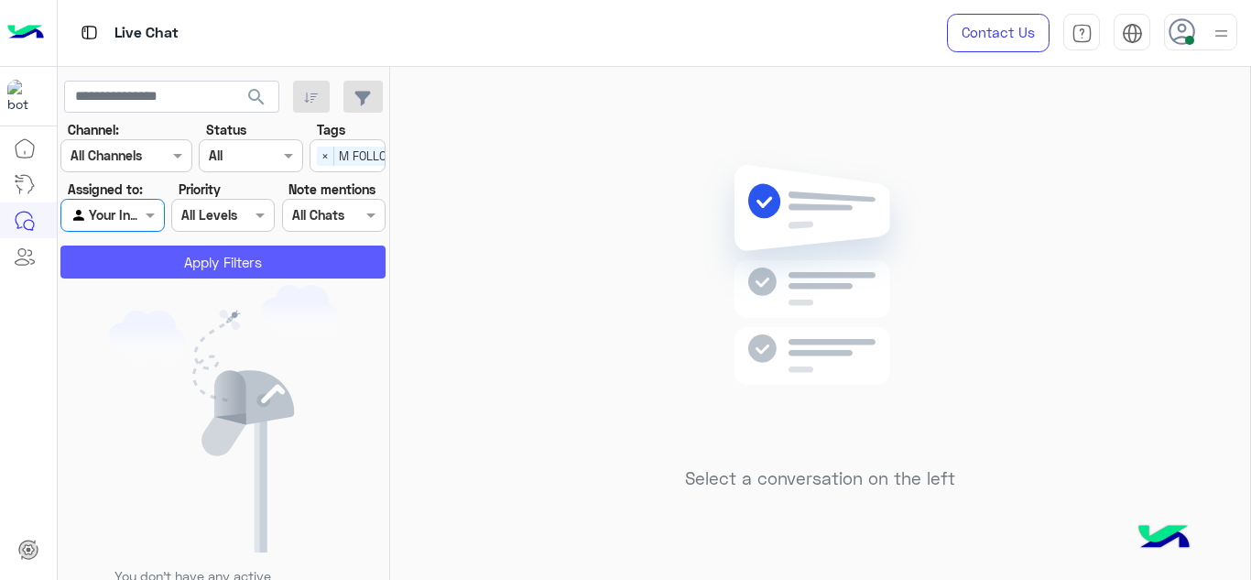
click at [212, 260] on button "Apply Filters" at bounding box center [222, 261] width 325 height 33
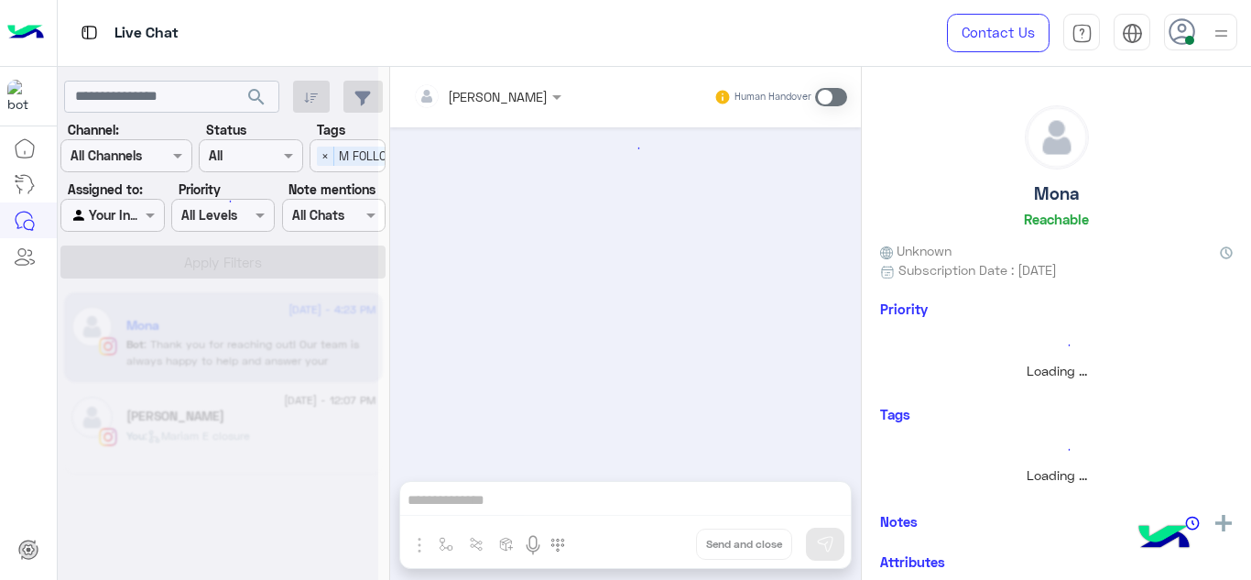
scroll to position [420, 0]
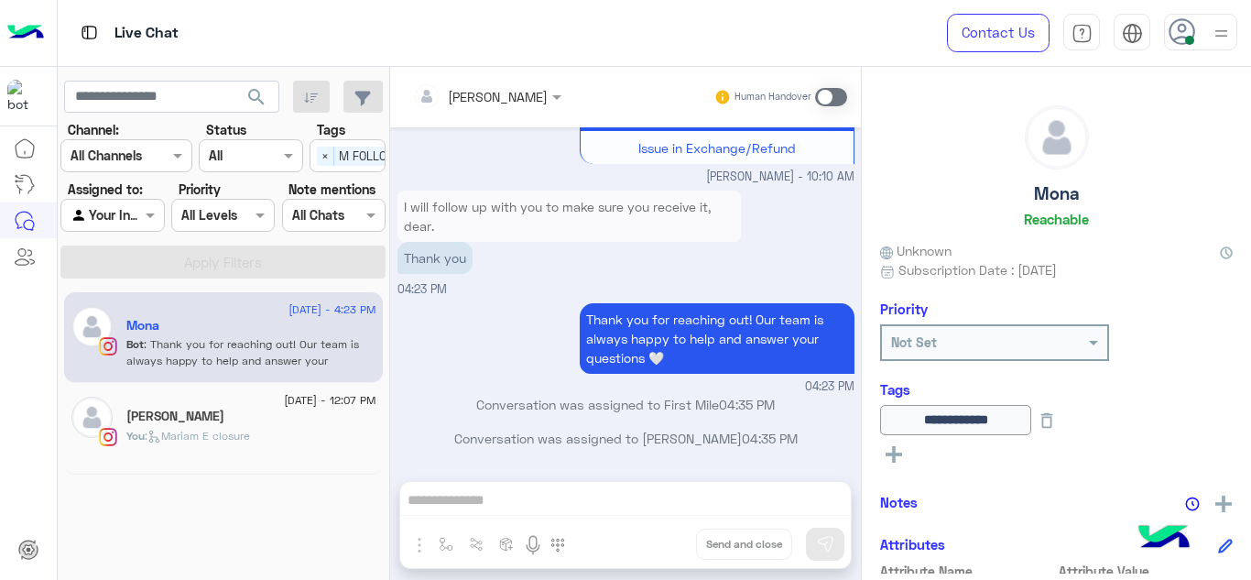
click at [837, 86] on div "Human Handover" at bounding box center [780, 97] width 135 height 33
click at [825, 101] on span at bounding box center [831, 97] width 32 height 18
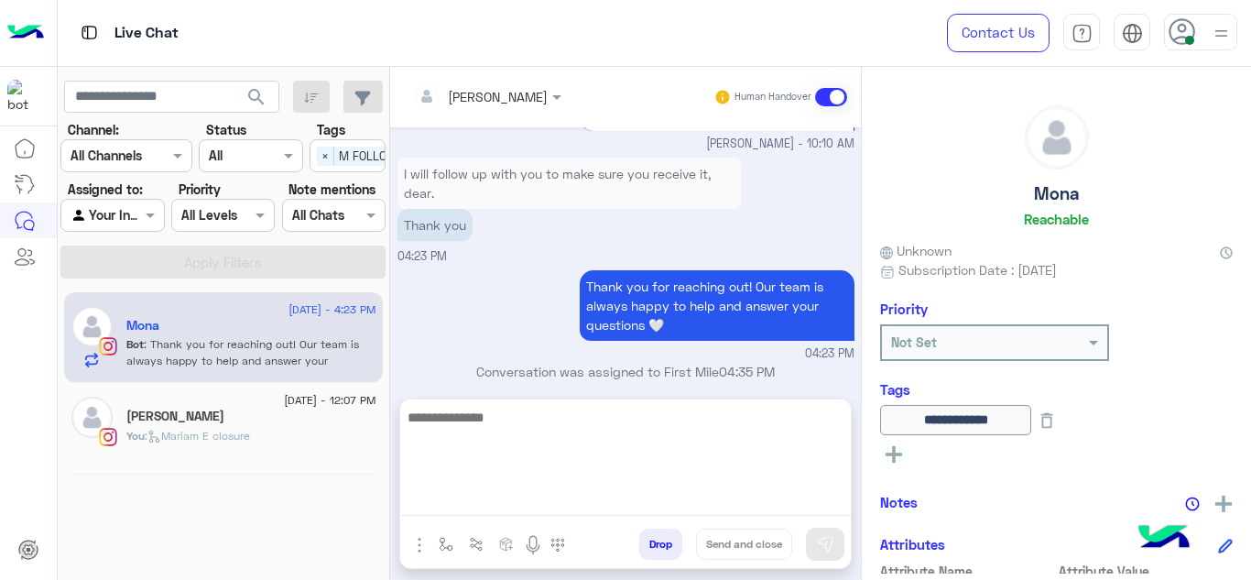
click at [496, 499] on textarea at bounding box center [625, 461] width 450 height 110
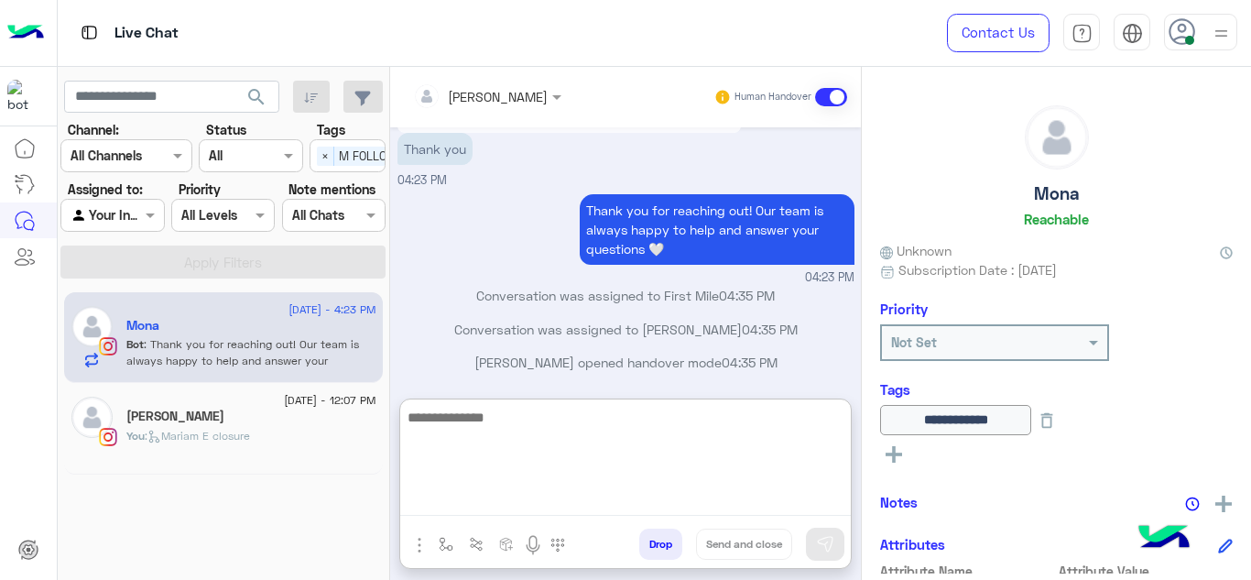
scroll to position [535, 0]
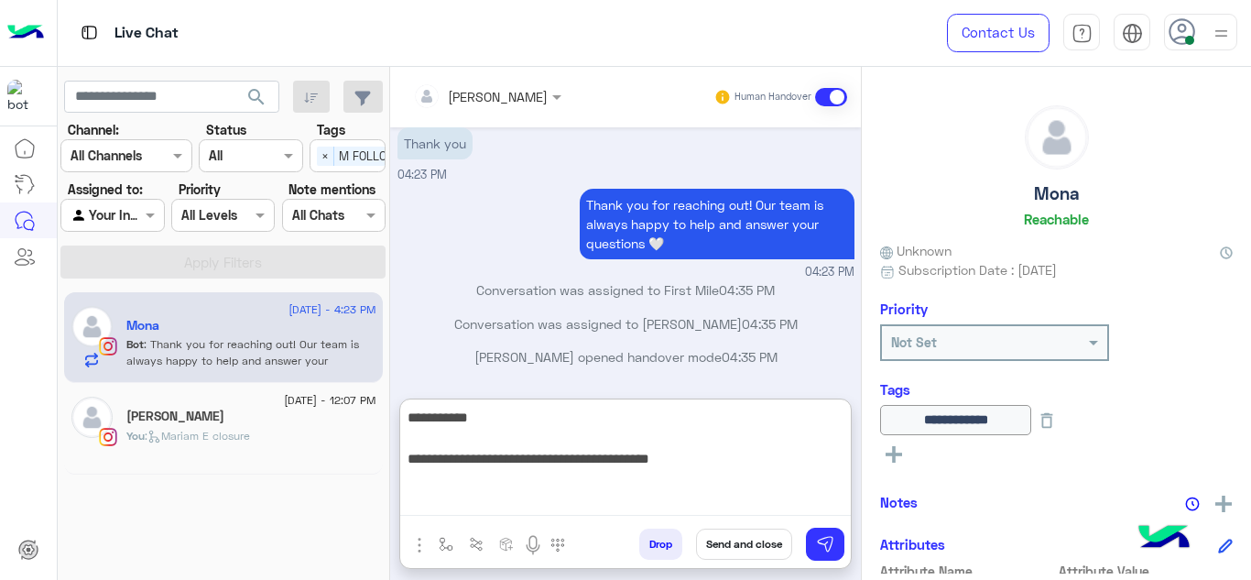
click at [611, 459] on textarea "**********" at bounding box center [625, 461] width 450 height 110
click at [604, 459] on textarea "**********" at bounding box center [625, 461] width 450 height 110
click at [694, 464] on textarea "**********" at bounding box center [625, 461] width 450 height 110
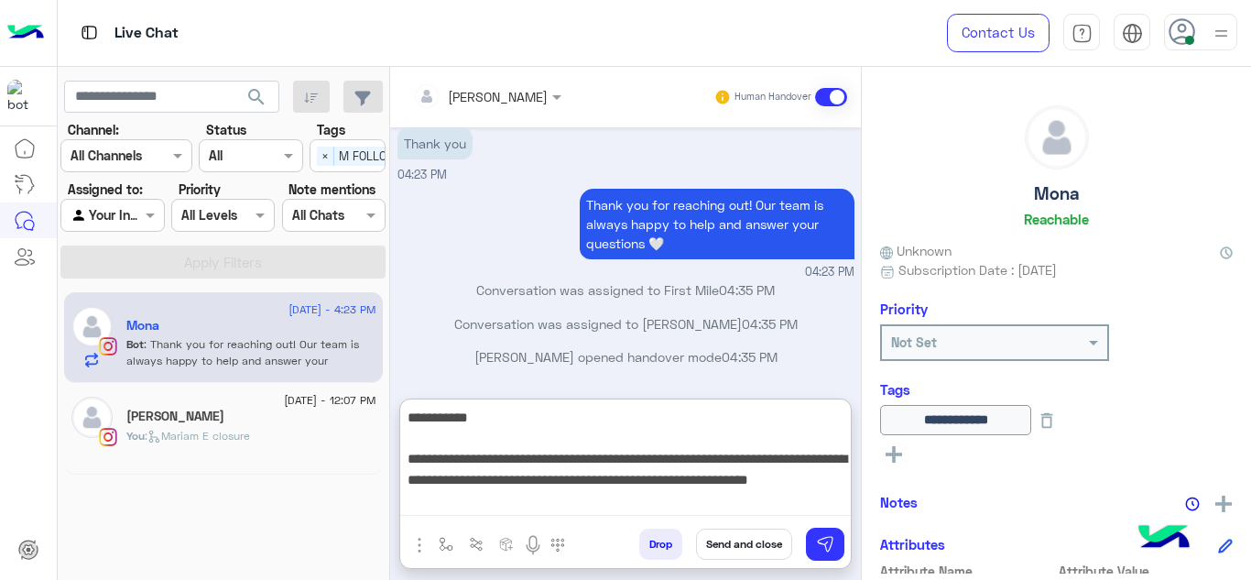
click at [464, 500] on textarea "**********" at bounding box center [625, 461] width 450 height 110
click at [501, 513] on textarea "**********" at bounding box center [625, 461] width 450 height 110
type textarea "**********"
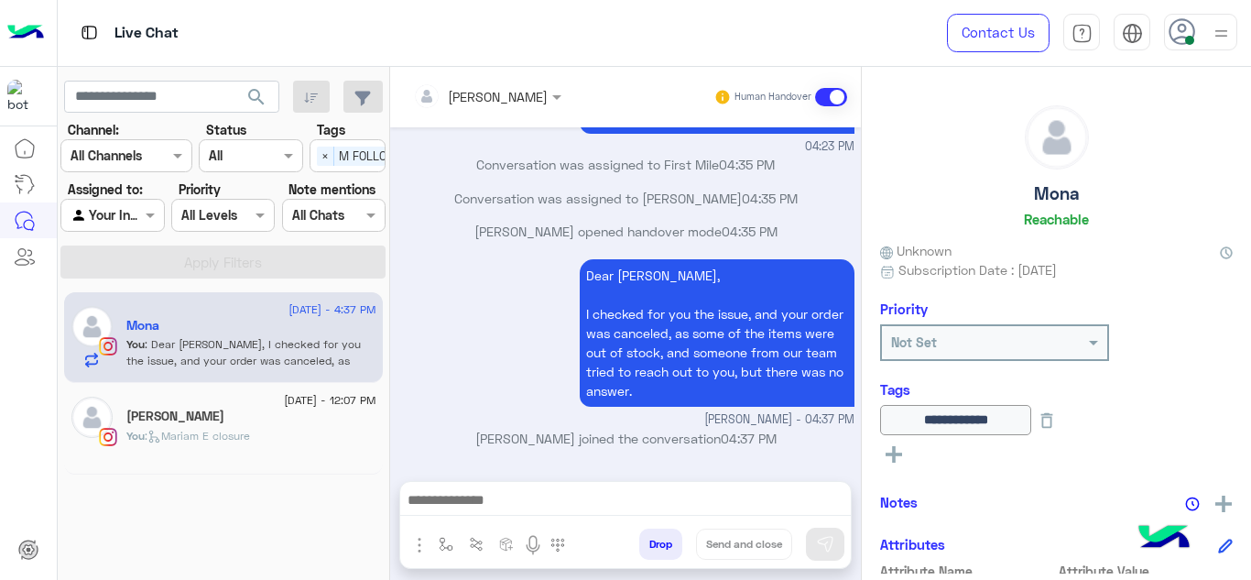
scroll to position [700, 0]
click at [289, 446] on div "You : Mariam E closure" at bounding box center [251, 444] width 250 height 32
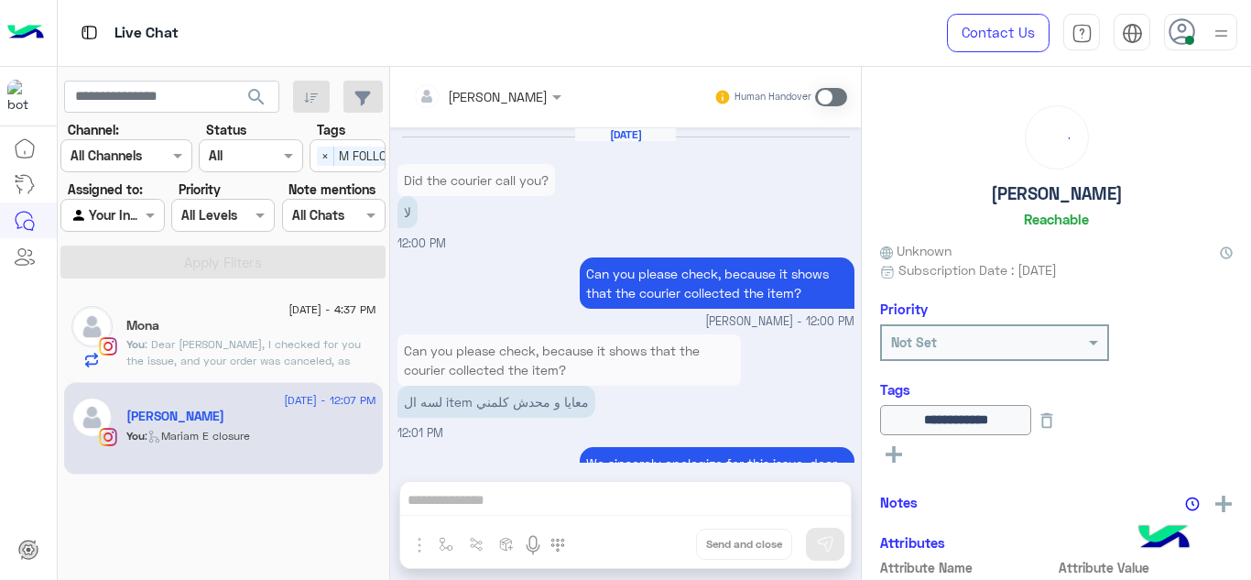
scroll to position [599, 0]
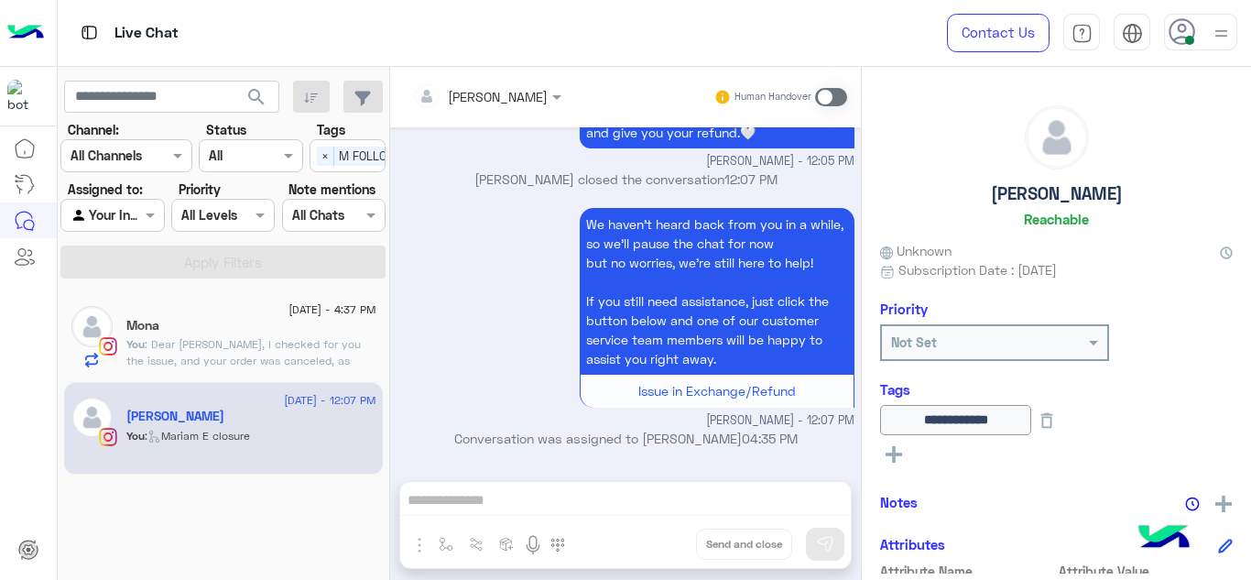
click at [830, 98] on span at bounding box center [831, 97] width 32 height 18
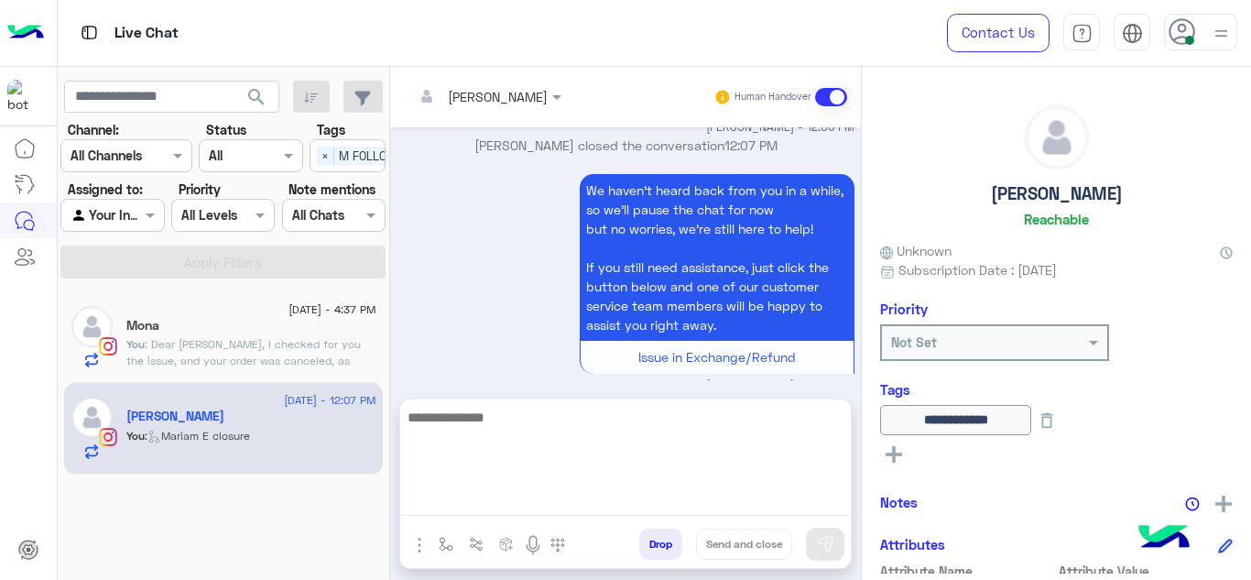
click at [491, 498] on textarea at bounding box center [625, 461] width 450 height 110
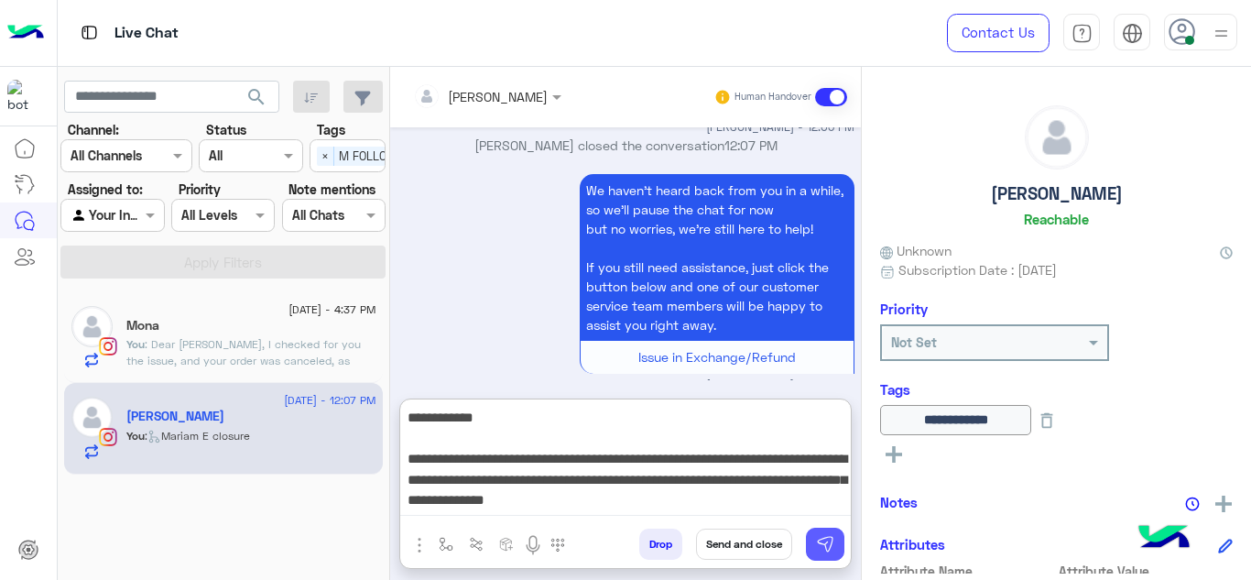
type textarea "**********"
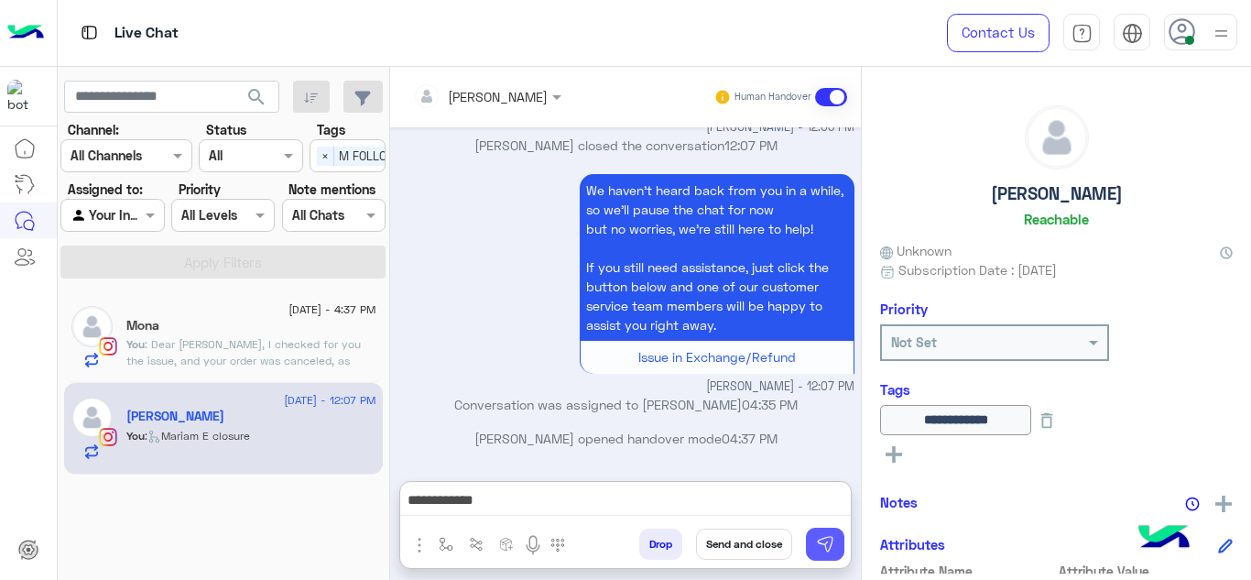
click at [819, 543] on img at bounding box center [825, 544] width 18 height 18
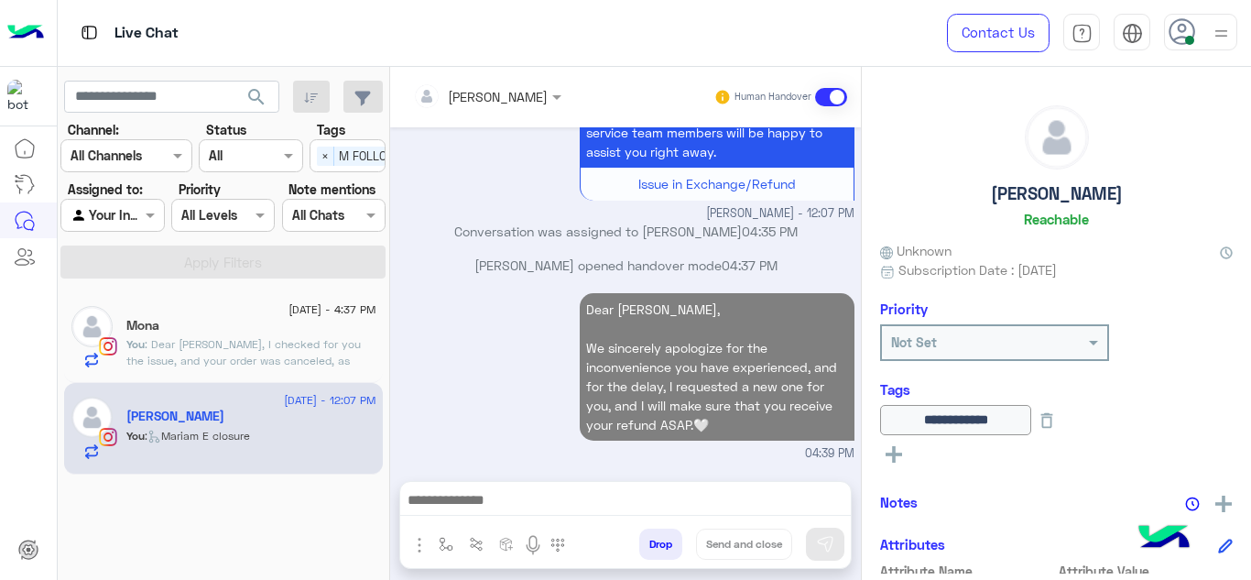
scroll to position [840, 0]
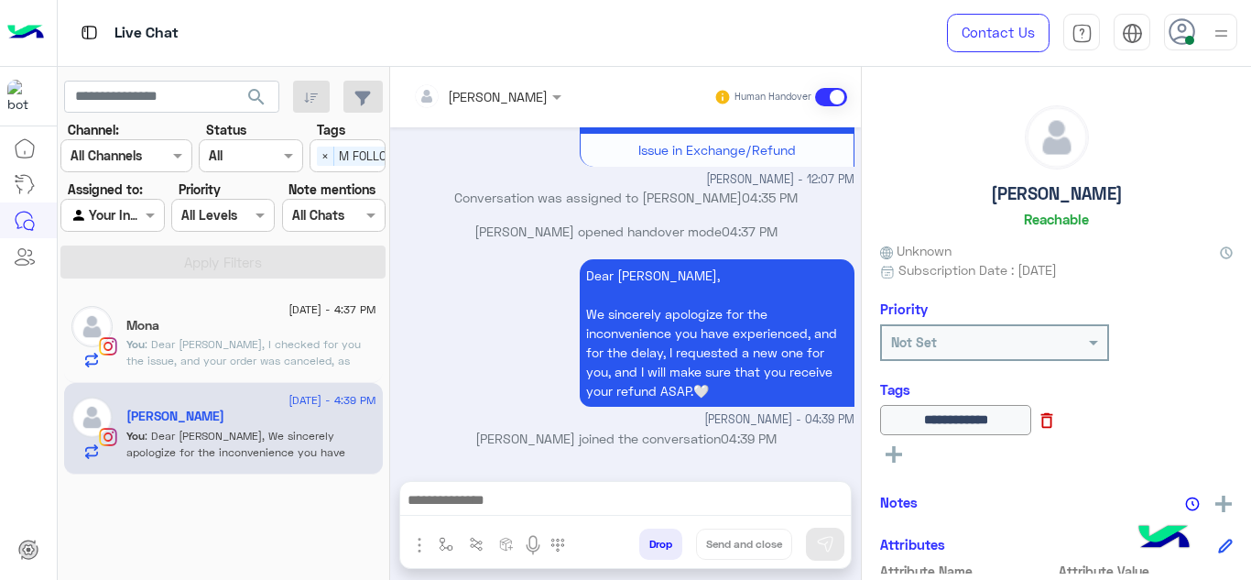
click at [1057, 424] on icon at bounding box center [1046, 420] width 20 height 20
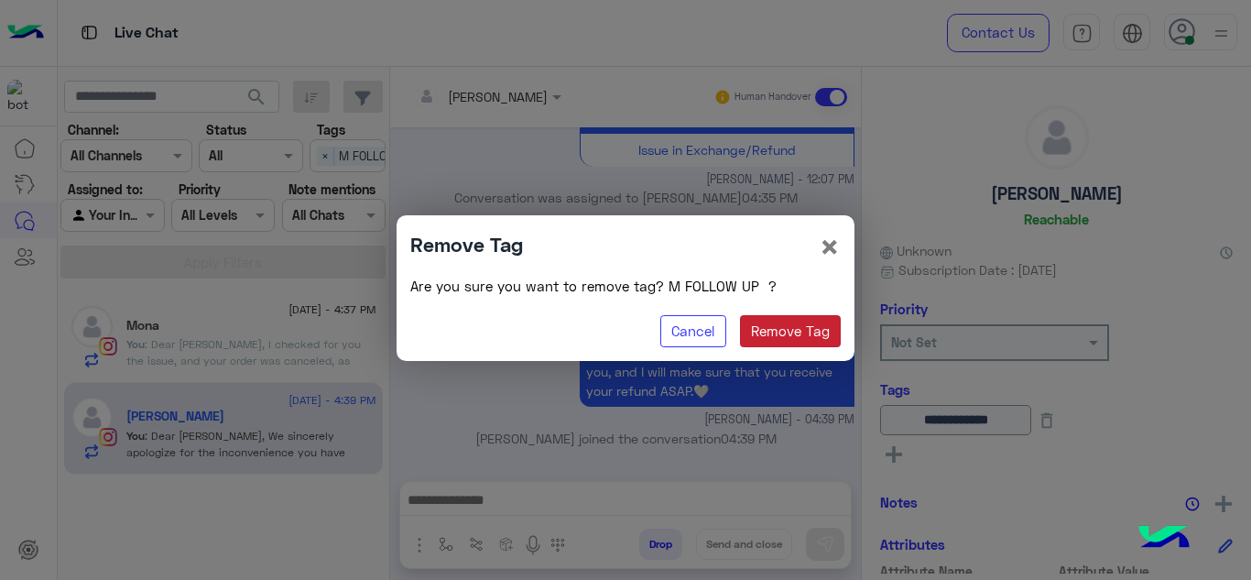
click at [786, 331] on button "Remove Tag" at bounding box center [791, 331] width 102 height 33
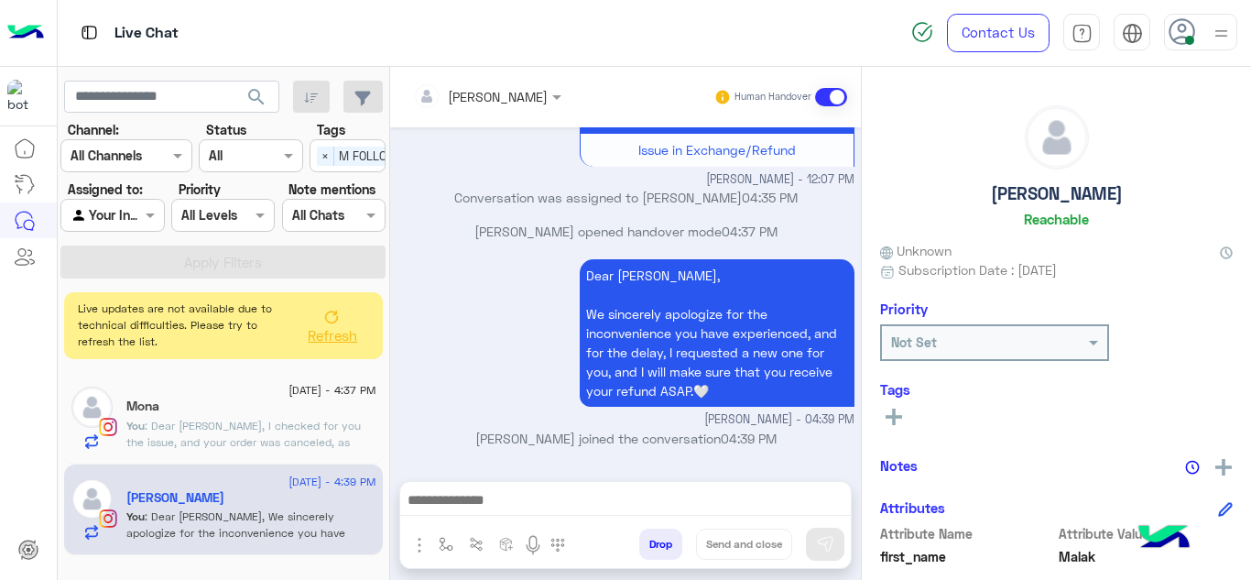
click at [893, 418] on rect at bounding box center [894, 416] width 4 height 16
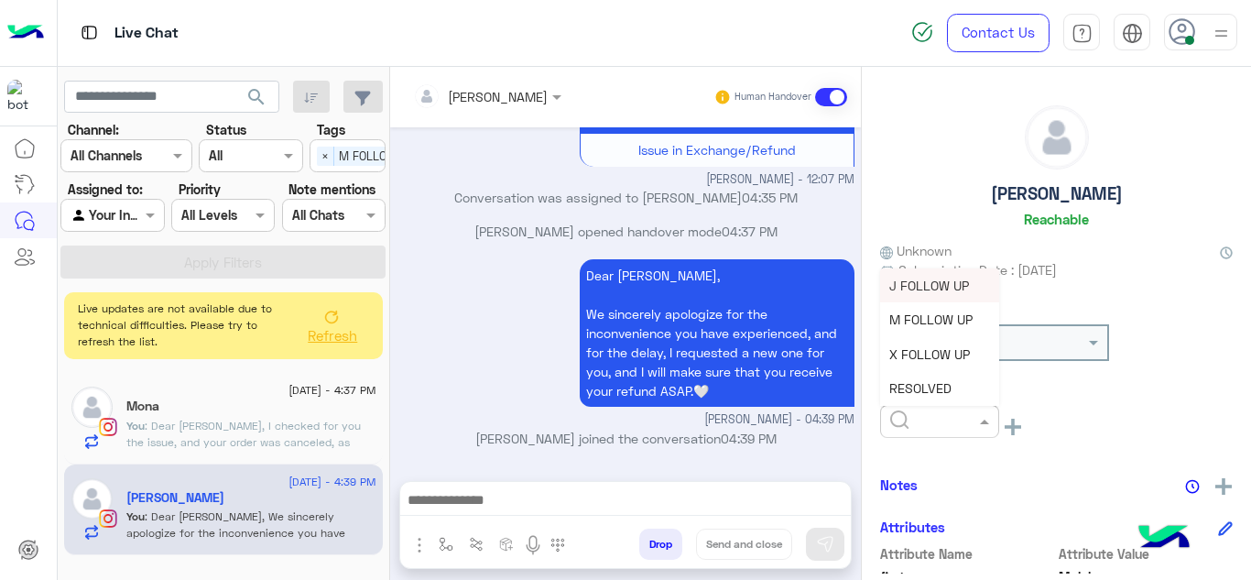
click at [912, 417] on input "text" at bounding box center [918, 421] width 56 height 19
click at [914, 389] on span "RESOLVED" at bounding box center [920, 388] width 62 height 16
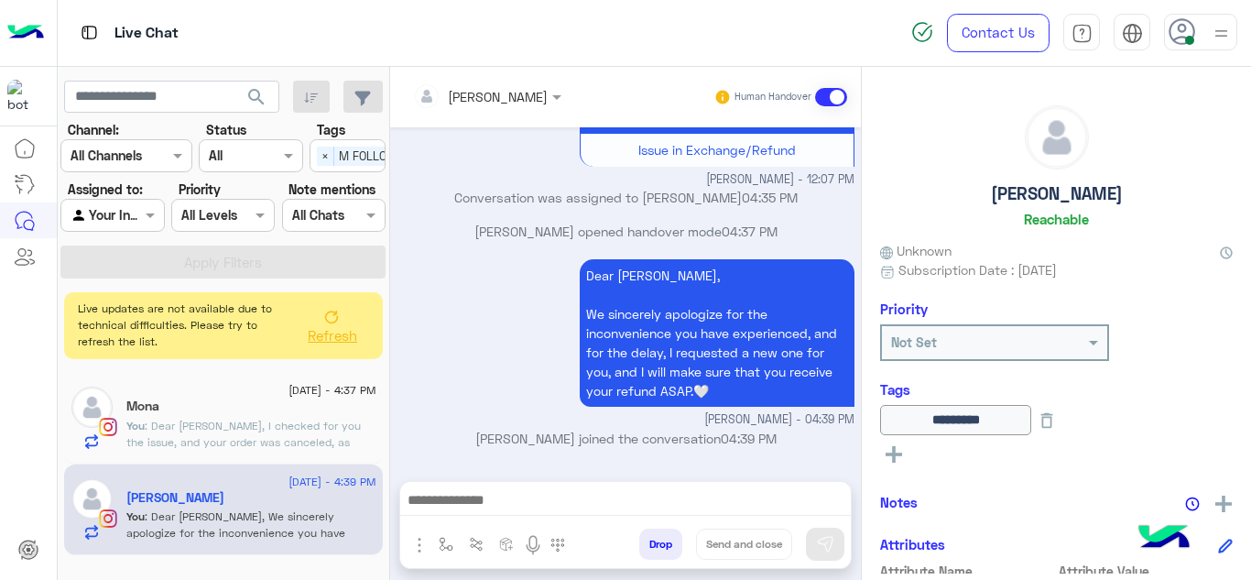
click at [304, 407] on div "Mona" at bounding box center [251, 407] width 250 height 19
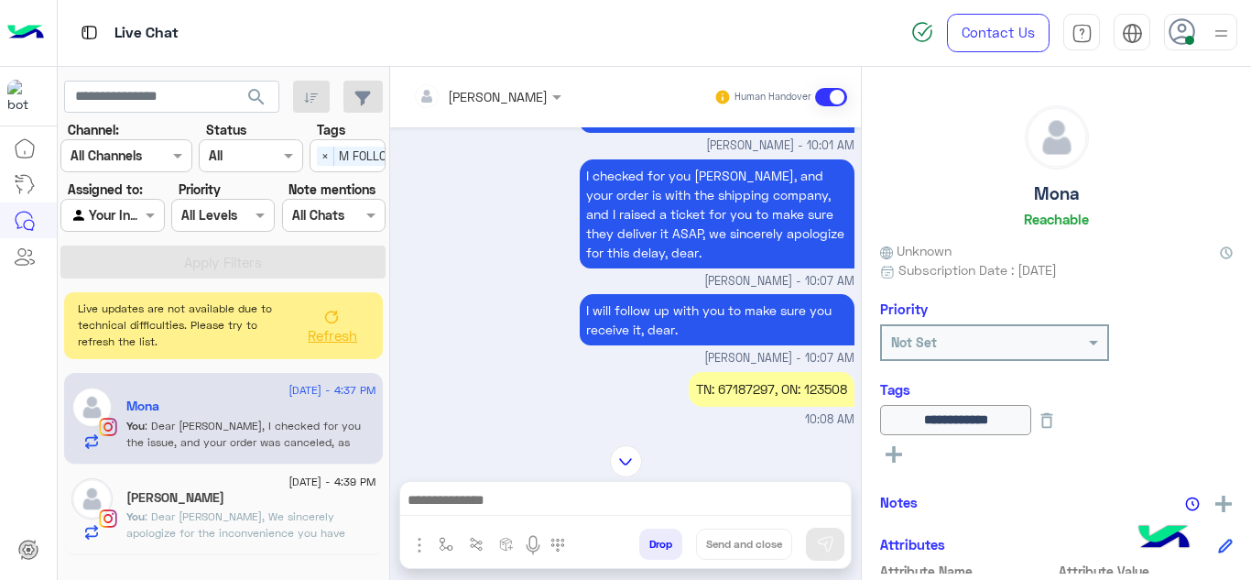
scroll to position [342, 0]
click at [819, 373] on div "TN: 67187297, ON: 123508" at bounding box center [771, 390] width 166 height 34
copy div "123508"
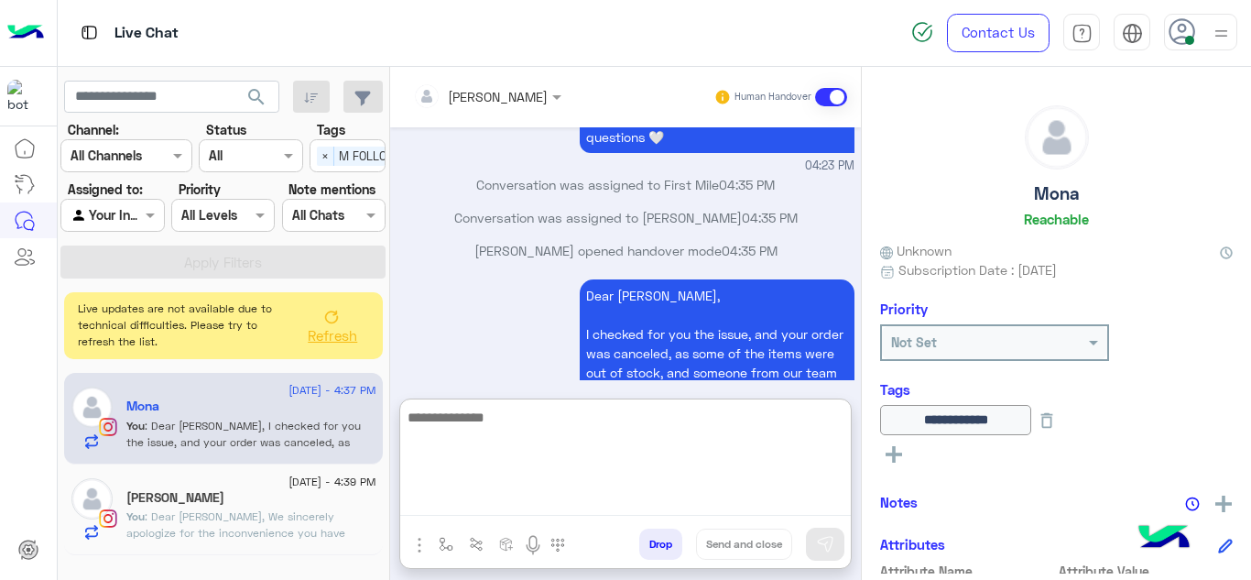
scroll to position [1227, 0]
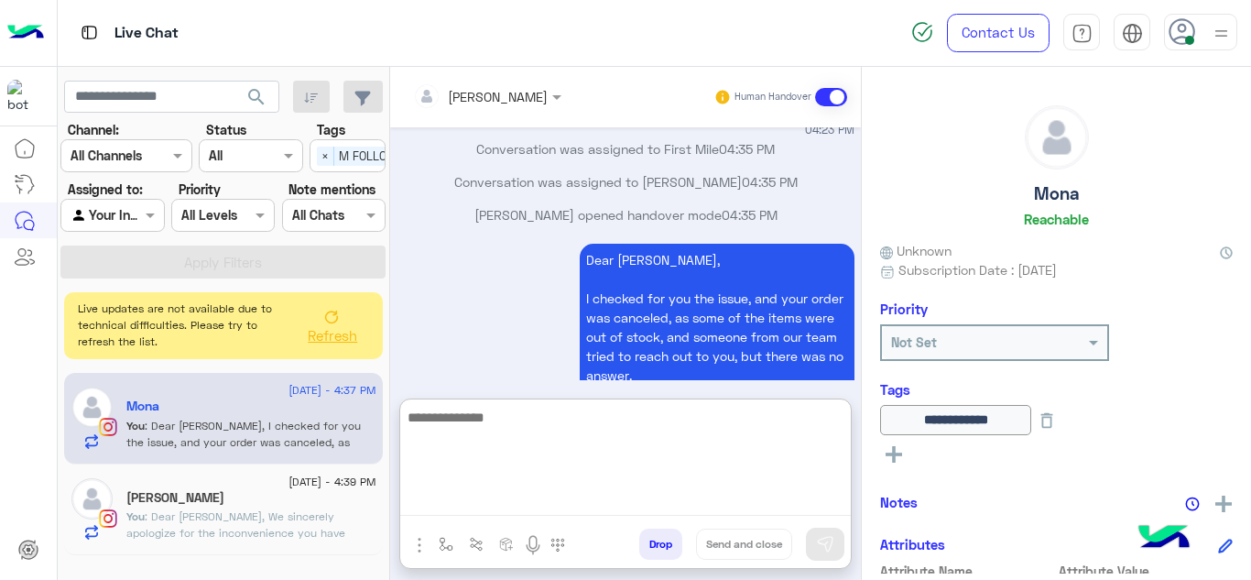
click at [478, 504] on textarea at bounding box center [625, 461] width 450 height 110
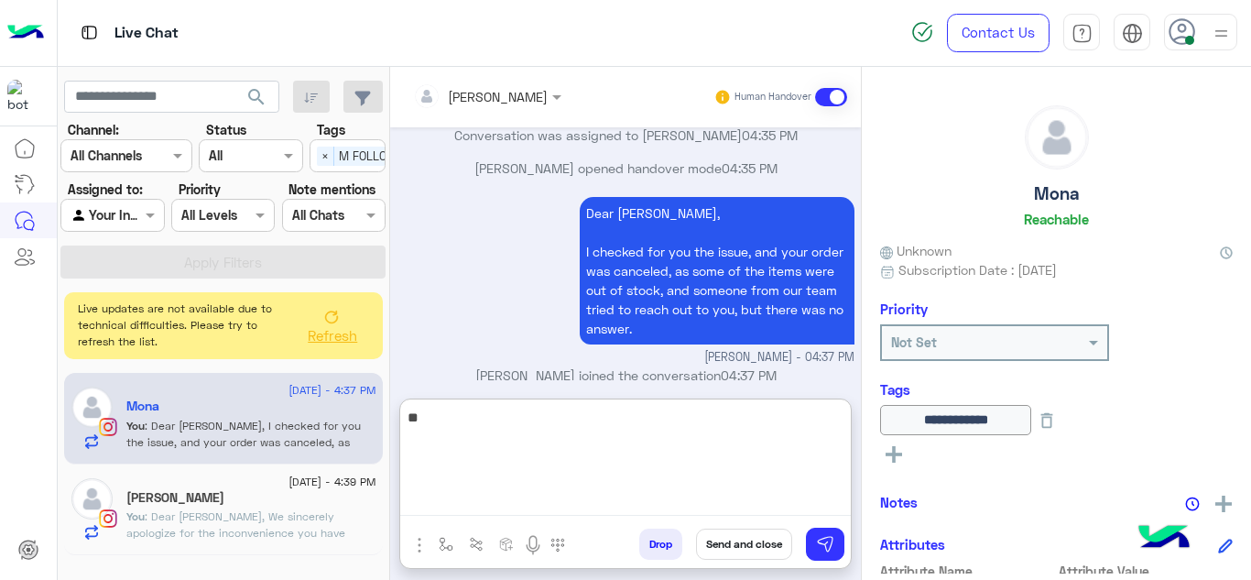
type textarea "*"
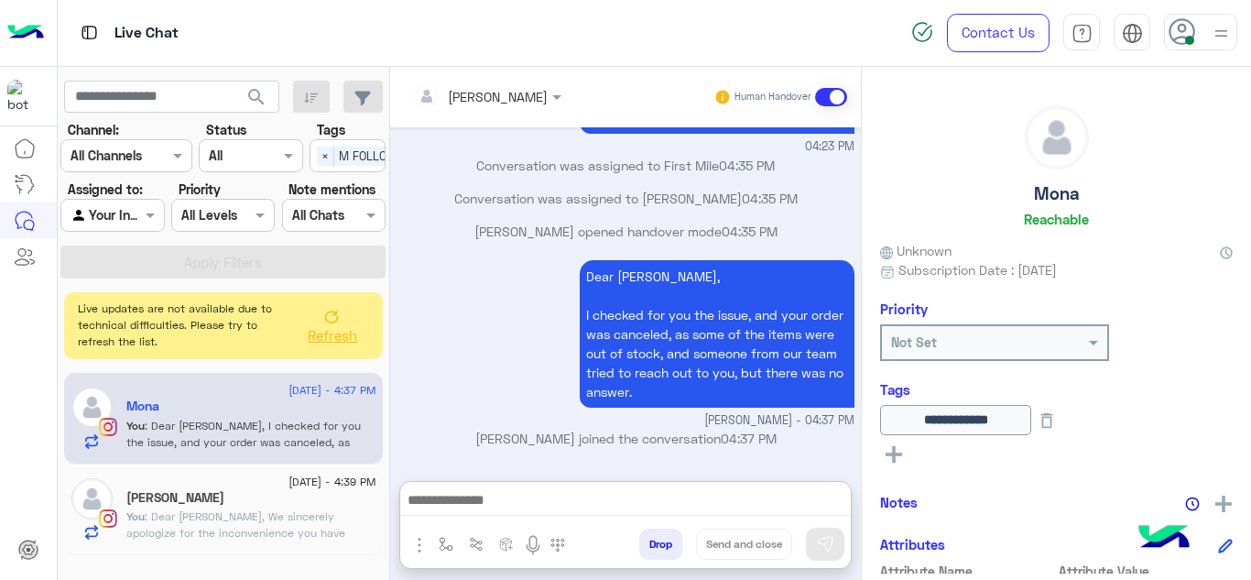
click at [452, 337] on div "Dear mona, I checked for you the issue, and your order was canceled, as some of…" at bounding box center [625, 342] width 457 height 174
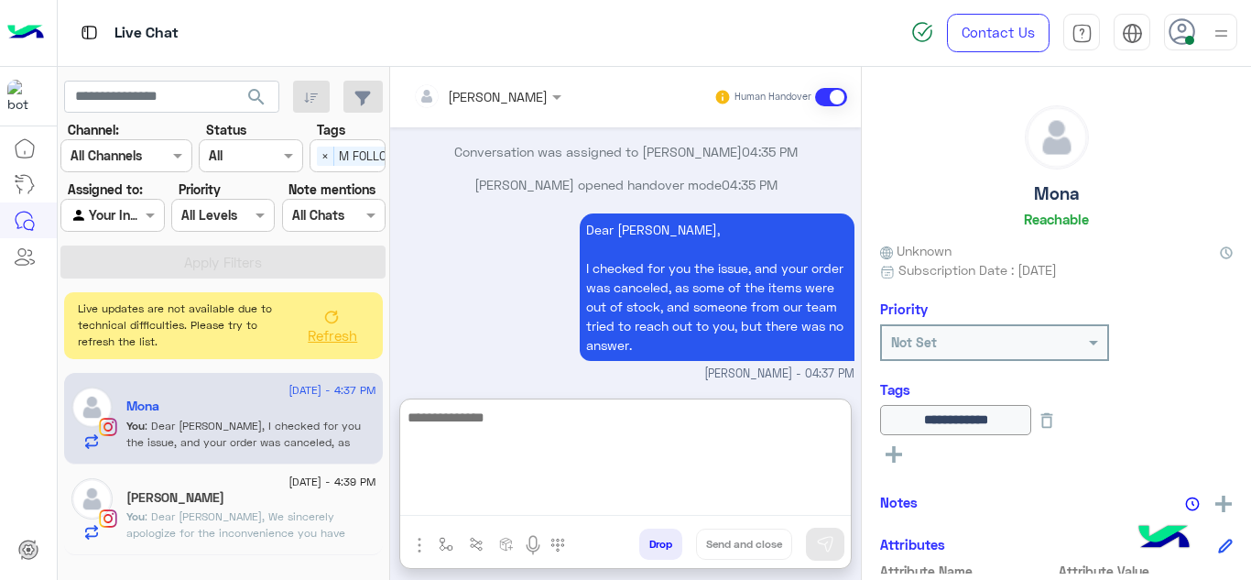
click at [460, 489] on textarea at bounding box center [625, 461] width 450 height 110
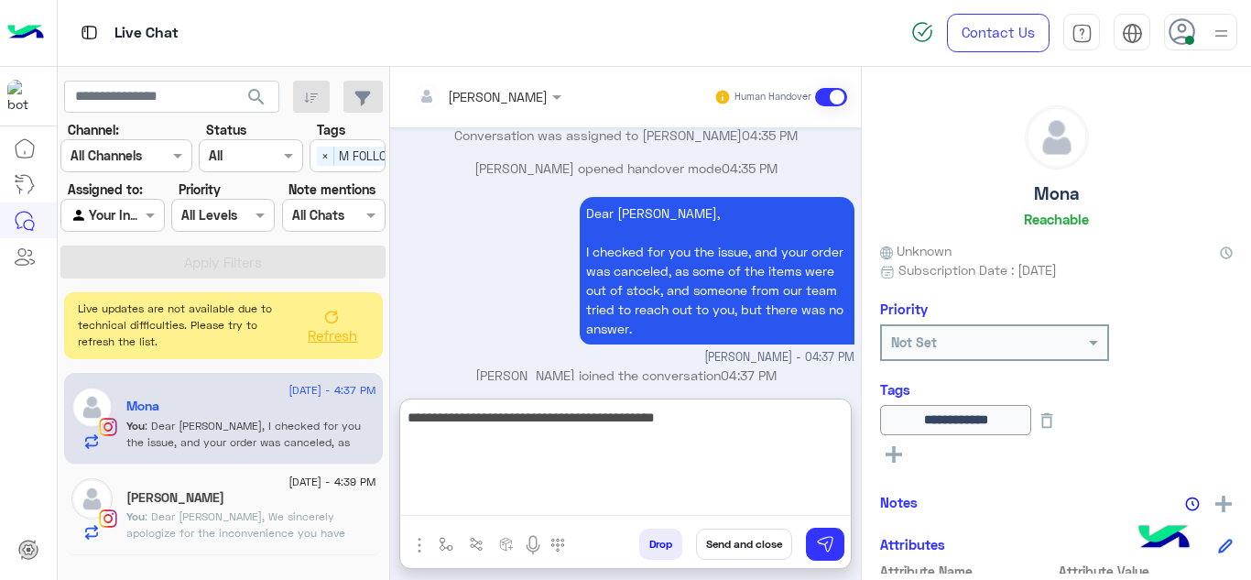
type textarea "**********"
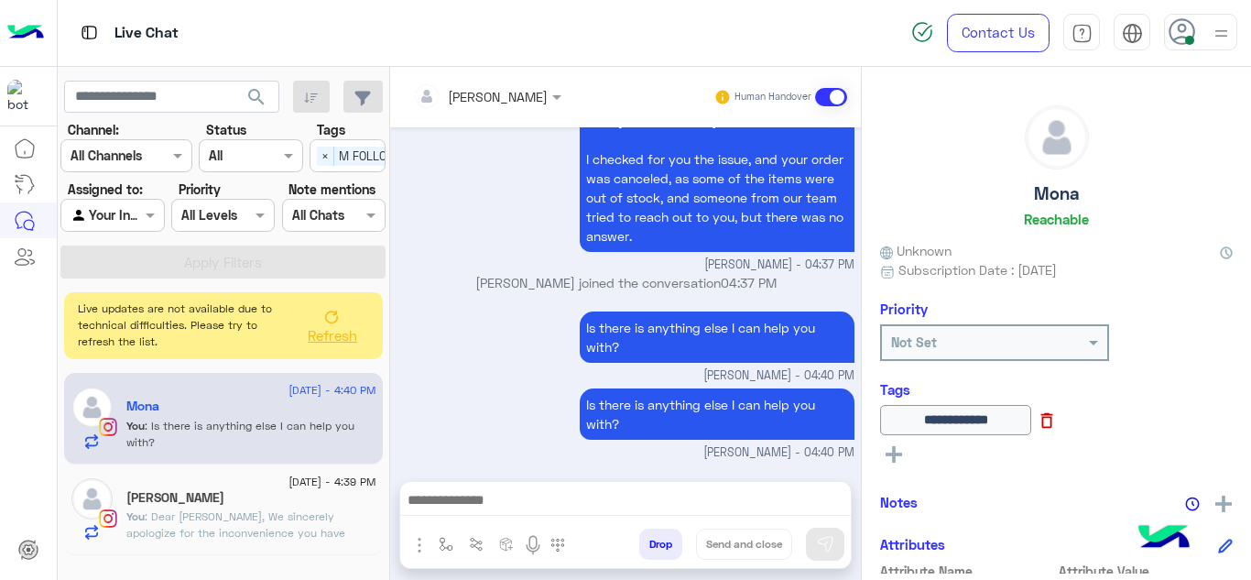
scroll to position [1347, 0]
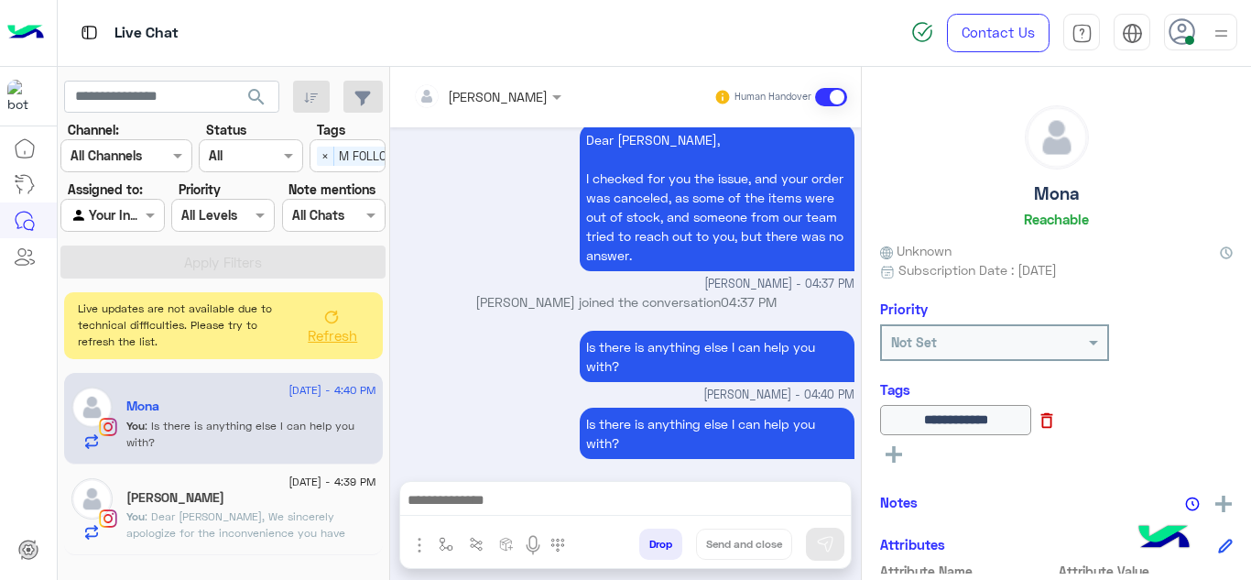
click at [1057, 420] on icon at bounding box center [1046, 420] width 20 height 20
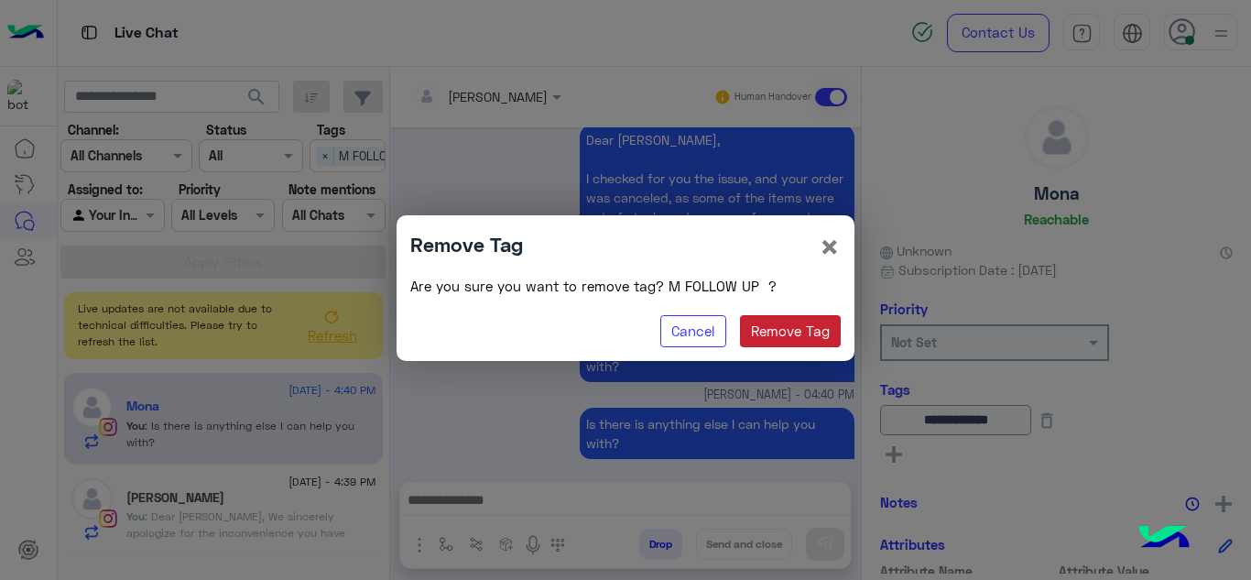
click at [774, 330] on button "Remove Tag" at bounding box center [791, 331] width 102 height 33
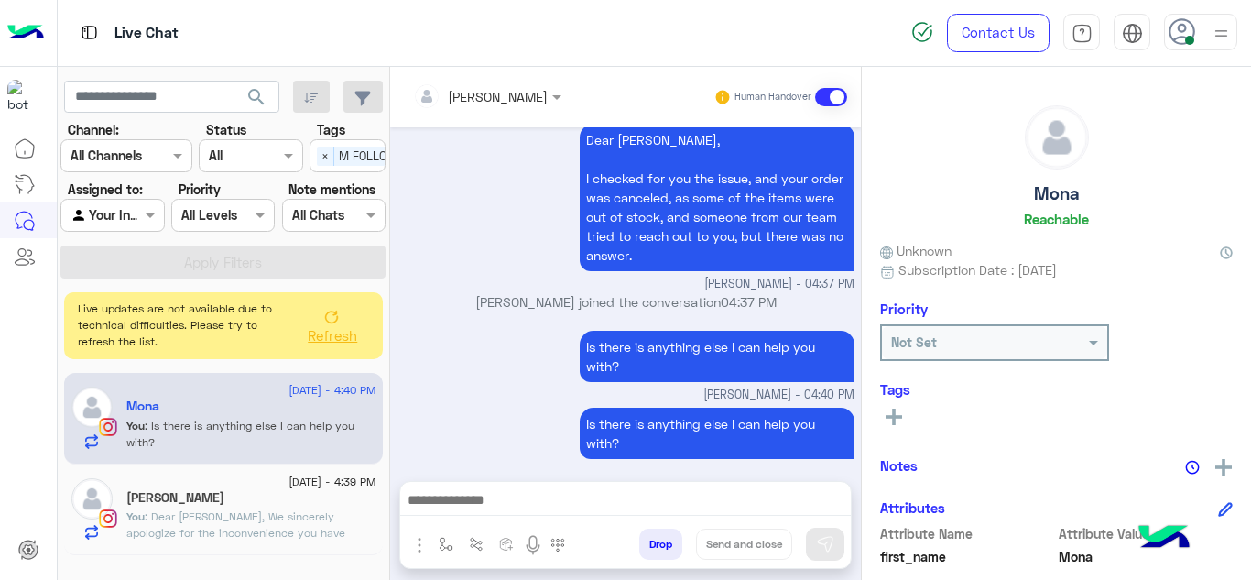
click at [309, 505] on div "Malak Mohamed" at bounding box center [251, 499] width 250 height 19
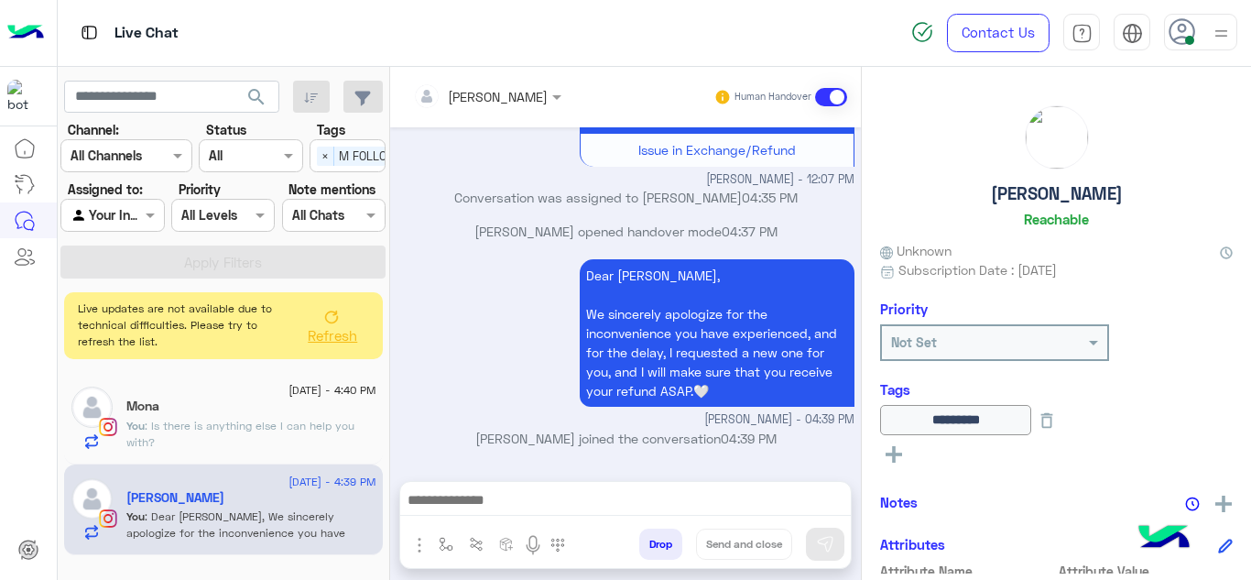
scroll to position [556, 0]
click at [445, 542] on img "button" at bounding box center [446, 544] width 15 height 15
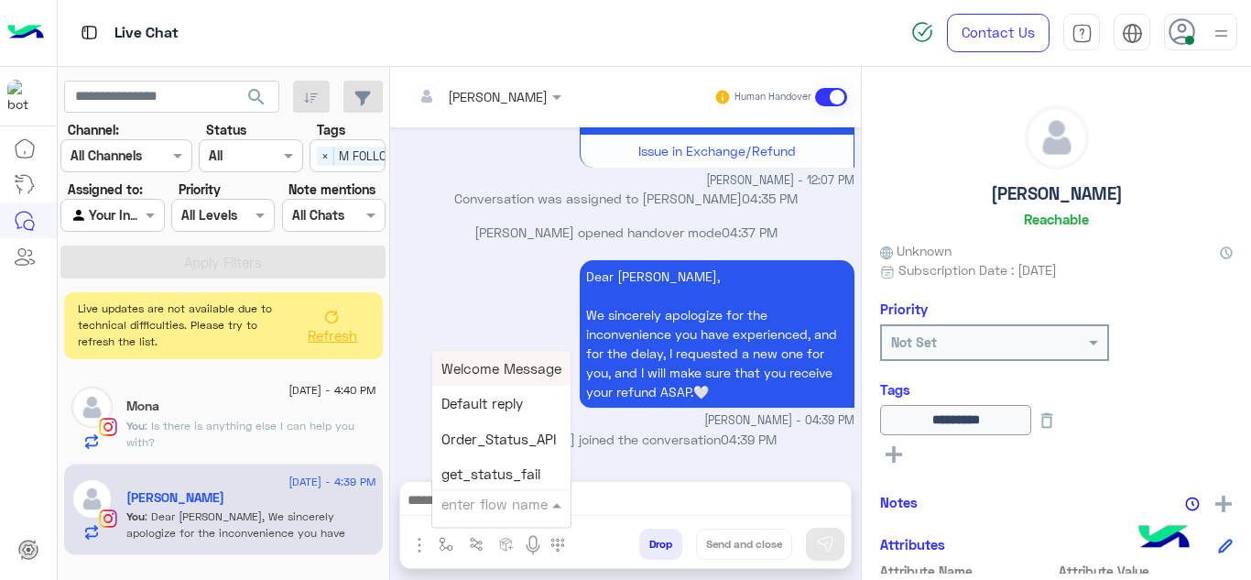
click at [464, 518] on div "enter flow name" at bounding box center [501, 503] width 138 height 33
type input "******"
click at [494, 407] on span "Mariam E closure" at bounding box center [497, 404] width 113 height 16
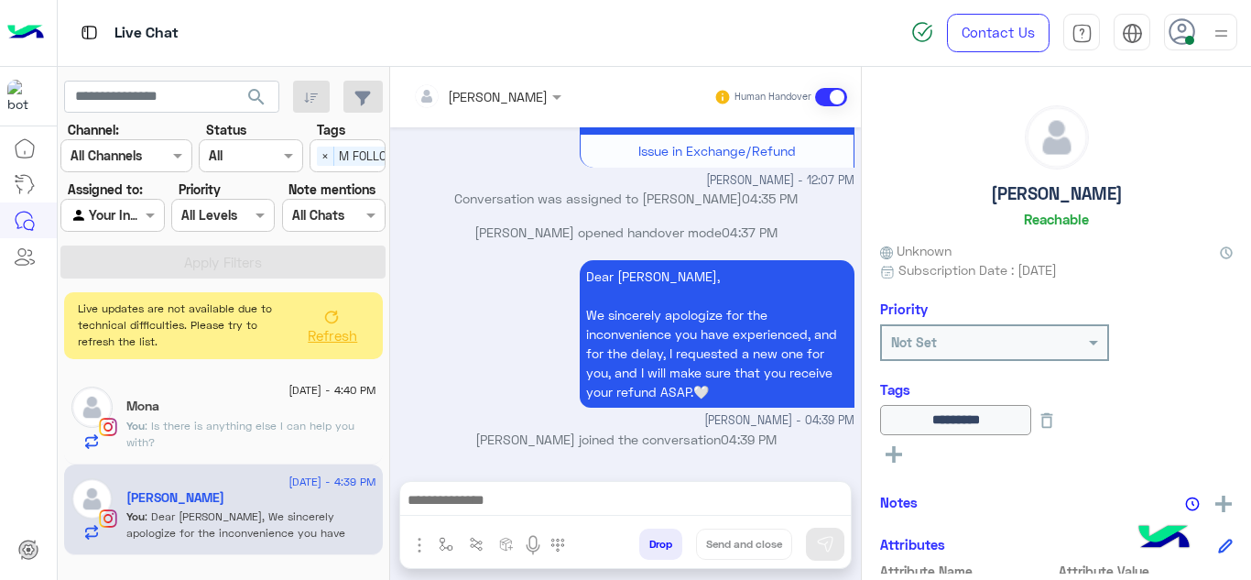
type textarea "**********"
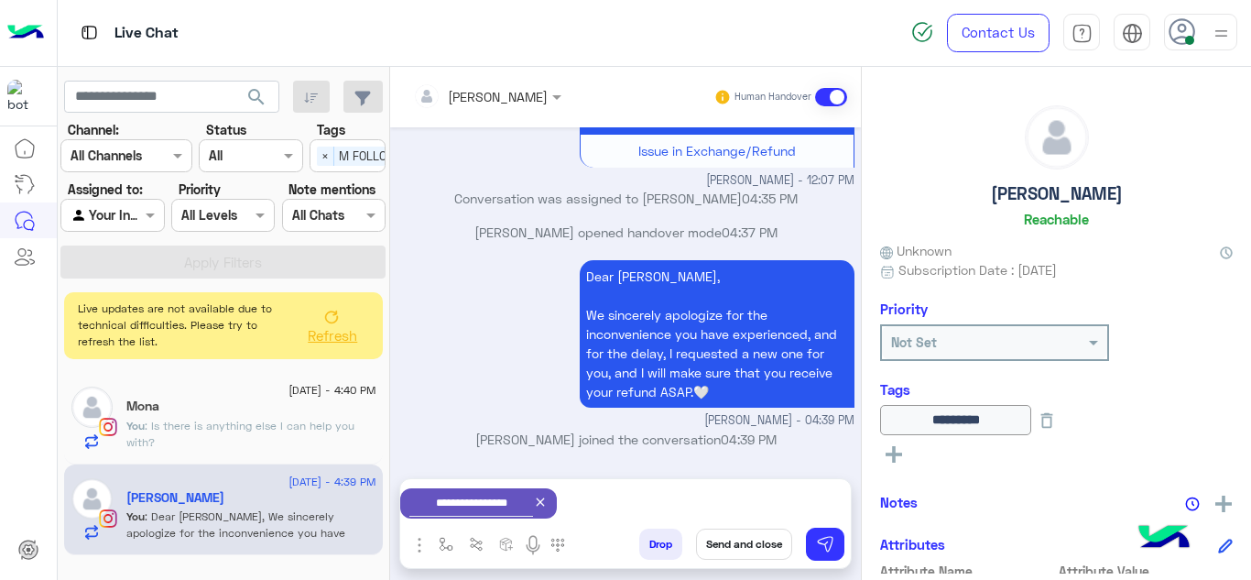
click at [739, 538] on button "Send and close" at bounding box center [744, 543] width 96 height 31
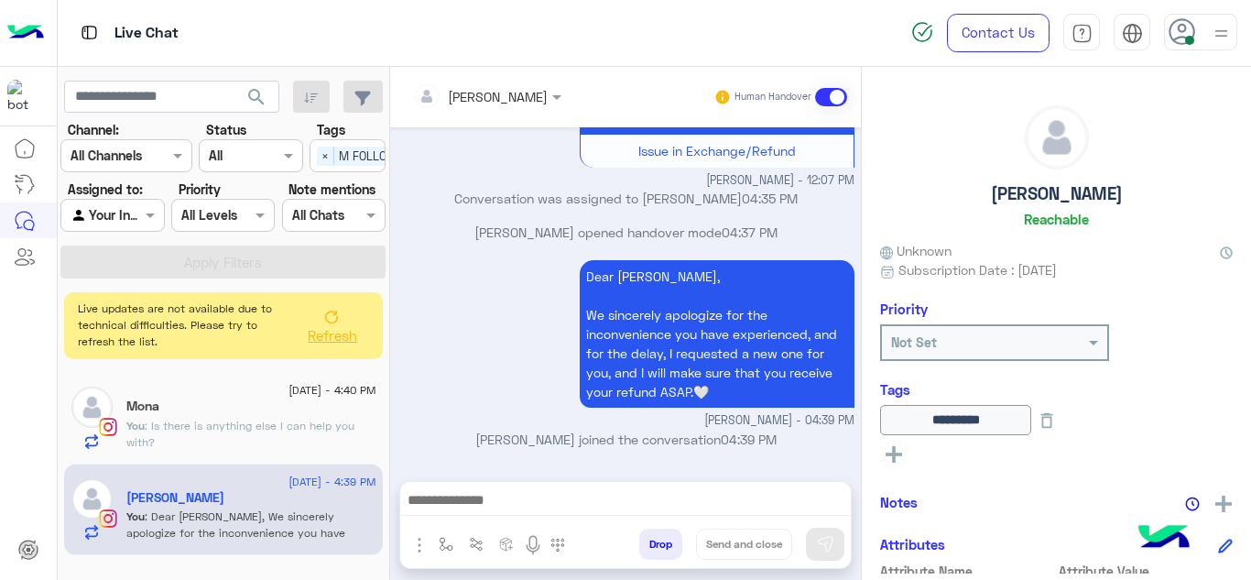
scroll to position [590, 0]
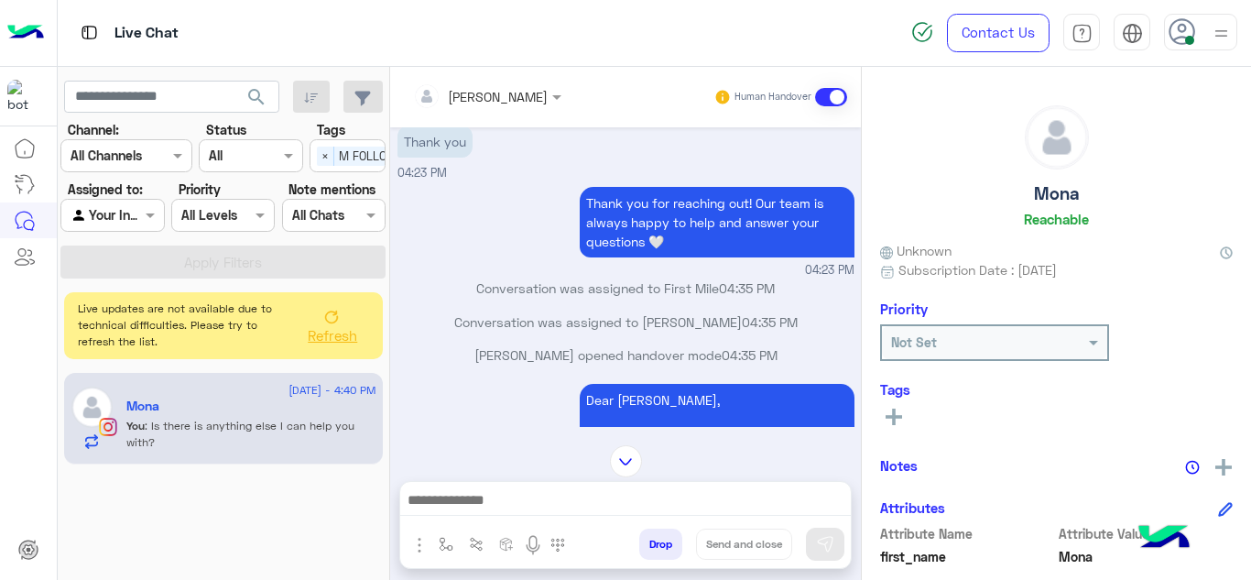
scroll to position [549, 0]
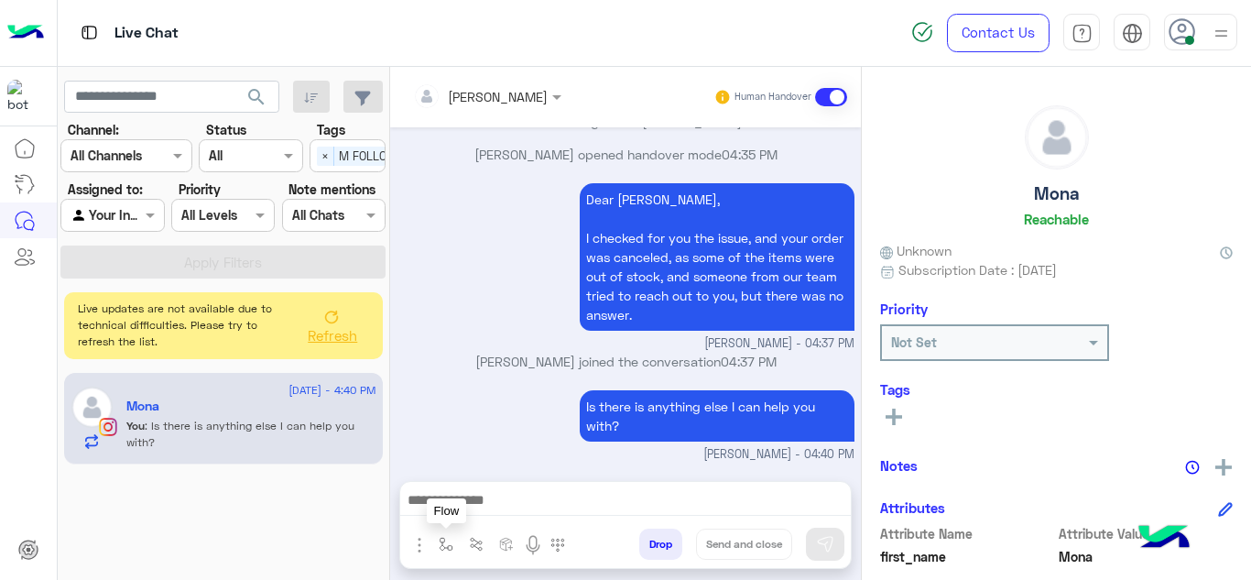
click at [442, 537] on img "button" at bounding box center [446, 544] width 15 height 15
click at [483, 407] on div "Is there is anything else I can help you with? Mariam Ahmed - 04:40 PM" at bounding box center [625, 424] width 457 height 78
click at [437, 537] on button "button" at bounding box center [446, 543] width 30 height 30
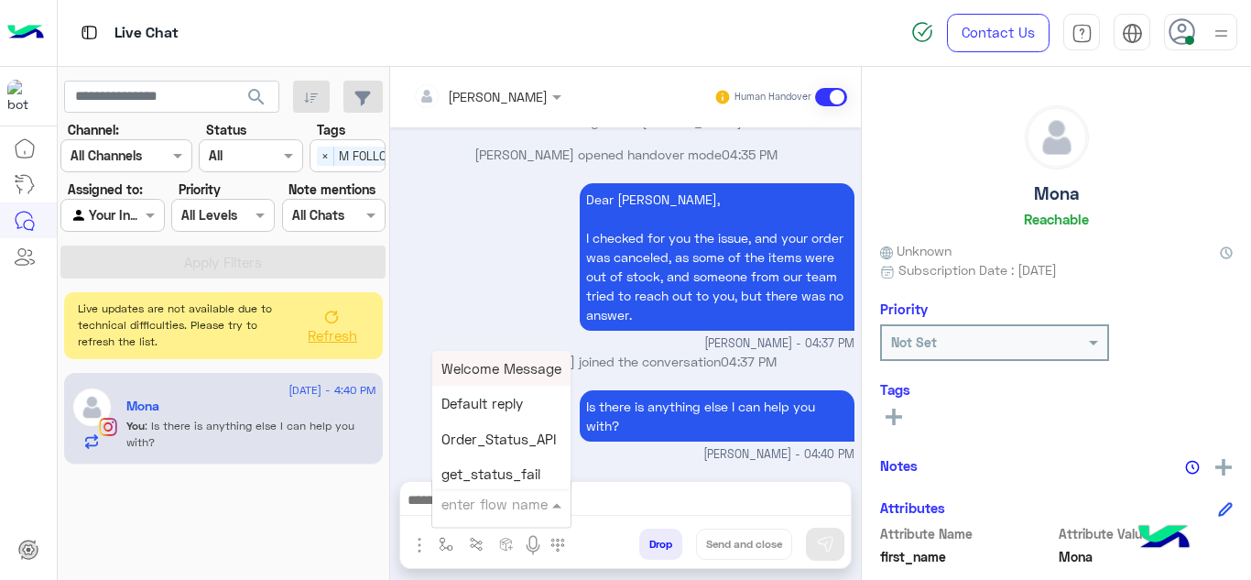
click at [468, 509] on input "text" at bounding box center [478, 503] width 75 height 21
type input "******"
click at [517, 414] on div "Mariam E closure" at bounding box center [500, 404] width 136 height 36
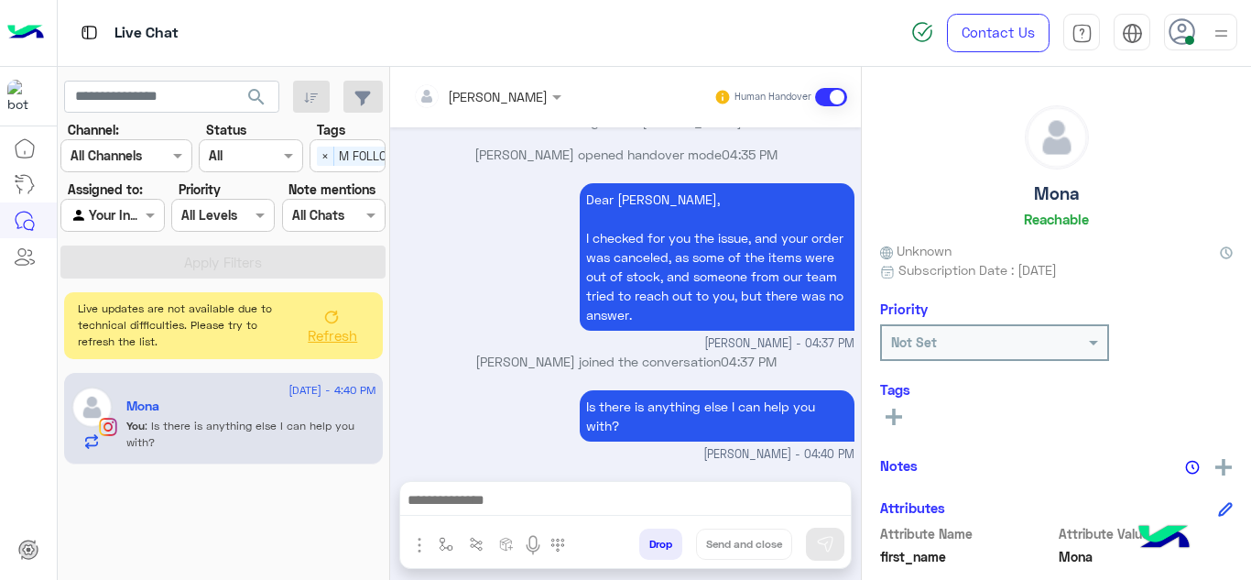
type textarea "**********"
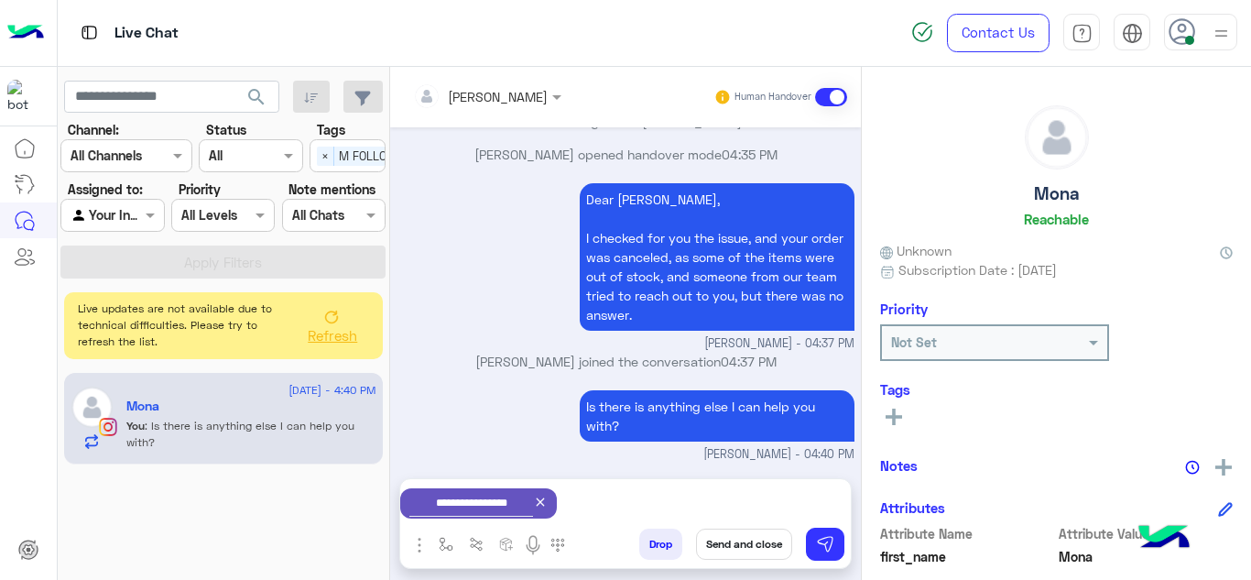
scroll to position [652, 0]
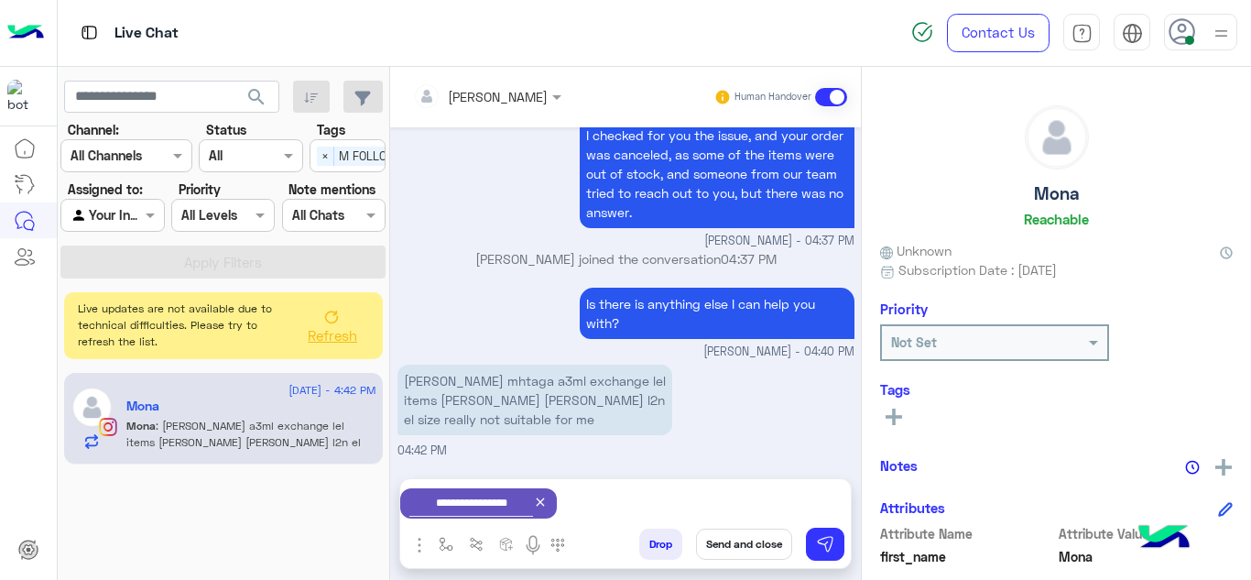
click at [548, 505] on icon at bounding box center [540, 501] width 15 height 15
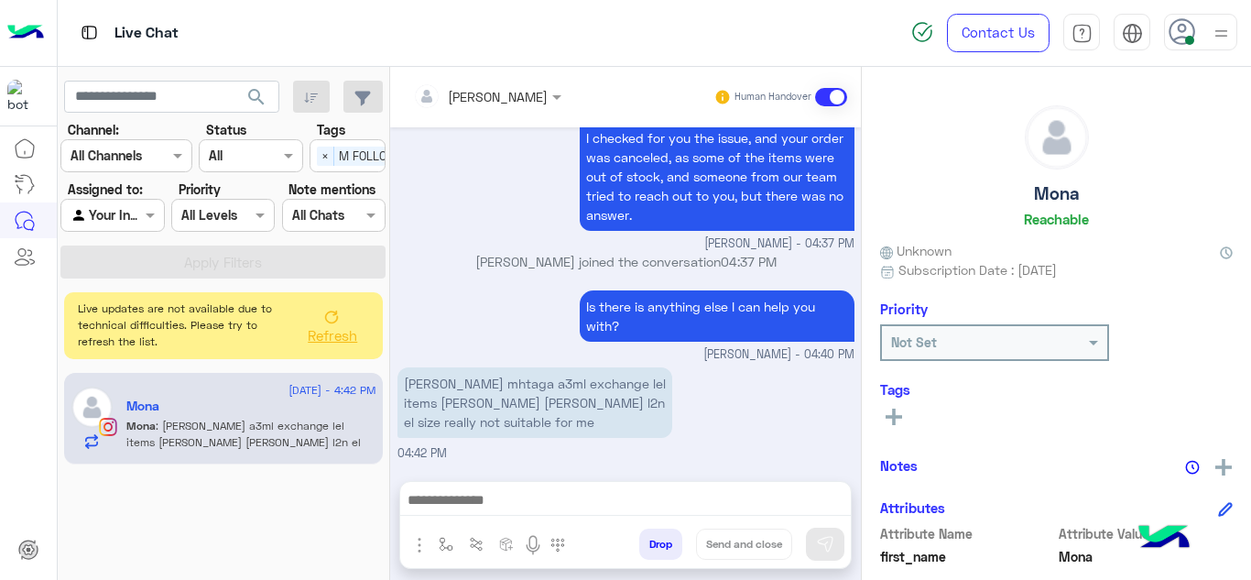
scroll to position [649, 0]
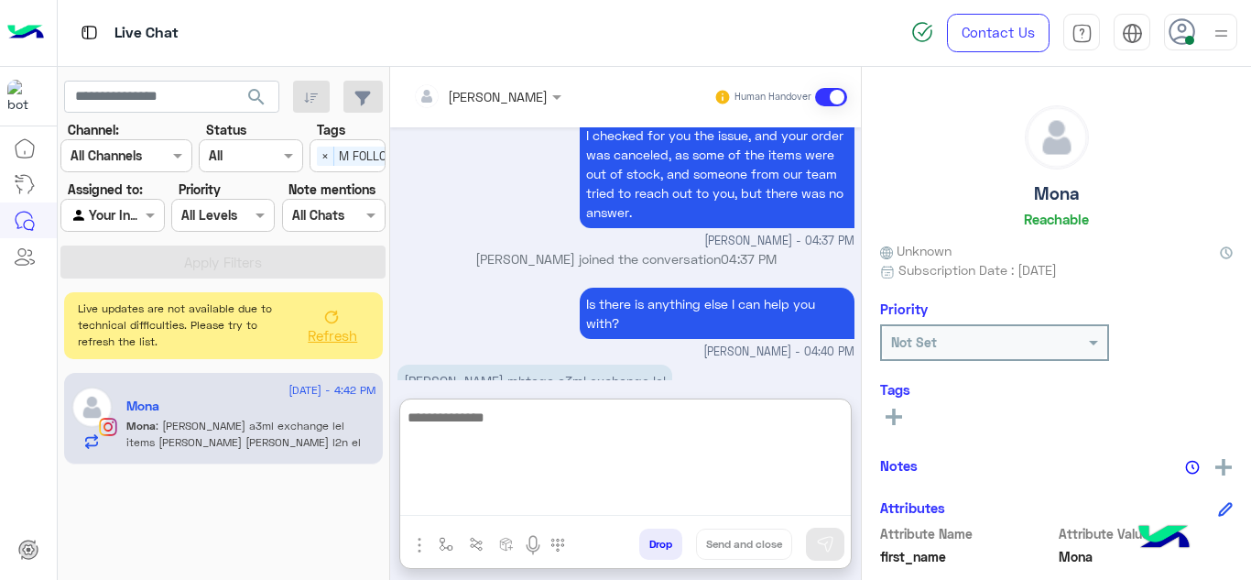
drag, startPoint x: 481, startPoint y: 493, endPoint x: 464, endPoint y: 296, distance: 198.4
click at [464, 296] on div "Mariam Ahmed Human Handover Sep 16, 2025 Mariam Ahmed closed the conversation 1…" at bounding box center [625, 327] width 471 height 520
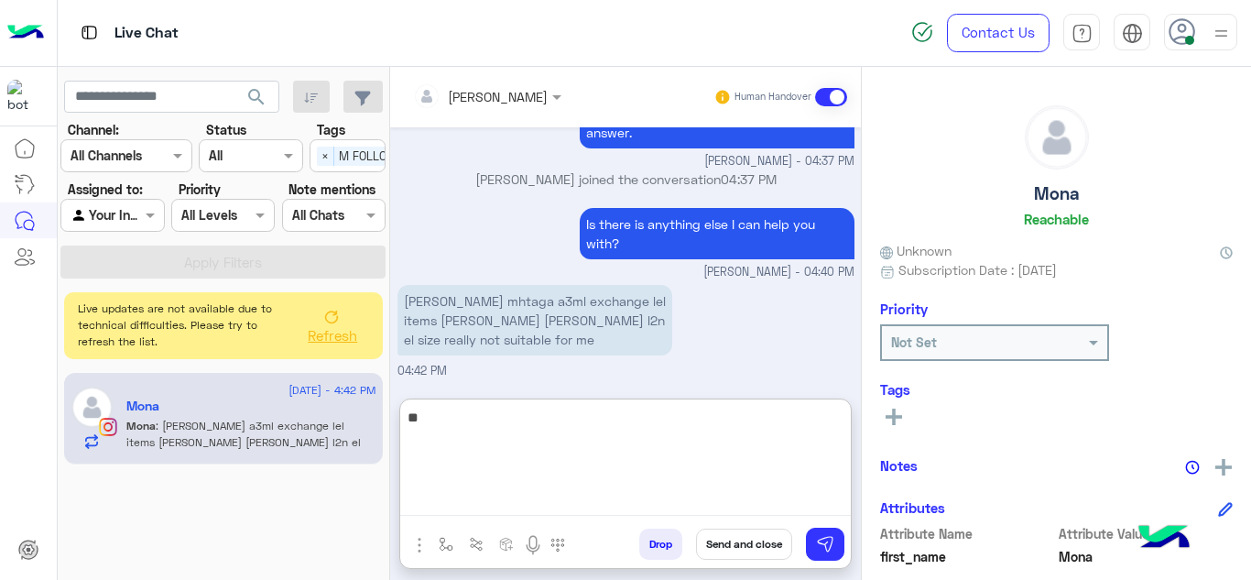
type textarea "*"
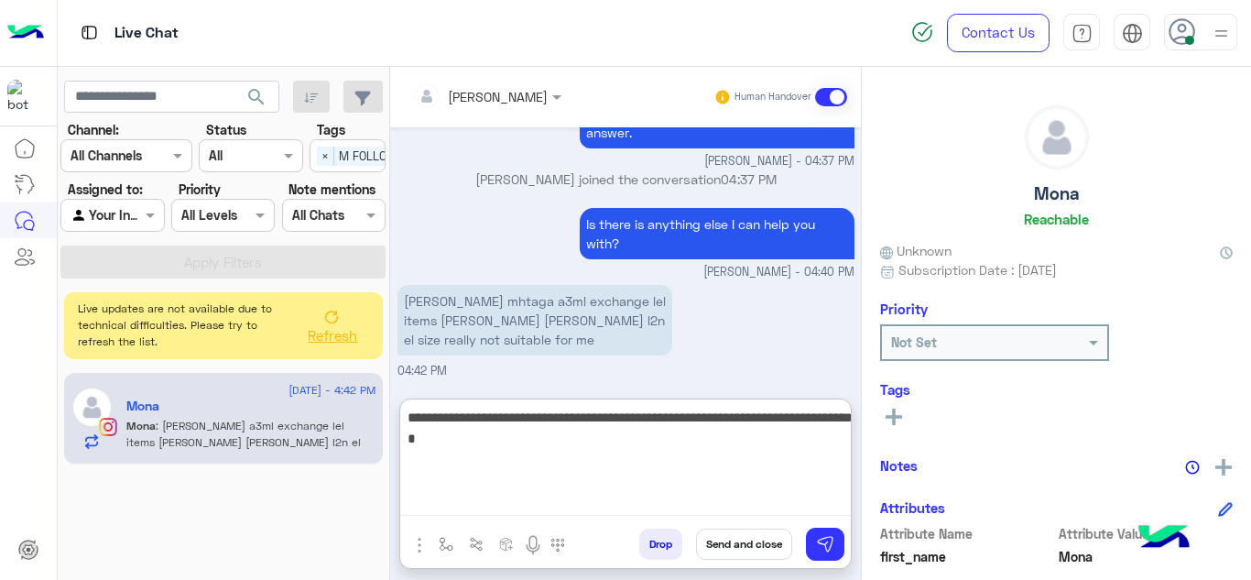
type textarea "**********"
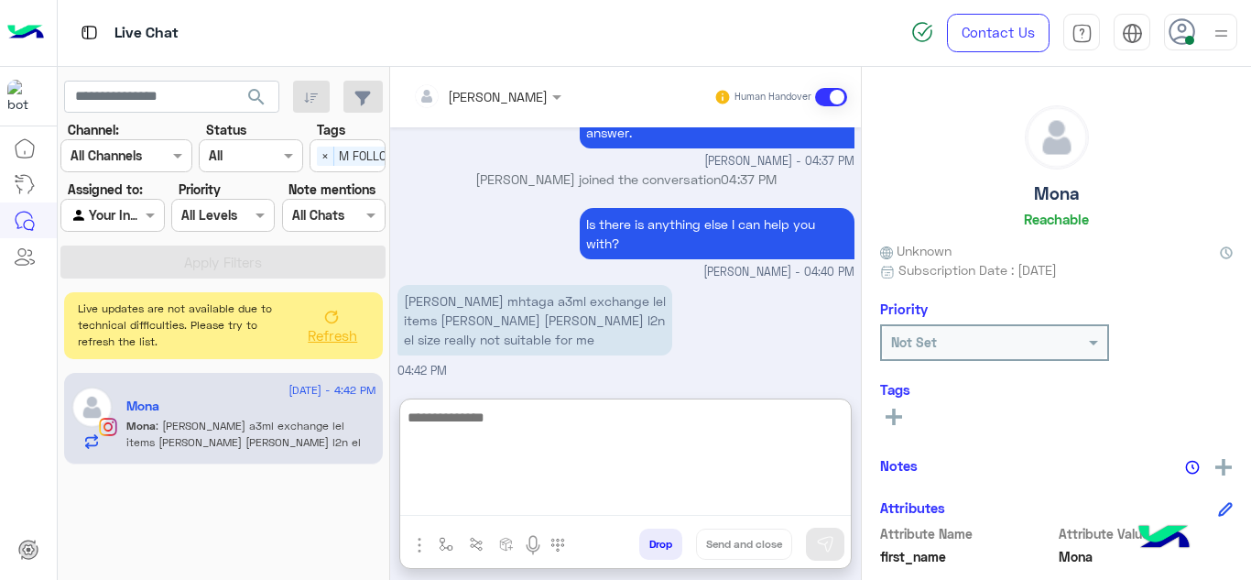
scroll to position [829, 0]
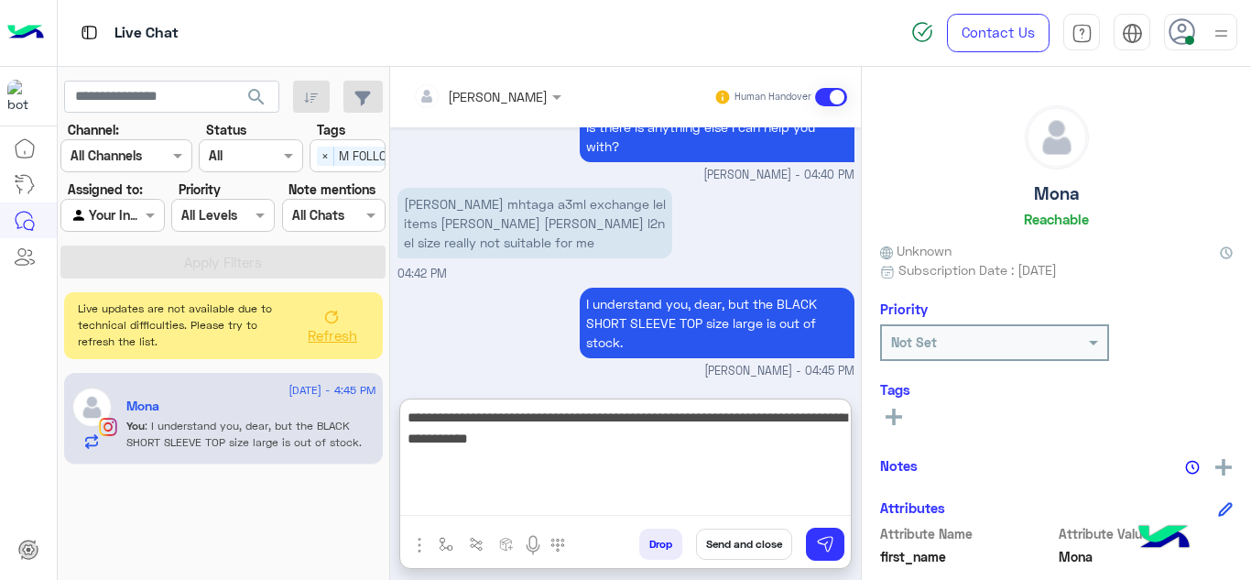
type textarea "**********"
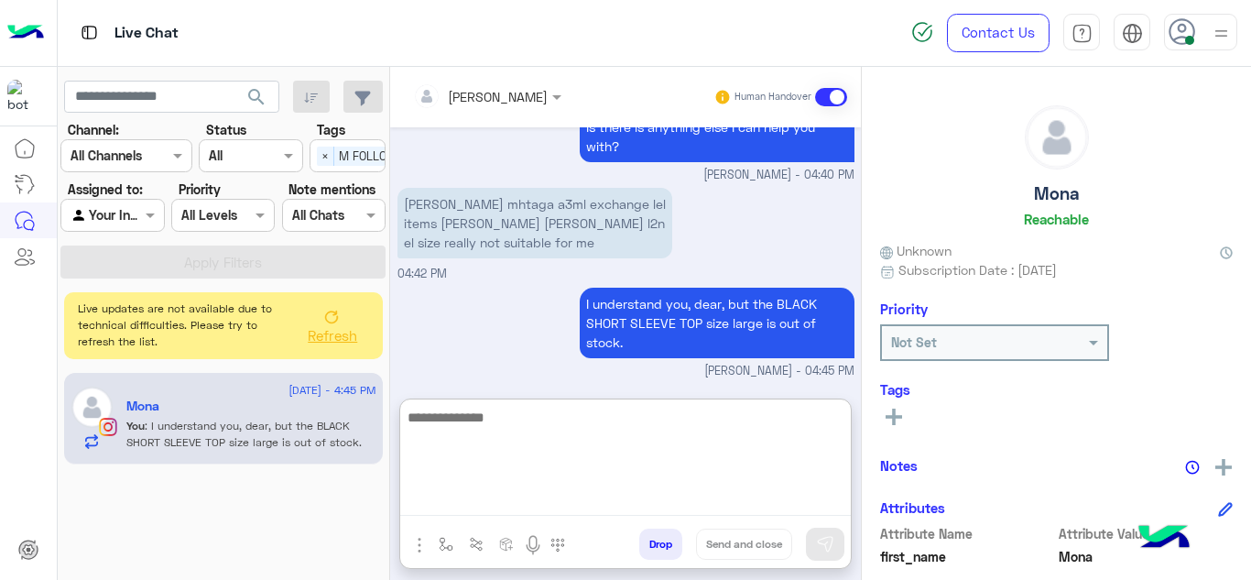
scroll to position [926, 0]
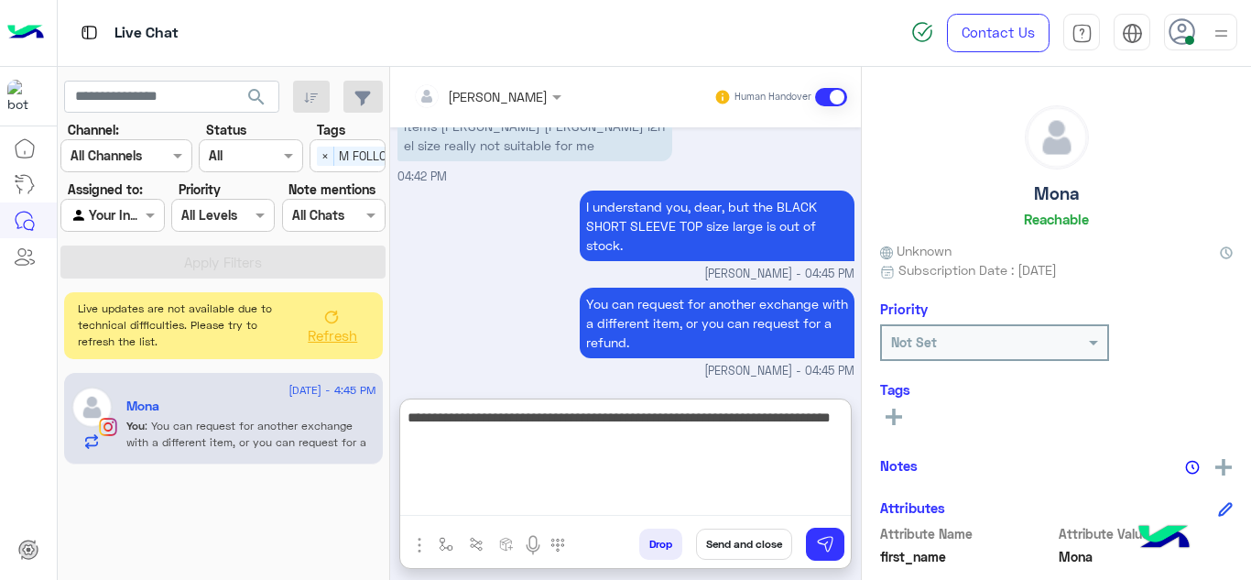
type textarea "**********"
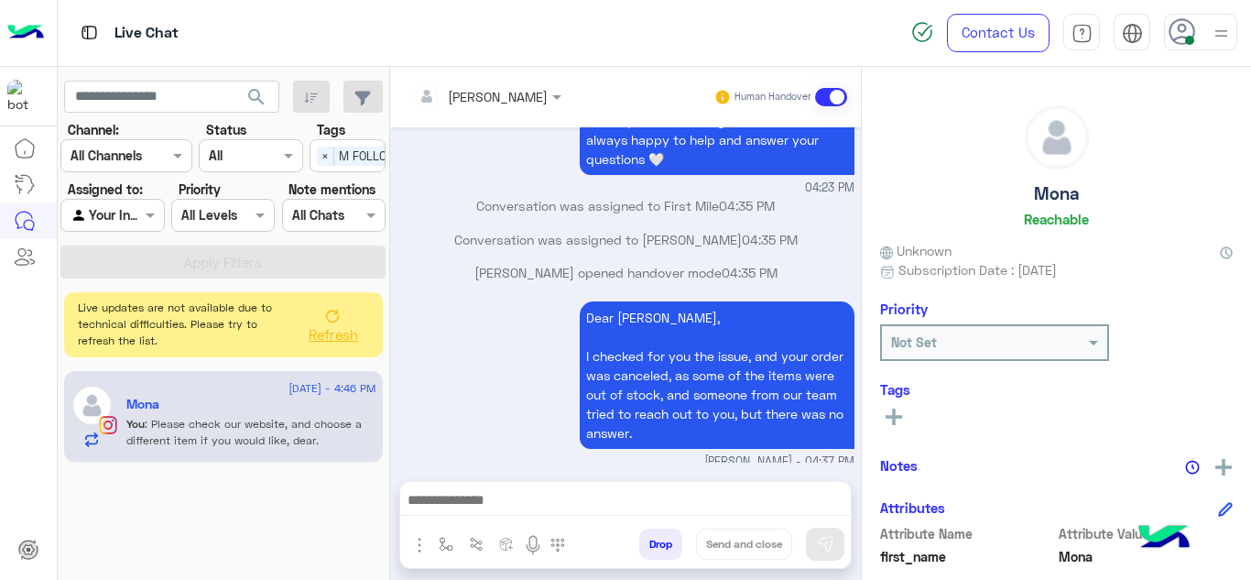
click at [329, 317] on icon at bounding box center [332, 316] width 15 height 15
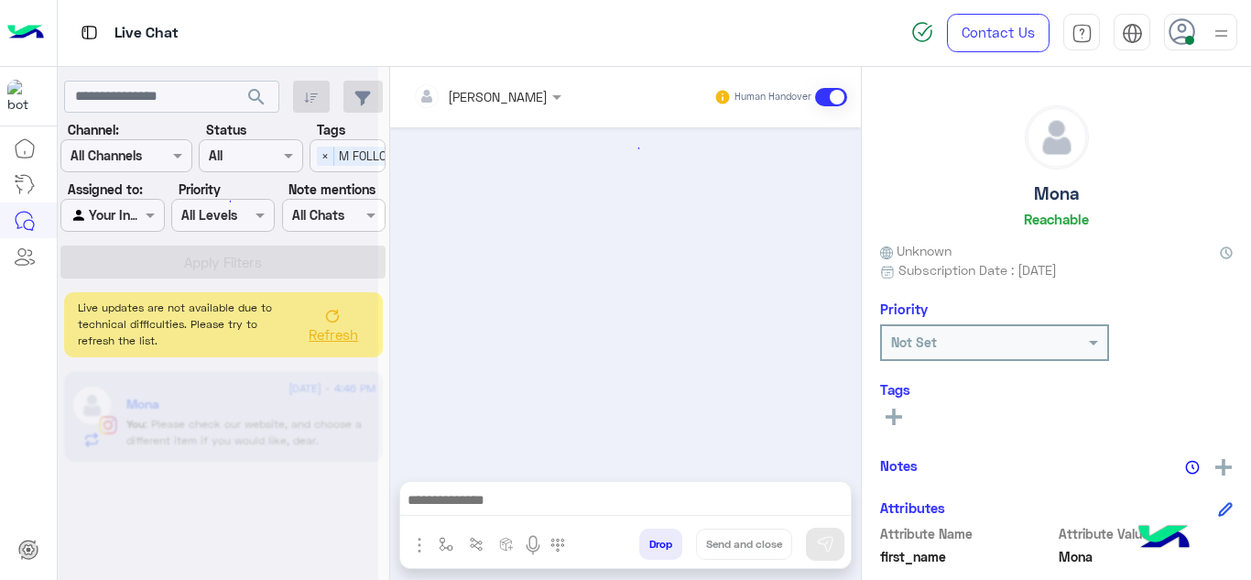
scroll to position [0, 0]
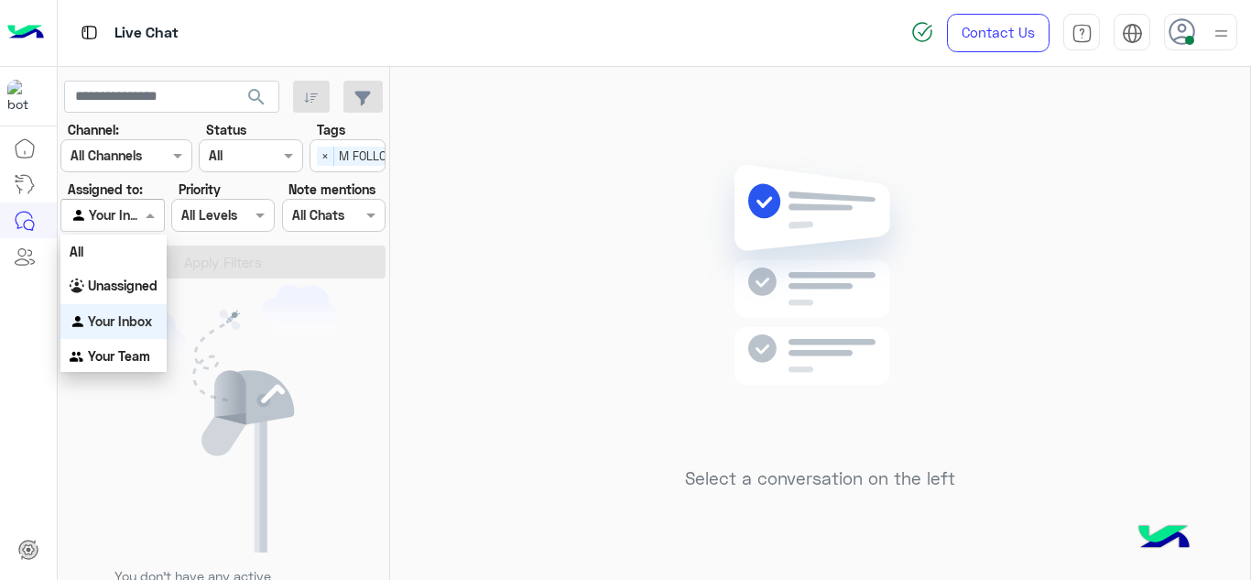
click at [151, 217] on span at bounding box center [152, 214] width 23 height 19
click at [318, 161] on span "×" at bounding box center [325, 155] width 17 height 19
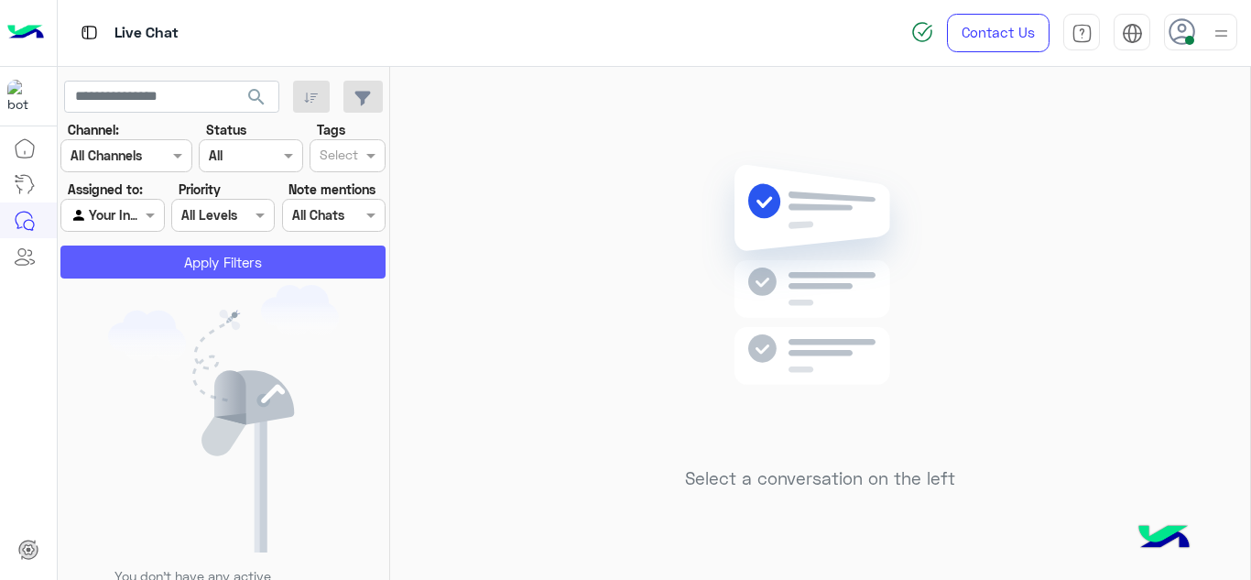
click at [314, 260] on button "Apply Filters" at bounding box center [222, 261] width 325 height 33
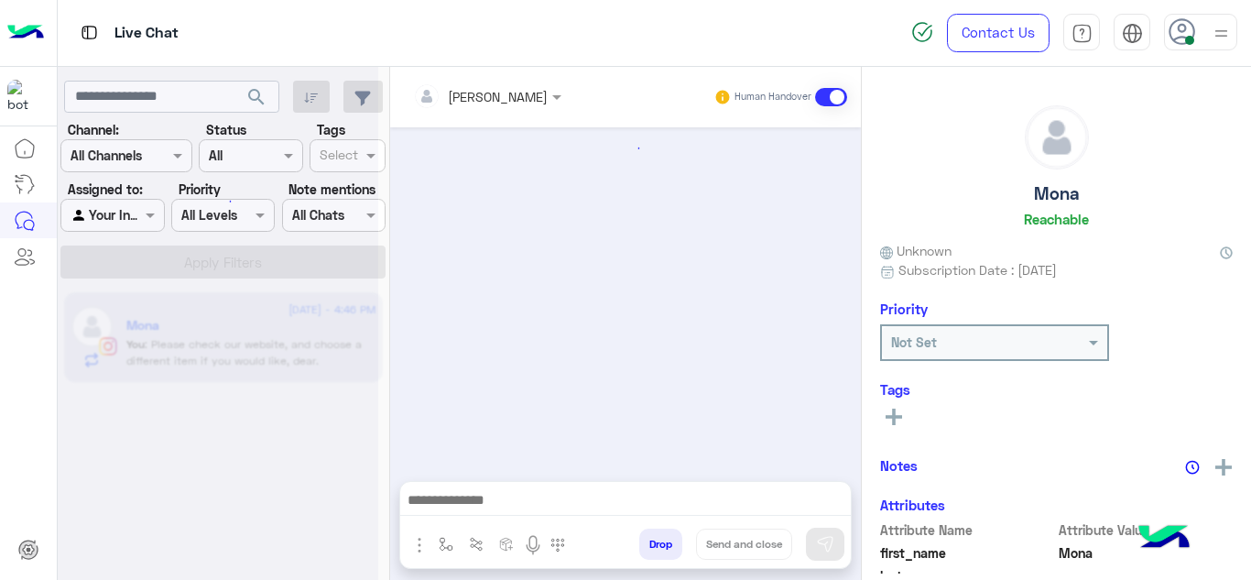
scroll to position [452, 0]
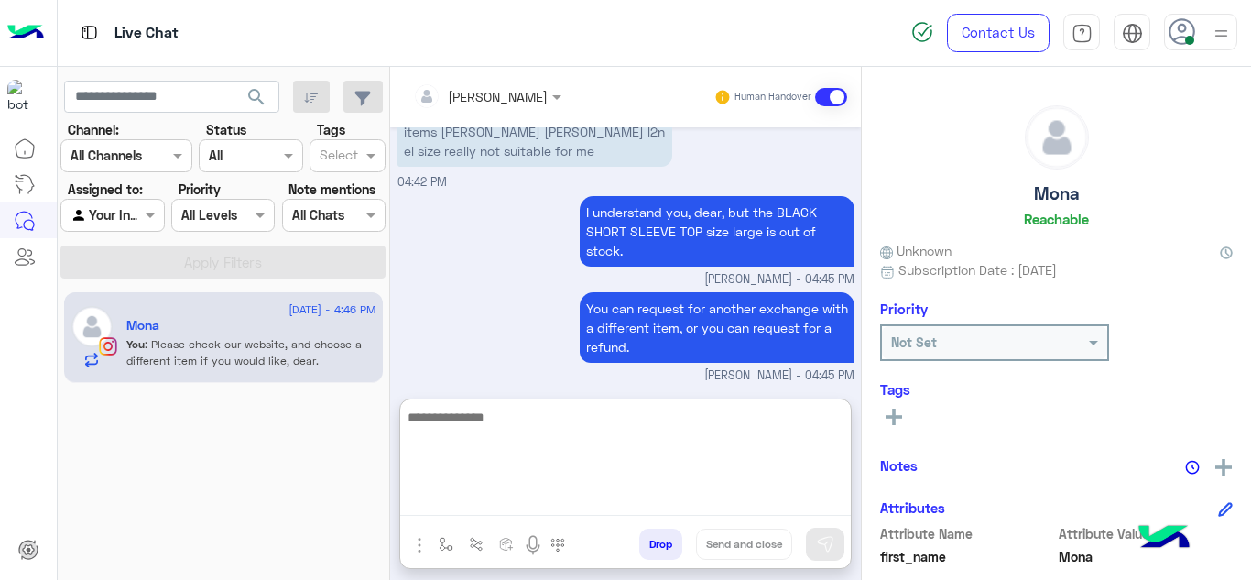
click at [480, 493] on textarea at bounding box center [625, 461] width 450 height 110
type textarea "**********"
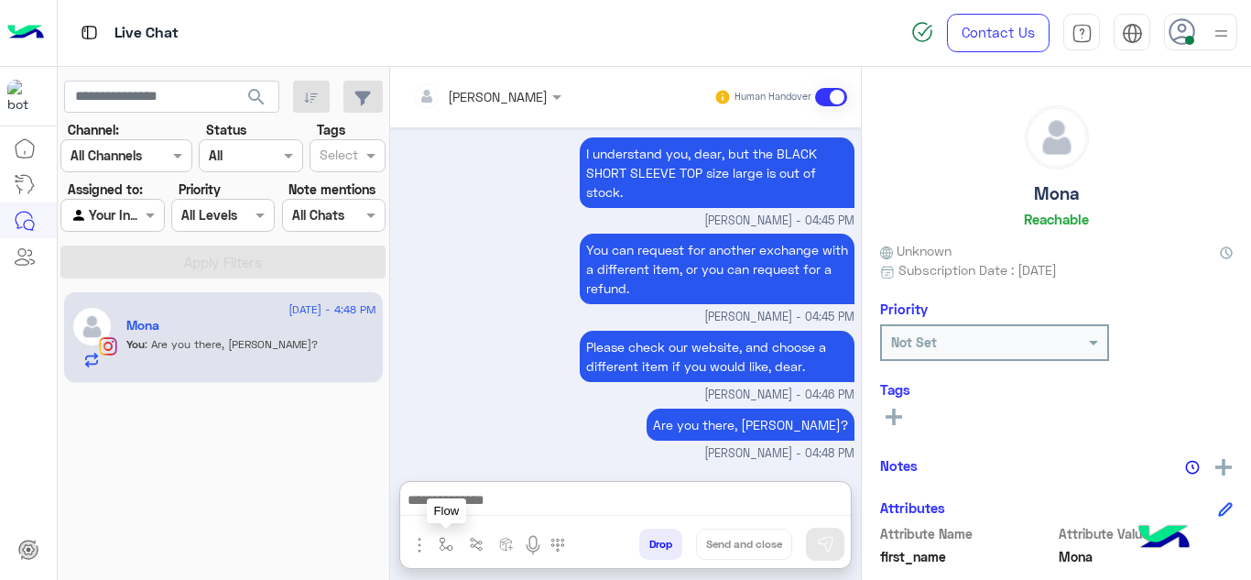
click at [452, 530] on button "button" at bounding box center [446, 543] width 30 height 30
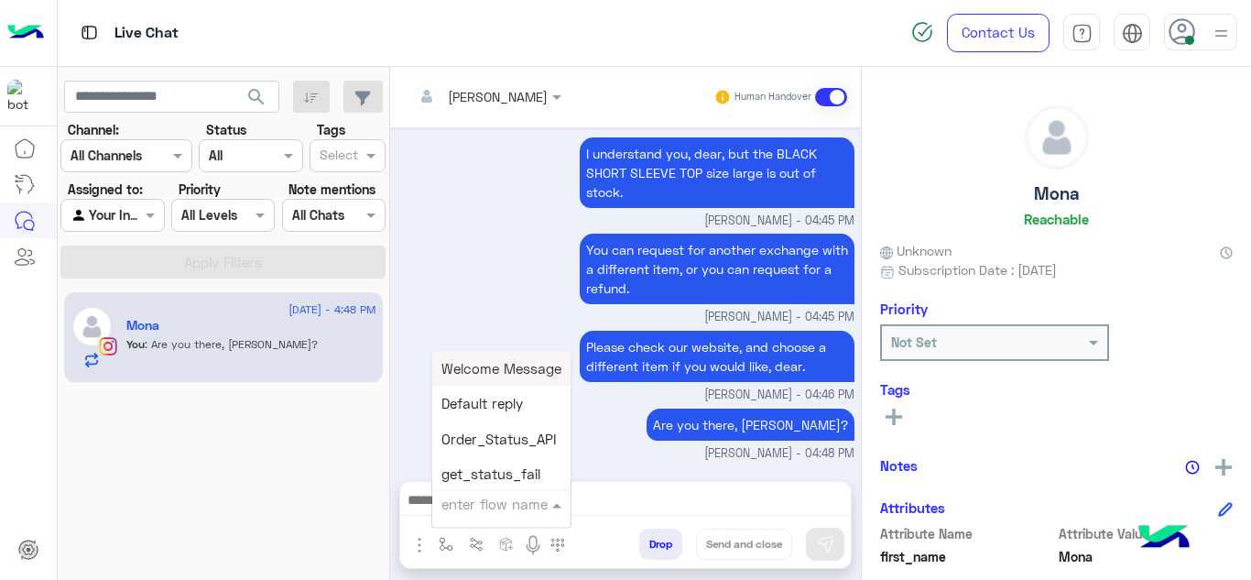
click at [475, 504] on input "text" at bounding box center [478, 503] width 75 height 21
type input "******"
click at [494, 418] on div "Mariam E closure" at bounding box center [500, 404] width 136 height 36
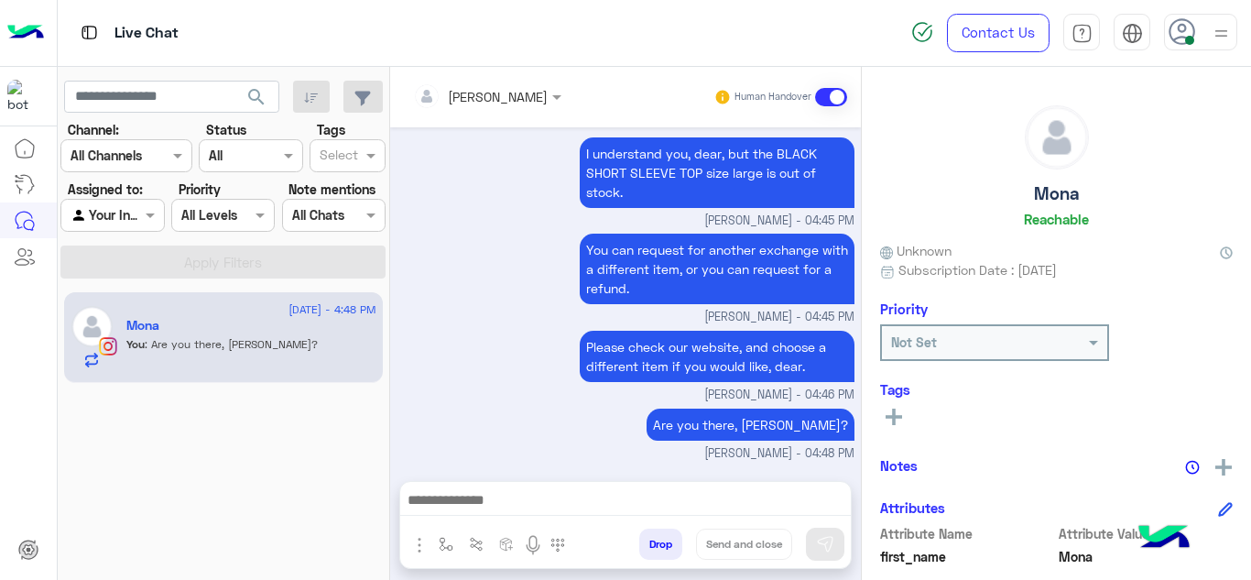
type textarea "**********"
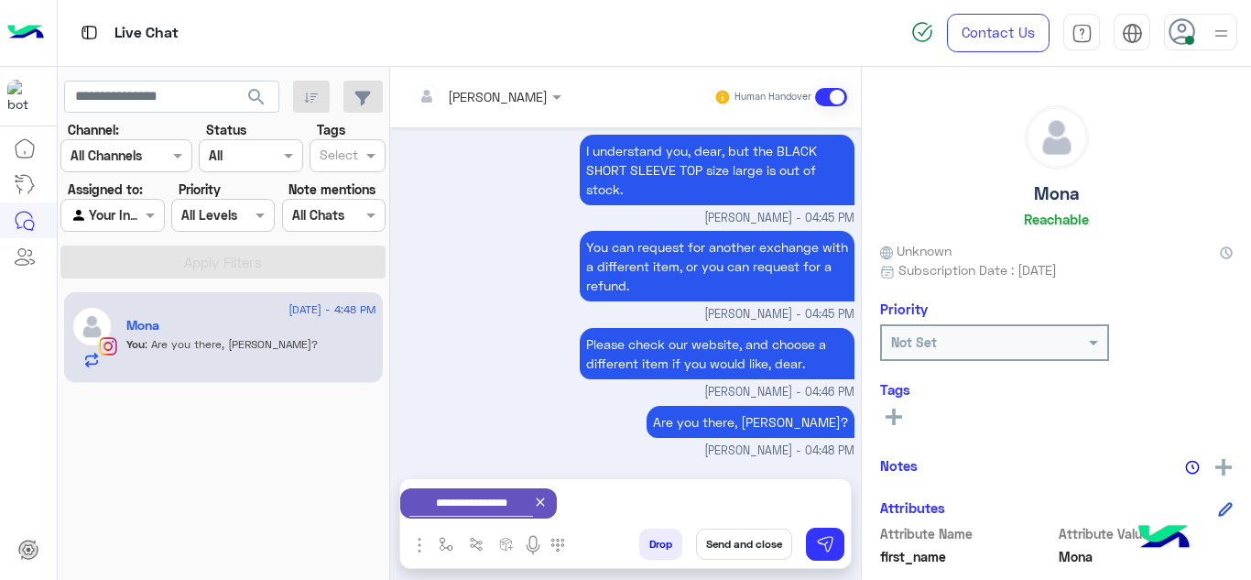
click at [762, 547] on button "Send and close" at bounding box center [744, 543] width 96 height 31
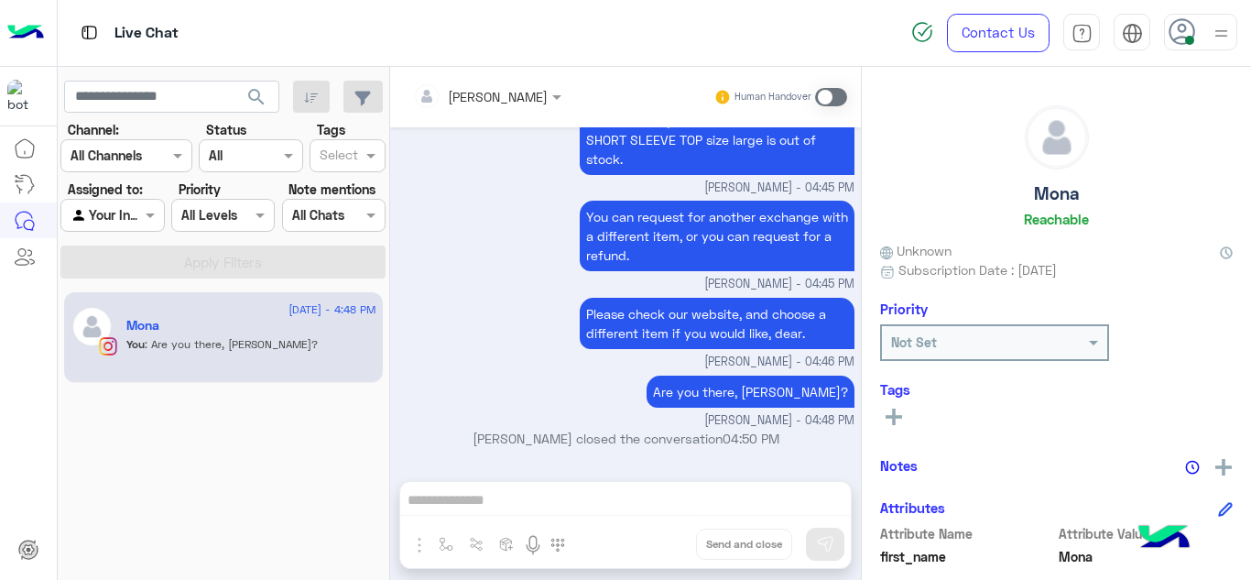
scroll to position [770, 0]
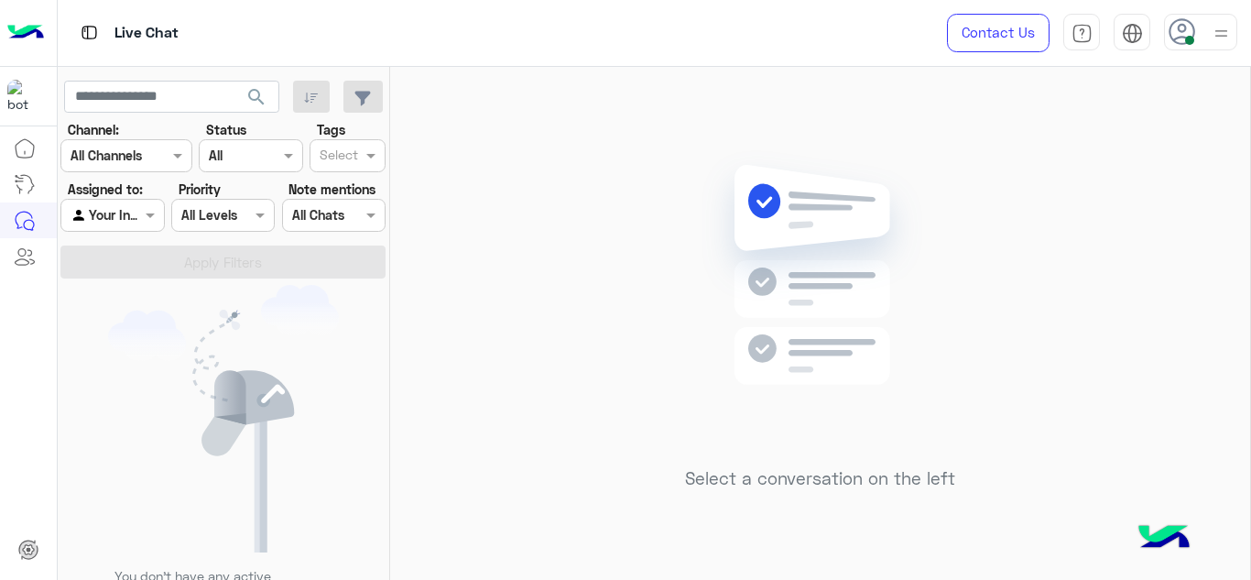
click at [1207, 28] on div at bounding box center [1200, 32] width 73 height 37
